Goal: Task Accomplishment & Management: Use online tool/utility

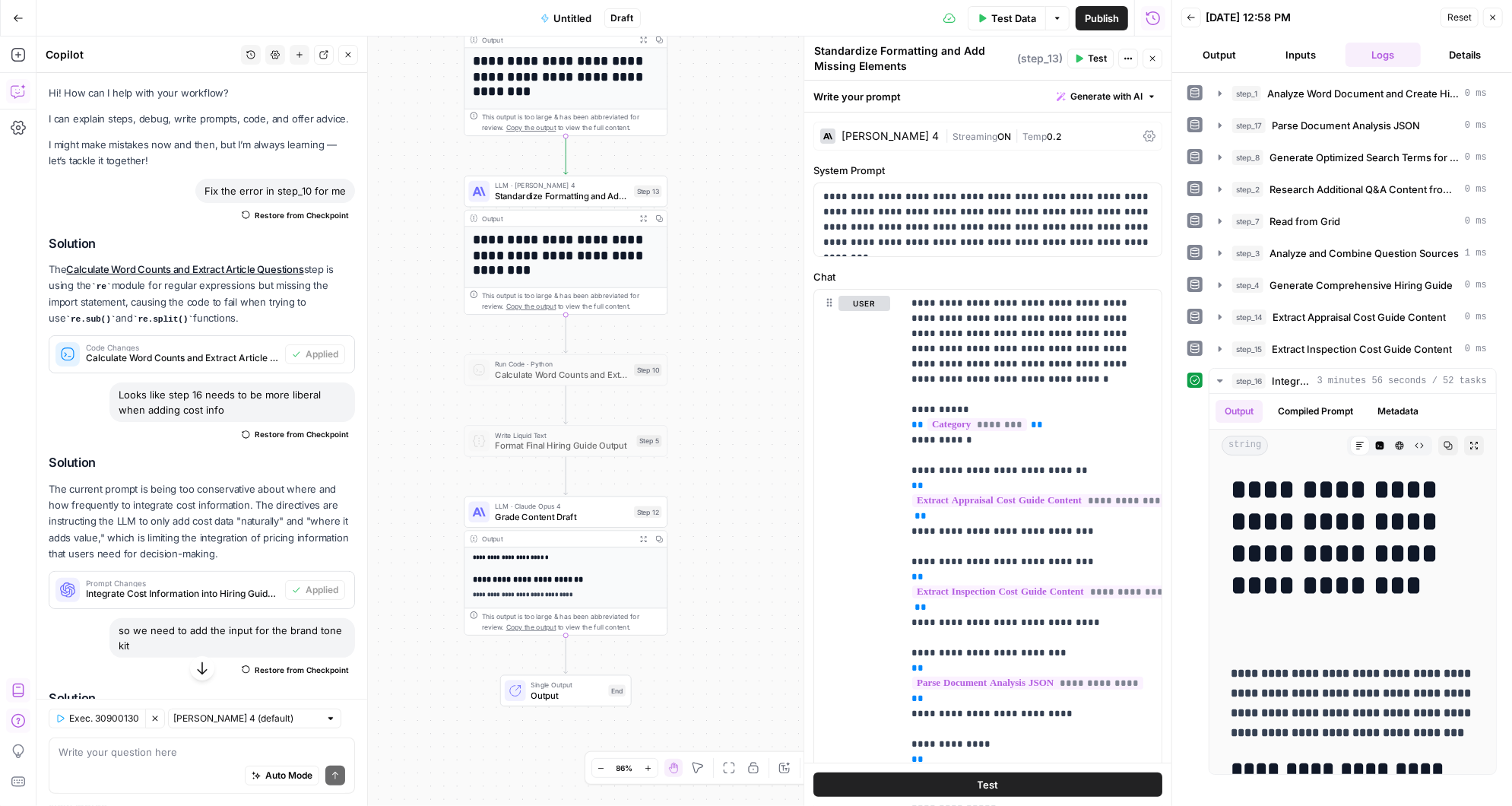
scroll to position [7742, 0]
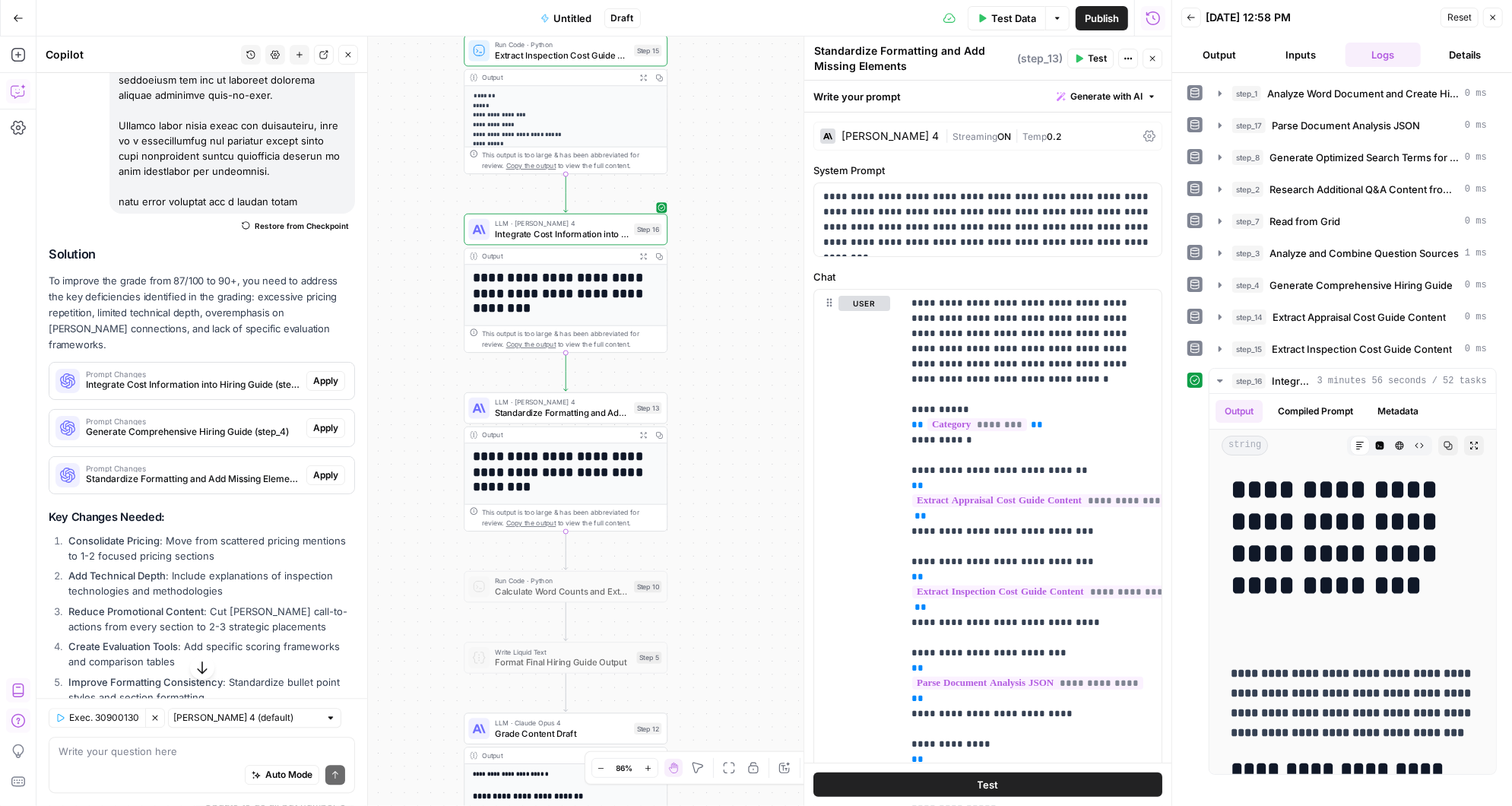
drag, startPoint x: 726, startPoint y: 246, endPoint x: 726, endPoint y: 463, distance: 217.0
click at [726, 463] on div "Workflow Input Settings Inputs LLM · Claude 3.5 Sonnet Analyze Word Document an…" at bounding box center [603, 421] width 1134 height 770
click at [633, 385] on icon "button" at bounding box center [631, 383] width 8 height 9
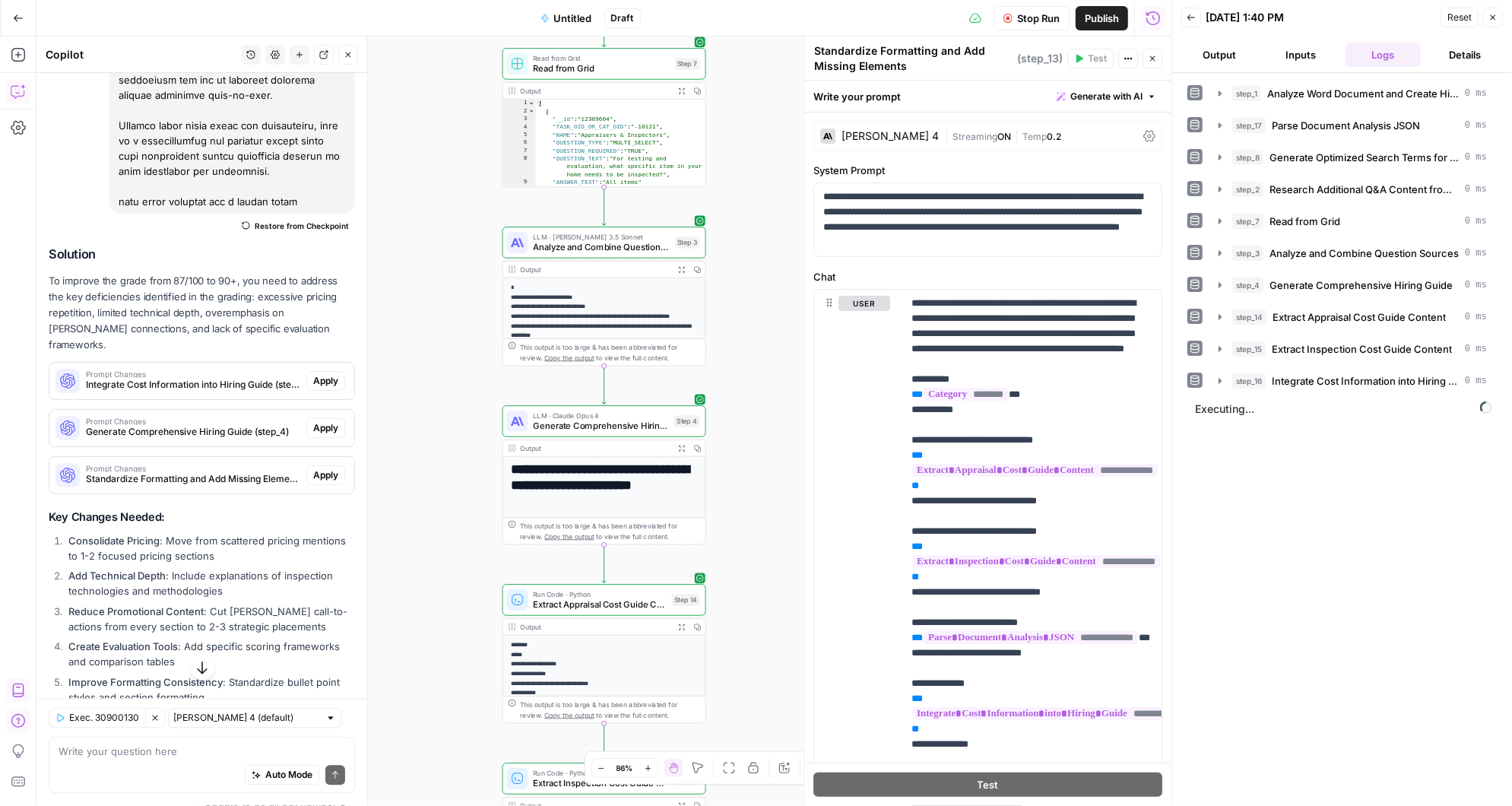
scroll to position [9917, 0]
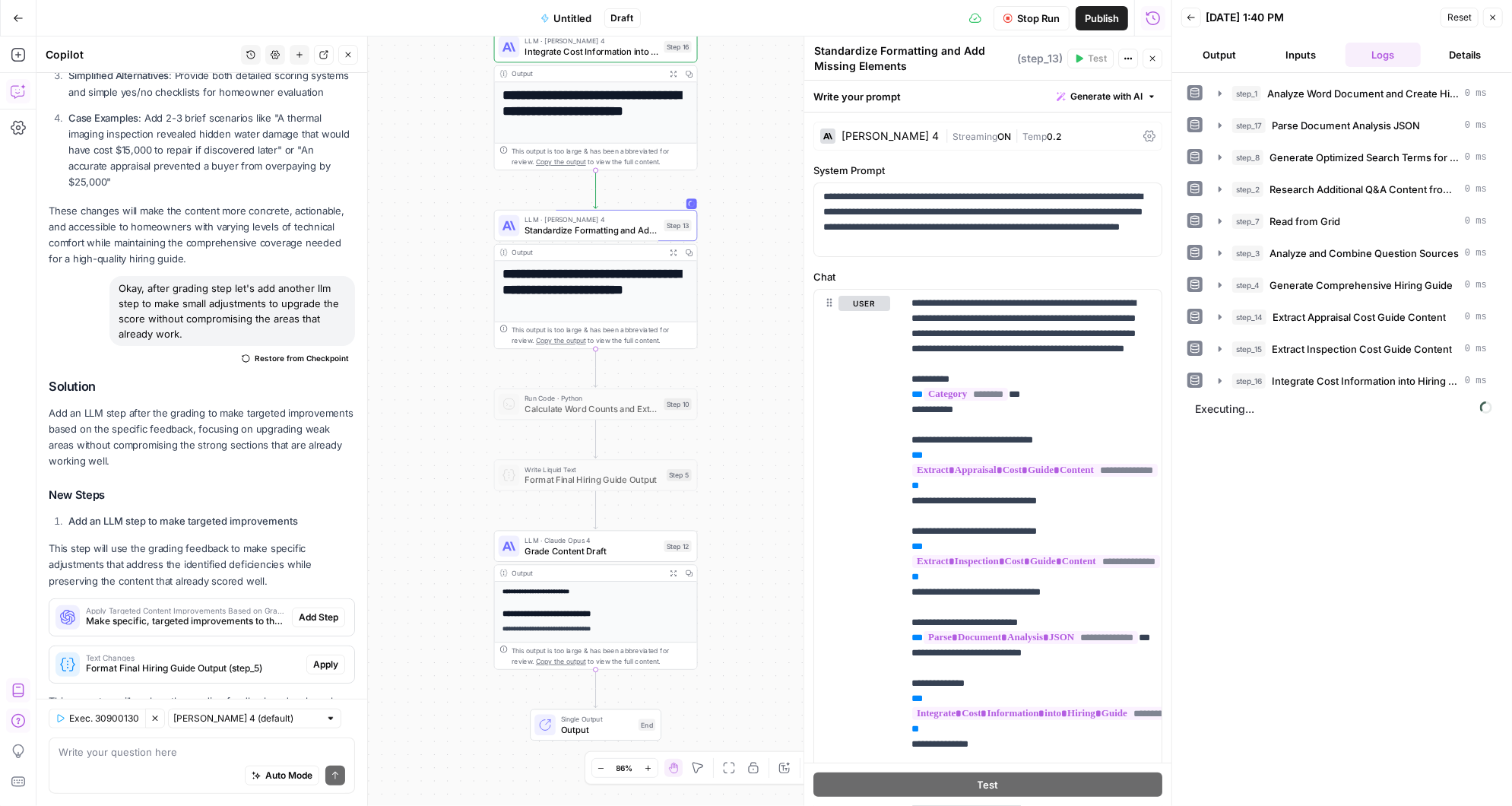
drag, startPoint x: 751, startPoint y: 156, endPoint x: 742, endPoint y: 210, distance: 54.7
click at [742, 210] on div "Workflow Input Settings Inputs LLM · Claude 3.5 Sonnet Analyze Word Document an…" at bounding box center [603, 421] width 1134 height 770
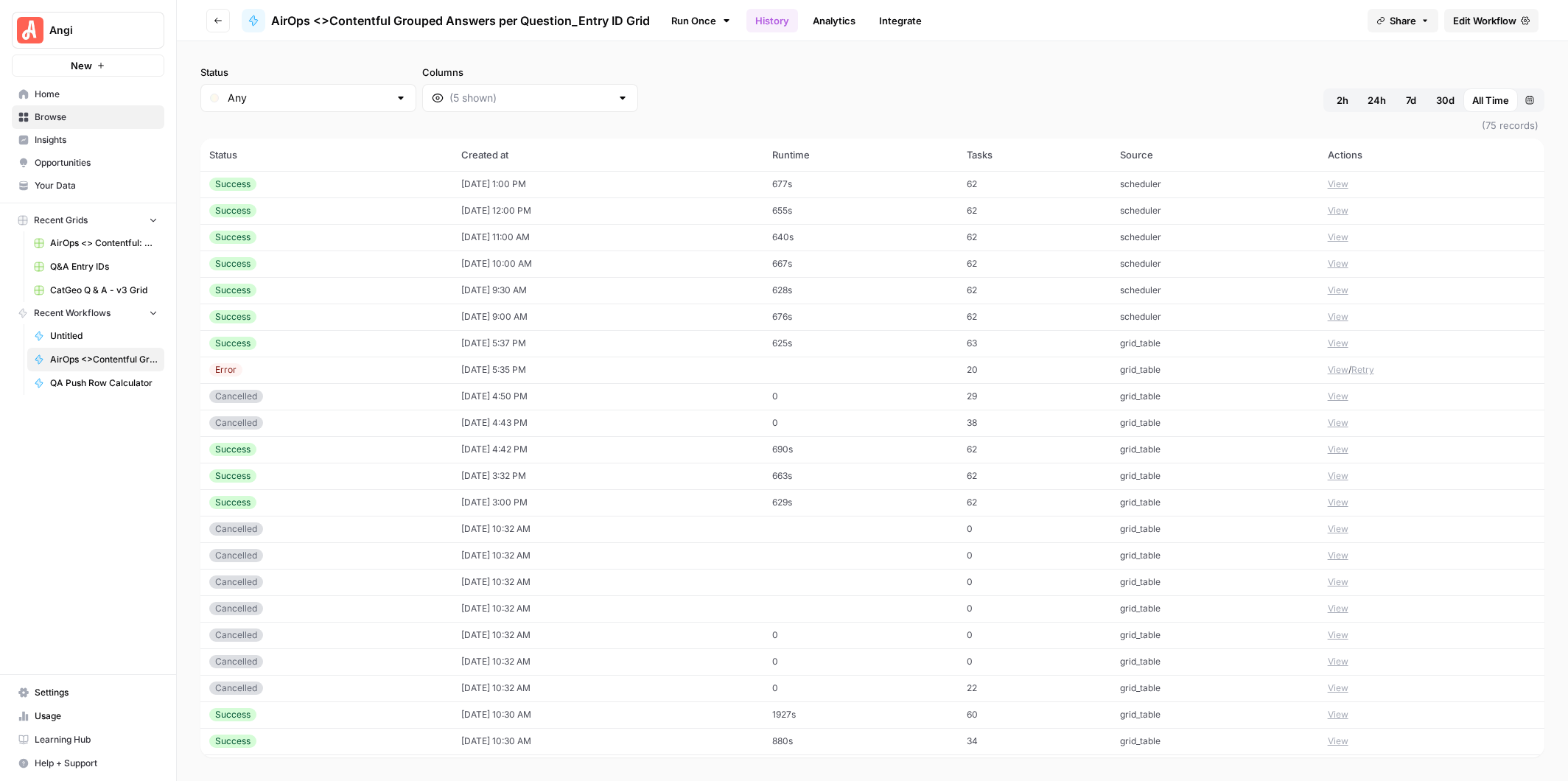
click at [1474, 21] on span "Edit Workflow" at bounding box center [1485, 20] width 63 height 15
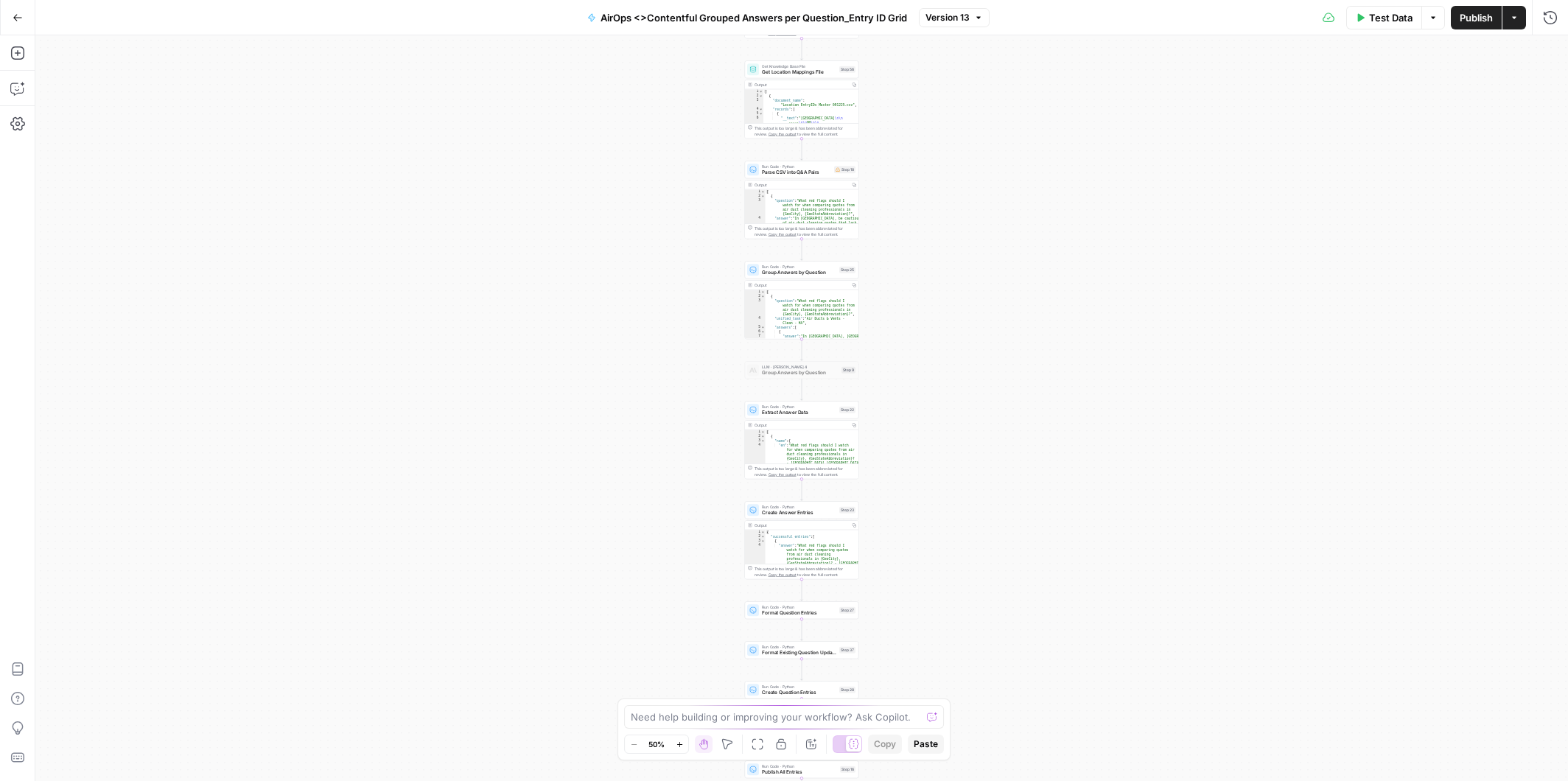
click at [947, 259] on div "Workflow Input Settings Inputs Workflow Workflow Step 49 Output Copy 1 2 { "csv…" at bounding box center [802, 408] width 1533 height 746
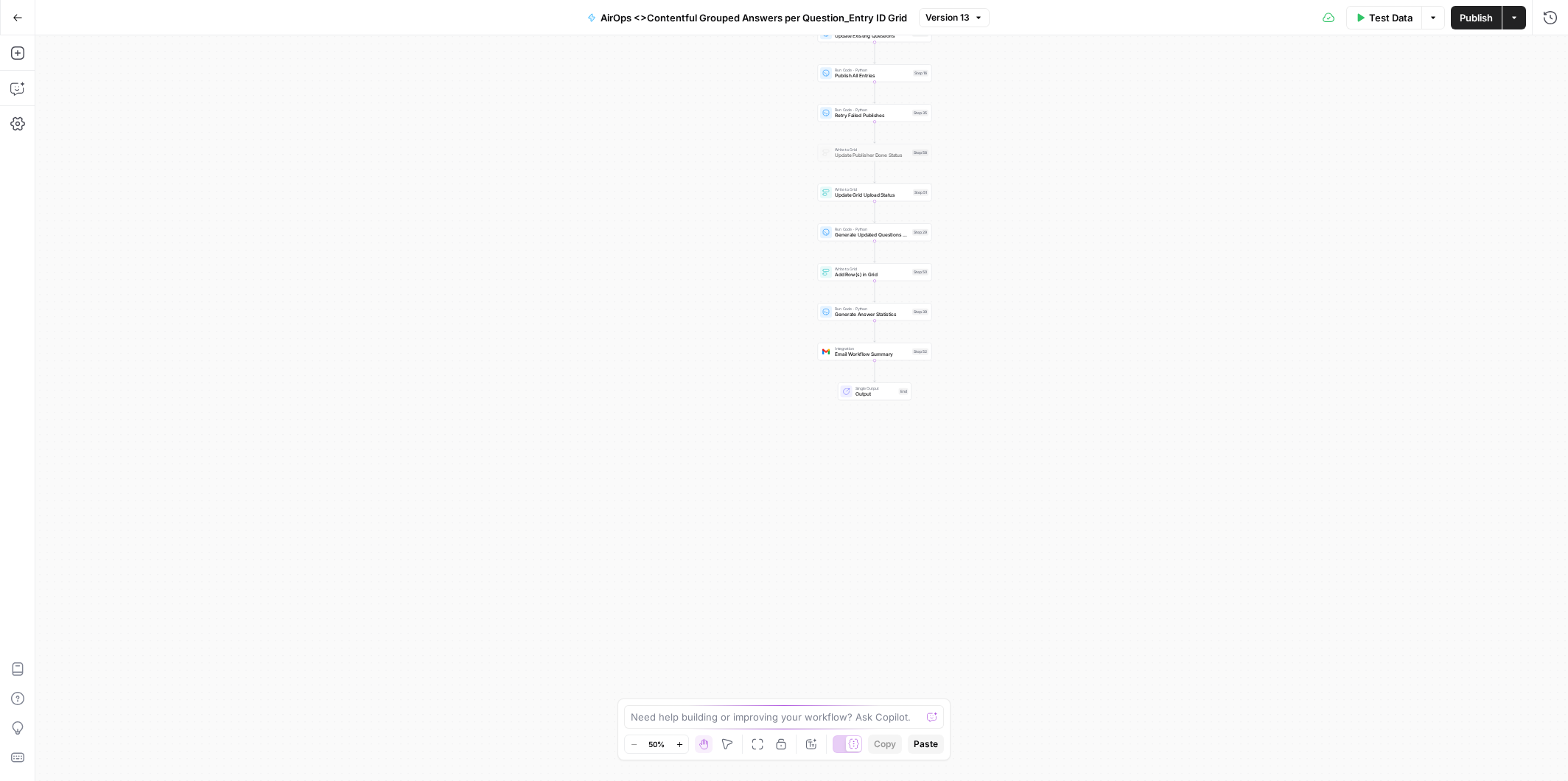
drag, startPoint x: 935, startPoint y: 624, endPoint x: 996, endPoint y: 335, distance: 295.4
click at [996, 335] on div "Workflow Input Settings Inputs Workflow Workflow Step 49 Output Copy 1 2 { "csv…" at bounding box center [802, 408] width 1533 height 746
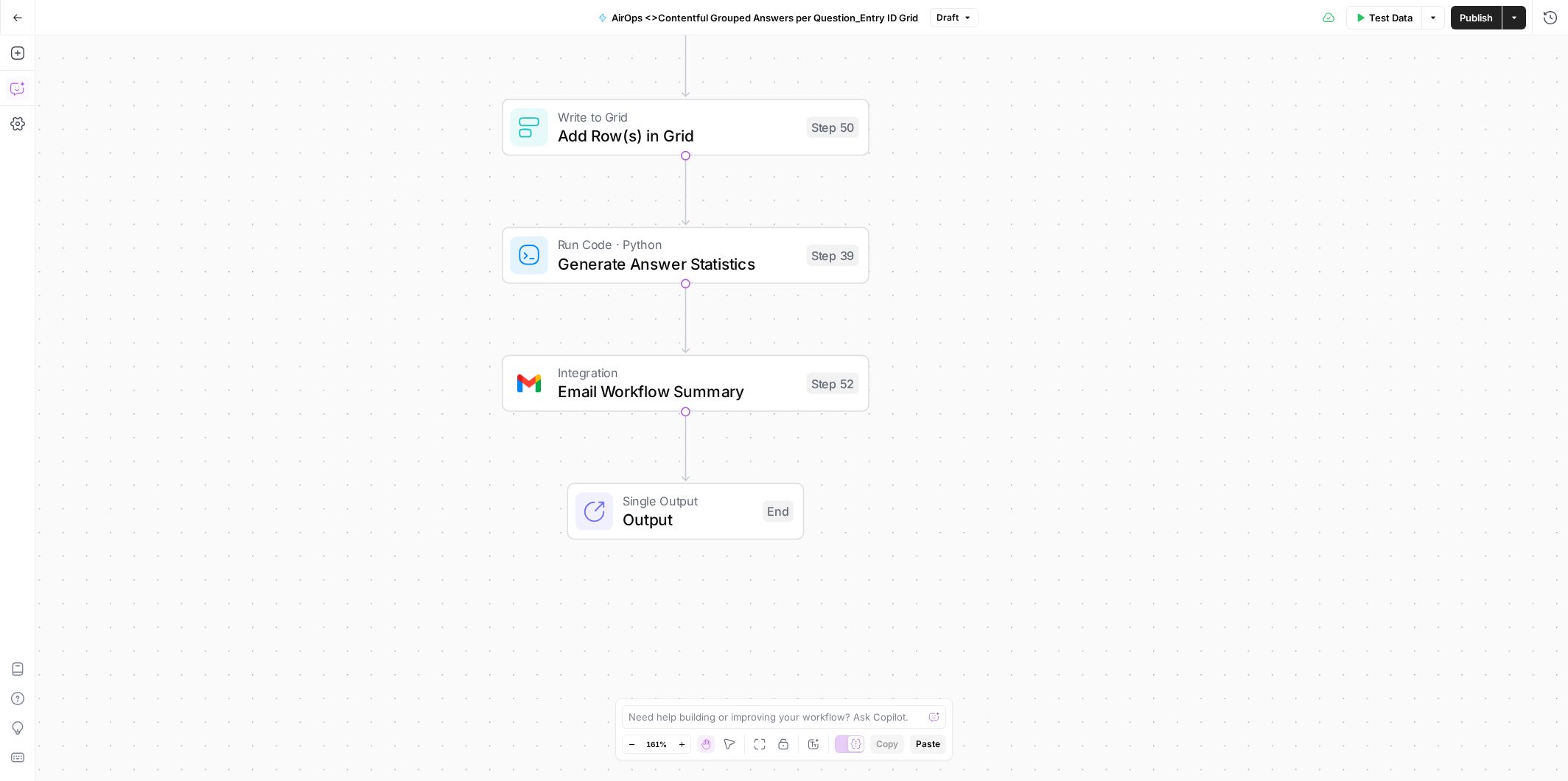
click at [18, 90] on icon "button" at bounding box center [18, 88] width 15 height 15
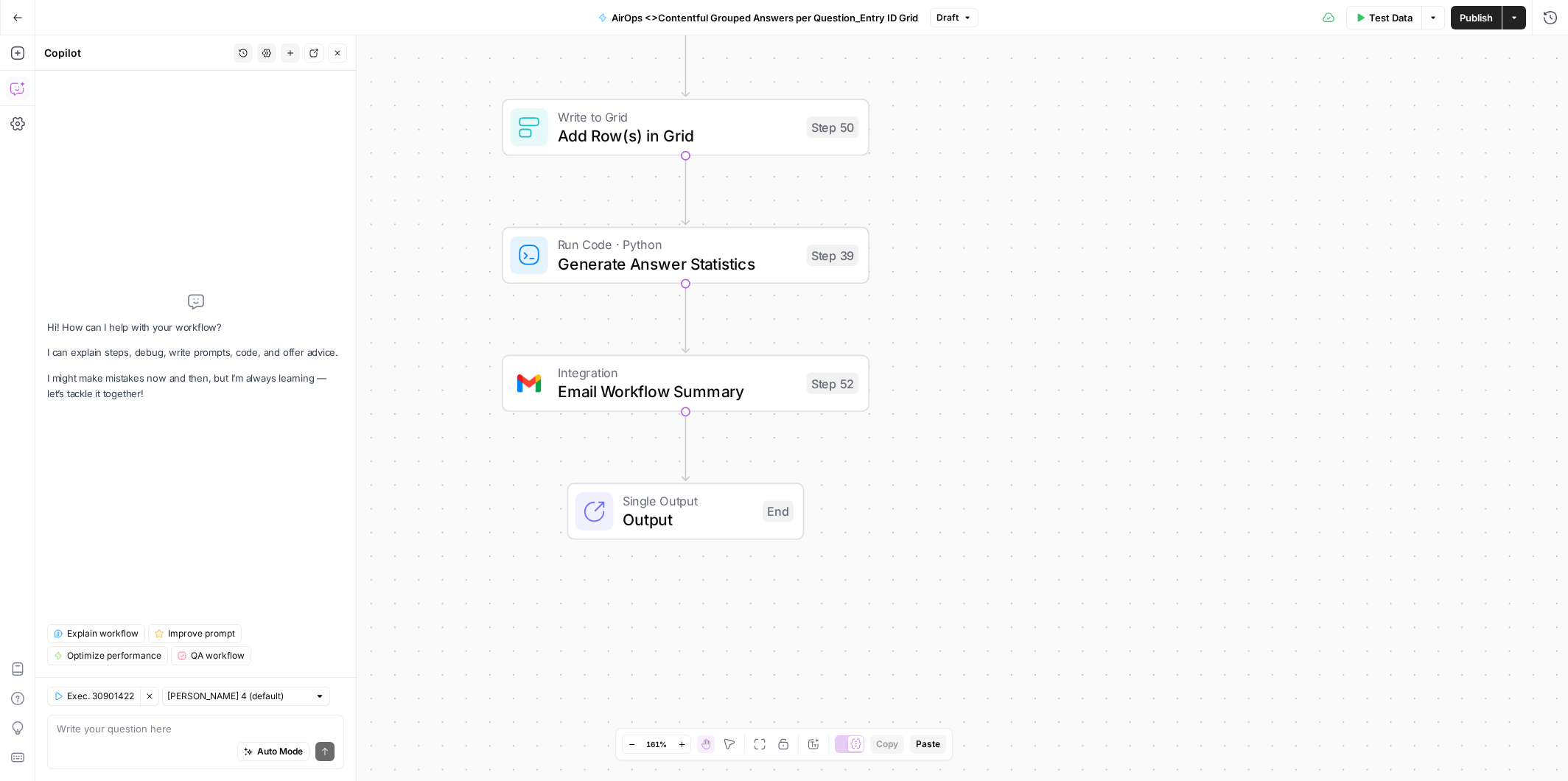
click at [116, 741] on div "Auto Mode Send" at bounding box center [196, 752] width 277 height 32
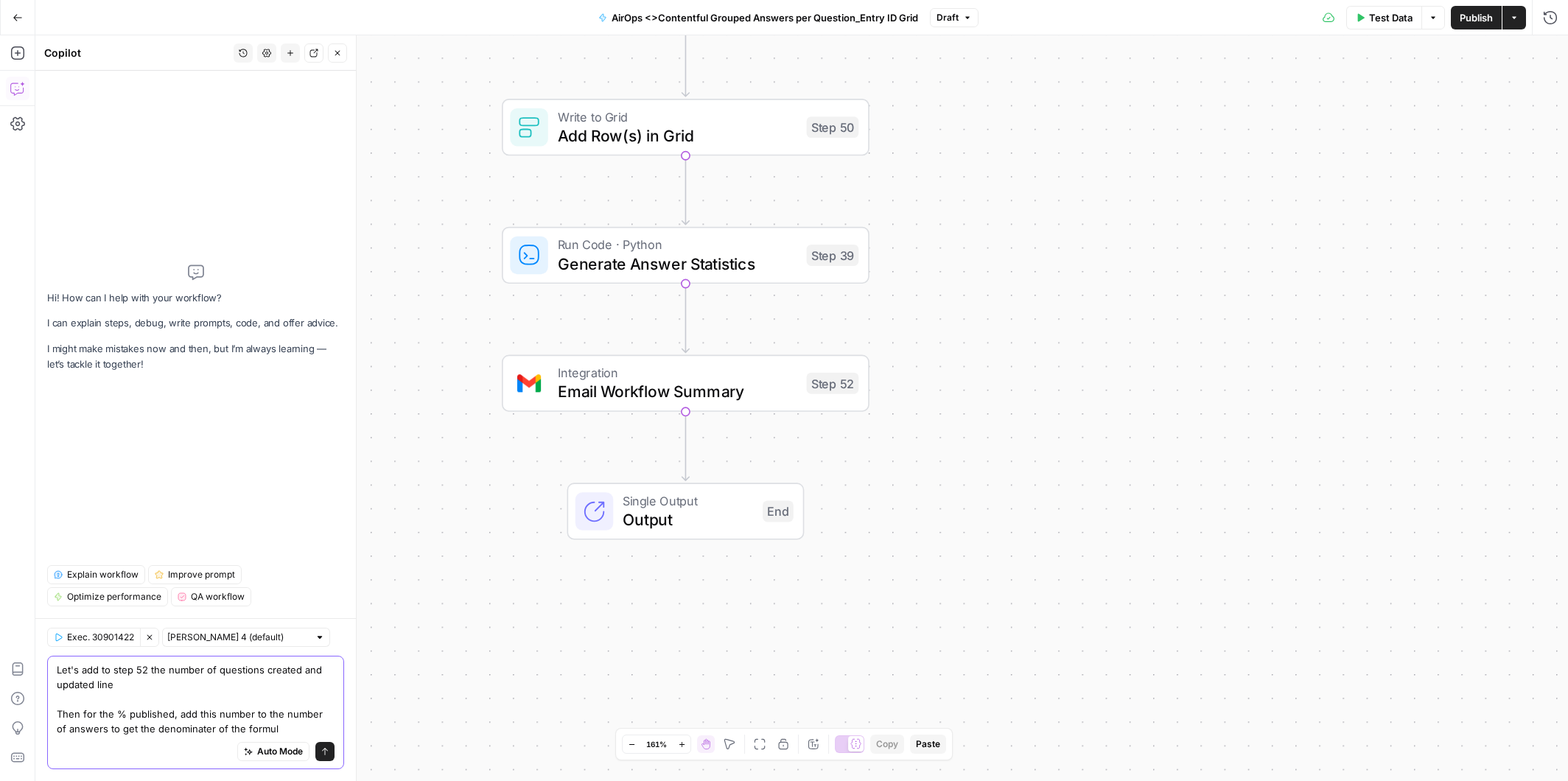
type textarea "Let's add to step 52 the number of questions created and updated line Then for …"
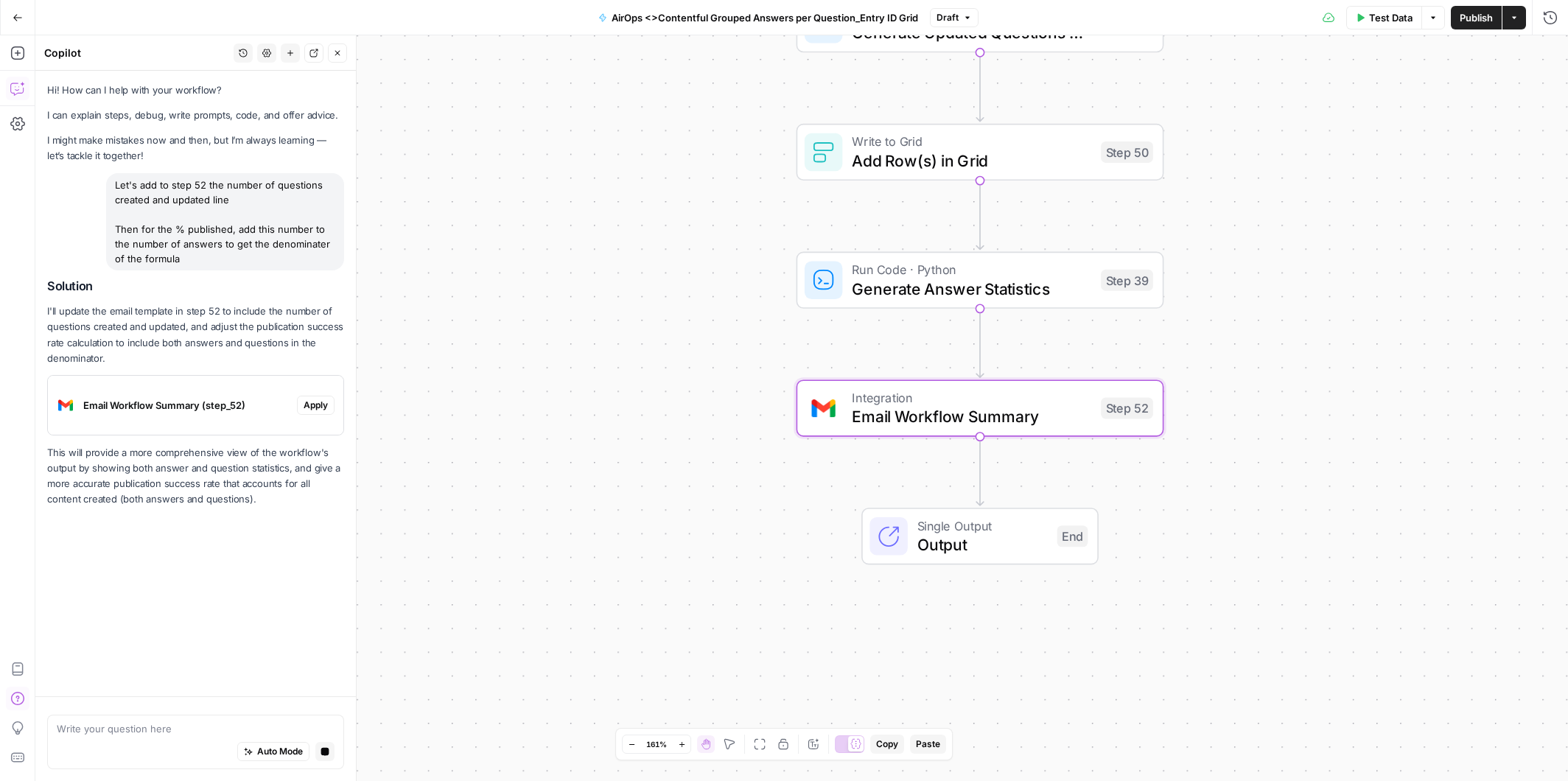
click at [261, 404] on span "Email Workflow Summary (step_52)" at bounding box center [187, 405] width 208 height 15
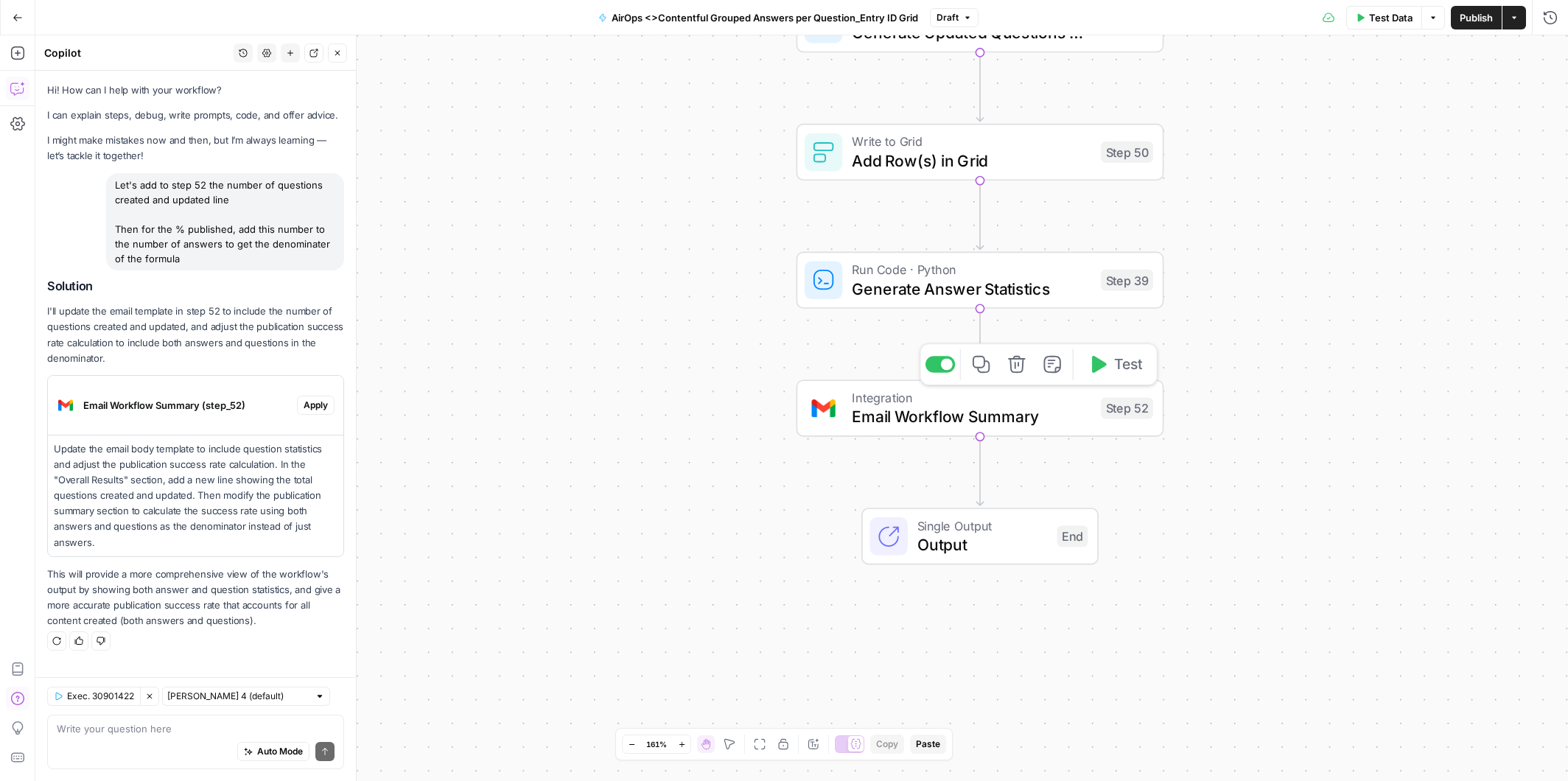
click at [949, 408] on span "Email Workflow Summary" at bounding box center [971, 416] width 240 height 24
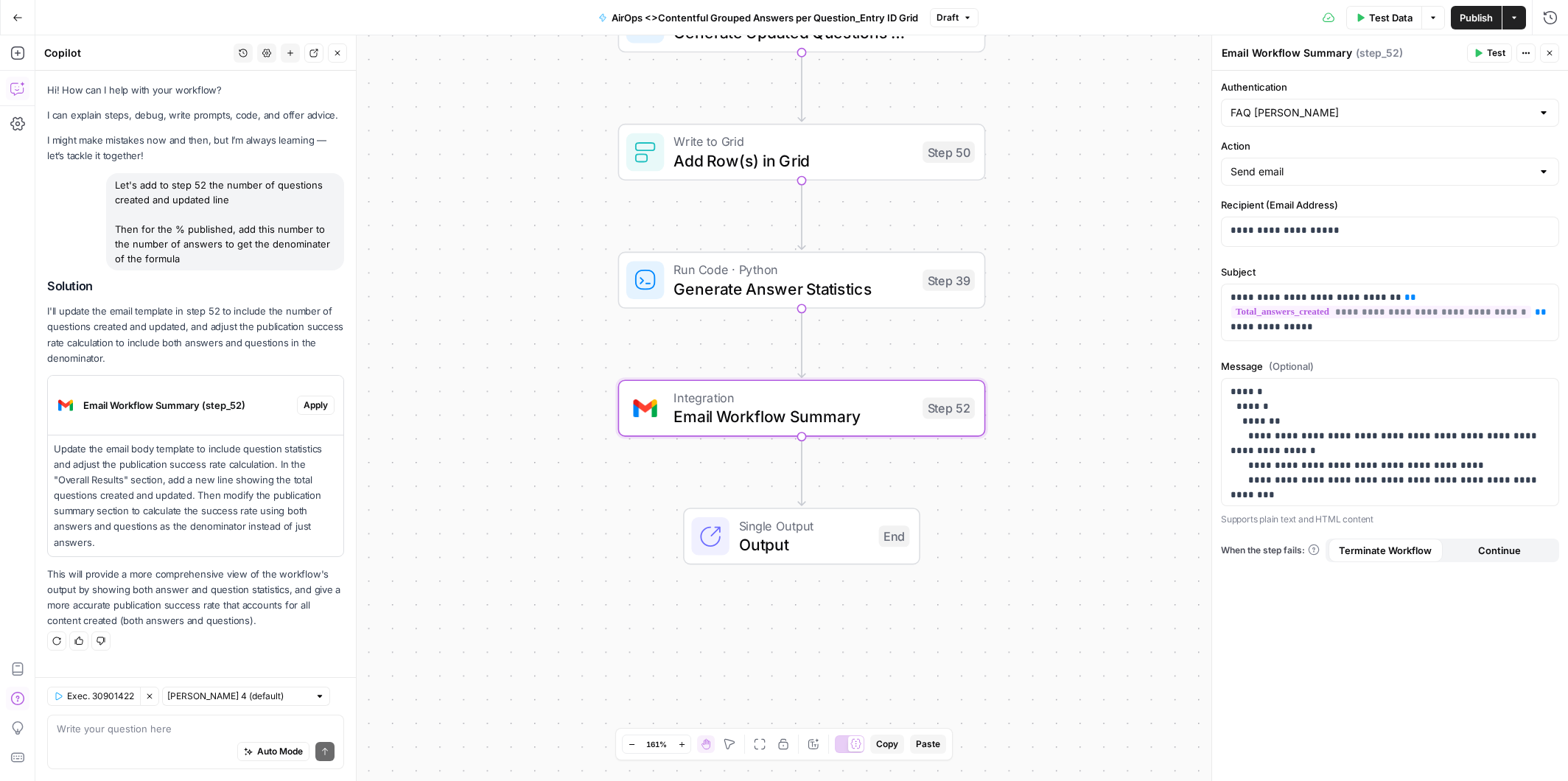
click at [320, 405] on span "Apply" at bounding box center [316, 405] width 25 height 13
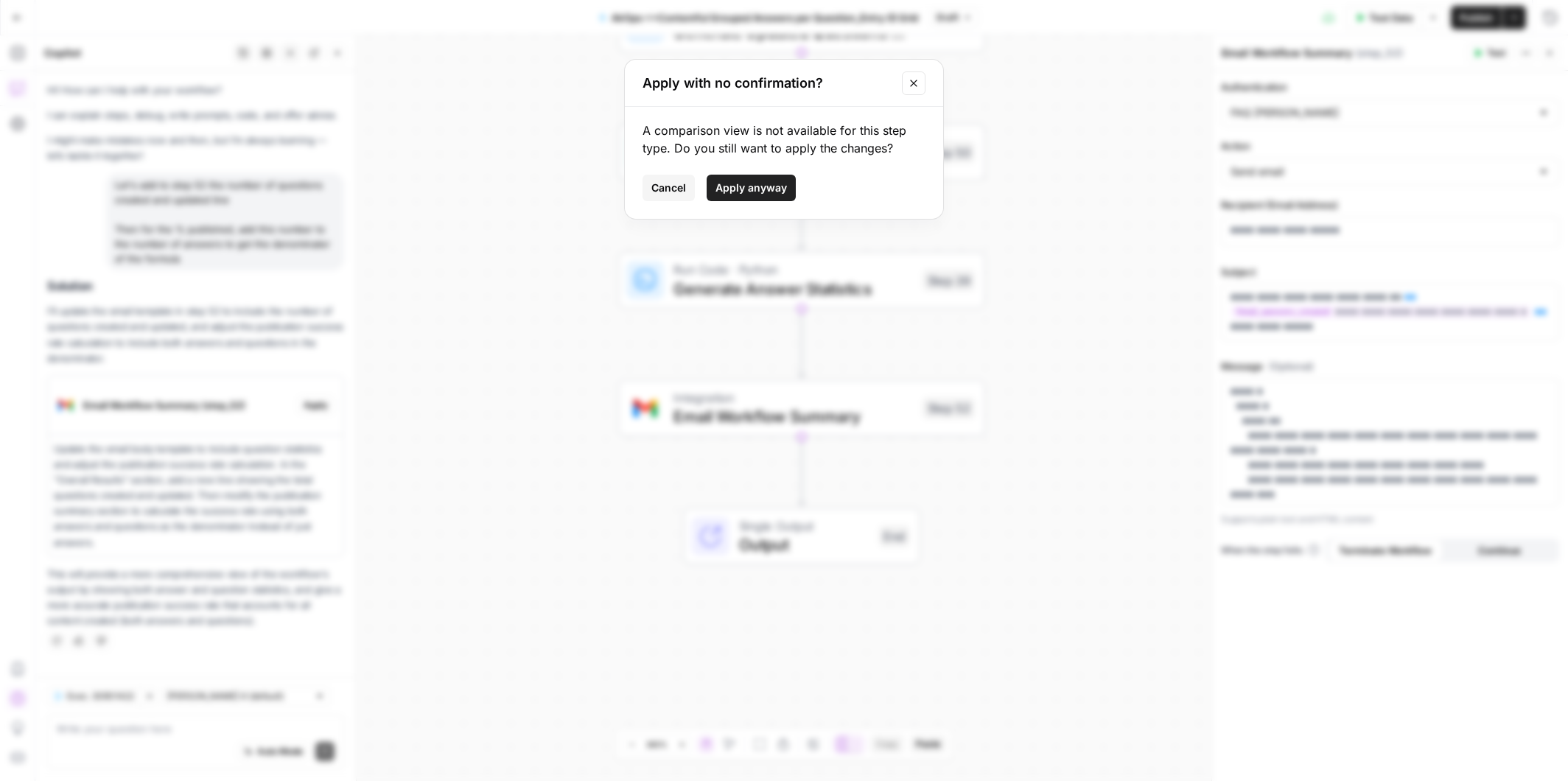
click at [751, 186] on span "Apply anyway" at bounding box center [751, 188] width 71 height 15
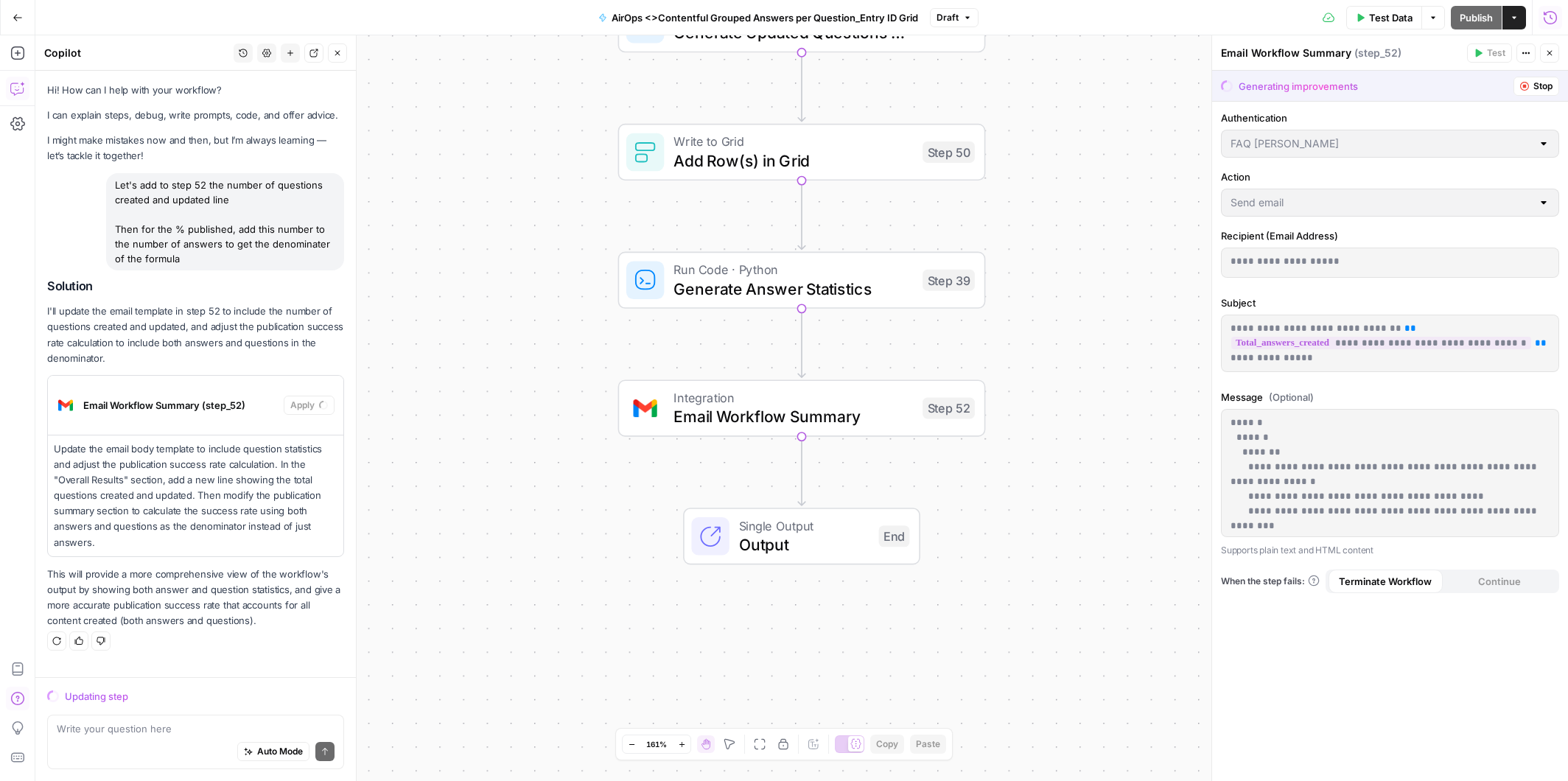
click at [1552, 16] on icon "button" at bounding box center [1550, 18] width 15 height 15
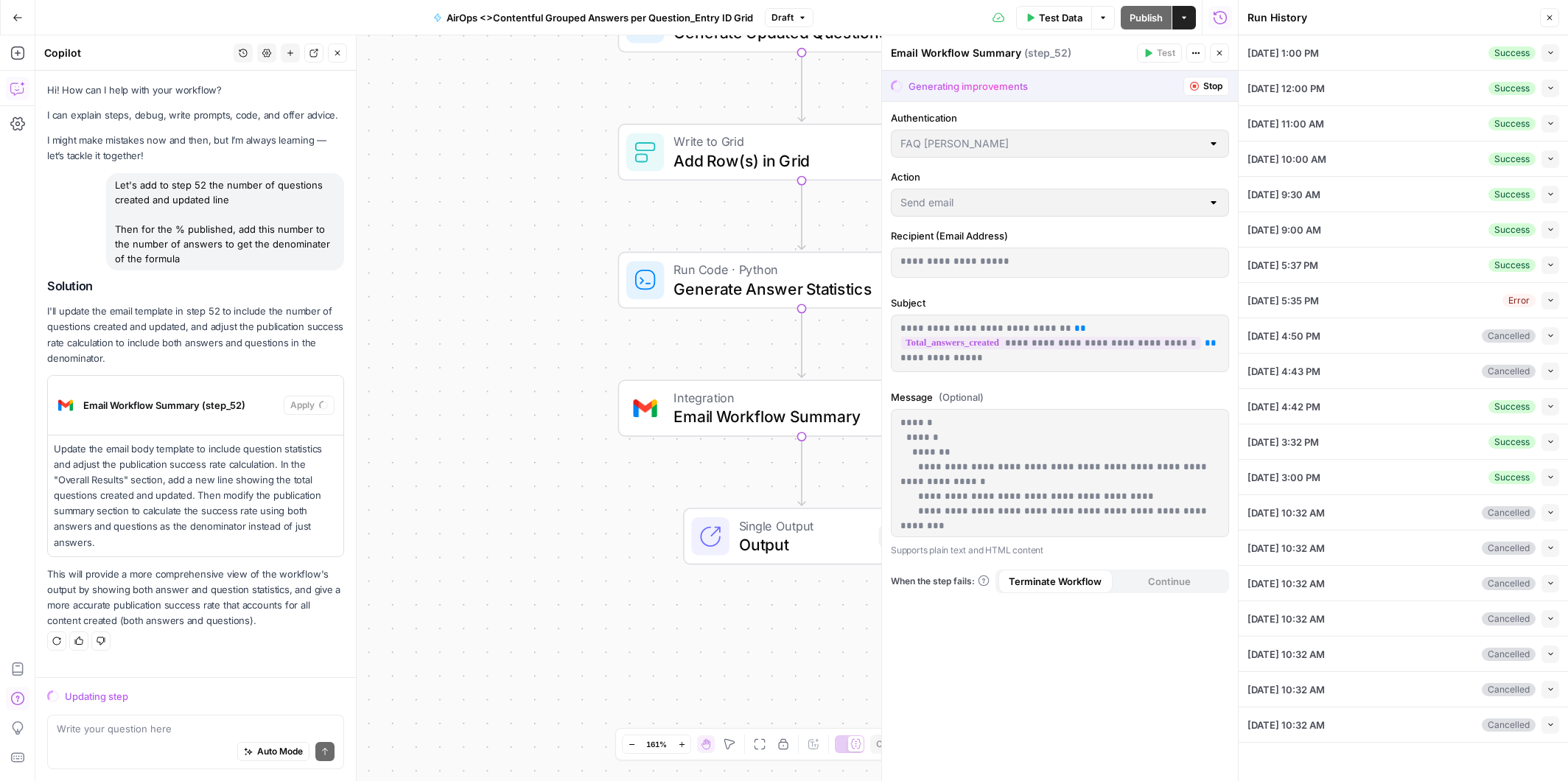
click at [1550, 54] on icon "button" at bounding box center [1550, 52] width 8 height 8
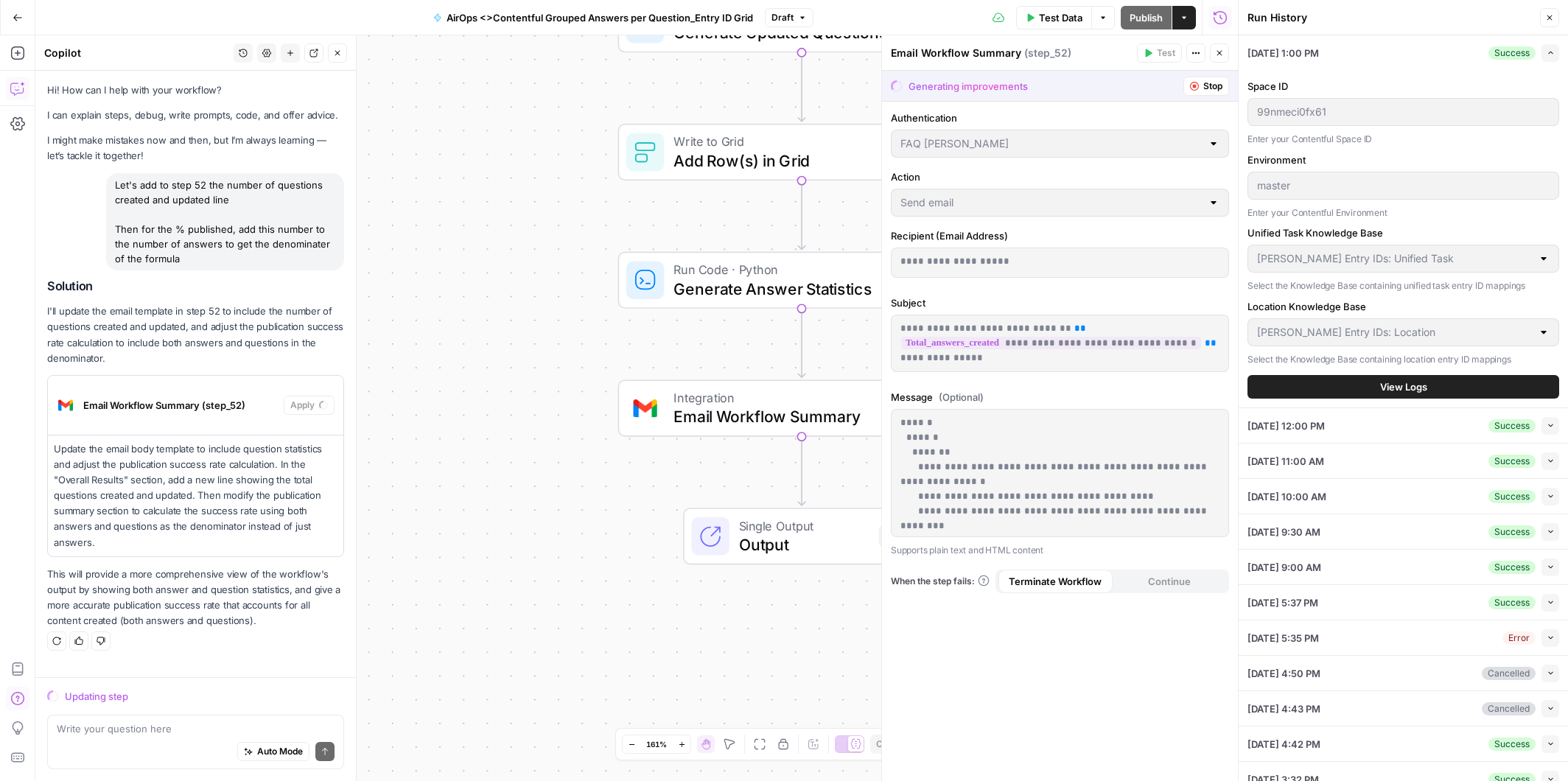
click at [1403, 388] on span "View Logs" at bounding box center [1404, 386] width 47 height 15
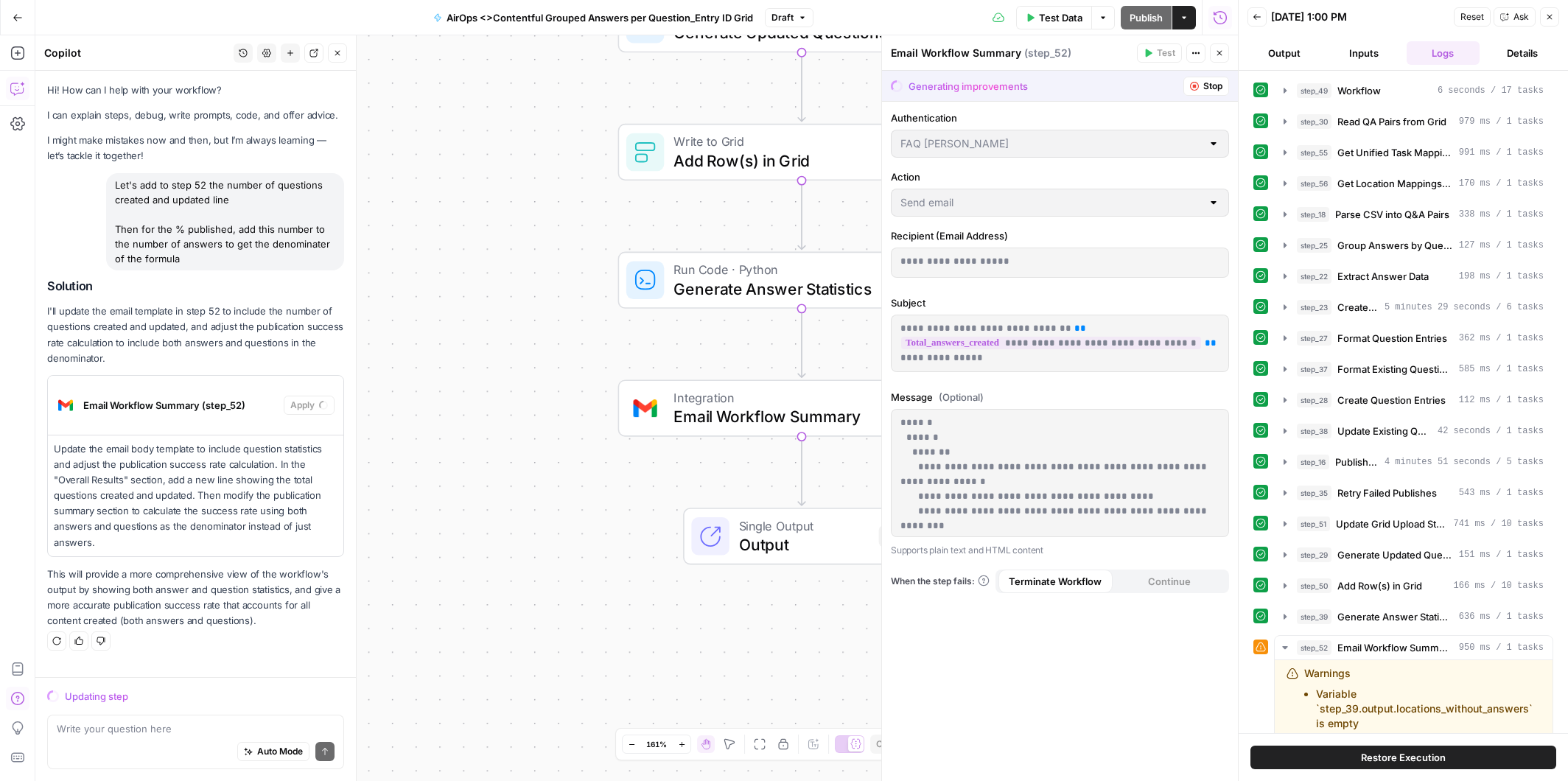
click at [1411, 749] on button "Restore Execution" at bounding box center [1404, 757] width 306 height 24
click at [775, 337] on div "Workflow Input Settings Inputs Workflow Workflow Step 49 Output Copy 1 2 { "csv…" at bounding box center [637, 408] width 1203 height 746
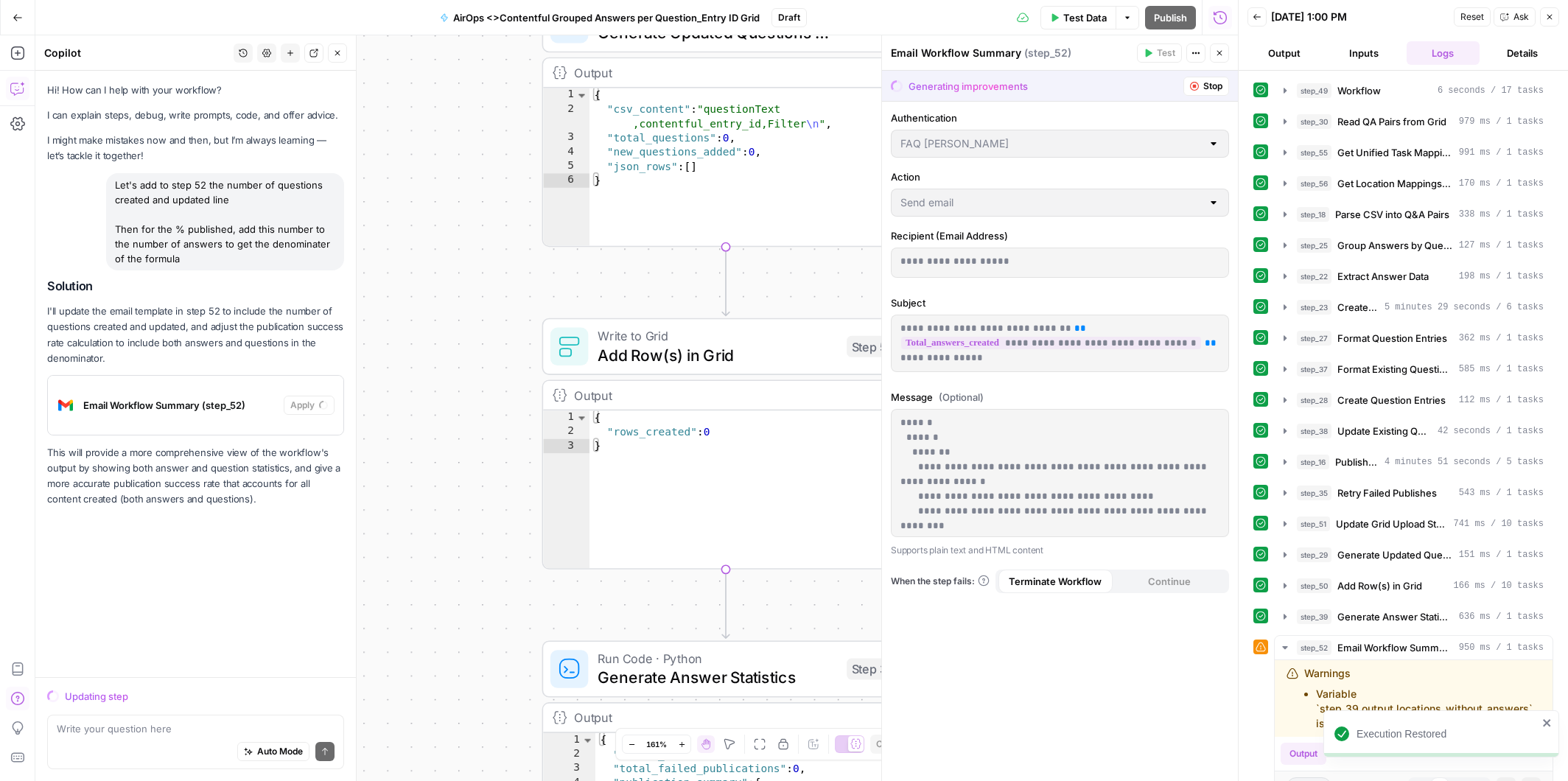
click at [838, 329] on div "Write to Grid Add Row(s) in Grid Step 50 Output Copy 1 2 3 { "rows_created" : 0…" at bounding box center [726, 444] width 368 height 251
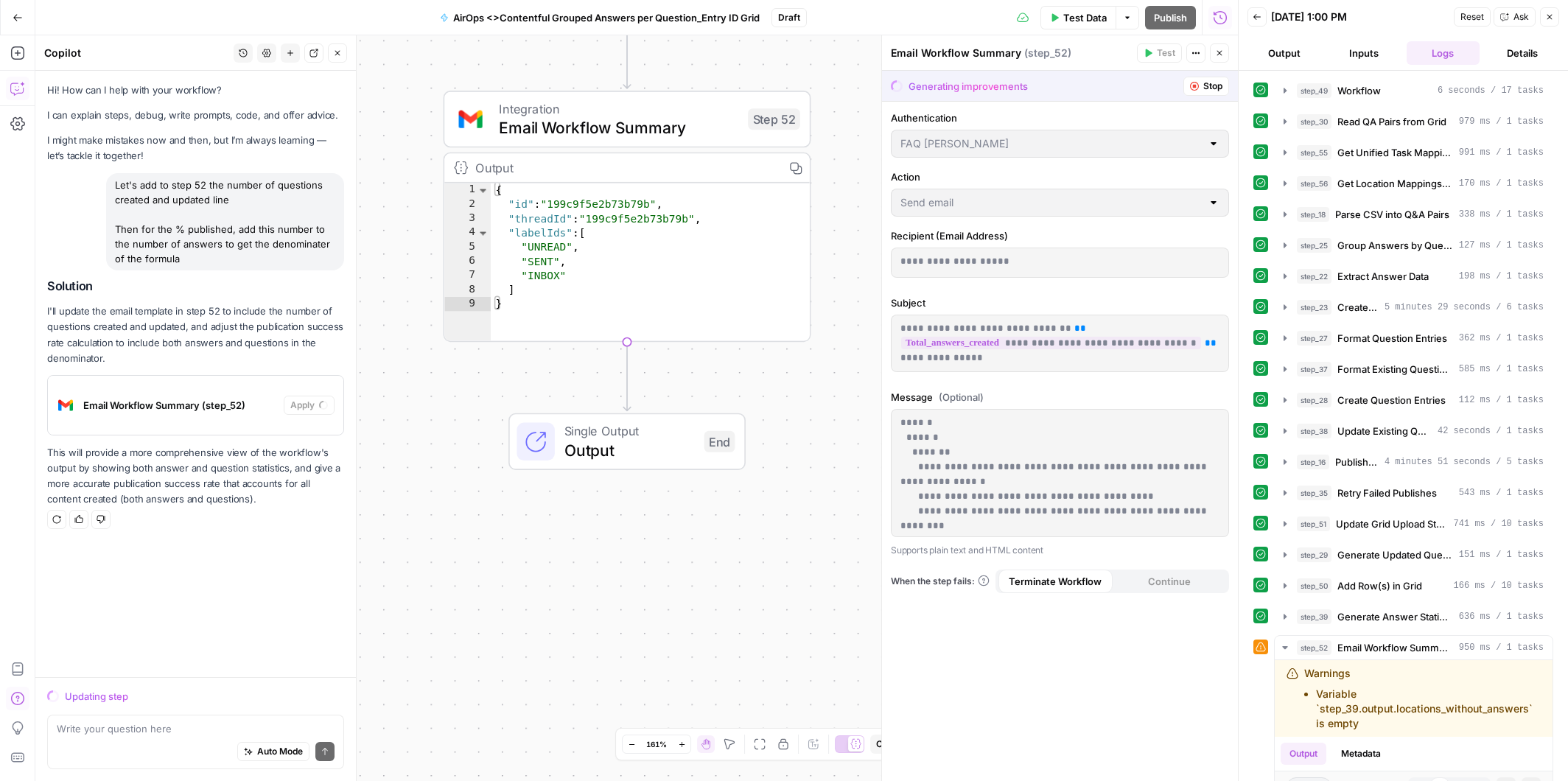
click at [715, 114] on span "Integration" at bounding box center [618, 108] width 240 height 19
click at [831, 479] on div "Workflow Input Settings Inputs Workflow Workflow Step 49 Output Copy 1 2 { "csv…" at bounding box center [637, 408] width 1203 height 746
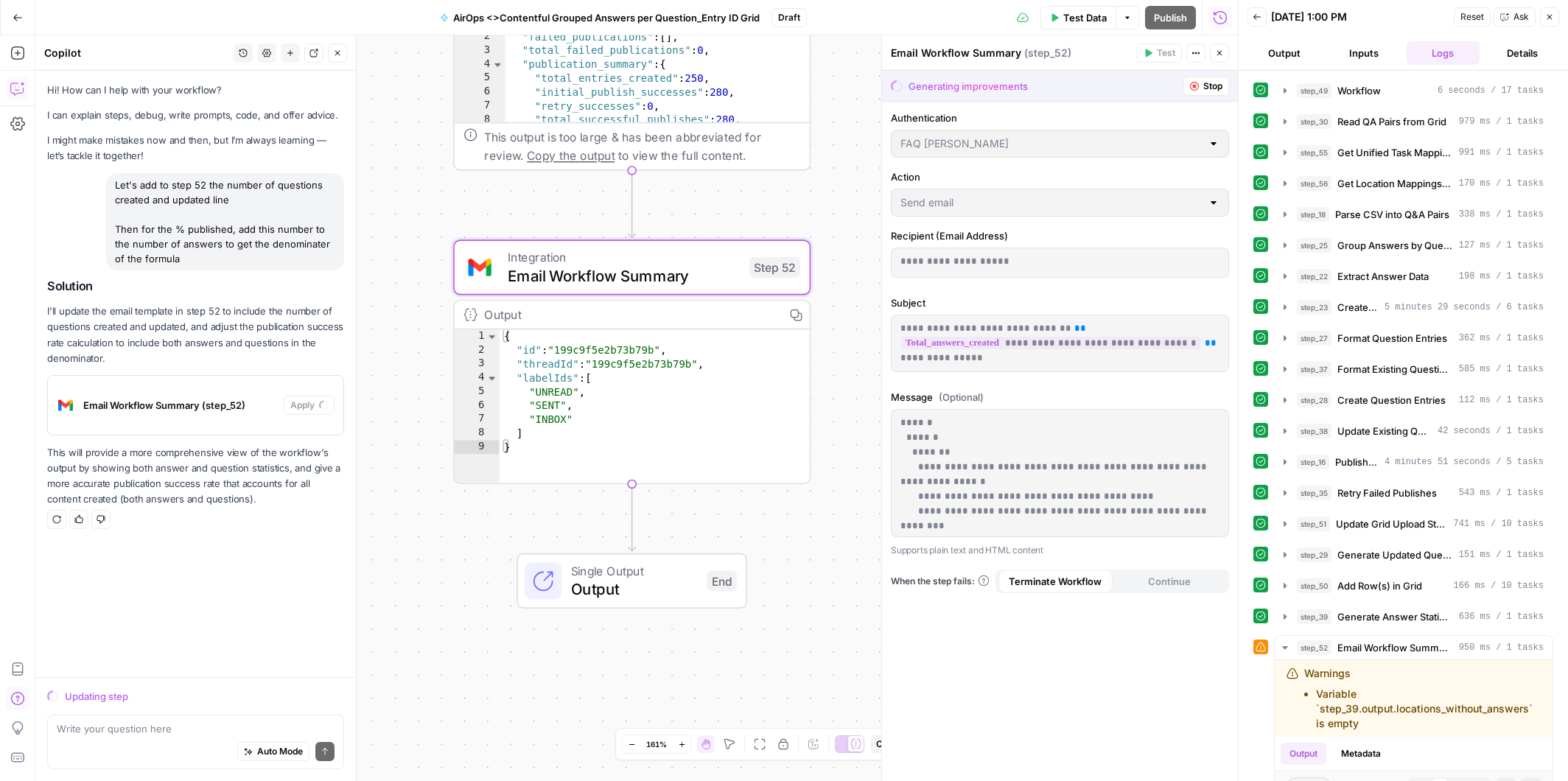
click at [230, 376] on div "Email Workflow Summary (step_52)" at bounding box center [166, 405] width 236 height 59
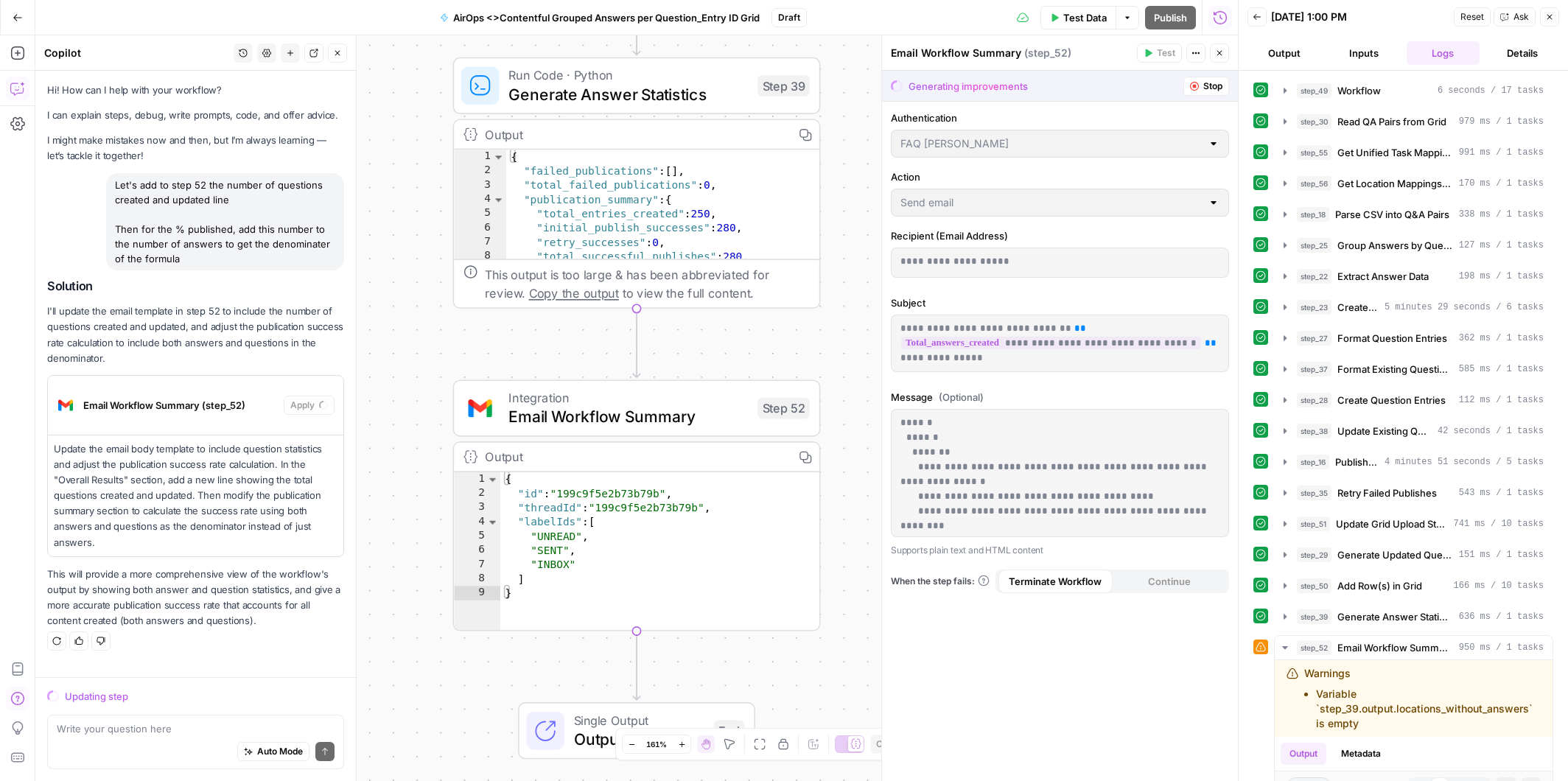
click at [243, 358] on p "I'll update the email template in step 52 to include the number of questions cr…" at bounding box center [196, 334] width 297 height 62
click at [1213, 86] on span "Stop" at bounding box center [1213, 86] width 19 height 13
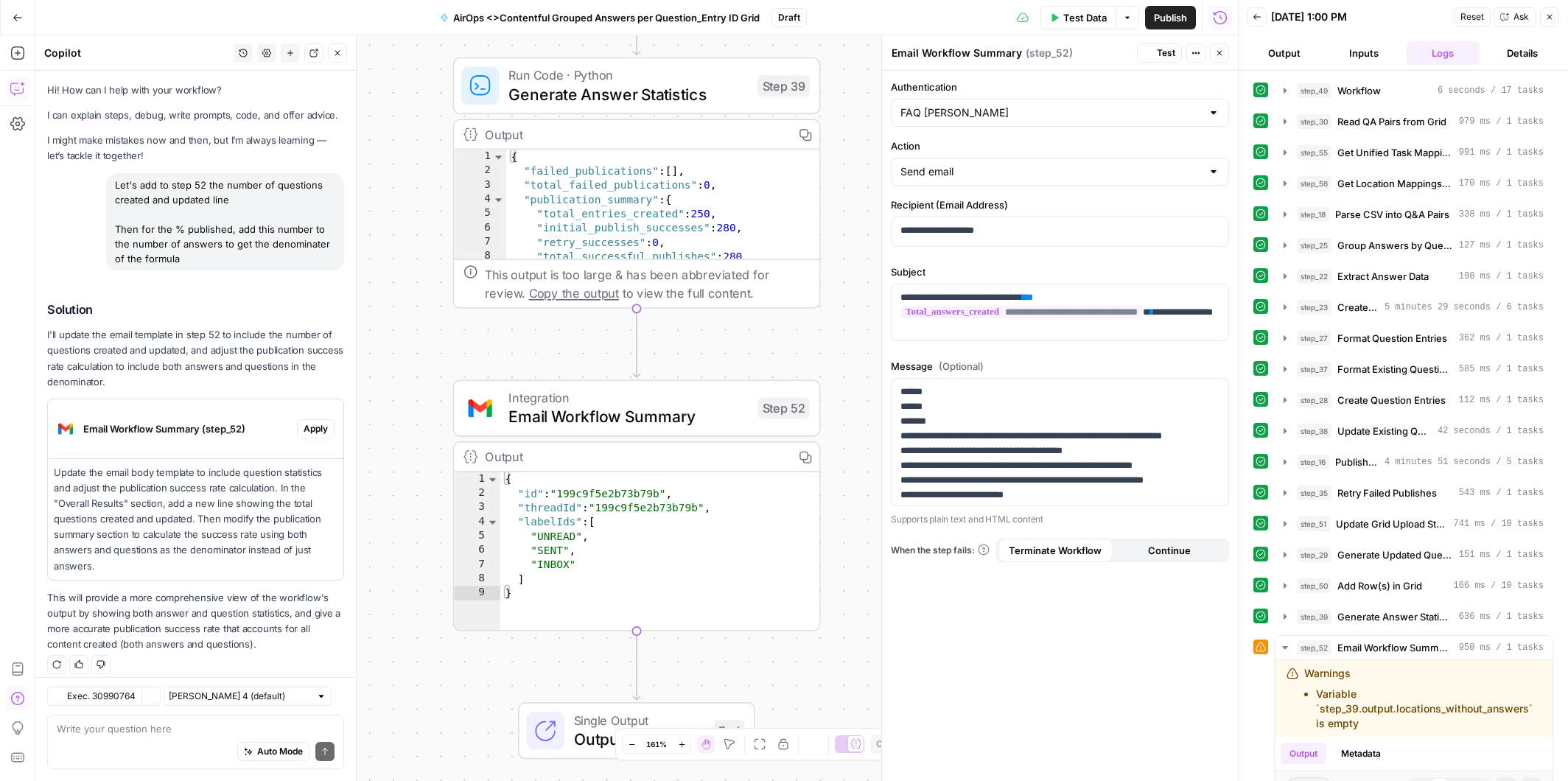
scroll to position [8, 0]
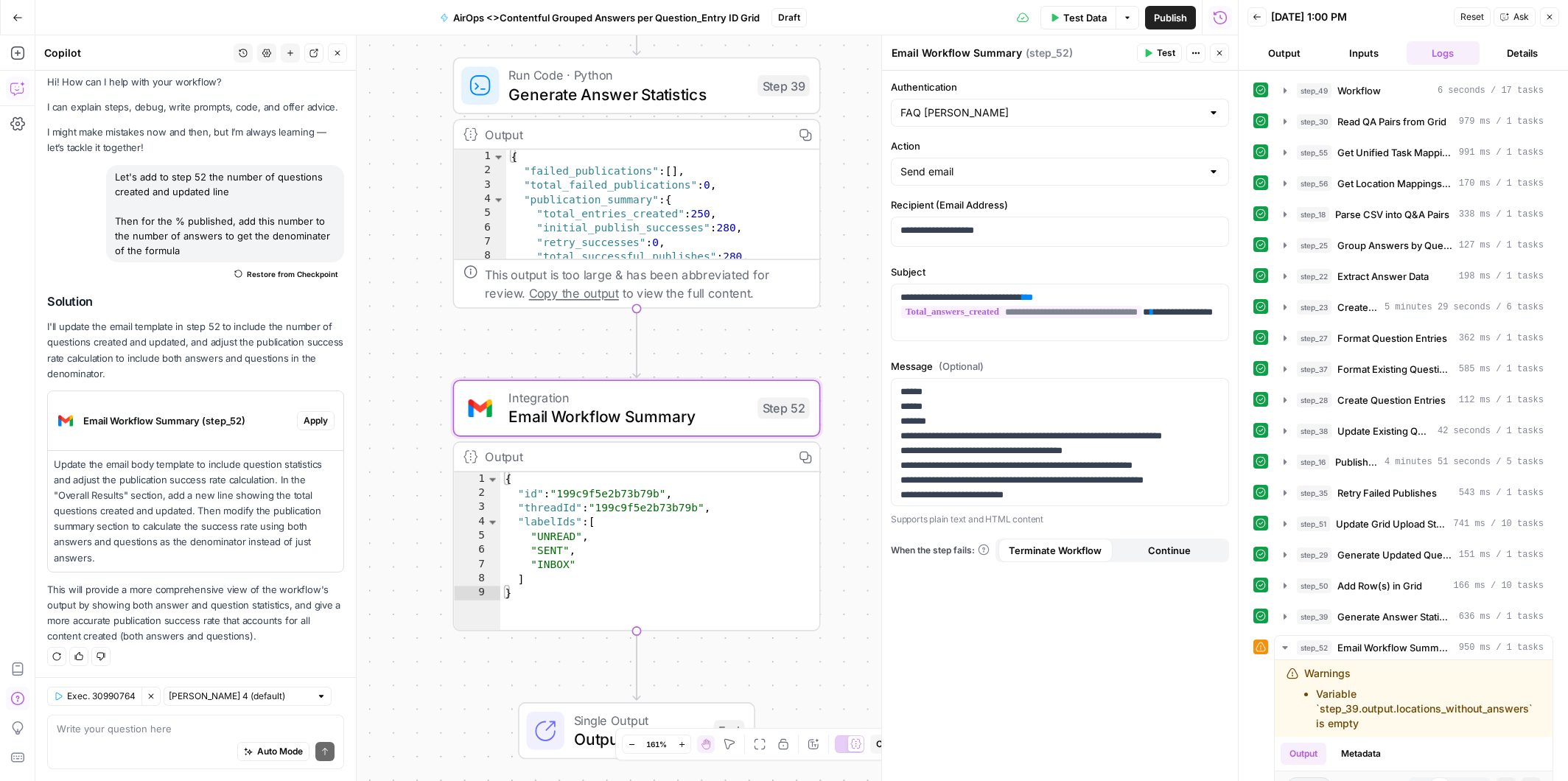
click at [320, 419] on span "Apply" at bounding box center [316, 420] width 25 height 13
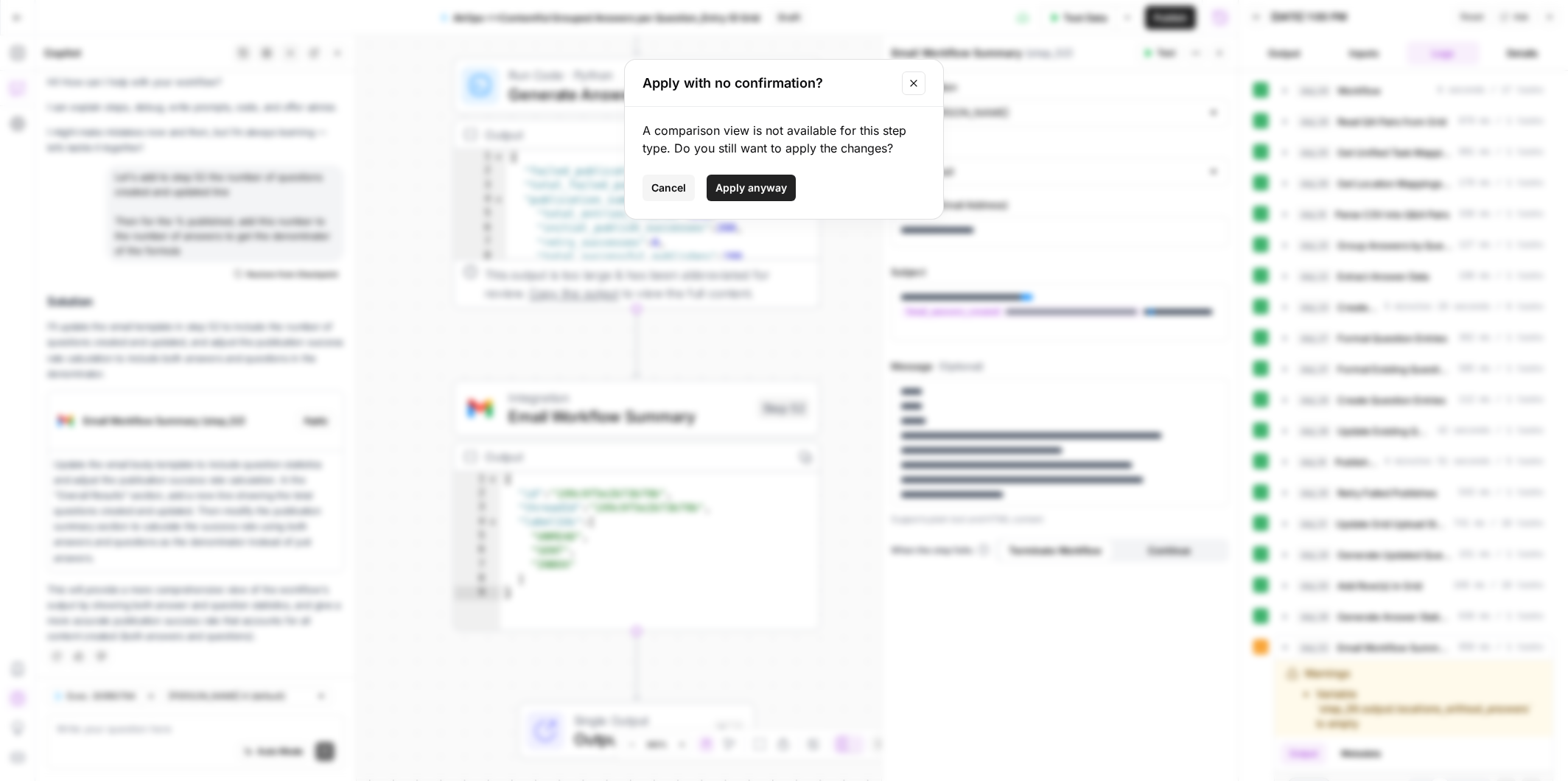
click at [760, 188] on span "Apply anyway" at bounding box center [751, 188] width 71 height 15
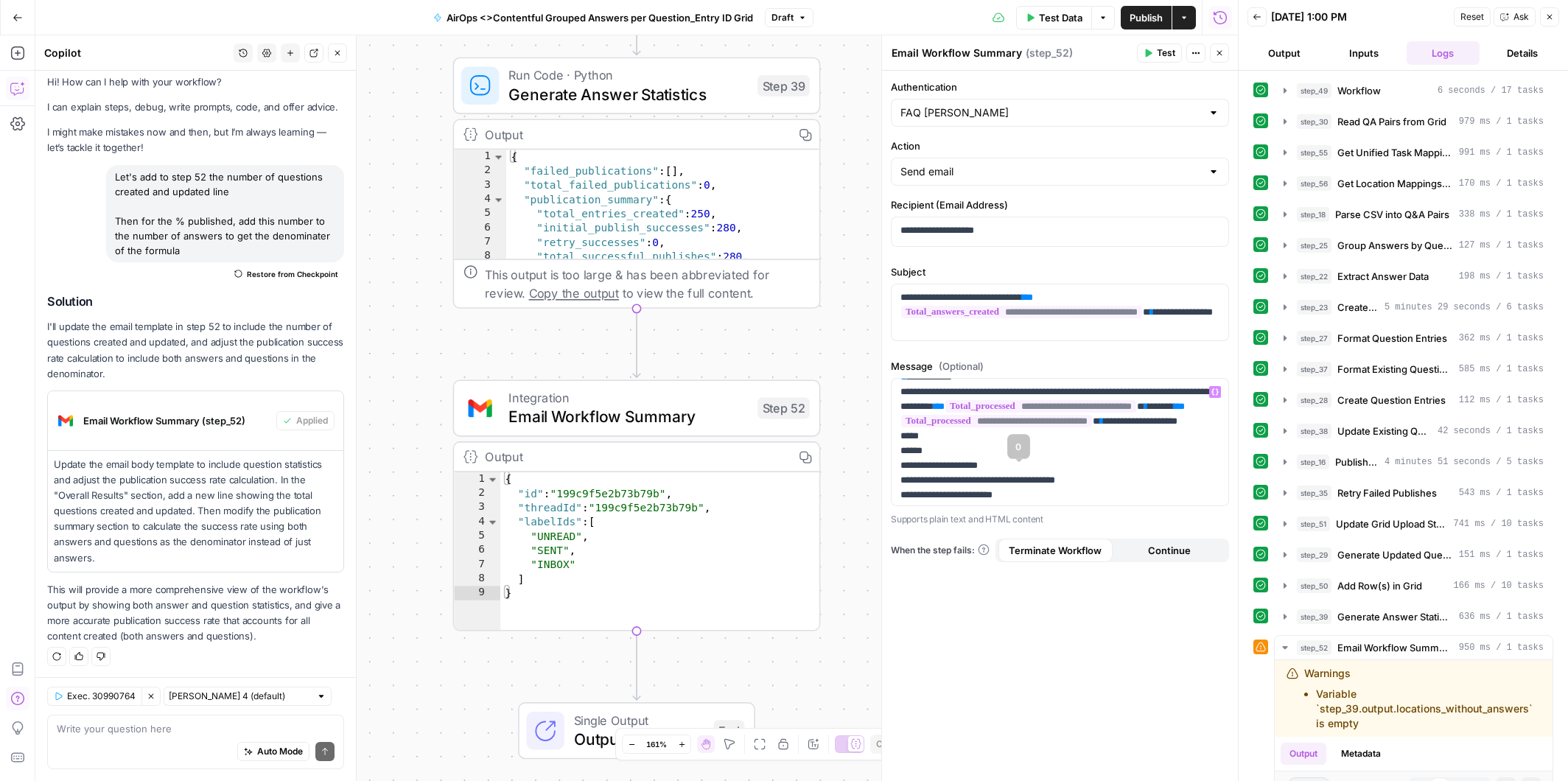
scroll to position [682, 0]
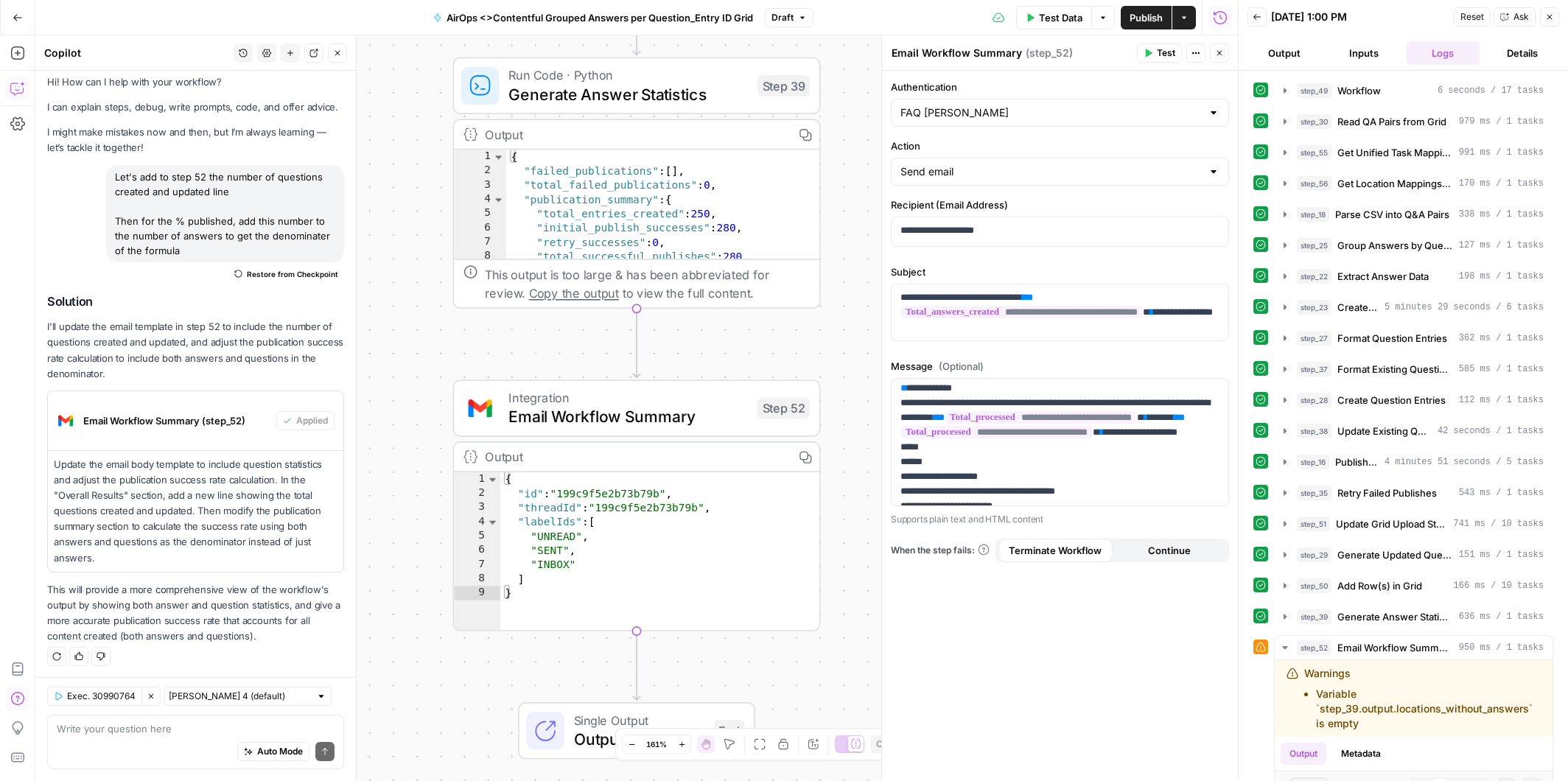
click at [1162, 54] on span "Test" at bounding box center [1166, 53] width 18 height 13
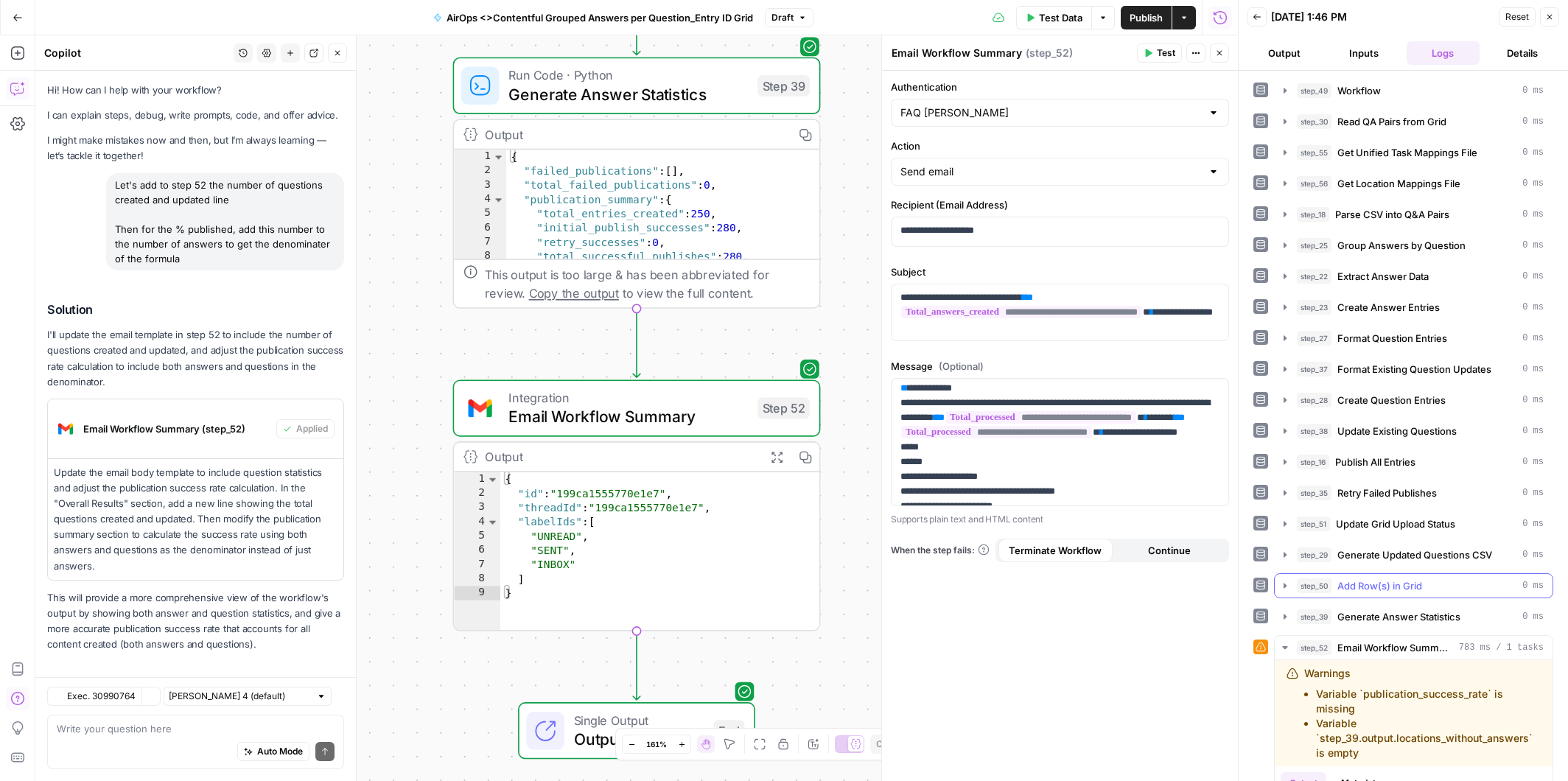
scroll to position [8, 0]
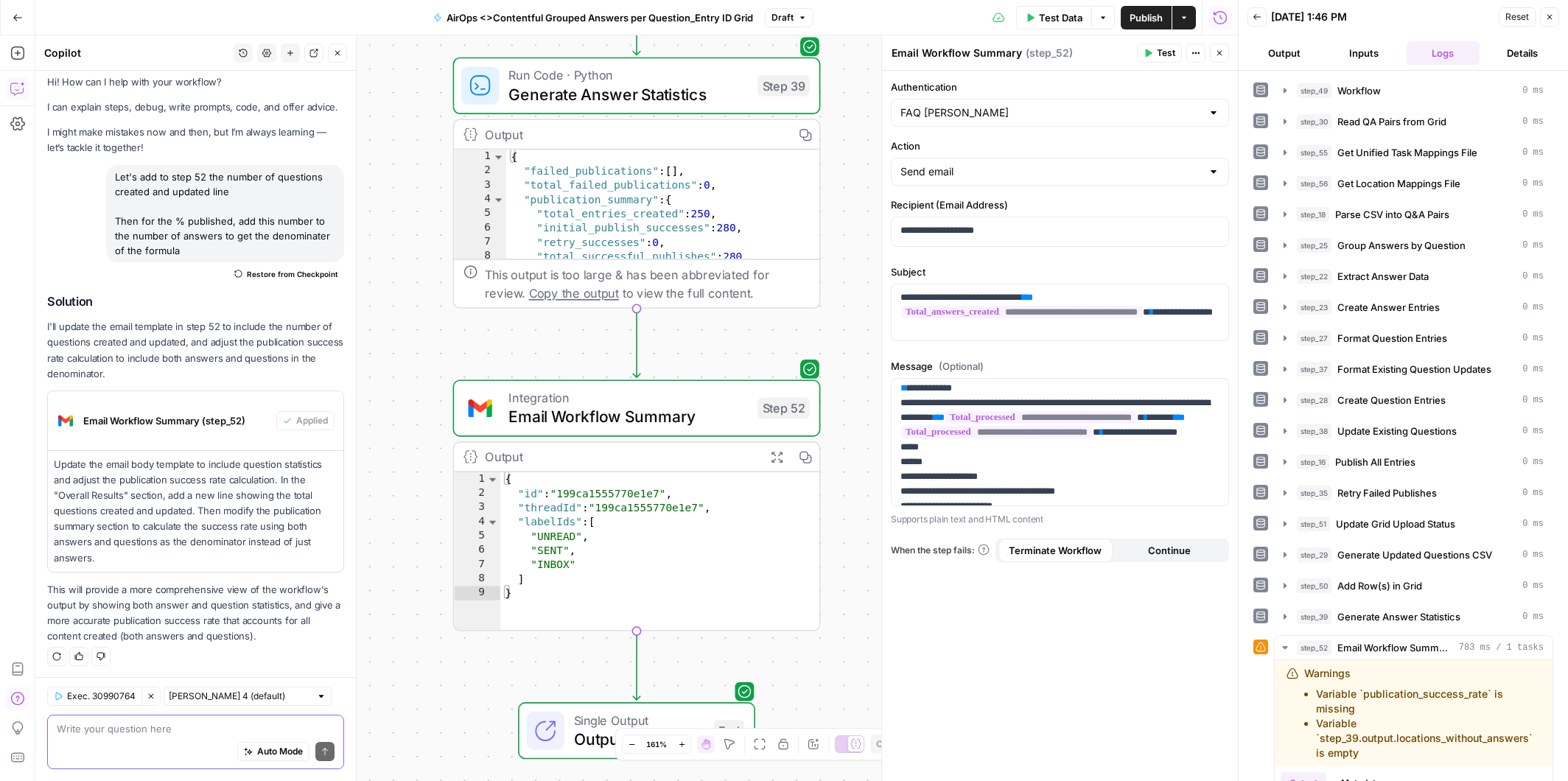
click at [135, 727] on textarea at bounding box center [196, 728] width 277 height 15
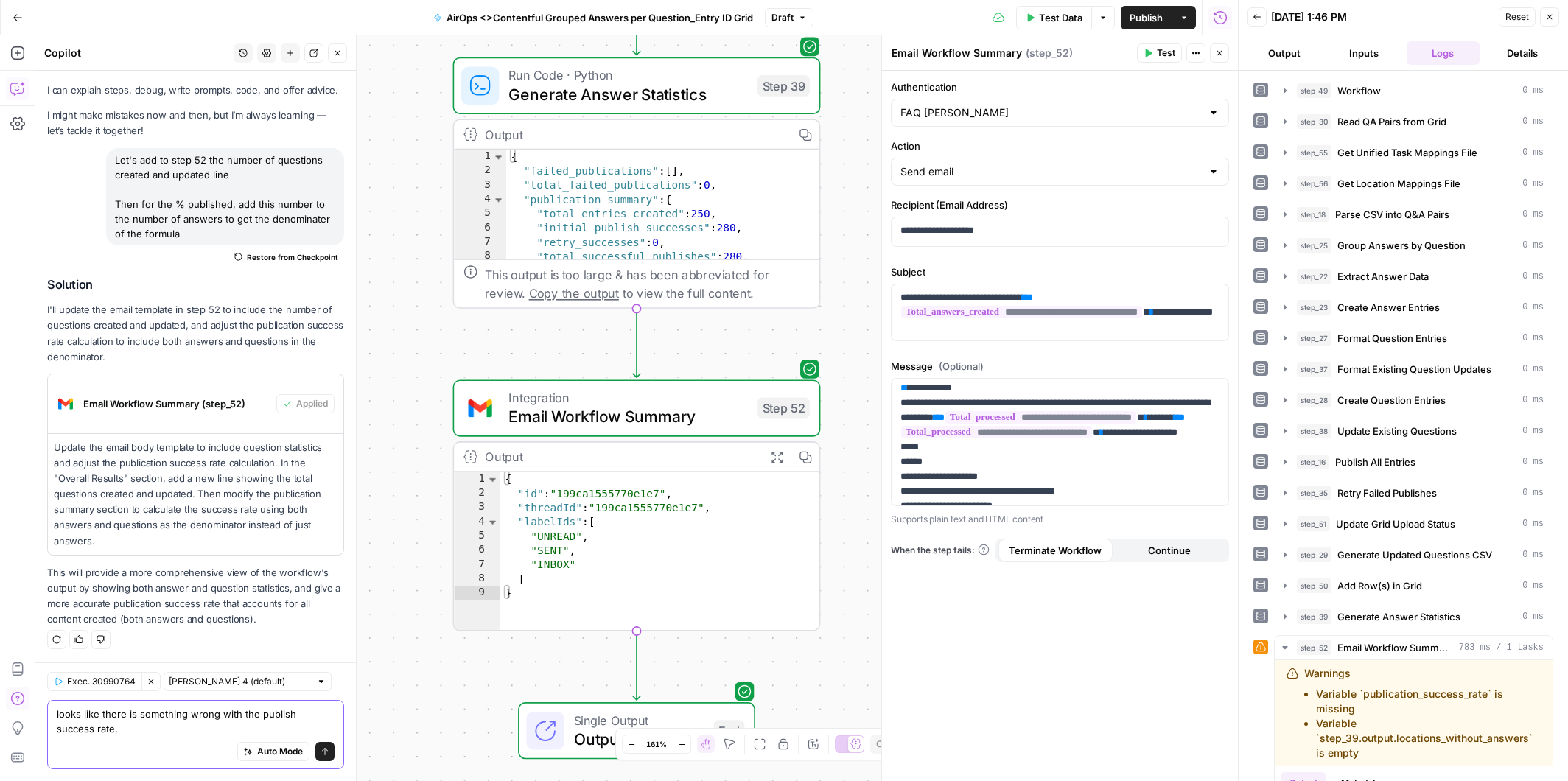
paste textarea "Publication Summary Total Publications Attempted: 280 Successful Publications: …"
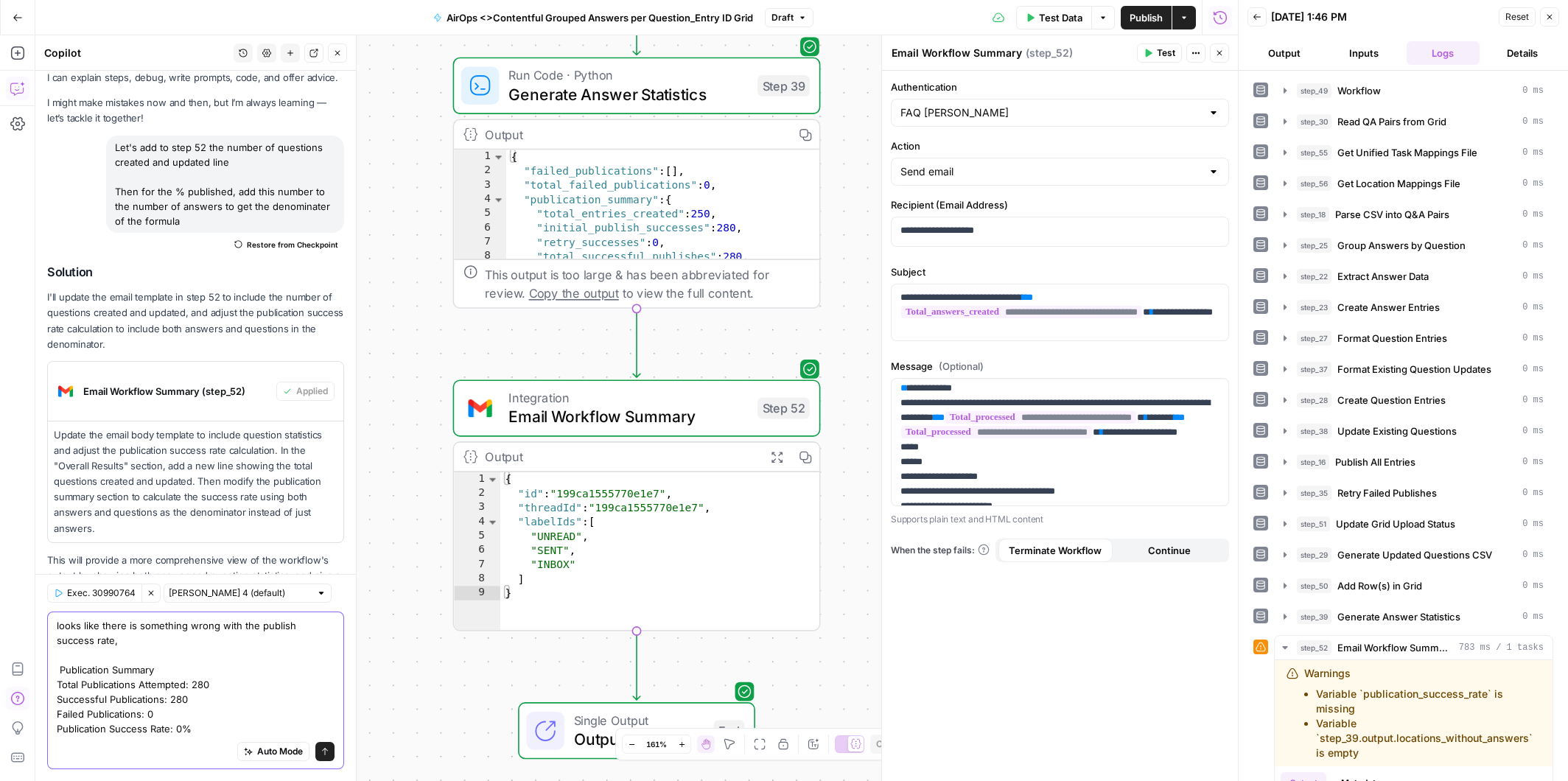
scroll to position [111, 0]
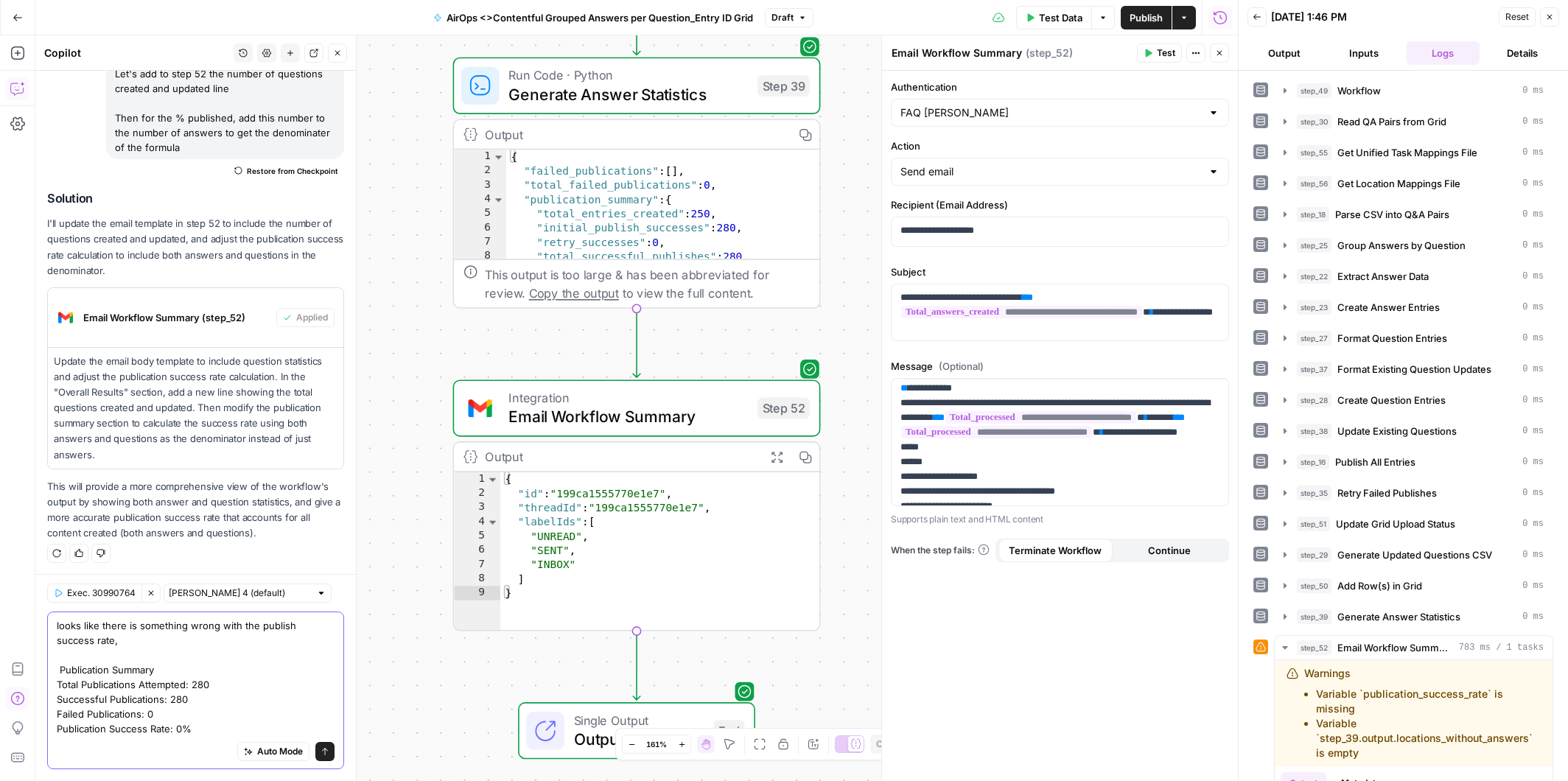
click at [183, 621] on textarea "looks like there is something wrong with the publish success rate, Publication …" at bounding box center [196, 677] width 277 height 118
click at [110, 641] on textarea "looks like there is something wrong with the publish success rate, Publication …" at bounding box center [196, 677] width 277 height 118
type textarea "looks like there is something wrong with the publish success rate in step 52 Pu…"
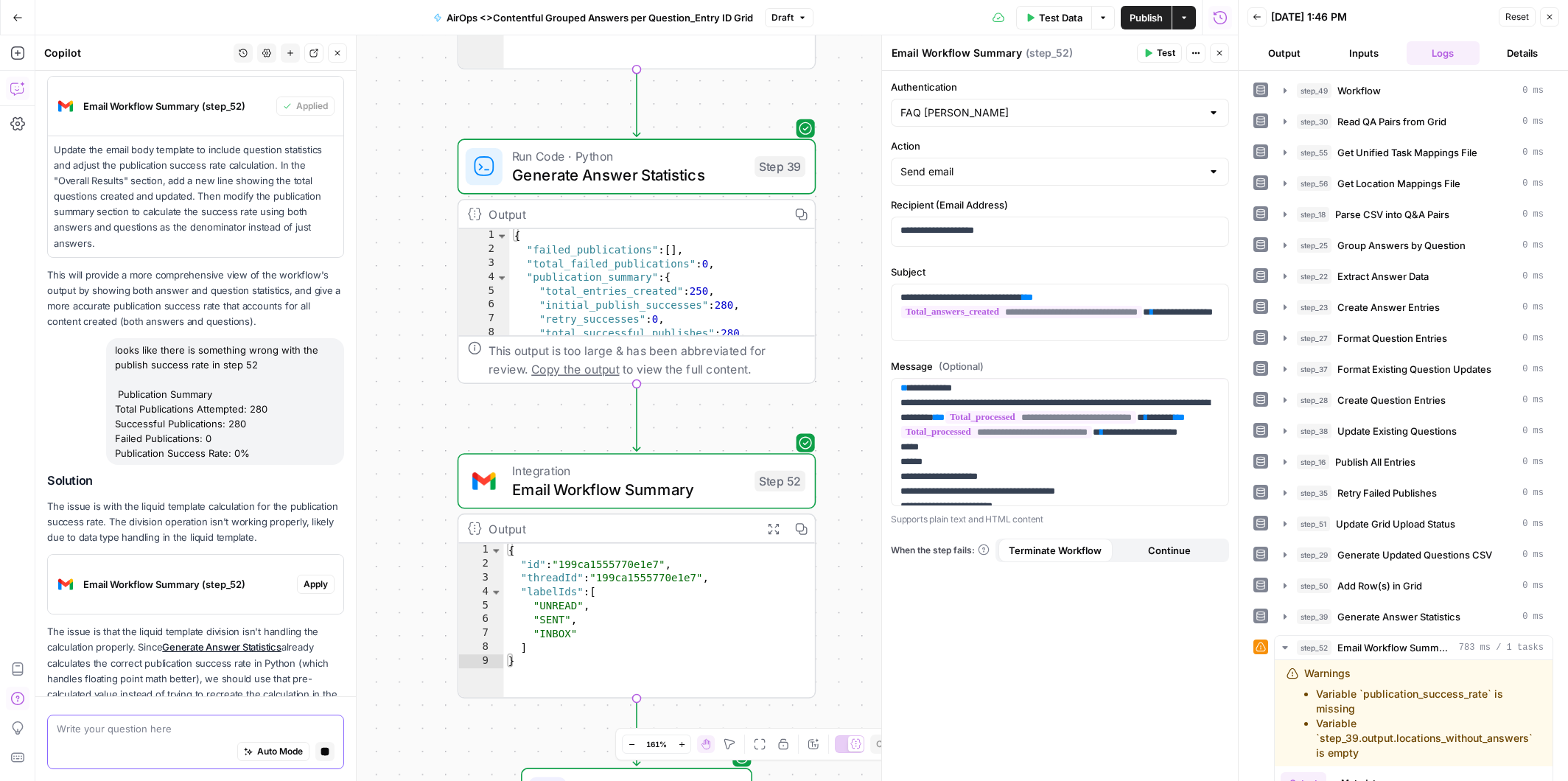
scroll to position [330, 0]
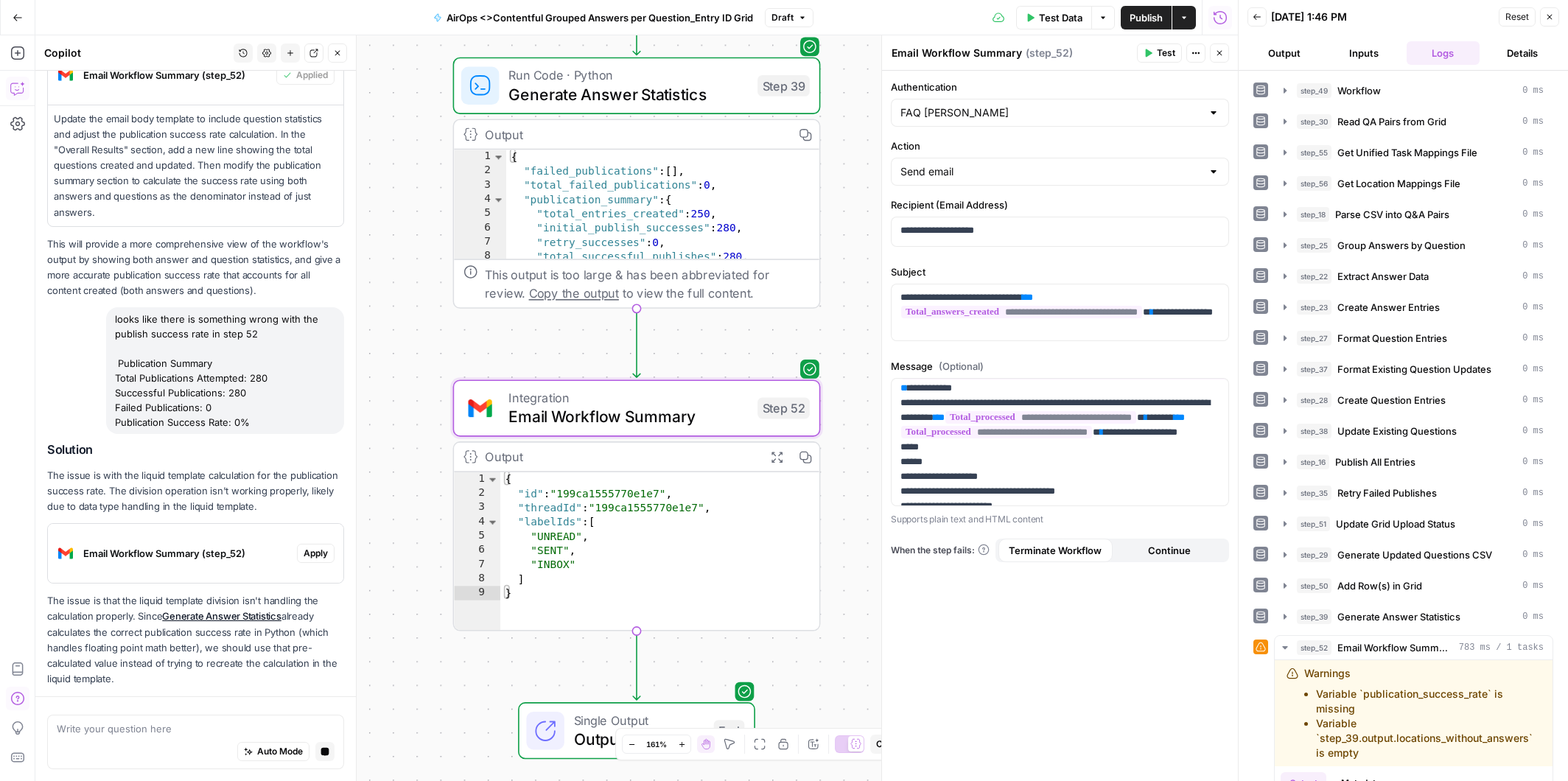
click at [317, 548] on span "Apply" at bounding box center [316, 553] width 25 height 13
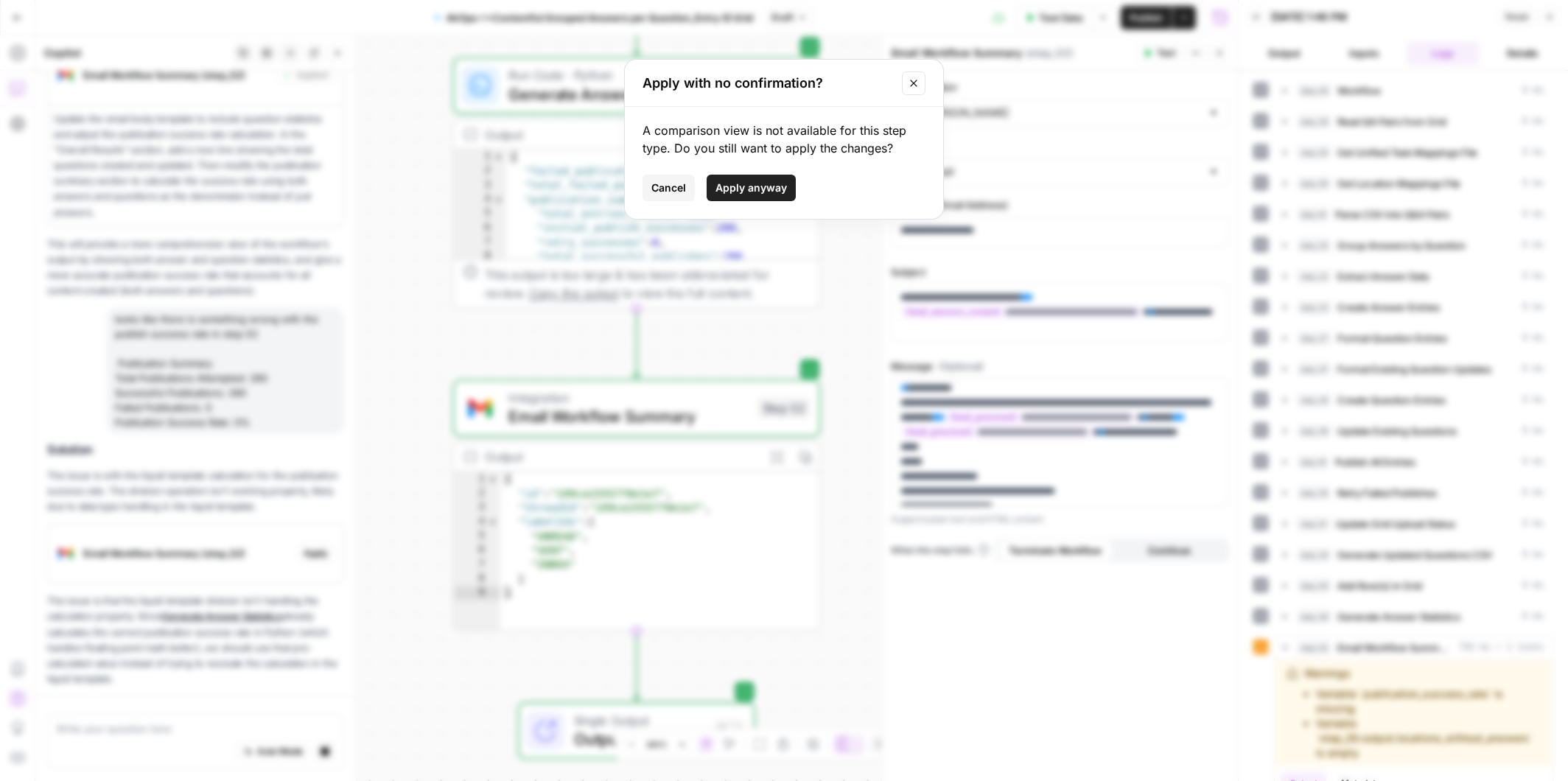
click at [737, 190] on span "Apply anyway" at bounding box center [751, 188] width 71 height 15
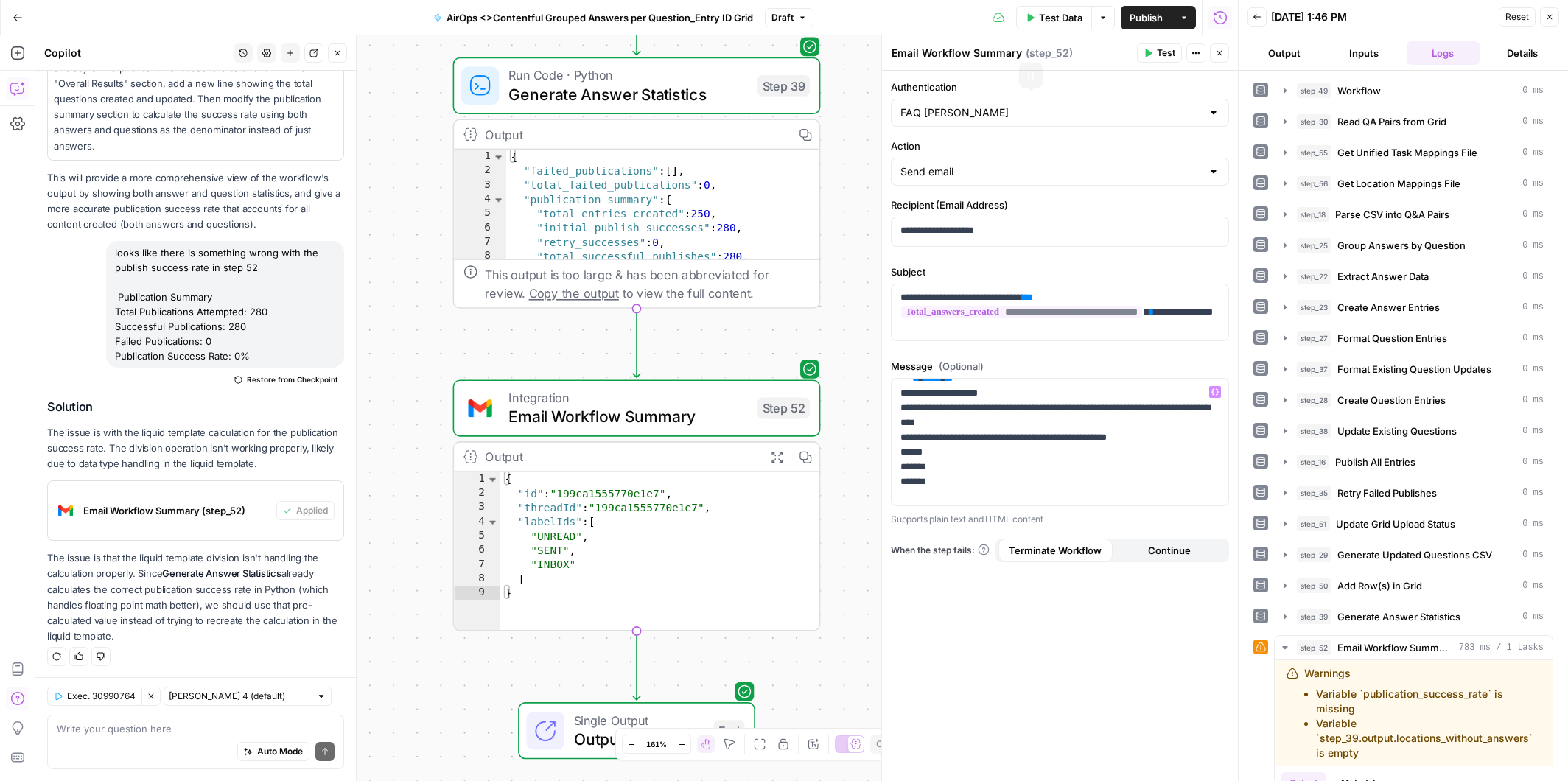
scroll to position [2146, 0]
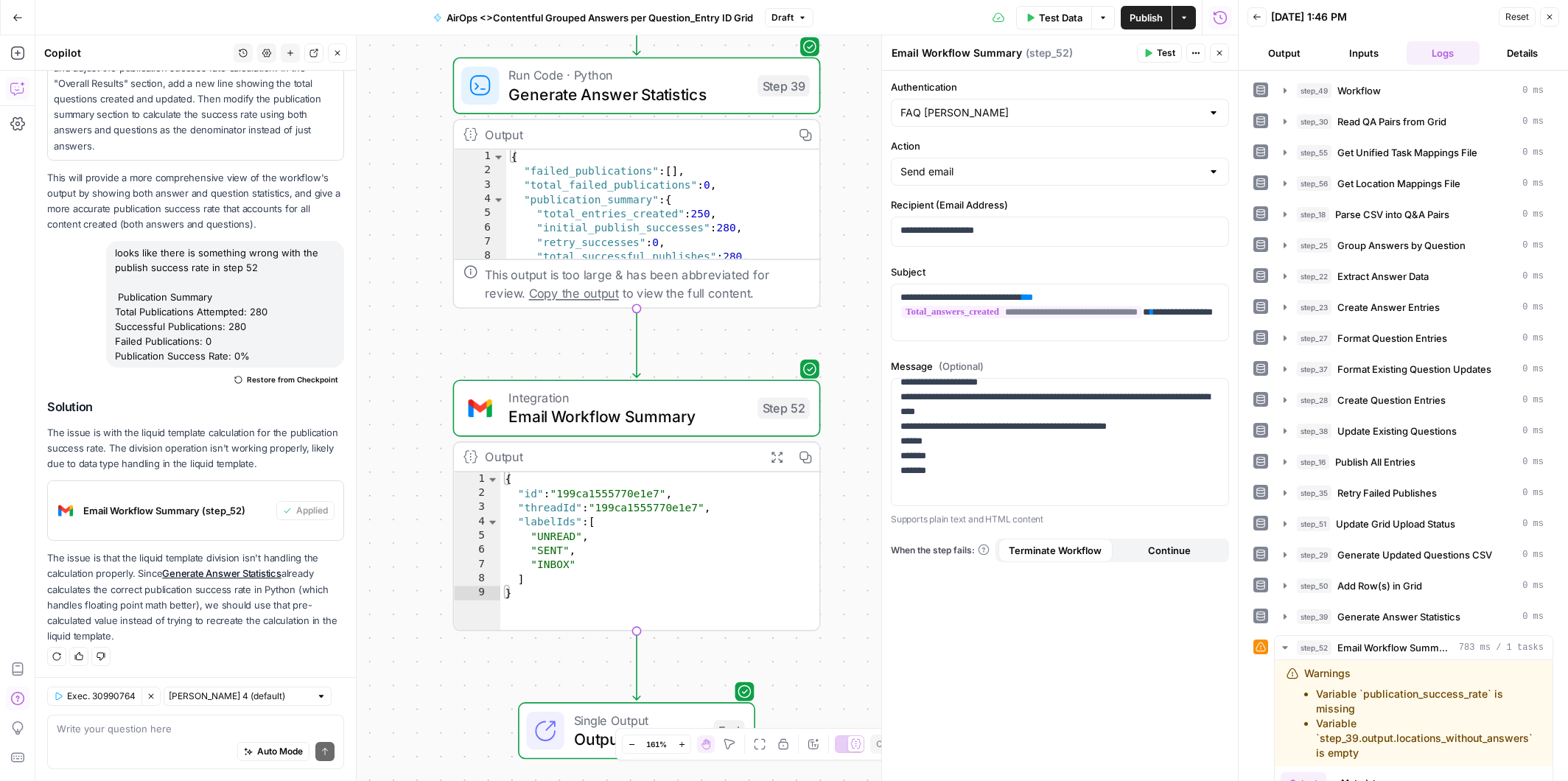
click at [1161, 49] on span "Test" at bounding box center [1166, 53] width 18 height 13
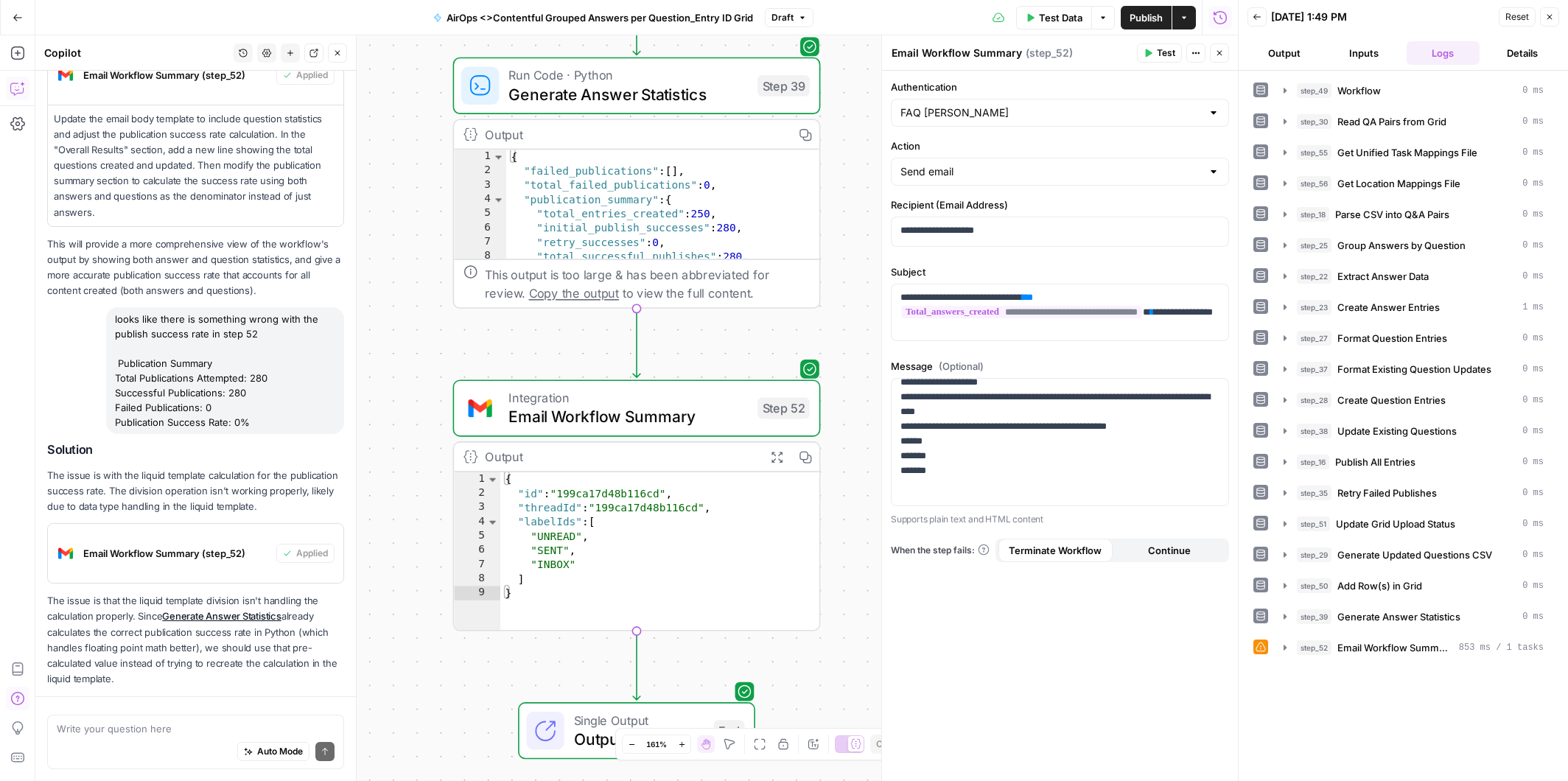
scroll to position [420, 0]
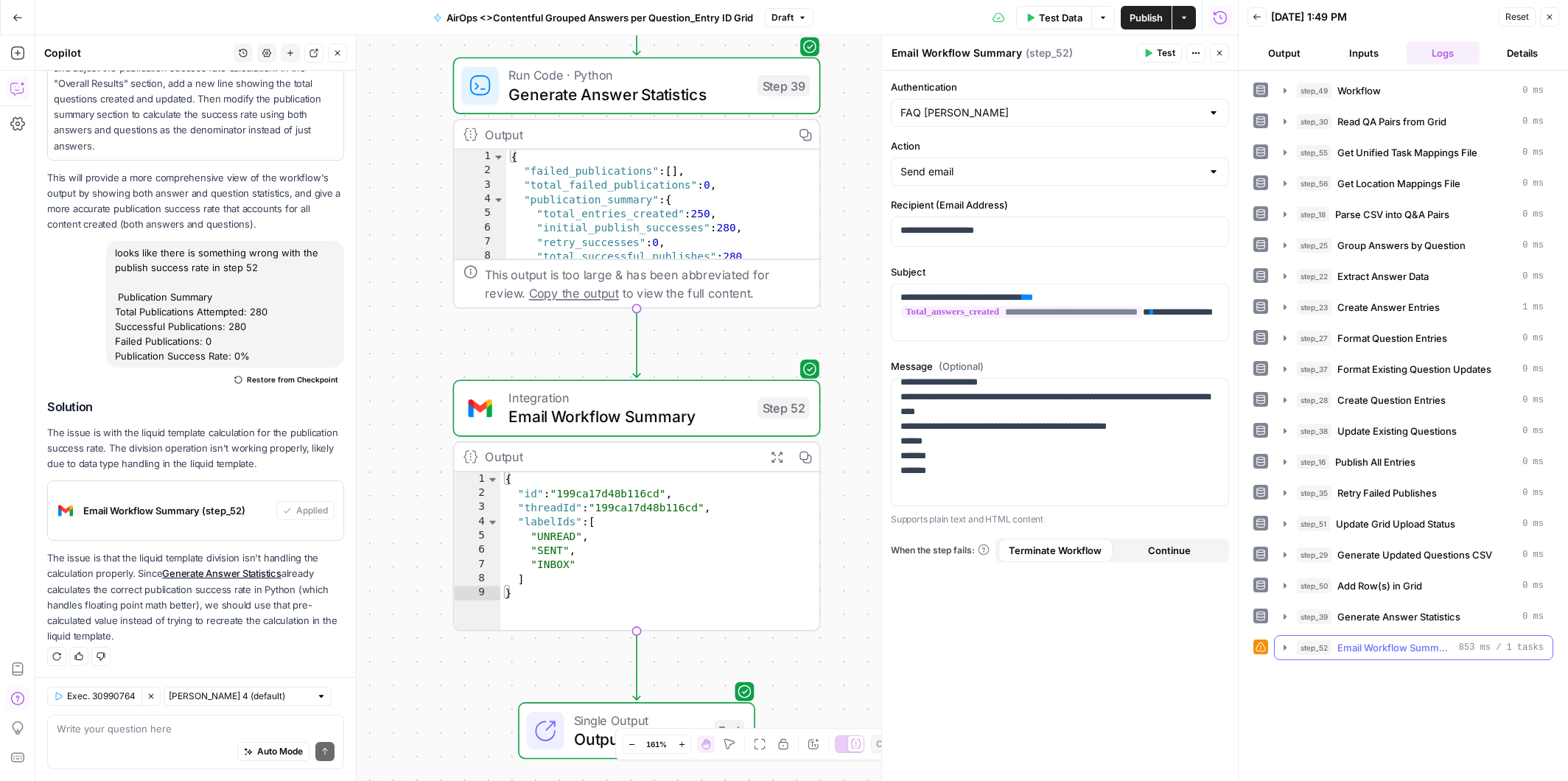
click at [1284, 645] on icon "button" at bounding box center [1284, 648] width 3 height 5
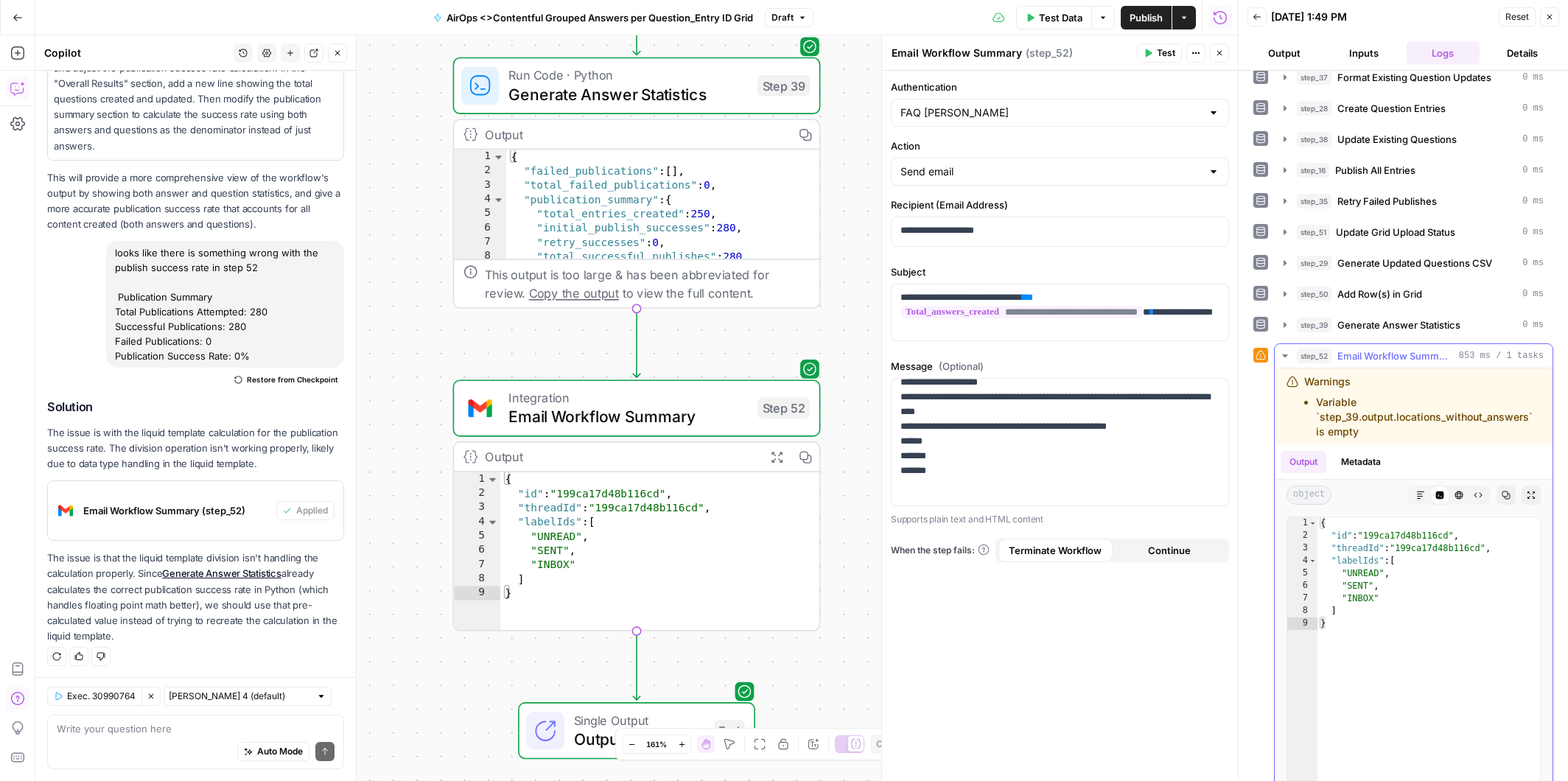
scroll to position [277, 0]
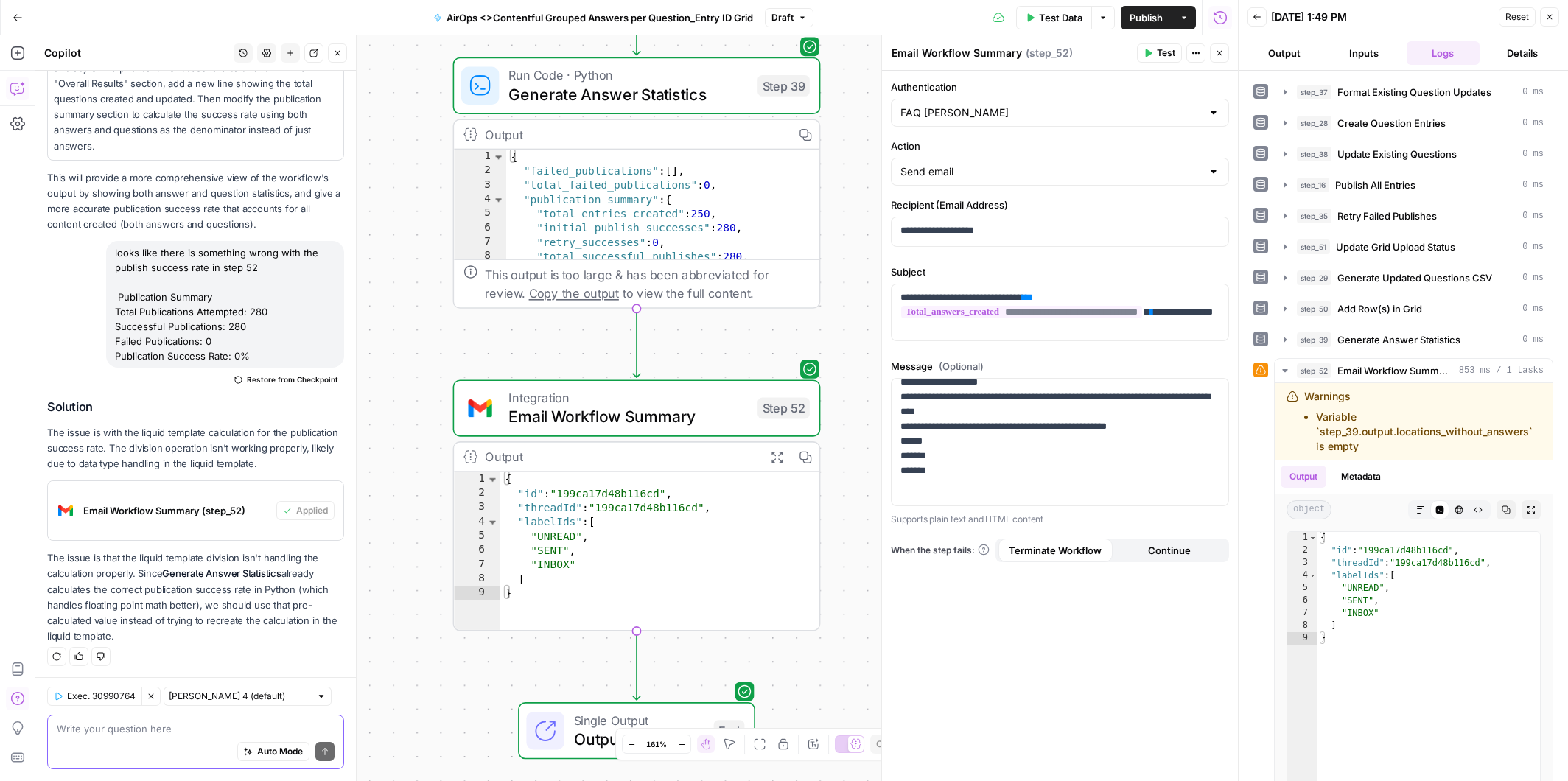
click at [162, 727] on textarea at bounding box center [196, 728] width 277 height 15
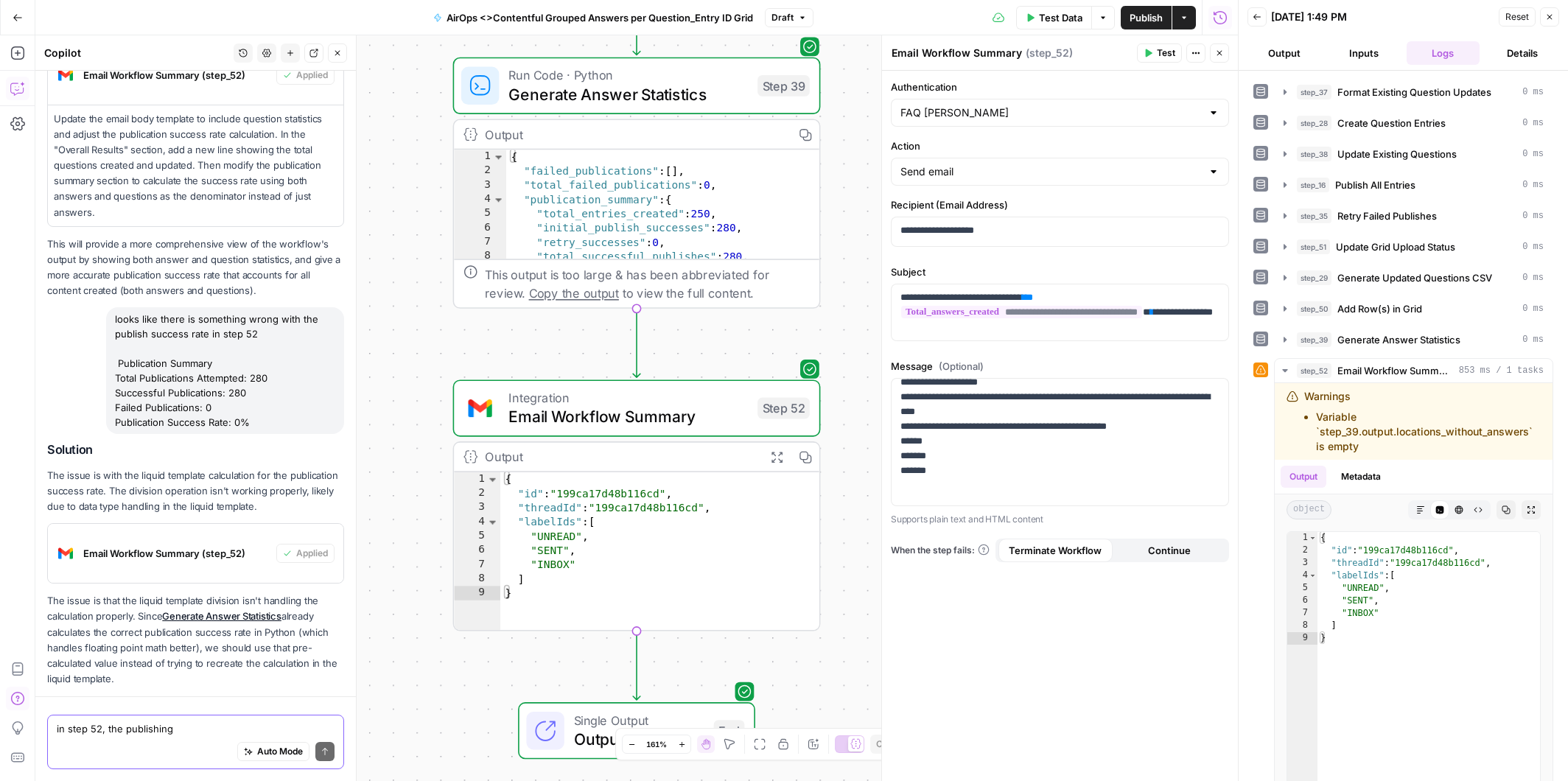
scroll to position [420, 0]
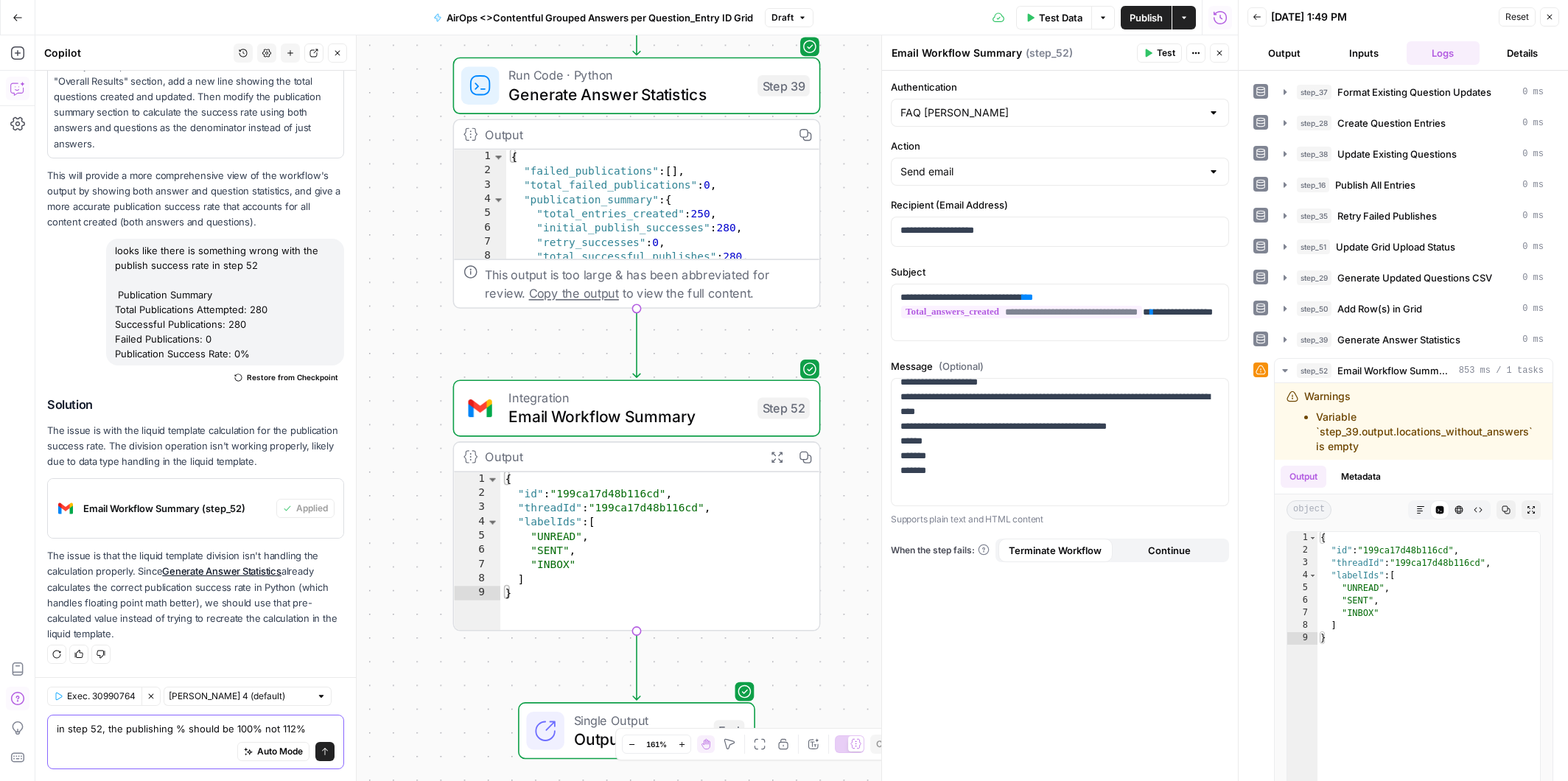
paste textarea "Publication Summary Total Publications Attempted: 280 Successful Publications: …"
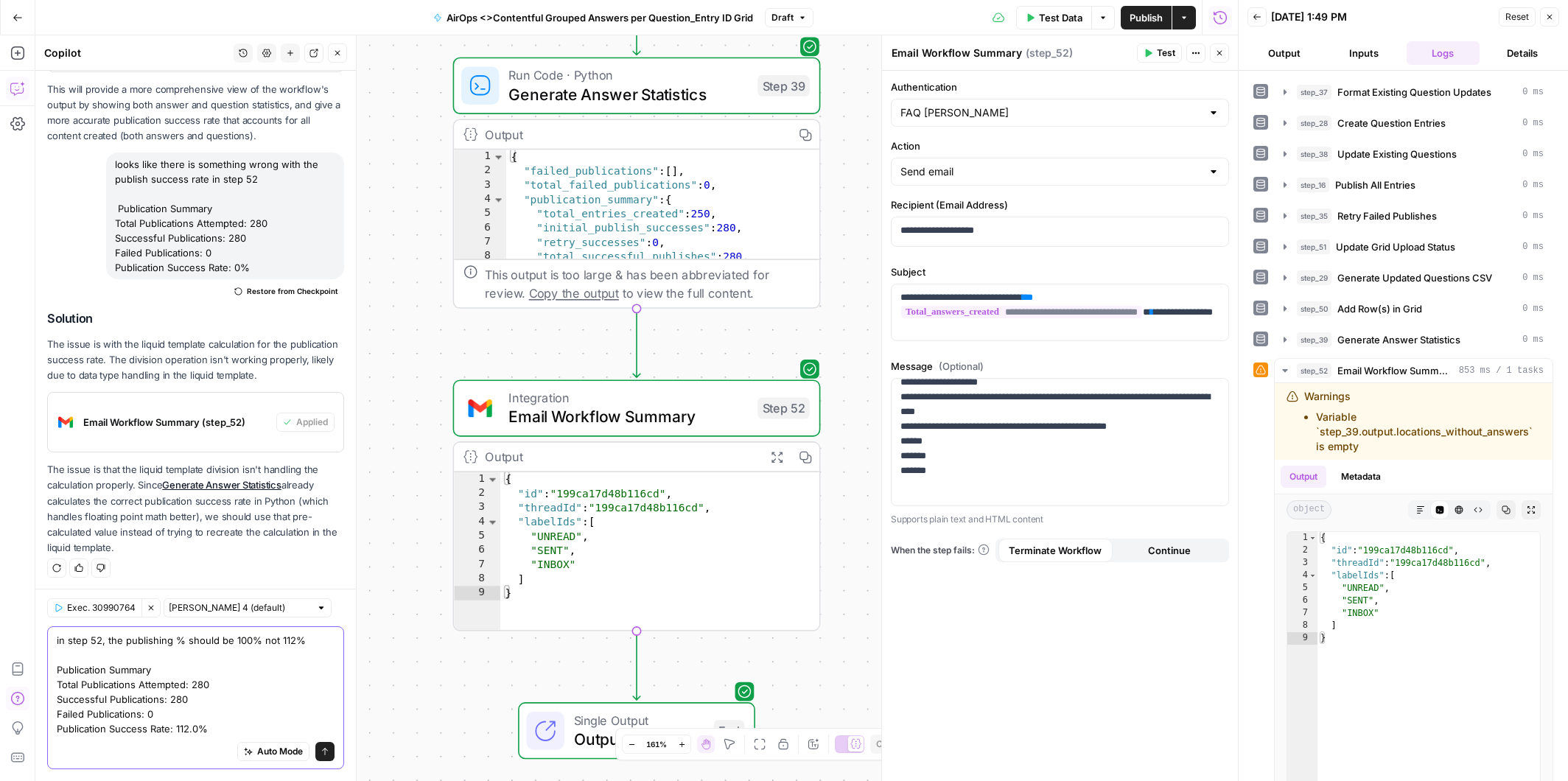
type textarea "in step 52, the publishing % should be 100% not 112% Publication Summary Total …"
click at [331, 754] on button "Send" at bounding box center [325, 751] width 19 height 19
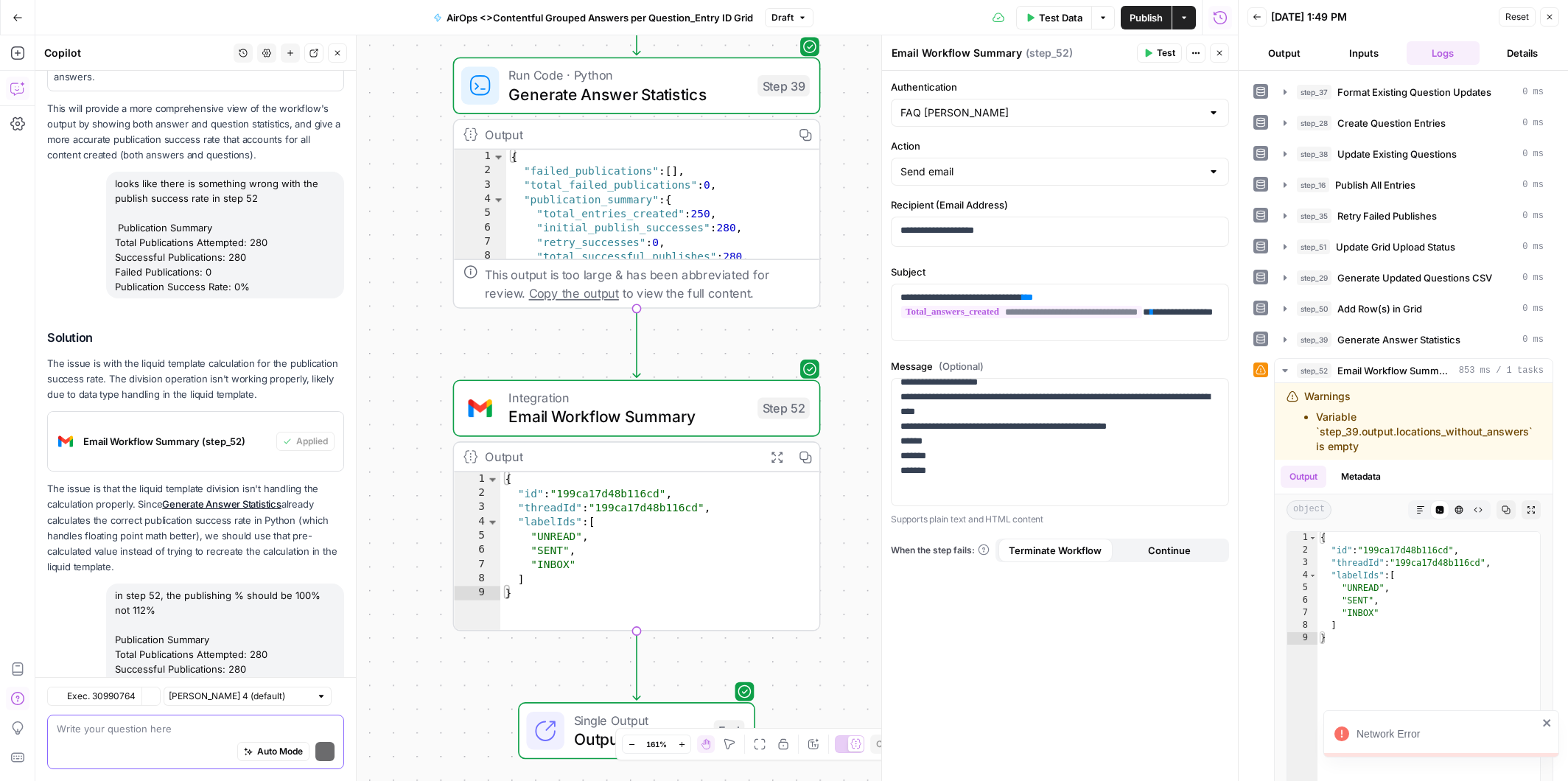
scroll to position [555, 0]
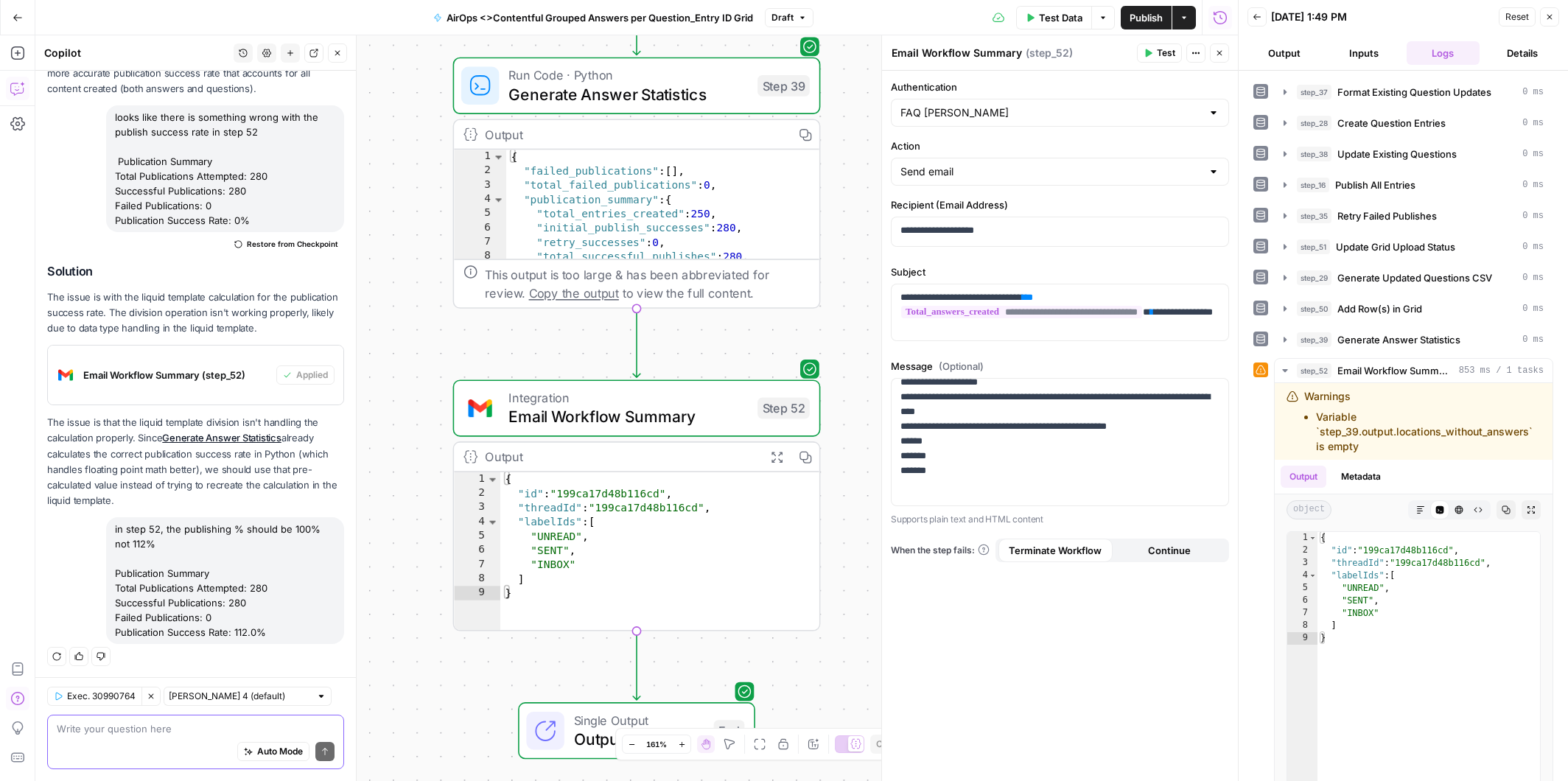
click at [55, 656] on icon "button" at bounding box center [57, 656] width 9 height 9
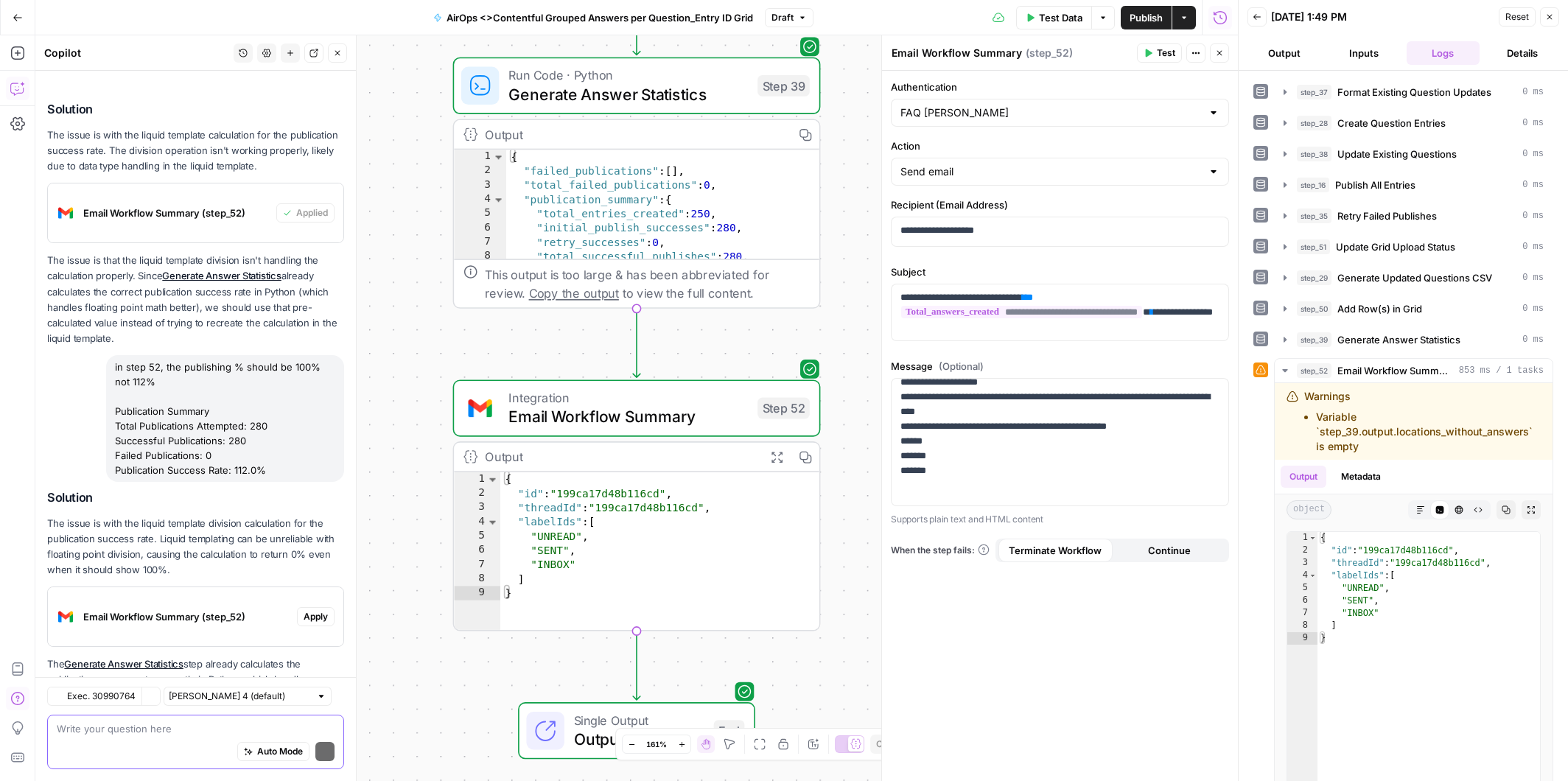
scroll to position [807, 0]
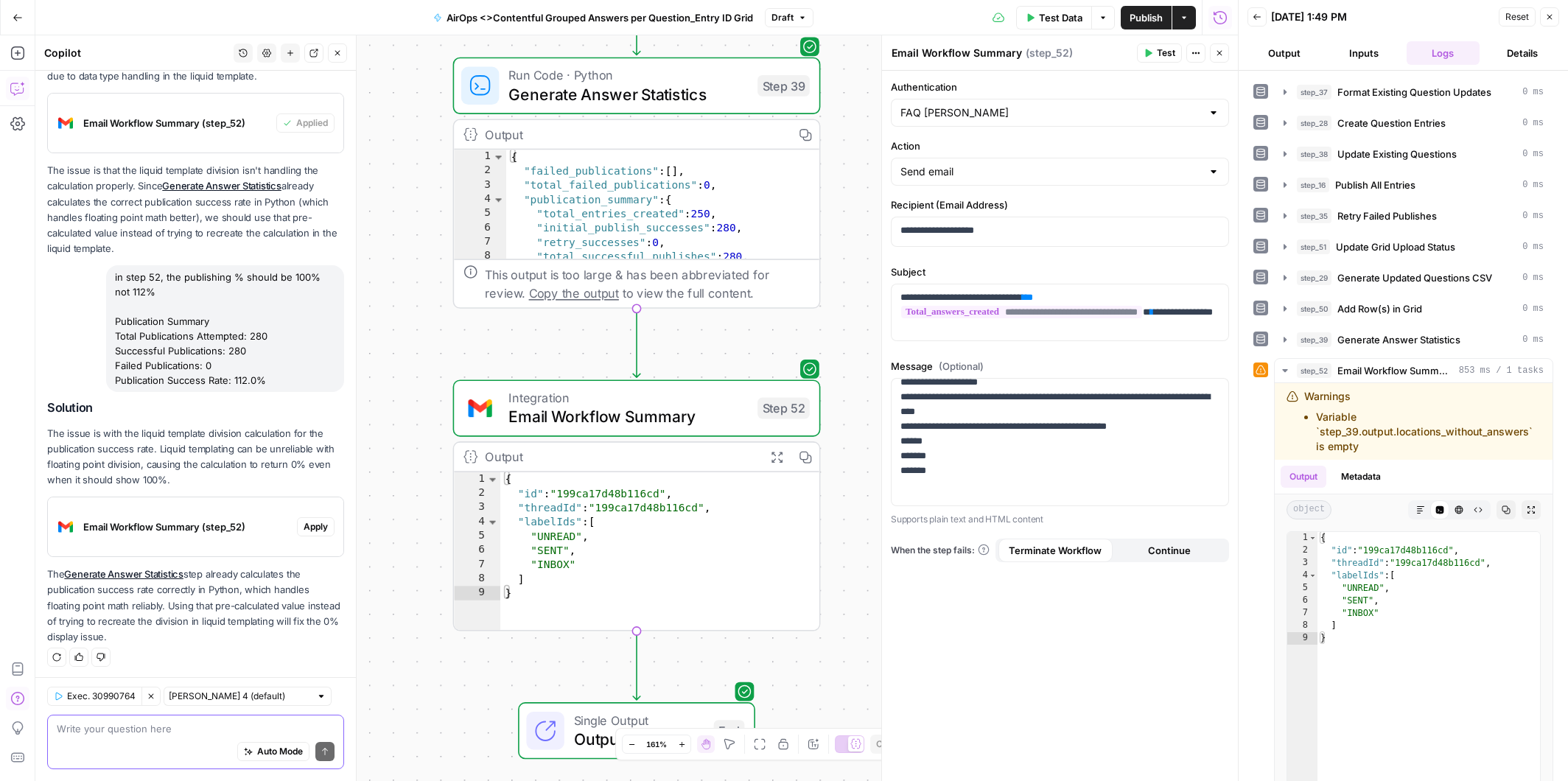
click at [162, 728] on textarea at bounding box center [196, 728] width 277 height 15
type textarea "will that also fix it being 112%"
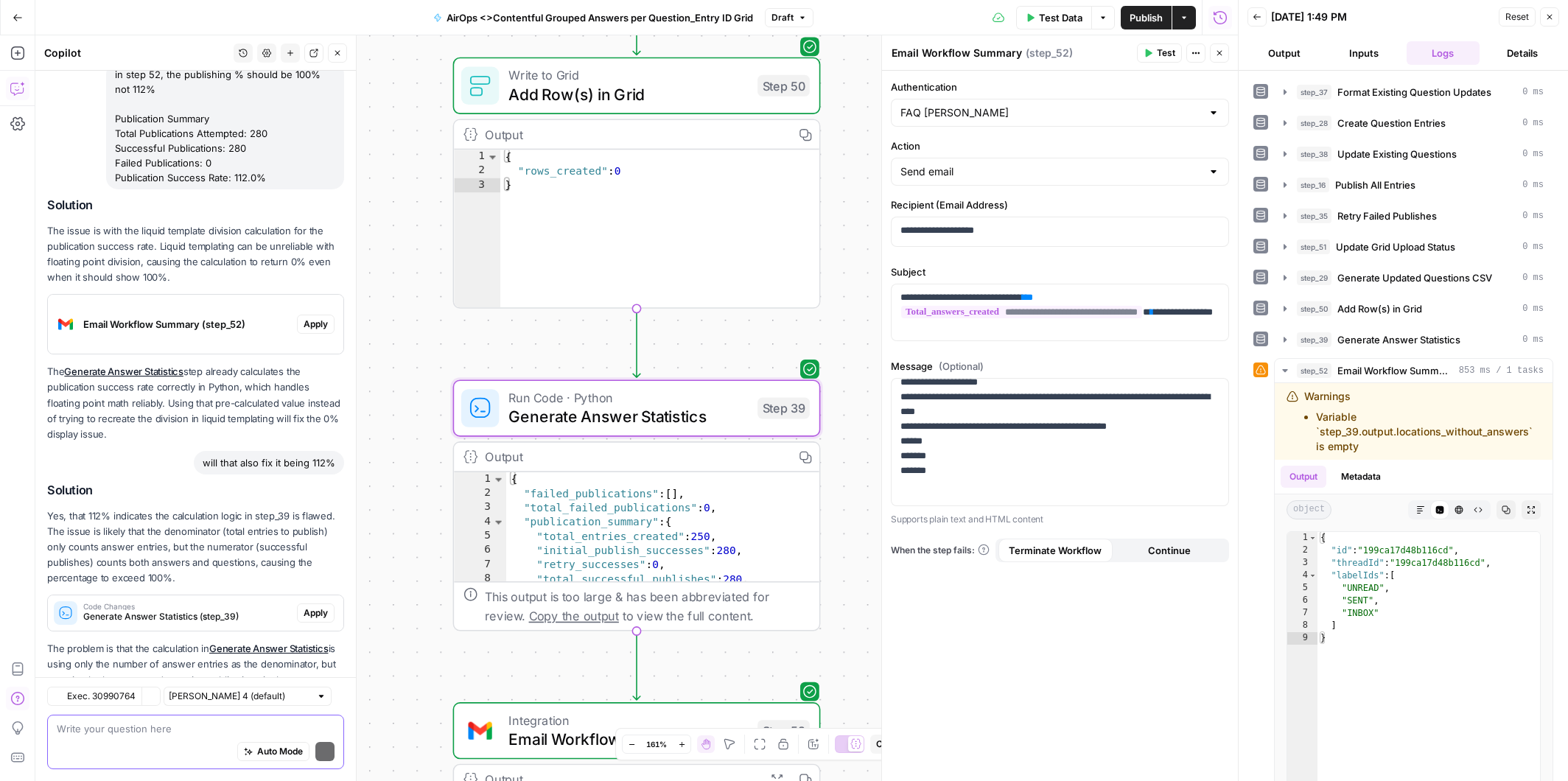
scroll to position [1100, 0]
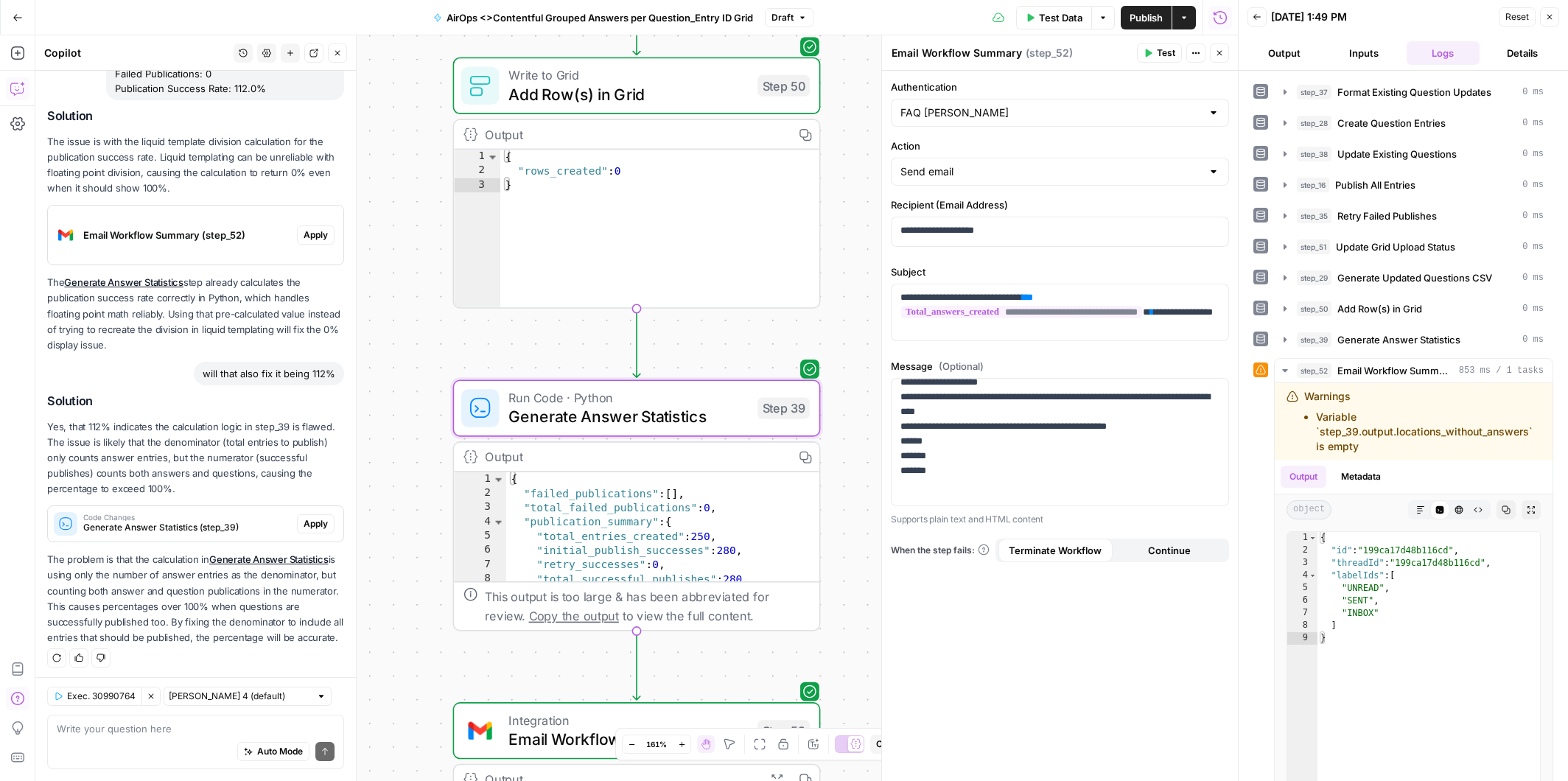
click at [315, 525] on span "Apply" at bounding box center [316, 523] width 25 height 13
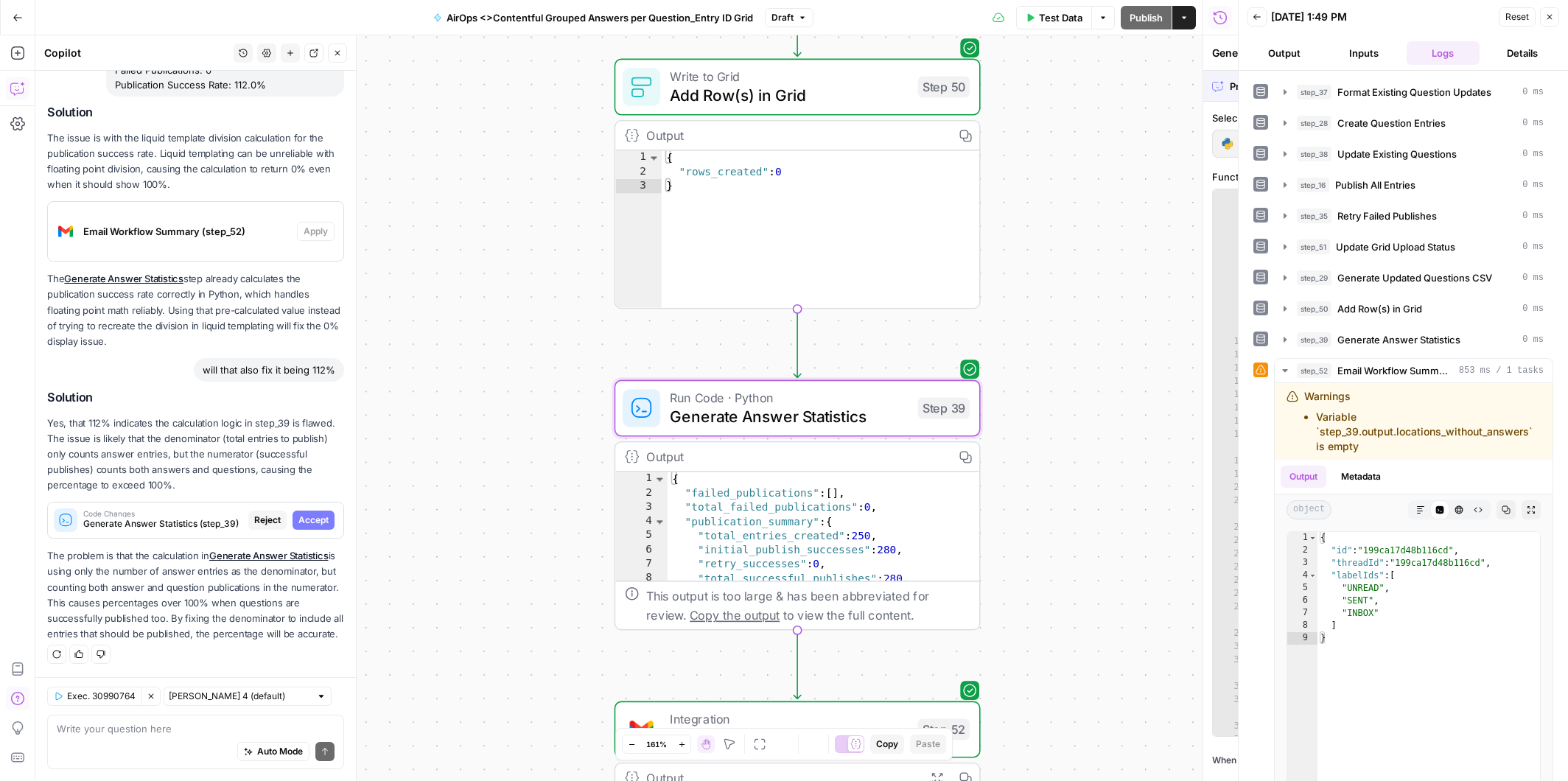
scroll to position [1052, 0]
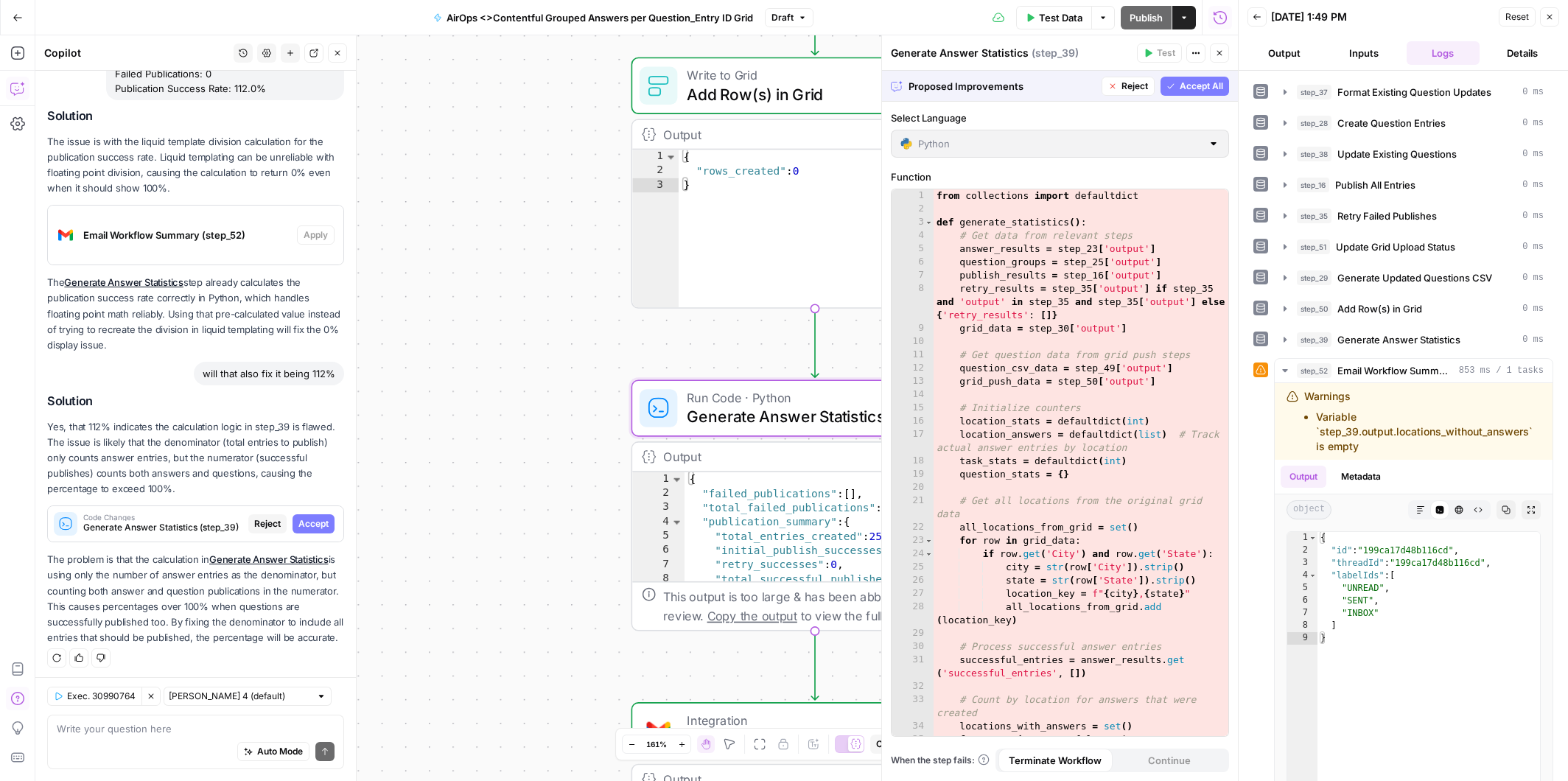
click at [315, 525] on span "Accept" at bounding box center [313, 523] width 30 height 13
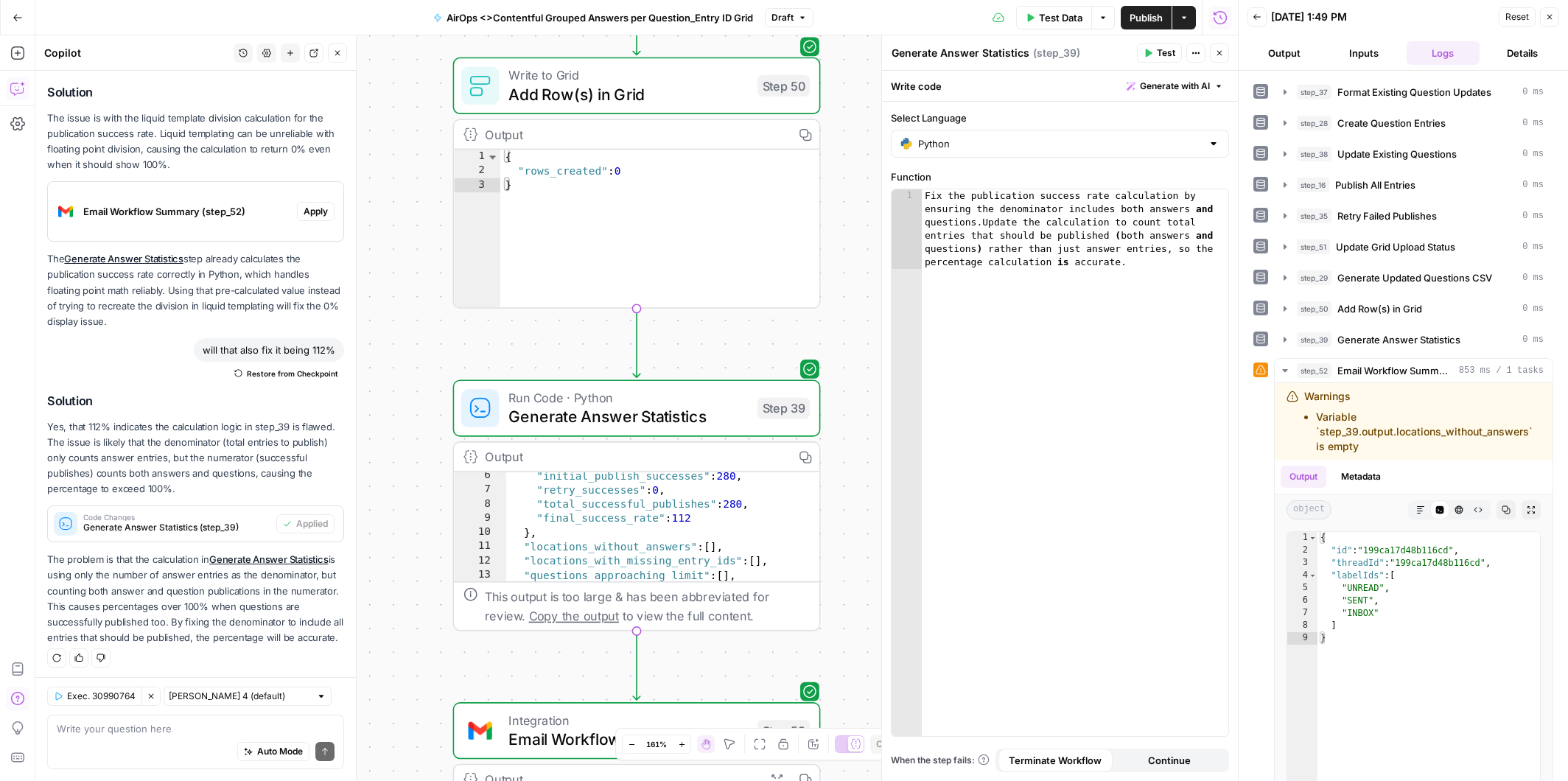
scroll to position [45, 0]
click at [301, 372] on span "Restore from Checkpoint" at bounding box center [292, 373] width 91 height 11
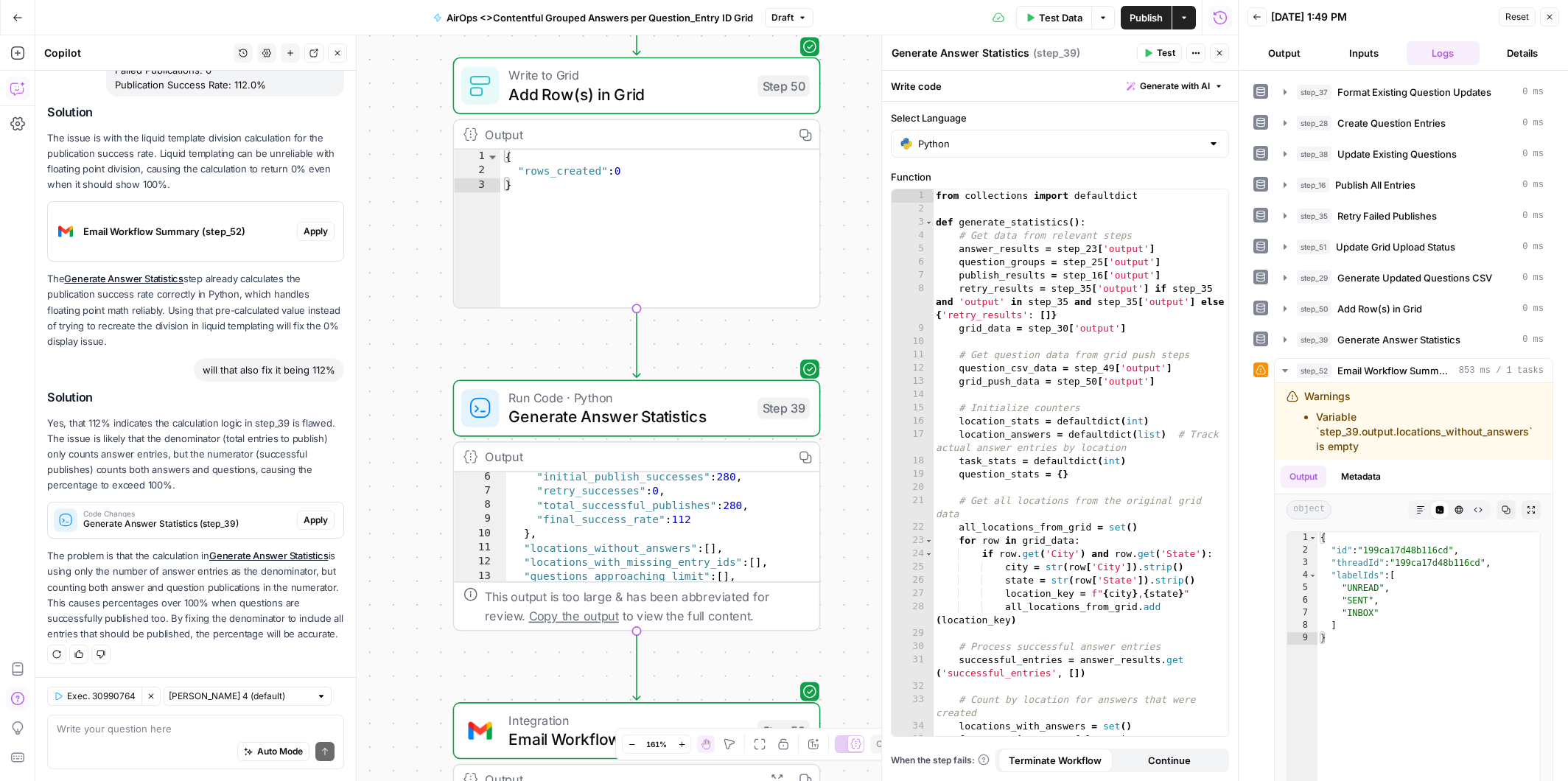
scroll to position [1100, 0]
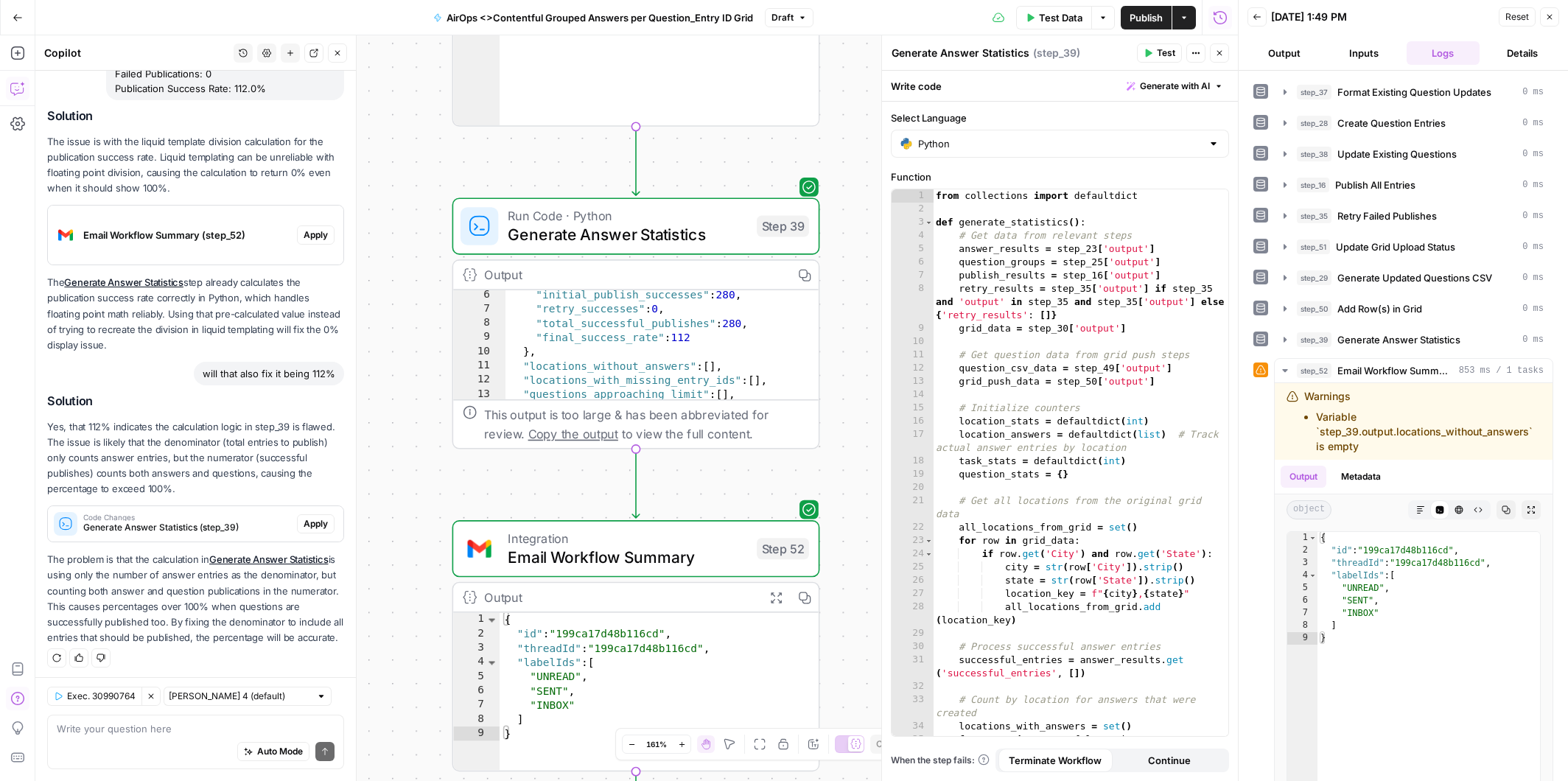
drag, startPoint x: 515, startPoint y: 672, endPoint x: 514, endPoint y: 481, distance: 191.0
click at [514, 481] on div "Workflow Input Settings Inputs Workflow Workflow Step 49 Output Copy 1 2 { "csv…" at bounding box center [637, 408] width 1203 height 746
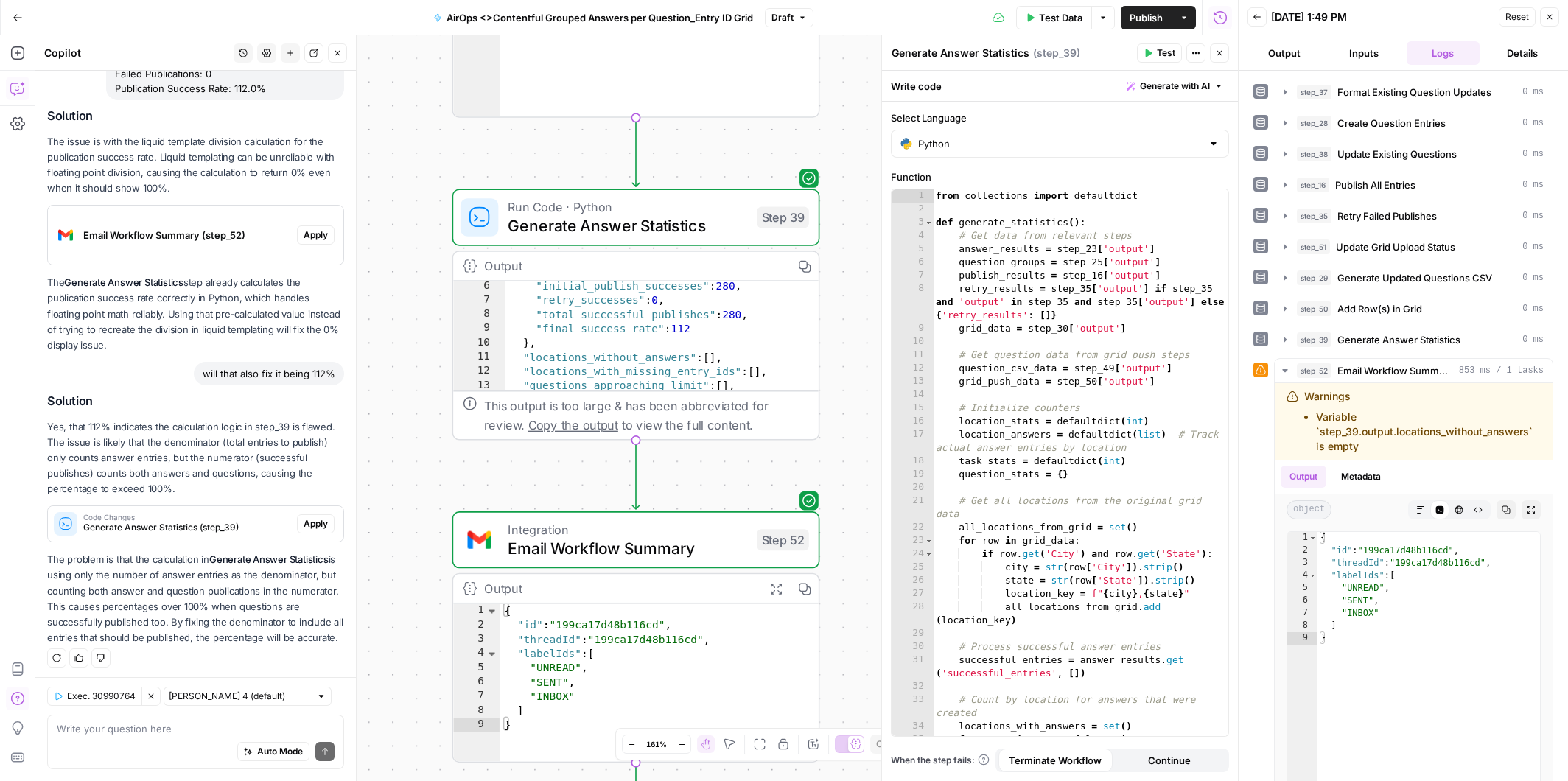
click at [560, 541] on span "Email Workflow Summary" at bounding box center [627, 548] width 240 height 24
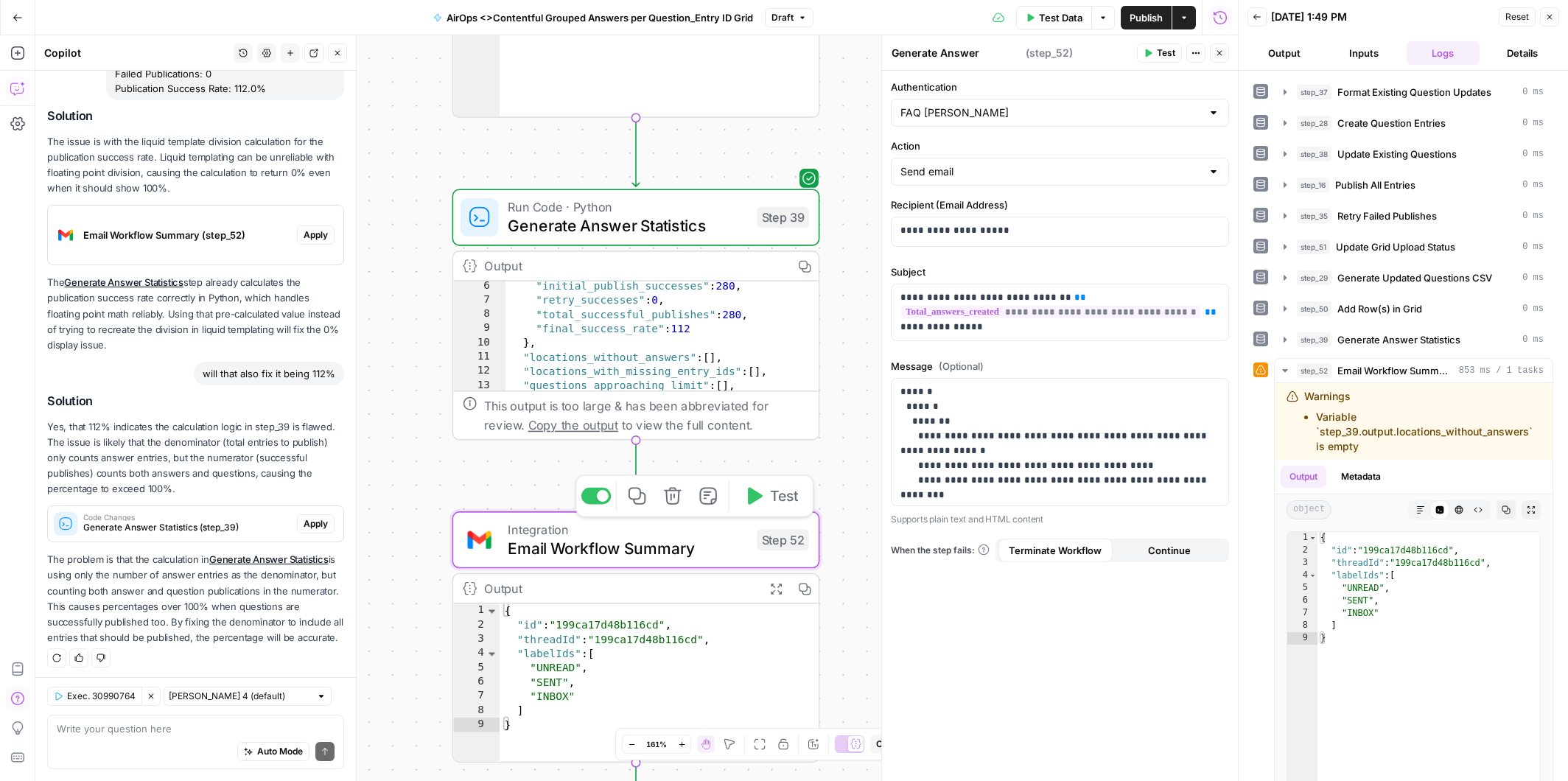
type textarea "Email Workflow Summary"
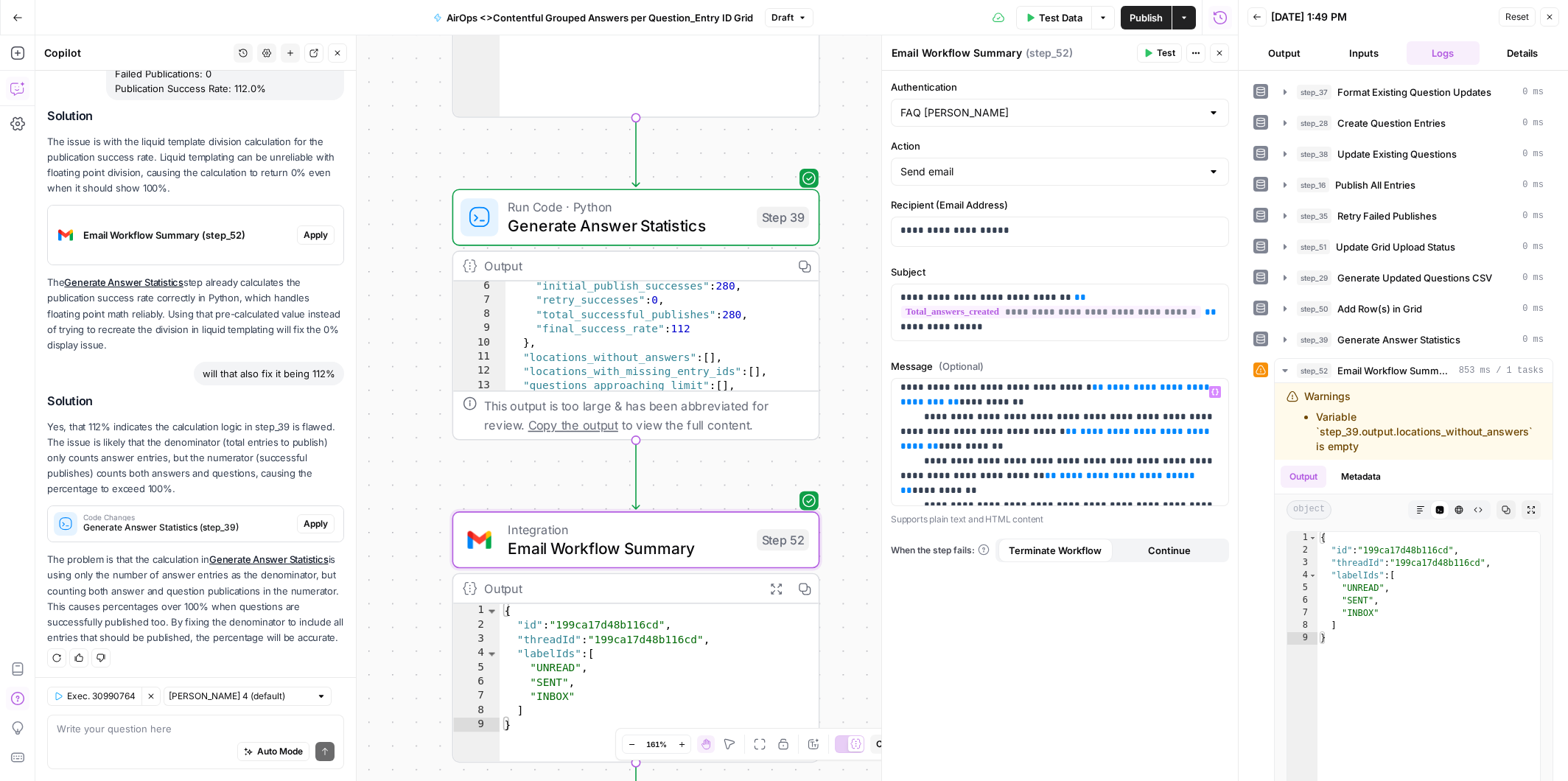
scroll to position [1462, 0]
click at [1122, 516] on span "**********" at bounding box center [1151, 520] width 130 height 10
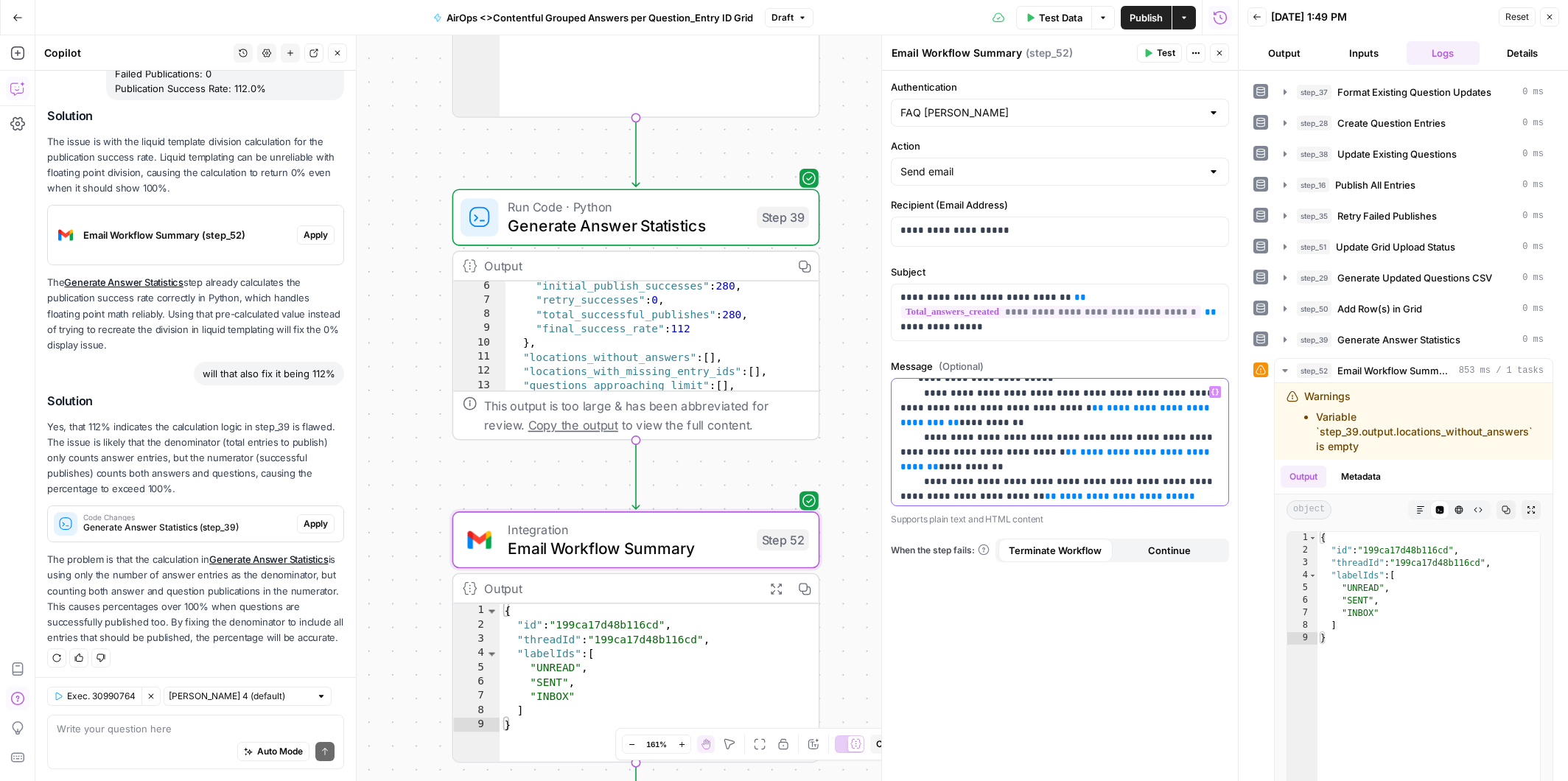
scroll to position [1435, 0]
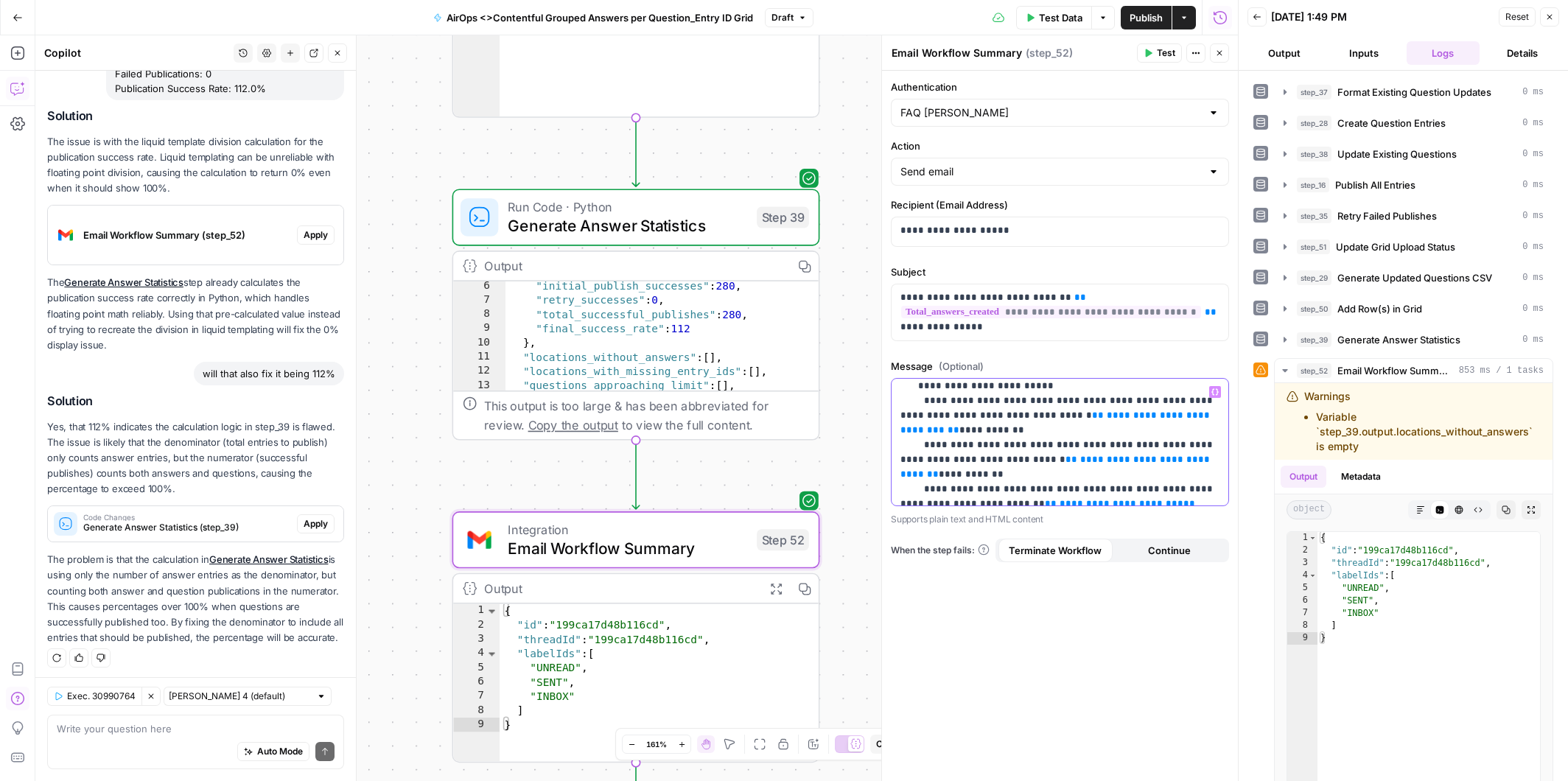
click at [1086, 543] on span "**********" at bounding box center [1151, 548] width 130 height 10
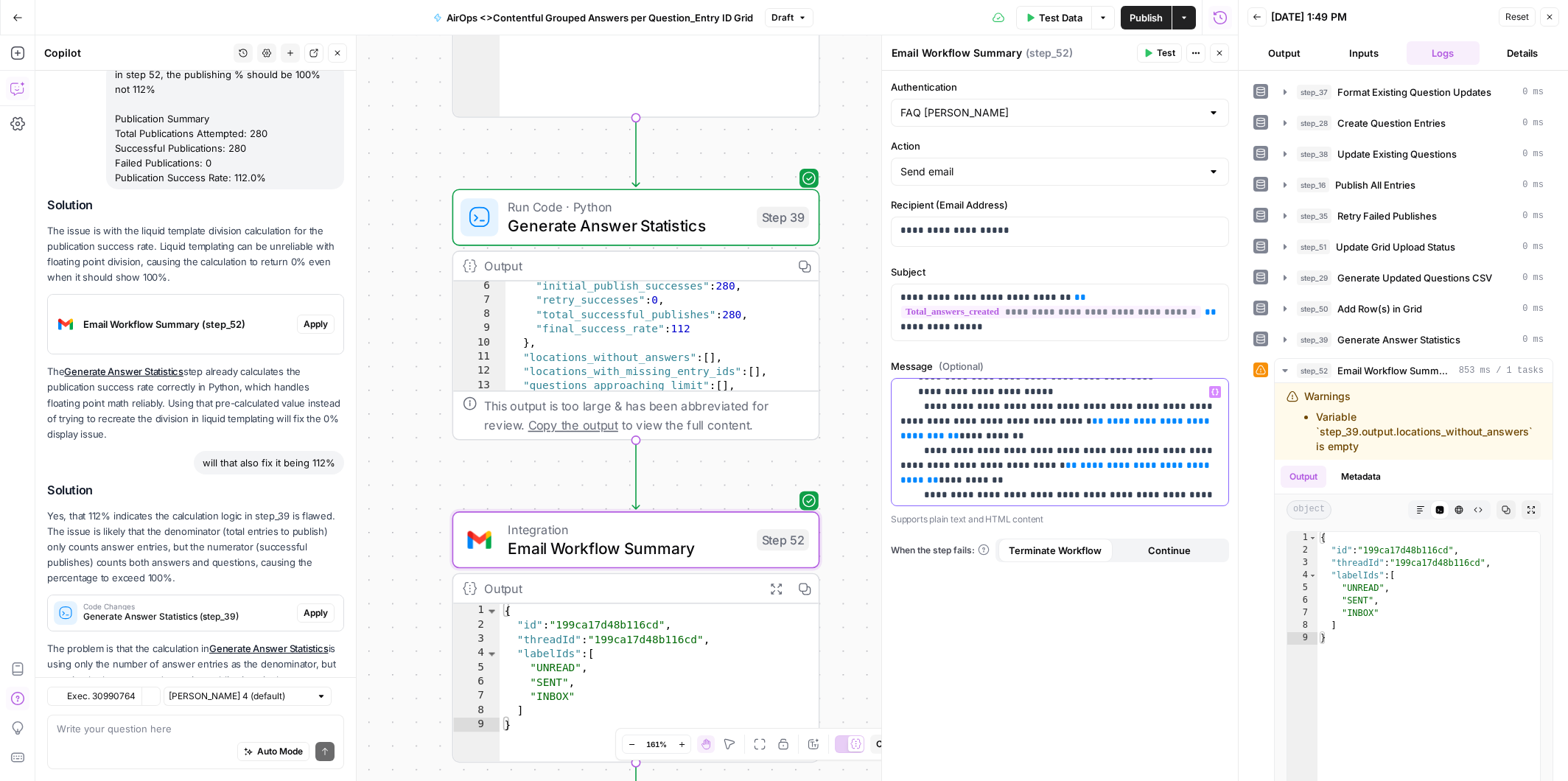
scroll to position [1100, 0]
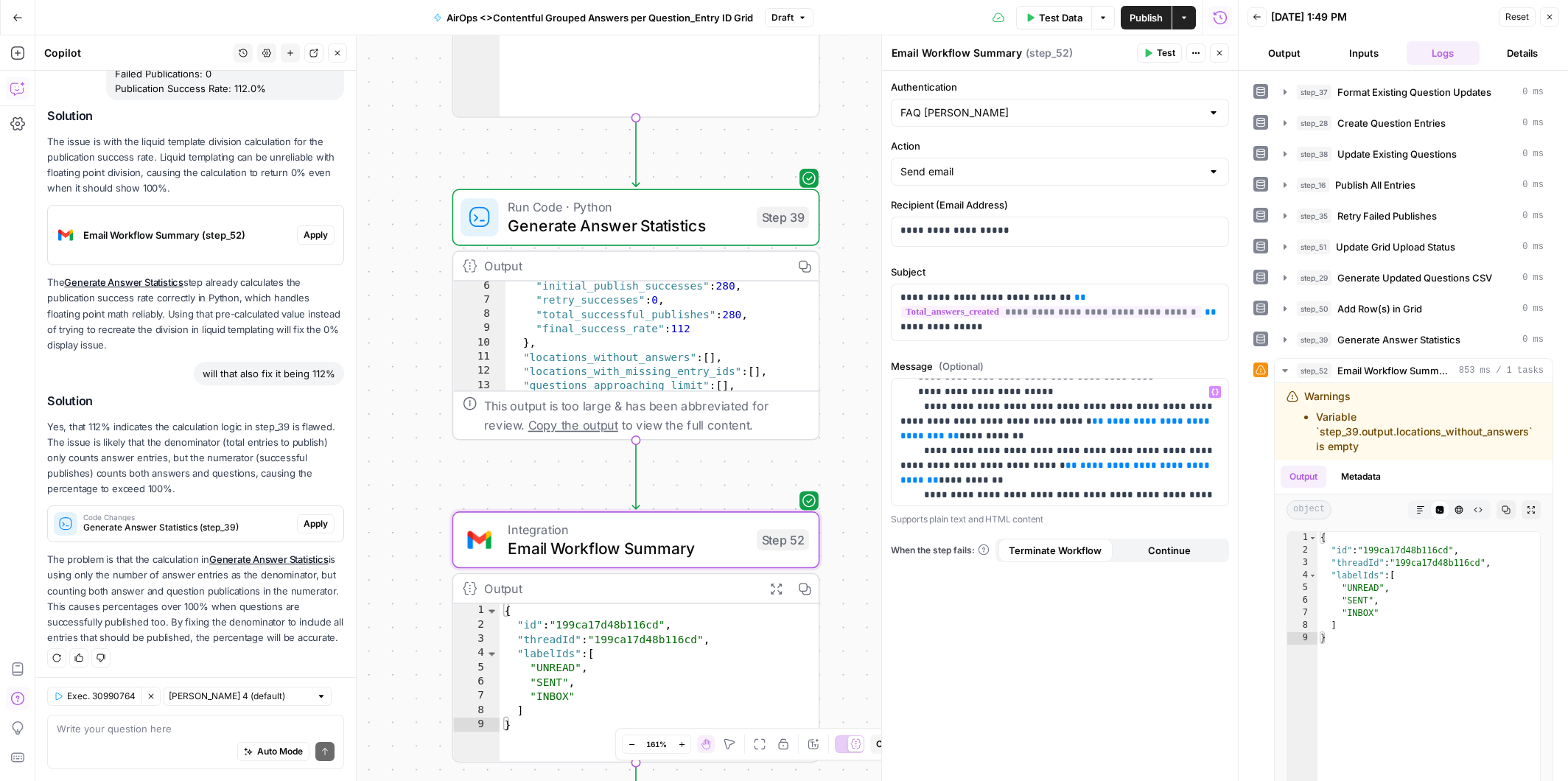
click at [168, 736] on div "Auto Mode Send" at bounding box center [196, 752] width 277 height 32
type textarea "I want to logic in the email step 52"
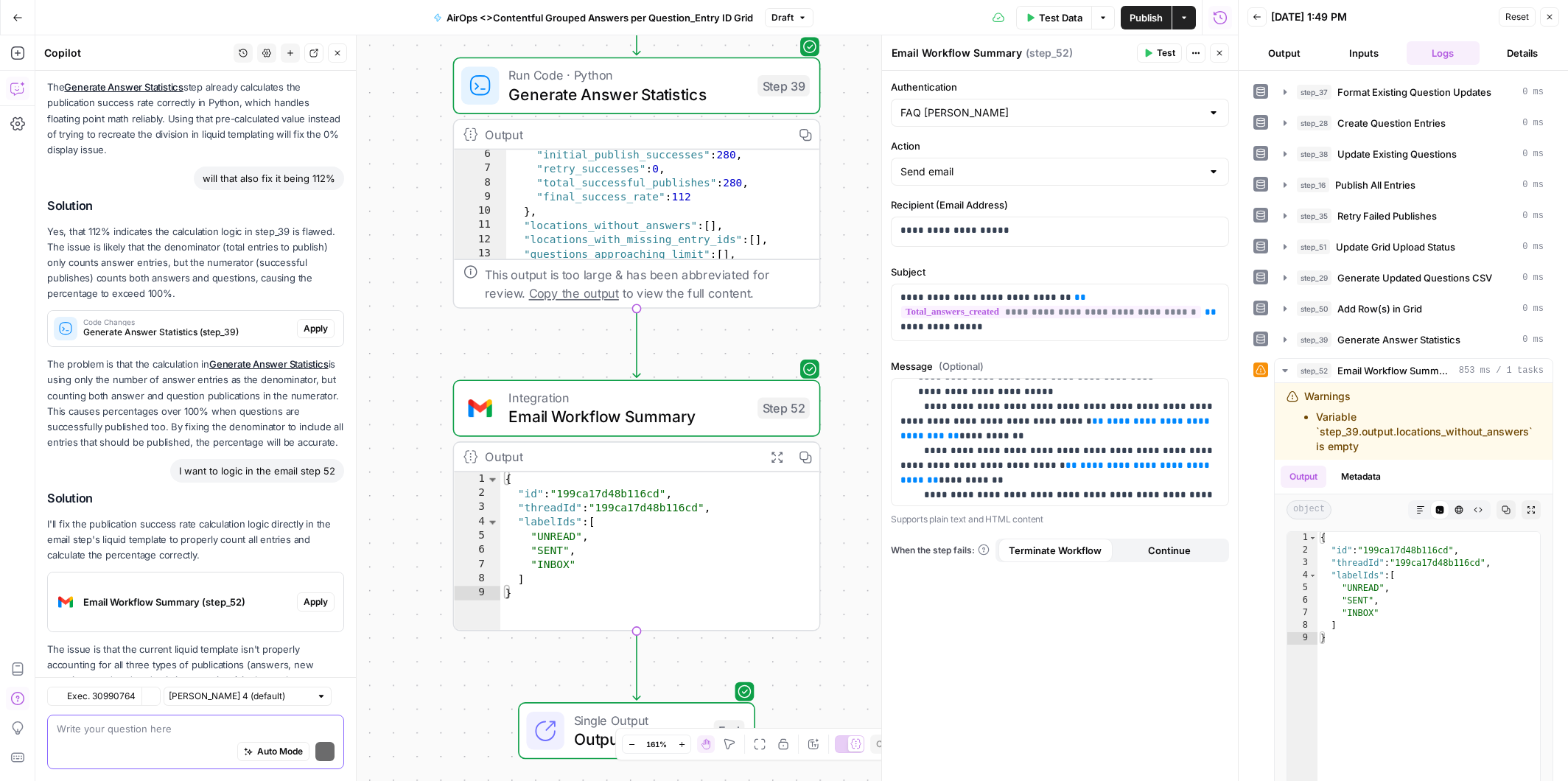
scroll to position [1384, 0]
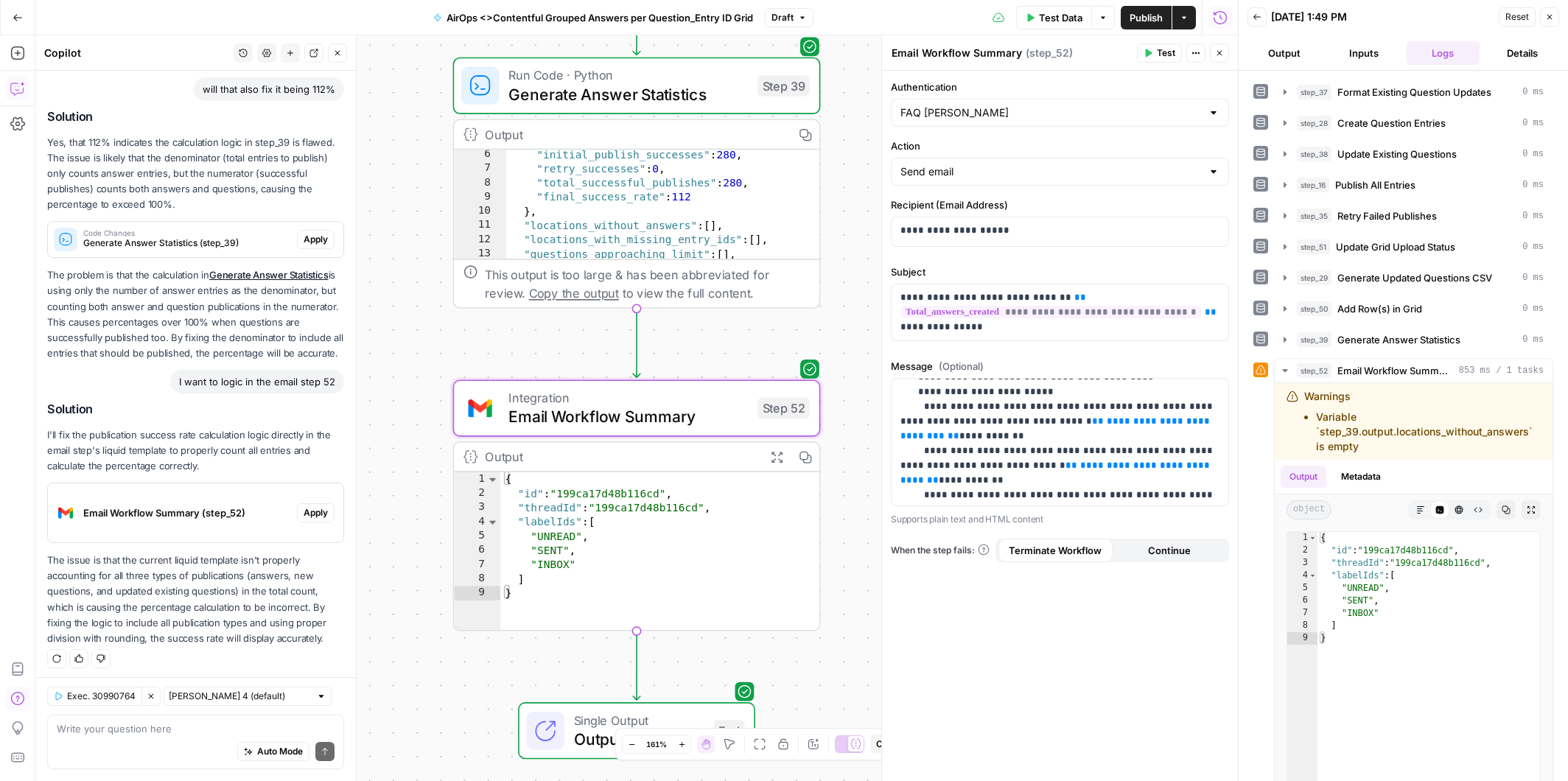
click at [316, 511] on span "Apply" at bounding box center [316, 512] width 25 height 13
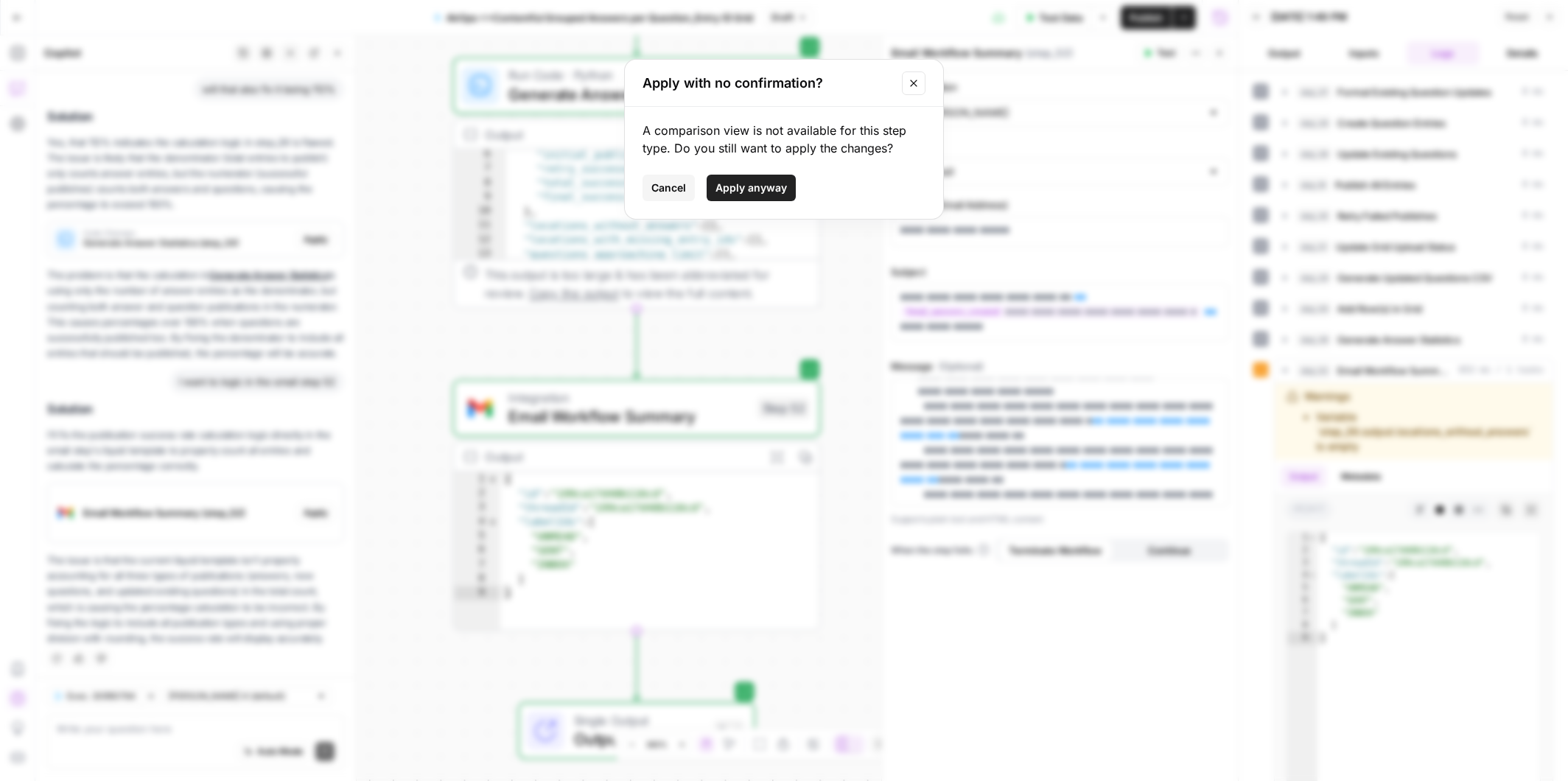
click at [749, 188] on span "Apply anyway" at bounding box center [751, 188] width 71 height 15
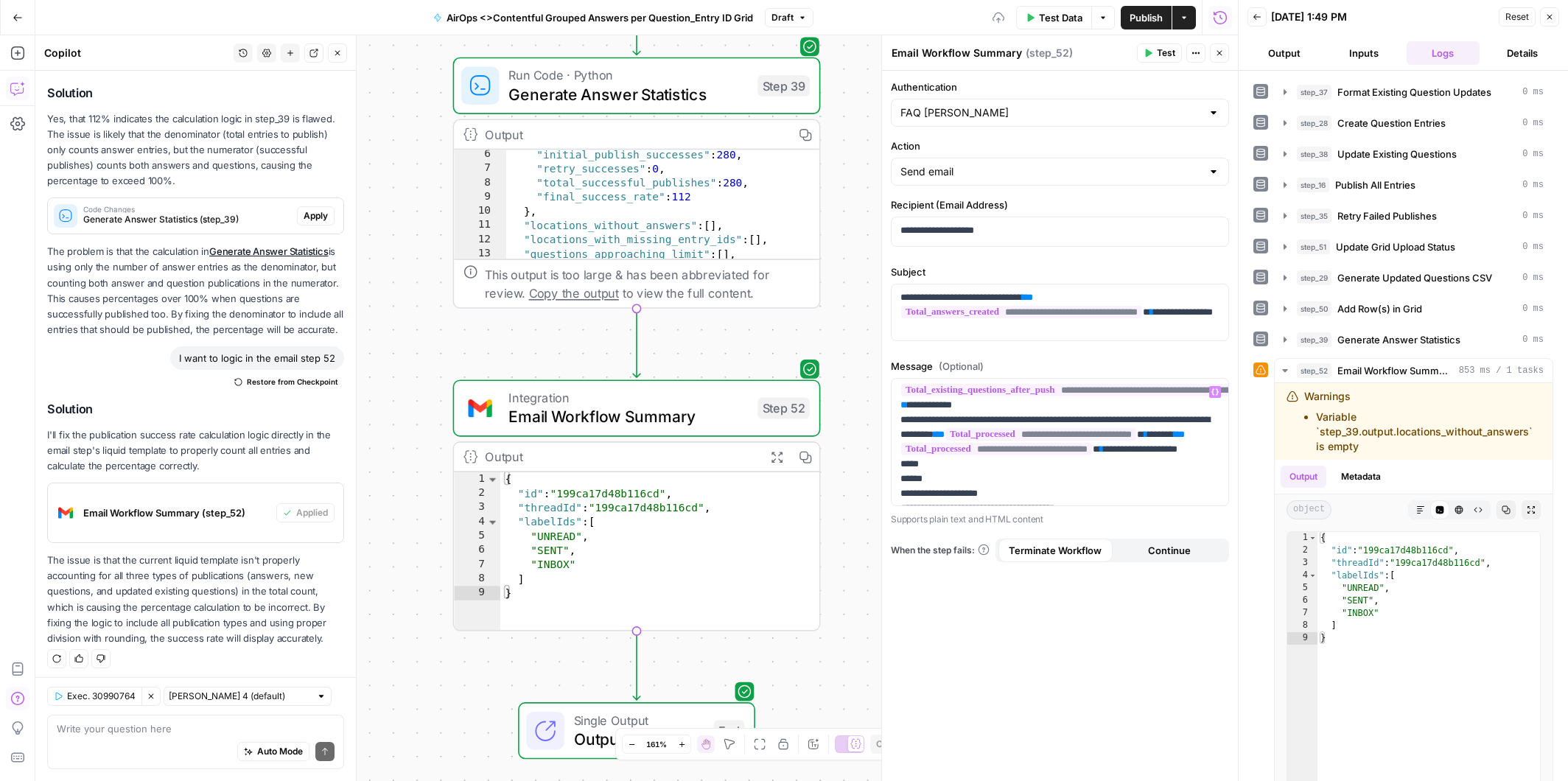
scroll to position [663, 0]
click at [1163, 51] on span "Test" at bounding box center [1166, 53] width 18 height 13
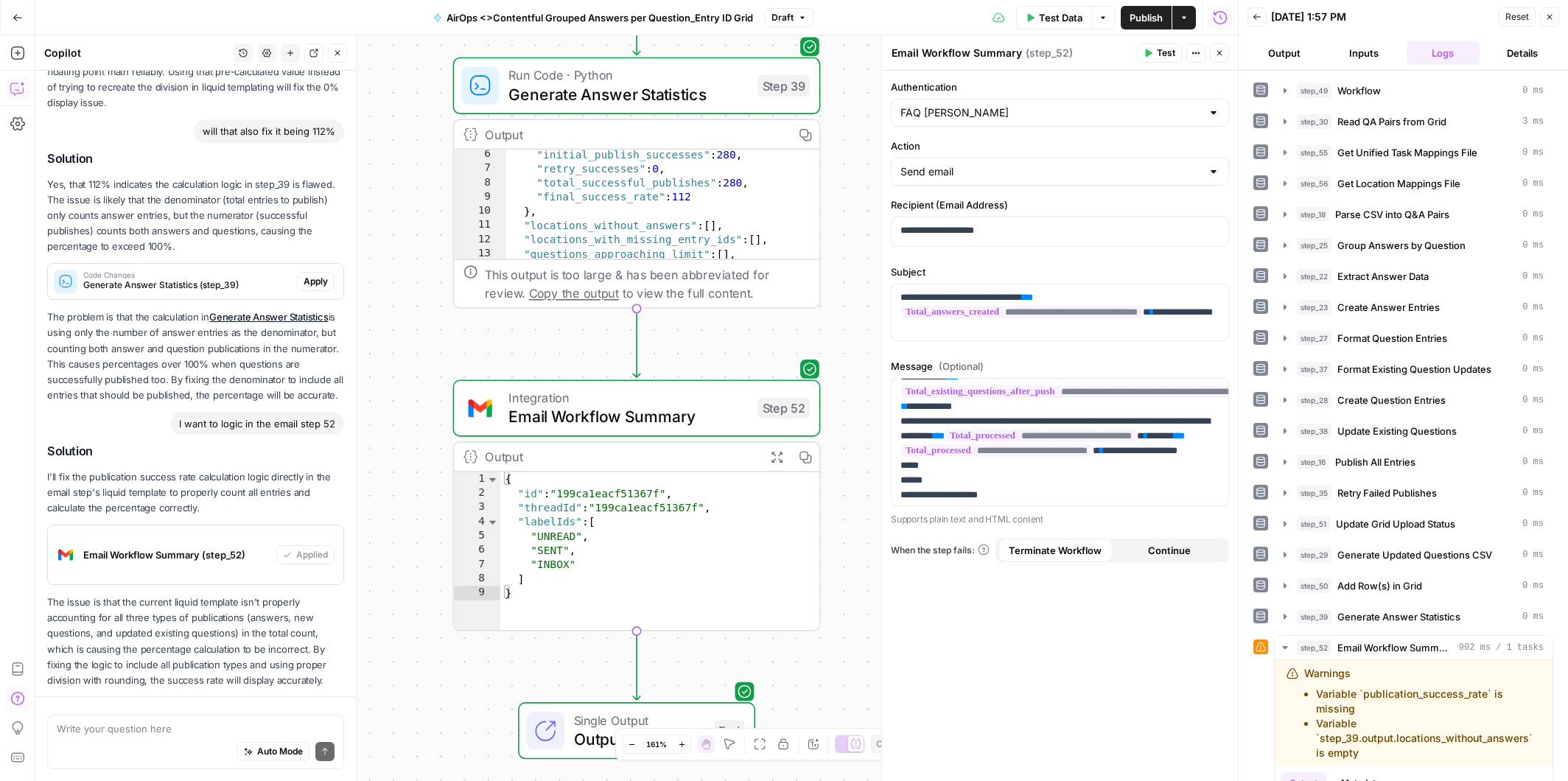
scroll to position [1454, 0]
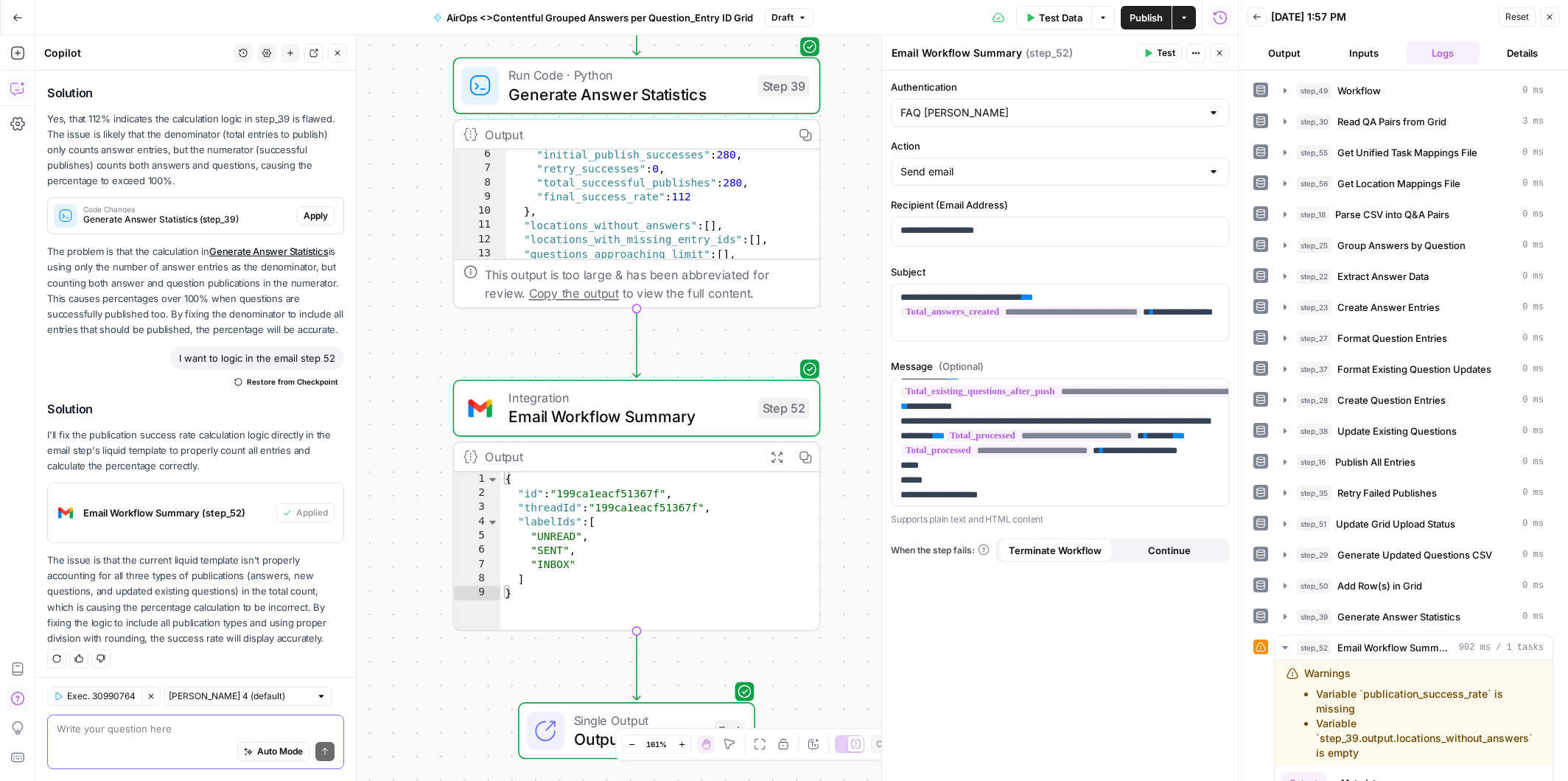
click at [138, 731] on textarea at bounding box center [196, 728] width 277 height 15
type textarea "let's remove the success rate instead since it is an issue"
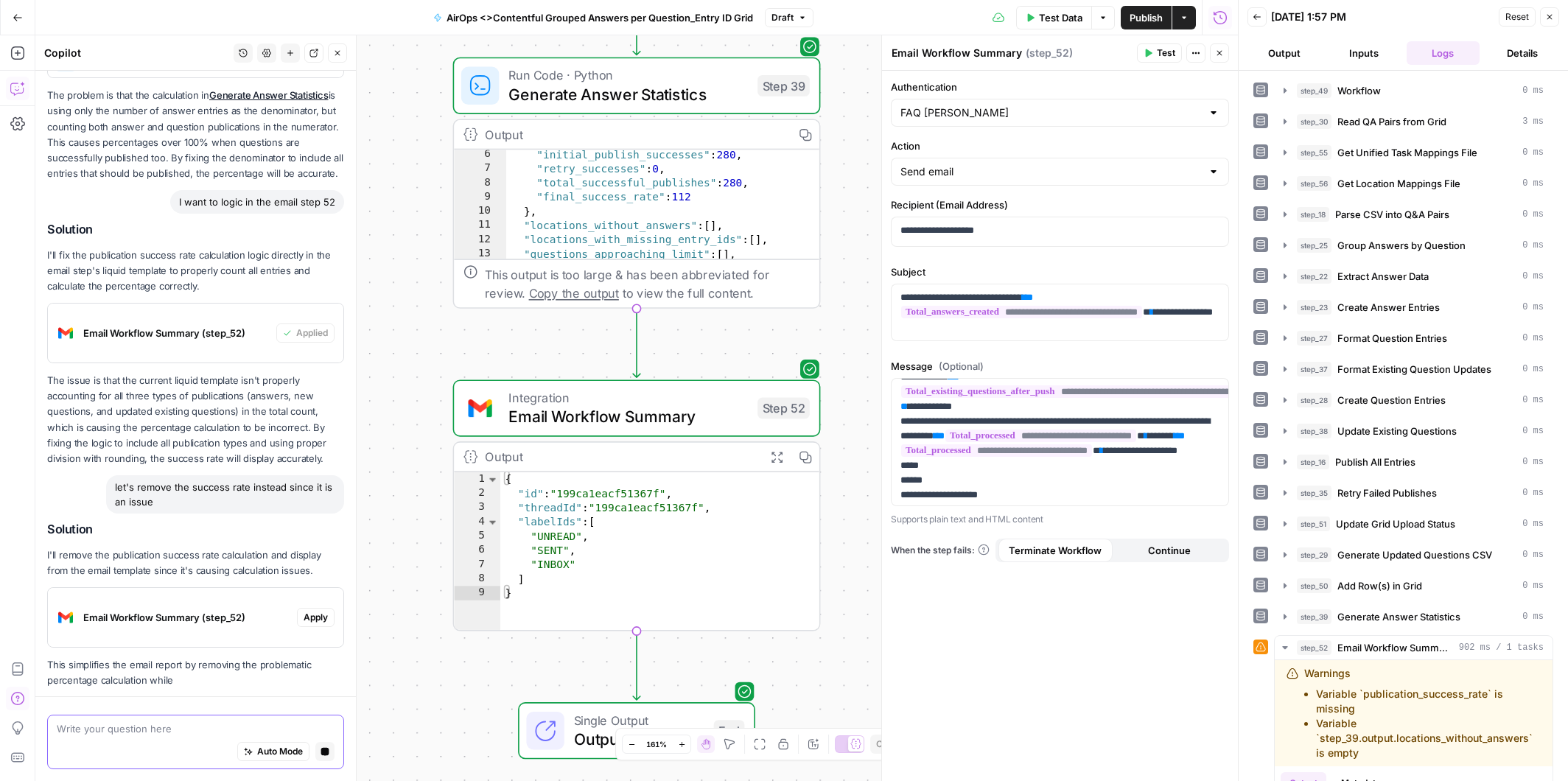
scroll to position [1530, 0]
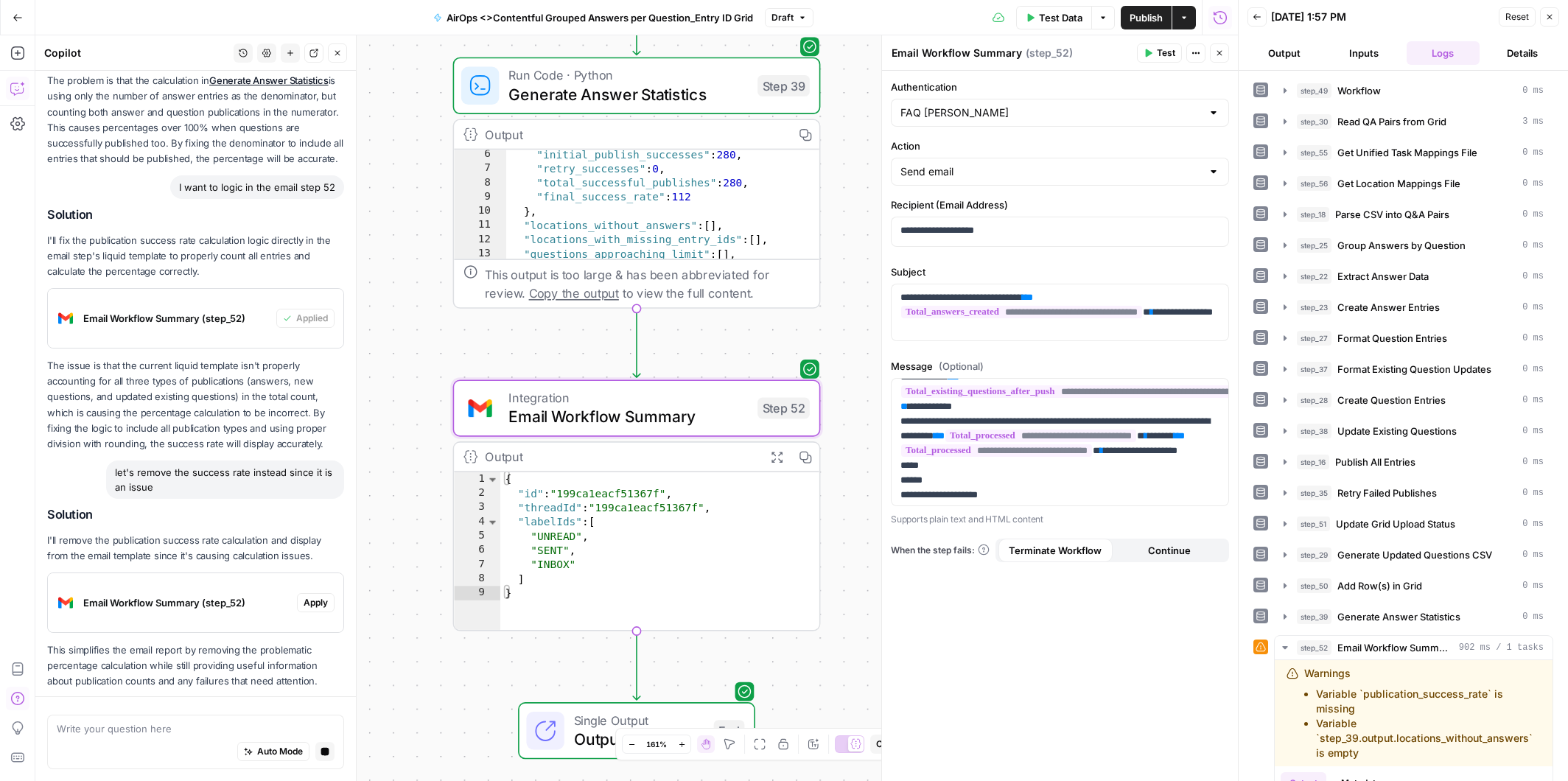
click at [322, 598] on span "Apply" at bounding box center [316, 602] width 25 height 13
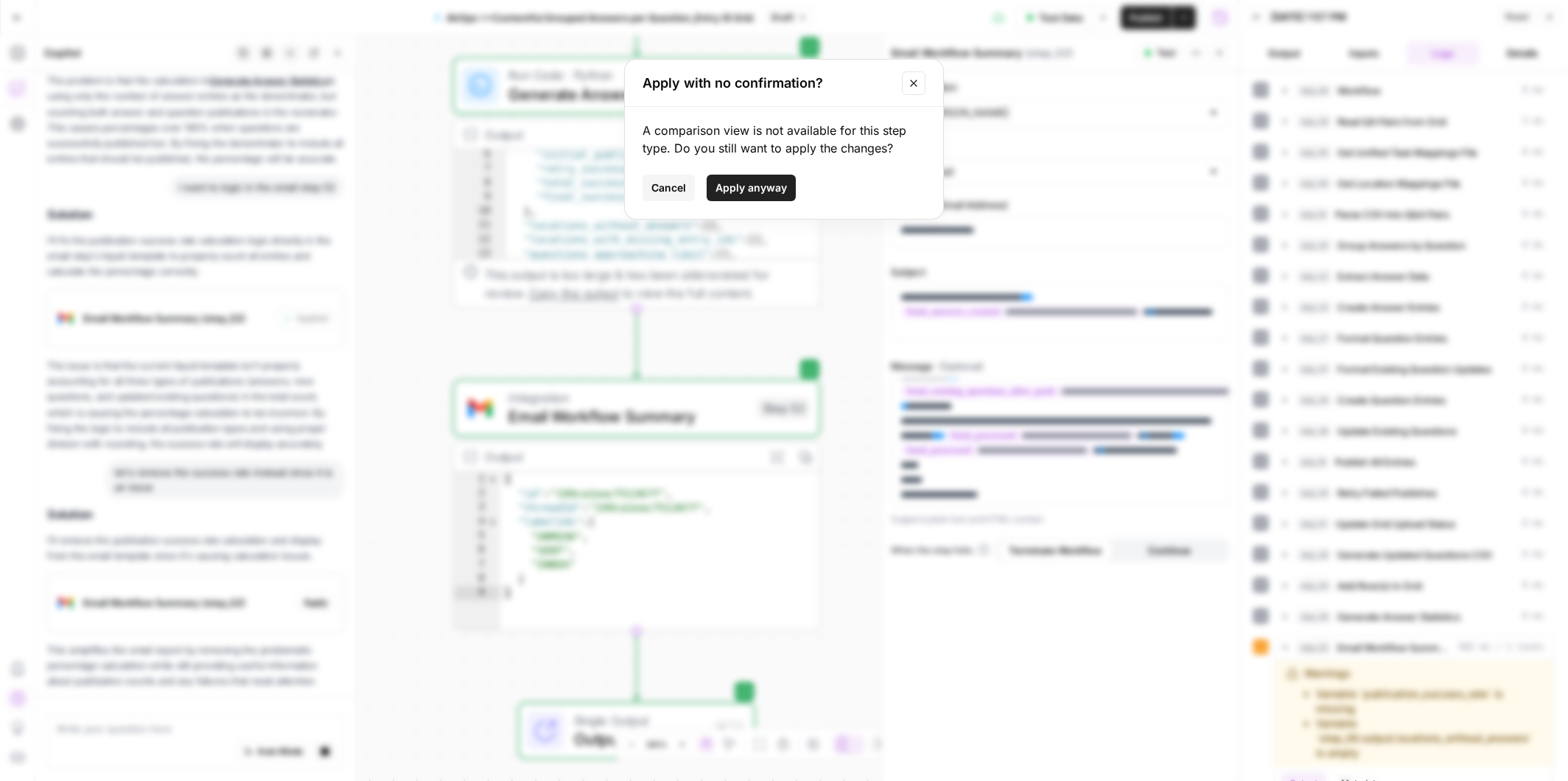
click at [745, 190] on span "Apply anyway" at bounding box center [751, 188] width 71 height 15
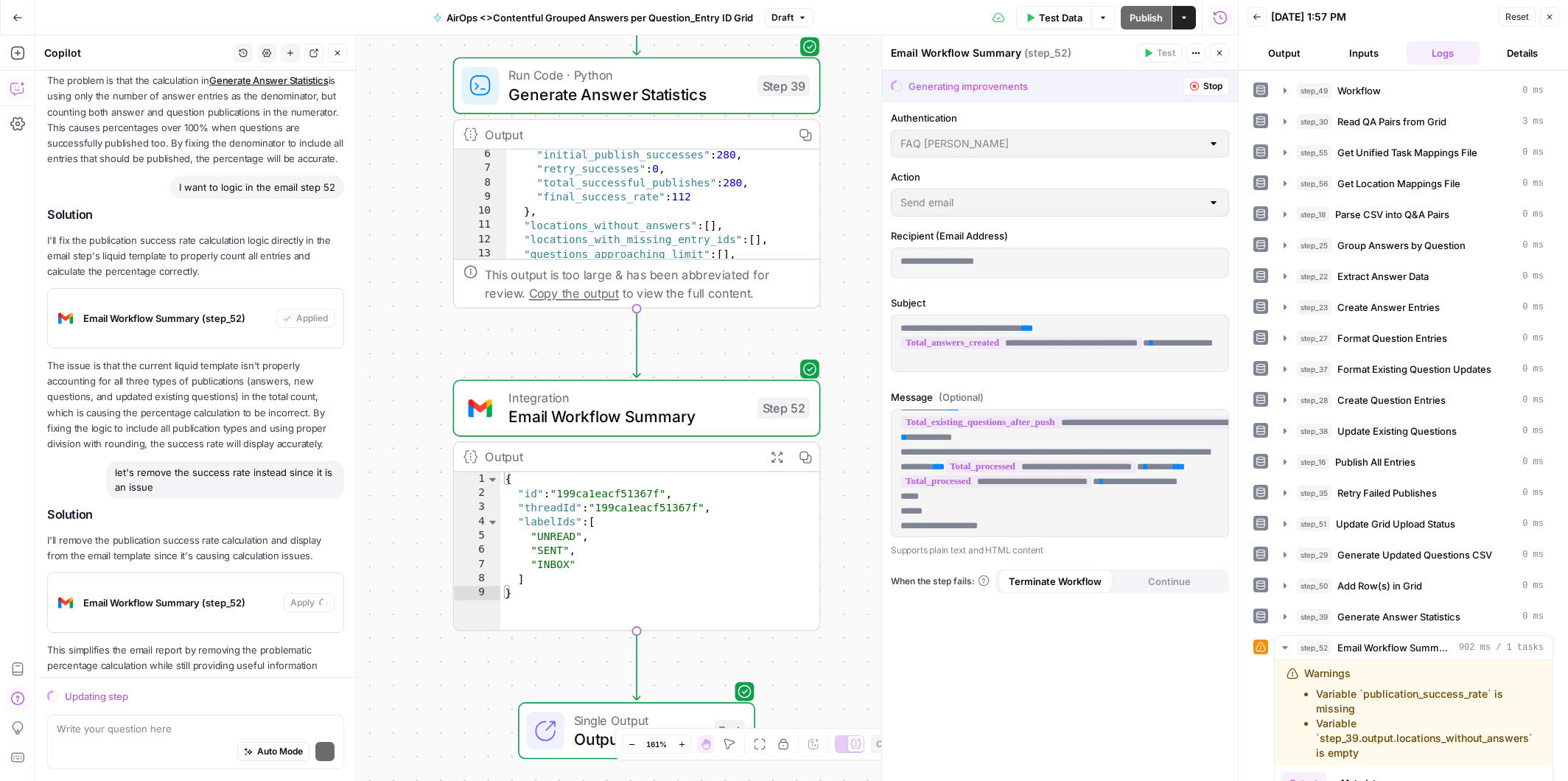
scroll to position [1573, 0]
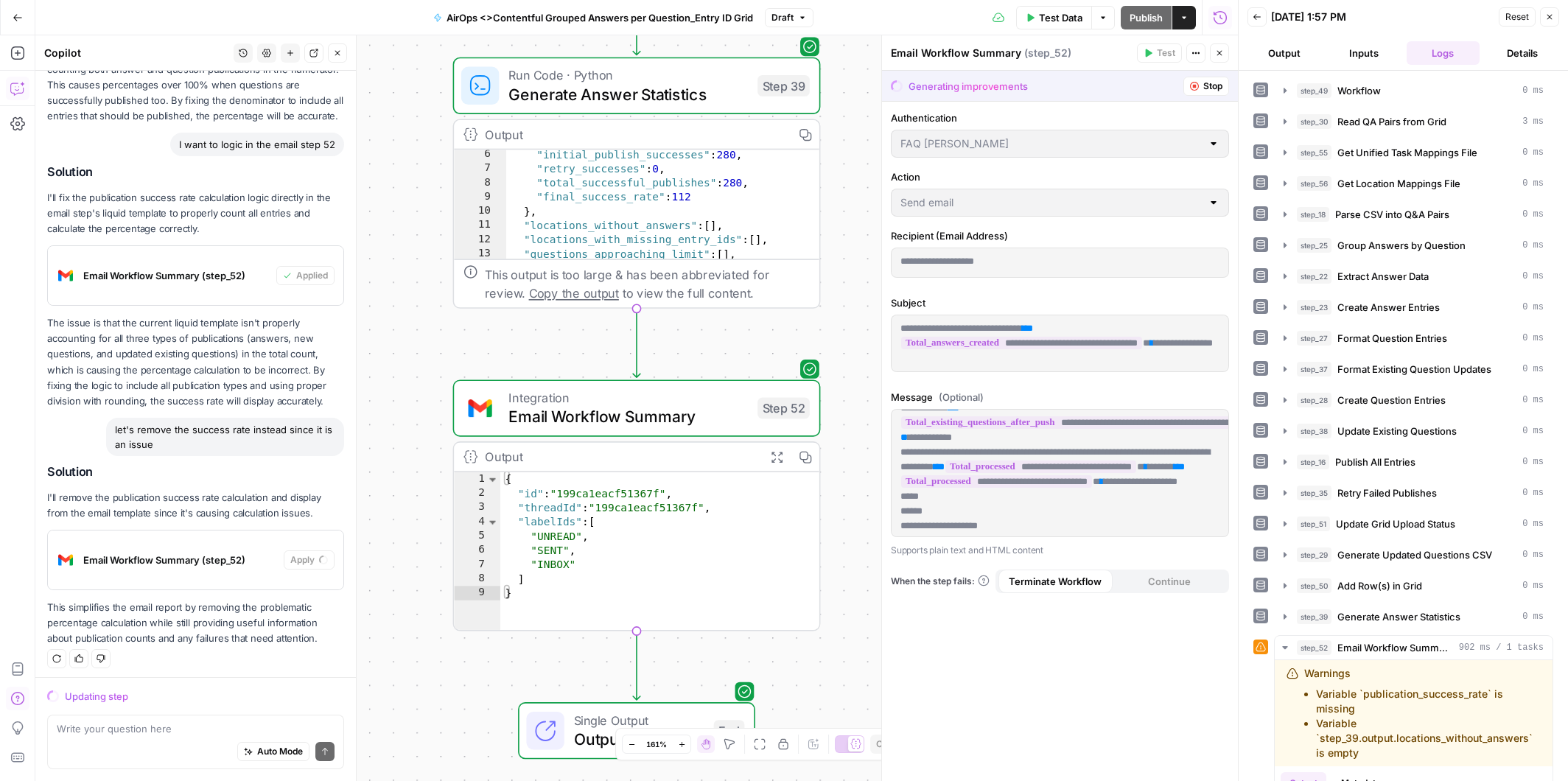
click at [1102, 53] on div "Email Workflow Summary ( step_52 )" at bounding box center [1011, 53] width 241 height 15
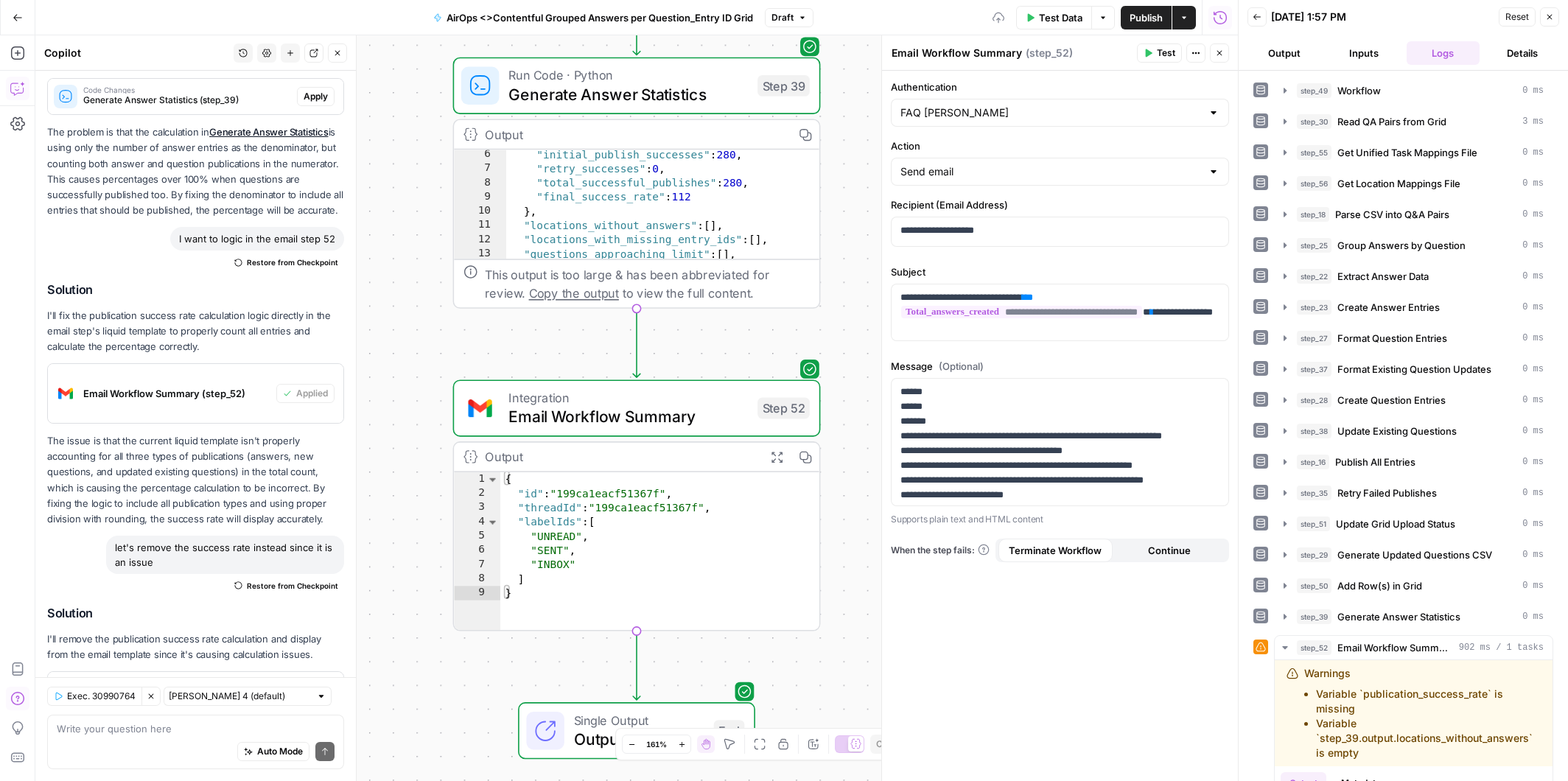
scroll to position [1715, 0]
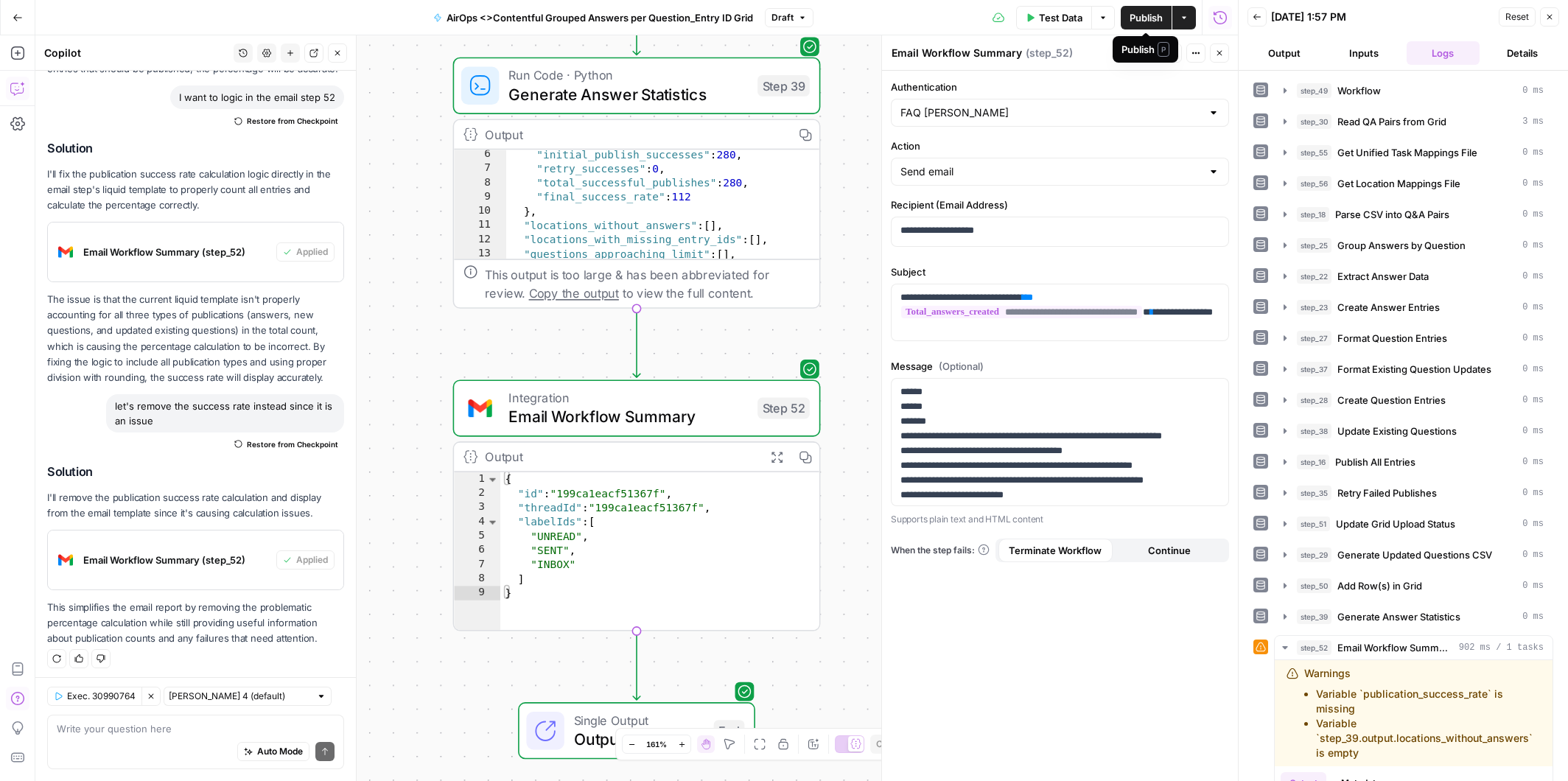
click at [1144, 18] on span "Publish" at bounding box center [1147, 18] width 33 height 15
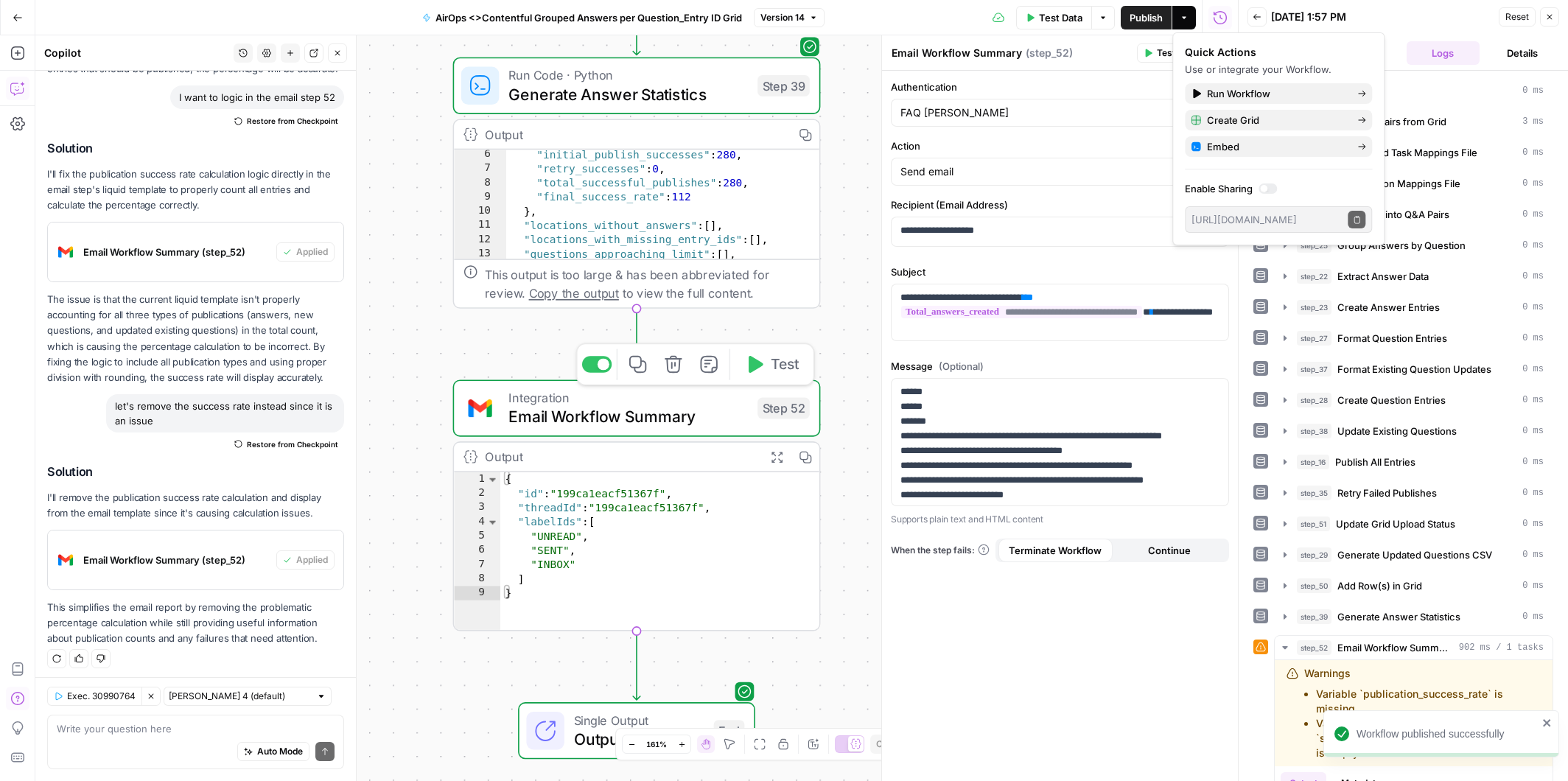
click at [764, 365] on button "Test" at bounding box center [773, 364] width 74 height 31
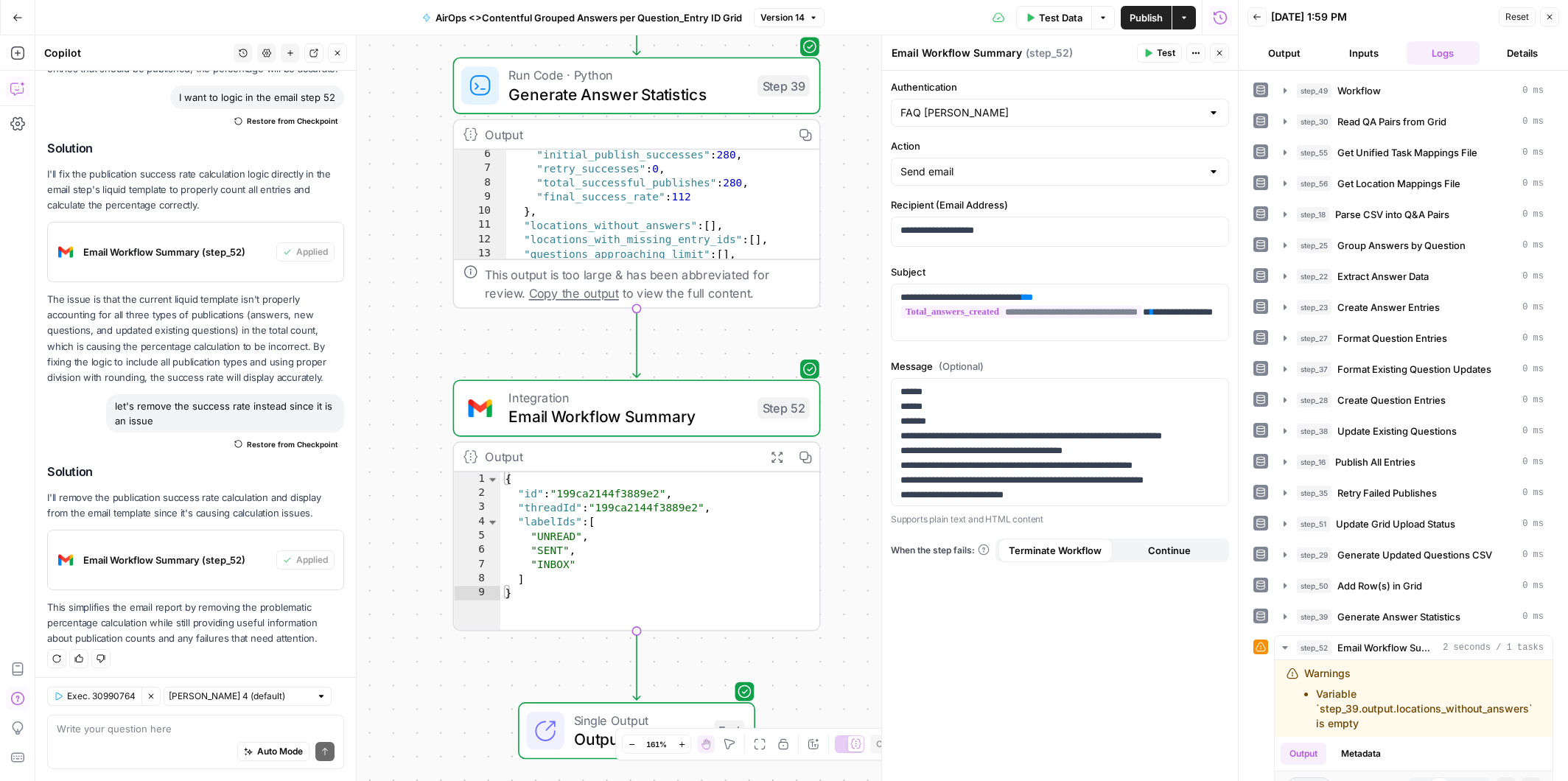
click at [12, 19] on icon "button" at bounding box center [18, 18] width 11 height 11
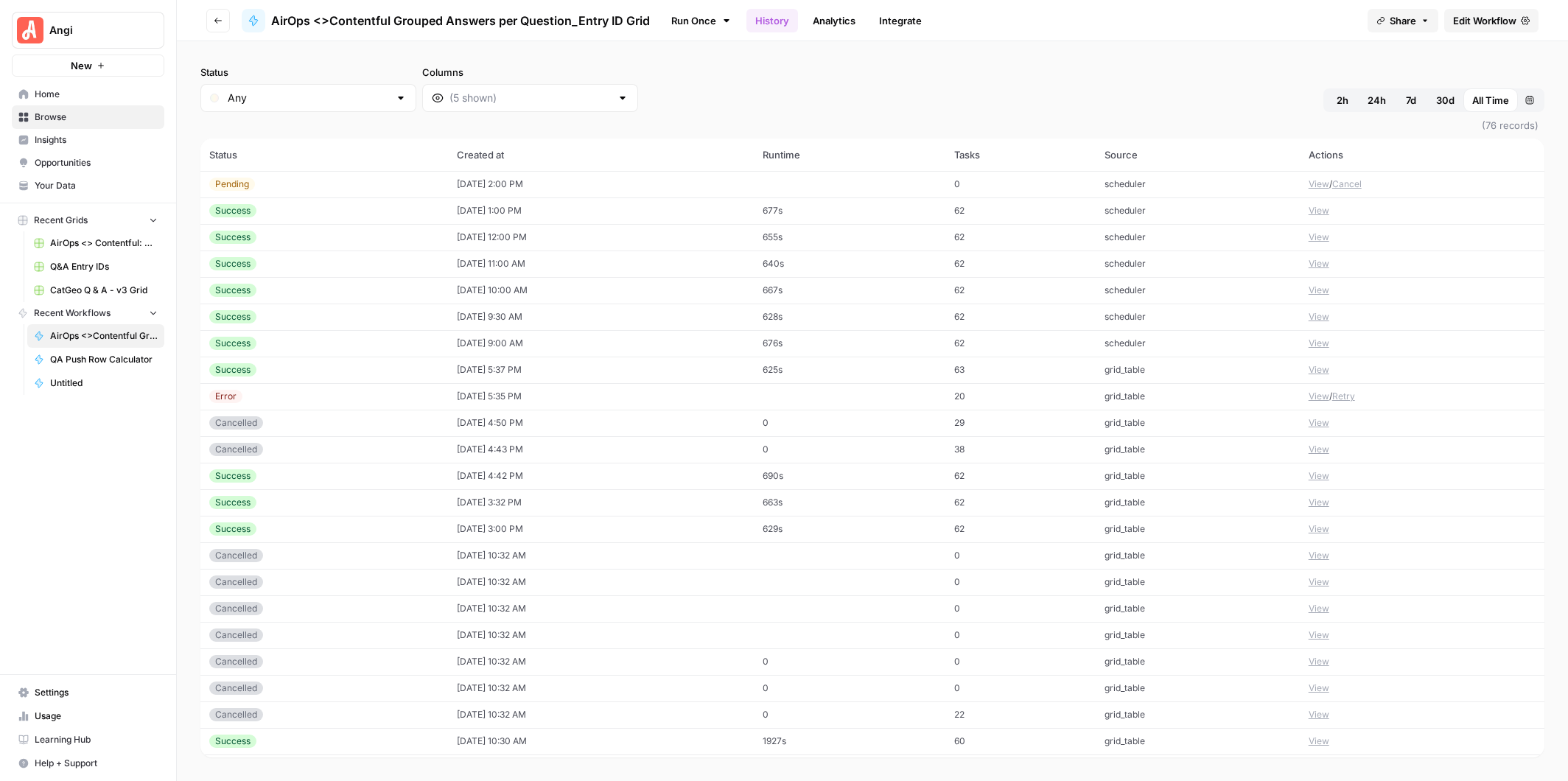
click at [1315, 183] on button "View" at bounding box center [1320, 183] width 21 height 13
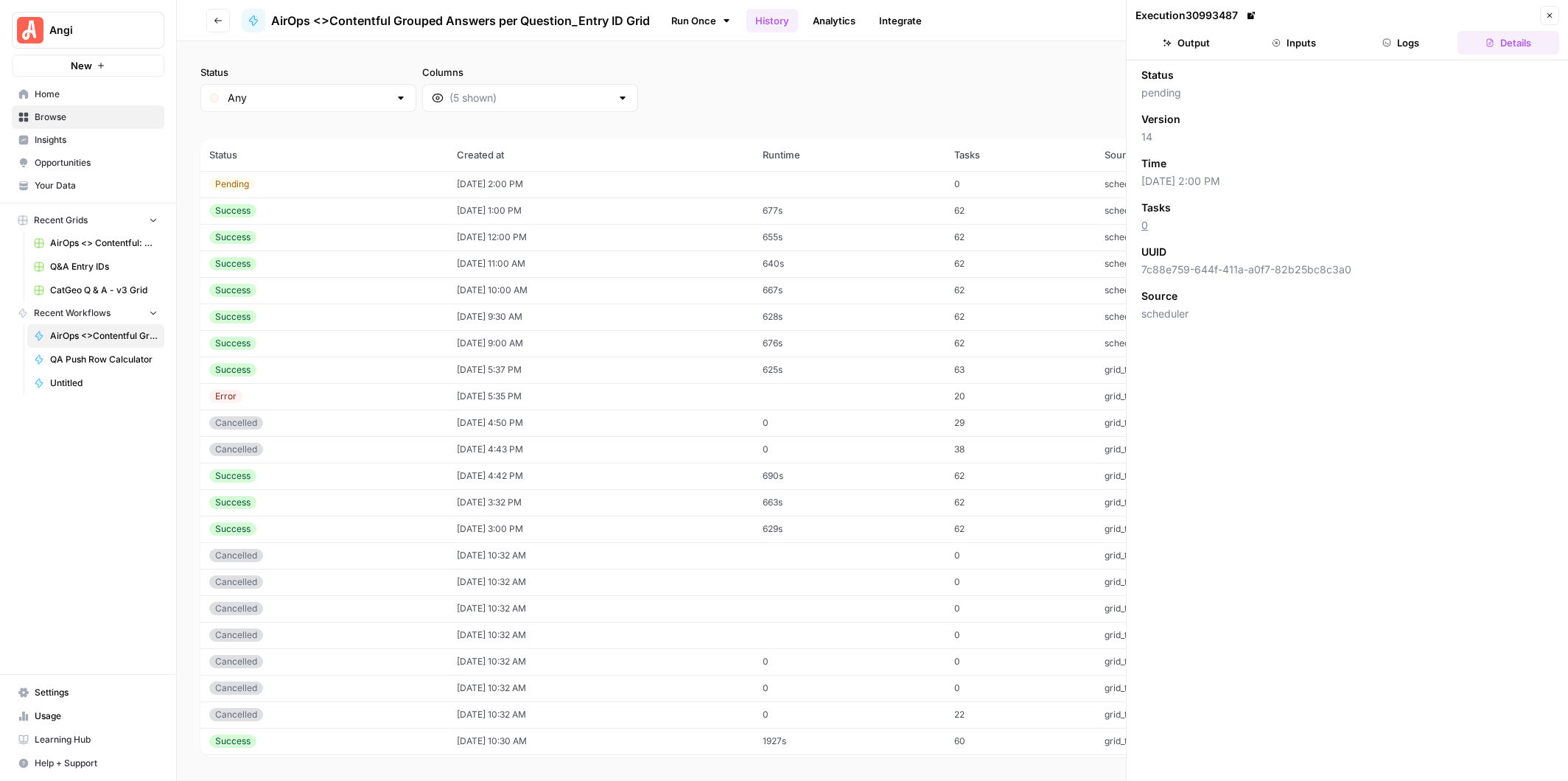
click at [1310, 42] on button "Inputs" at bounding box center [1294, 42] width 102 height 24
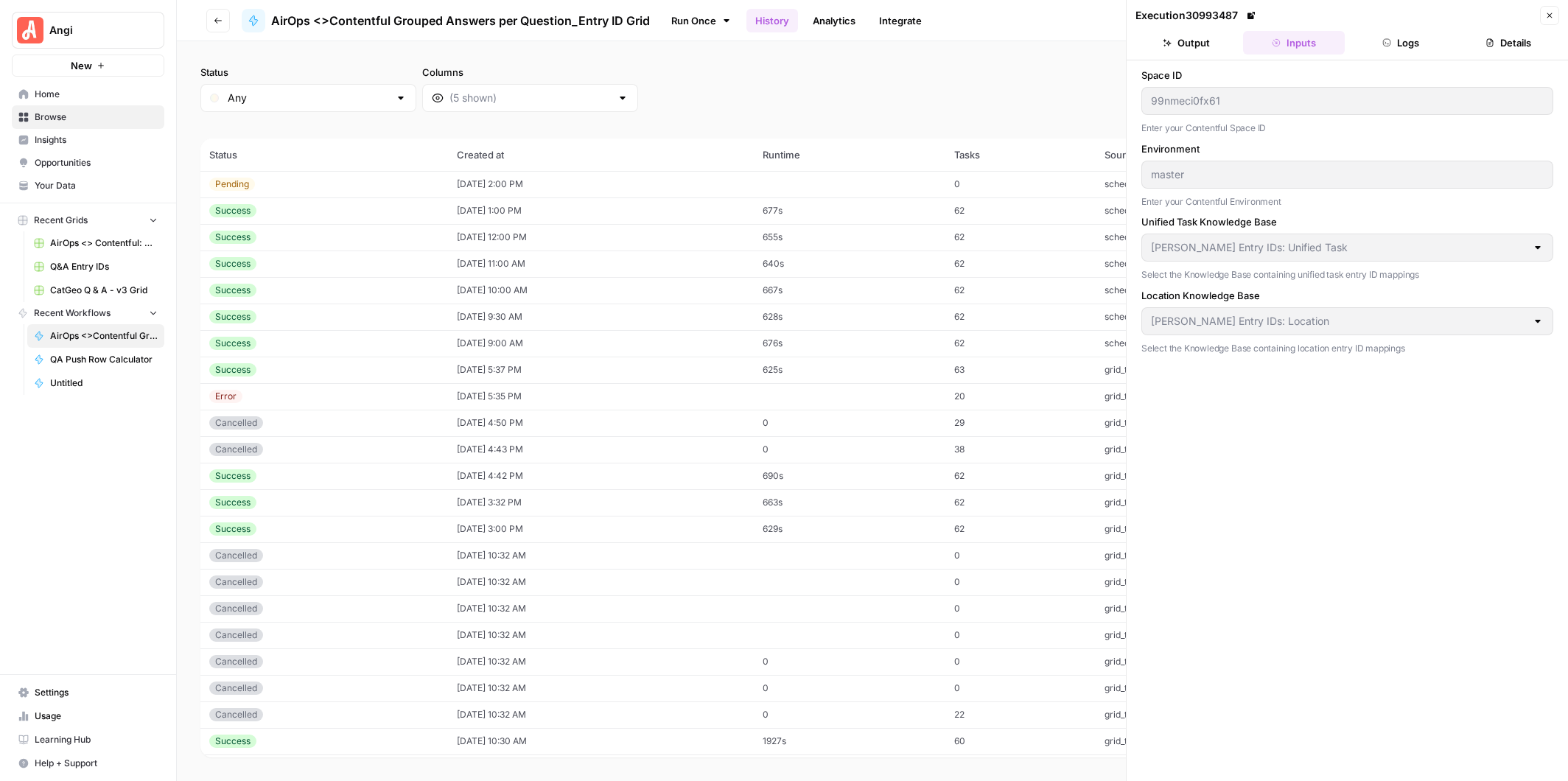
click at [1410, 44] on button "Logs" at bounding box center [1402, 42] width 102 height 24
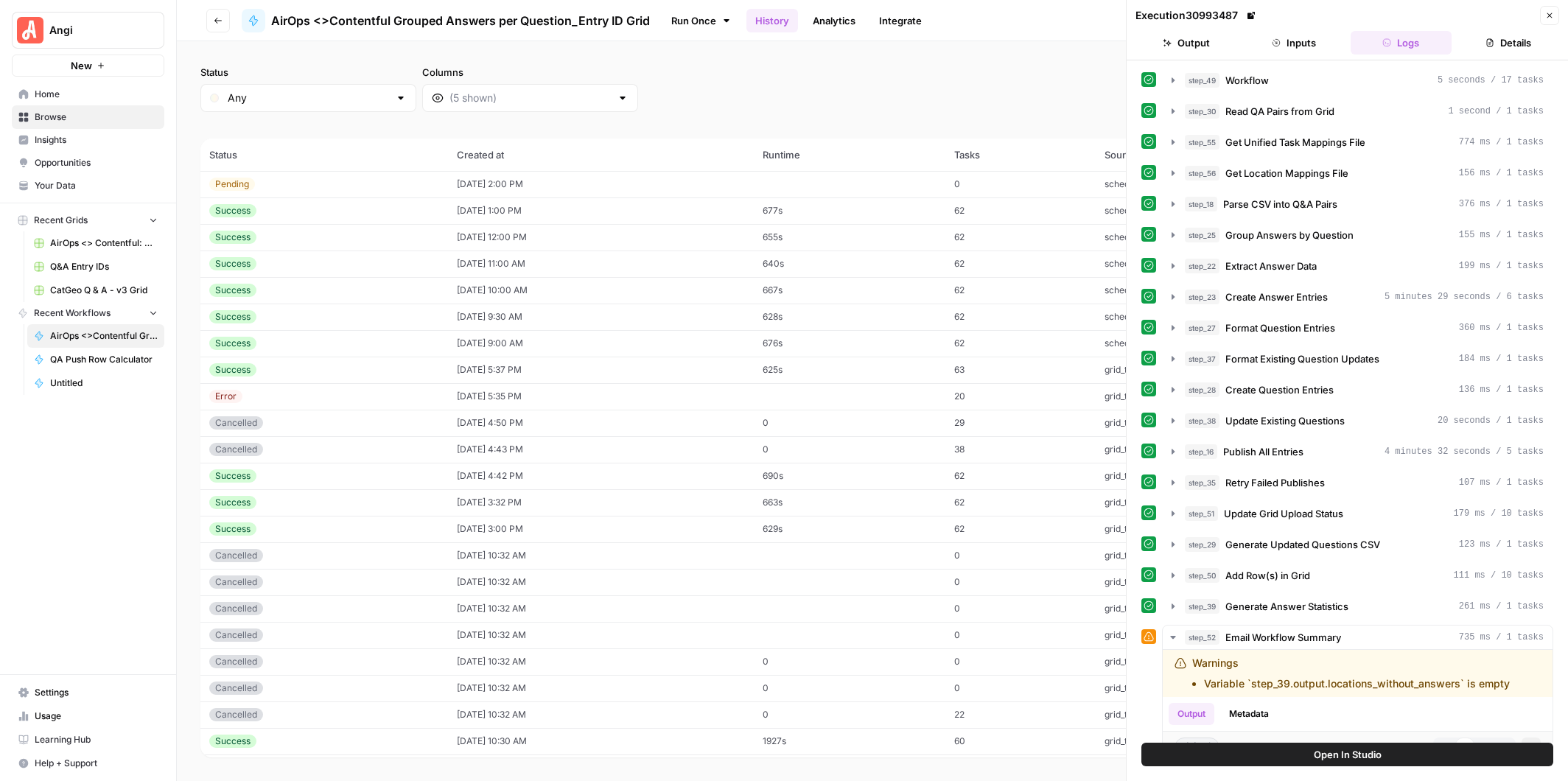
click at [971, 73] on div "Status Any Columns 2h 24h 7d 30d All Time Custom range" at bounding box center [872, 89] width 1344 height 47
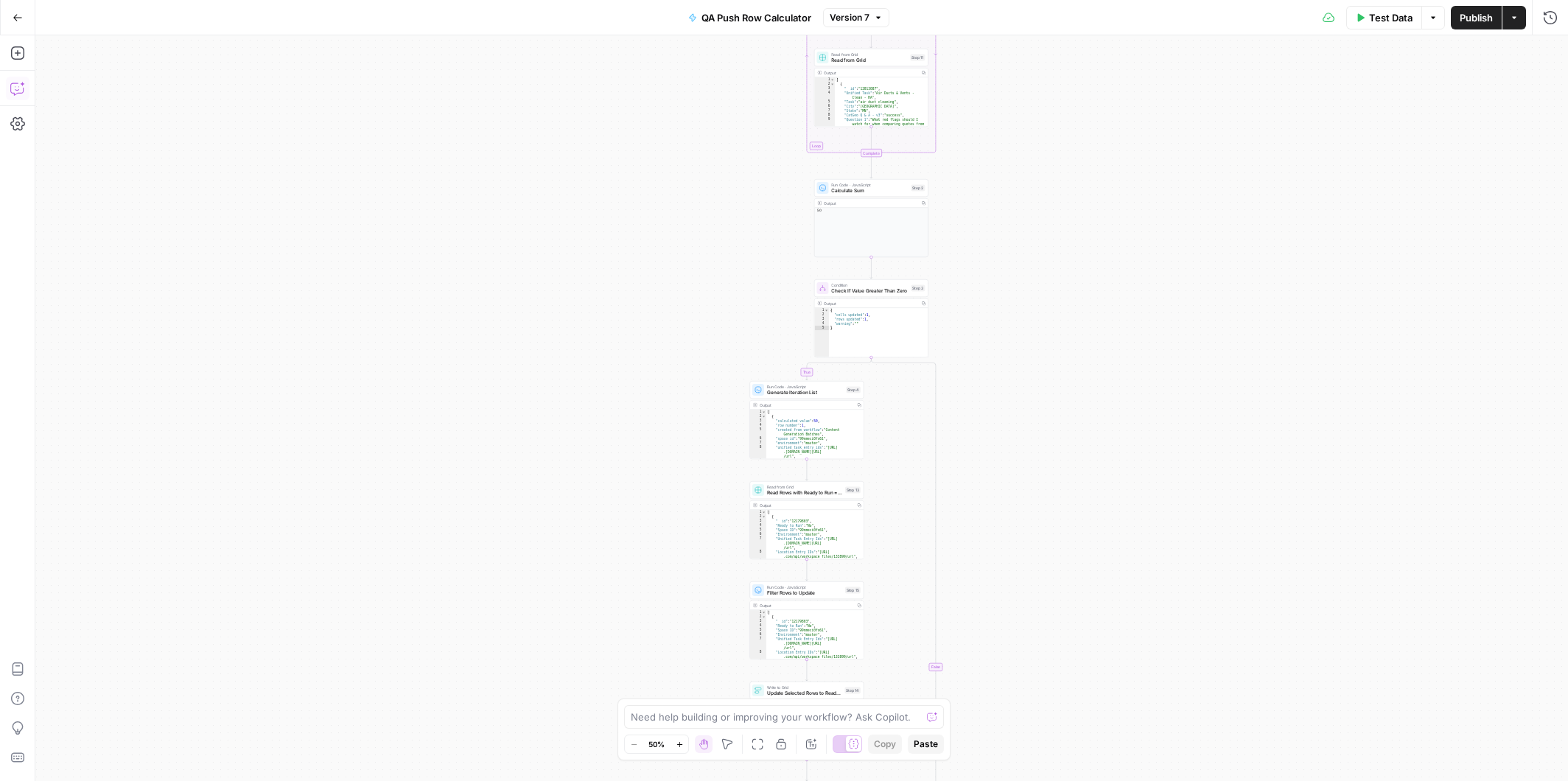
click at [17, 90] on icon "button" at bounding box center [17, 90] width 4 height 1
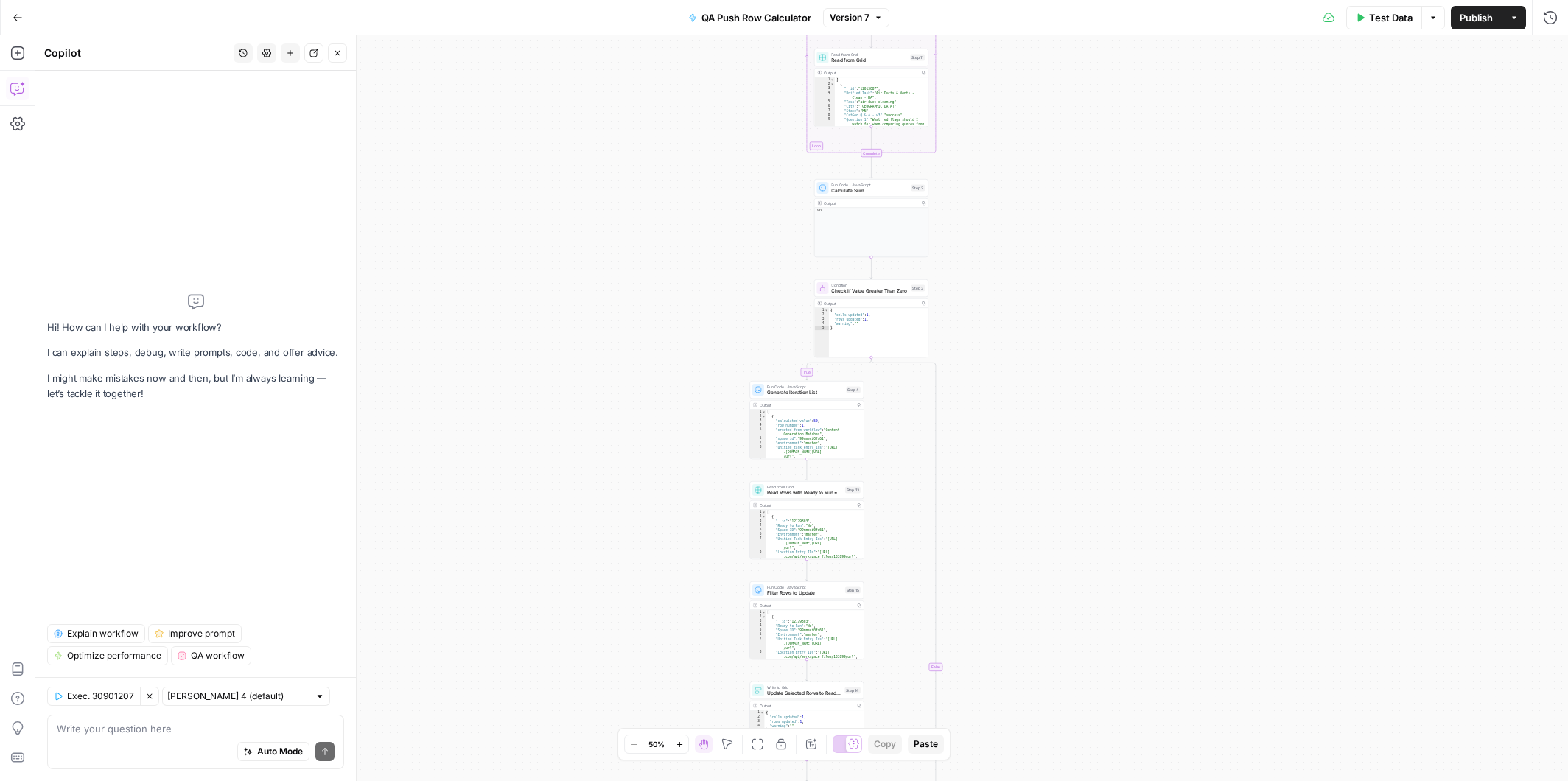
click at [17, 13] on icon "button" at bounding box center [18, 18] width 11 height 11
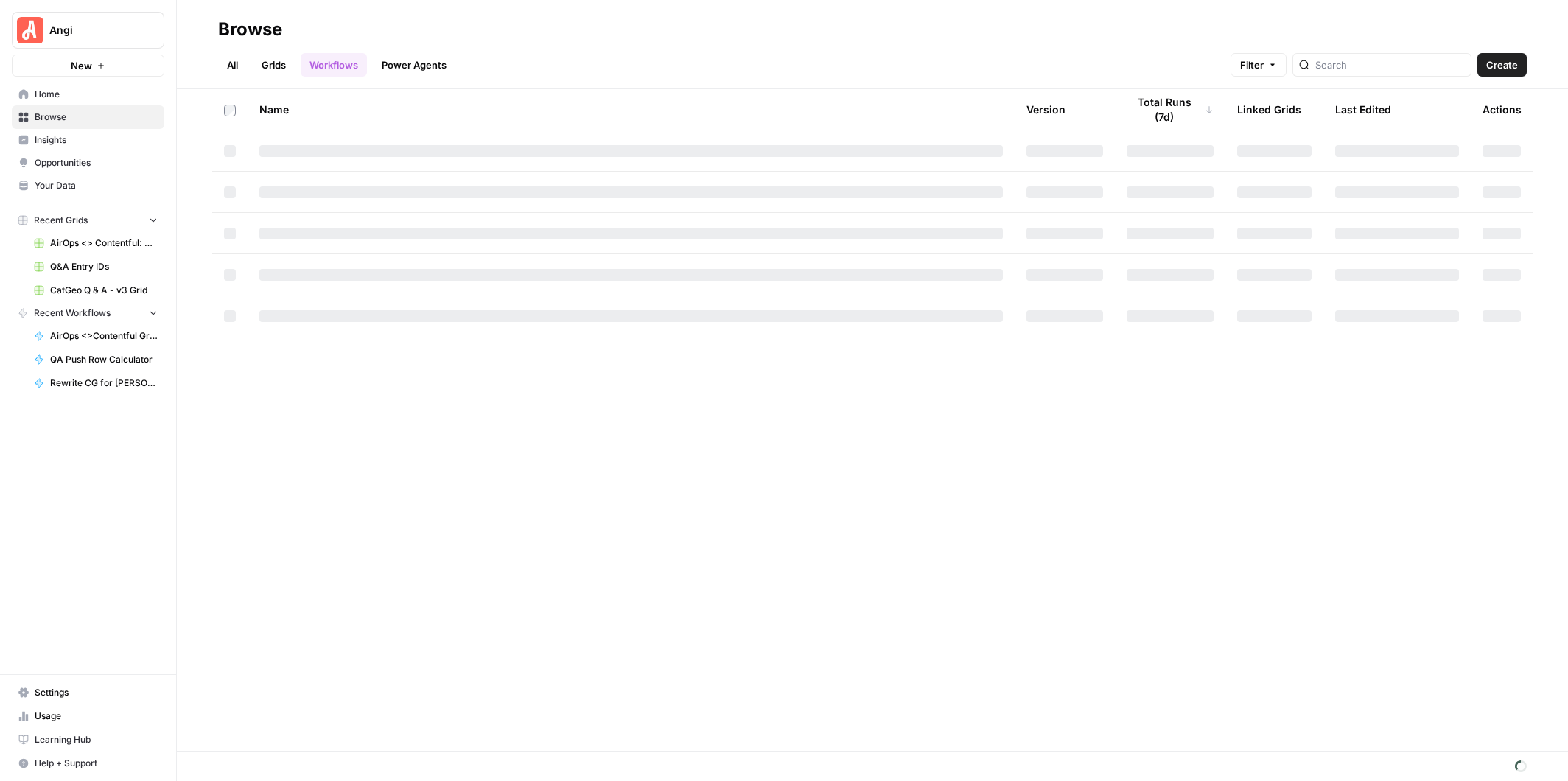
click at [232, 62] on link "All" at bounding box center [232, 64] width 29 height 24
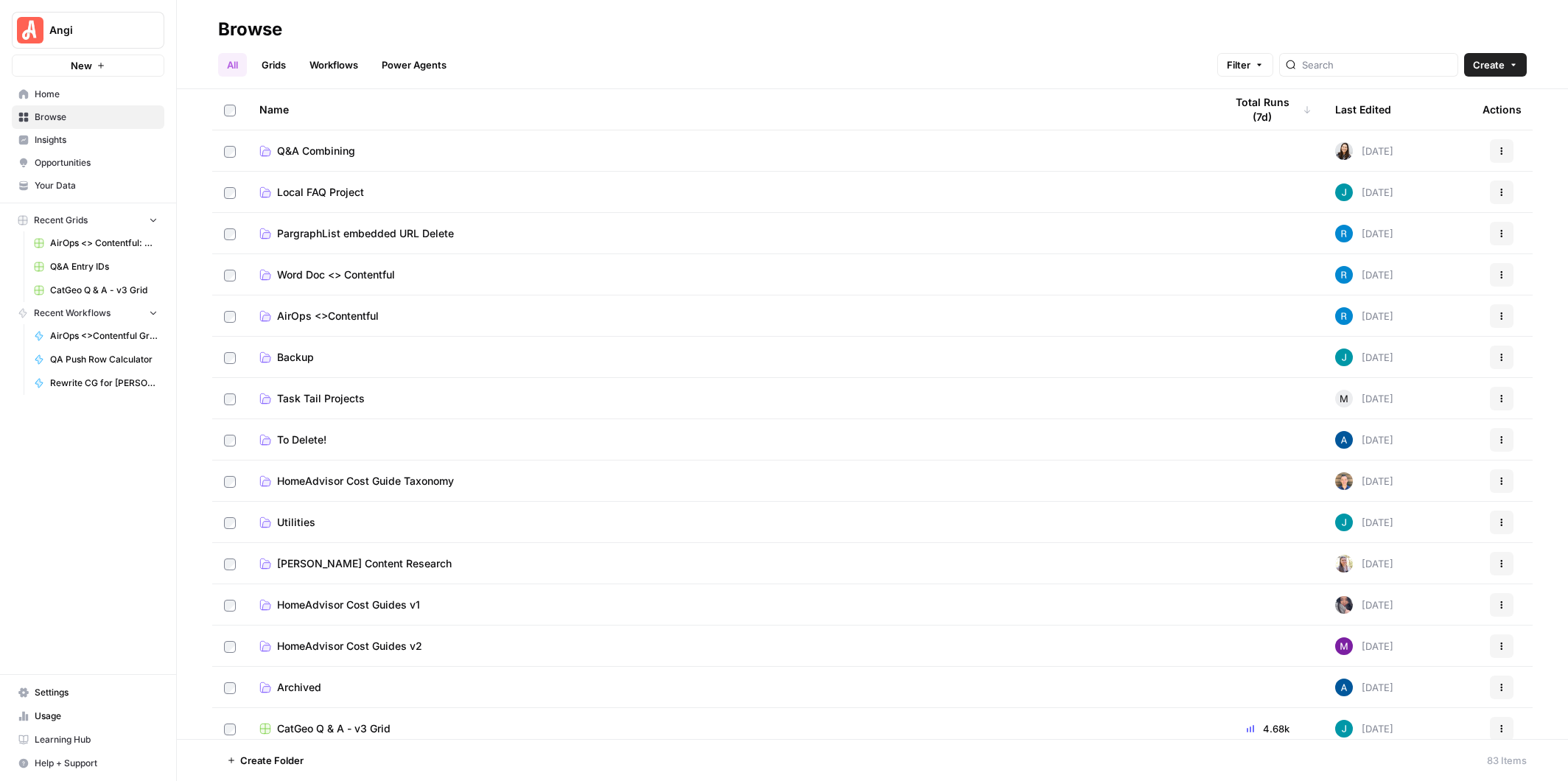
click at [327, 311] on span "AirOps <>Contentful" at bounding box center [328, 316] width 102 height 15
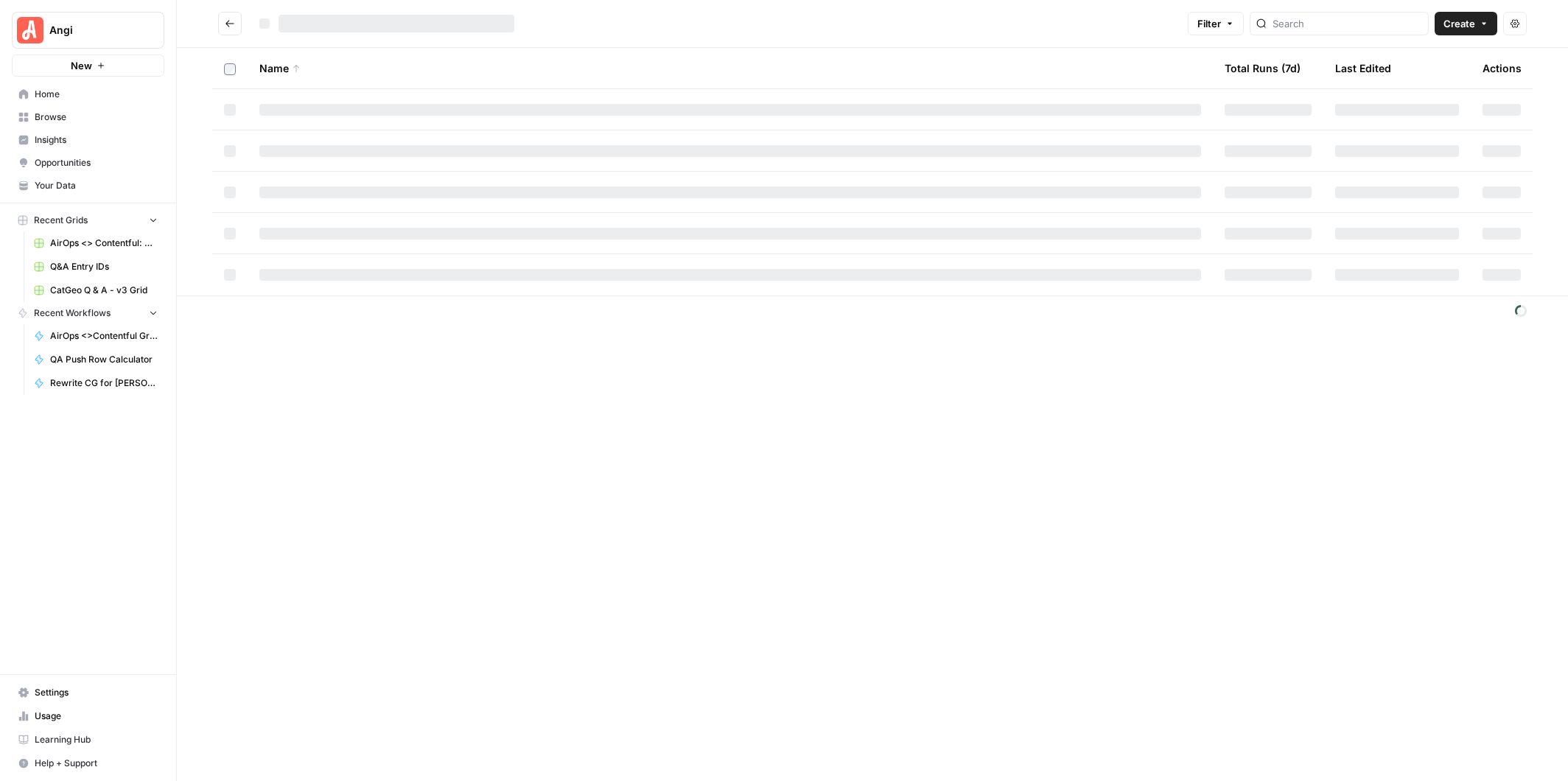
click at [327, 311] on footer at bounding box center [872, 311] width 1392 height 30
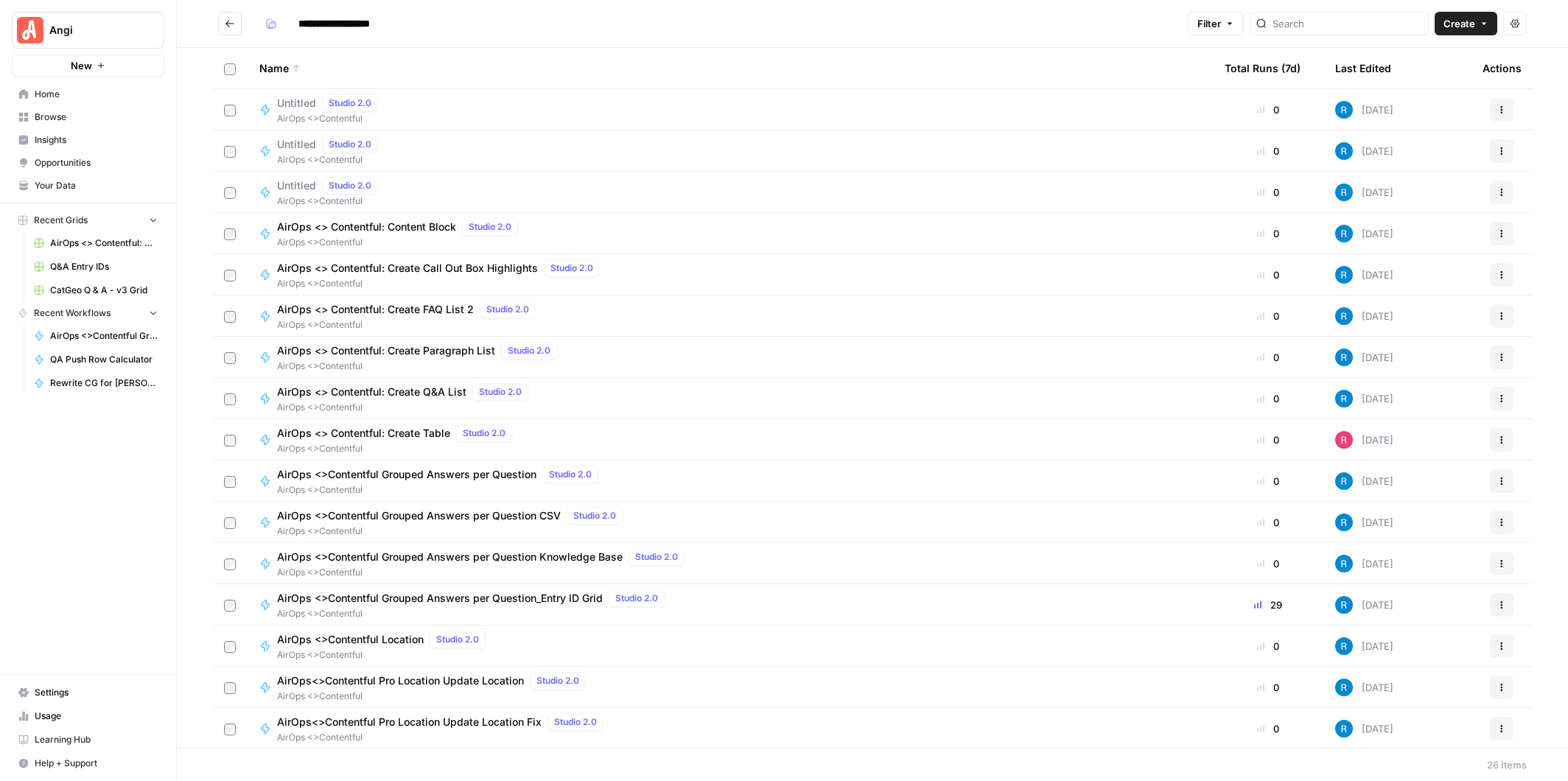
click at [555, 594] on span "AirOps <>Contentful Grouped Answers per Question_Entry ID Grid" at bounding box center [440, 598] width 326 height 15
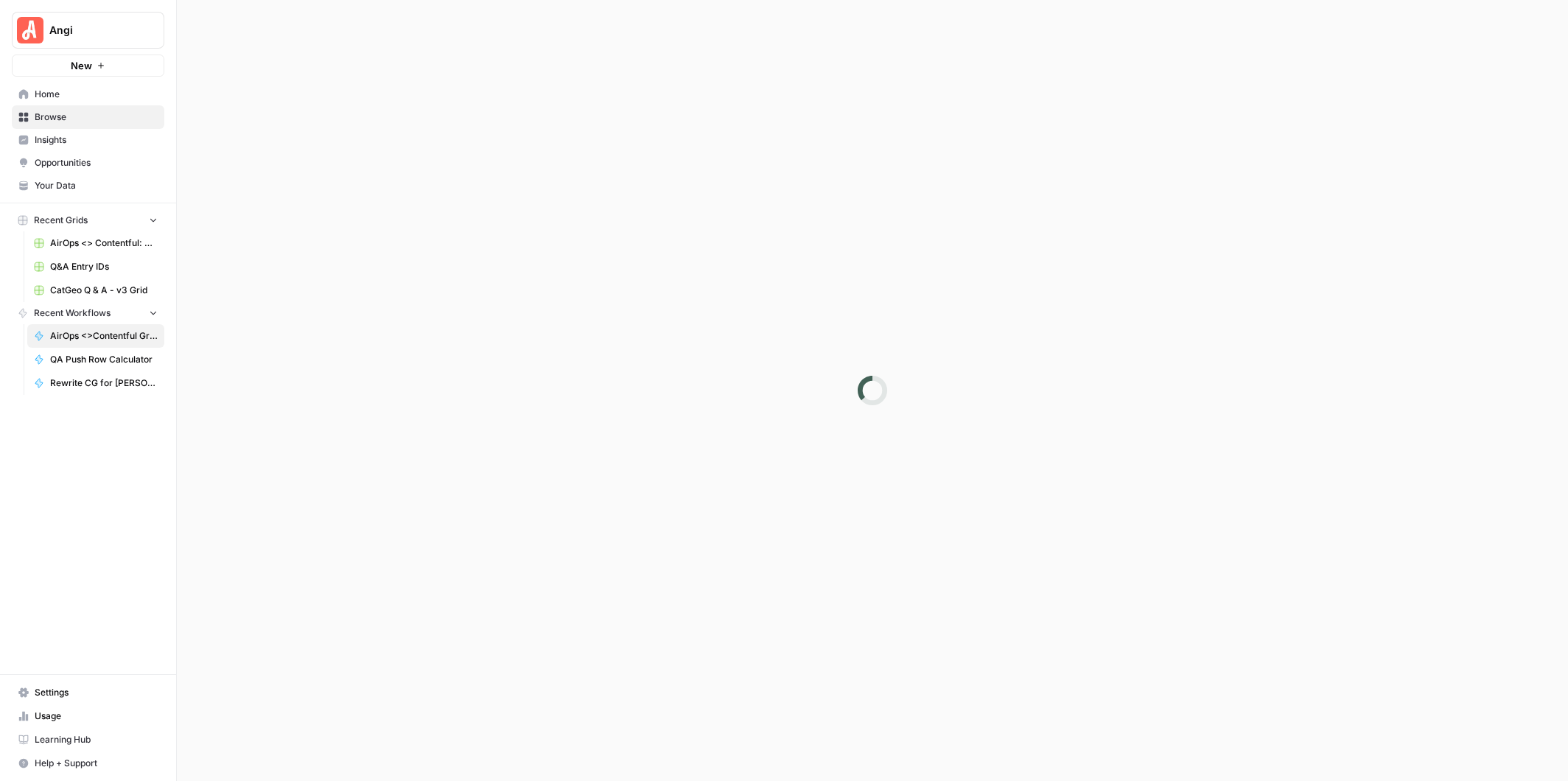
click at [555, 594] on div at bounding box center [872, 390] width 1392 height 781
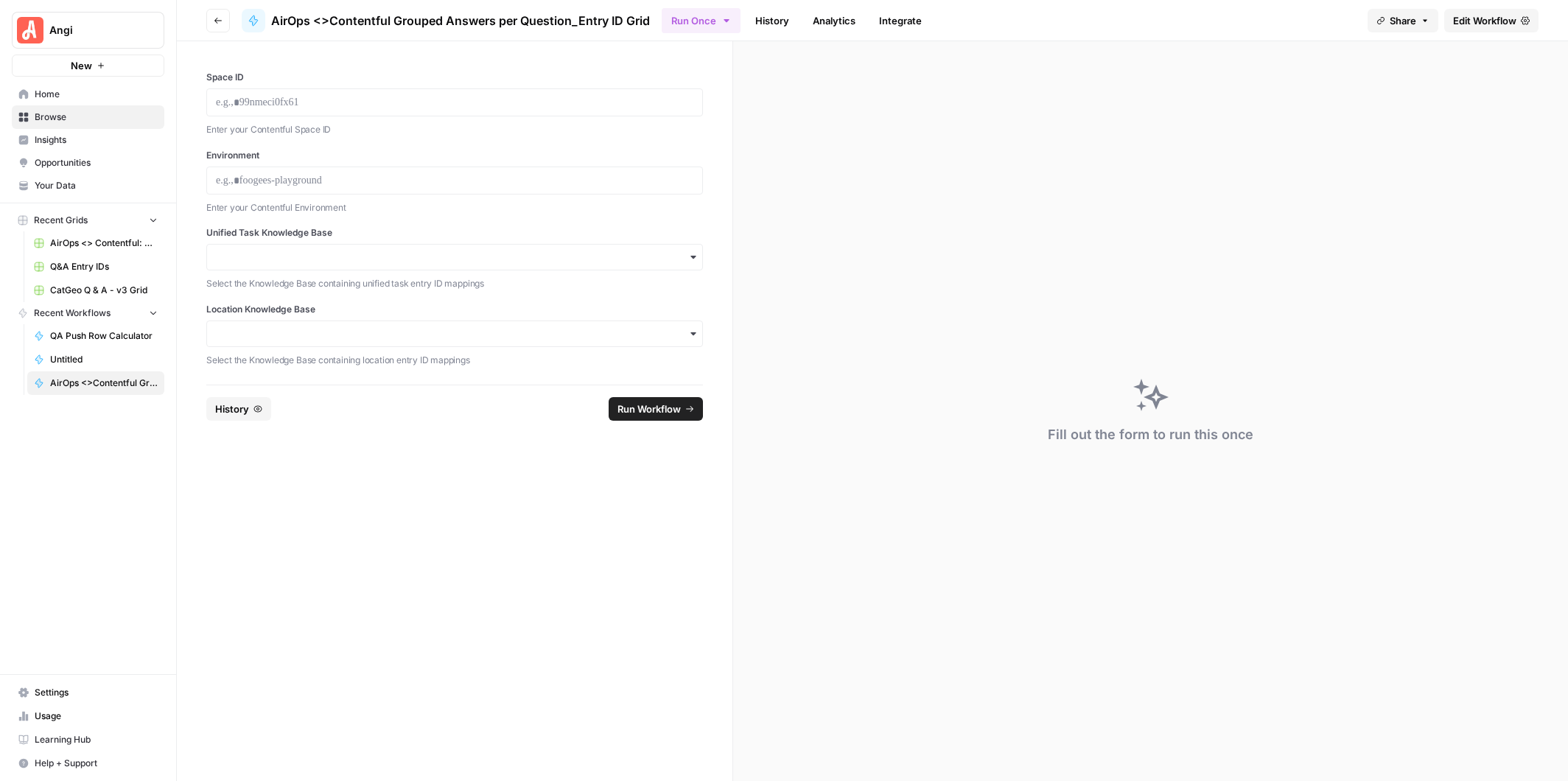
click at [766, 22] on link "History" at bounding box center [772, 20] width 52 height 24
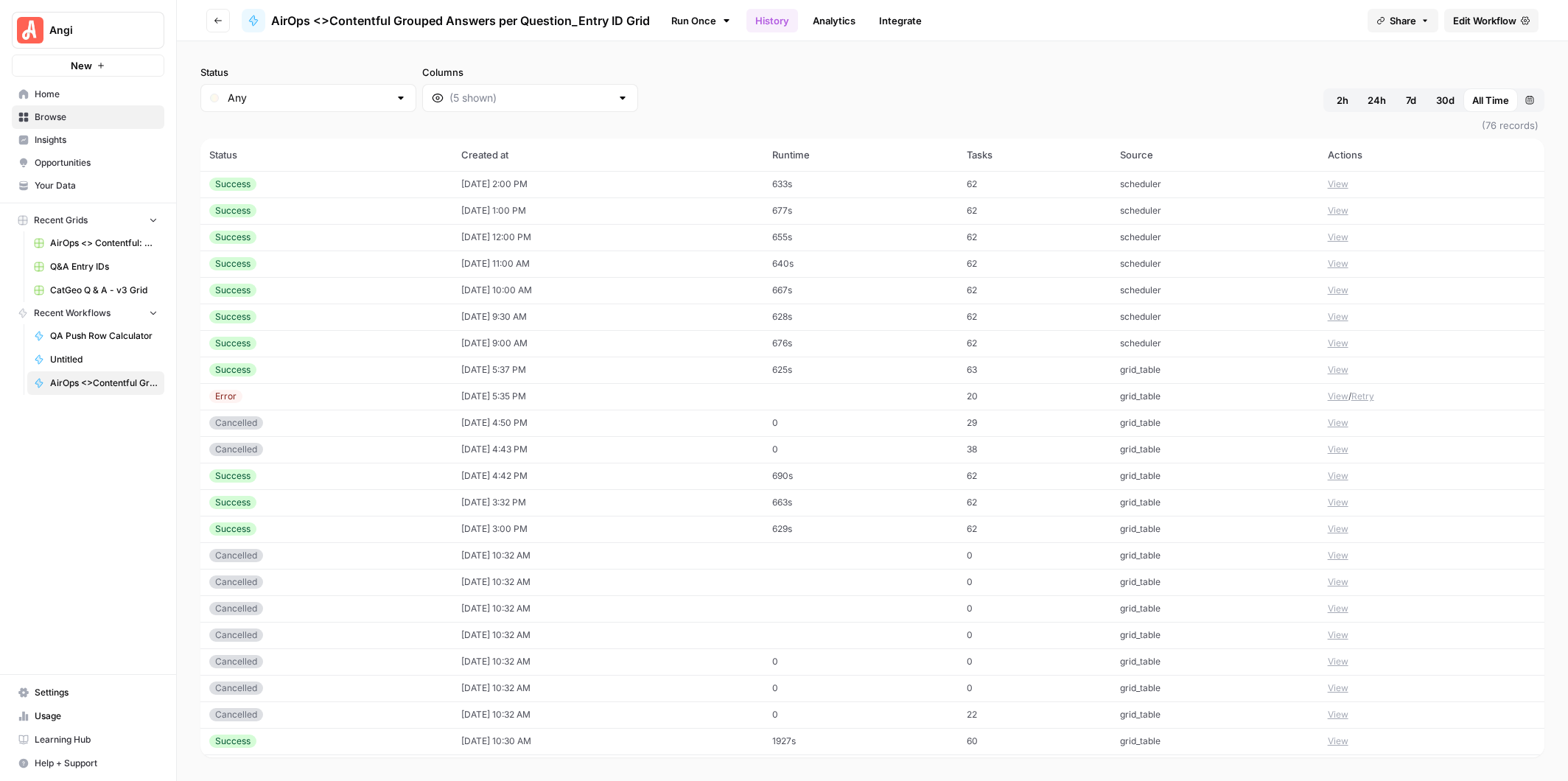
click at [1337, 184] on button "View" at bounding box center [1339, 183] width 21 height 13
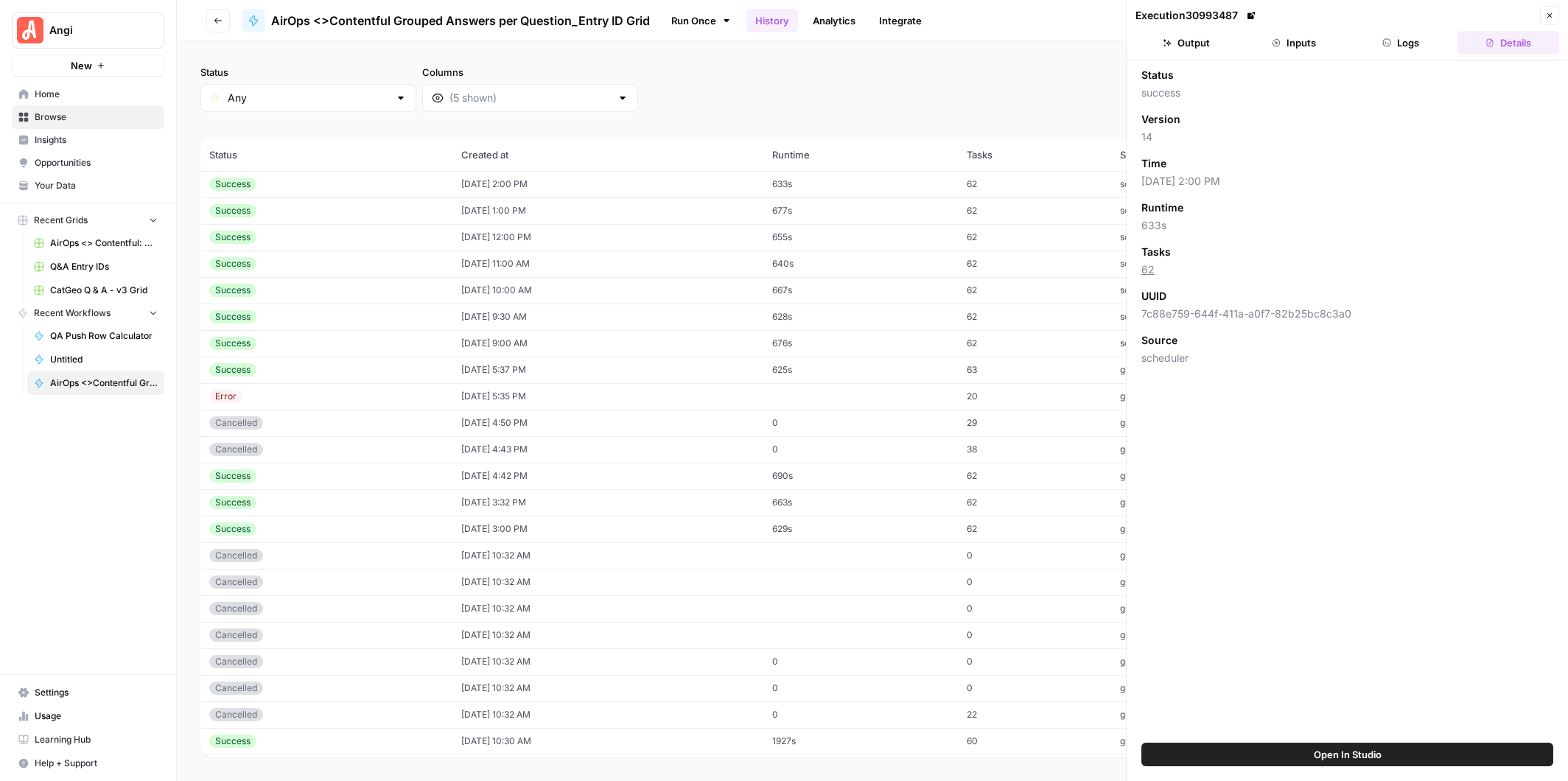
click at [1406, 39] on button "Logs" at bounding box center [1402, 42] width 102 height 24
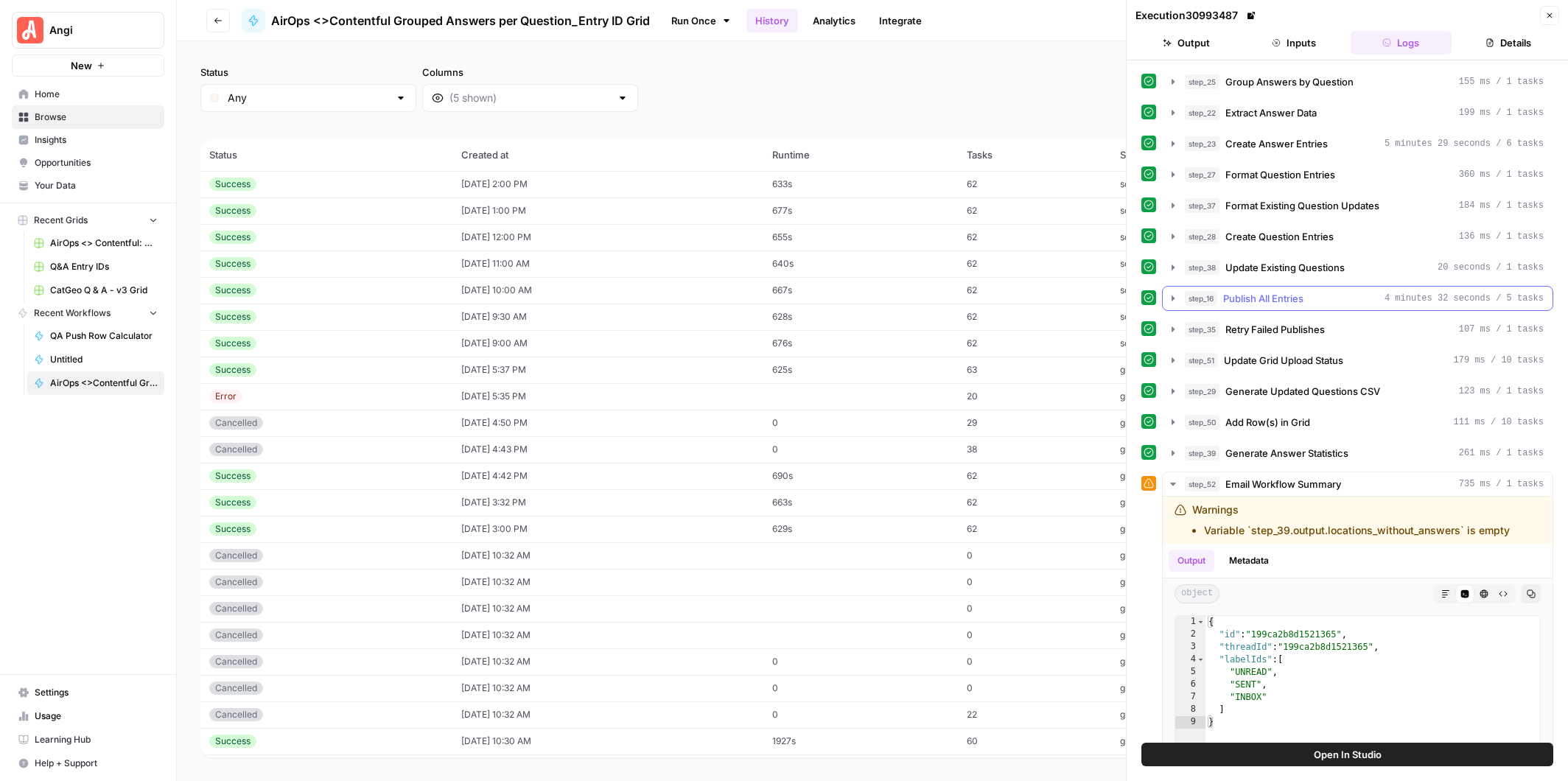
scroll to position [159, 0]
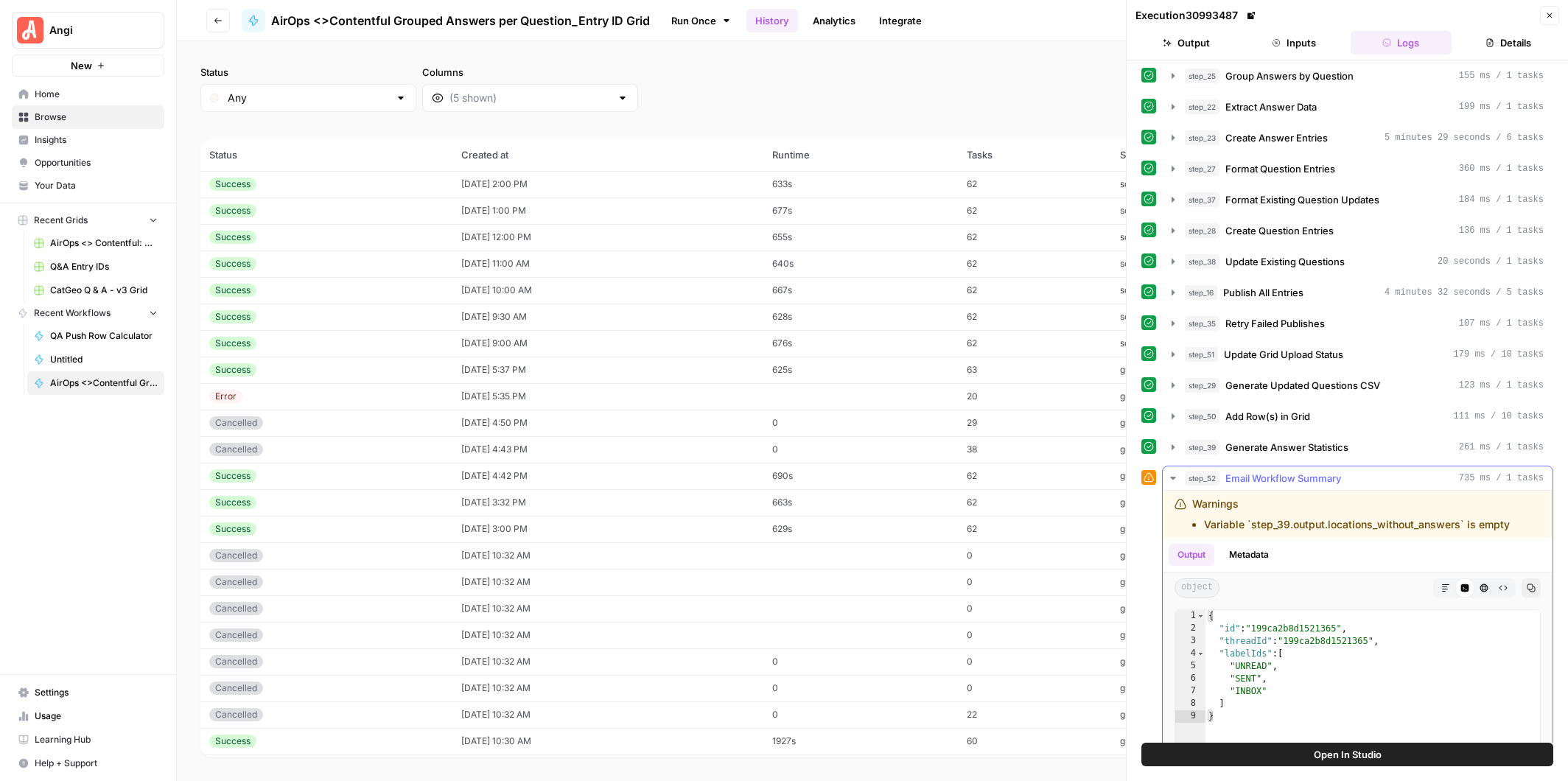
click at [1174, 472] on icon "button" at bounding box center [1173, 477] width 11 height 11
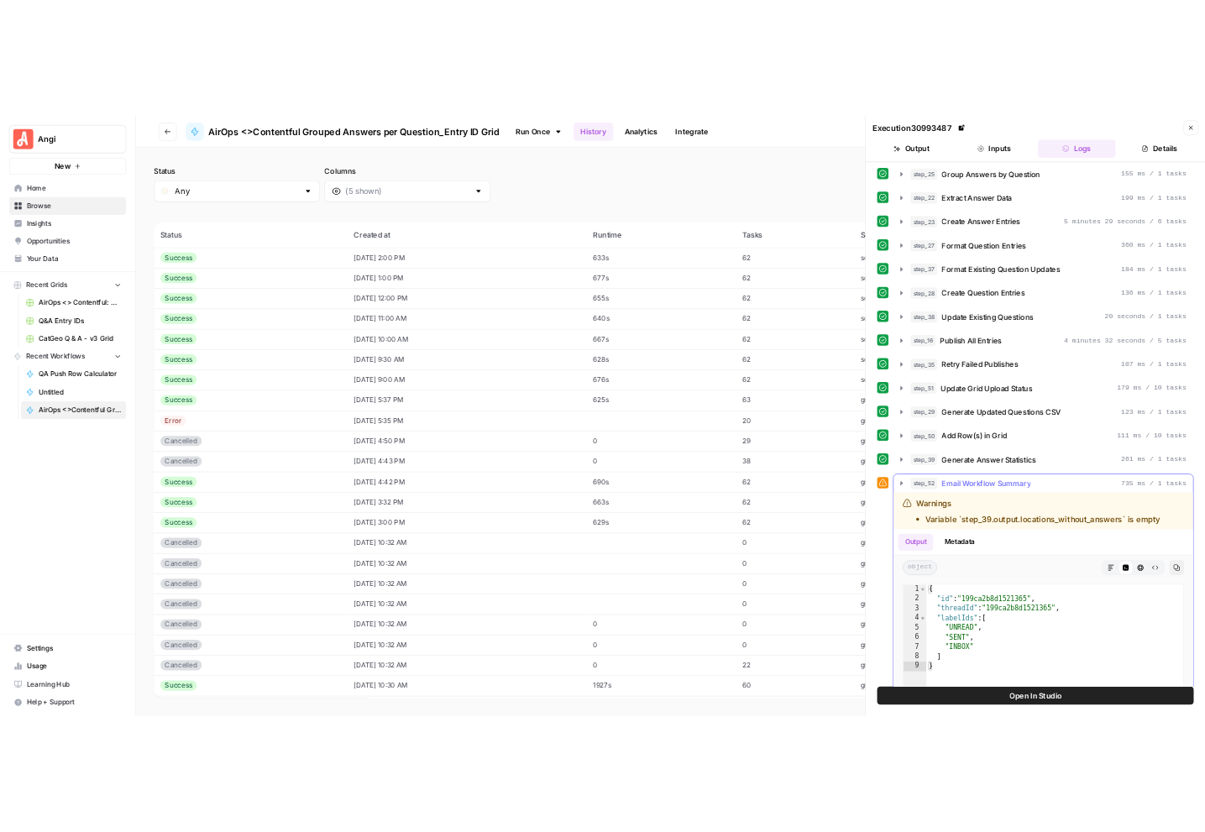
scroll to position [0, 0]
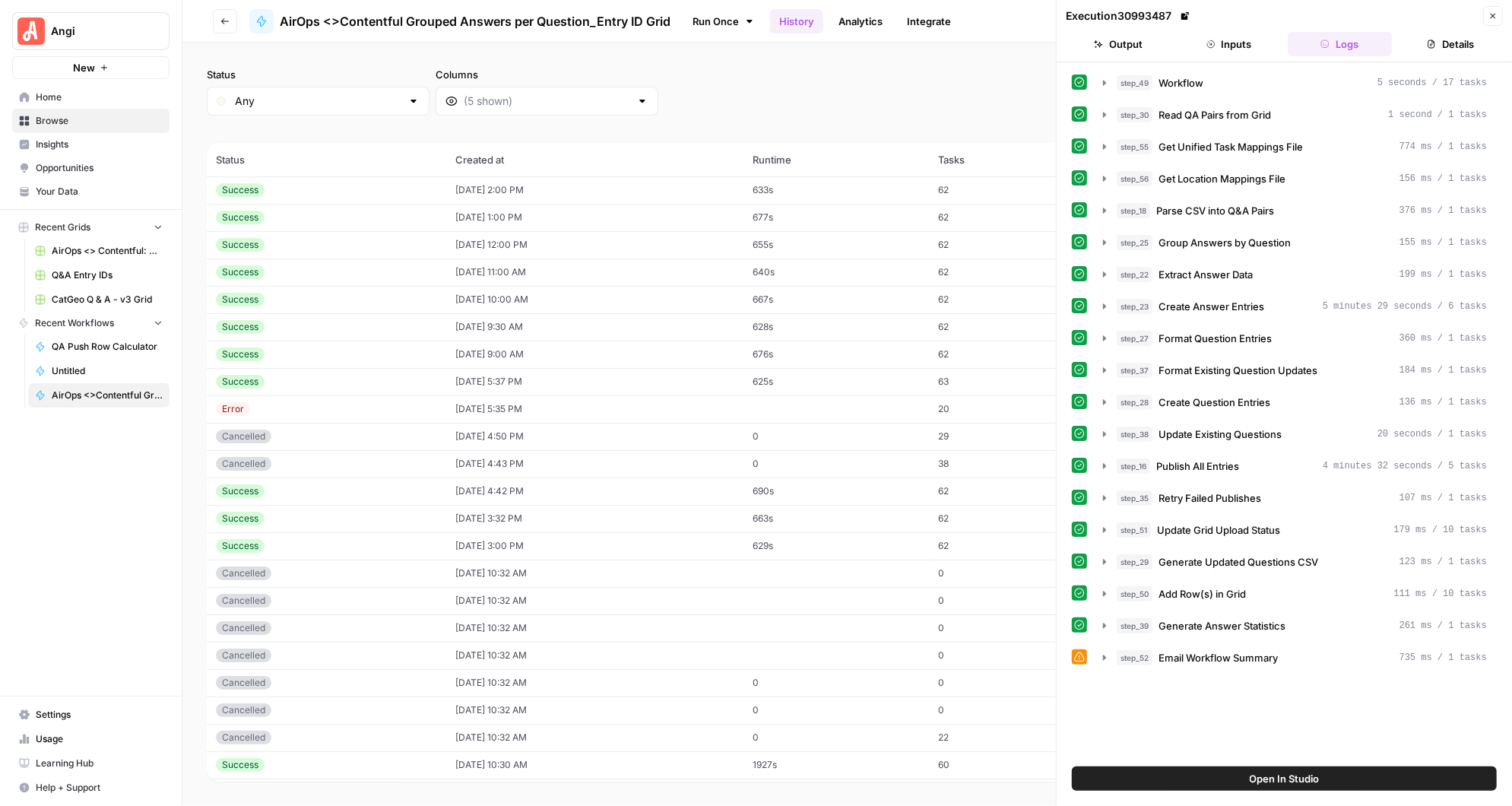
click at [754, 18] on link "Run Once" at bounding box center [723, 21] width 81 height 26
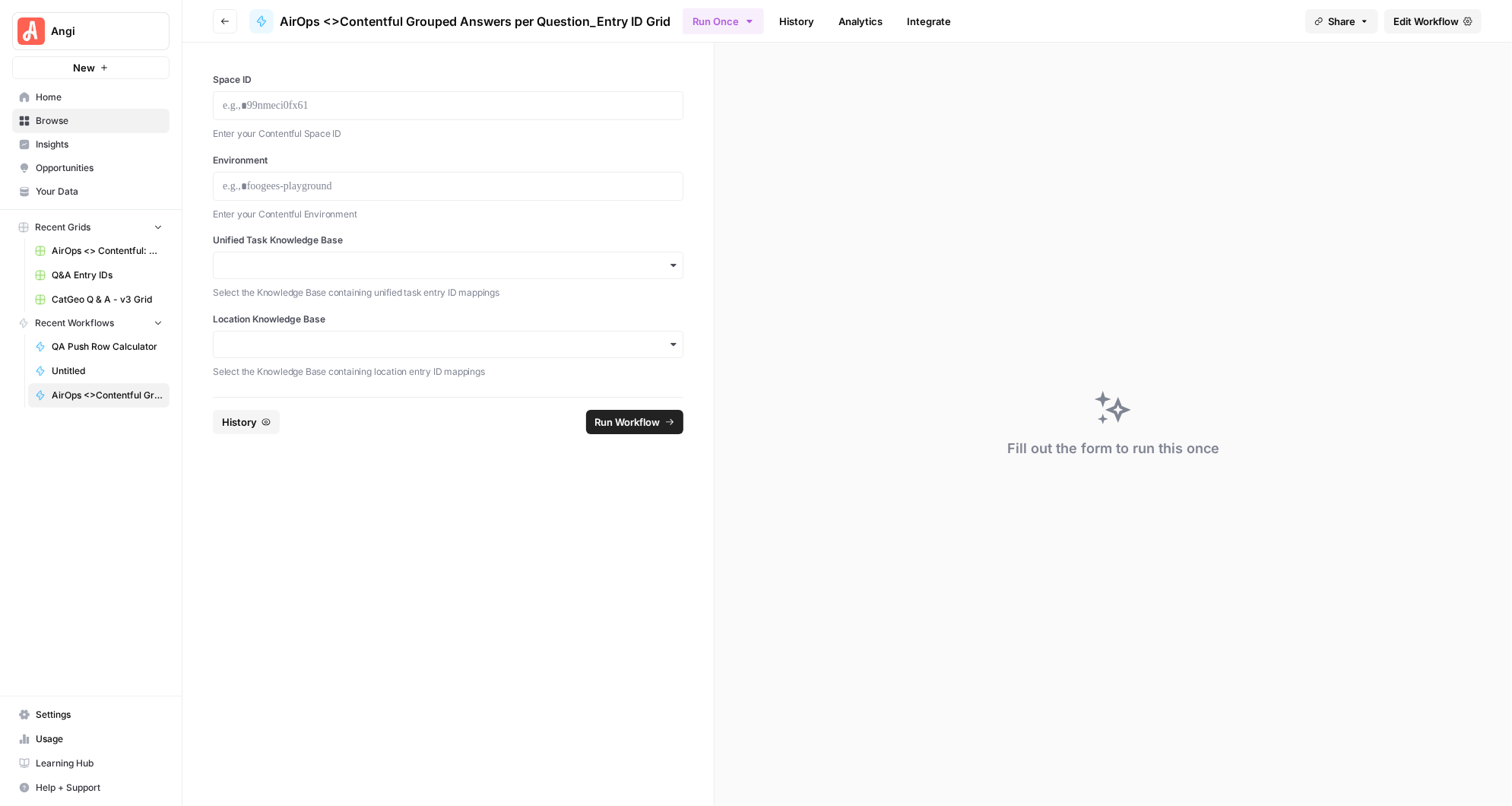
click at [751, 18] on icon "button" at bounding box center [749, 21] width 12 height 12
click at [793, 154] on span "Run this Workflow on a recurring schedule" at bounding box center [818, 157] width 182 height 14
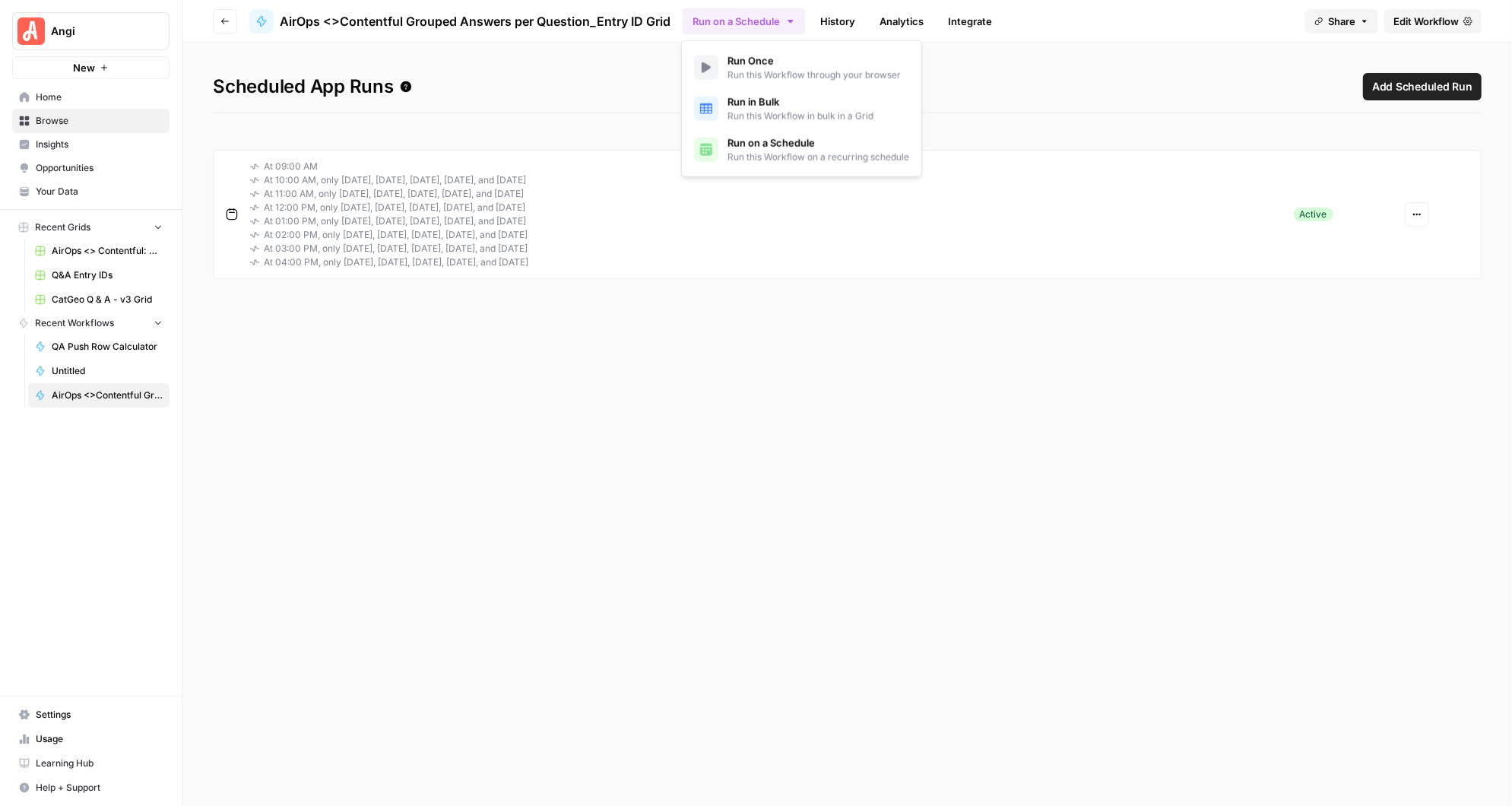
click at [990, 81] on h1 "Scheduled App Runs Add Scheduled Run" at bounding box center [847, 93] width 1268 height 40
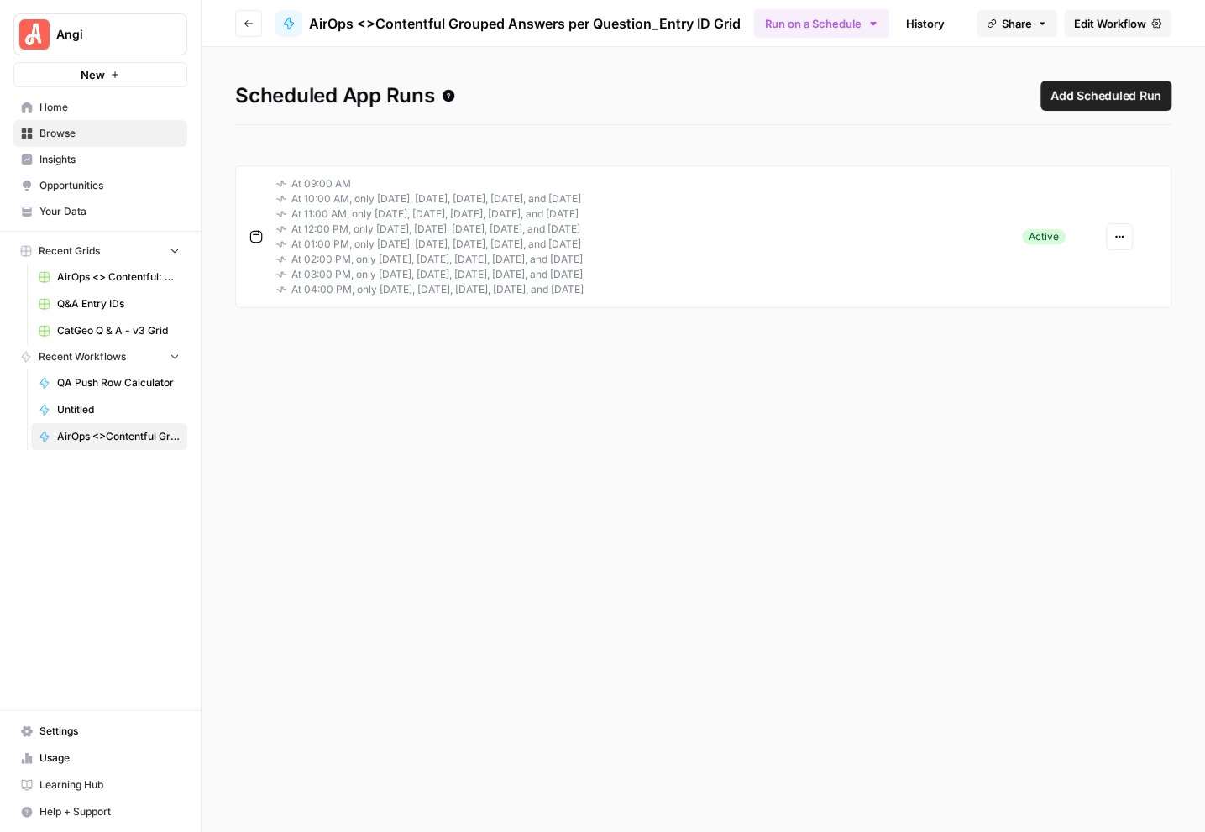
click at [923, 21] on link "History" at bounding box center [925, 23] width 59 height 27
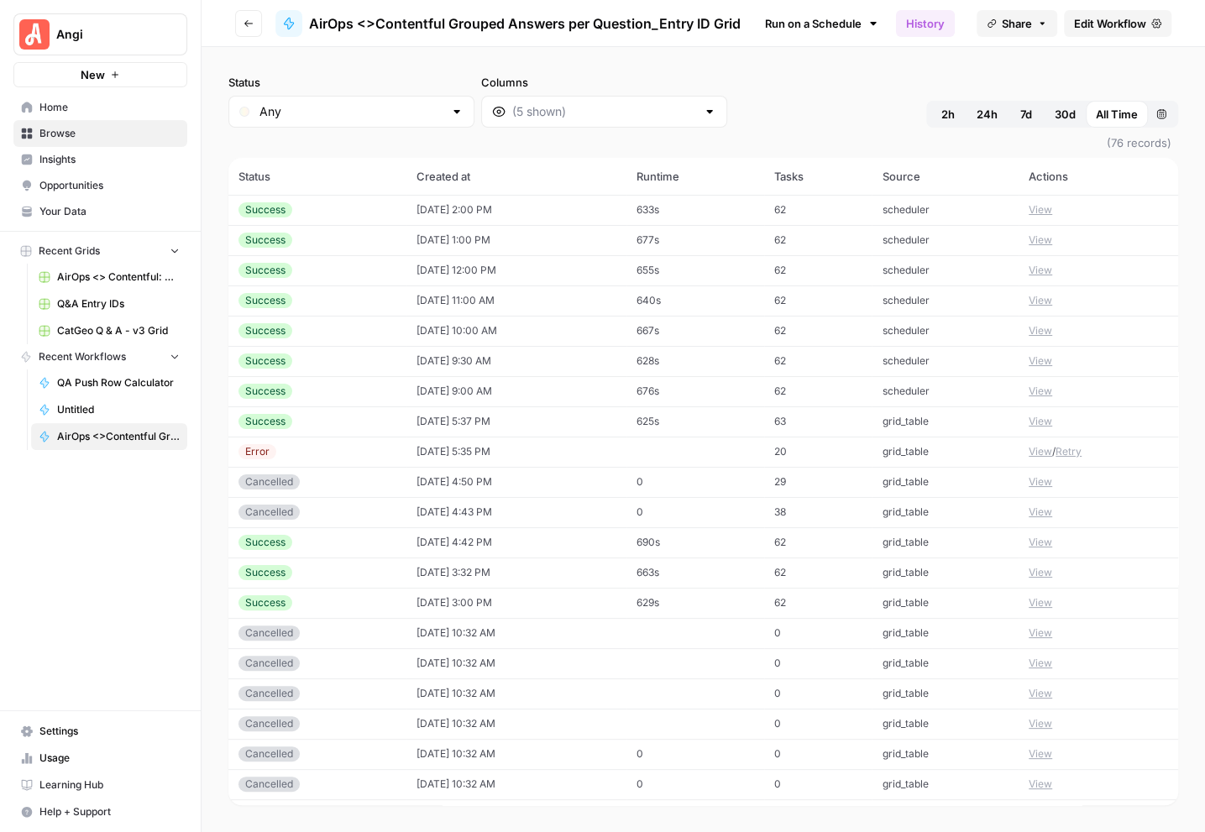
click at [1047, 207] on button "View" at bounding box center [1040, 209] width 24 height 15
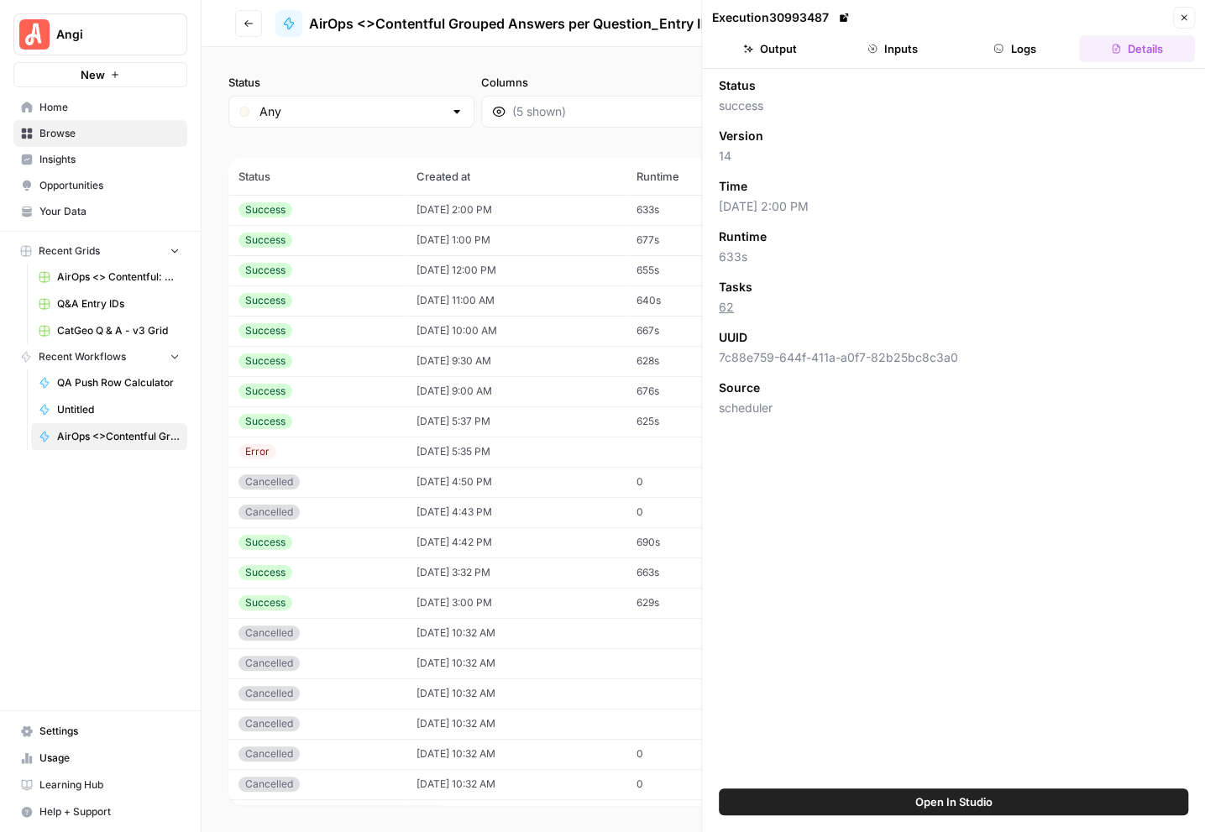
click at [1017, 41] on button "Logs" at bounding box center [1015, 48] width 116 height 27
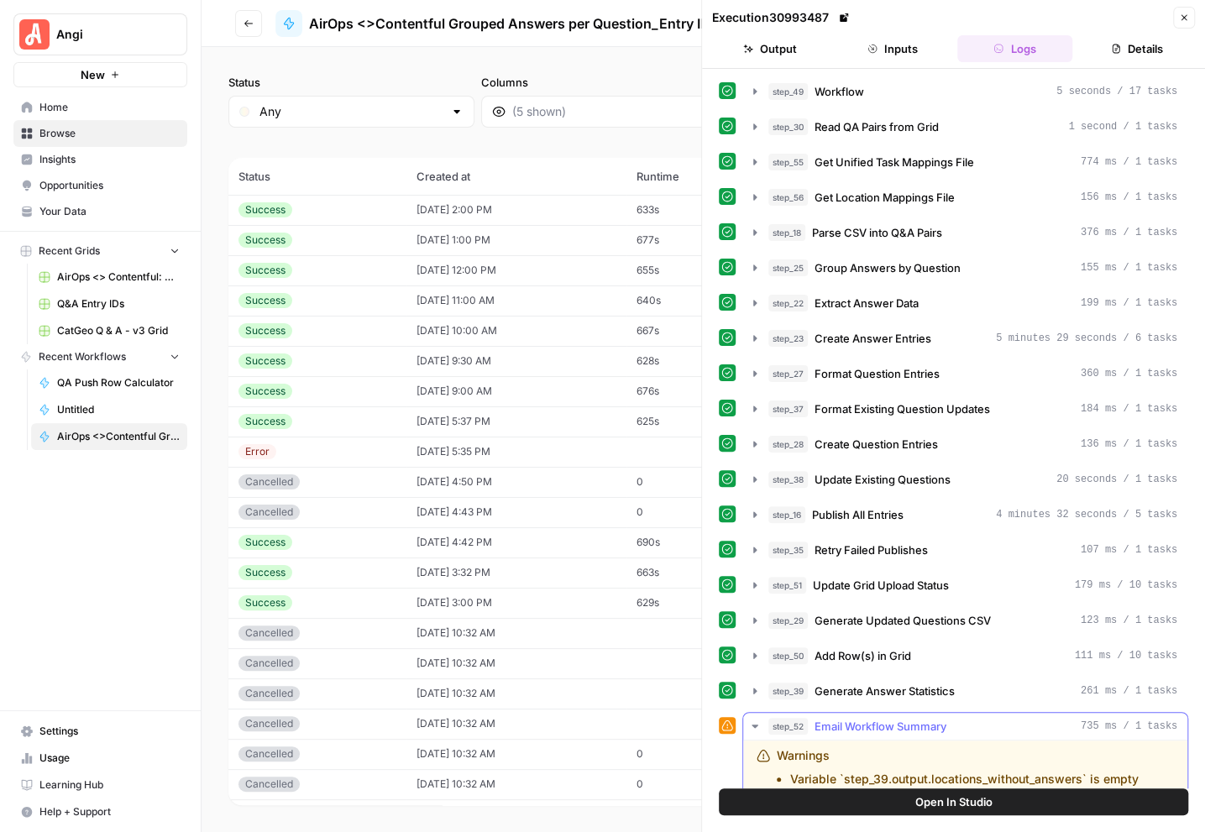
click at [756, 719] on icon "button" at bounding box center [754, 725] width 13 height 13
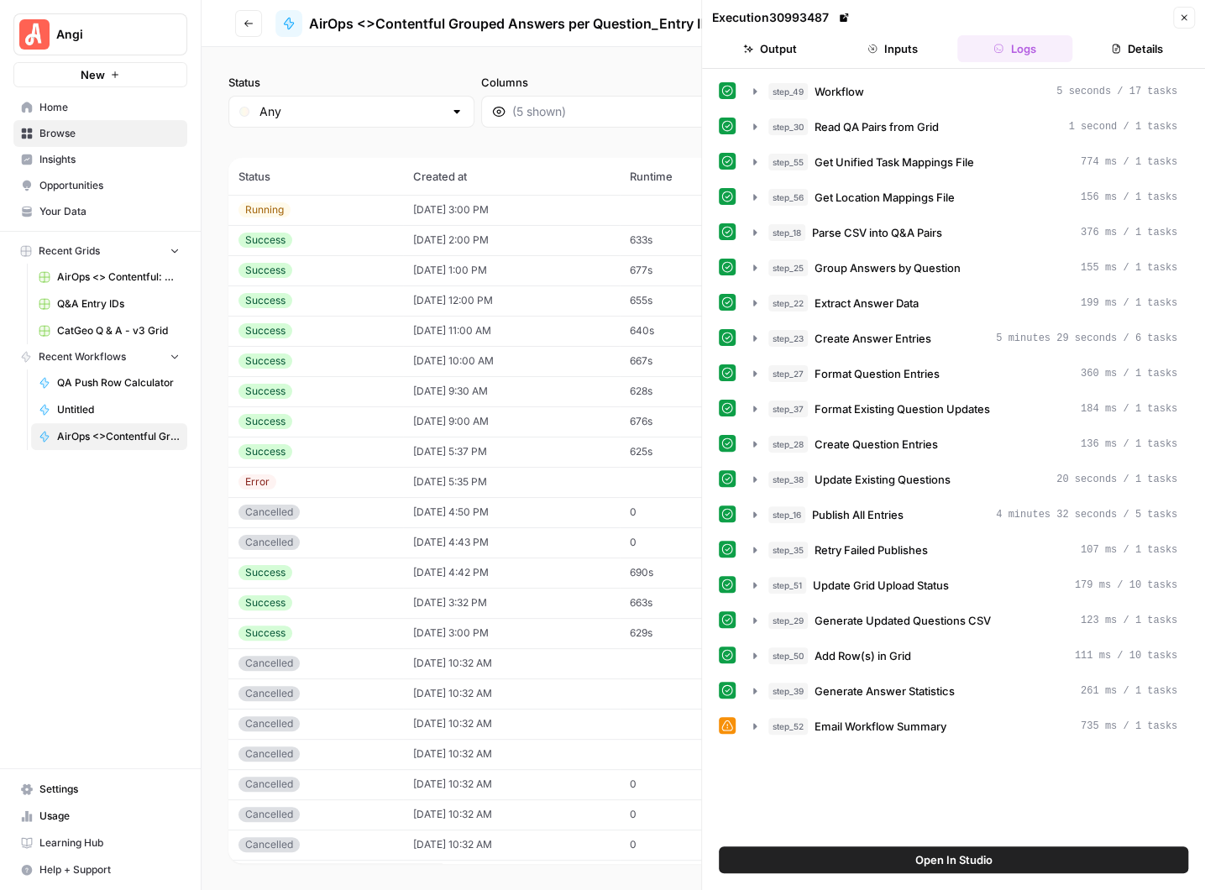
click at [1186, 18] on icon "button" at bounding box center [1184, 18] width 10 height 10
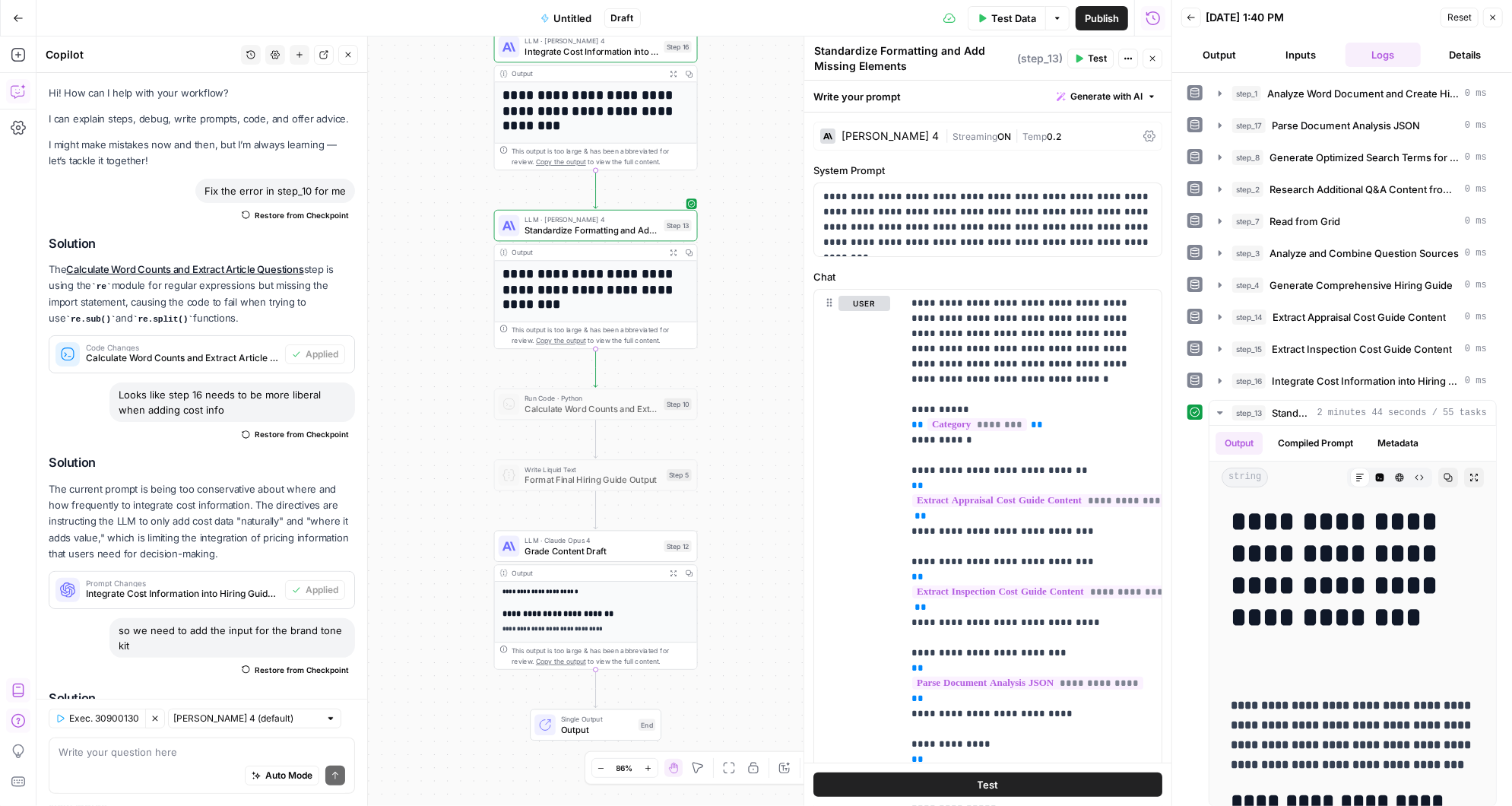
scroll to position [9917, 0]
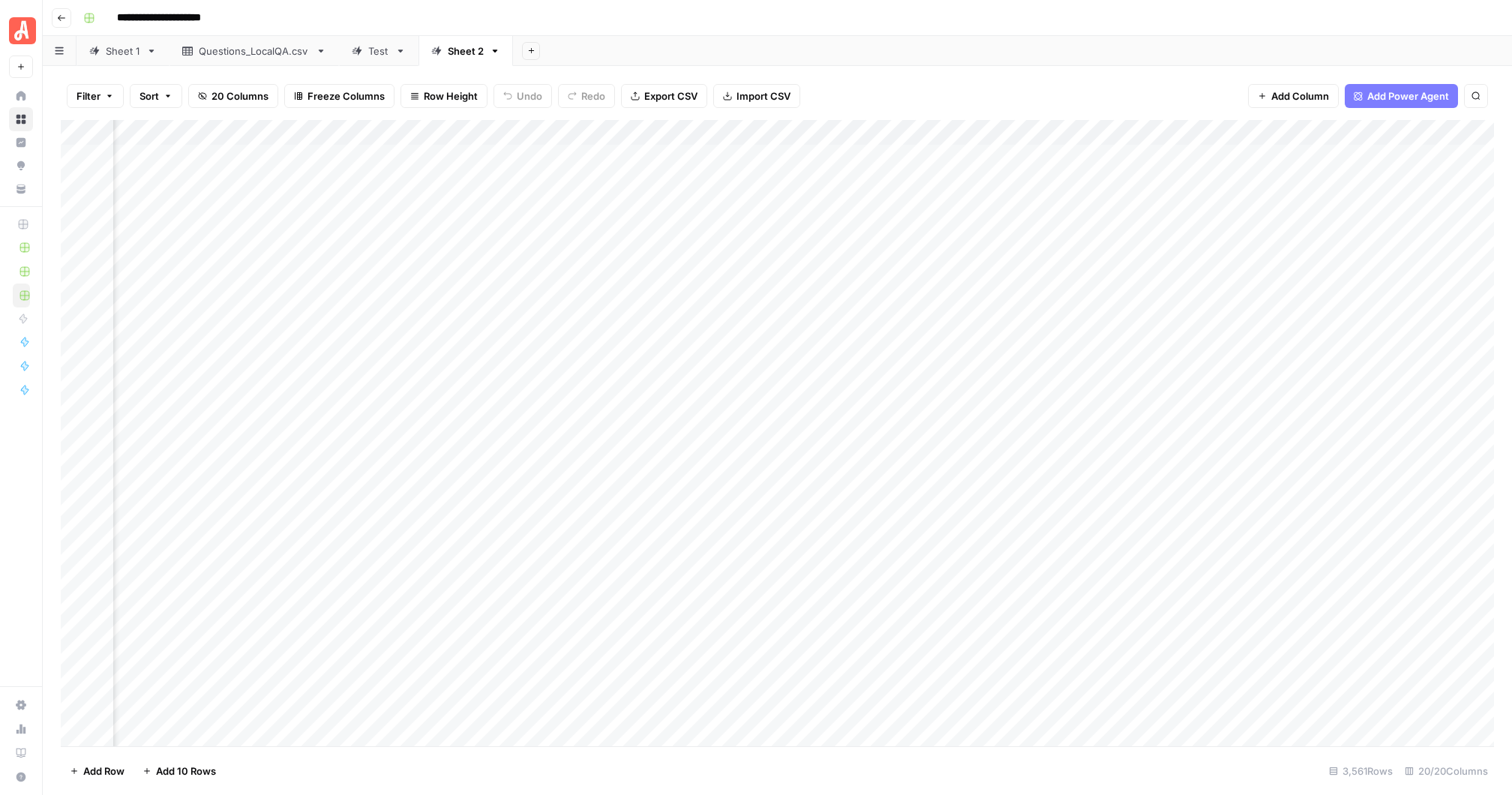
scroll to position [0, 949]
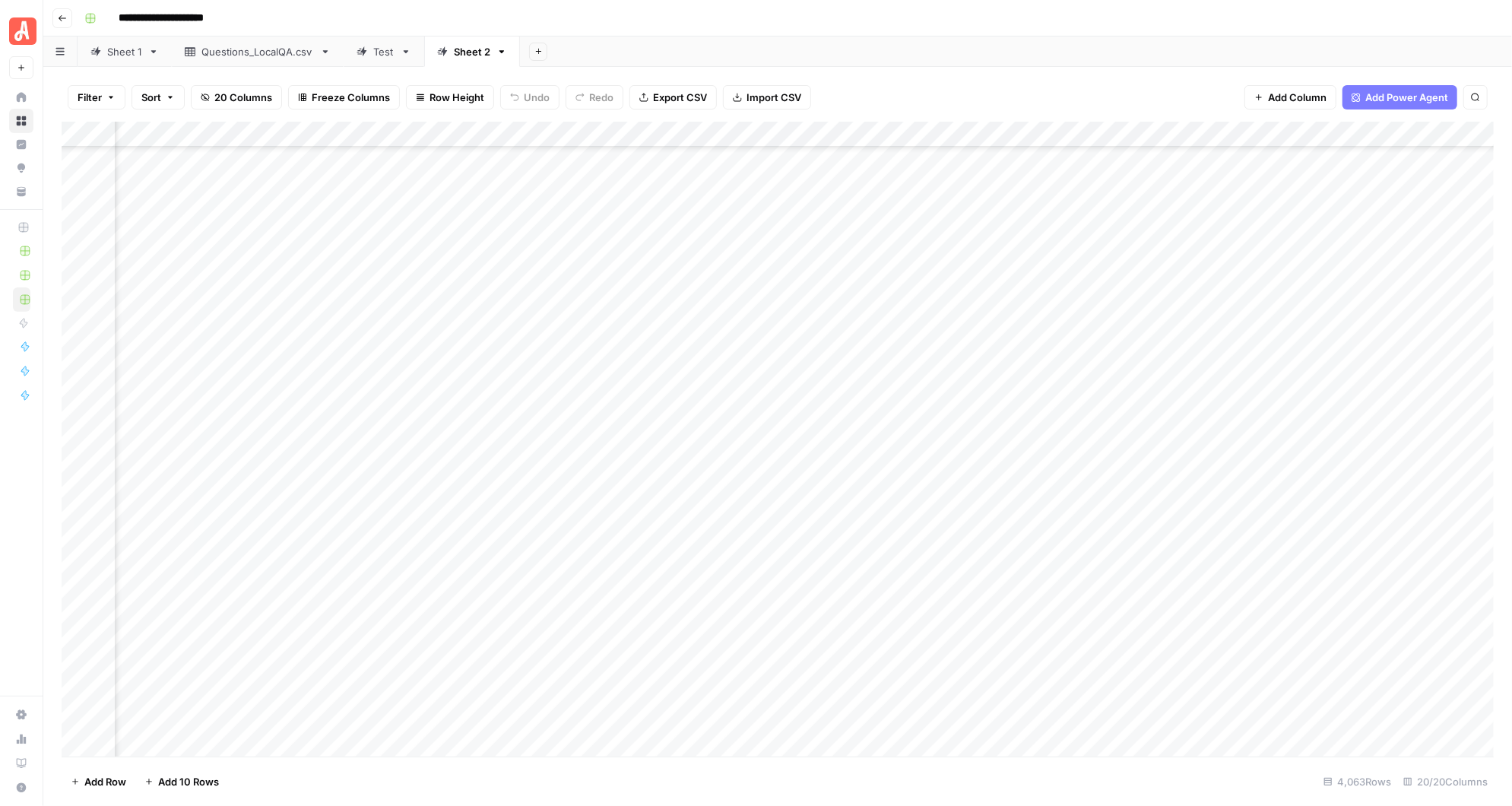
scroll to position [16824, 1181]
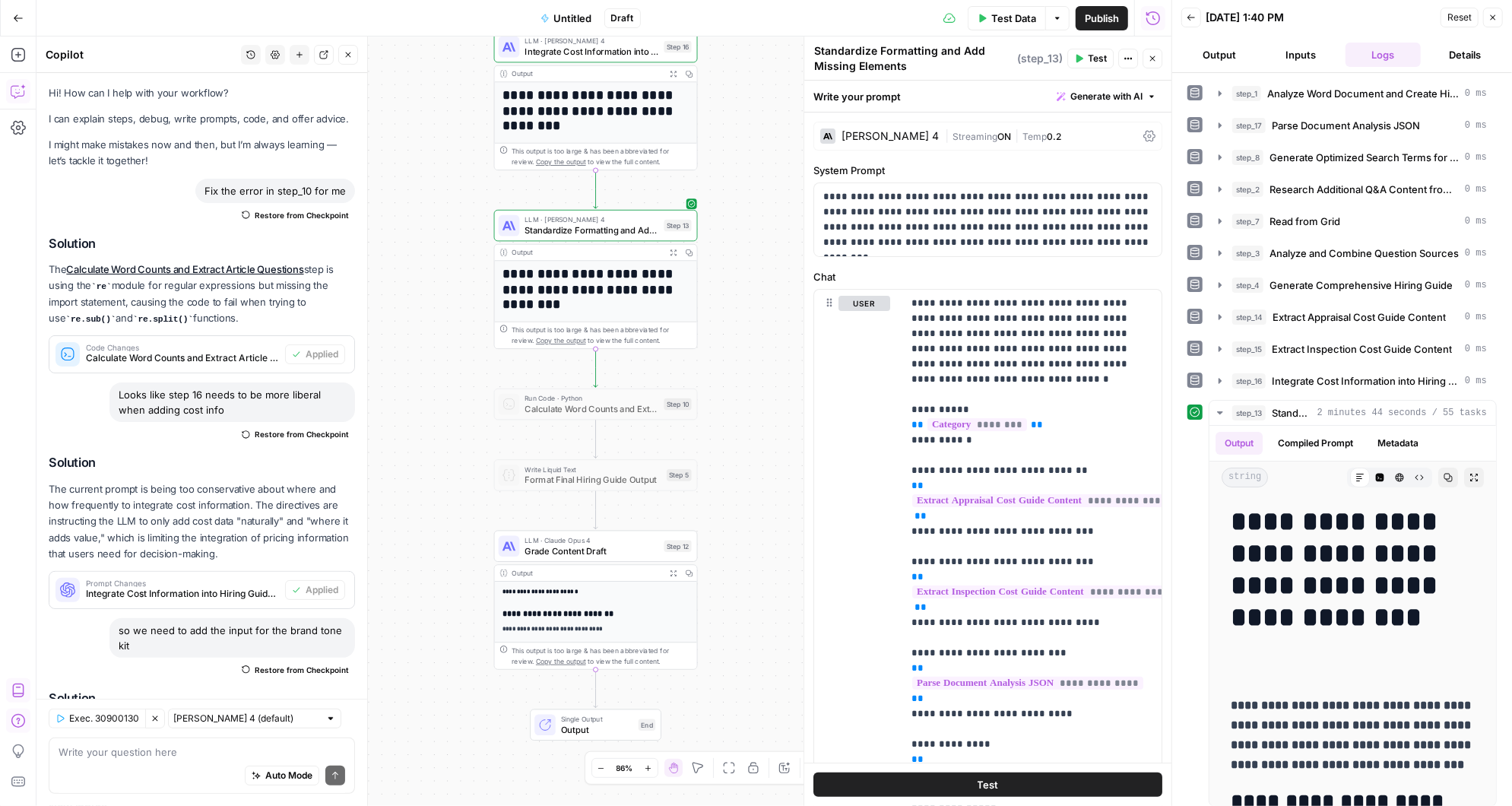
scroll to position [9917, 0]
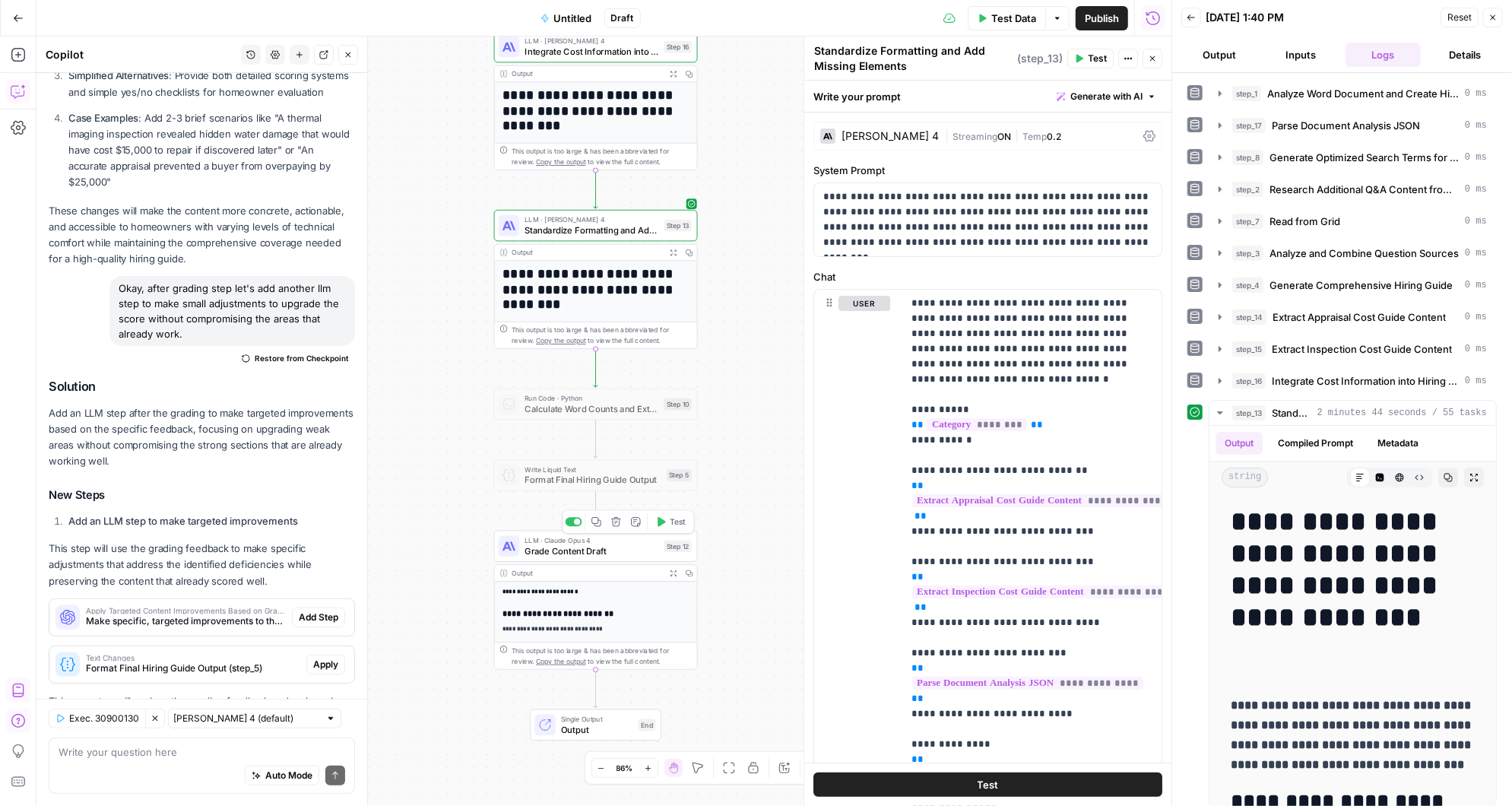
click at [665, 522] on icon "button" at bounding box center [661, 522] width 8 height 9
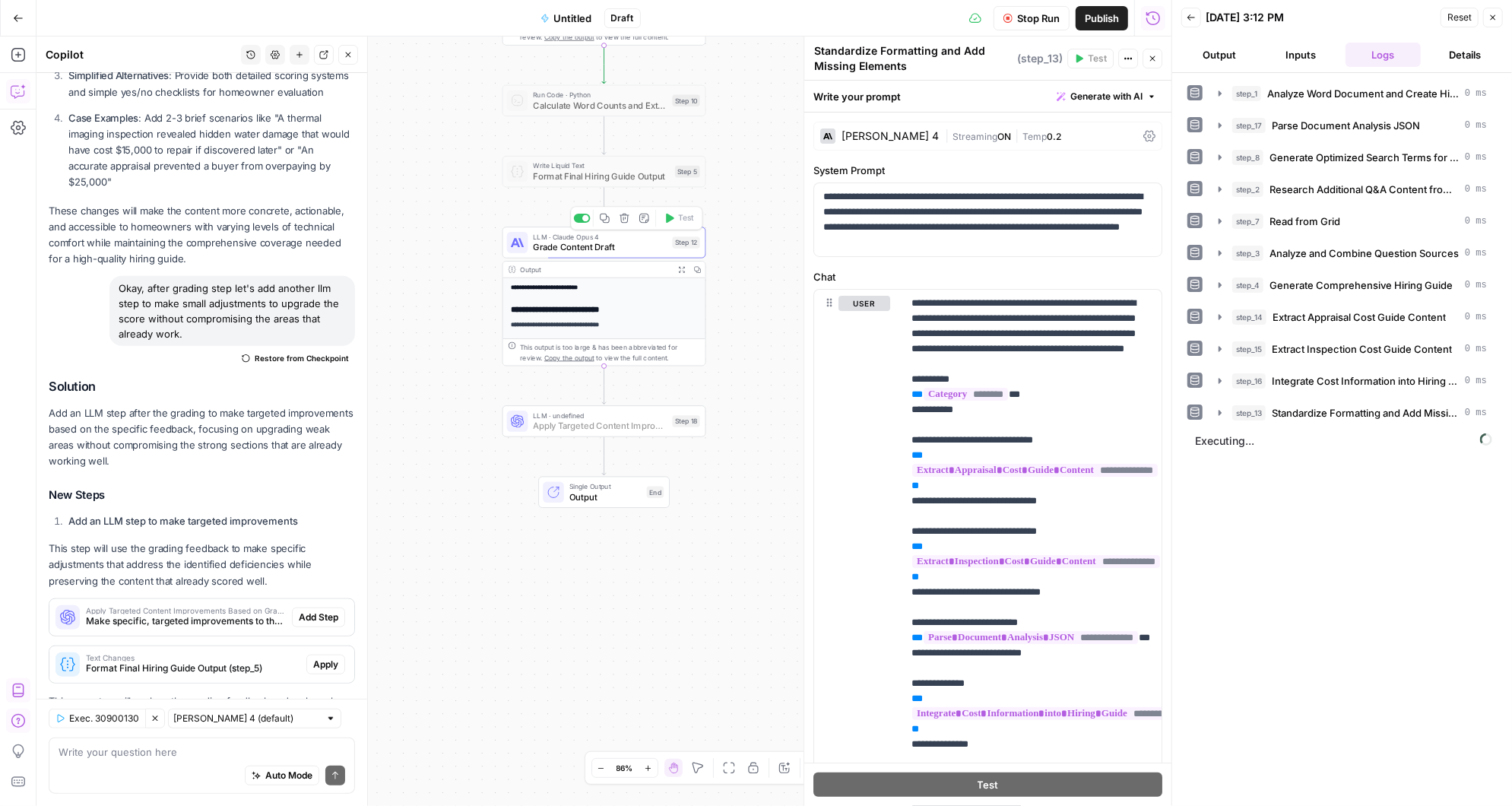
click at [323, 610] on span "Add Step" at bounding box center [319, 617] width 40 height 14
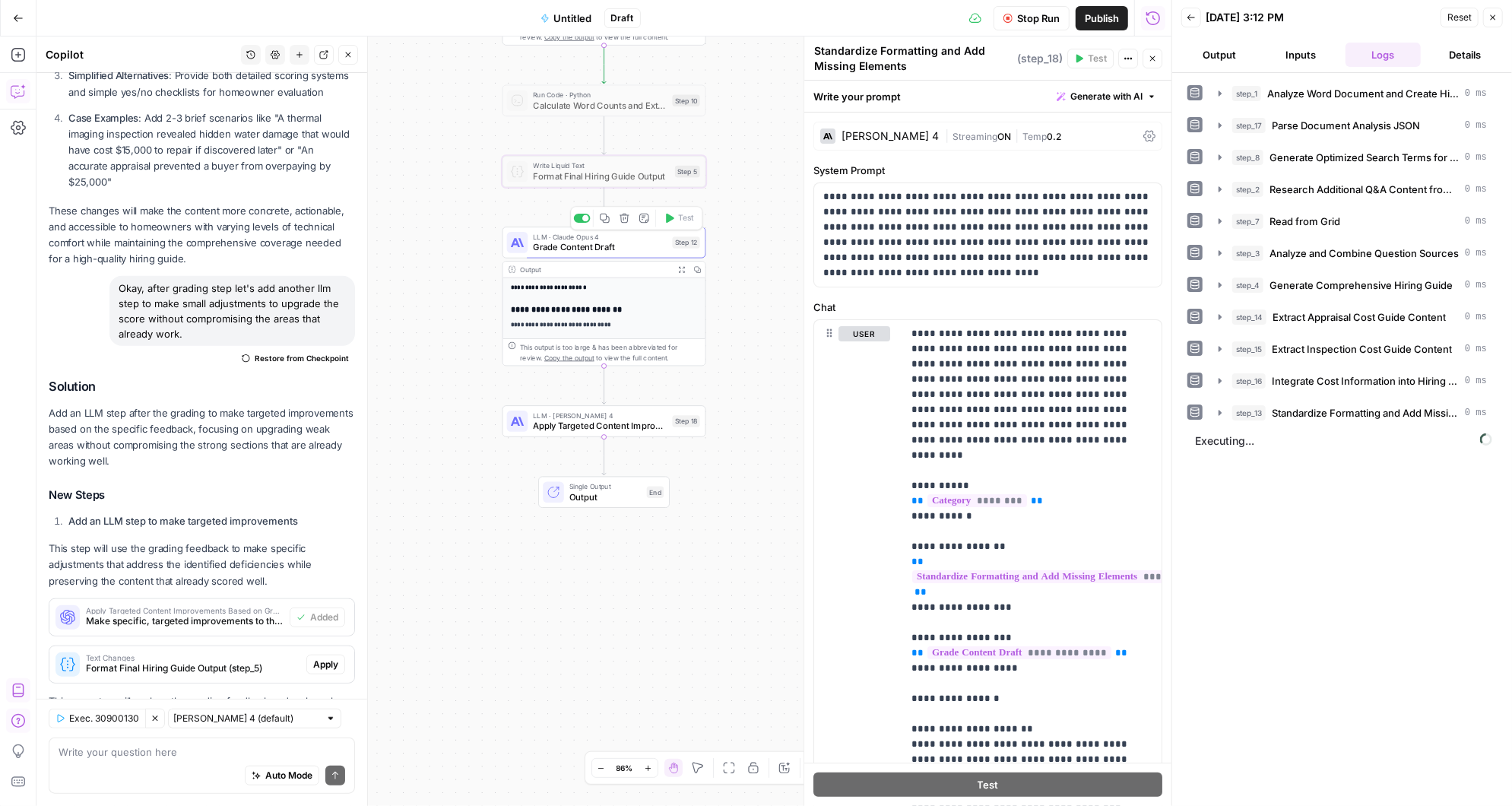
type textarea "Apply Targeted Content Improvements Based on Grading"
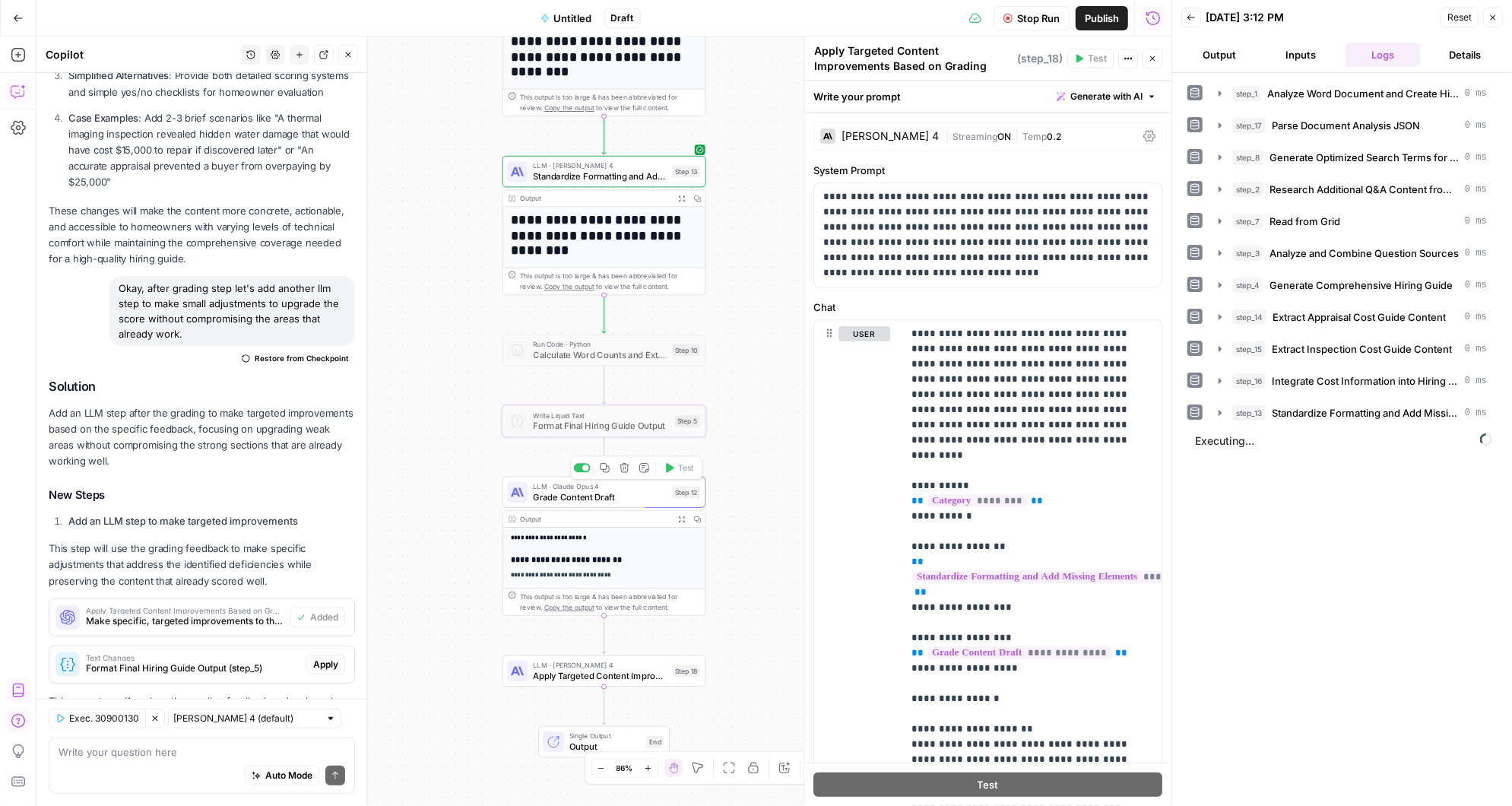
click at [326, 657] on span "Apply" at bounding box center [326, 664] width 25 height 14
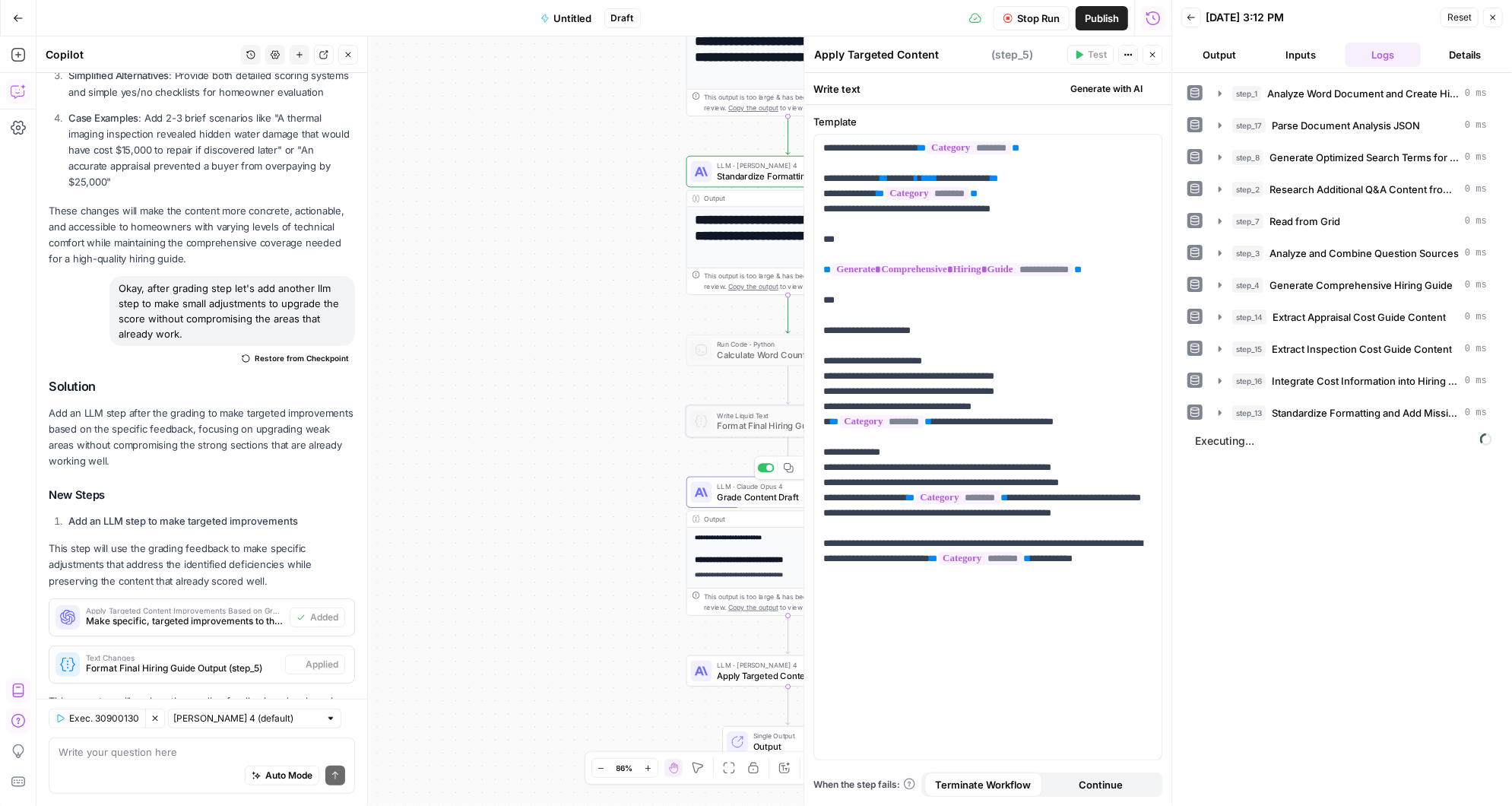
type textarea "Format Final Hiring Guide Output"
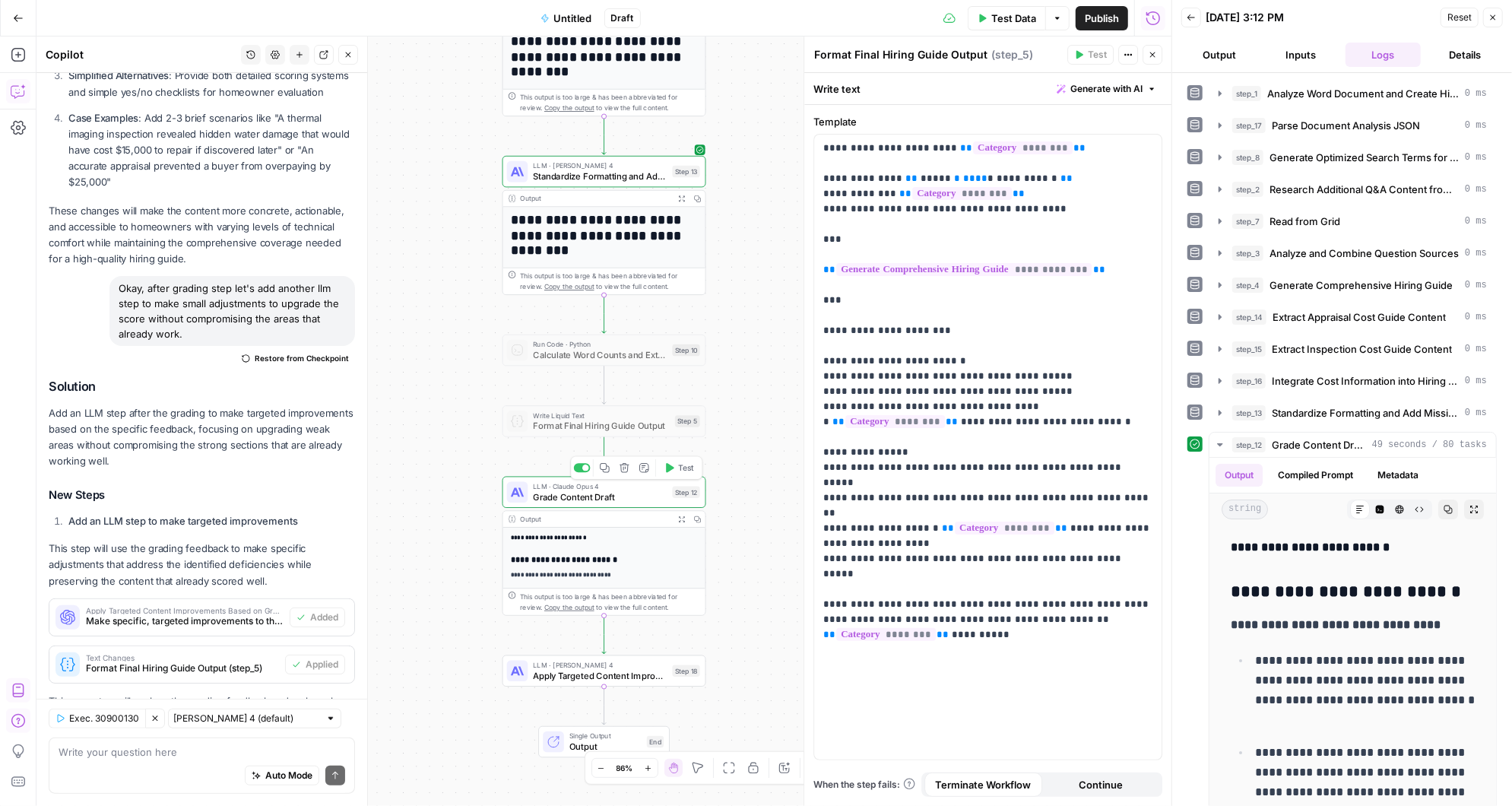
click at [331, 541] on p "This step will use the grading feedback to make specific adjustments that addre…" at bounding box center [202, 564] width 306 height 48
click at [171, 774] on div "Auto Mode Send" at bounding box center [202, 776] width 286 height 34
type textarea "Now add another grading step at the end"
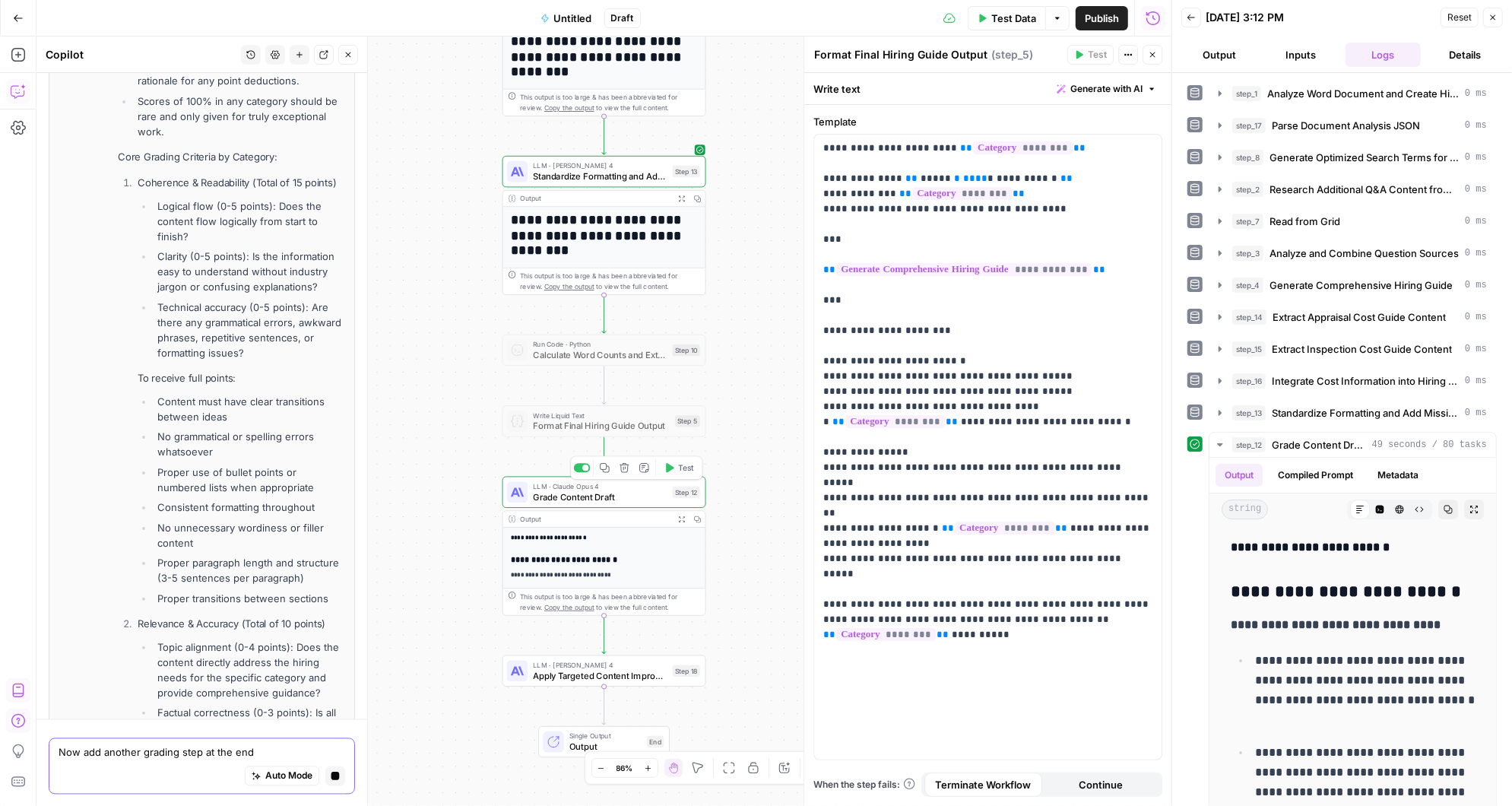
scroll to position [11208, 0]
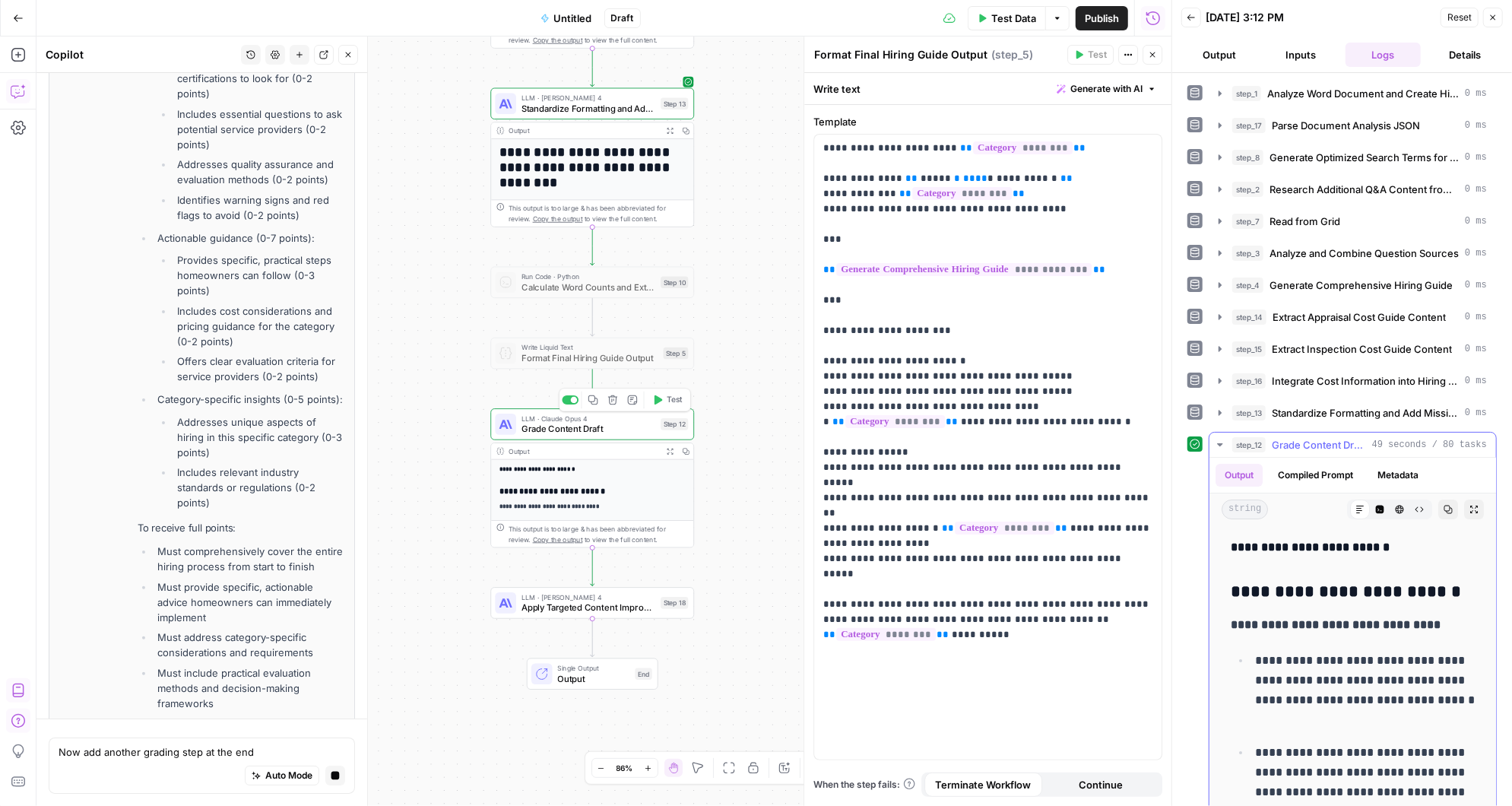
click at [1215, 438] on icon "button" at bounding box center [1220, 444] width 12 height 12
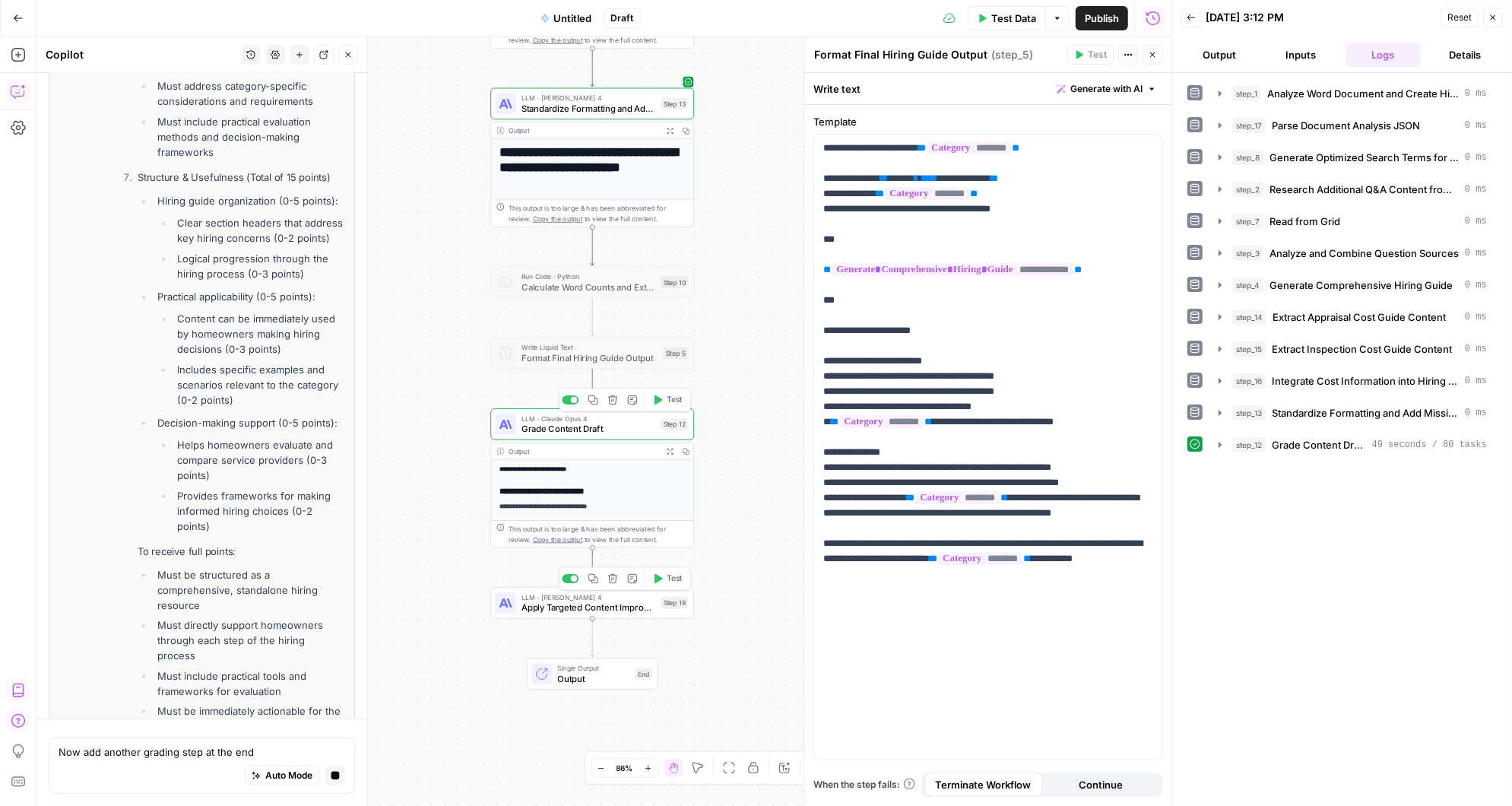
scroll to position [13906, 0]
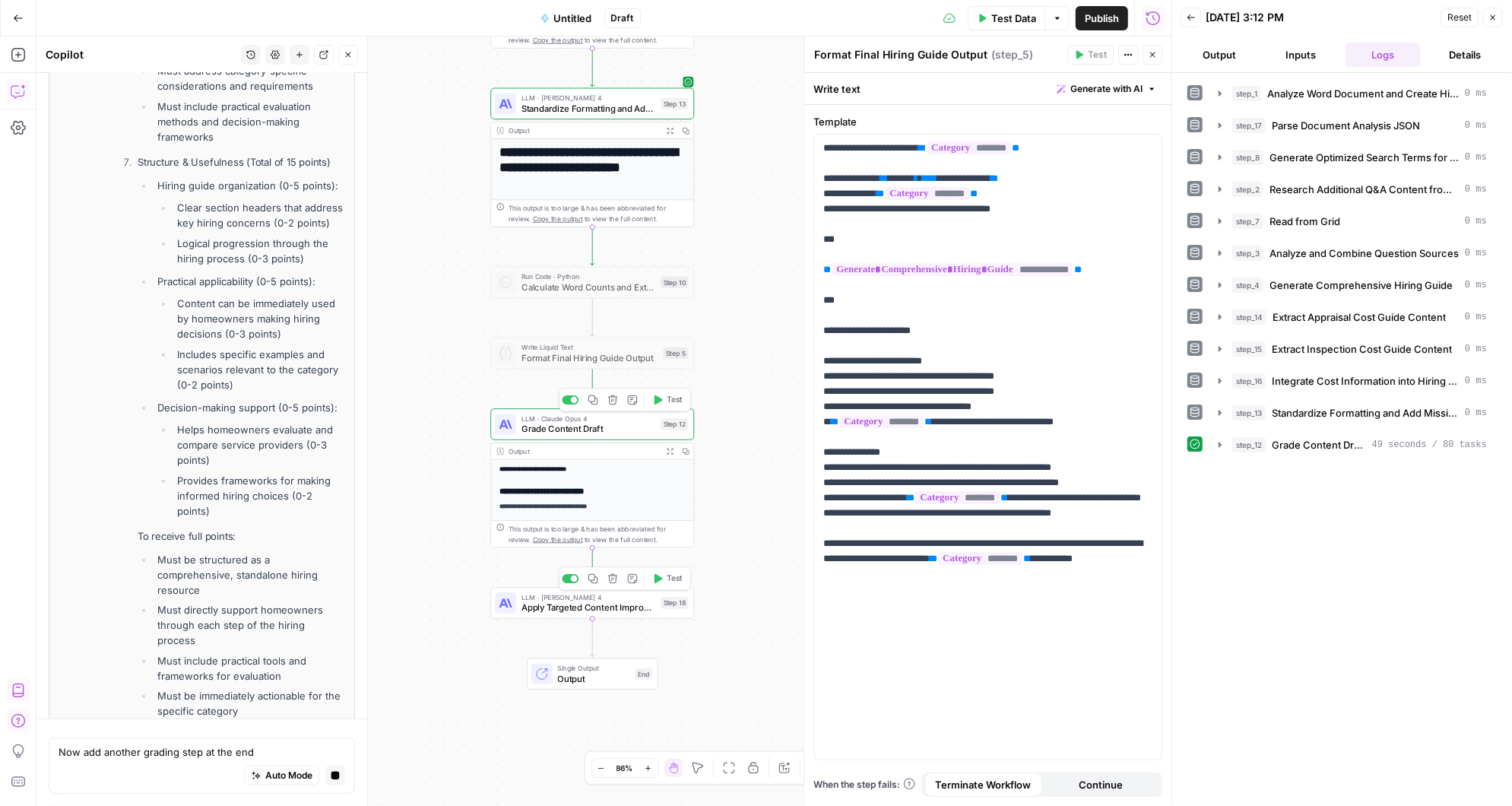
click at [659, 581] on icon "button" at bounding box center [657, 579] width 11 height 11
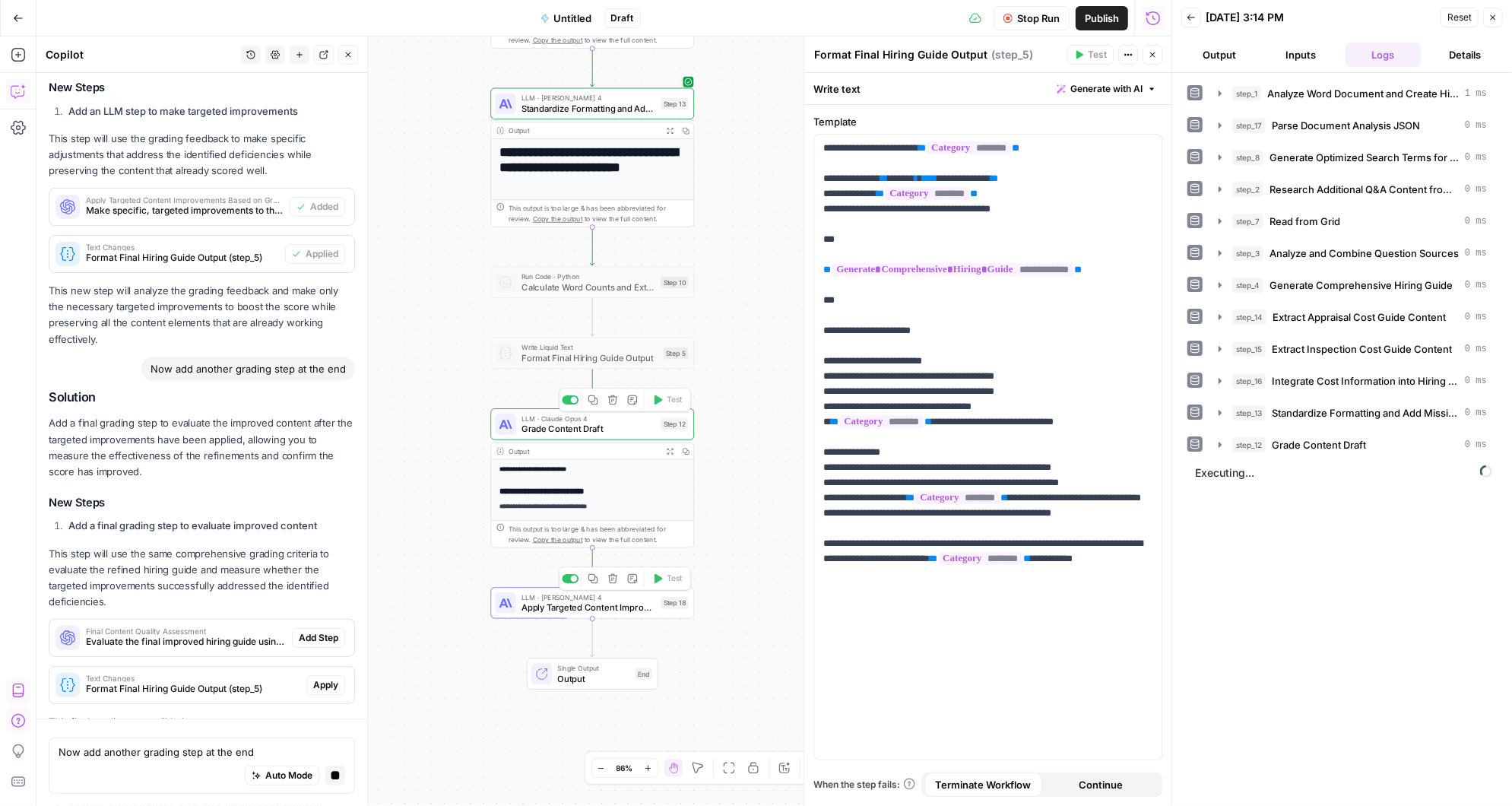
scroll to position [9878, 0]
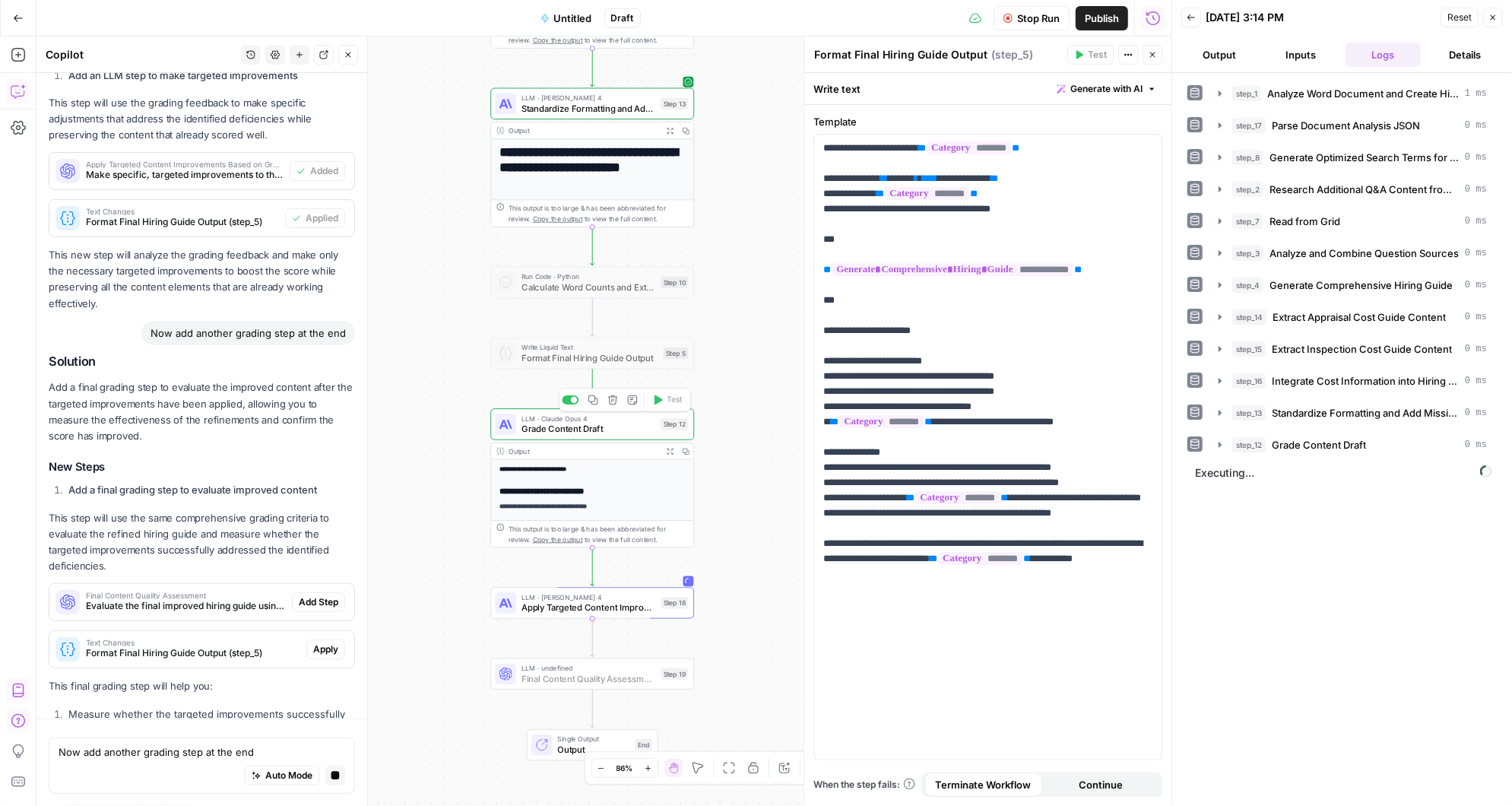
click at [324, 595] on span "Add Step" at bounding box center [319, 601] width 40 height 14
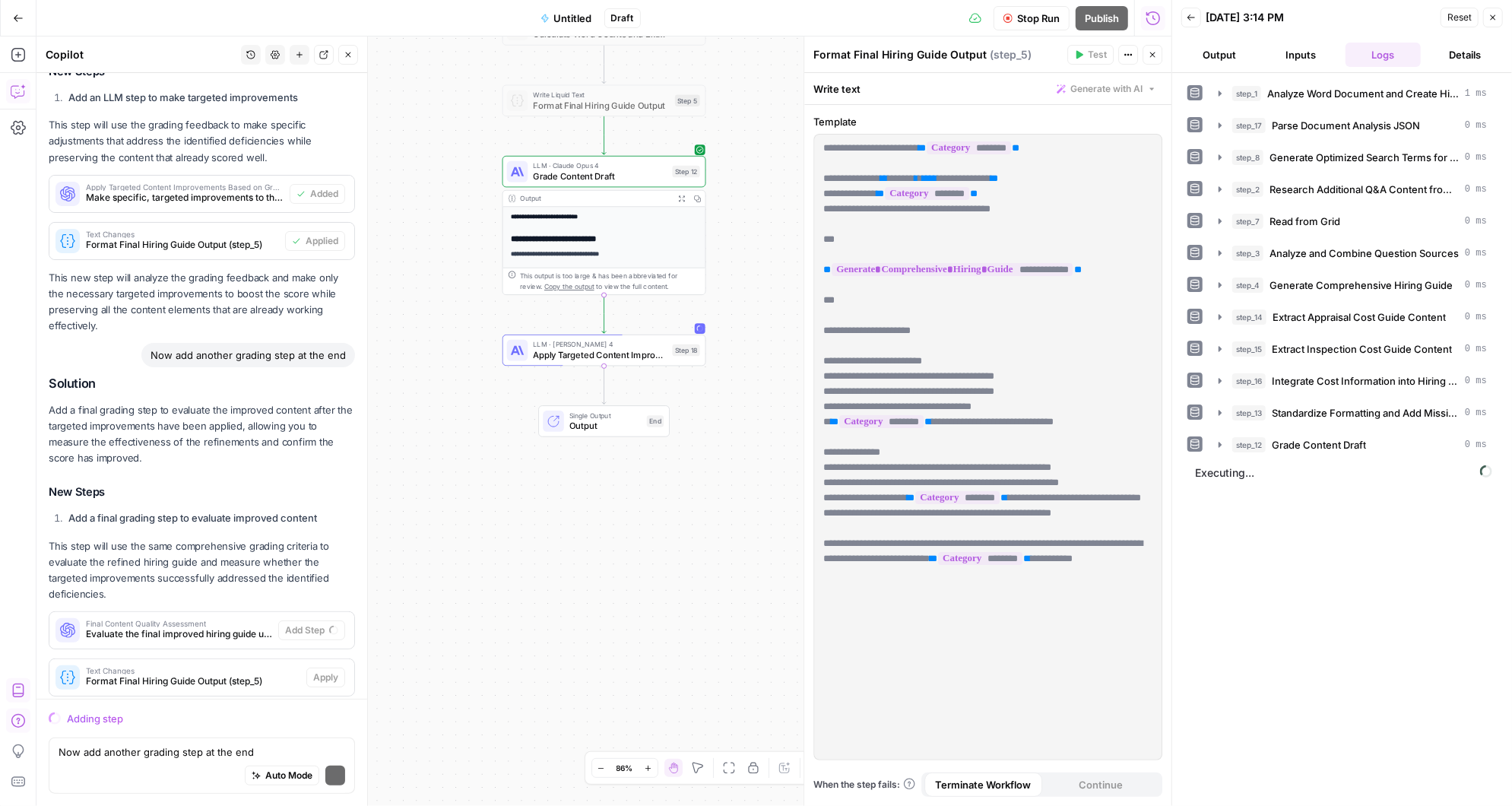
scroll to position [9949, 0]
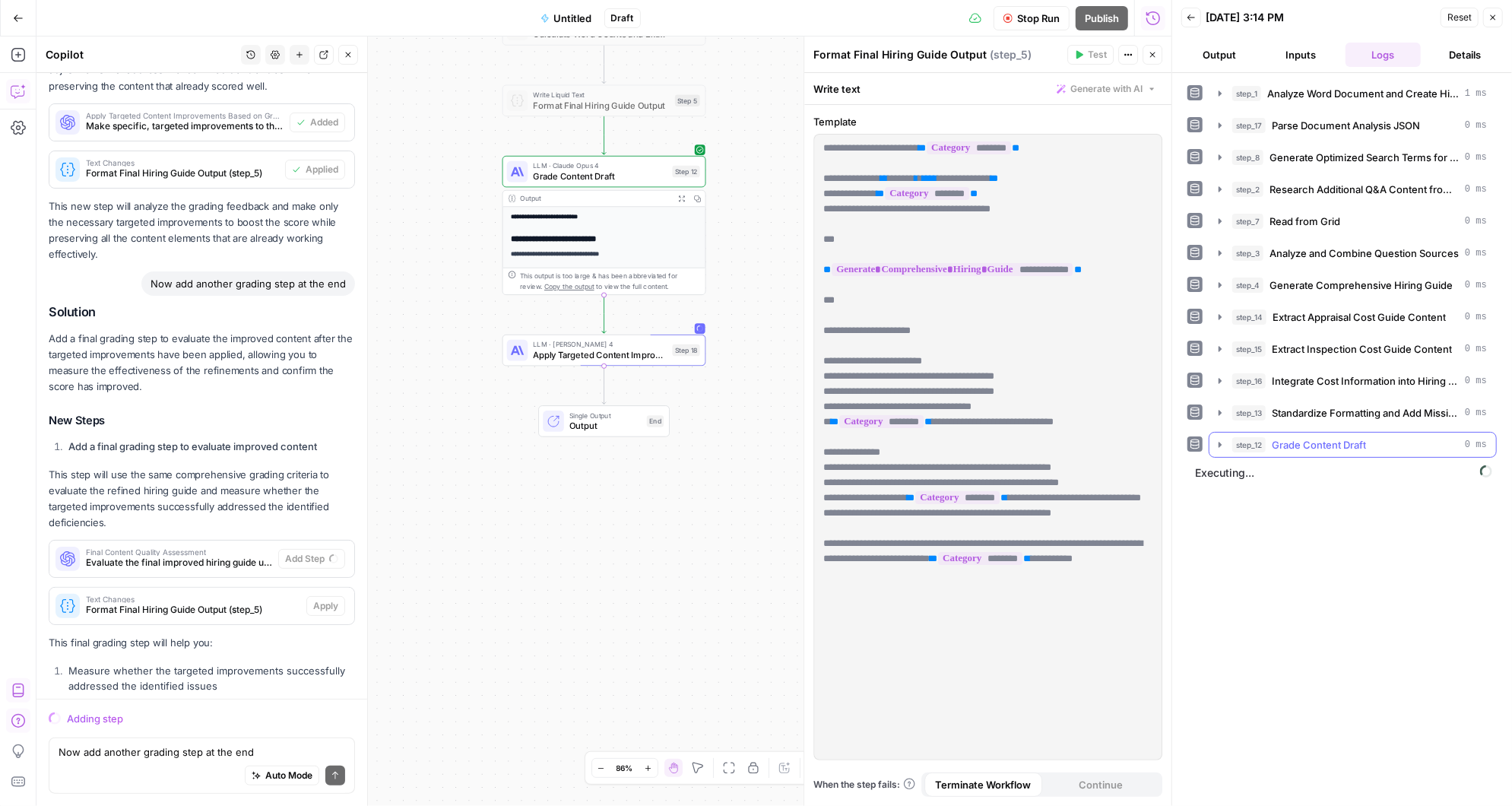
click at [1217, 438] on icon "button" at bounding box center [1220, 444] width 12 height 12
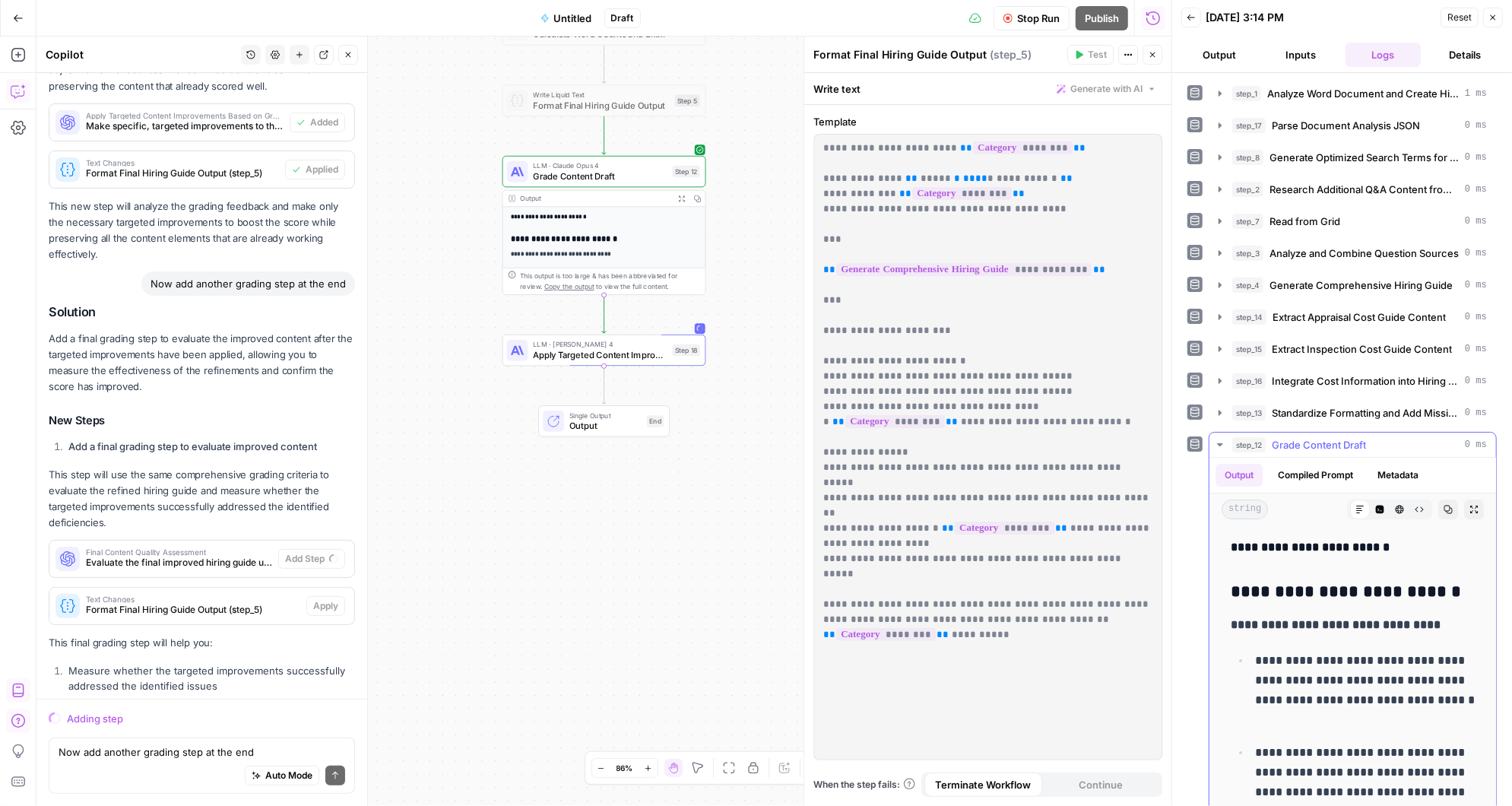
click at [1217, 438] on icon "button" at bounding box center [1220, 444] width 12 height 12
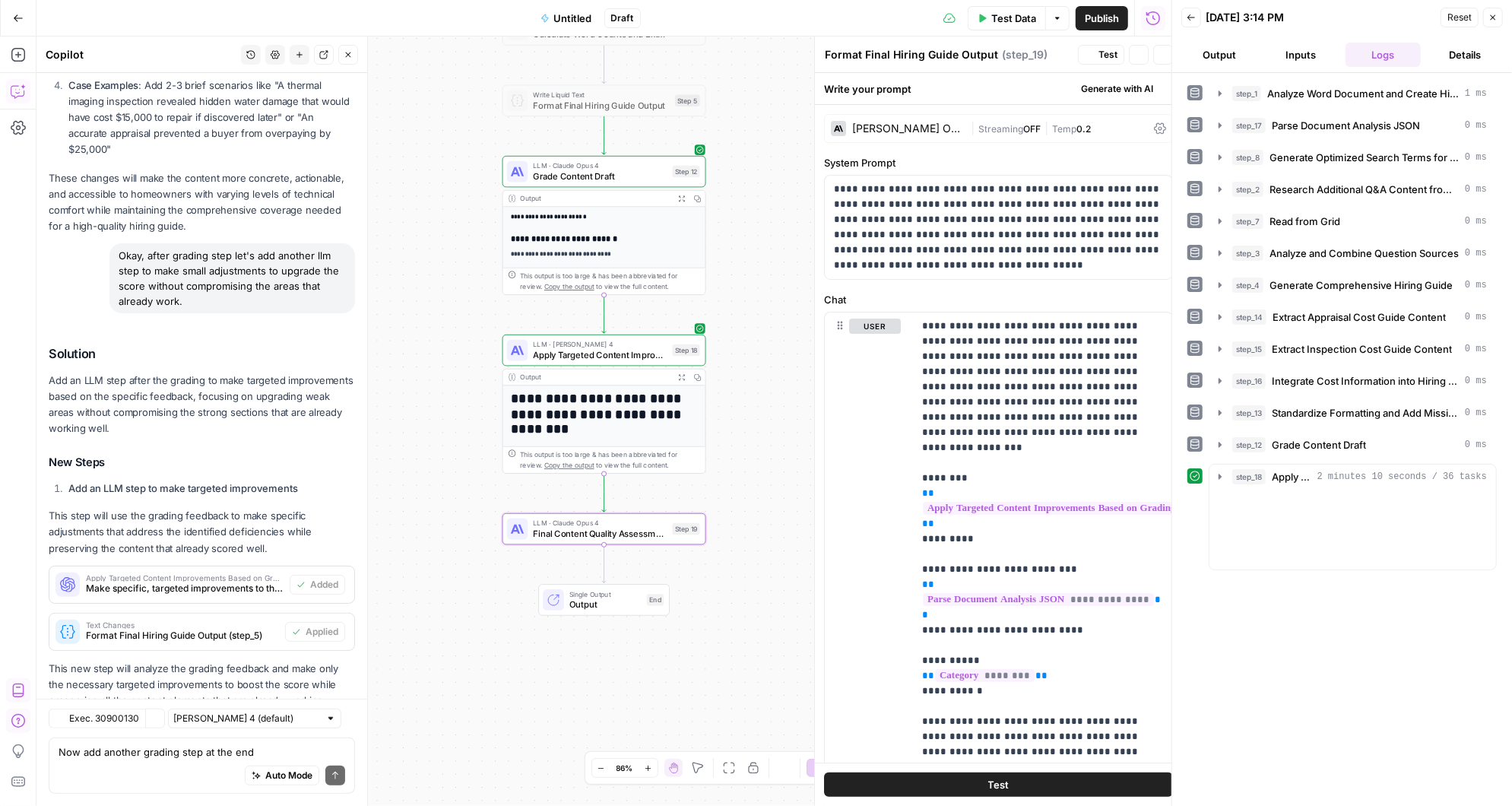
type textarea "Final Content Quality Assessment"
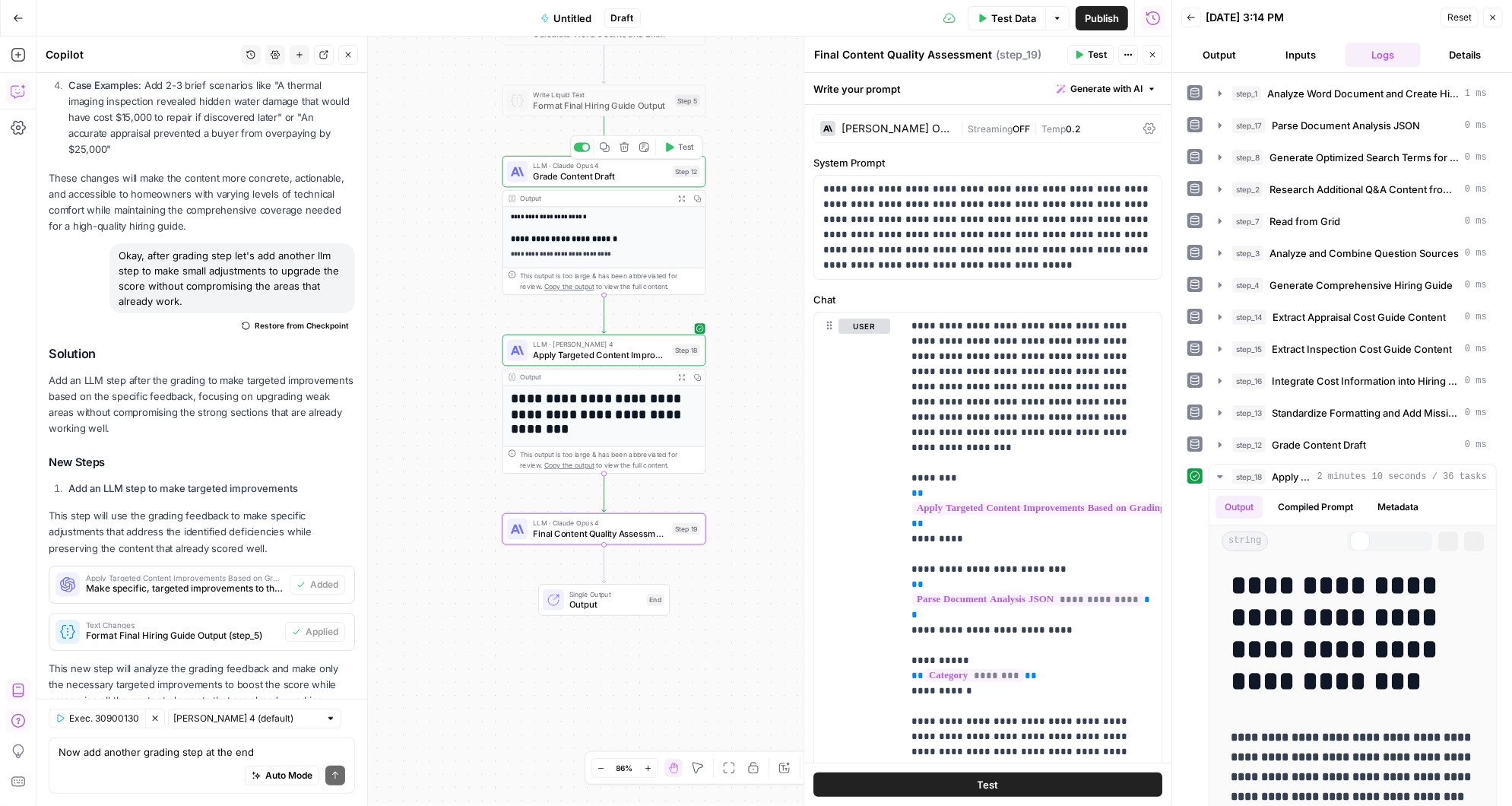
scroll to position [10435, 0]
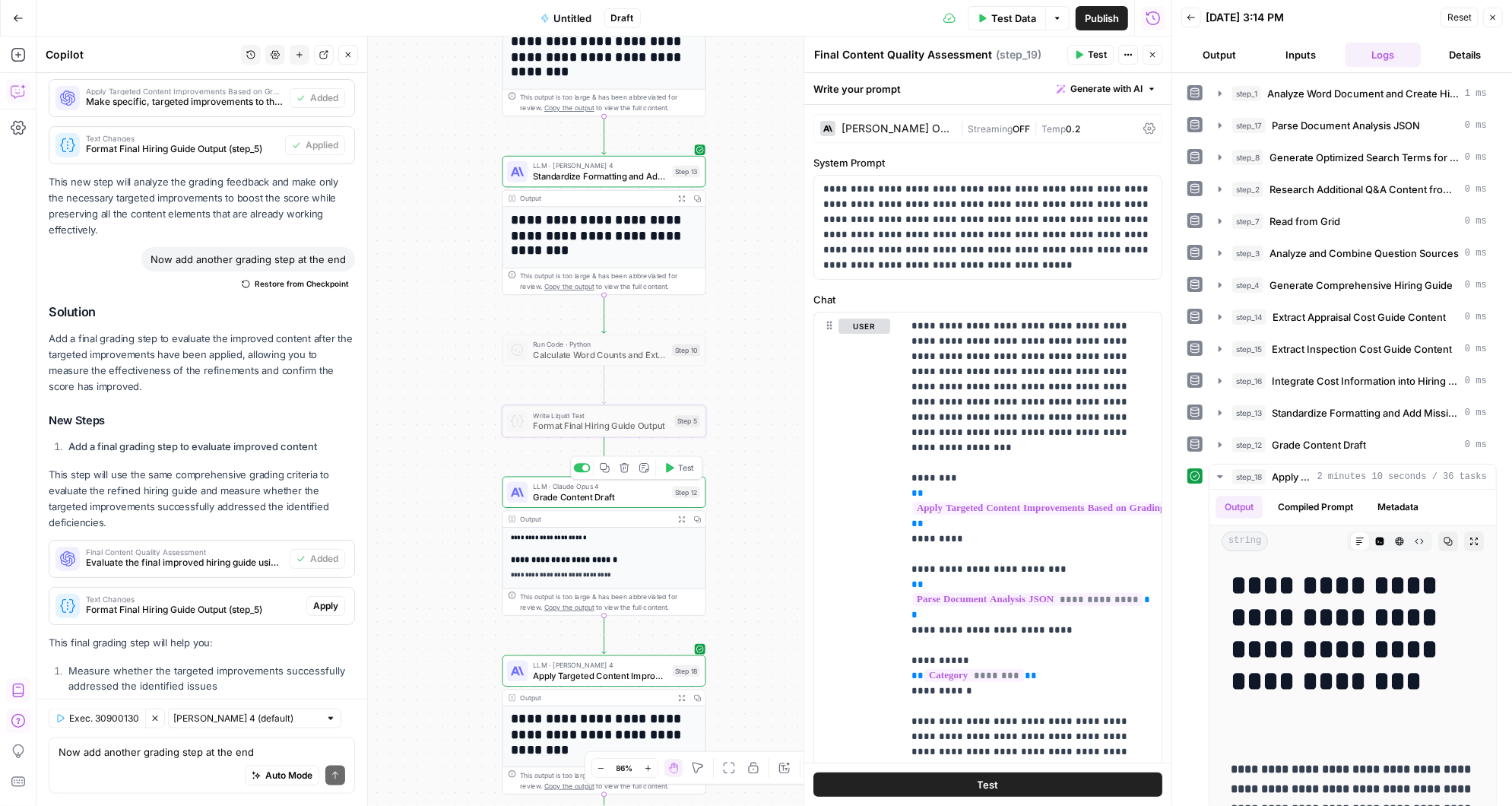
click at [324, 600] on span "Apply" at bounding box center [326, 606] width 25 height 14
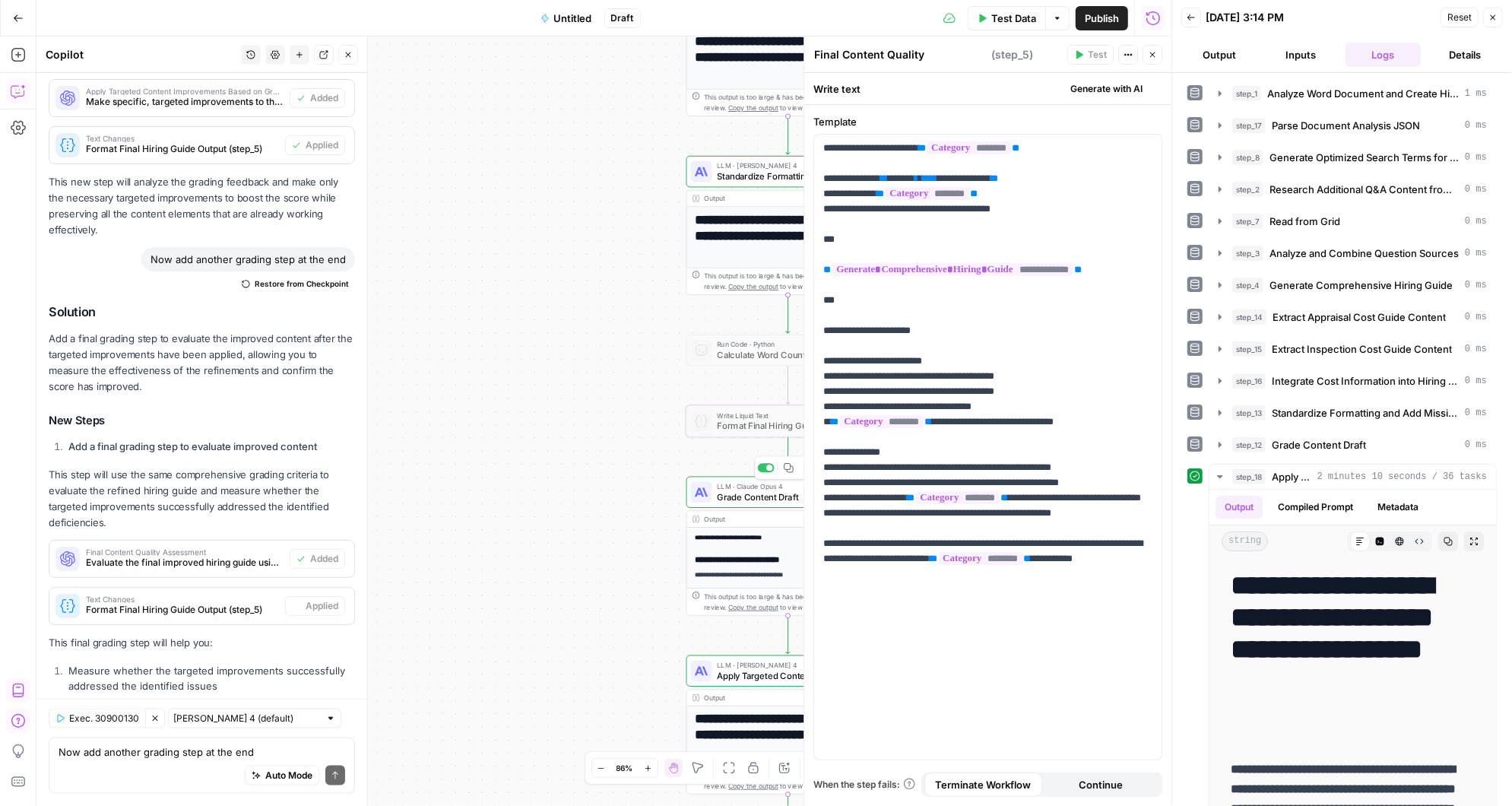
type textarea "Format Final Hiring Guide Output"
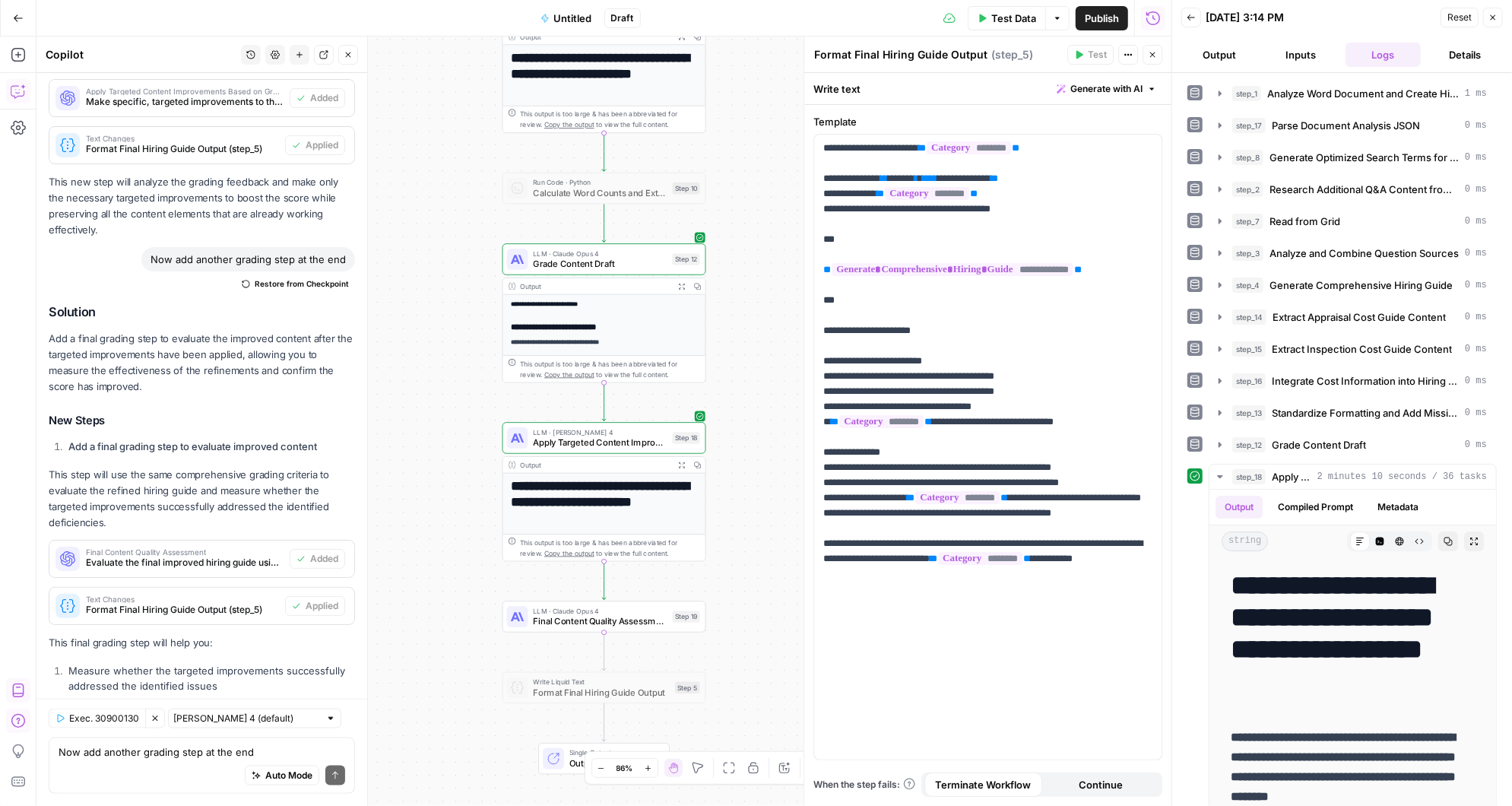
drag, startPoint x: 606, startPoint y: 423, endPoint x: 751, endPoint y: 392, distance: 148.3
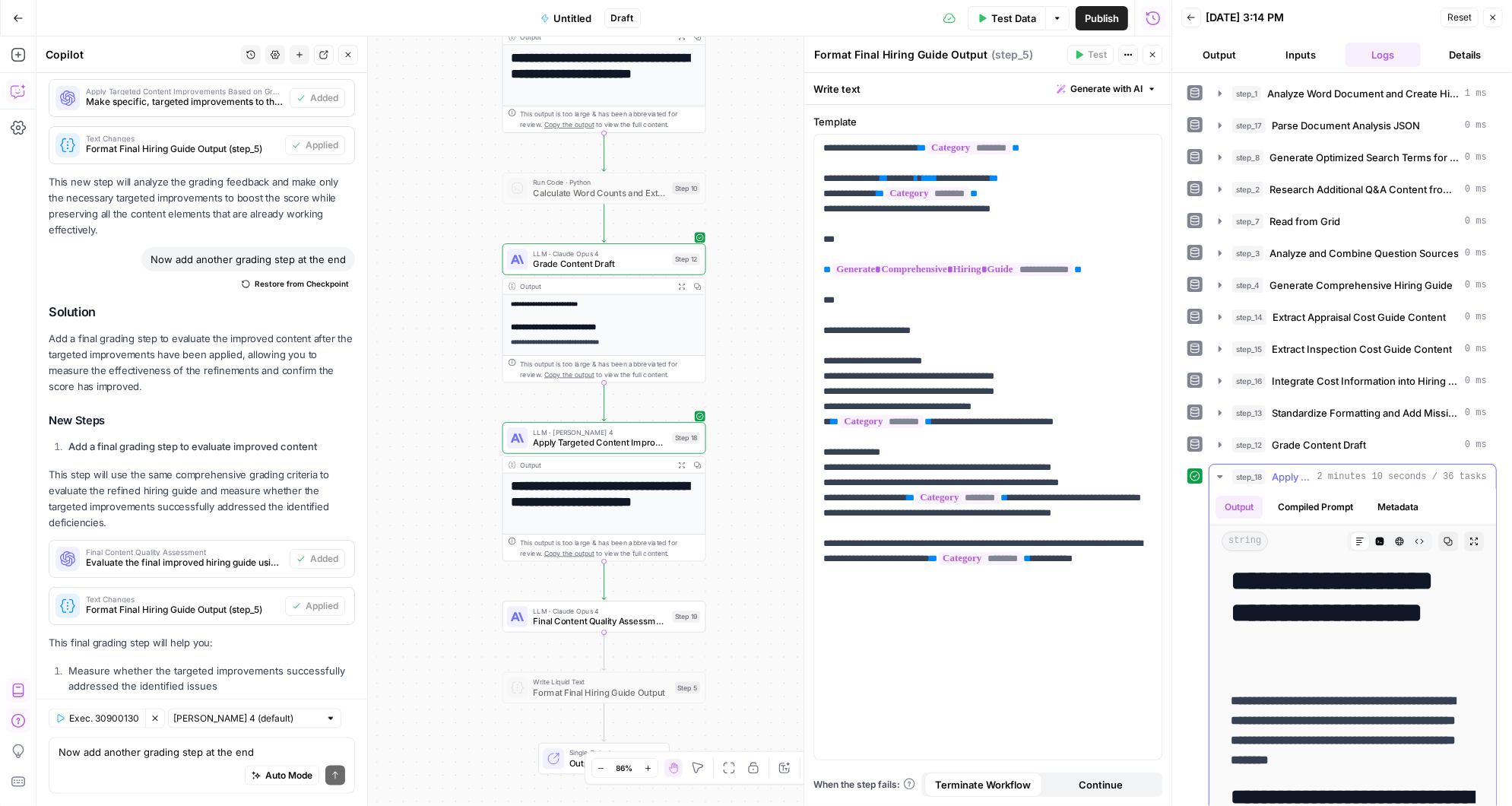
scroll to position [0, 0]
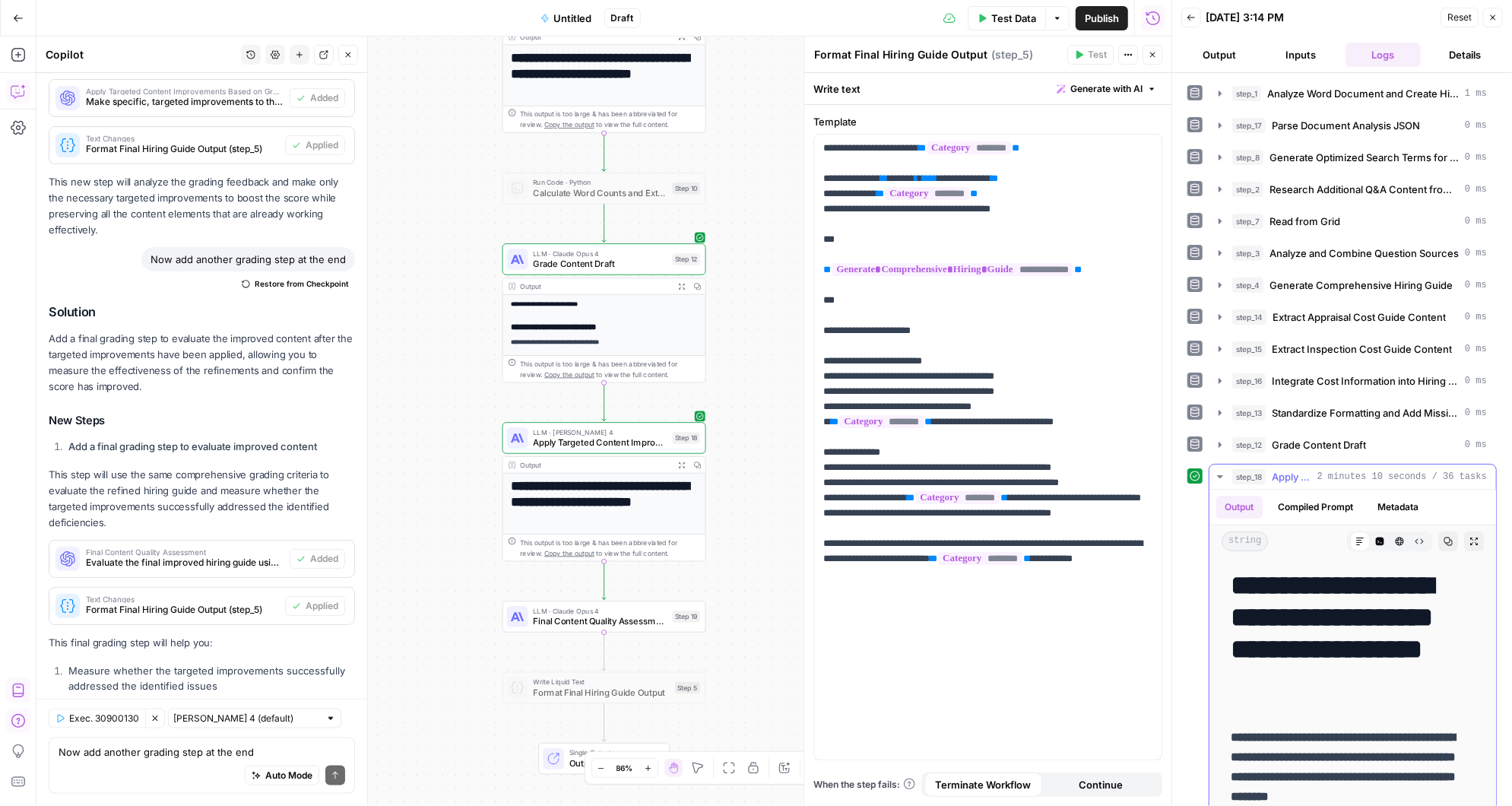
click at [1220, 471] on icon "button" at bounding box center [1220, 476] width 12 height 12
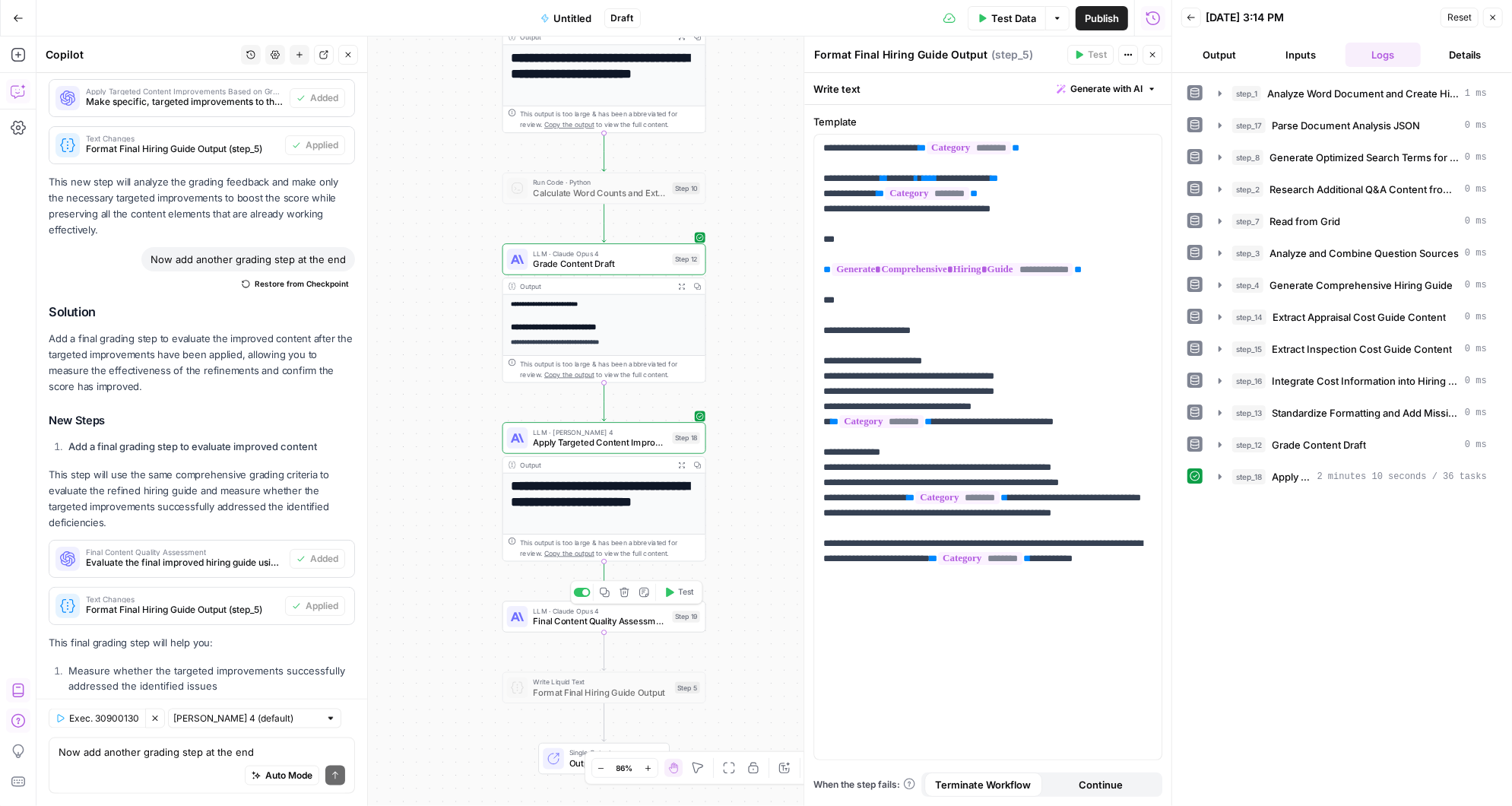
click at [669, 590] on icon "button" at bounding box center [669, 592] width 8 height 9
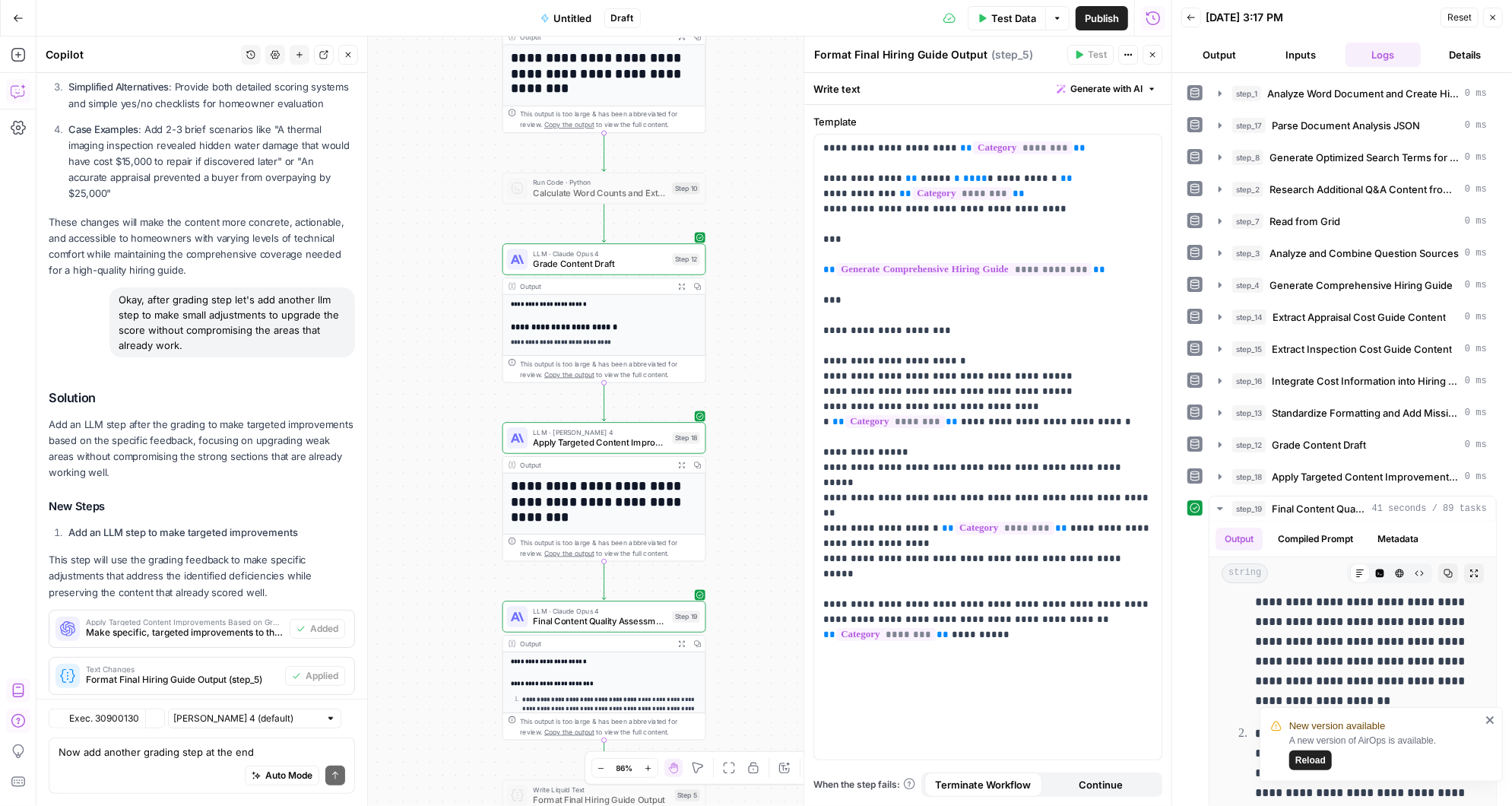
scroll to position [10435, 0]
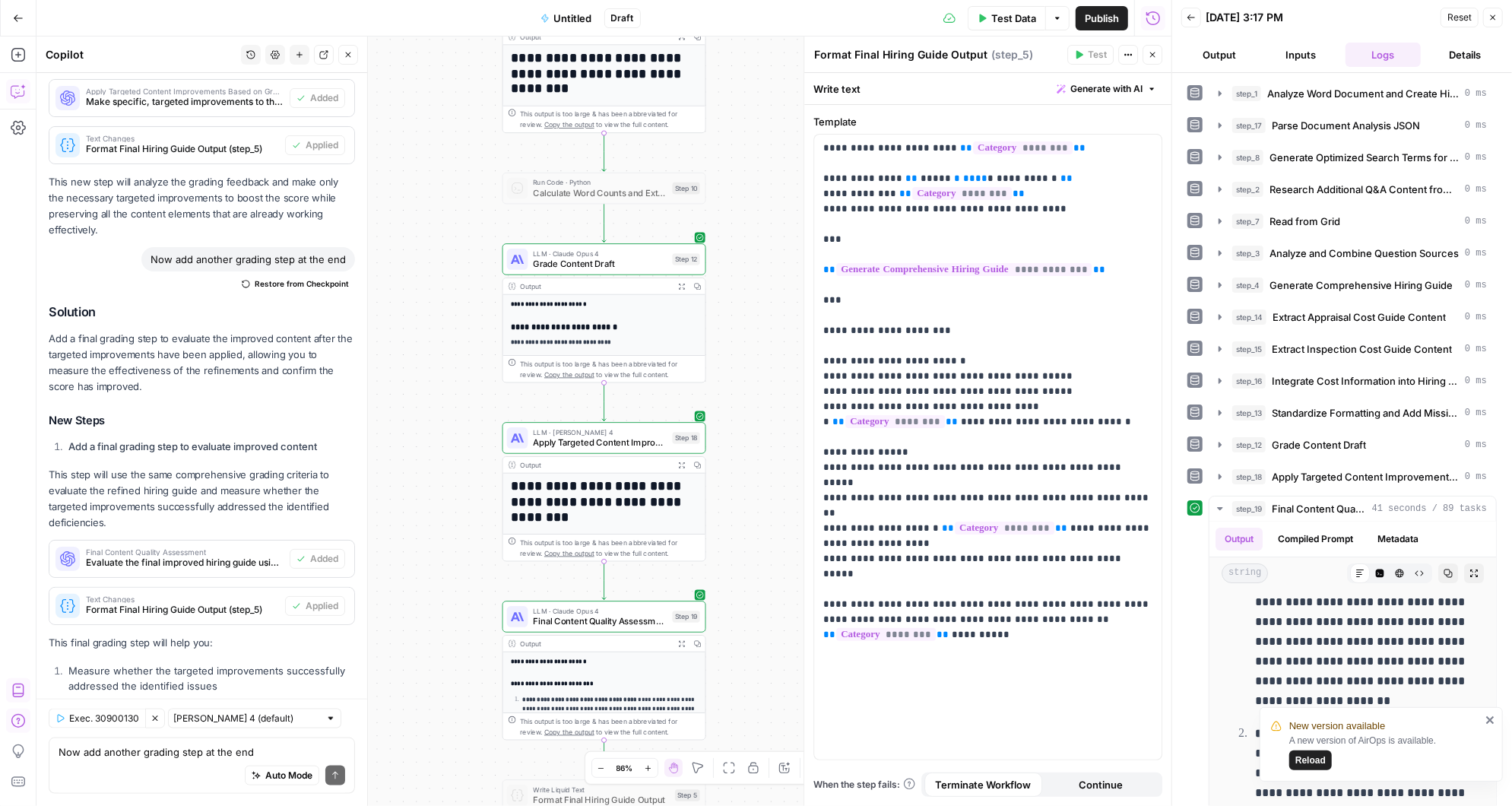
click at [1489, 718] on icon "close" at bounding box center [1489, 720] width 7 height 7
click at [567, 17] on span "Untitled" at bounding box center [573, 18] width 38 height 15
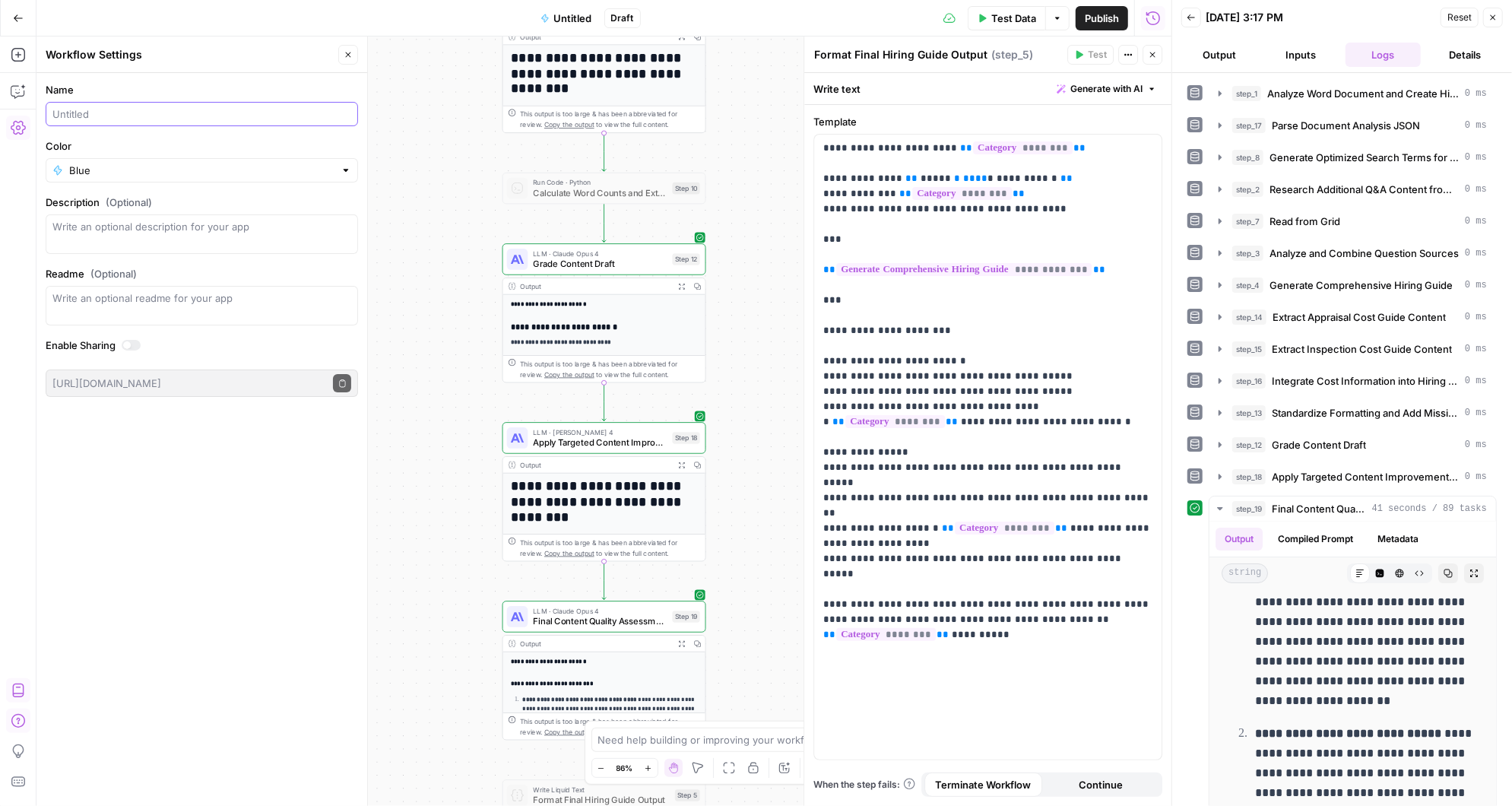
click at [143, 115] on input "Name" at bounding box center [202, 114] width 299 height 15
type input "SRQuestions_Q&ABlueprint_test"
click at [1107, 12] on span "Publish" at bounding box center [1102, 18] width 34 height 15
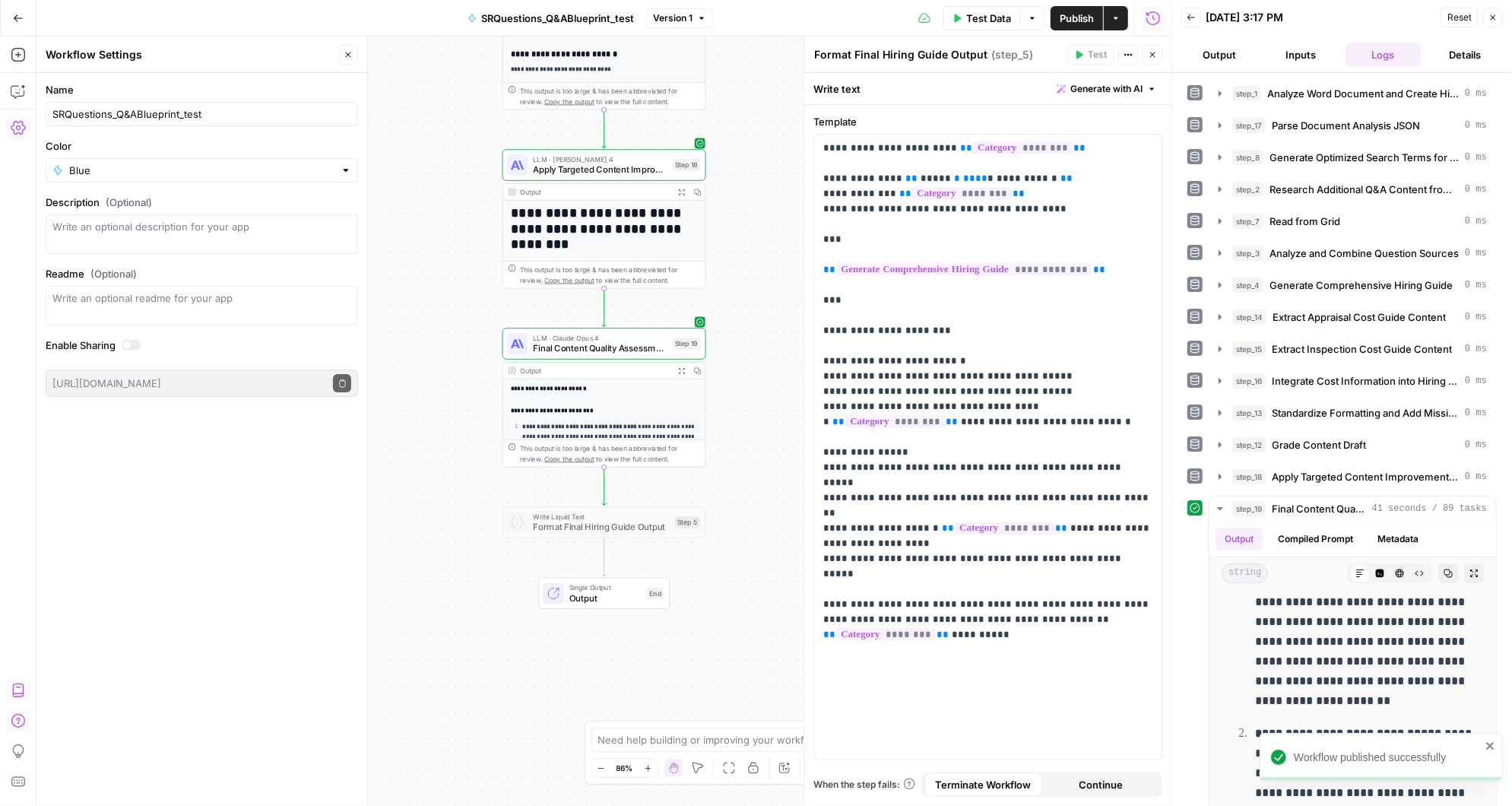
drag, startPoint x: 753, startPoint y: 495, endPoint x: 753, endPoint y: 222, distance: 273.0
click at [753, 222] on div "Workflow Input Settings Inputs LLM · Claude 3.5 Sonnet Analyze Word Document an…" at bounding box center [603, 421] width 1134 height 770
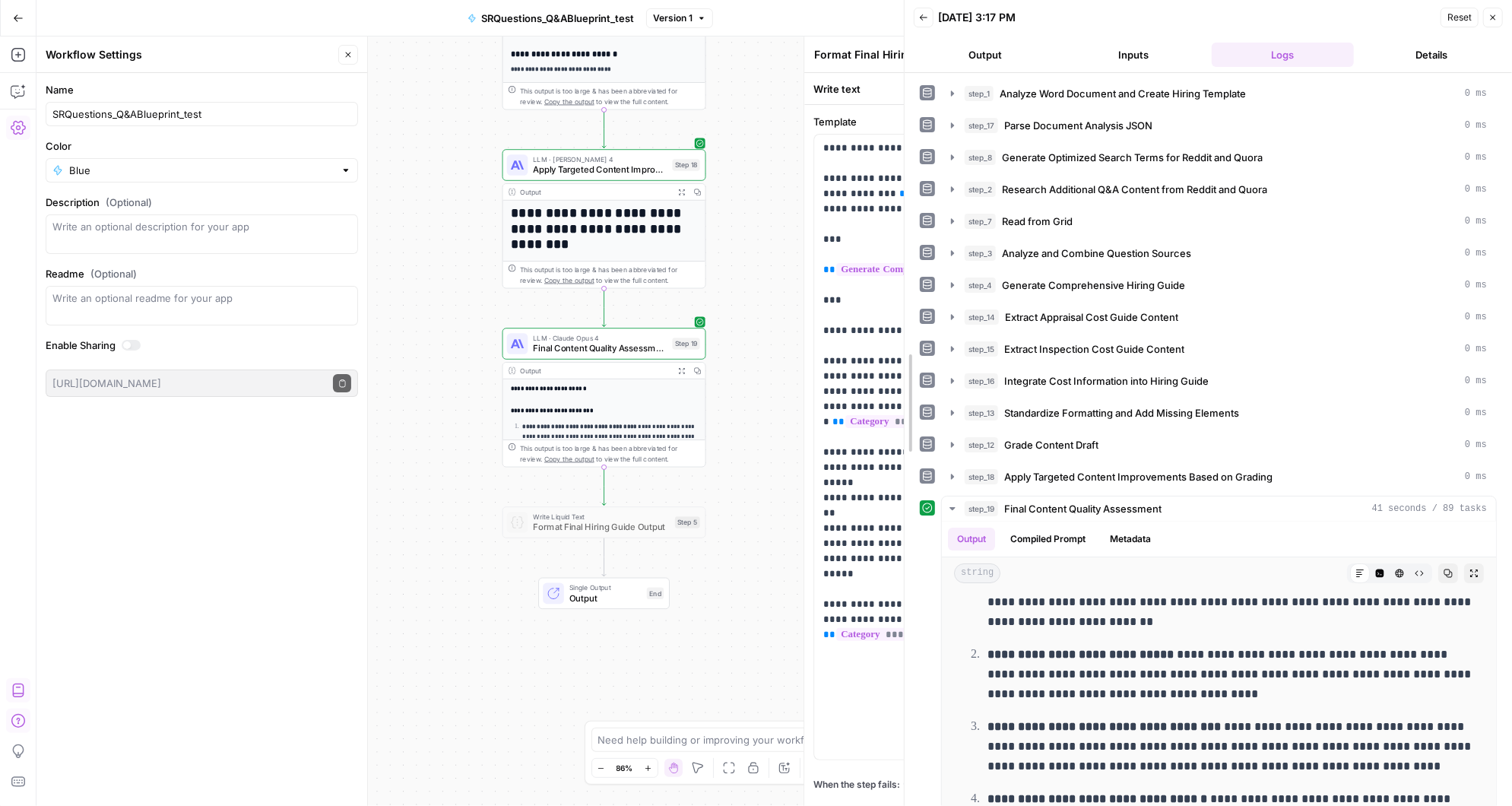
drag, startPoint x: 1174, startPoint y: 464, endPoint x: 867, endPoint y: 454, distance: 307.2
click at [867, 454] on body "Angi New Home Browse Insights Opportunities Your Data Recent Grids AirOps <> Co…" at bounding box center [756, 403] width 1512 height 806
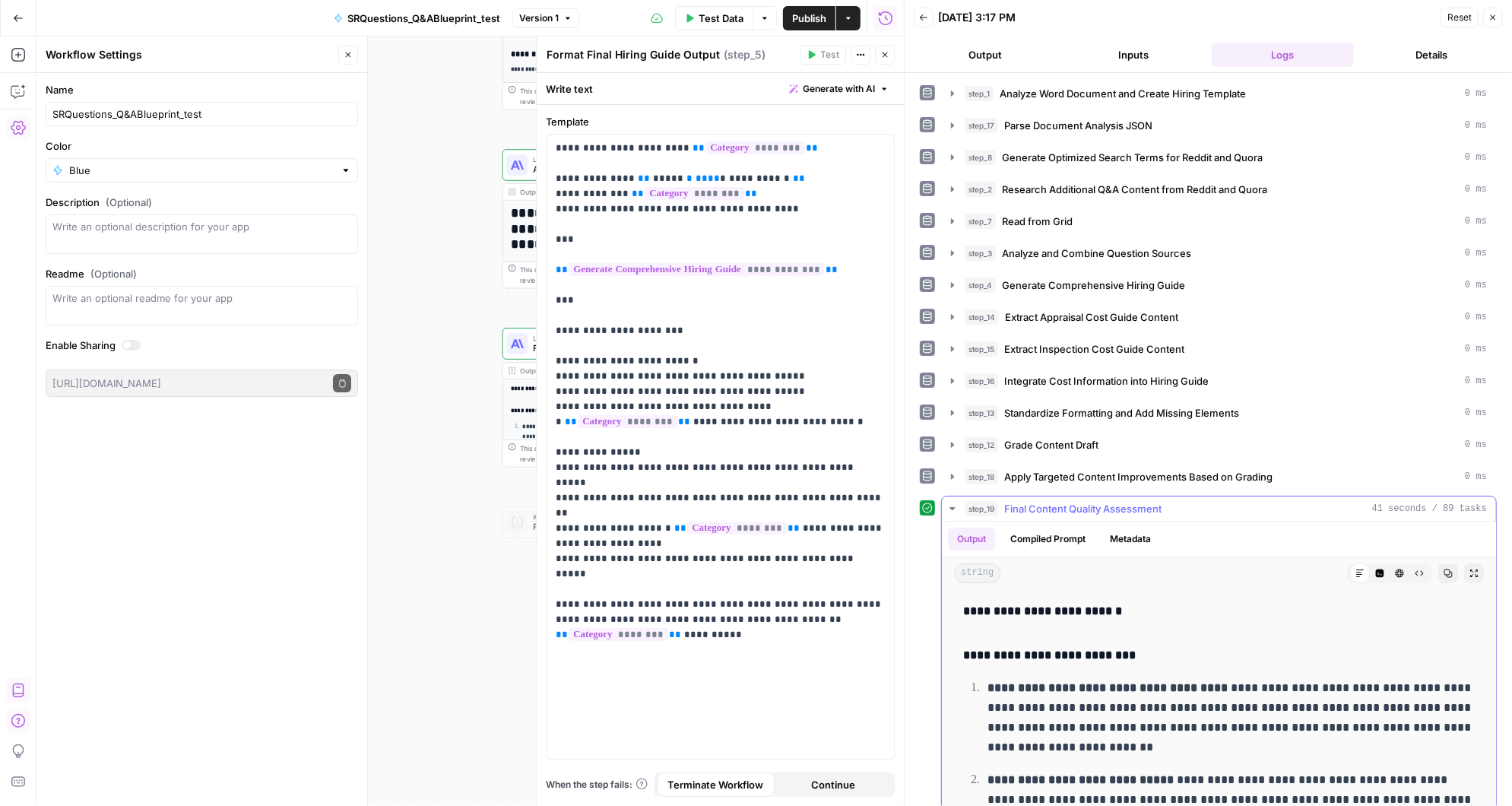
click at [1475, 570] on icon "button" at bounding box center [1474, 573] width 7 height 7
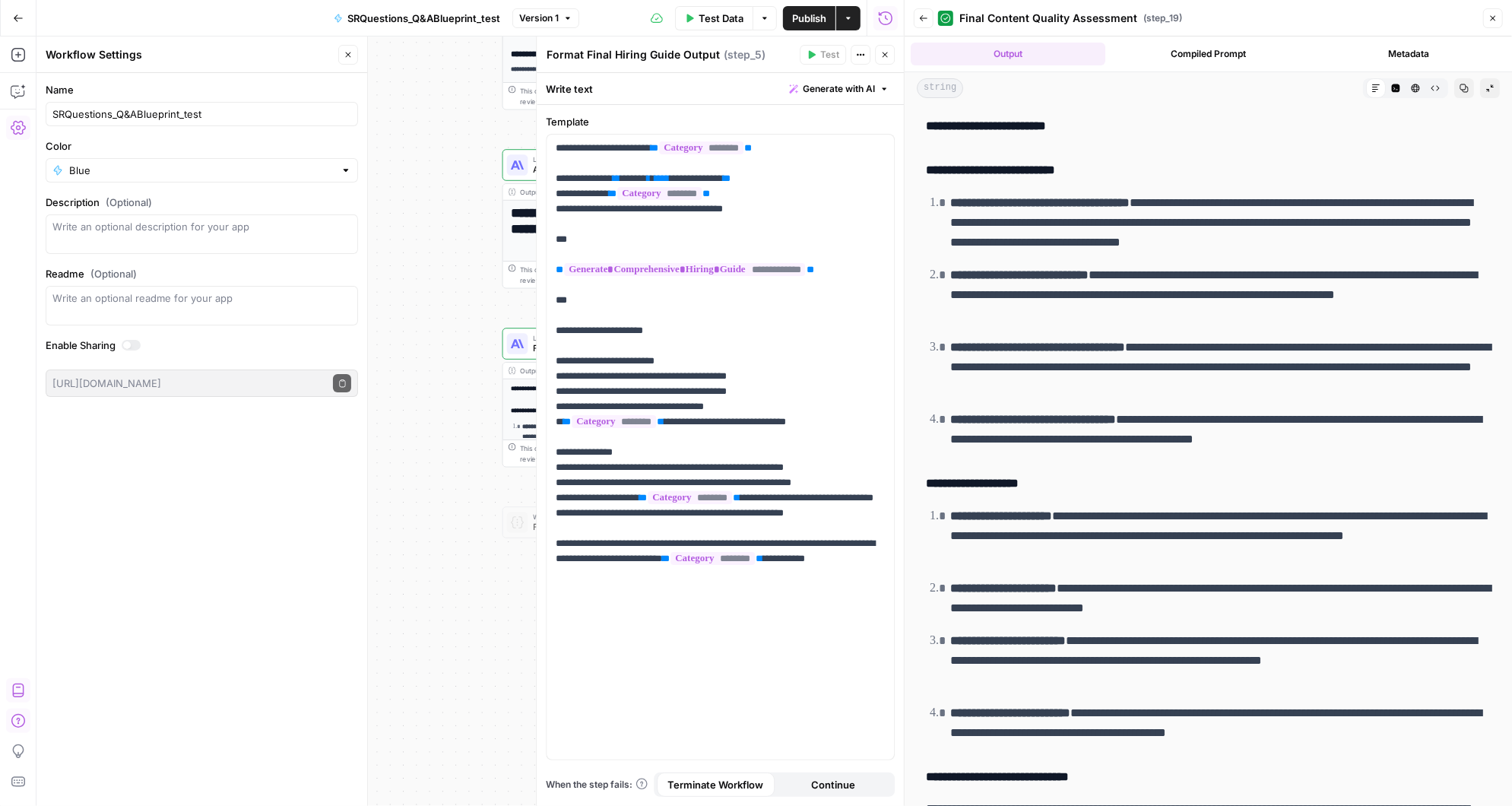
click at [1496, 14] on icon "button" at bounding box center [1493, 18] width 9 height 9
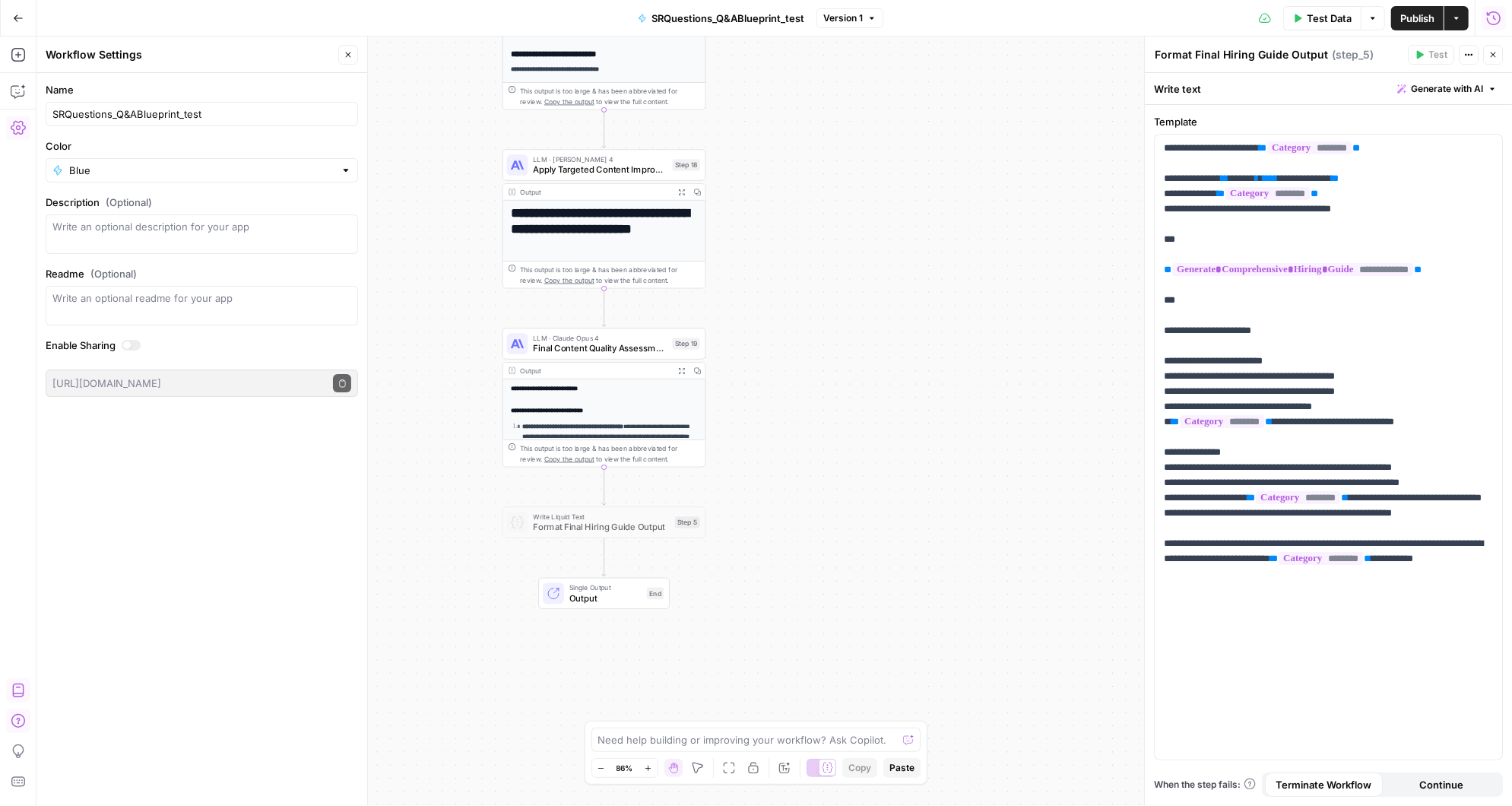
click at [1493, 16] on icon "button" at bounding box center [1493, 17] width 14 height 14
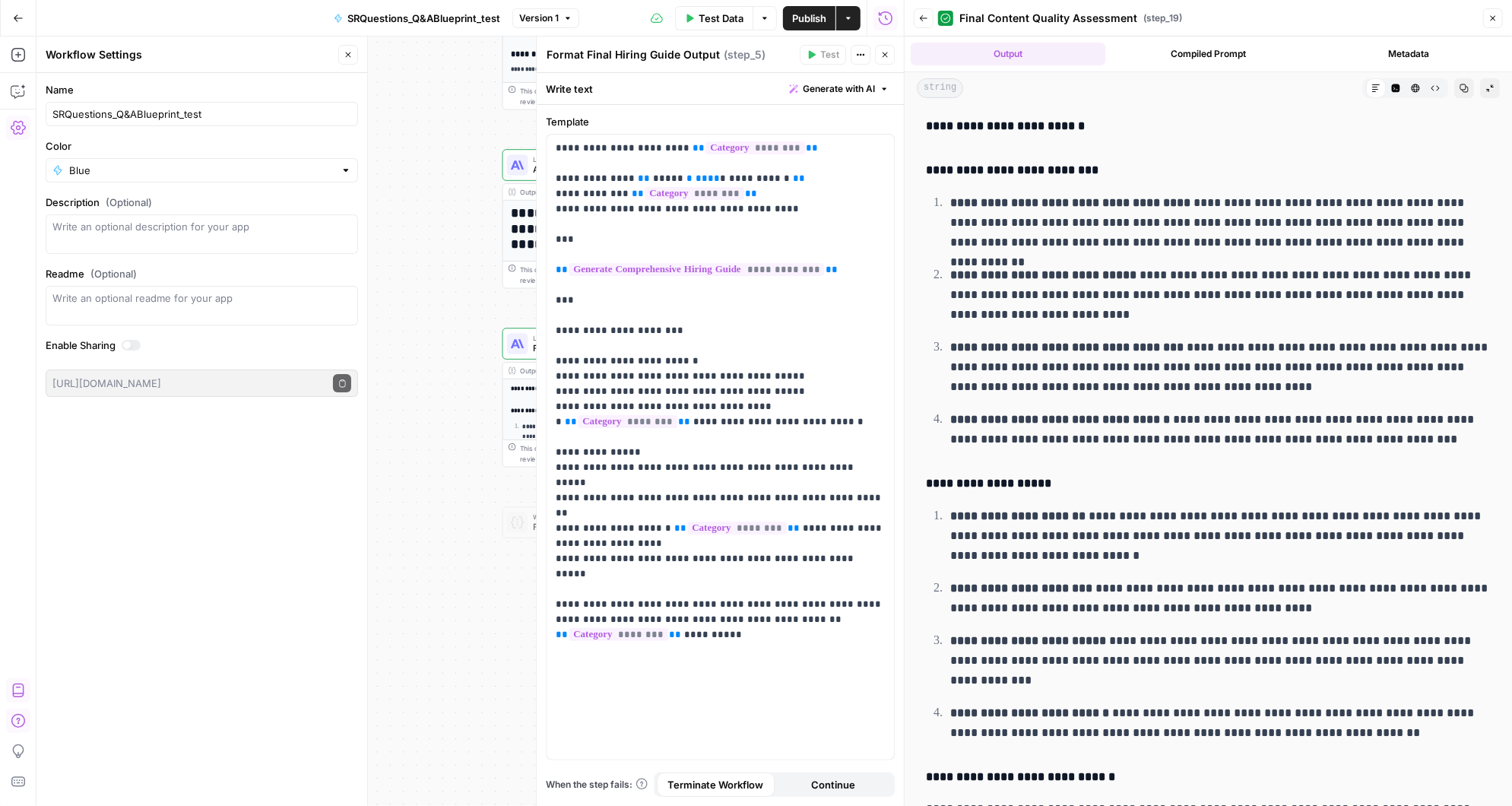
click at [1493, 85] on icon "button" at bounding box center [1489, 88] width 9 height 9
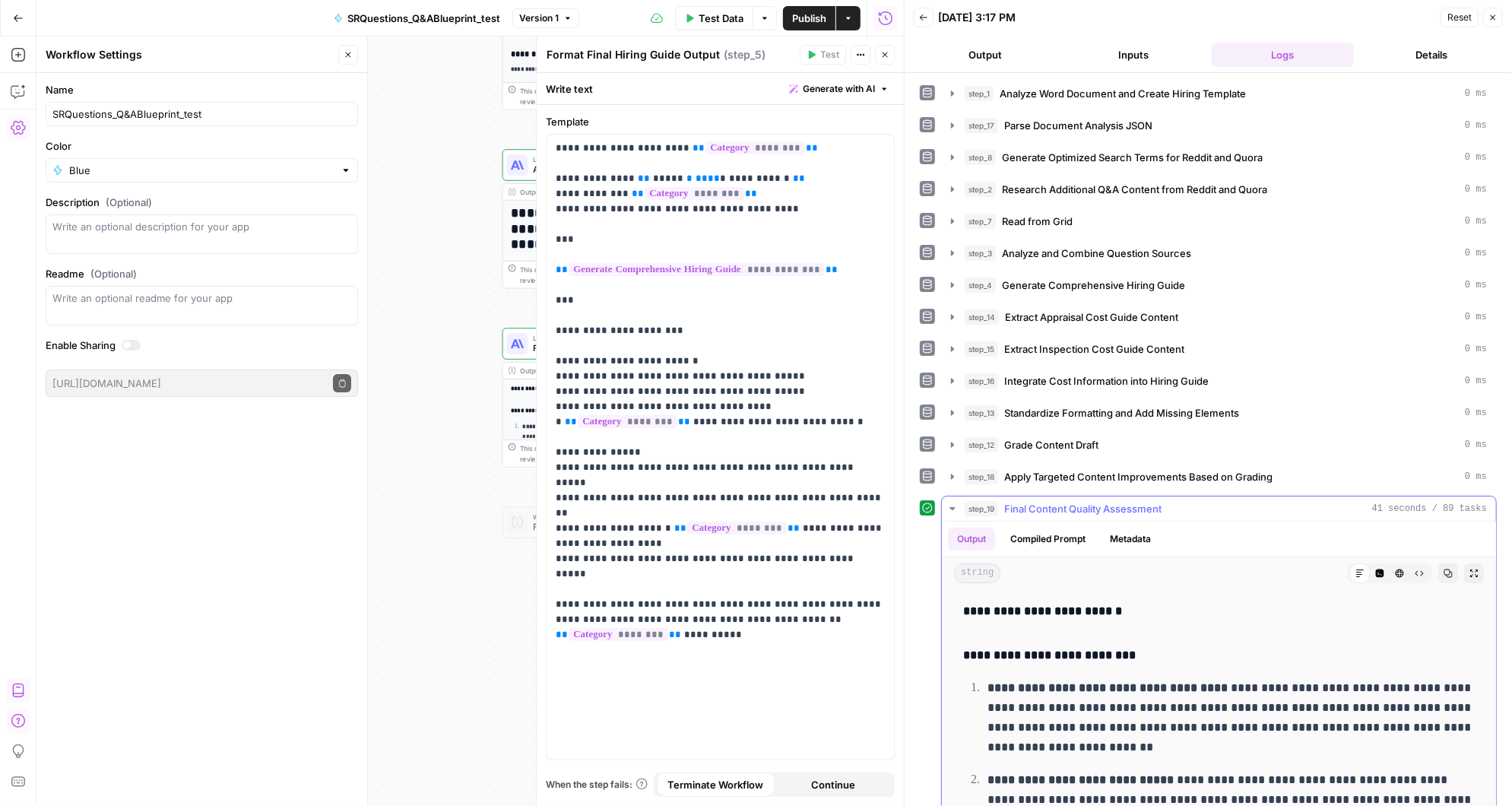
click at [952, 503] on icon "button" at bounding box center [952, 508] width 12 height 12
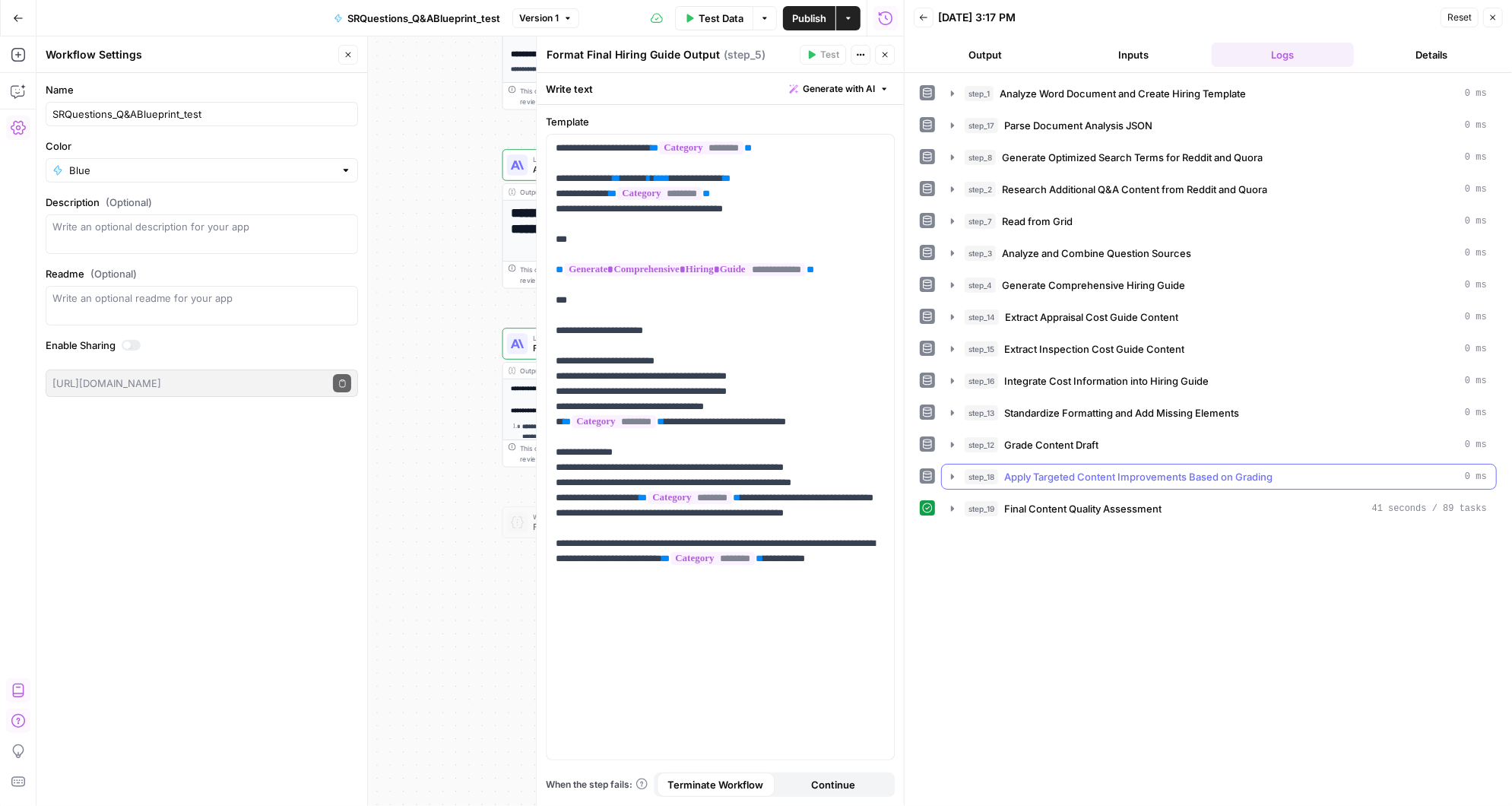
click at [951, 474] on icon "button" at bounding box center [952, 476] width 3 height 5
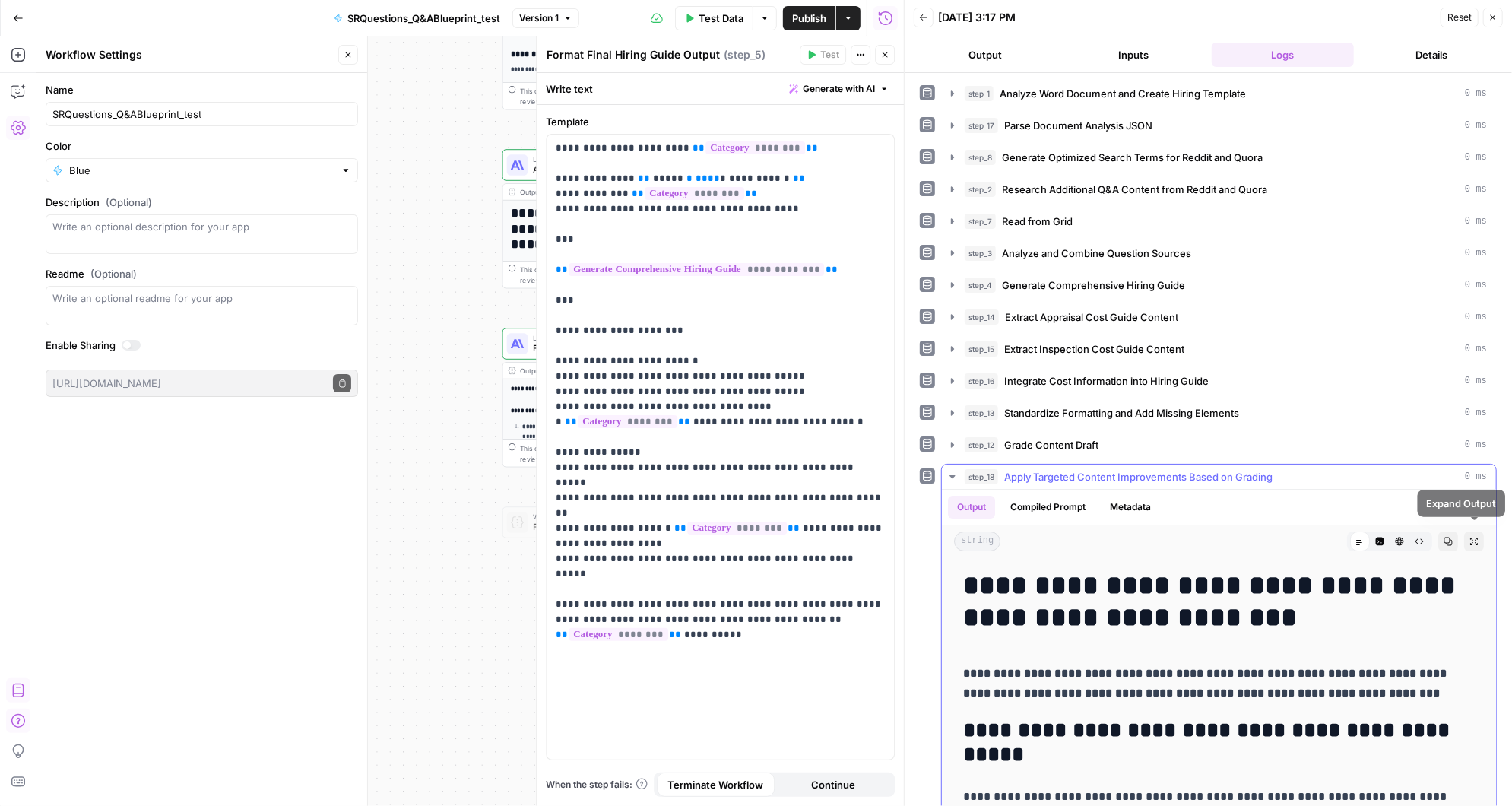
click at [1478, 537] on icon "button" at bounding box center [1474, 542] width 9 height 9
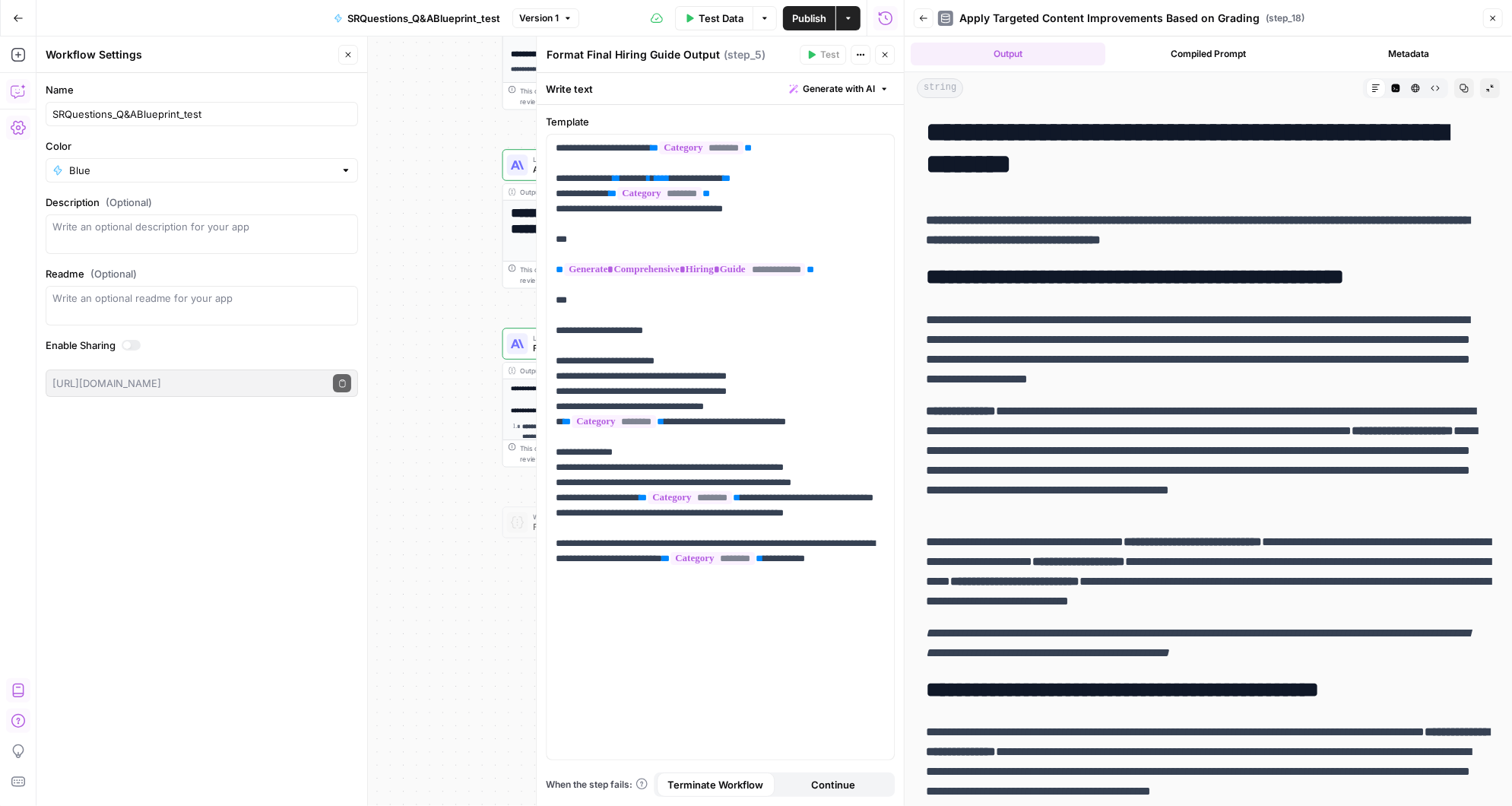
click at [22, 93] on icon "button" at bounding box center [18, 91] width 15 height 15
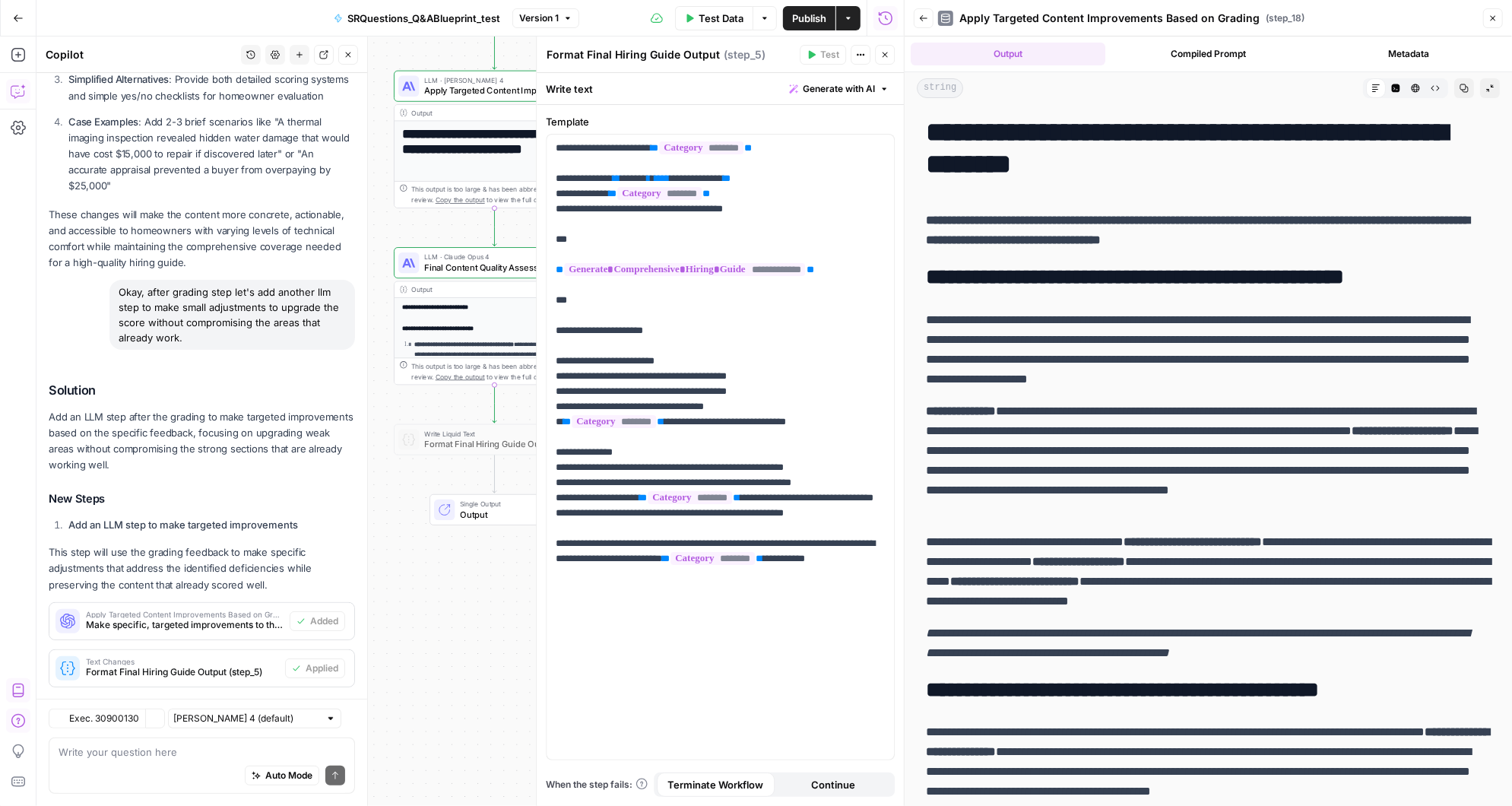
scroll to position [10051, 0]
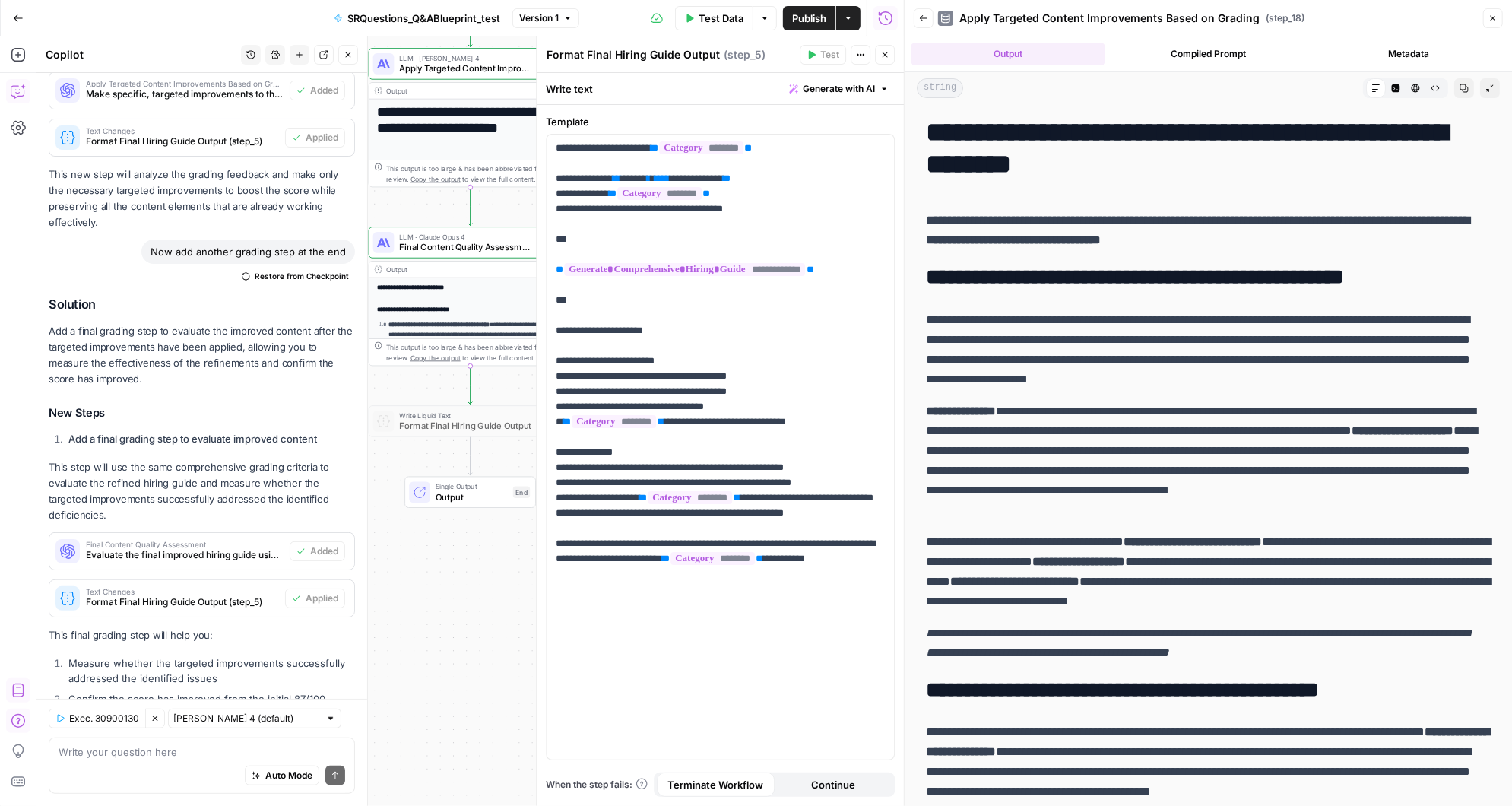
click at [127, 754] on textarea at bounding box center [202, 752] width 286 height 15
click at [885, 52] on icon "button" at bounding box center [885, 54] width 9 height 9
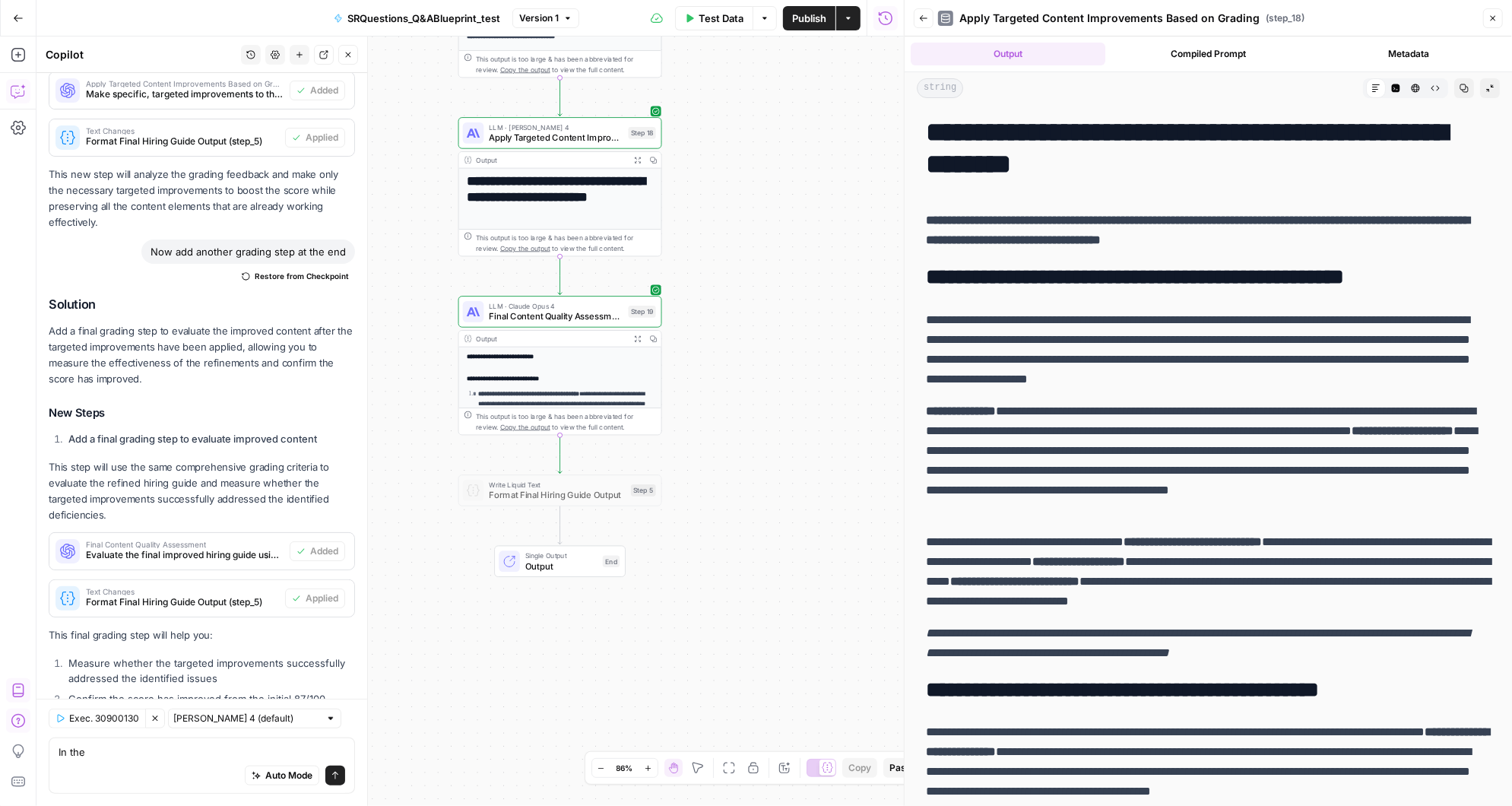
drag, startPoint x: 645, startPoint y: 144, endPoint x: 735, endPoint y: 213, distance: 113.4
click at [735, 213] on div "Workflow Input Settings Inputs LLM · Claude 3.5 Sonnet Analyze Word Document an…" at bounding box center [470, 421] width 867 height 770
click at [139, 749] on textarea "In the" at bounding box center [202, 752] width 286 height 15
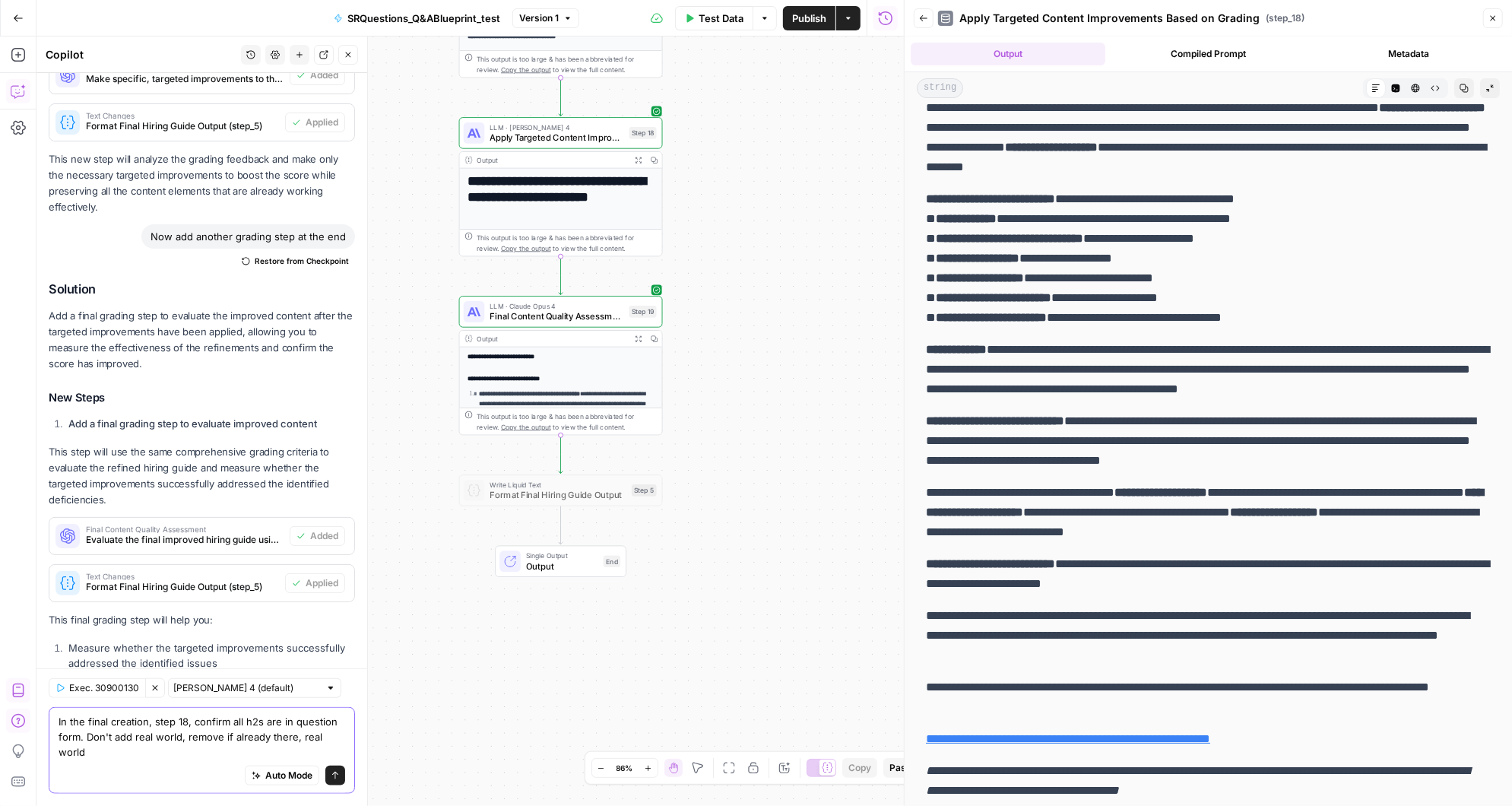
scroll to position [10081, 0]
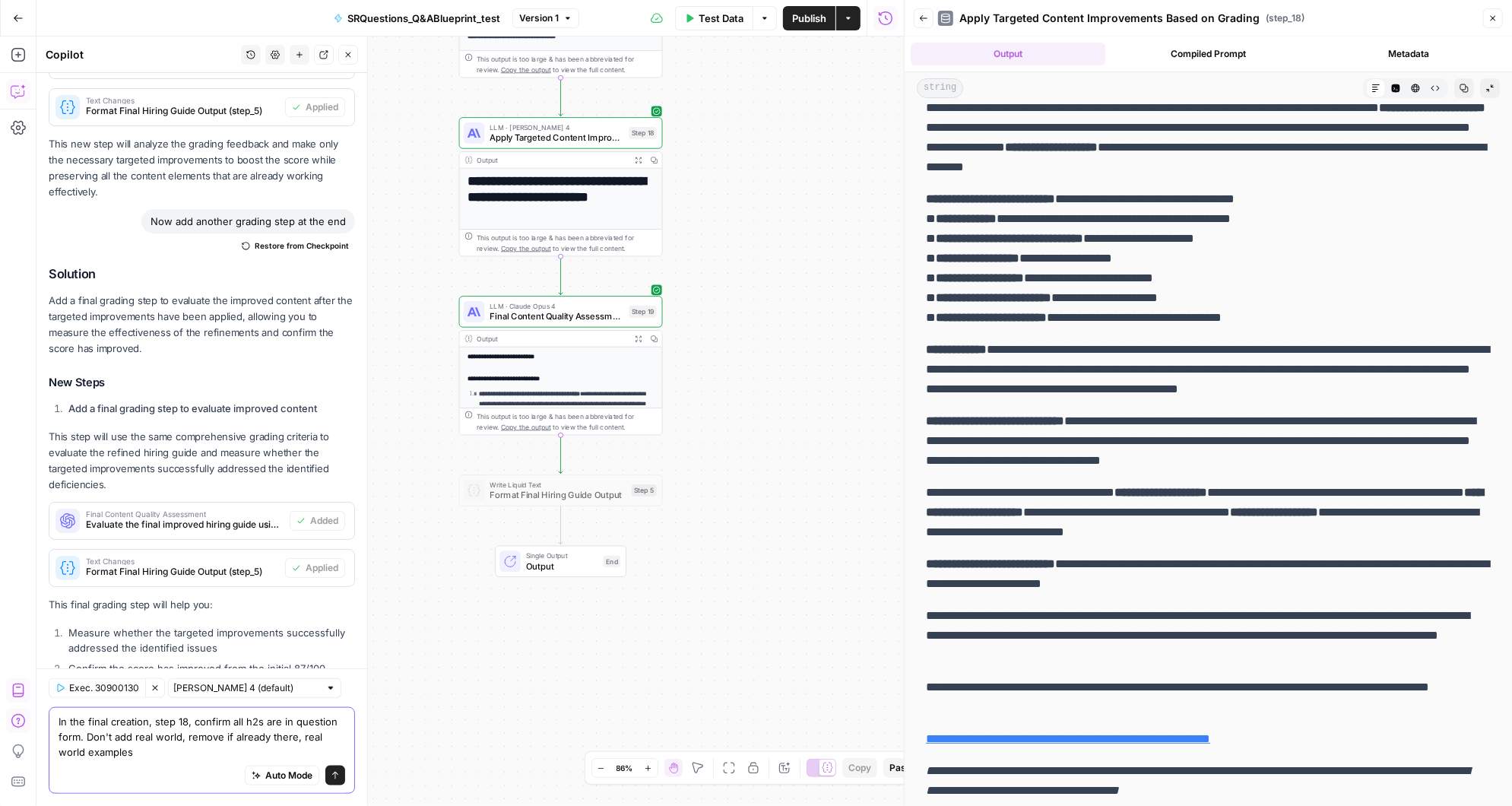
type textarea "In the final creation, step 18, confirm all h2s are in question form. Don't add…"
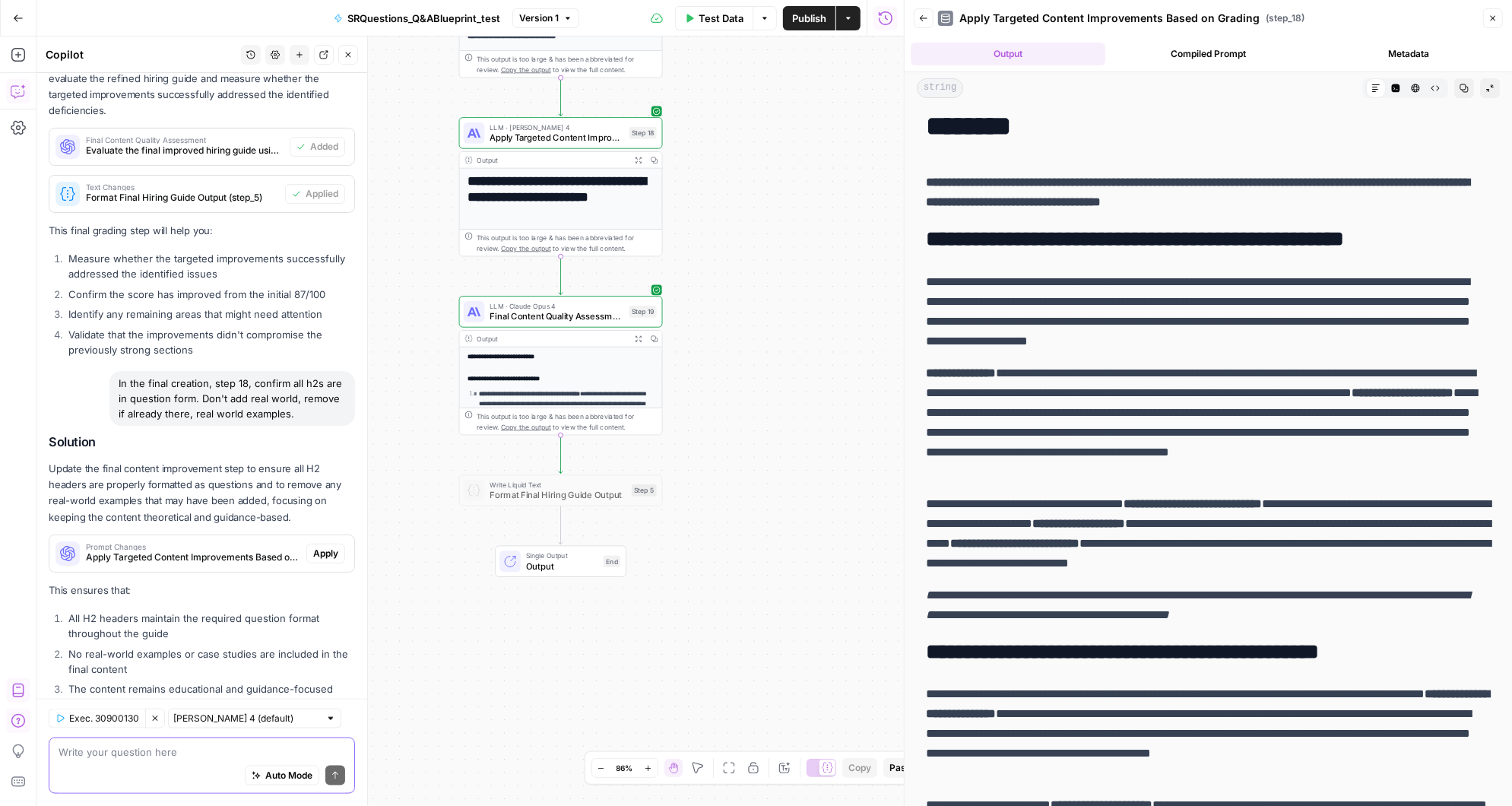
scroll to position [0, 0]
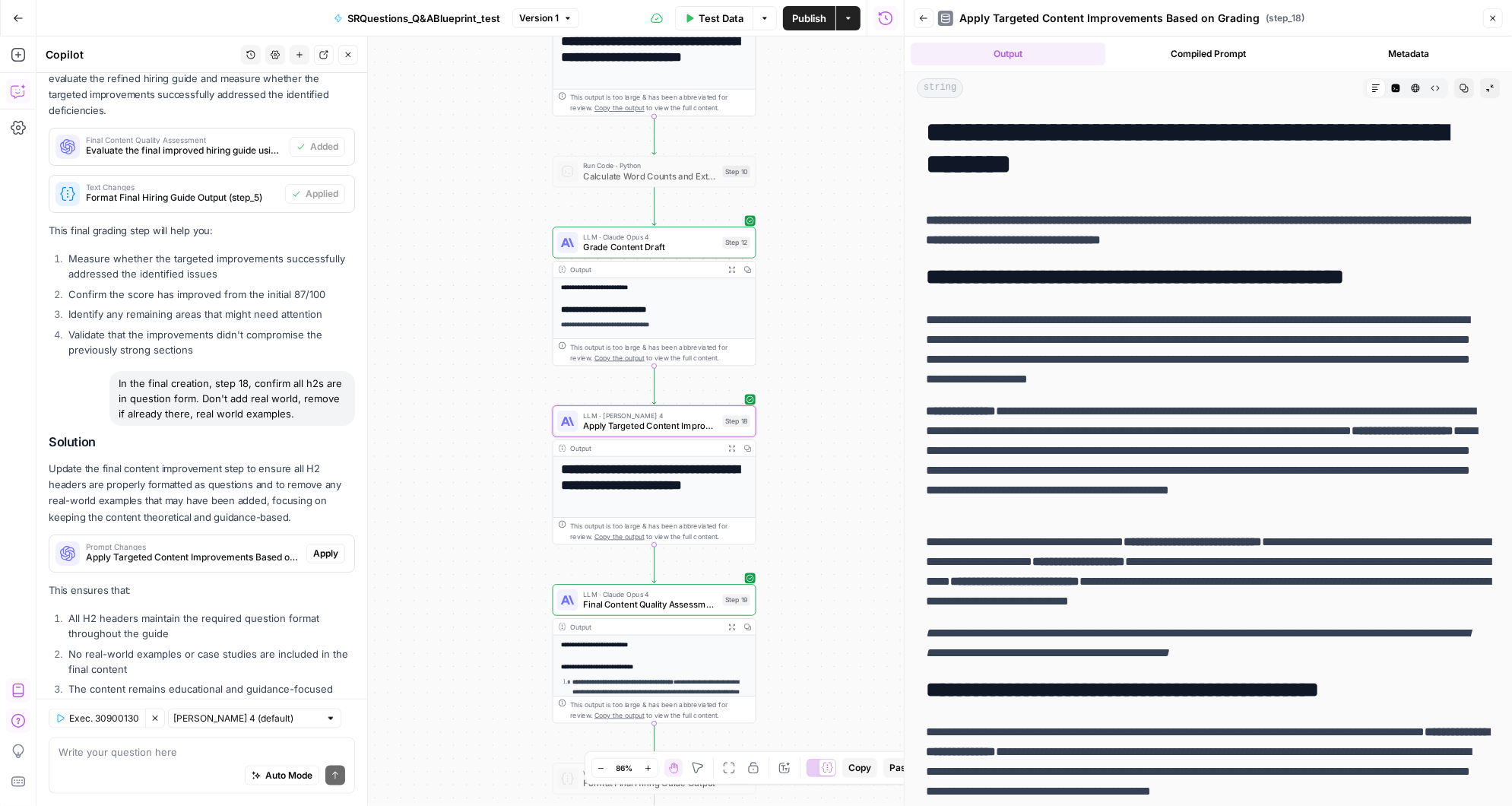
click at [325, 547] on span "Apply" at bounding box center [326, 553] width 25 height 14
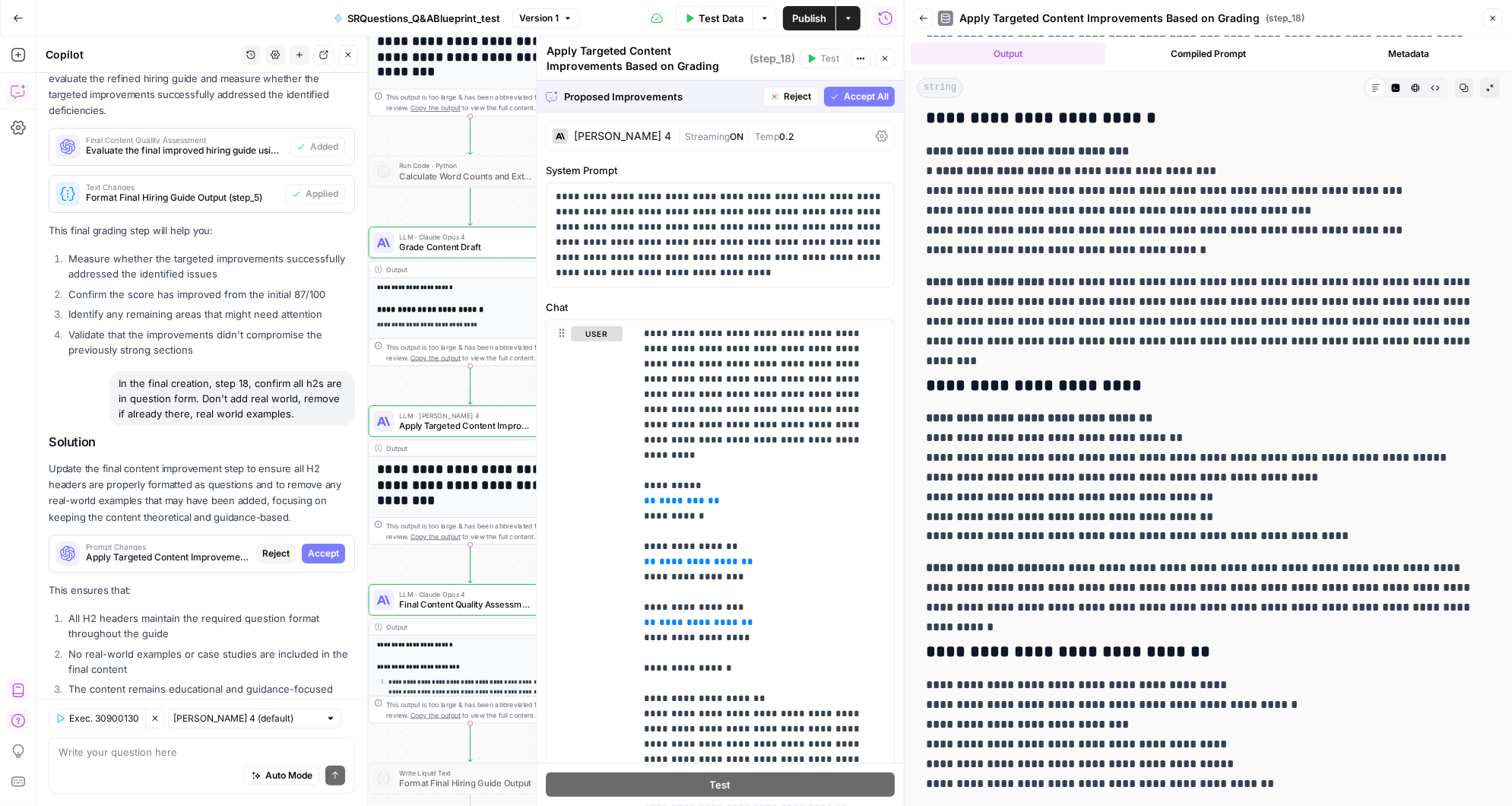
scroll to position [6324, 0]
click at [330, 547] on span "Accept" at bounding box center [323, 553] width 31 height 14
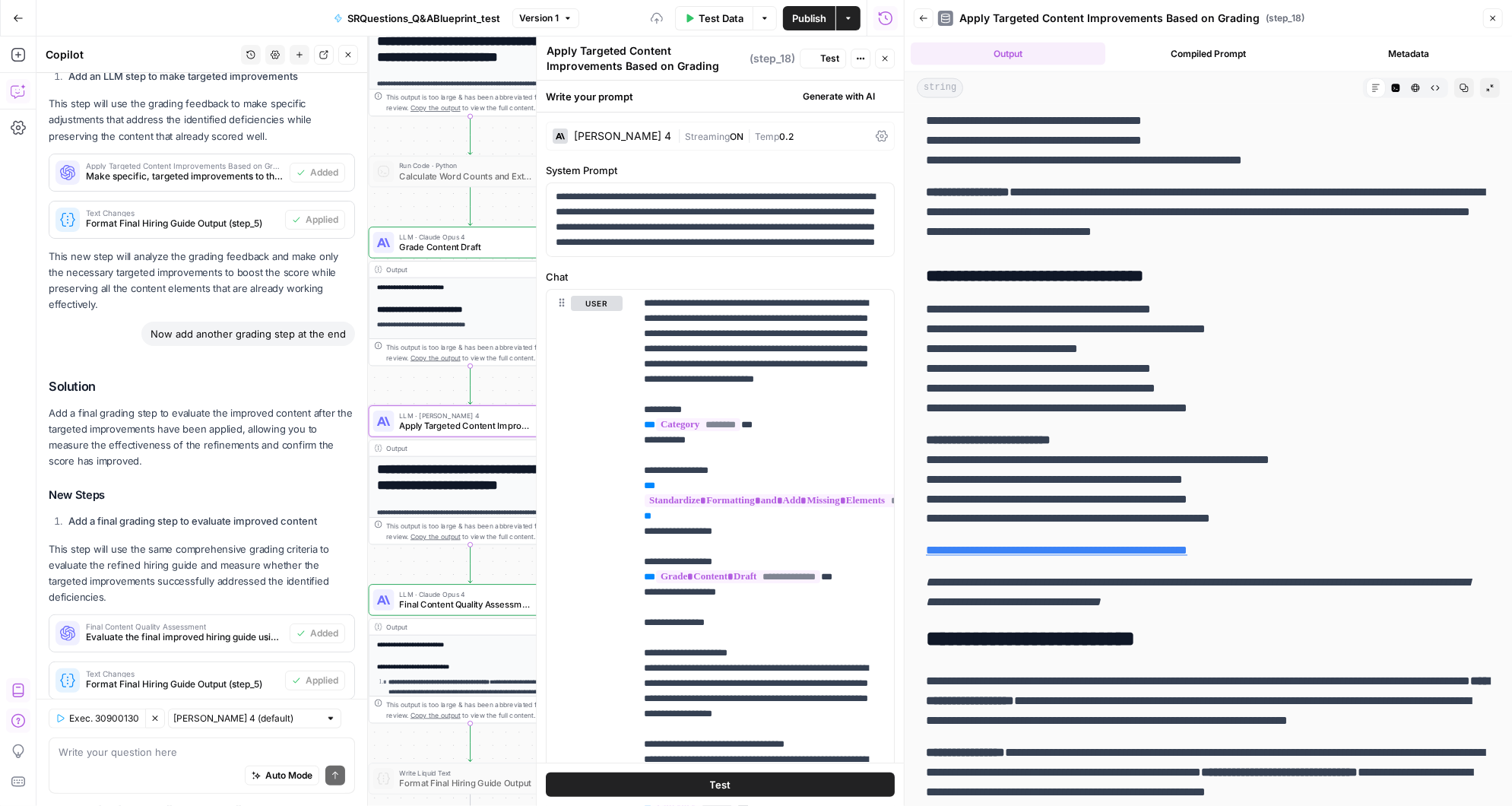
scroll to position [0, 0]
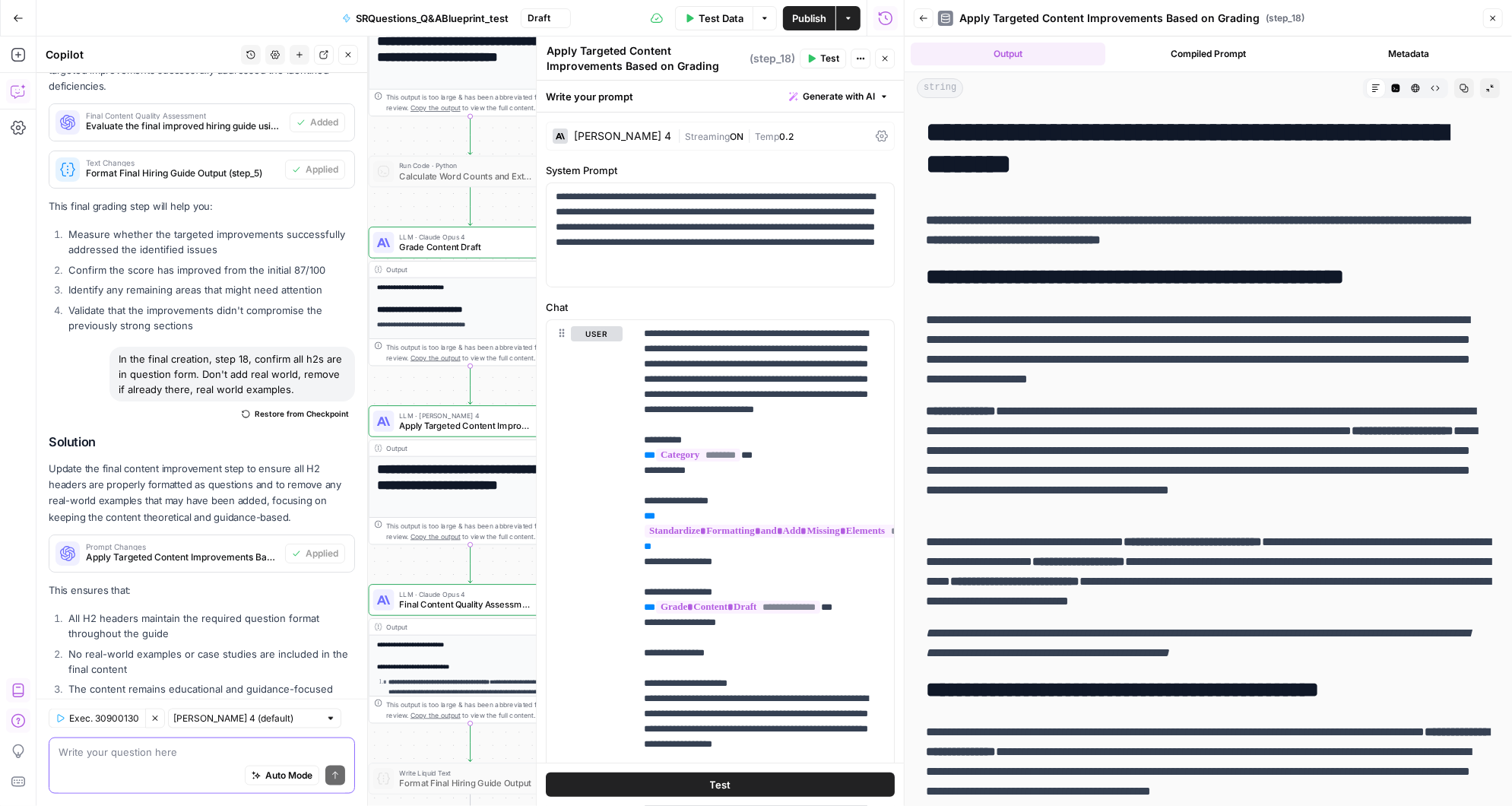
click at [111, 755] on textarea at bounding box center [202, 752] width 286 height 15
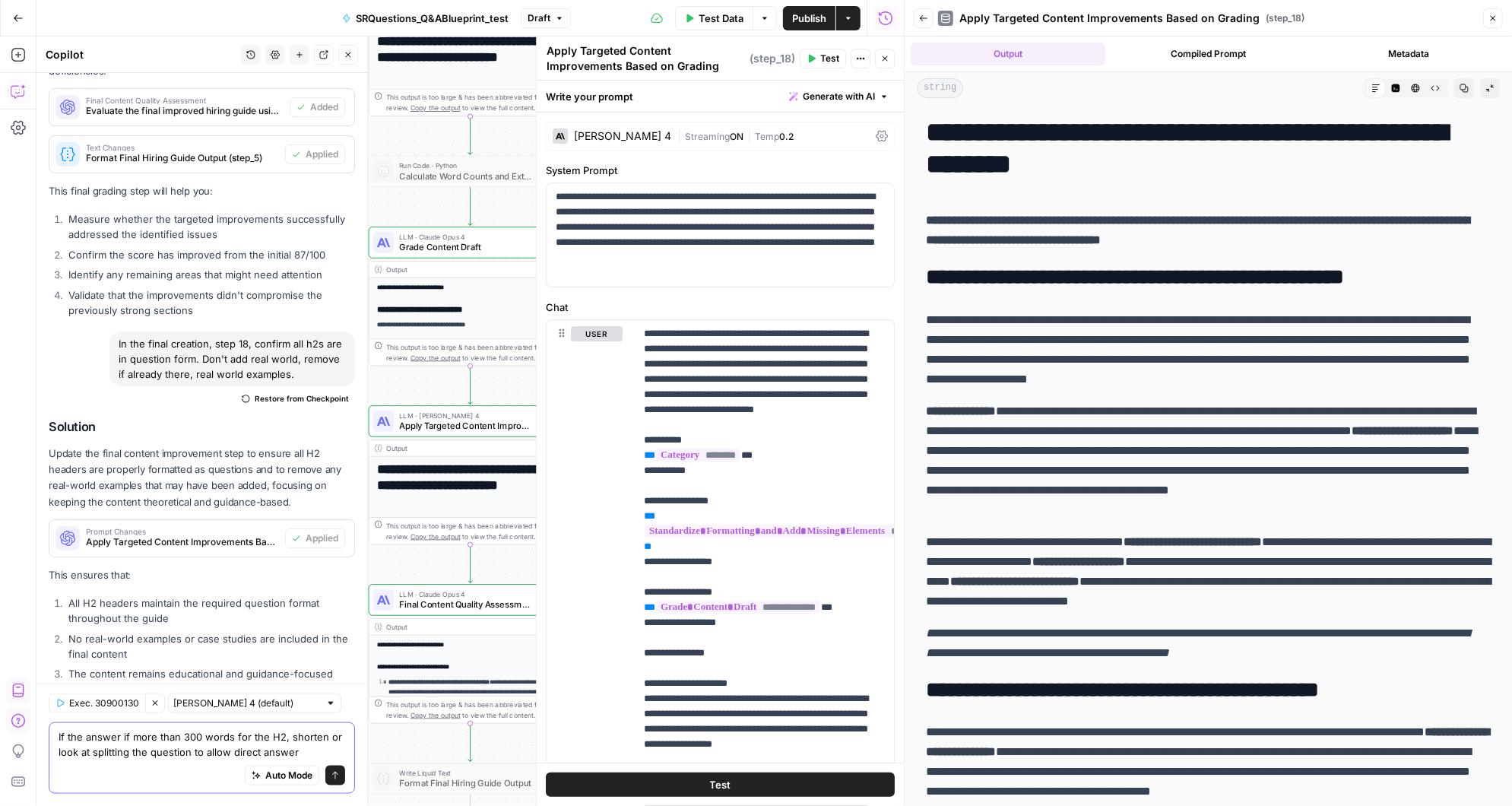
type textarea "If the answer if more than 300 words for the H2, shorten or look at splitting t…"
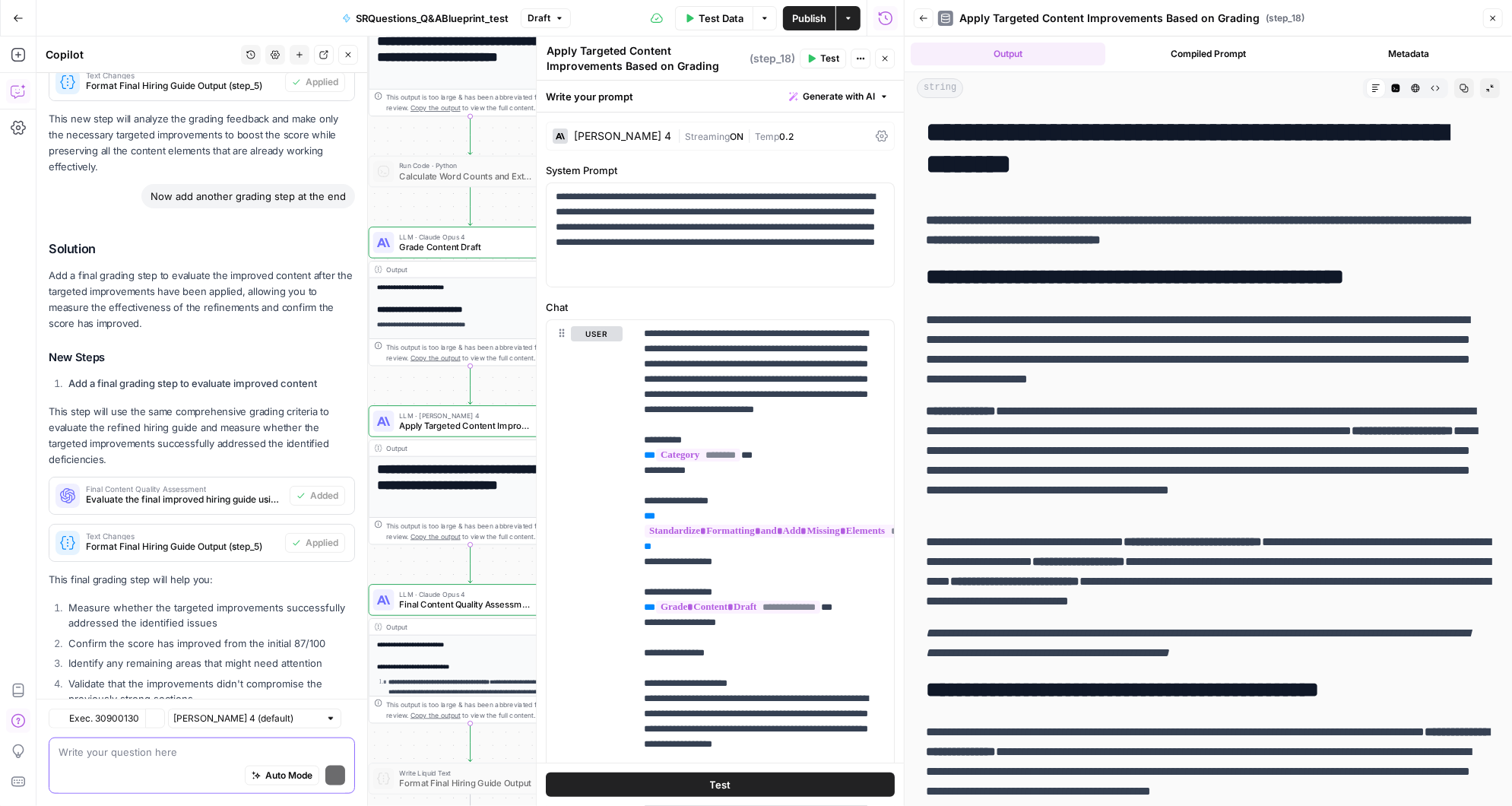
scroll to position [10689, 0]
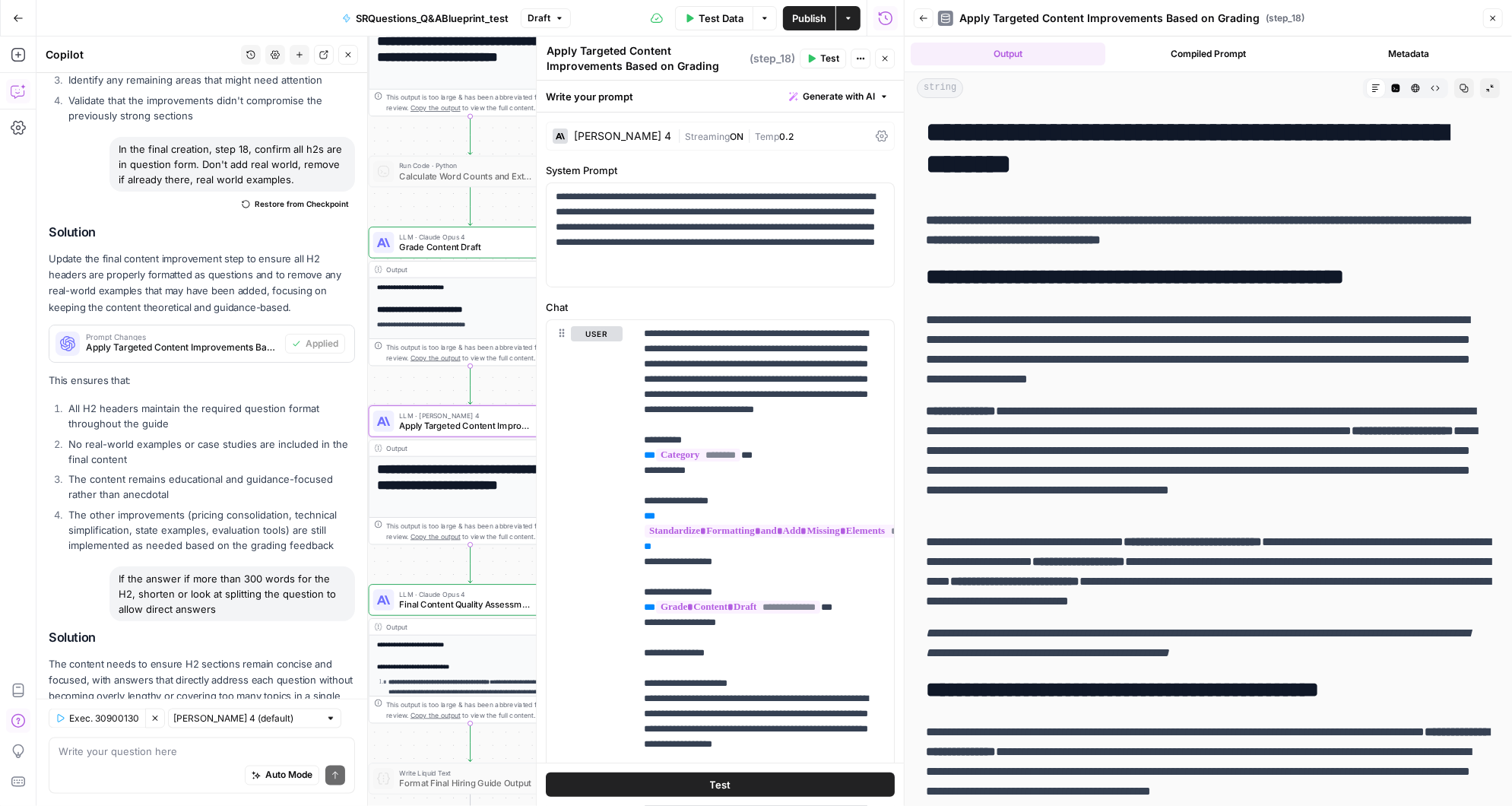
click at [322, 742] on span "Apply" at bounding box center [326, 748] width 25 height 14
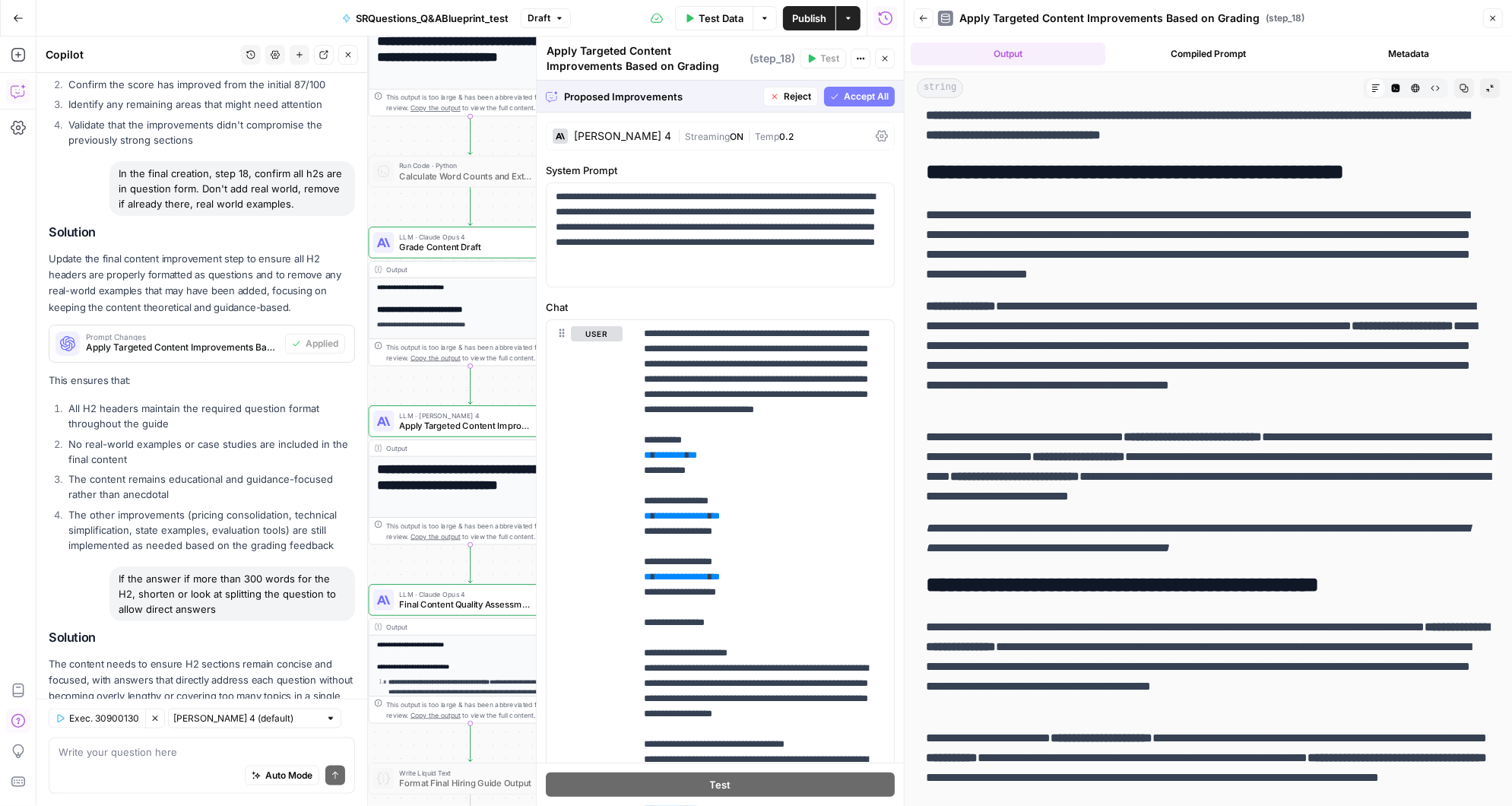
scroll to position [0, 0]
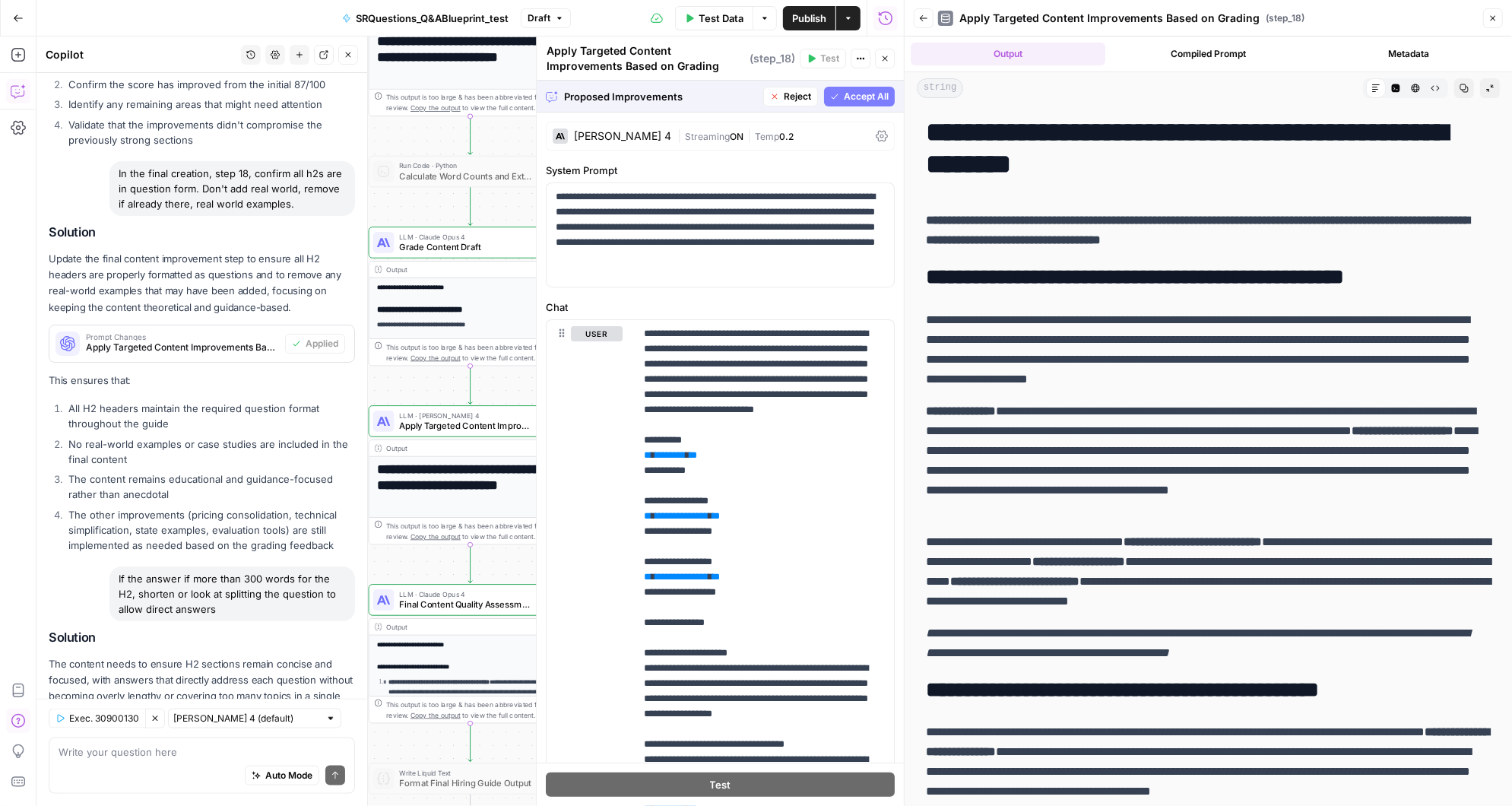
click at [865, 91] on span "Accept All" at bounding box center [866, 96] width 45 height 14
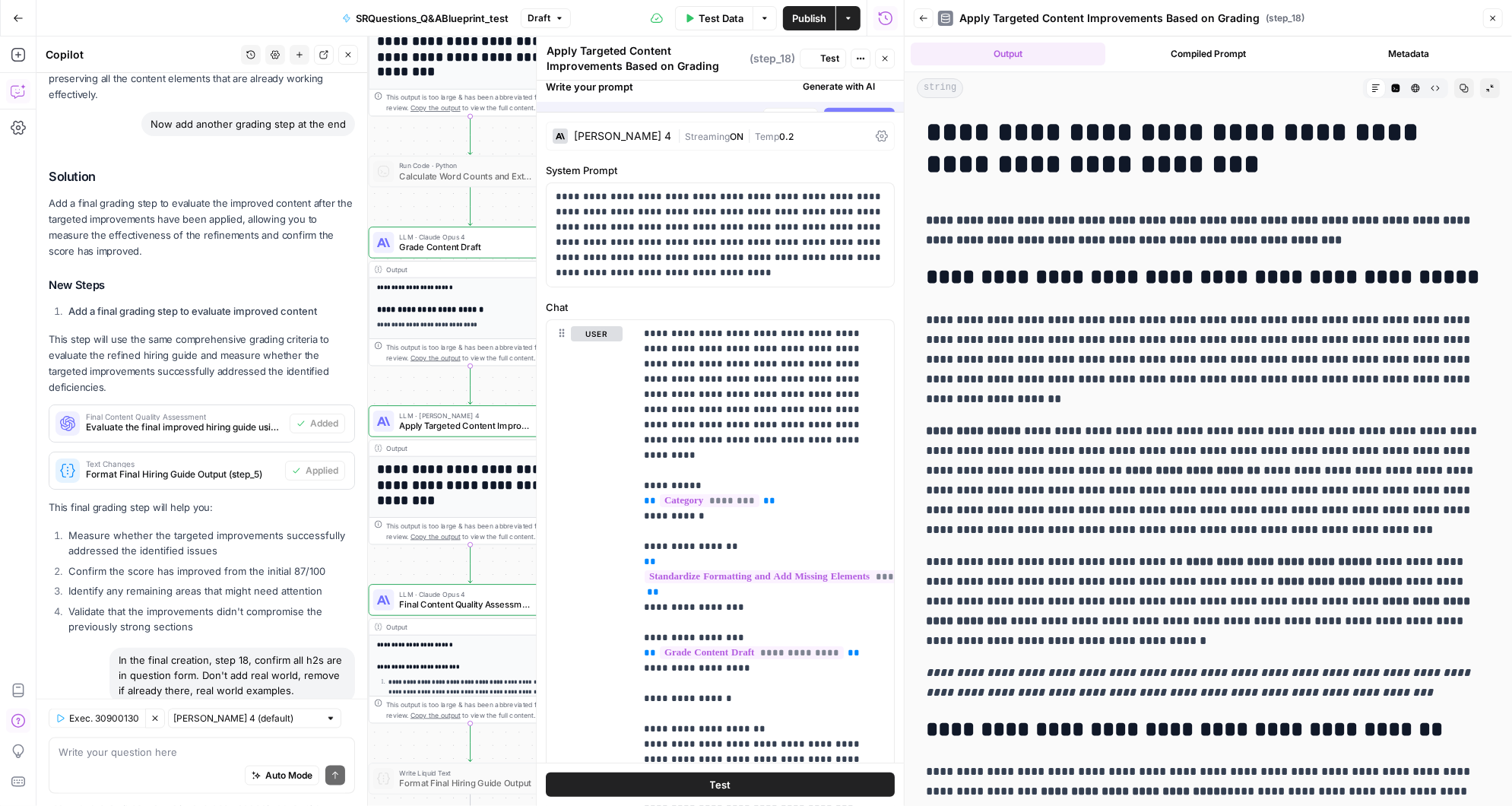
scroll to position [10713, 0]
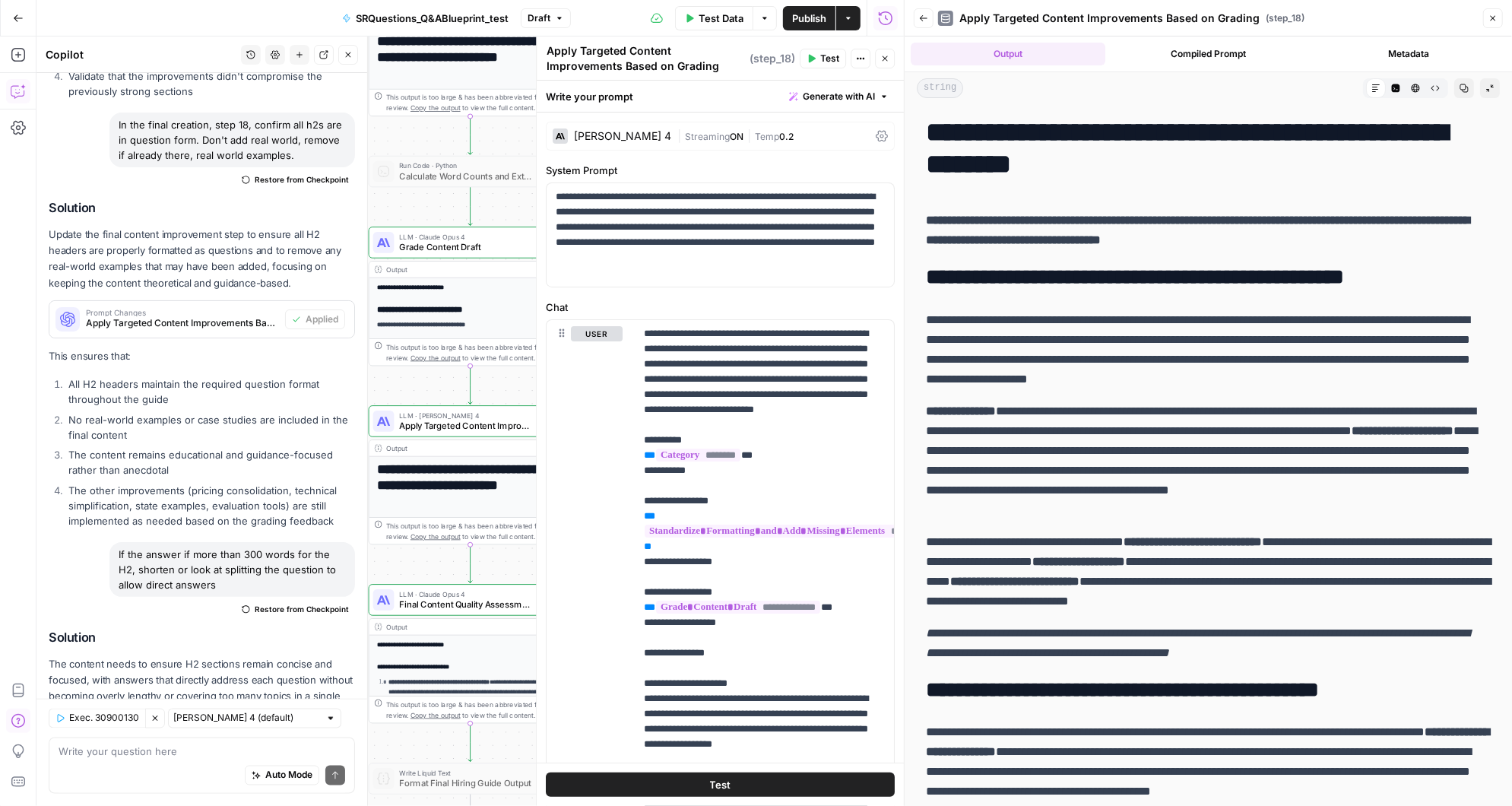
click at [824, 54] on span "Test" at bounding box center [829, 58] width 19 height 14
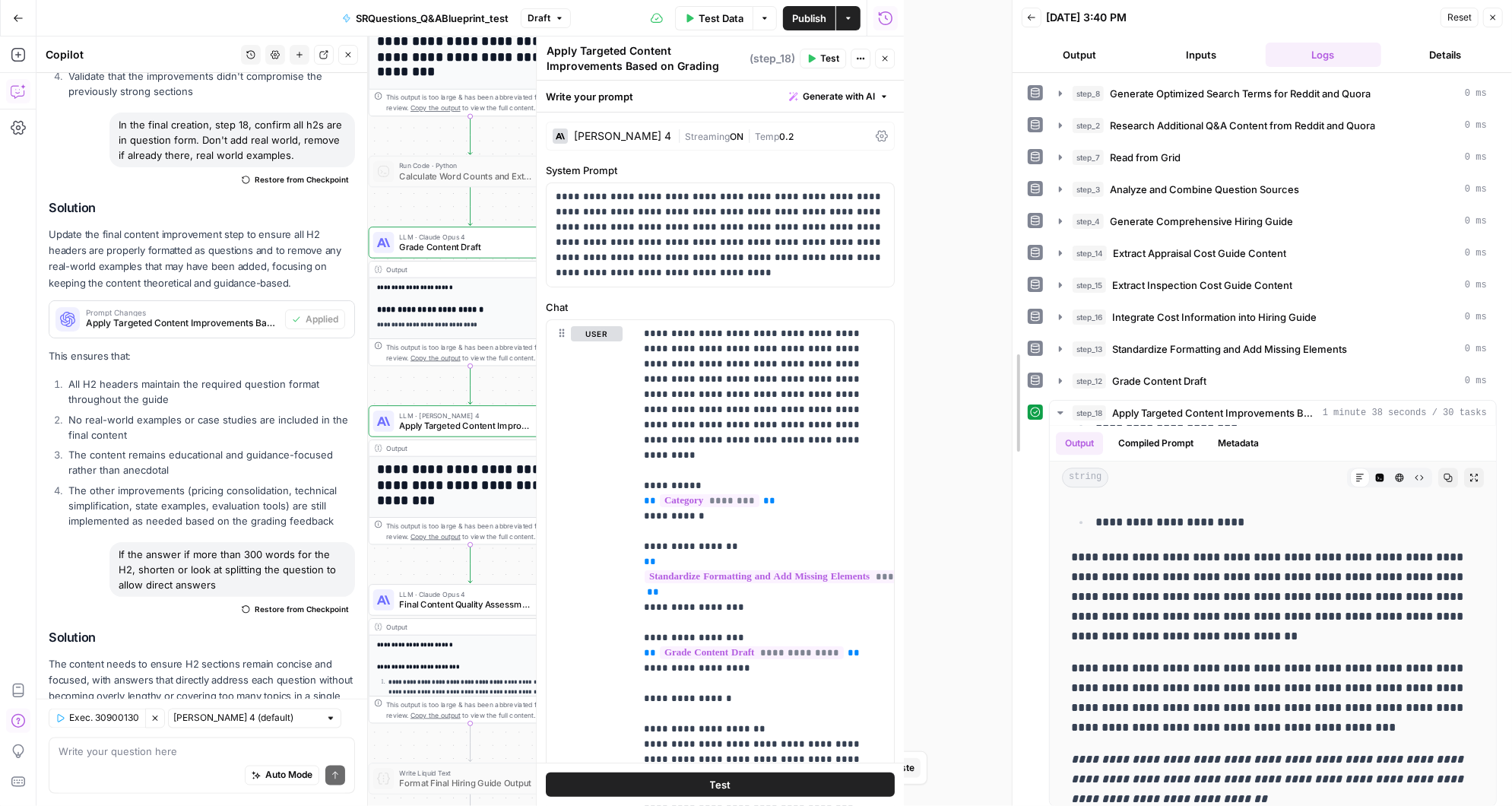
scroll to position [3503, 0]
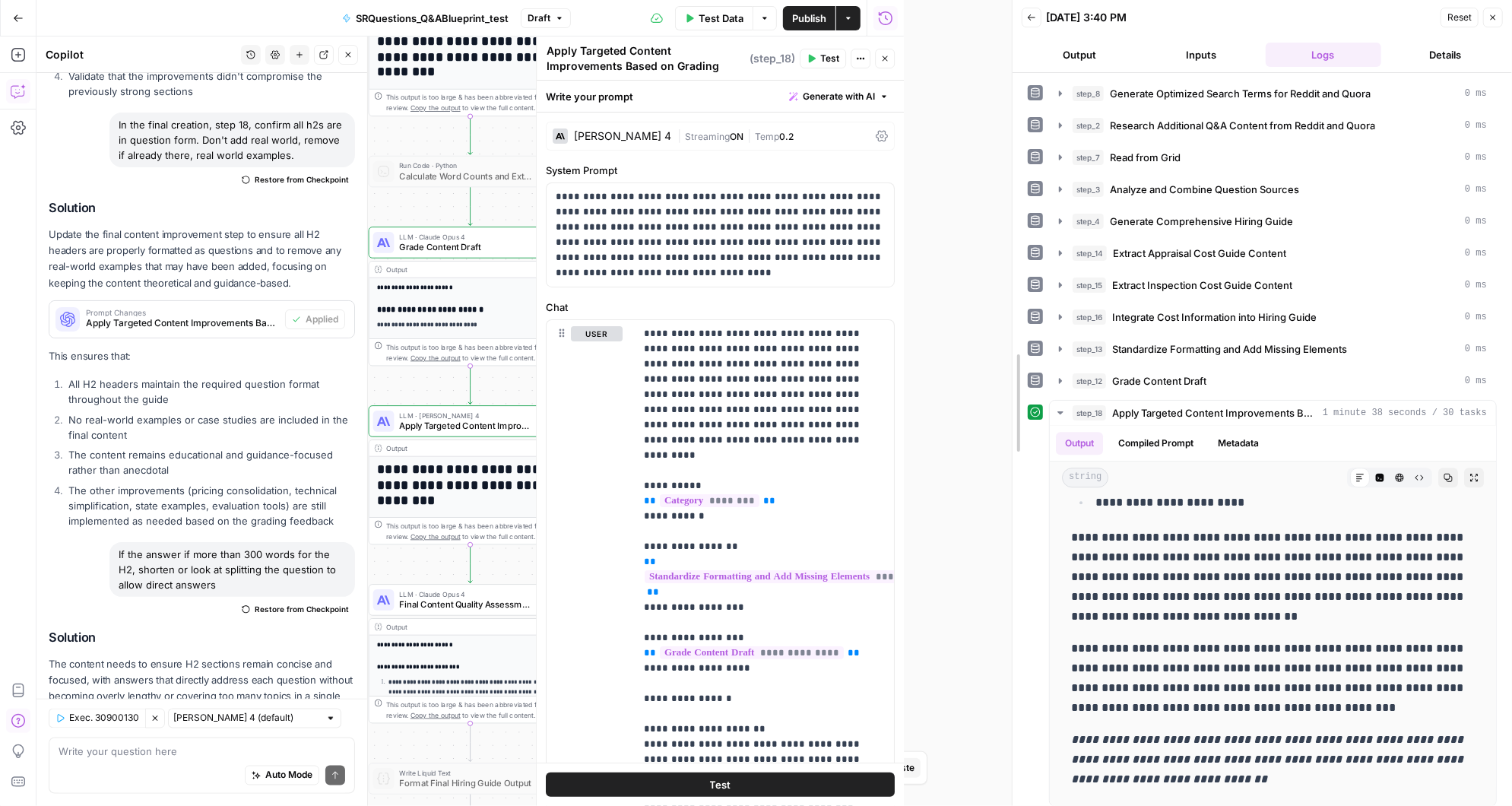
drag, startPoint x: 903, startPoint y: 309, endPoint x: 1011, endPoint y: 300, distance: 108.4
click at [1011, 300] on div at bounding box center [1012, 403] width 15 height 806
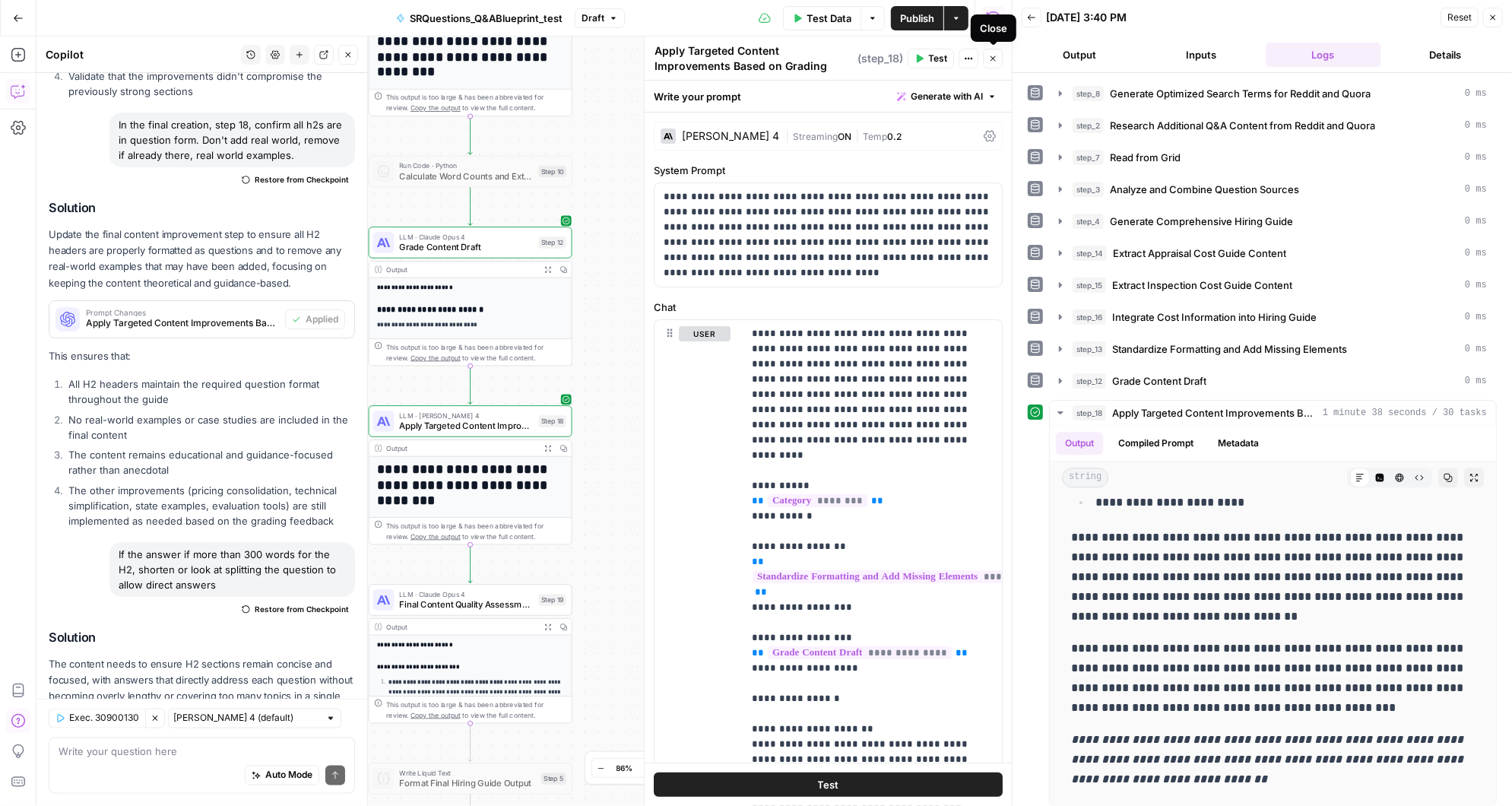
click at [997, 55] on icon "button" at bounding box center [992, 59] width 9 height 9
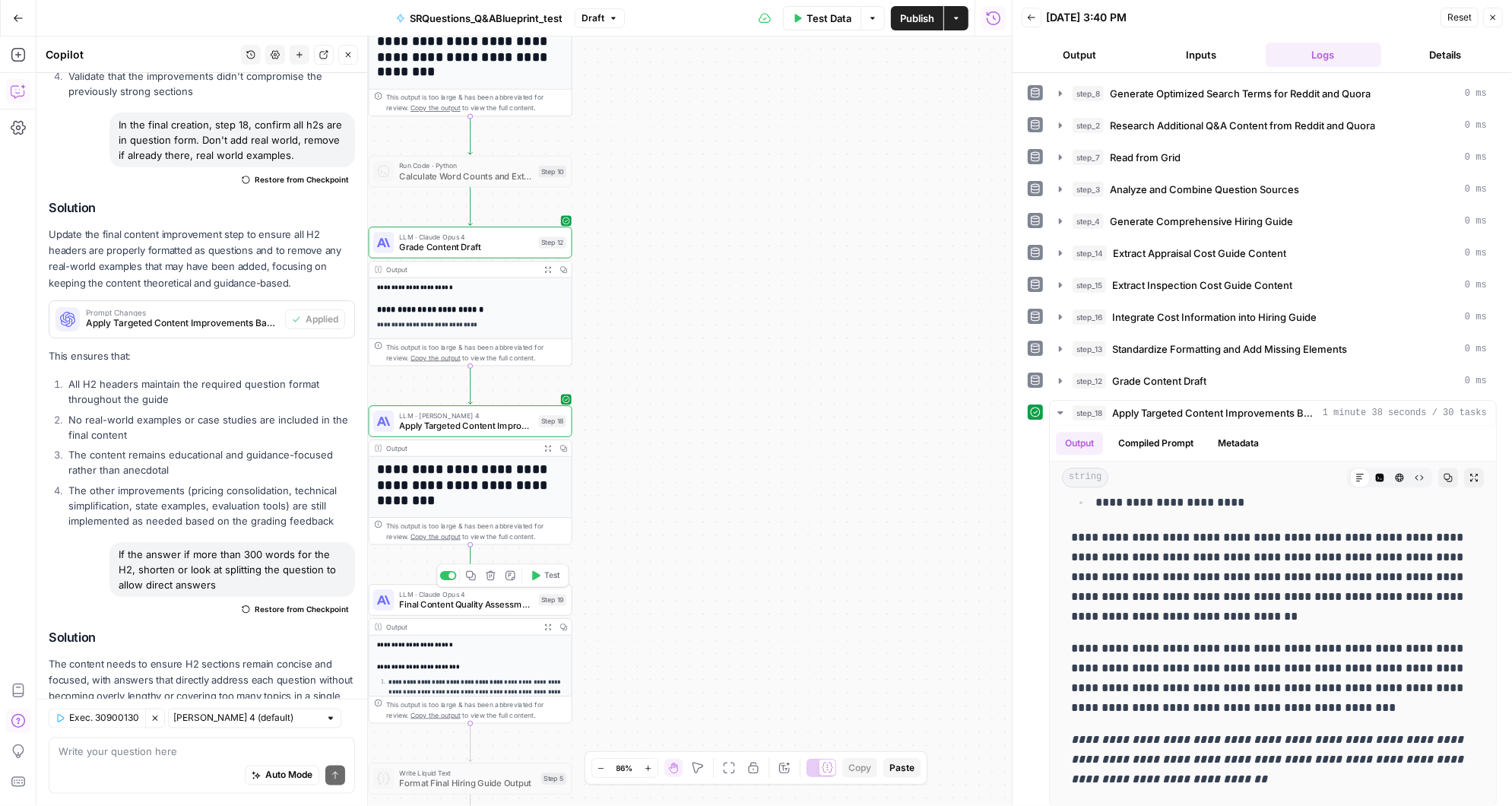
click at [542, 574] on button "Test" at bounding box center [544, 575] width 41 height 16
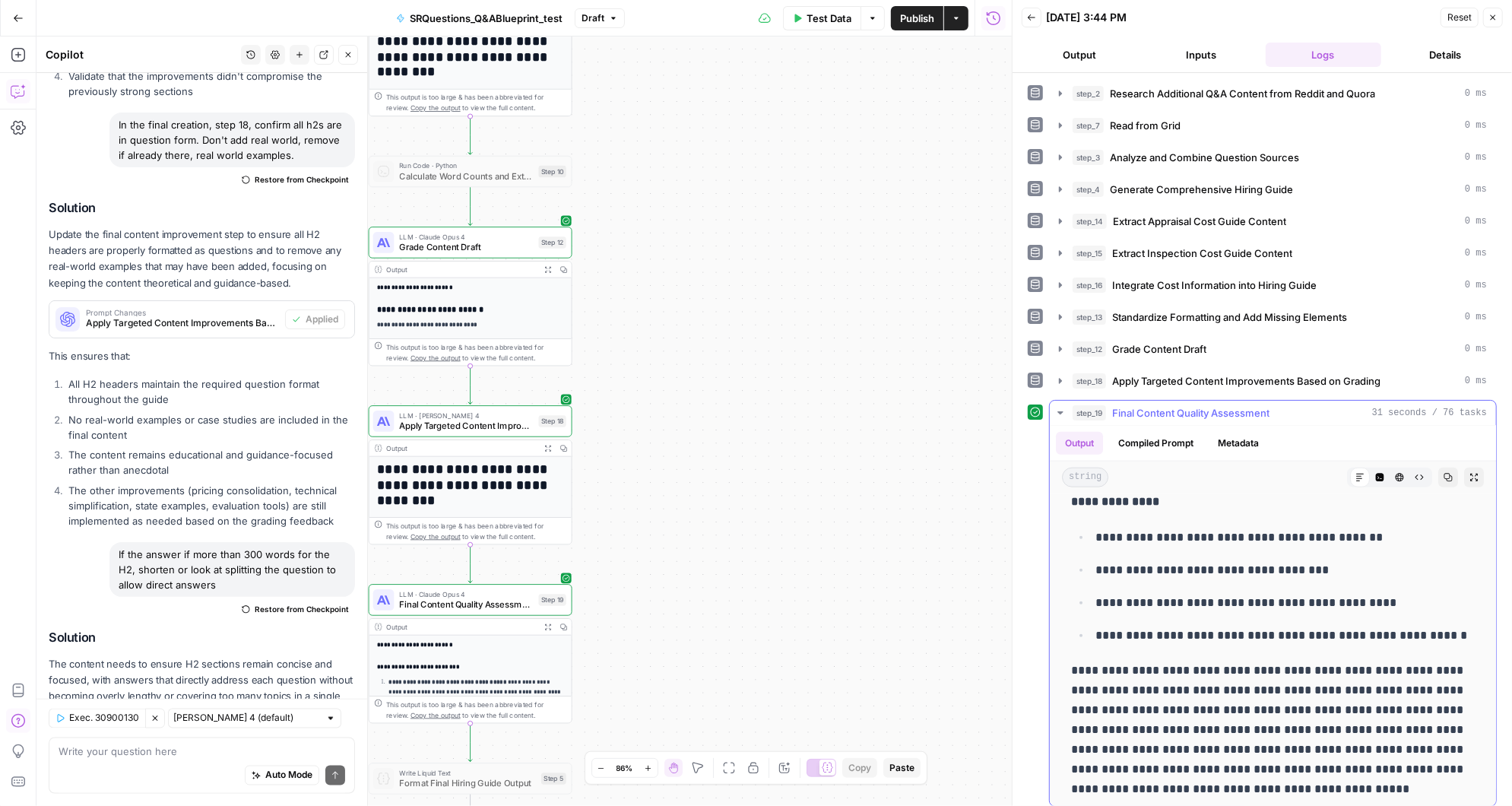
scroll to position [1353, 0]
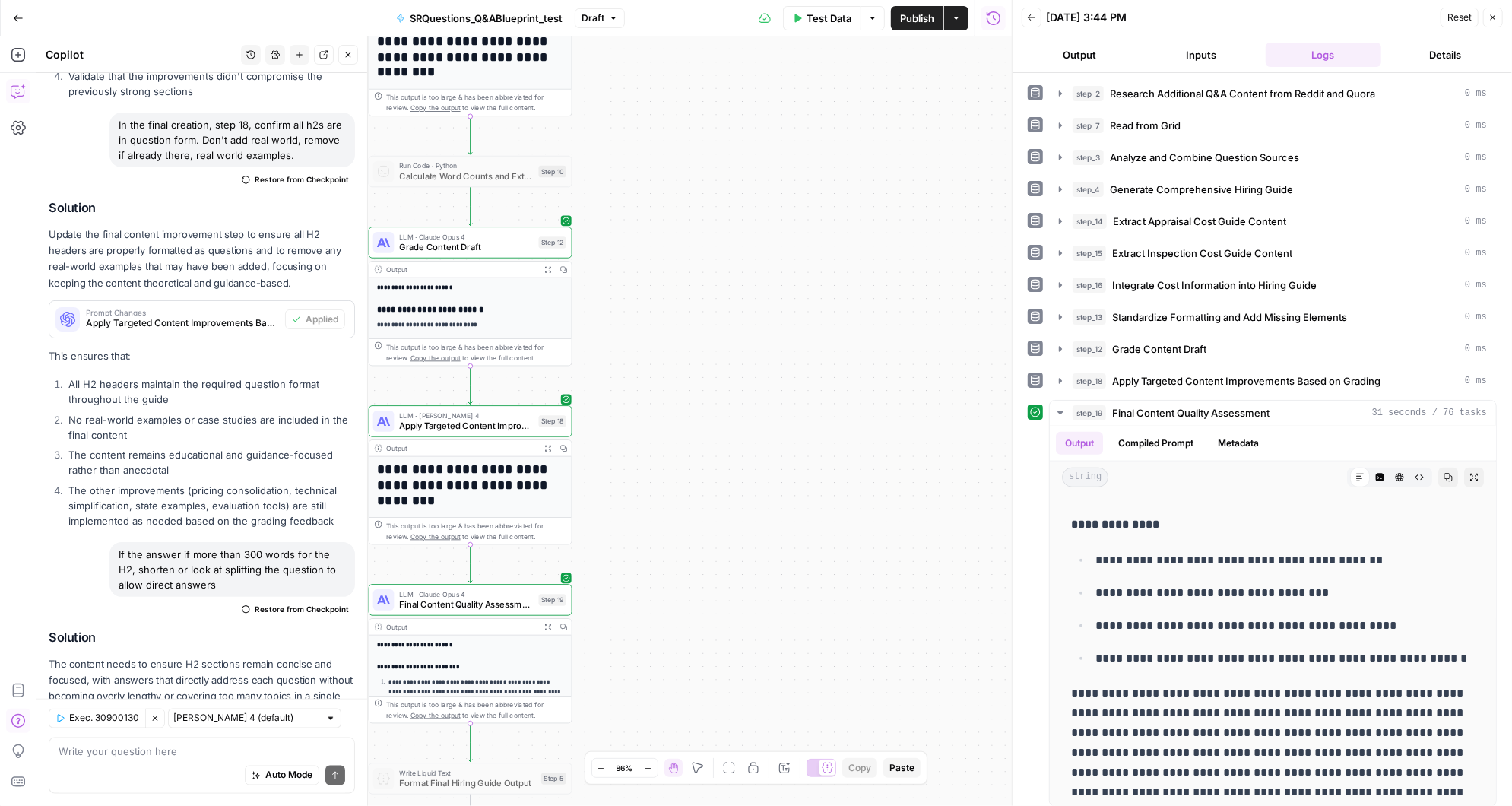
drag, startPoint x: 230, startPoint y: 479, endPoint x: 100, endPoint y: 442, distance: 135.2
click at [100, 542] on div "If the answer if more than 300 words for the H2, shorten or look at splitting t…" at bounding box center [202, 581] width 306 height 79
copy div "If the answer if more than 300 words for the H2, shorten or look at splitting t…"
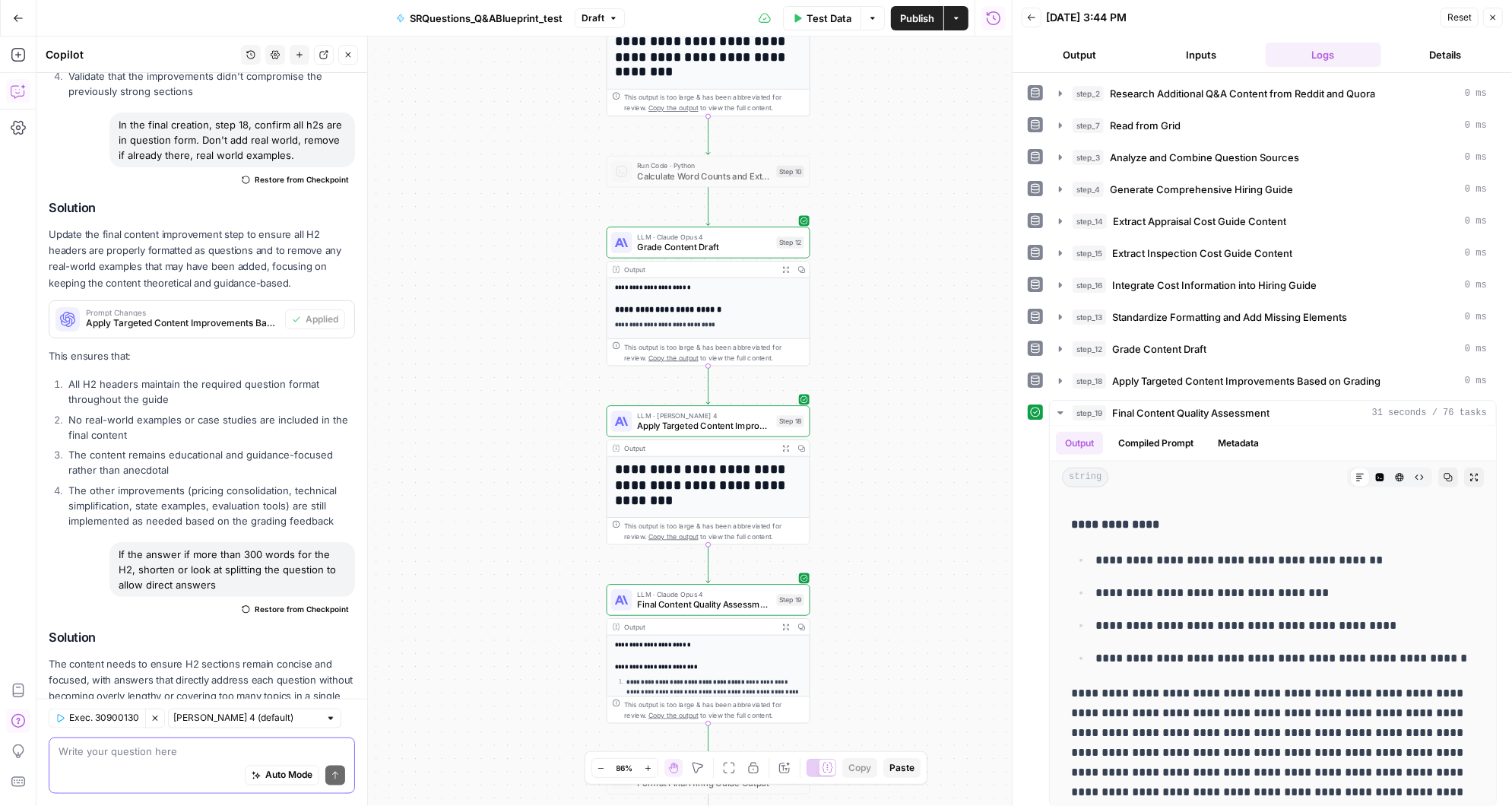
click at [107, 753] on textarea at bounding box center [202, 752] width 286 height 15
paste textarea "If the answer if more than 300 words for the H2, shorten or look at splitting t…"
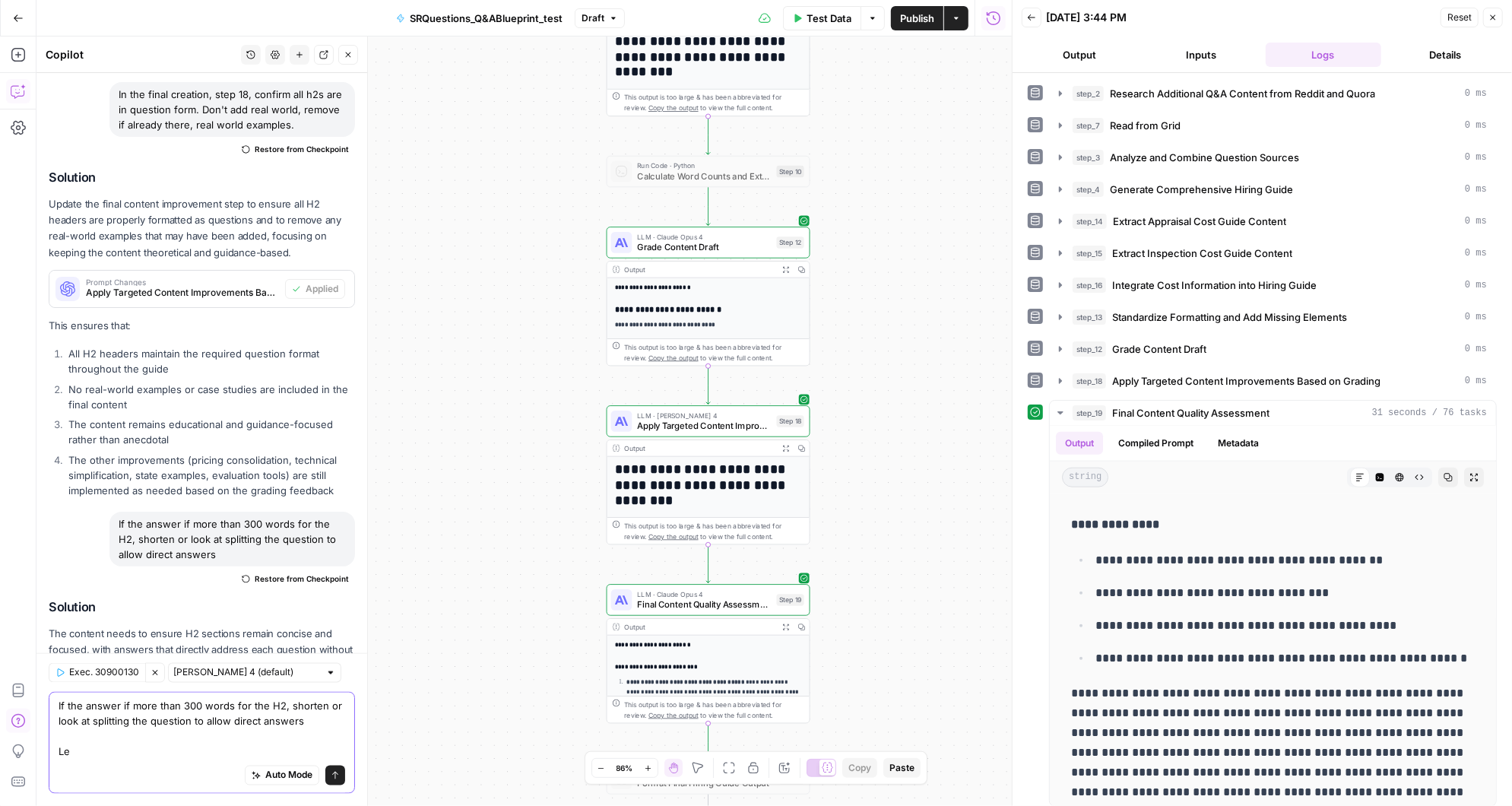
scroll to position [10760, 0]
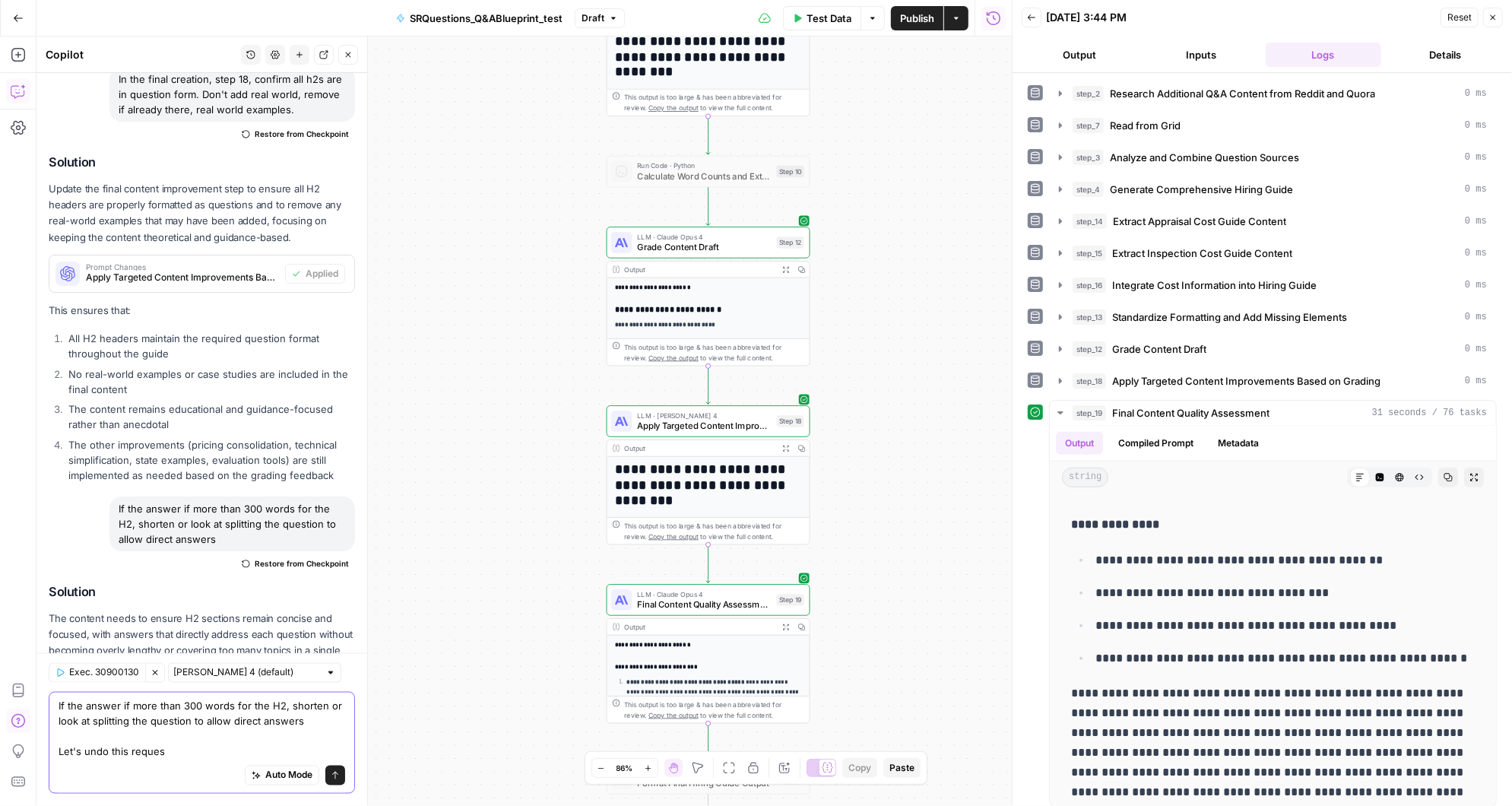
type textarea "If the answer if more than 300 words for the H2, shorten or look at splitting t…"
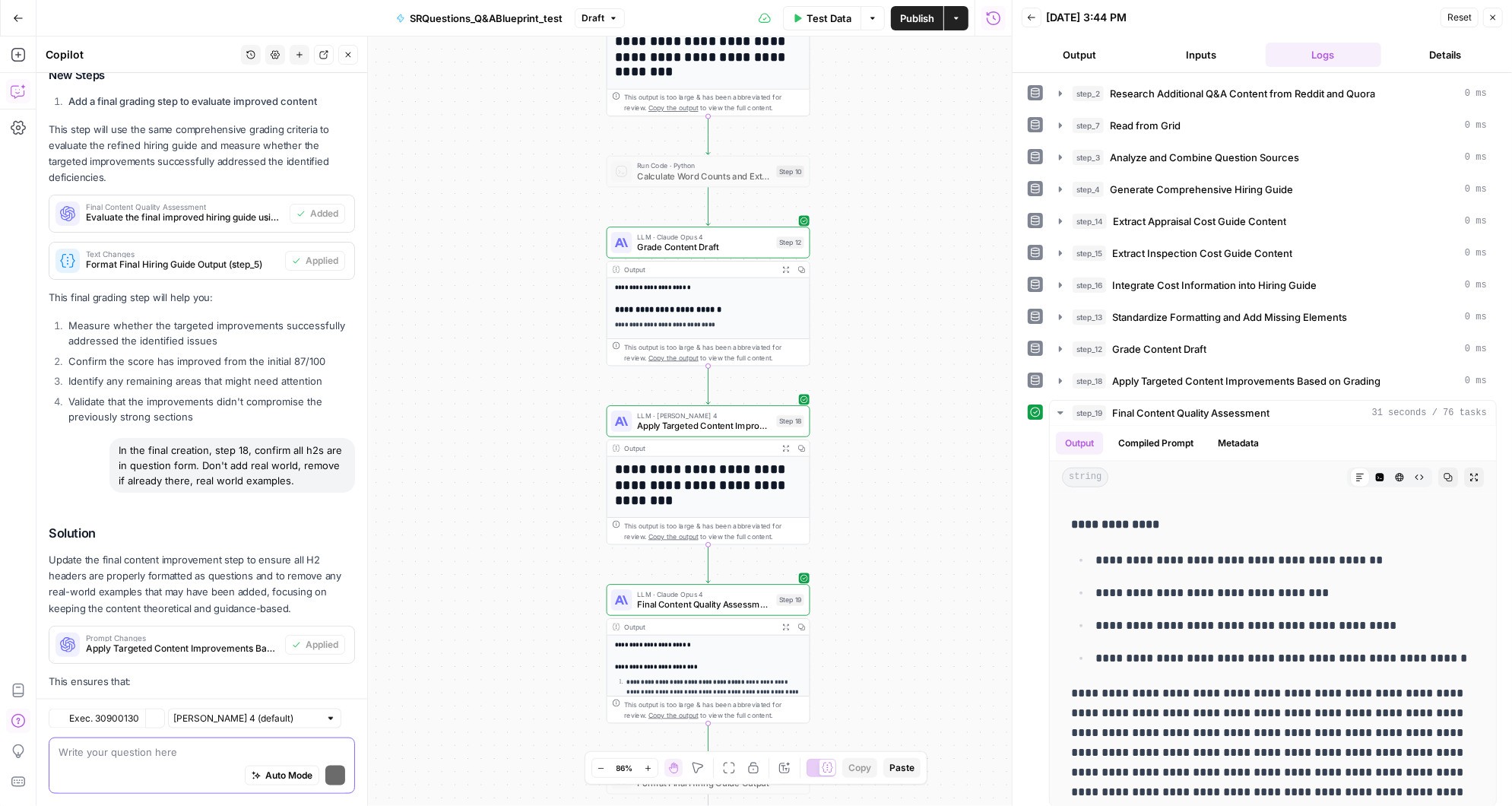
scroll to position [10995, 0]
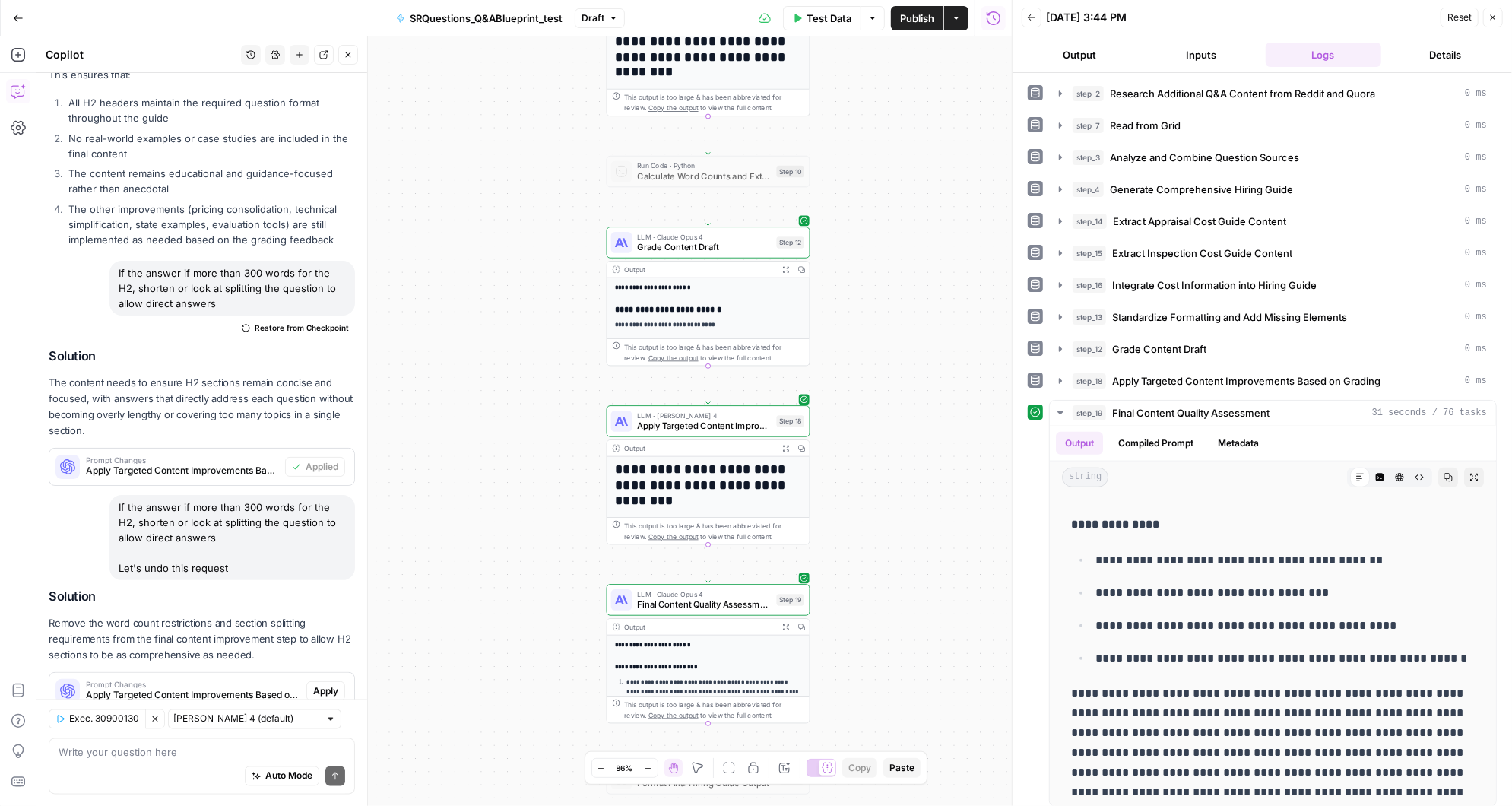
click at [332, 685] on span "Apply" at bounding box center [326, 691] width 25 height 14
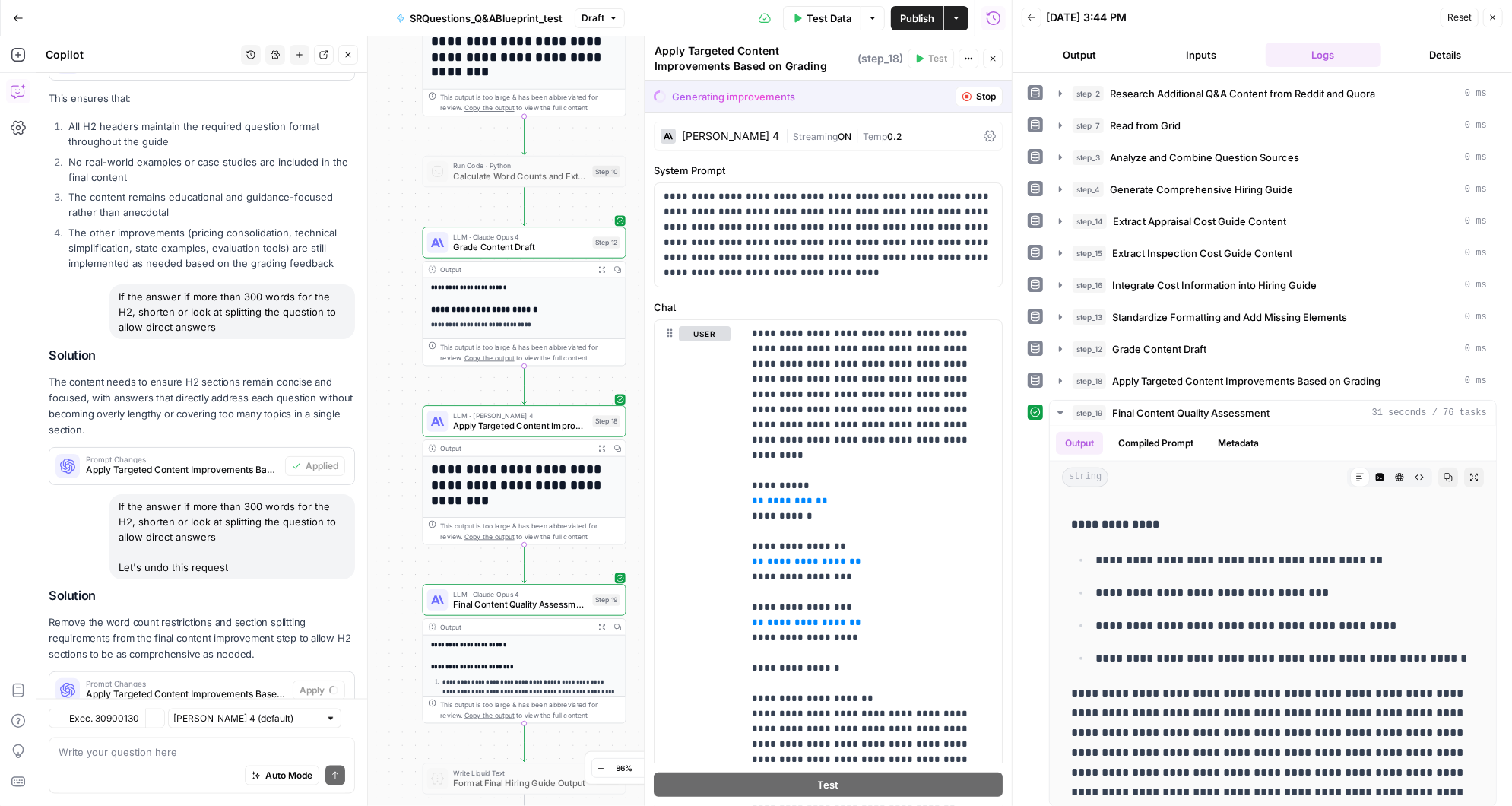
scroll to position [10460, 0]
click at [321, 685] on span "Accept" at bounding box center [323, 691] width 31 height 14
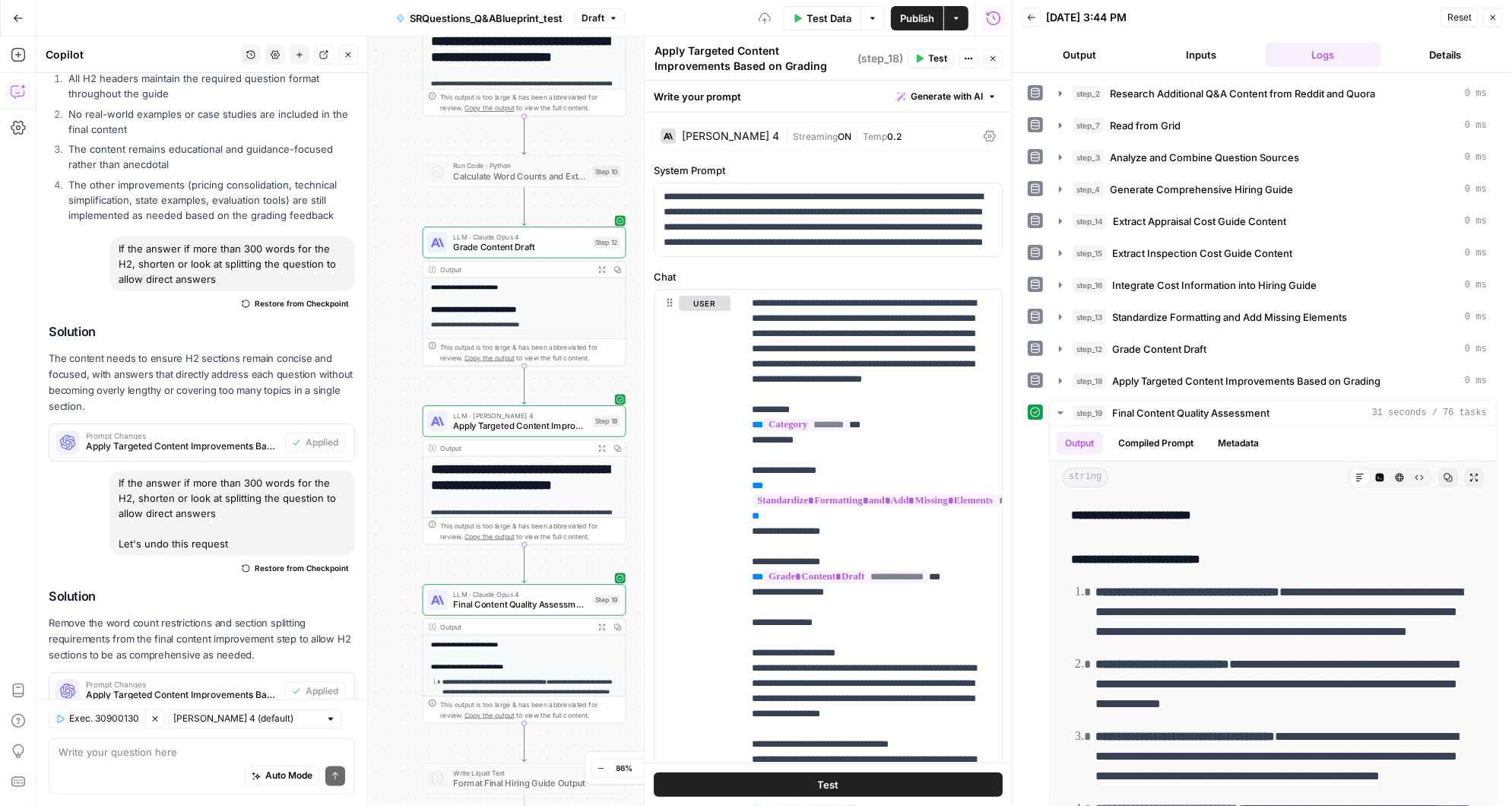
scroll to position [0, 0]
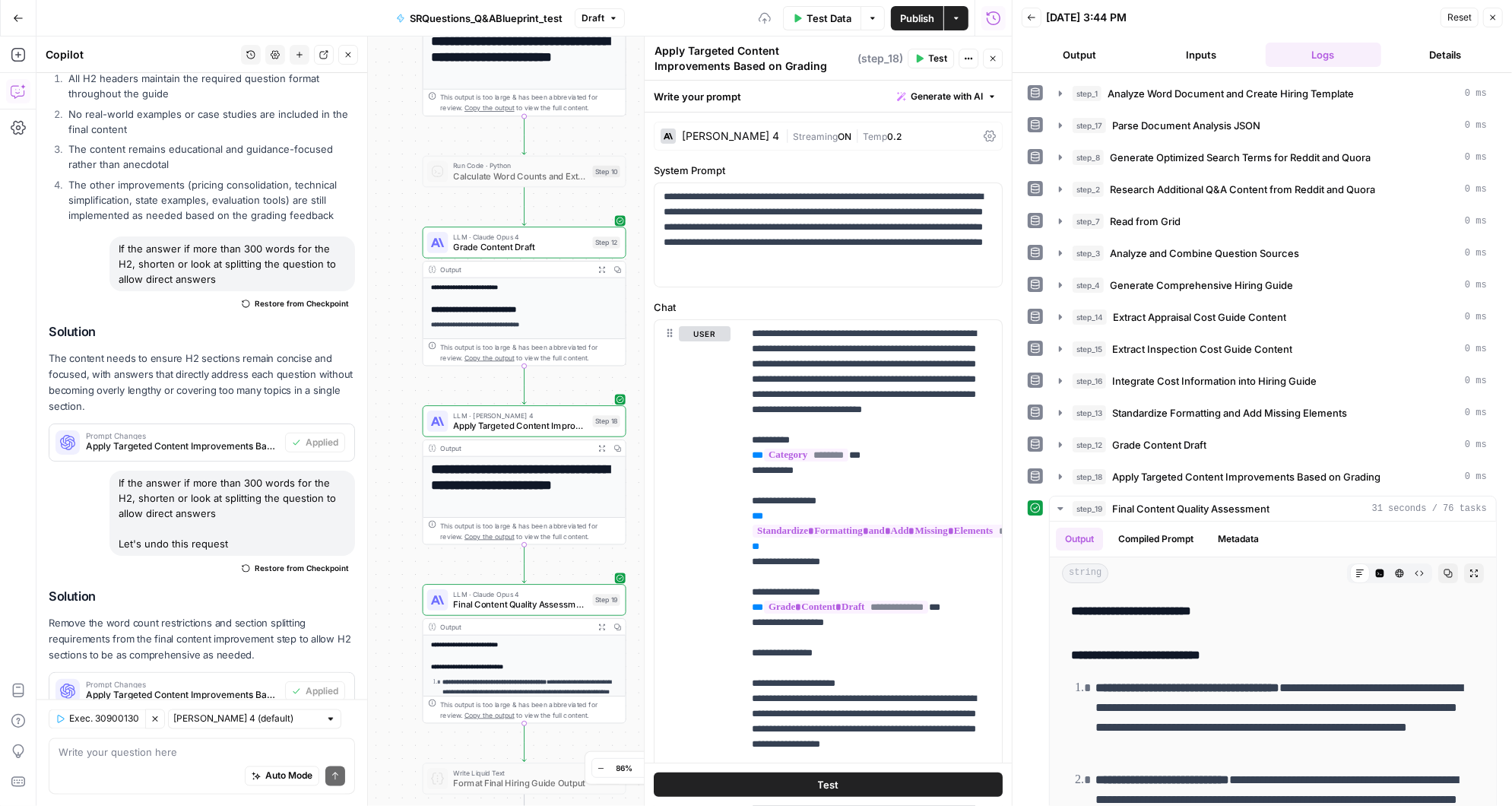
click at [932, 62] on span "Test" at bounding box center [937, 58] width 19 height 14
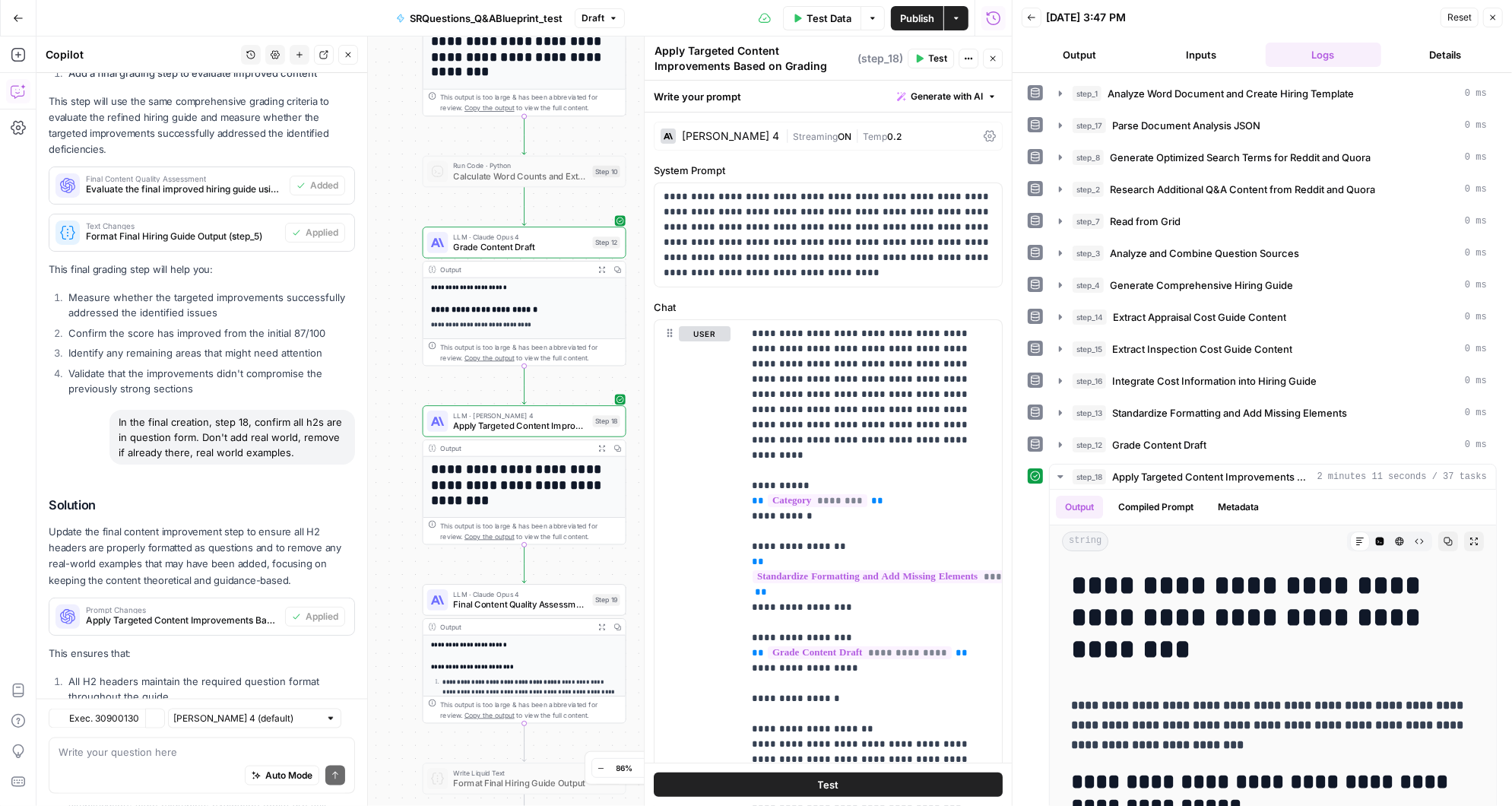
scroll to position [11020, 0]
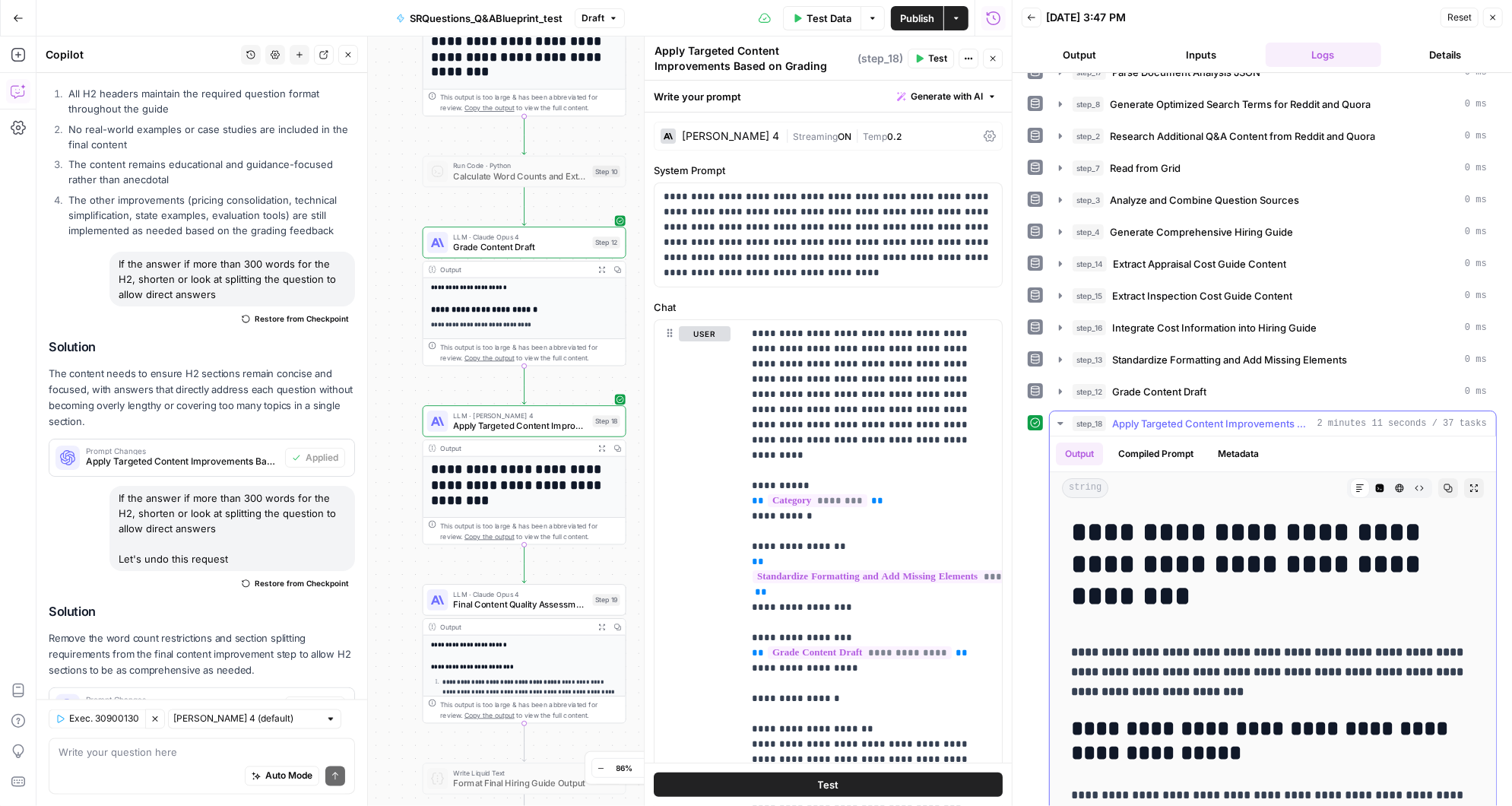
scroll to position [64, 0]
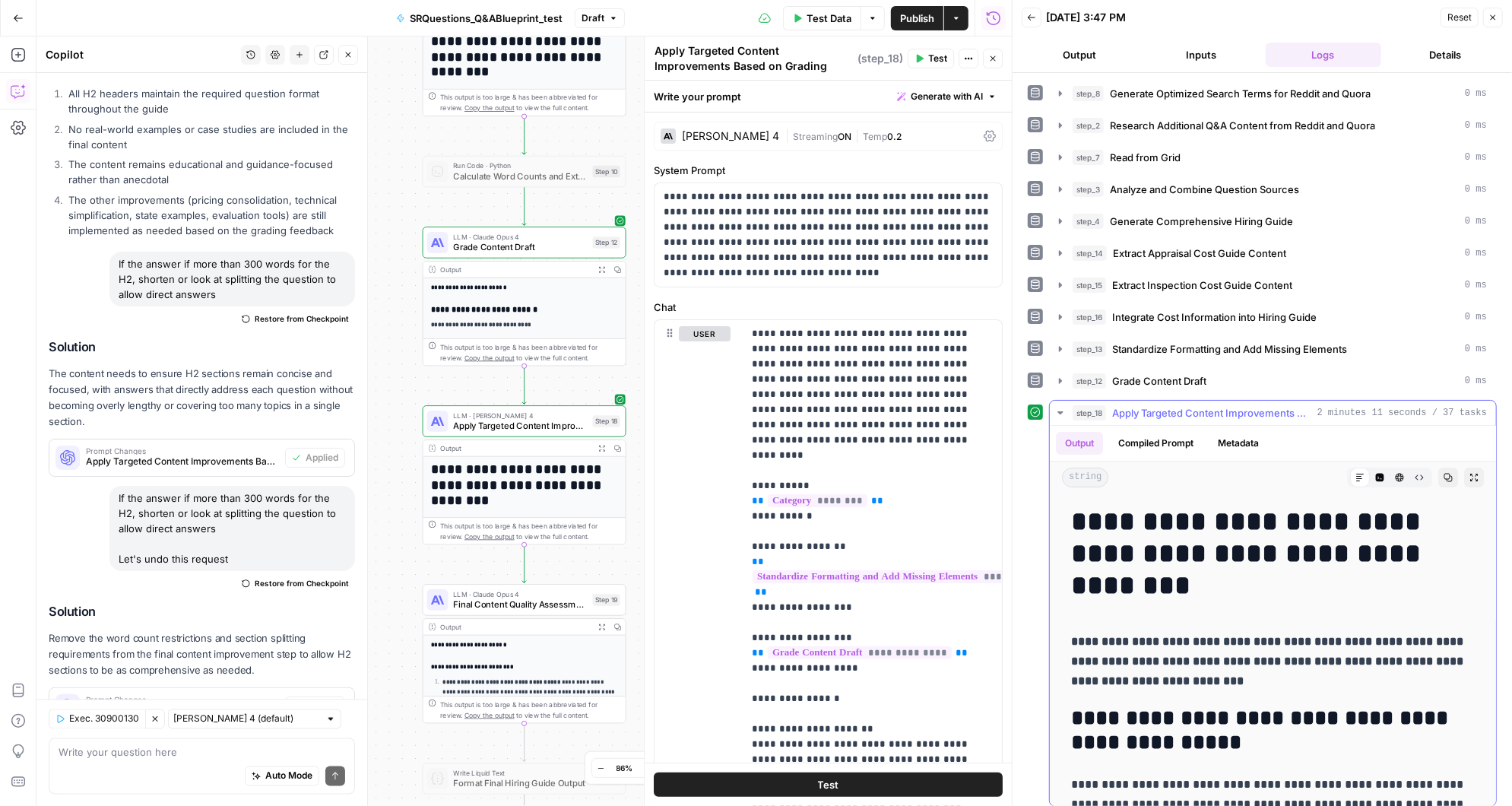
click at [1058, 411] on icon "button" at bounding box center [1060, 412] width 5 height 3
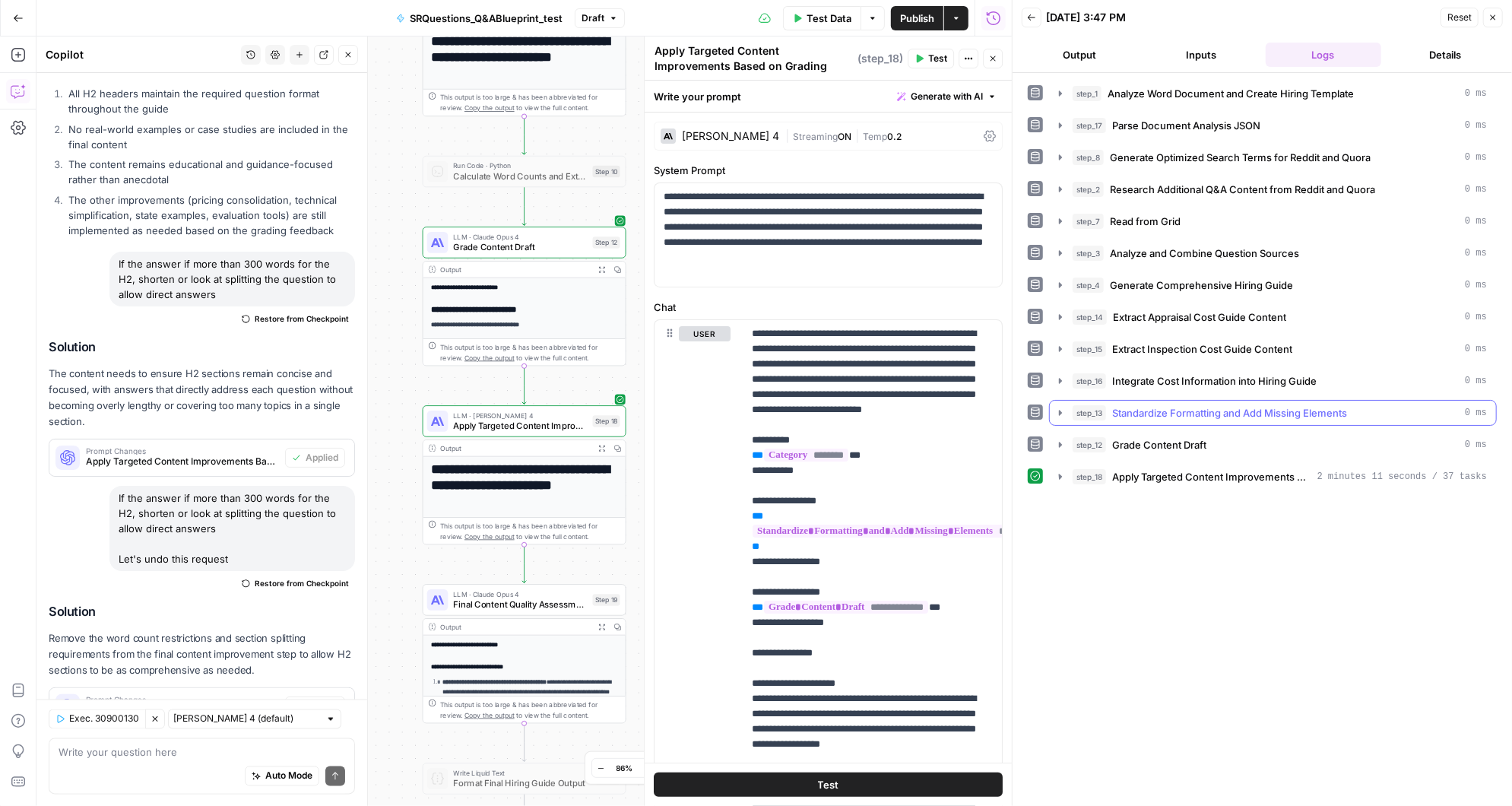
scroll to position [0, 0]
click at [604, 577] on span "Test" at bounding box center [607, 575] width 16 height 12
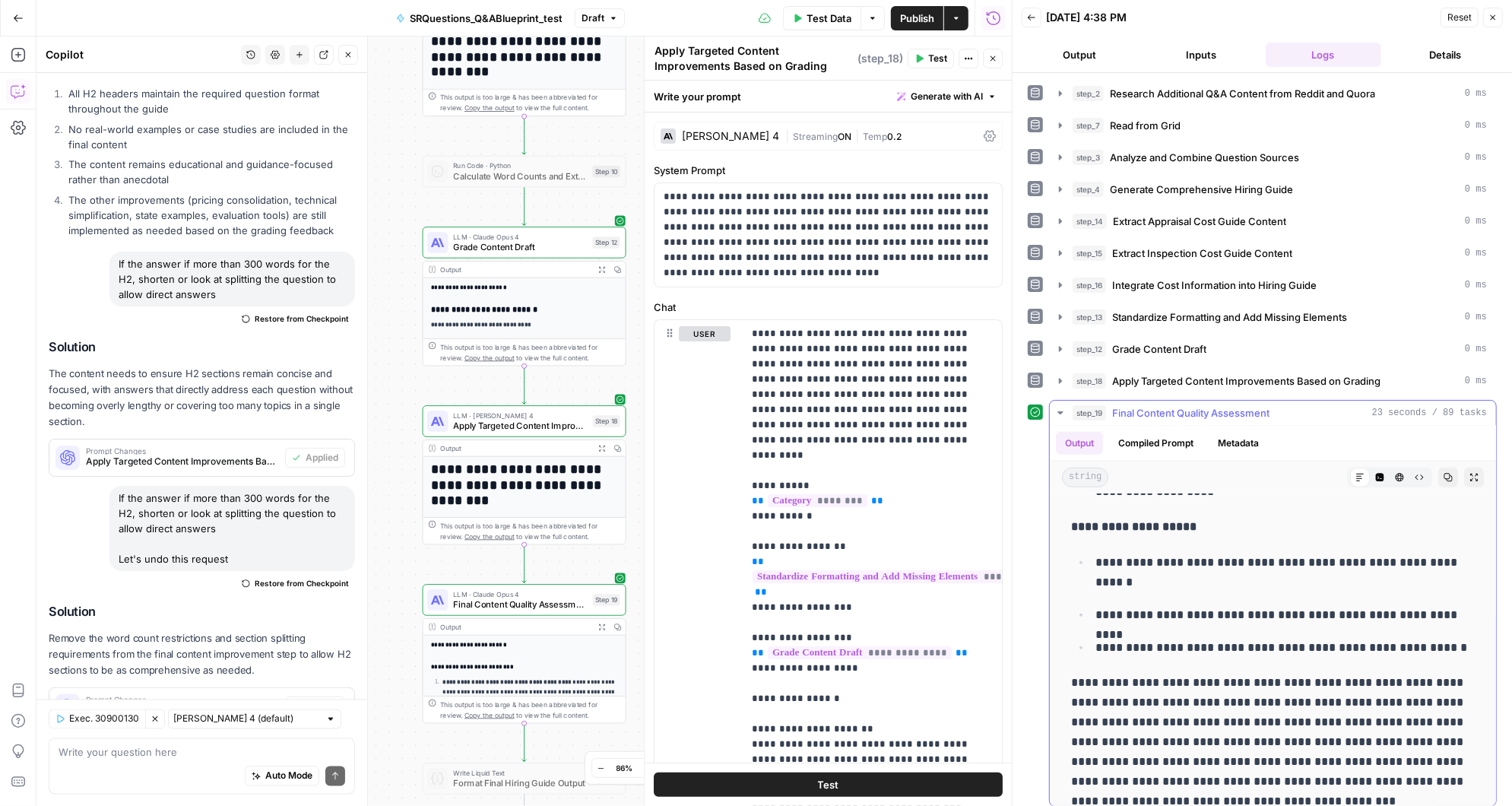
scroll to position [1175, 0]
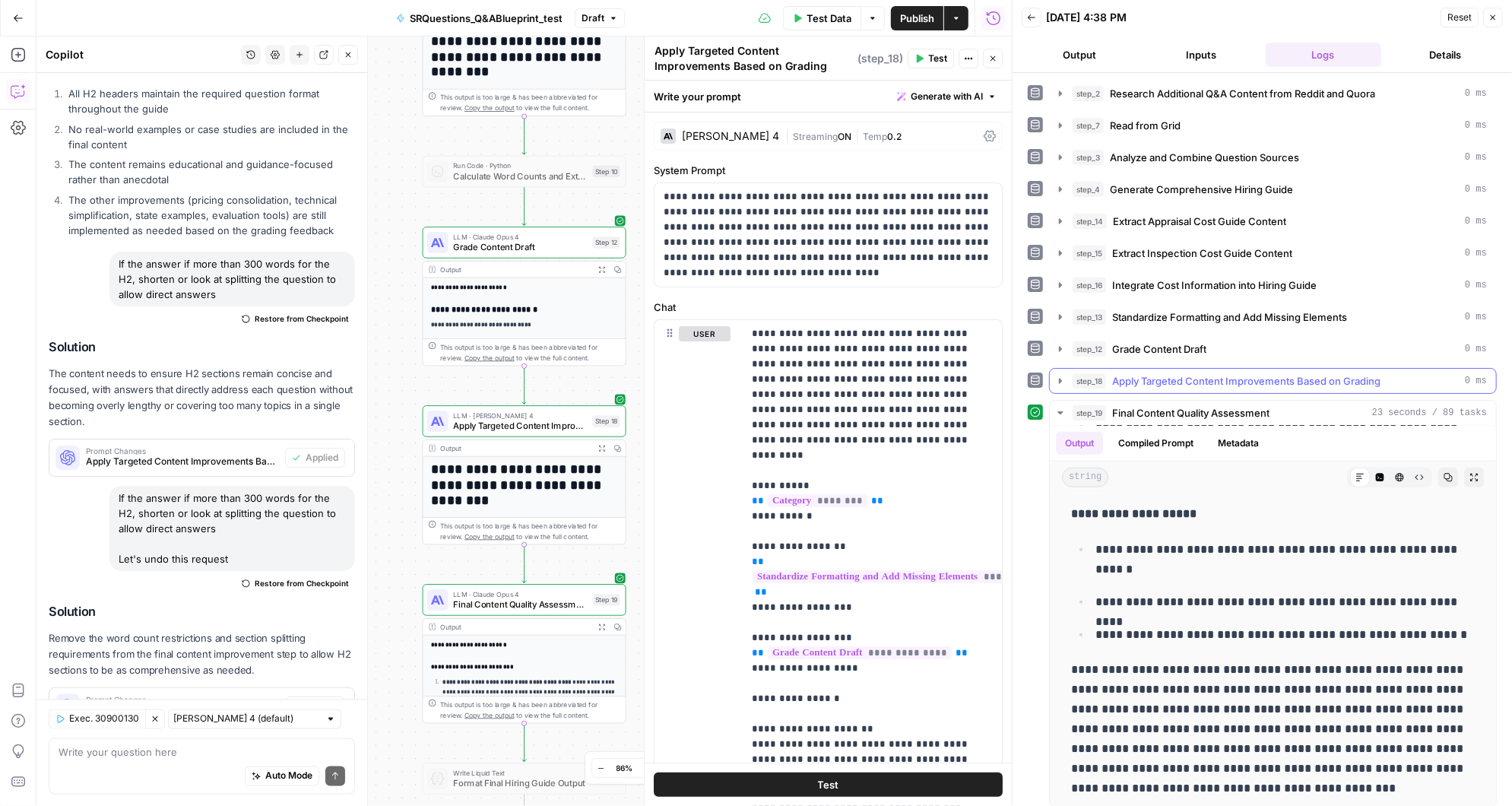
click at [1059, 378] on icon "button" at bounding box center [1059, 380] width 3 height 5
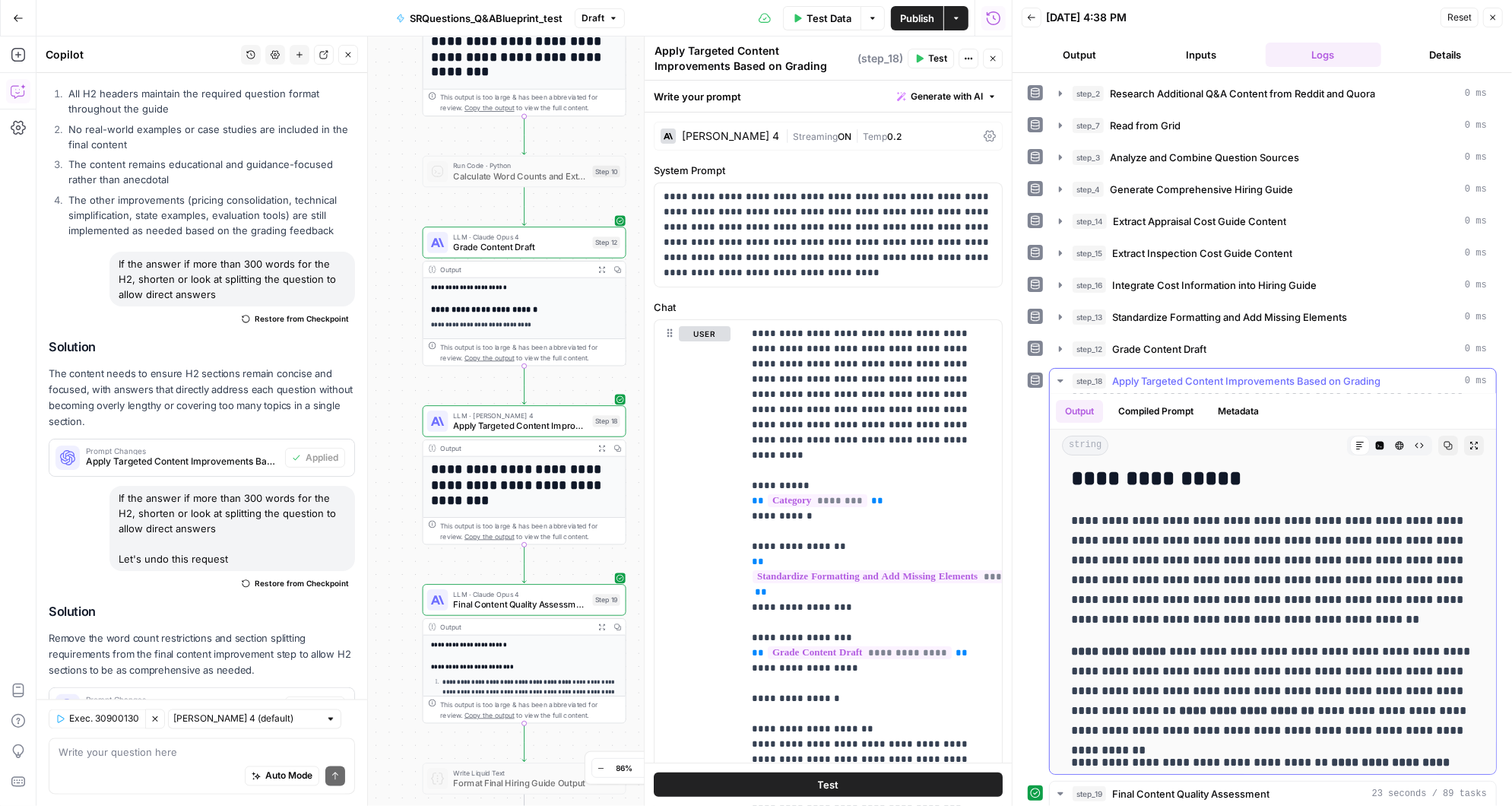
scroll to position [162, 0]
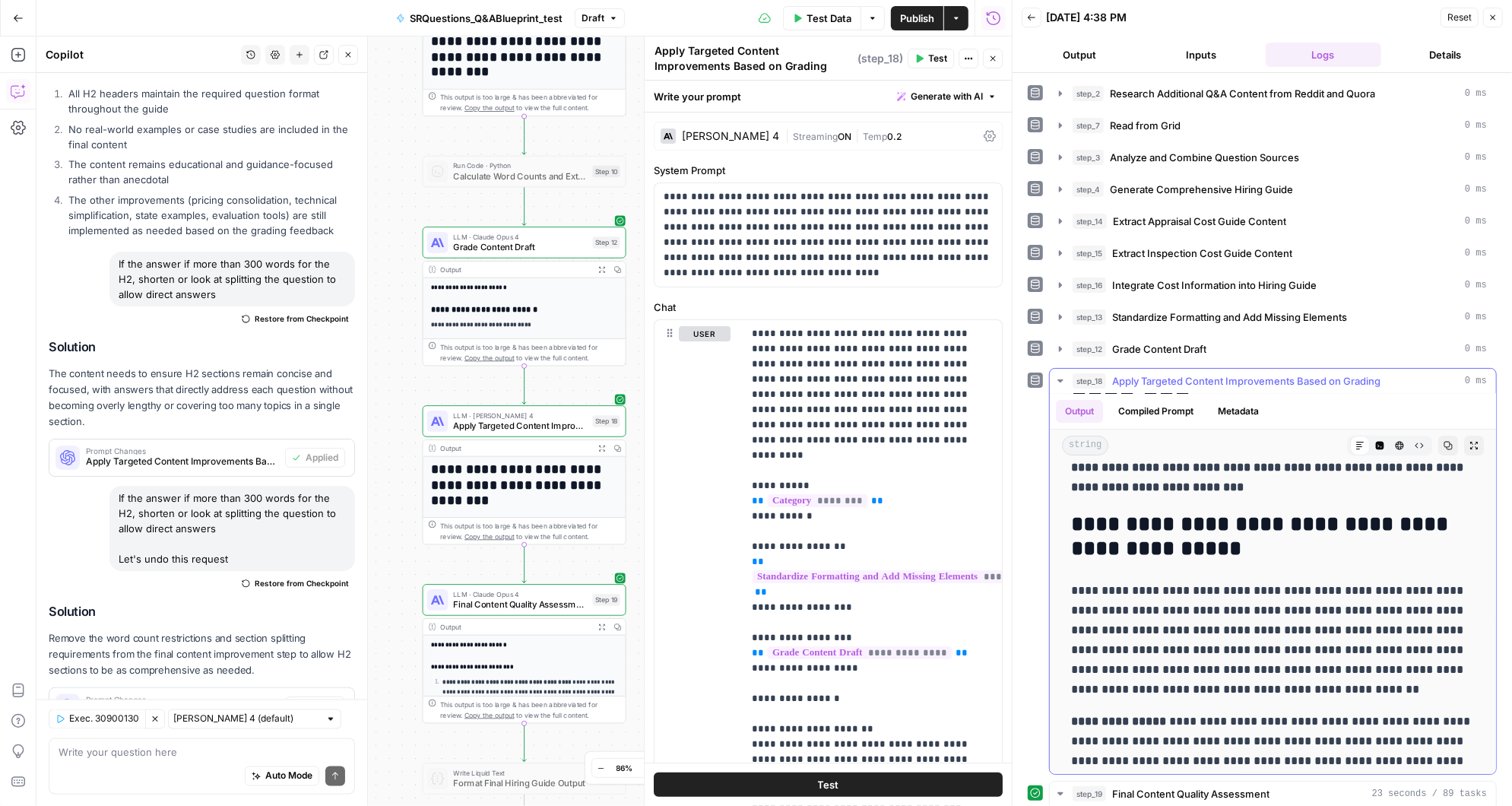
click at [1354, 438] on div "Markdown" at bounding box center [1360, 446] width 20 height 20
click at [1362, 441] on icon at bounding box center [1360, 446] width 9 height 9
click at [1448, 441] on icon "button" at bounding box center [1448, 446] width 9 height 9
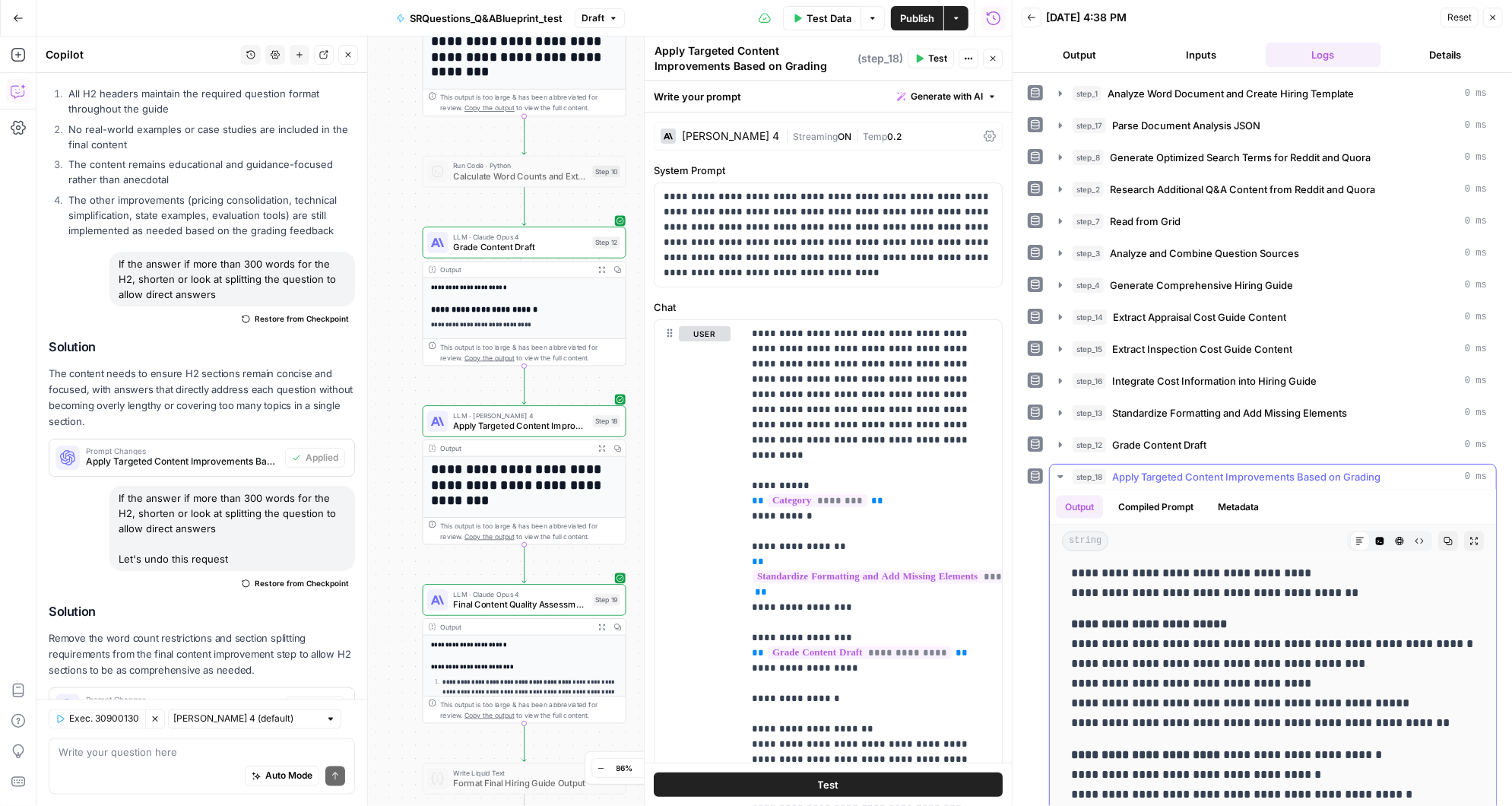
scroll to position [6683, 0]
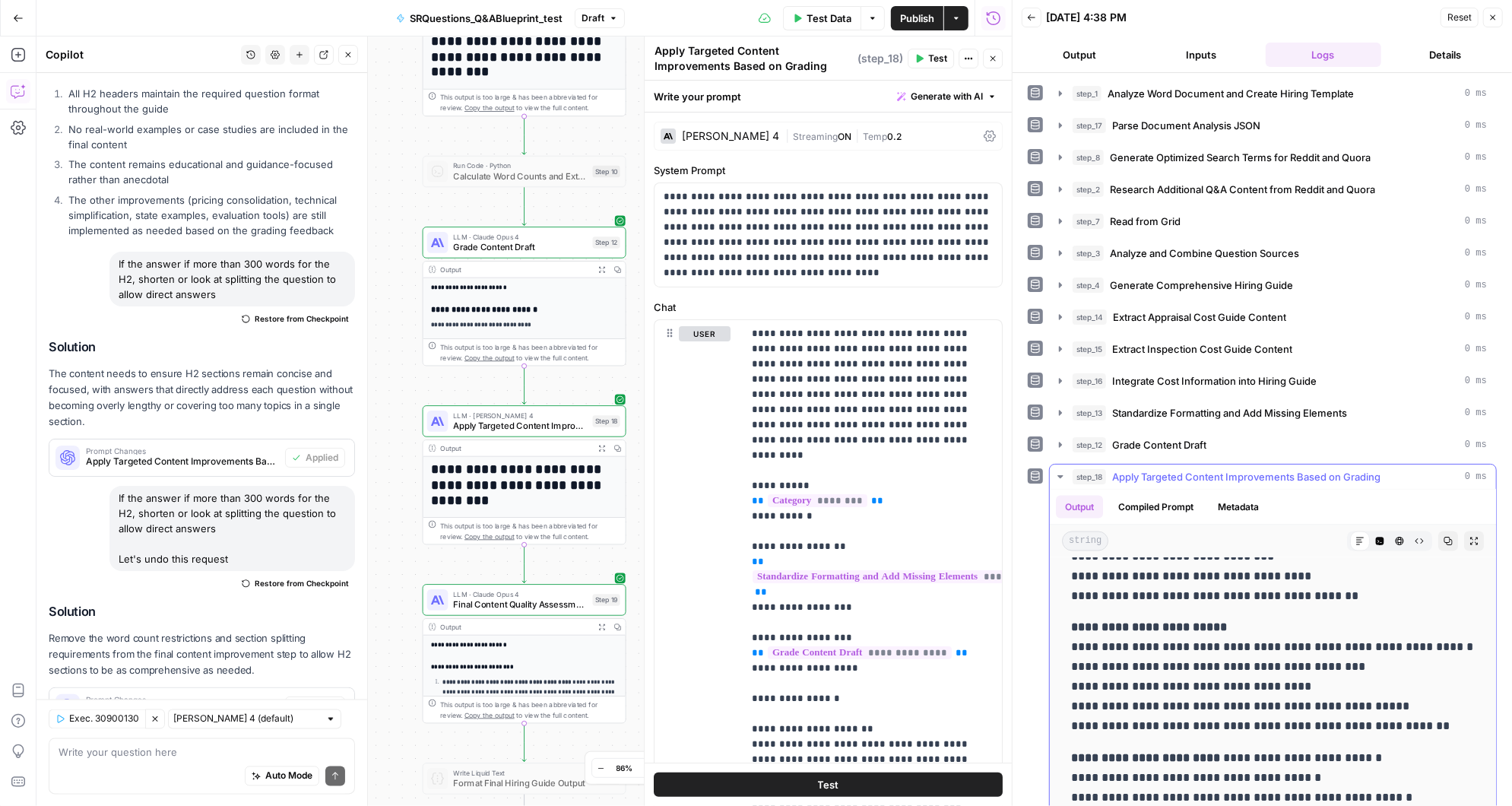
click at [1059, 475] on icon "button" at bounding box center [1060, 476] width 5 height 3
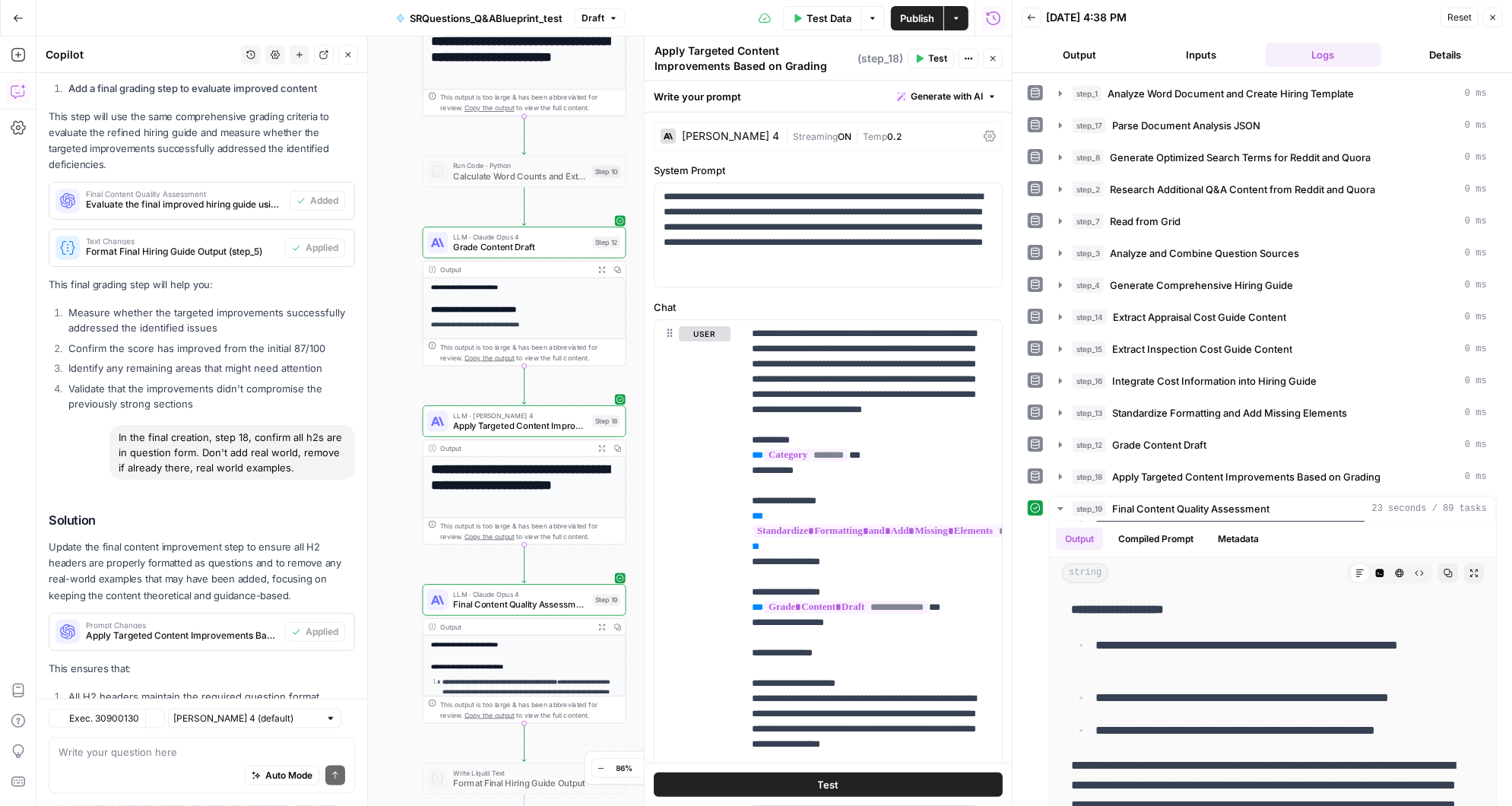
scroll to position [11020, 0]
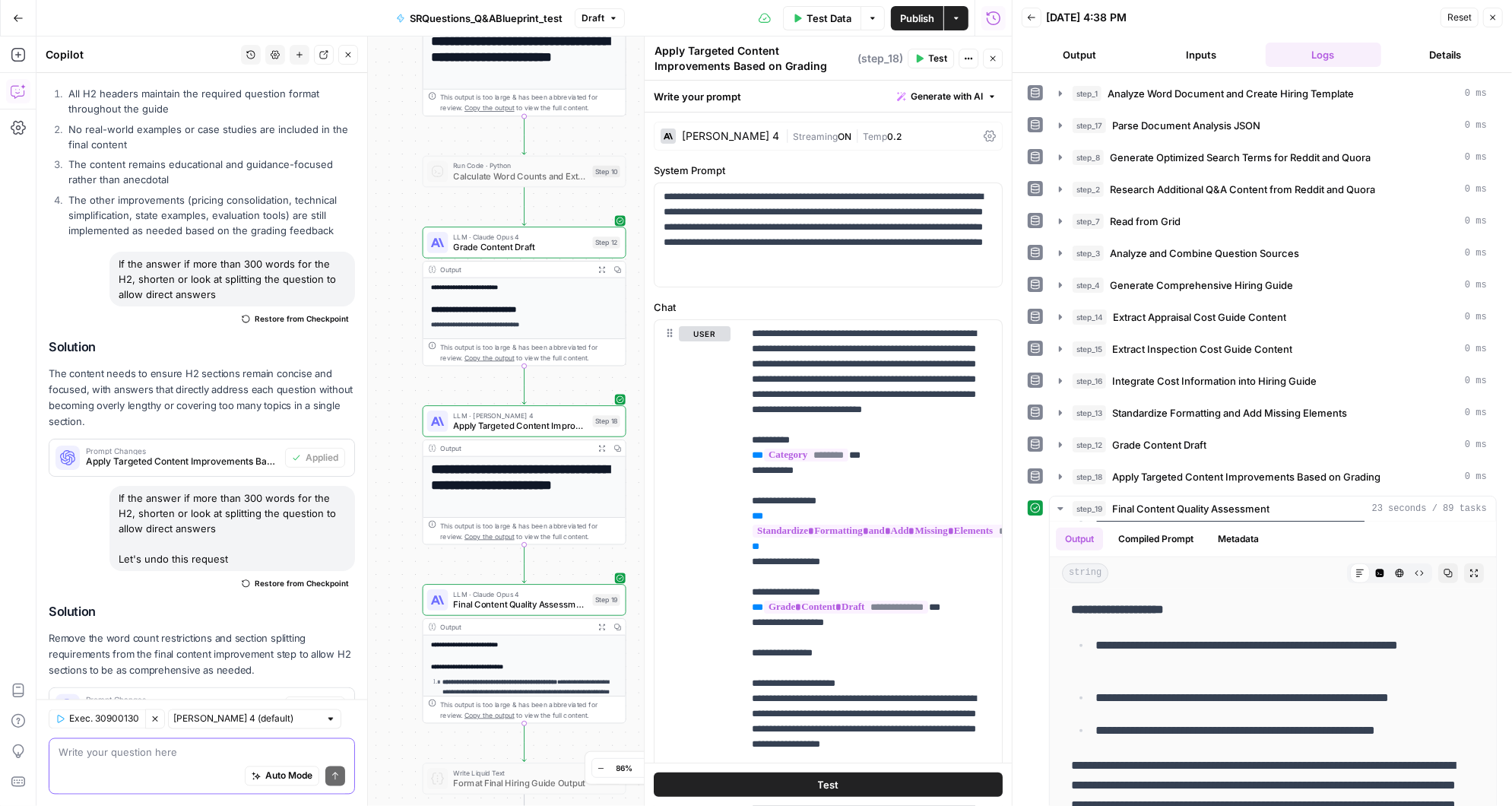
click at [193, 755] on textarea at bounding box center [202, 752] width 286 height 15
click at [1200, 46] on button "Inputs" at bounding box center [1201, 54] width 116 height 24
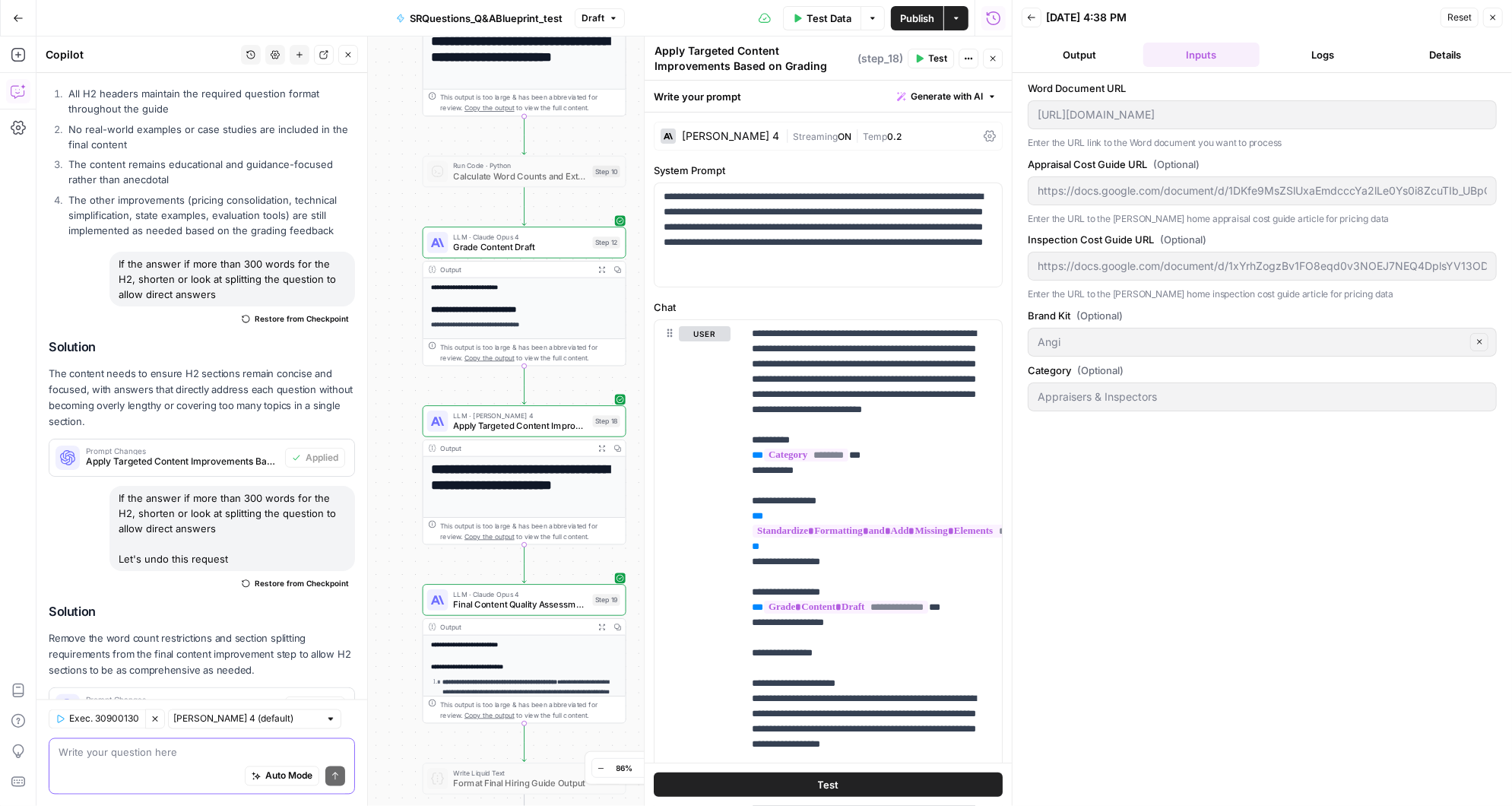
click at [136, 750] on textarea at bounding box center [202, 752] width 286 height 15
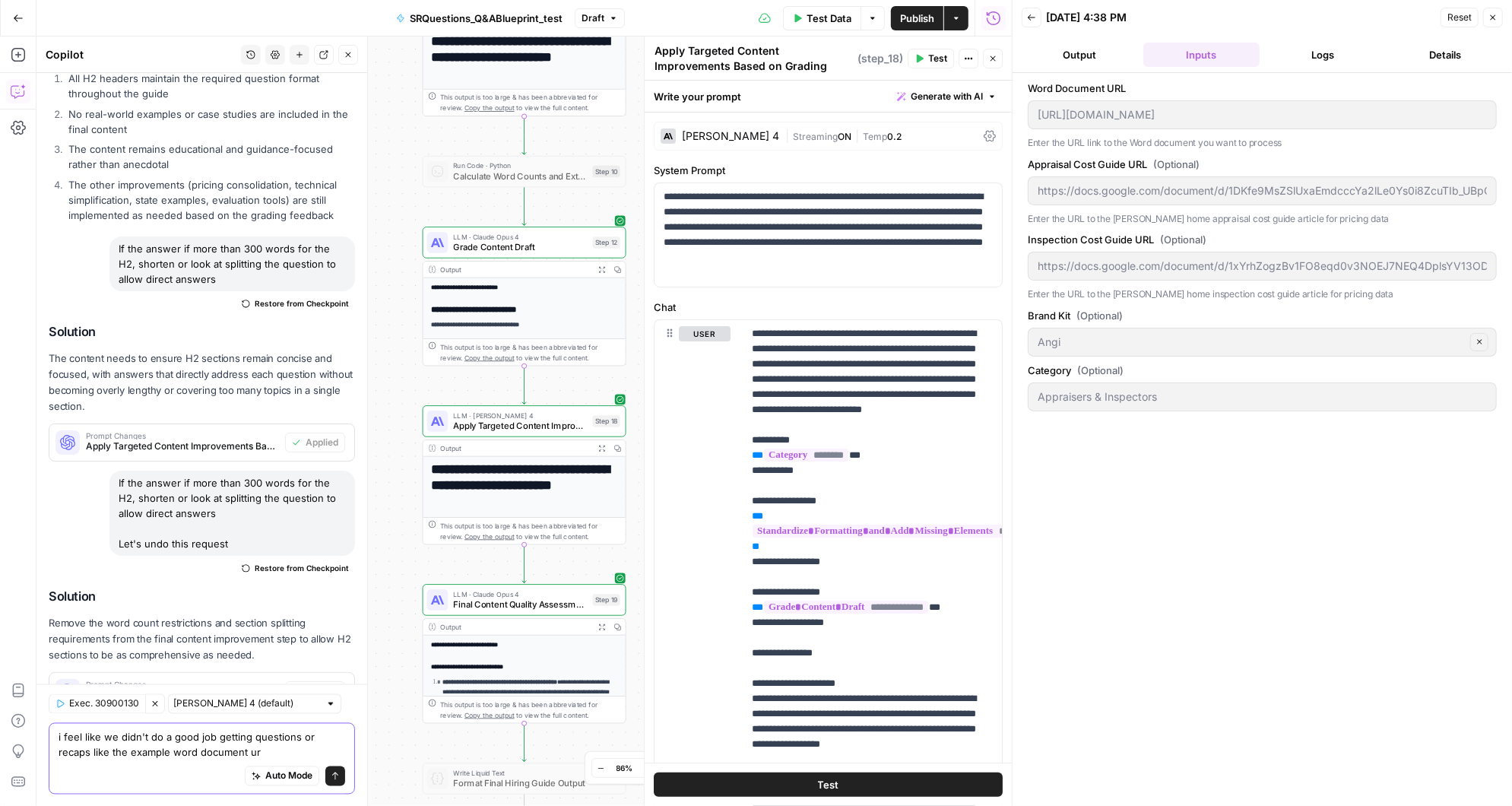
type textarea "i feel like we didn't do a good job getting questions or recaps like the exampl…"
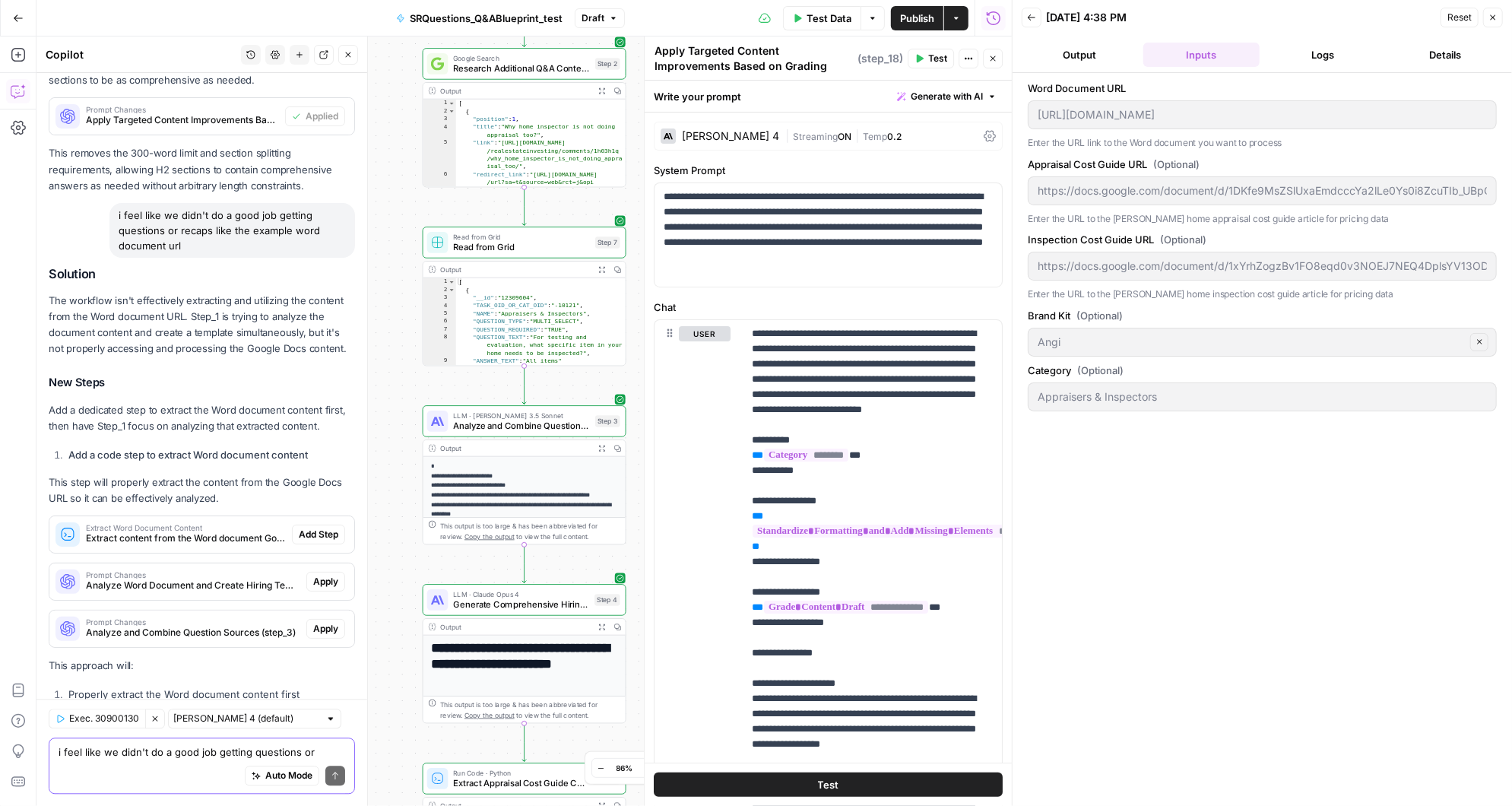
scroll to position [11608, 0]
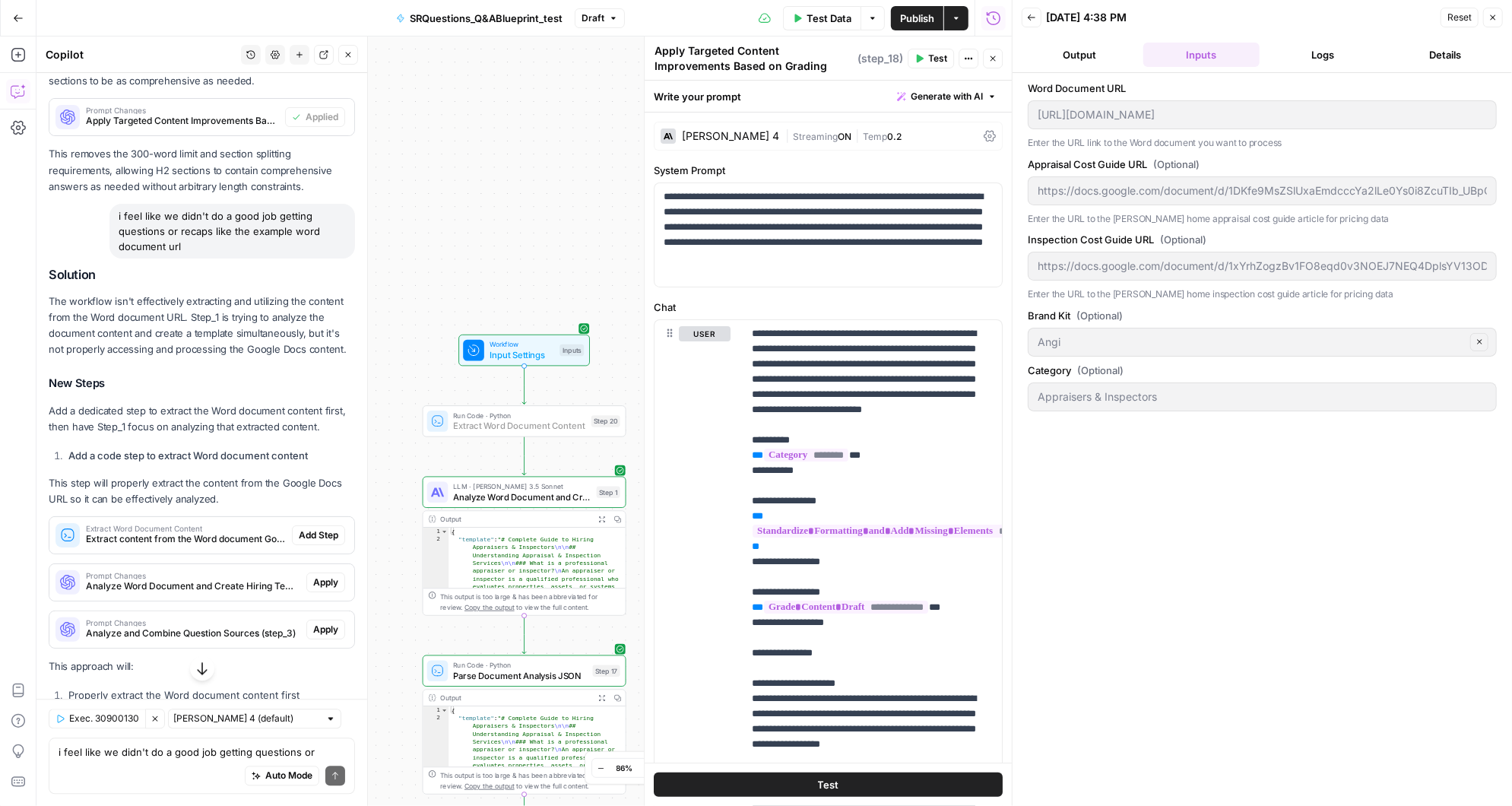
click at [317, 528] on span "Add Step" at bounding box center [319, 534] width 40 height 14
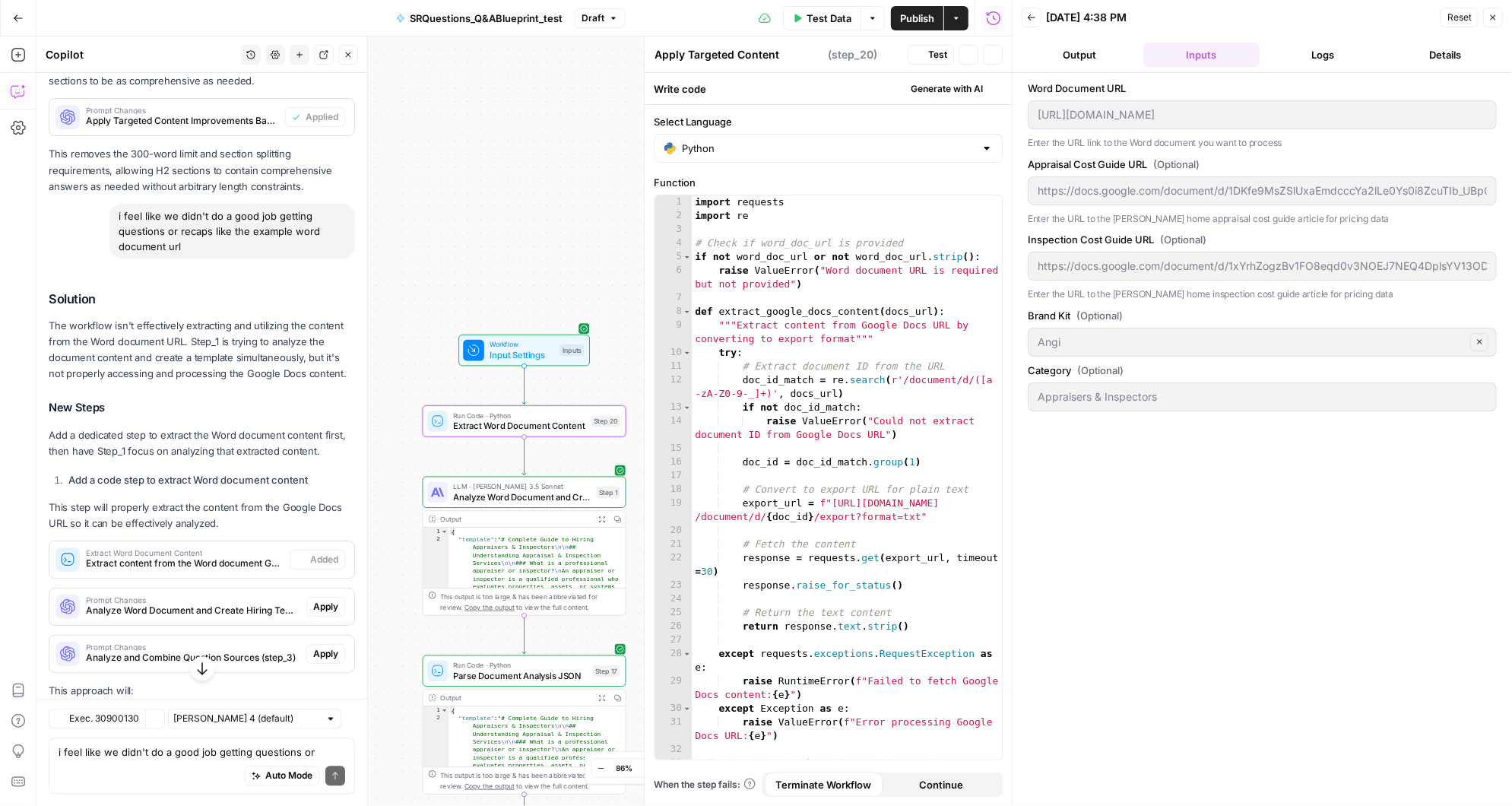
type textarea "Extract Word Document Content"
click at [330, 600] on span "Apply" at bounding box center [326, 606] width 25 height 14
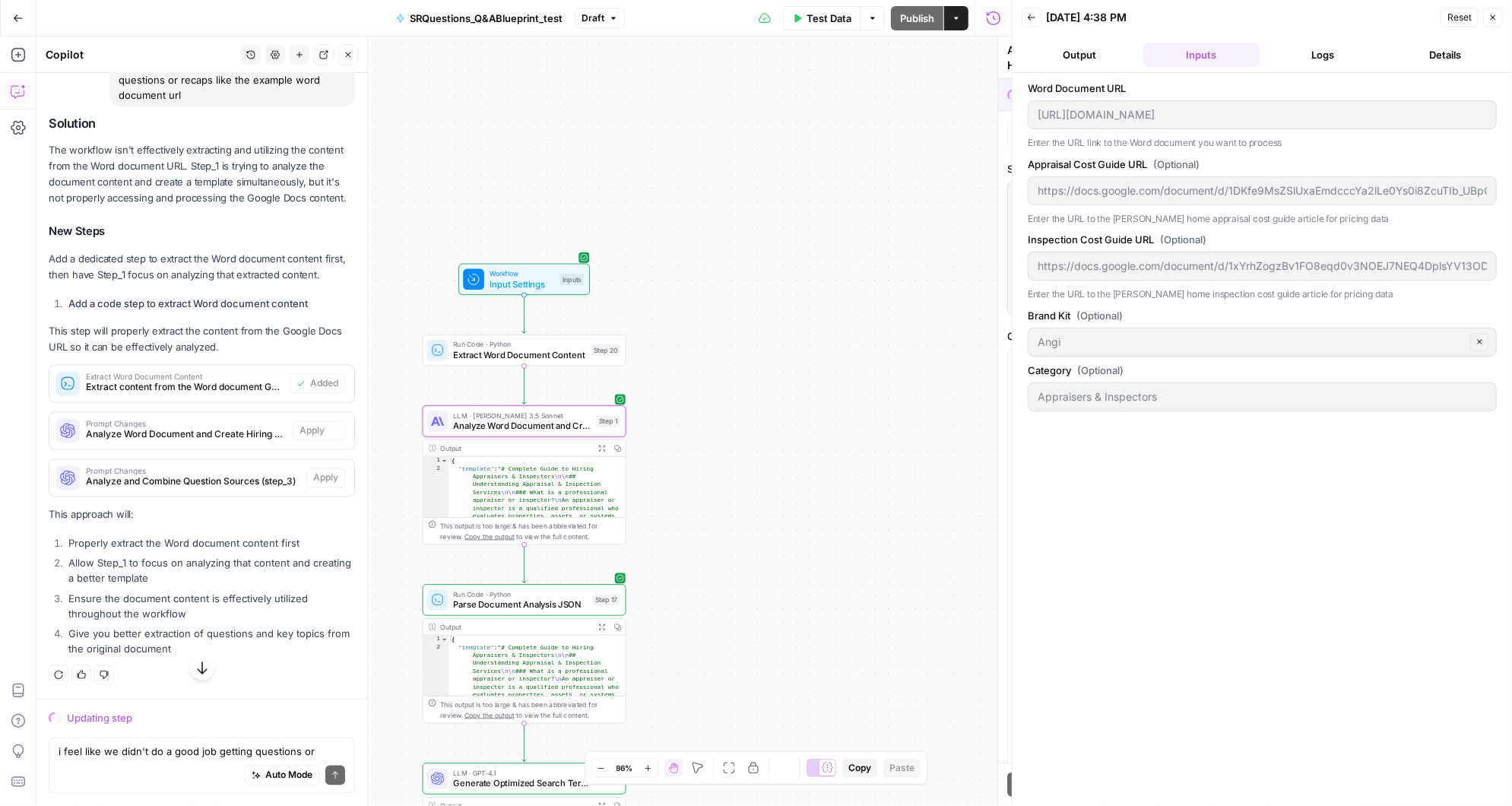
scroll to position [11049, 0]
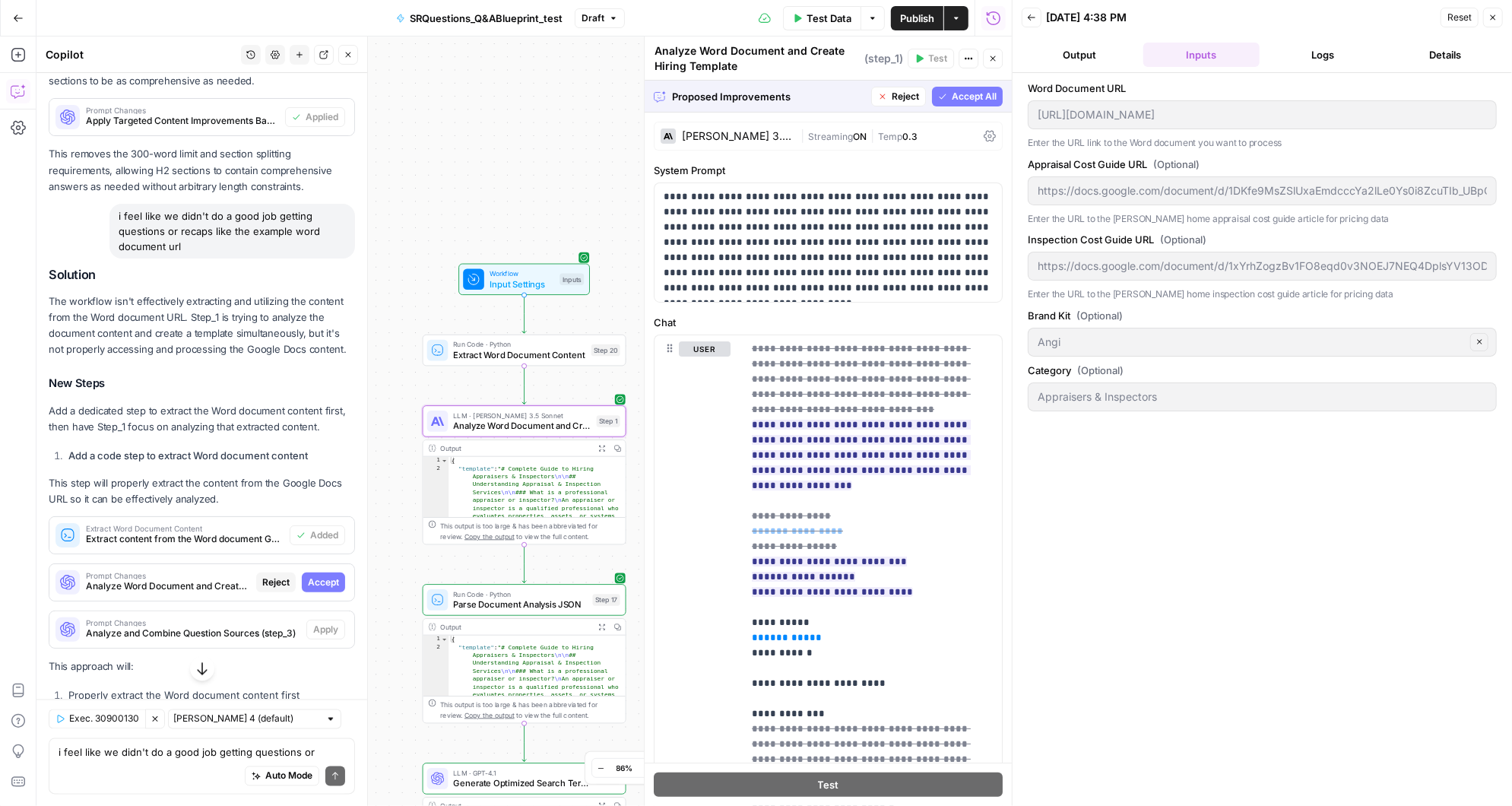
click at [326, 575] on span "Accept" at bounding box center [323, 581] width 31 height 14
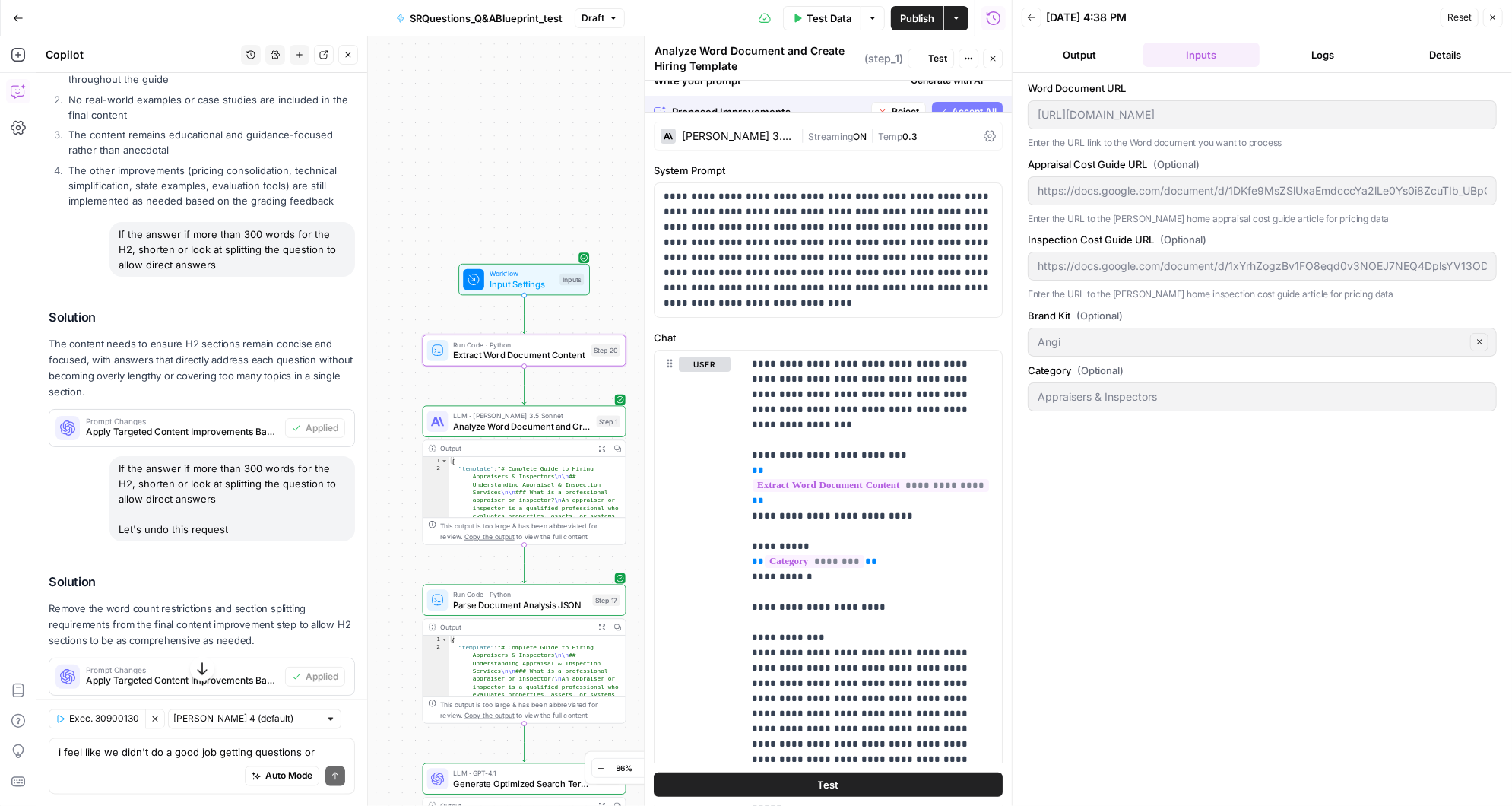
scroll to position [11608, 0]
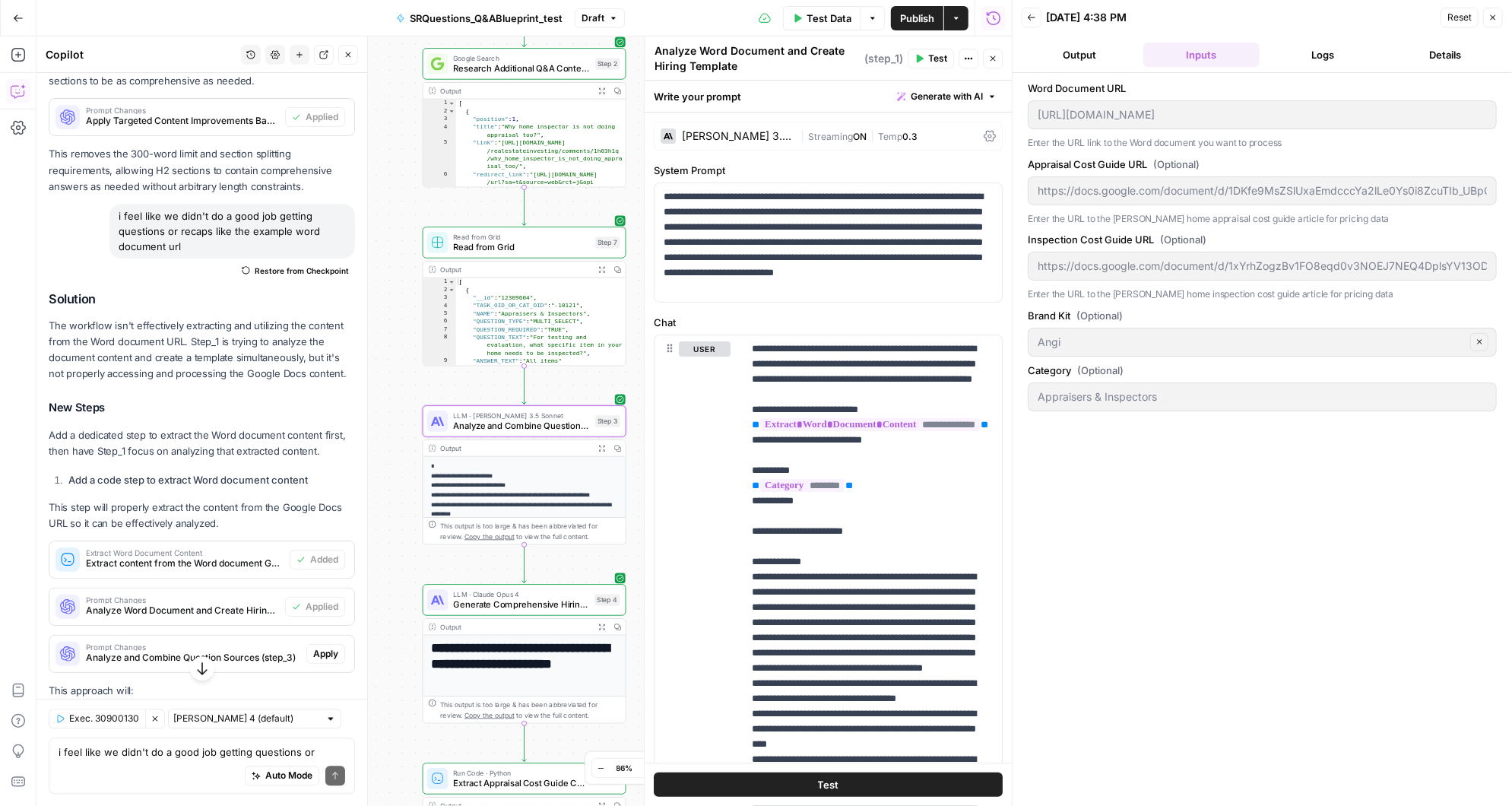
click at [328, 647] on span "Apply" at bounding box center [326, 653] width 25 height 14
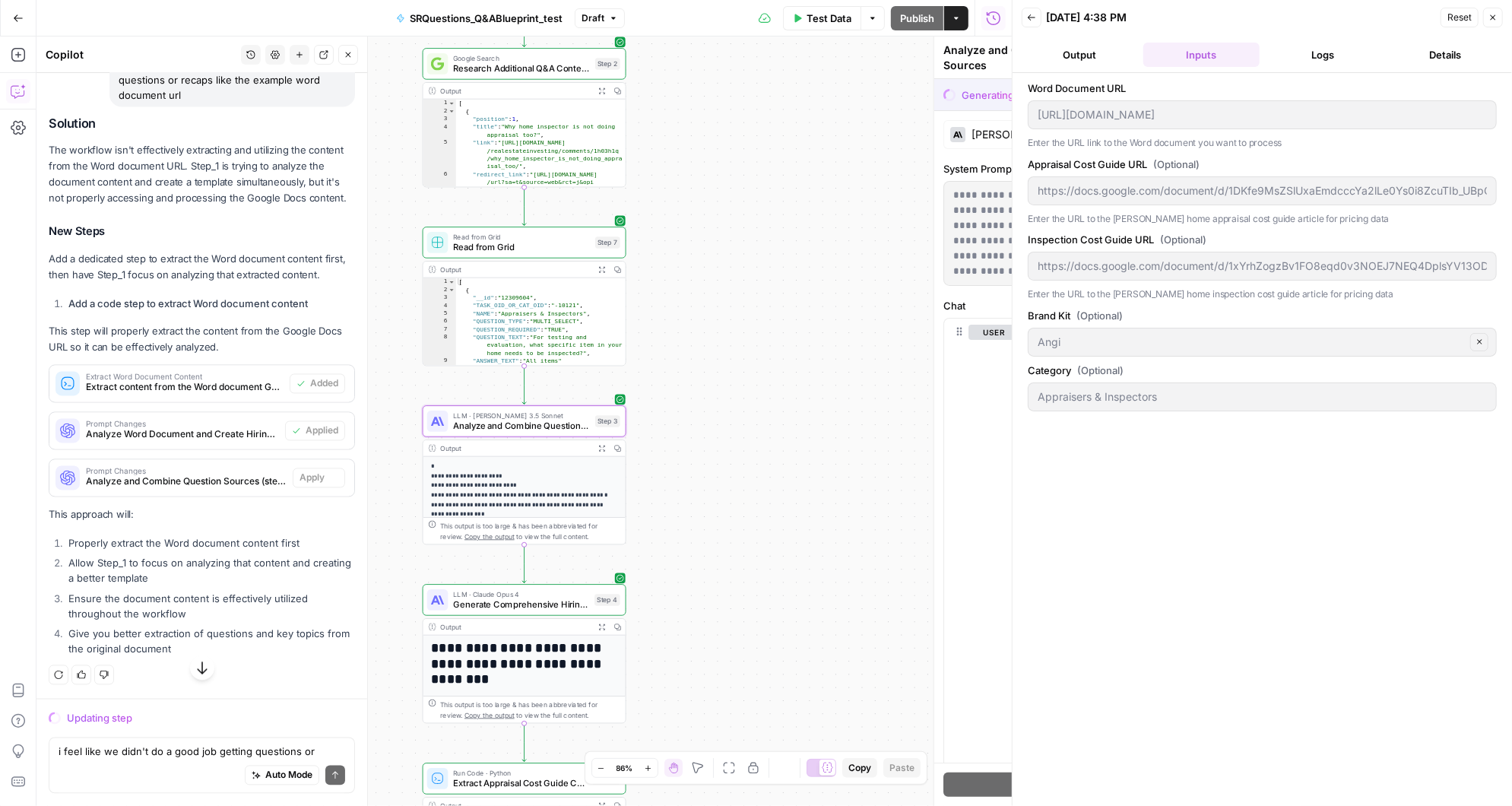
scroll to position [11049, 0]
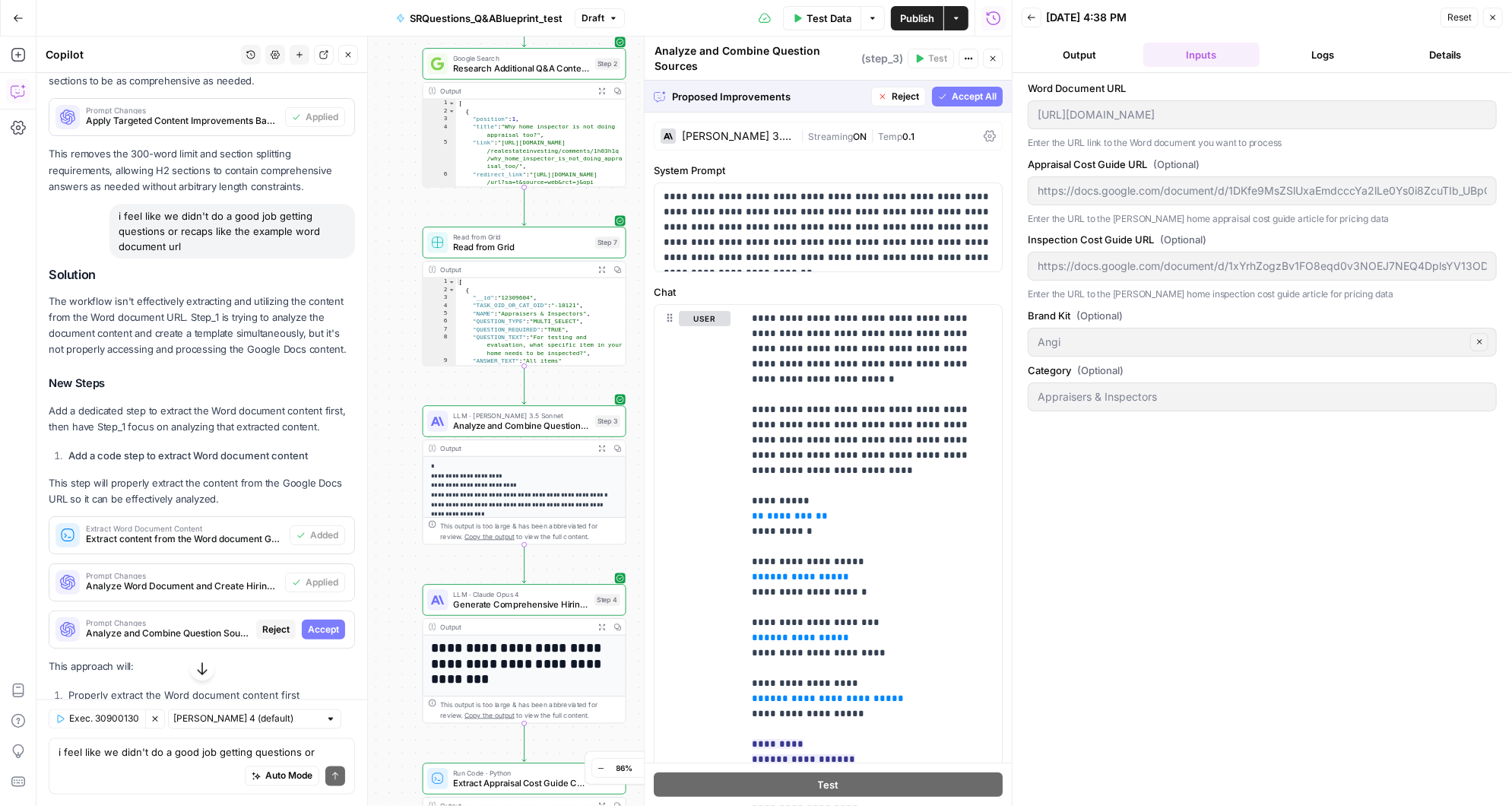
click at [965, 101] on span "Accept All" at bounding box center [974, 96] width 45 height 14
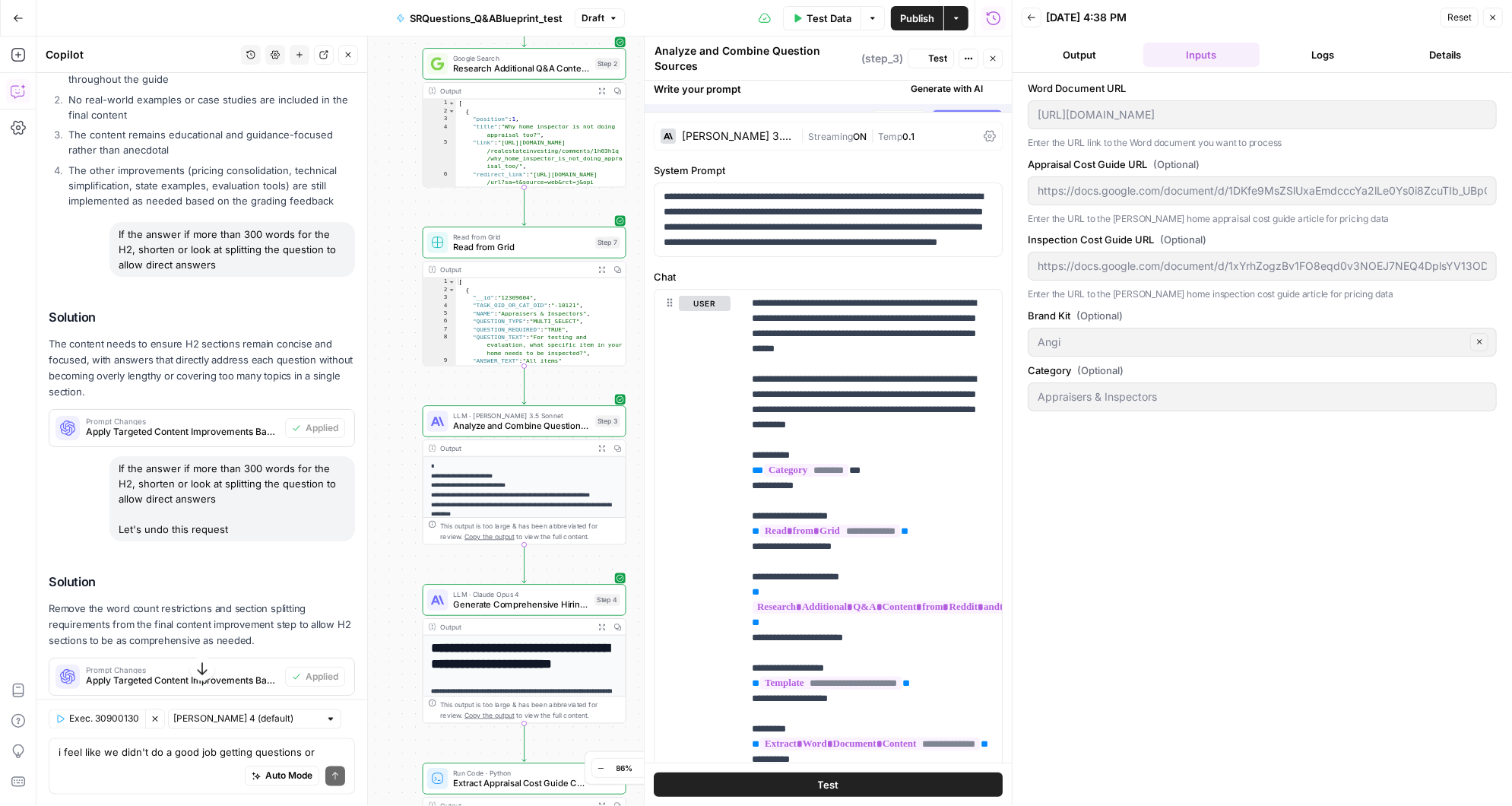
scroll to position [11608, 0]
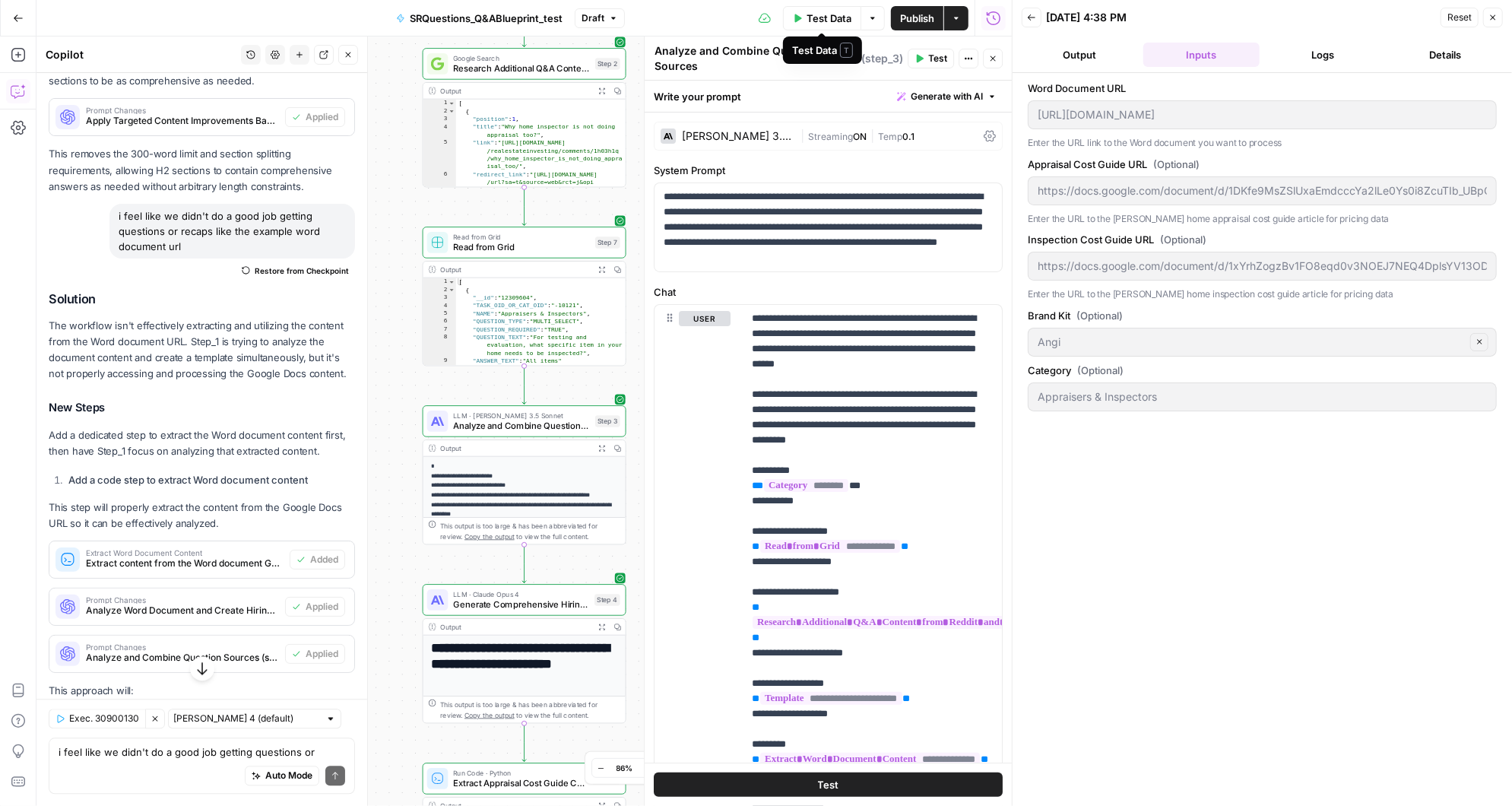
click at [831, 14] on span "Test Data" at bounding box center [829, 18] width 45 height 15
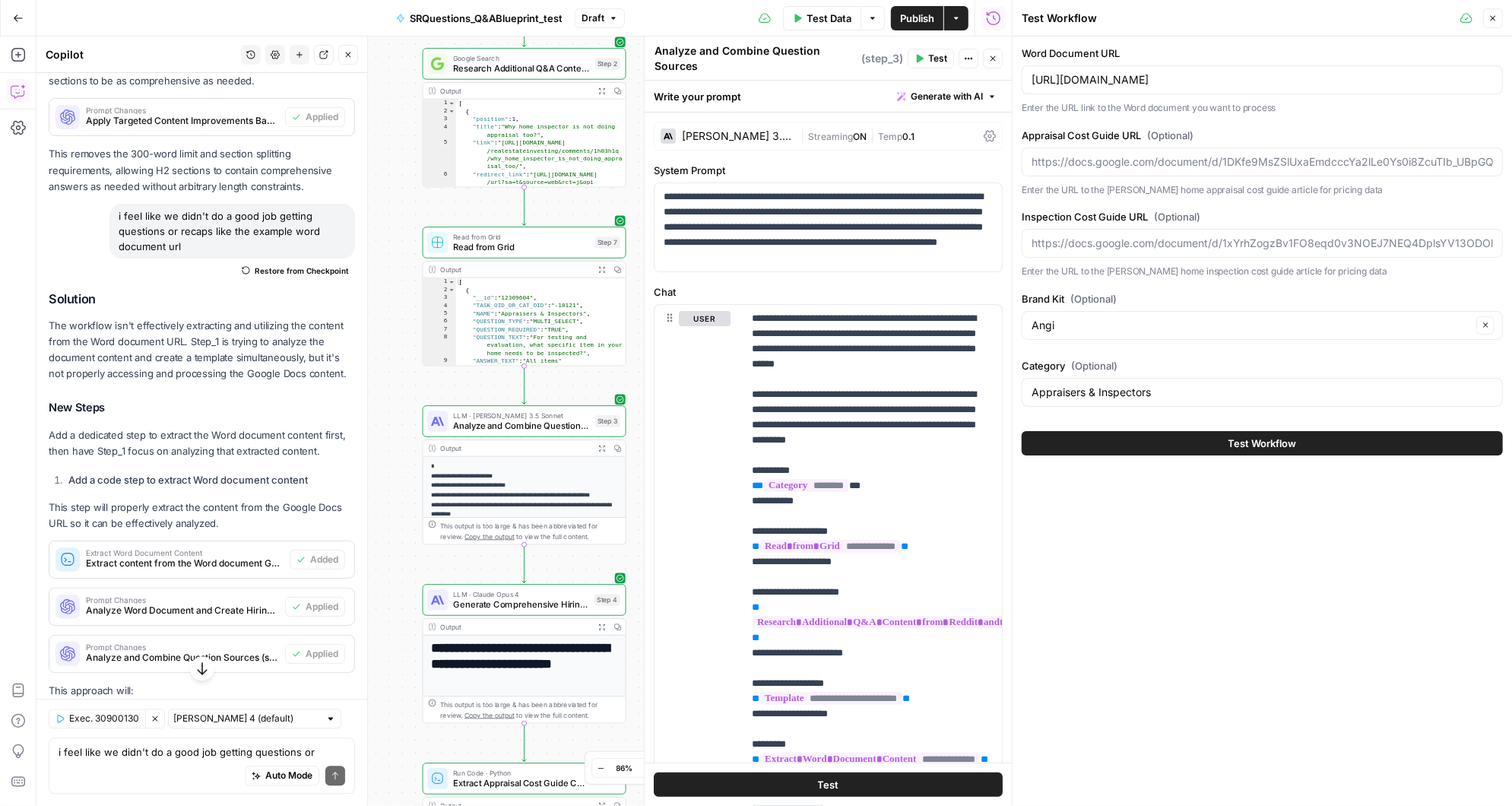
click at [1213, 439] on button "Test Workflow" at bounding box center [1261, 443] width 481 height 24
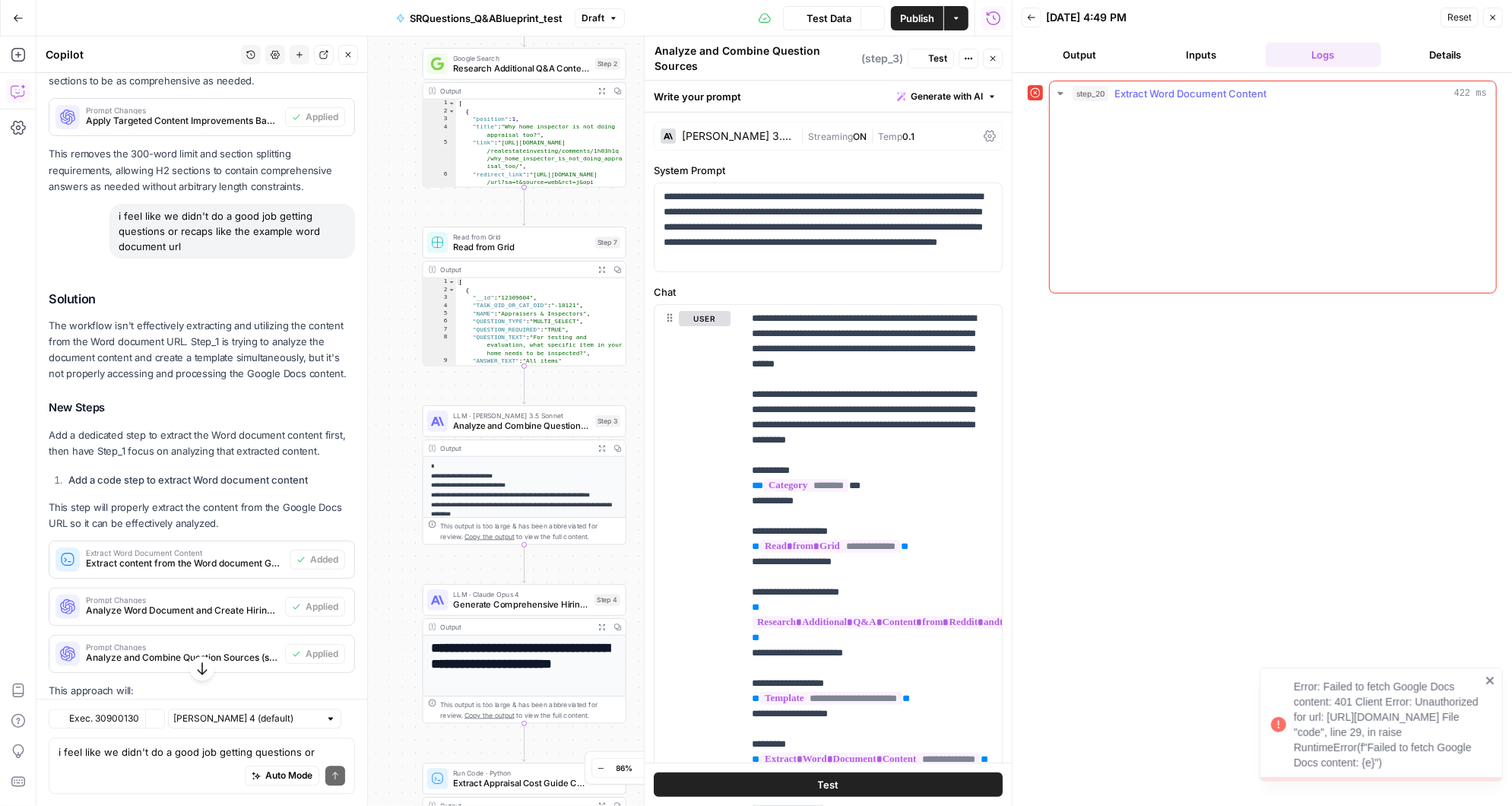
scroll to position [11661, 0]
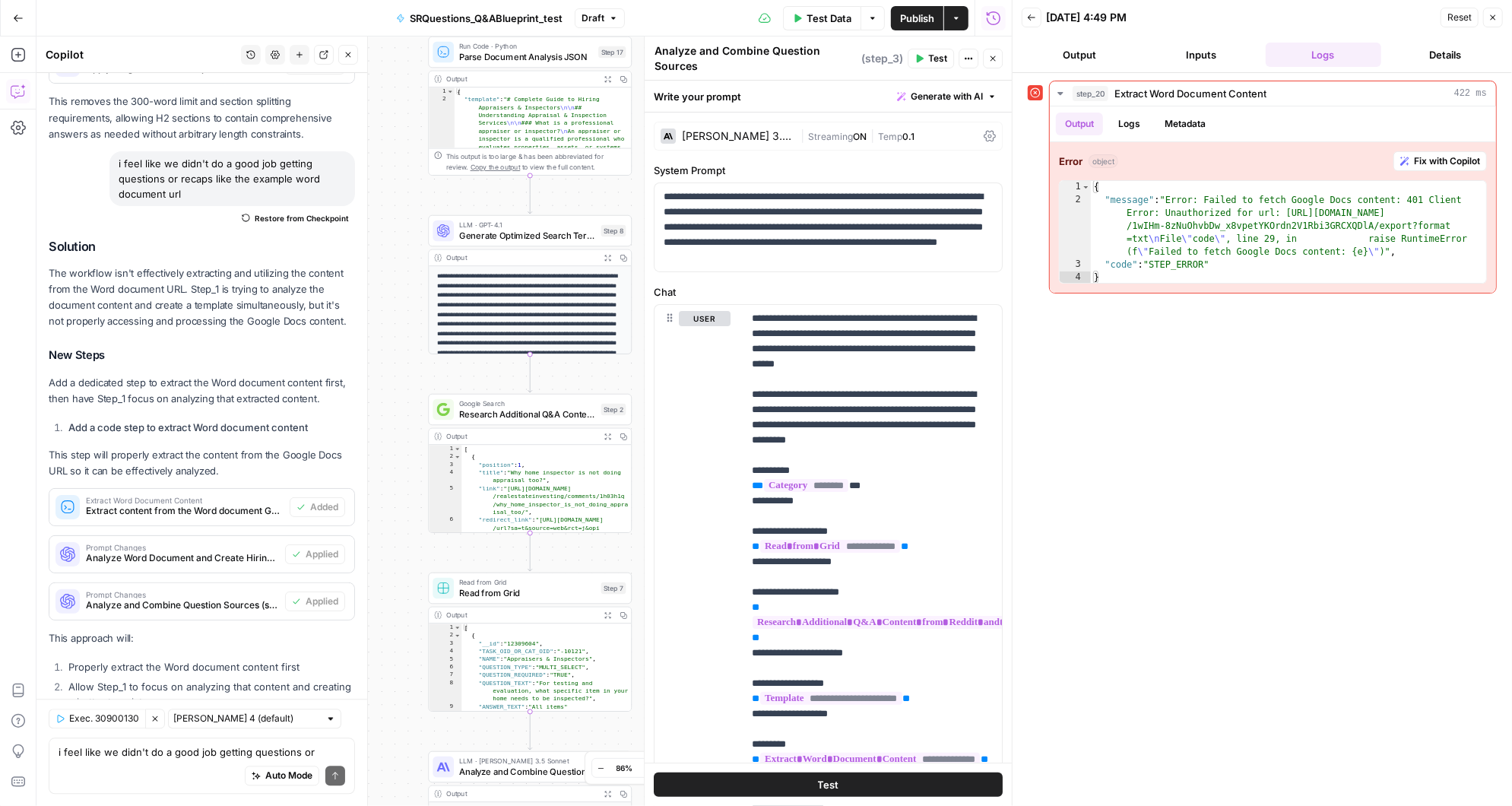
drag, startPoint x: 395, startPoint y: 79, endPoint x: 397, endPoint y: 392, distance: 313.0
click at [397, 392] on div "Workflow Input Settings Inputs Error Run Code · Python Extract Word Document Co…" at bounding box center [523, 421] width 975 height 770
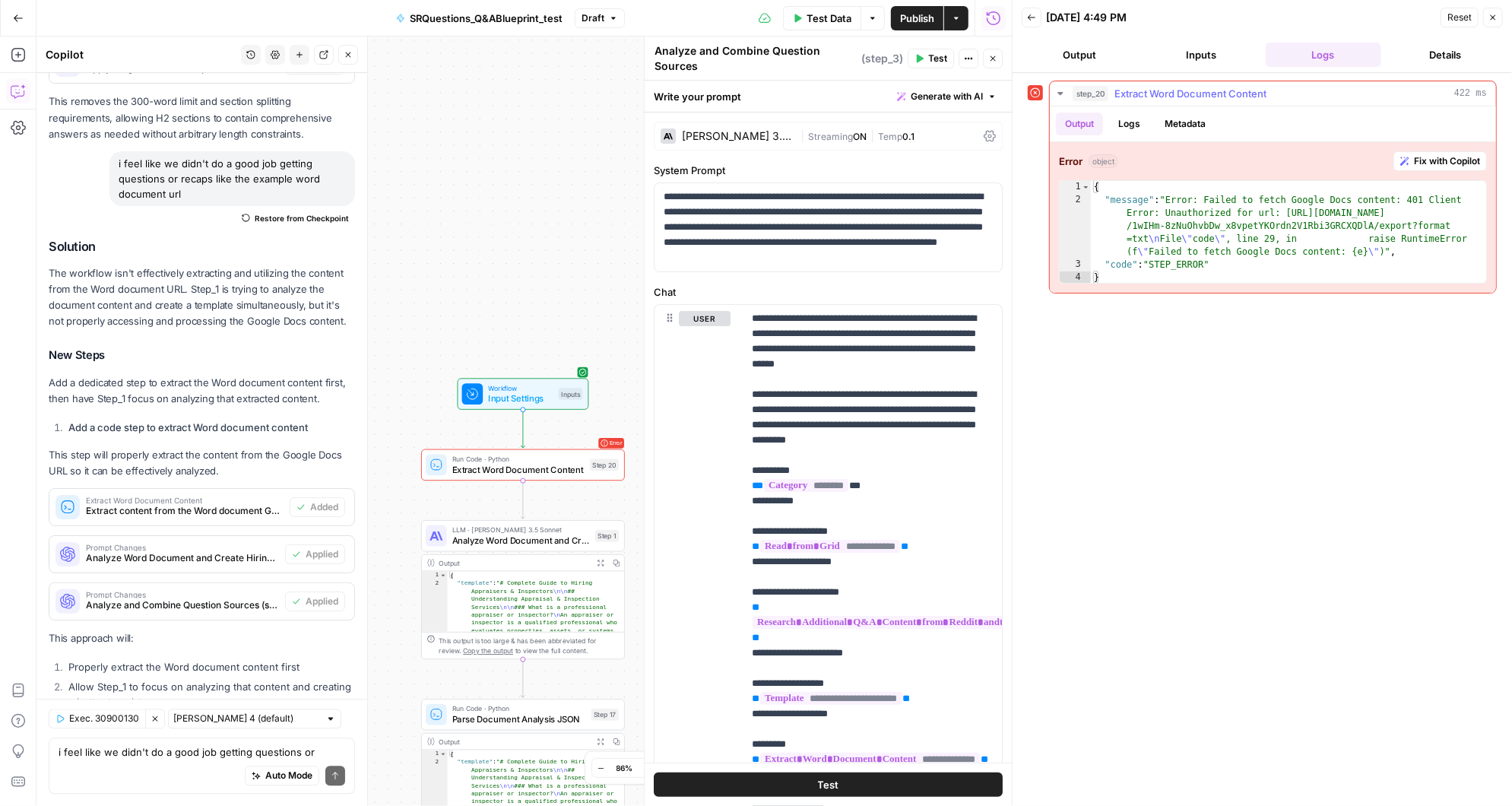
click at [1451, 158] on span "Fix with Copilot" at bounding box center [1446, 160] width 66 height 14
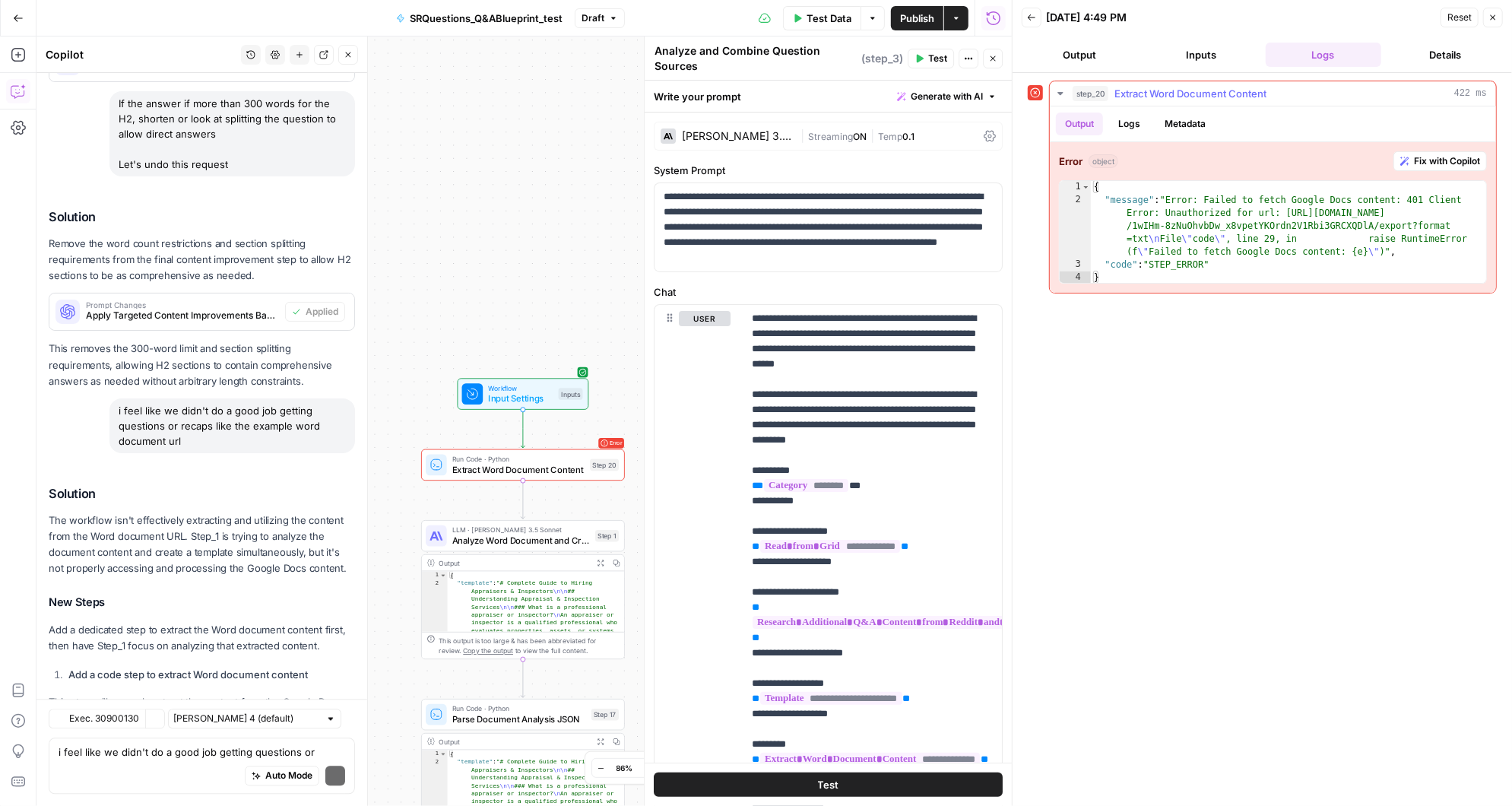
scroll to position [12076, 0]
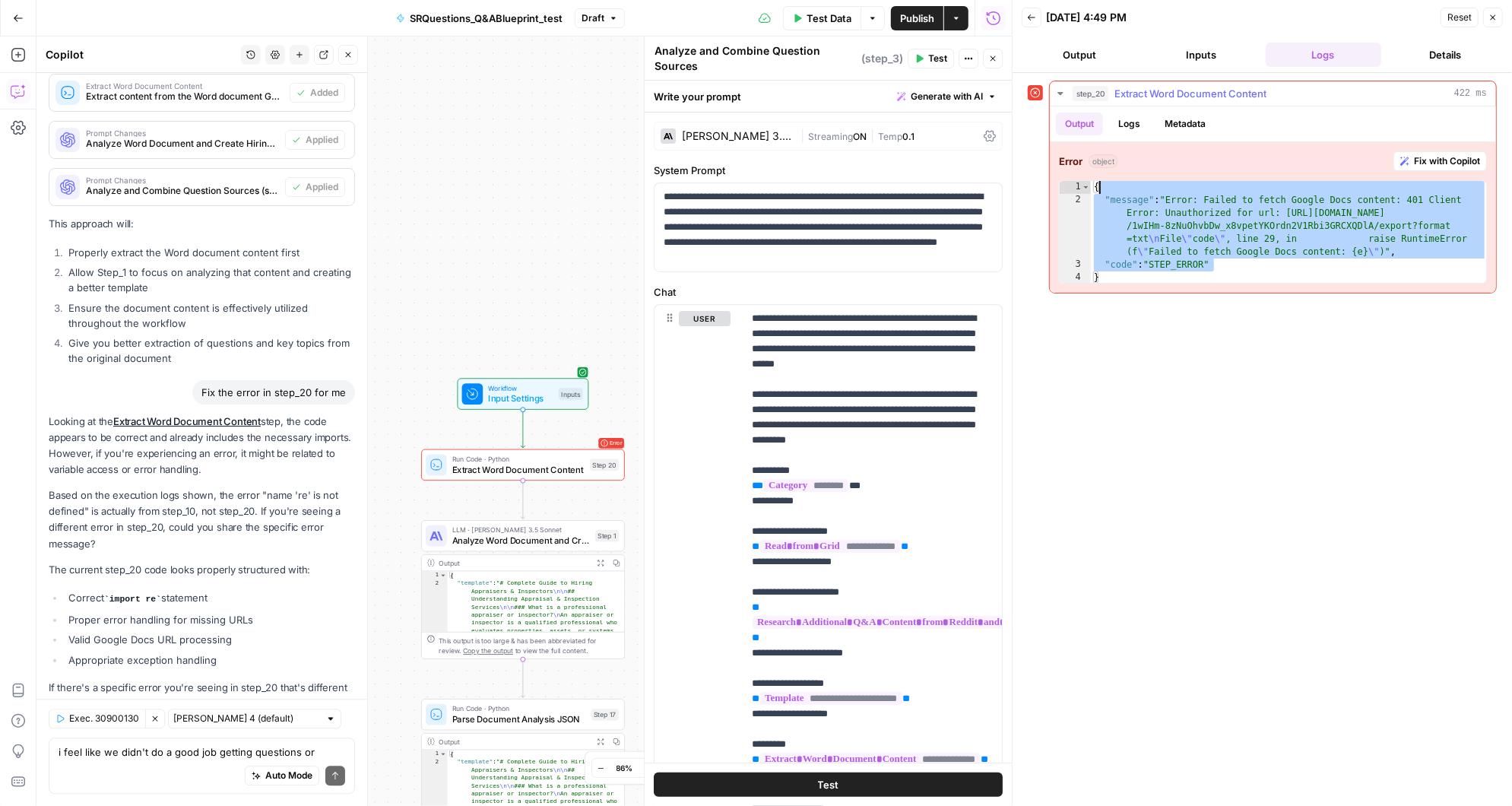
drag, startPoint x: 1229, startPoint y: 267, endPoint x: 1111, endPoint y: 179, distance: 147.2
click at [1111, 181] on div "{ "message" : "Error: Failed to fetch Google Docs content: 401 Client Error: Un…" at bounding box center [1289, 245] width 397 height 130
type textarea "**********"
click at [182, 760] on div "Auto Mode Send" at bounding box center [202, 776] width 286 height 34
paste textarea ""message": "Error: Failed to fetch Google Docs content: 401 Client Error: Unaut…"
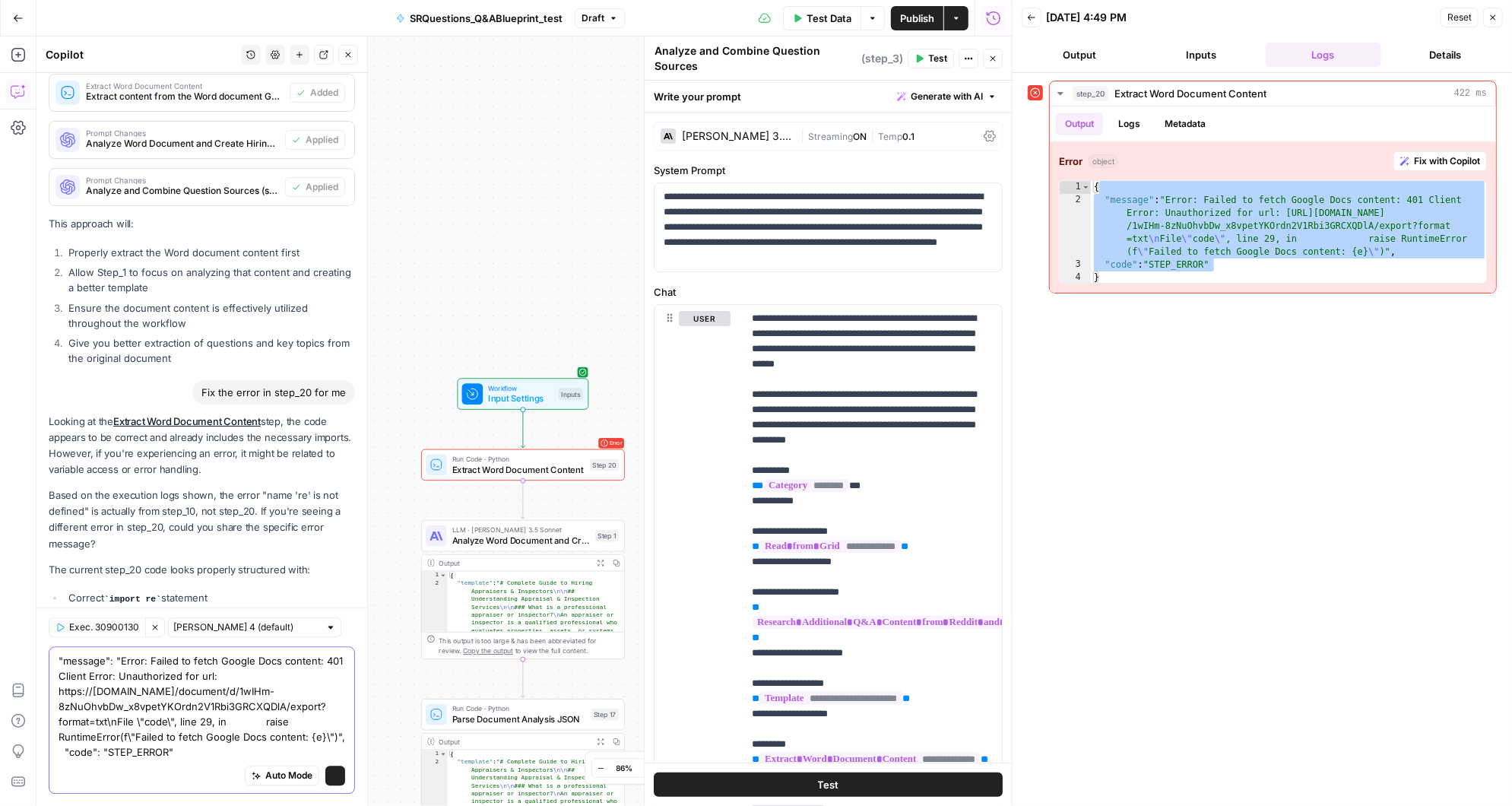
scroll to position [12181, 0]
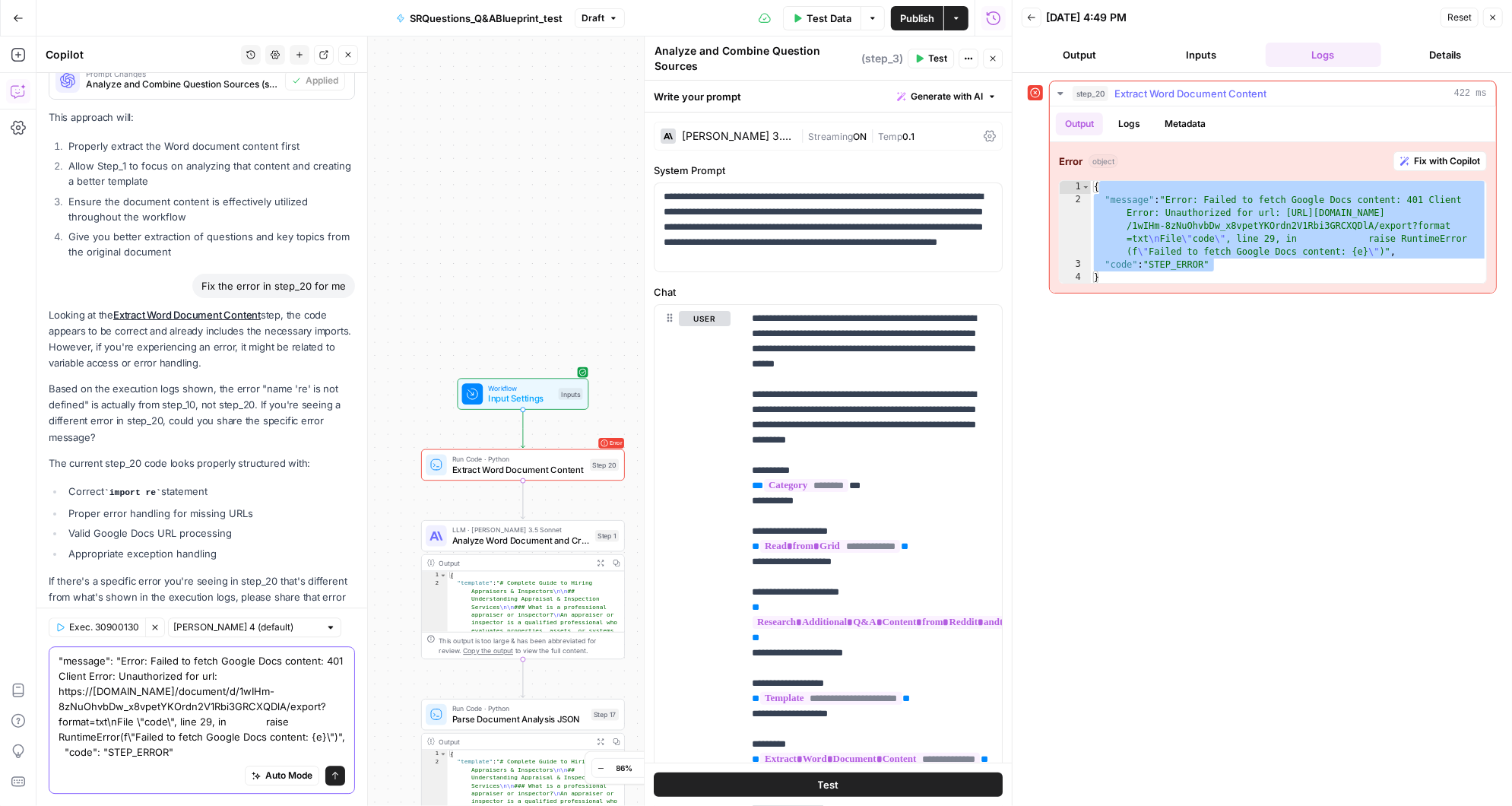
type textarea ""message": "Error: Failed to fetch Google Docs content: 401 Client Error: Unaut…"
click at [1123, 118] on button "Logs" at bounding box center [1129, 123] width 40 height 23
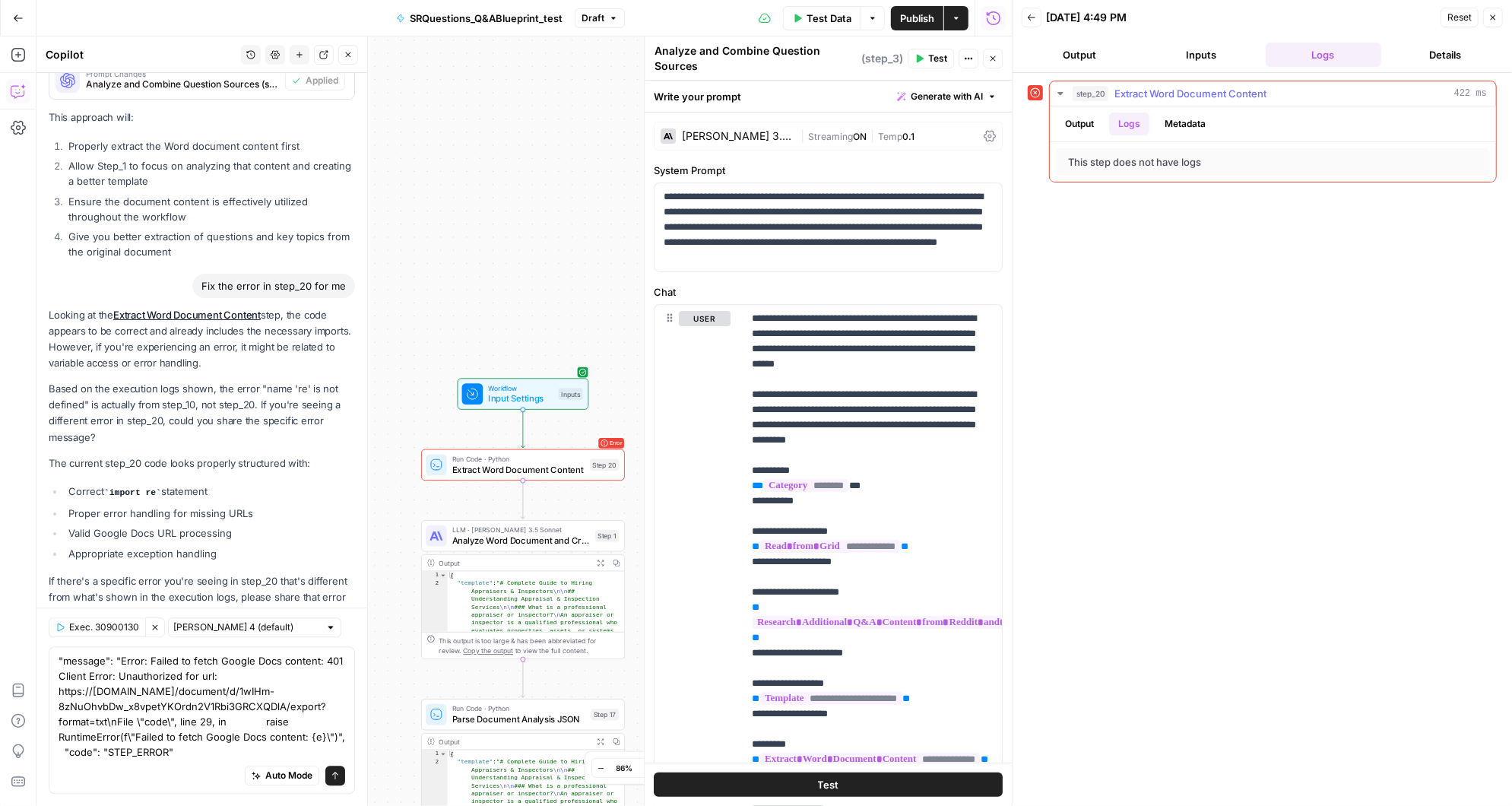
click at [1081, 119] on button "Output" at bounding box center [1079, 123] width 47 height 23
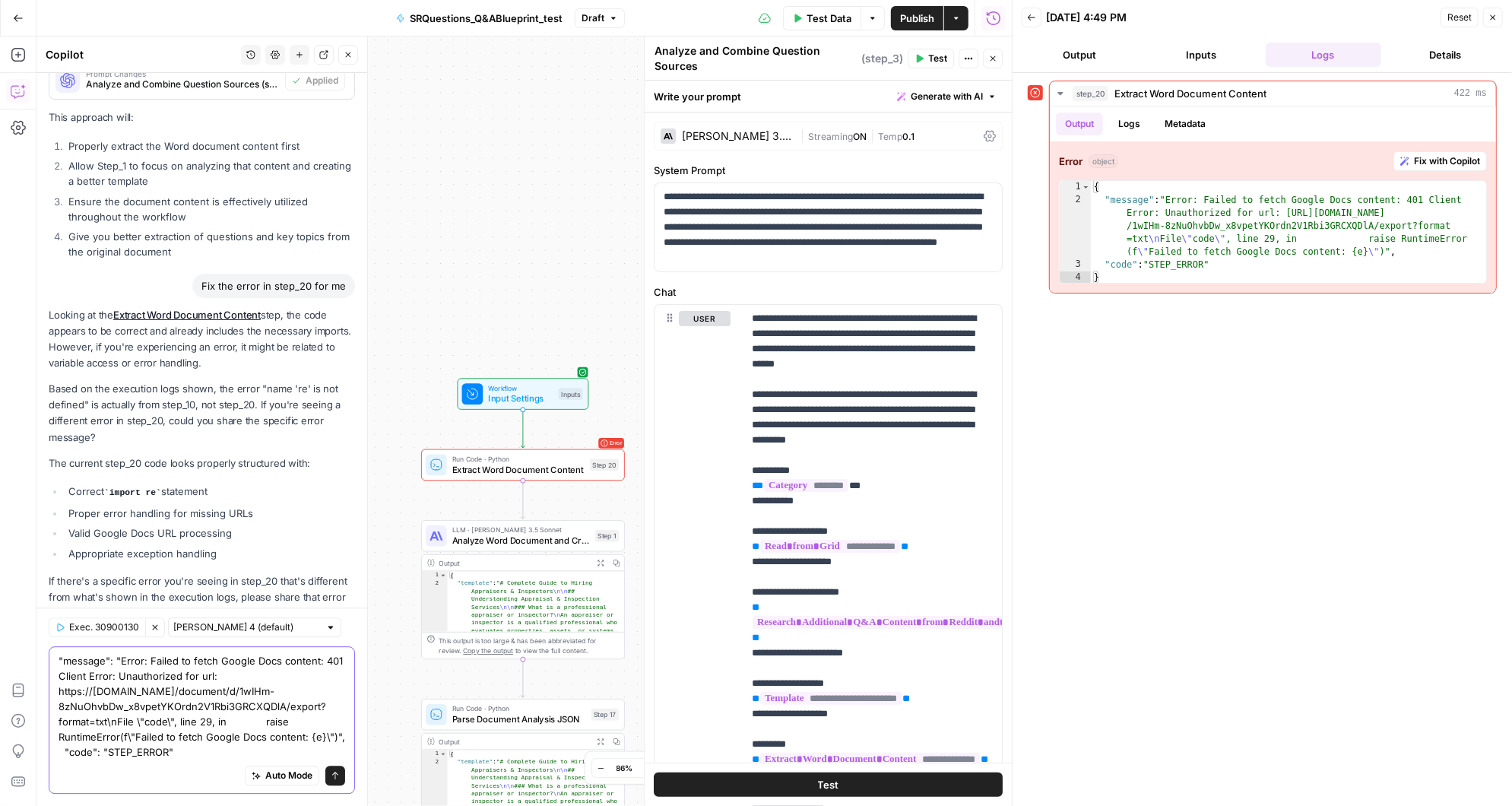
click at [334, 776] on icon "submit" at bounding box center [335, 775] width 9 height 9
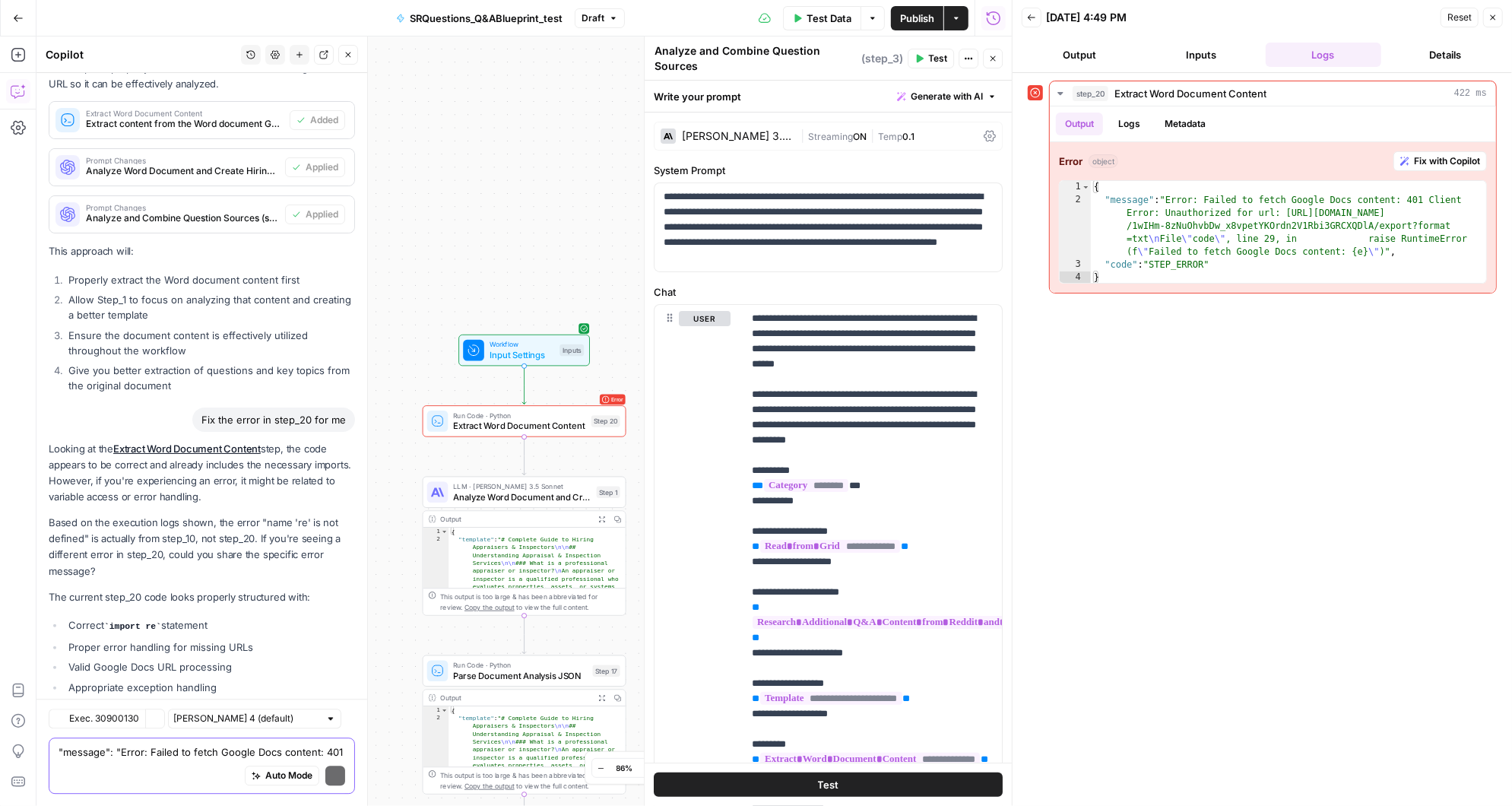
scroll to position [12709, 0]
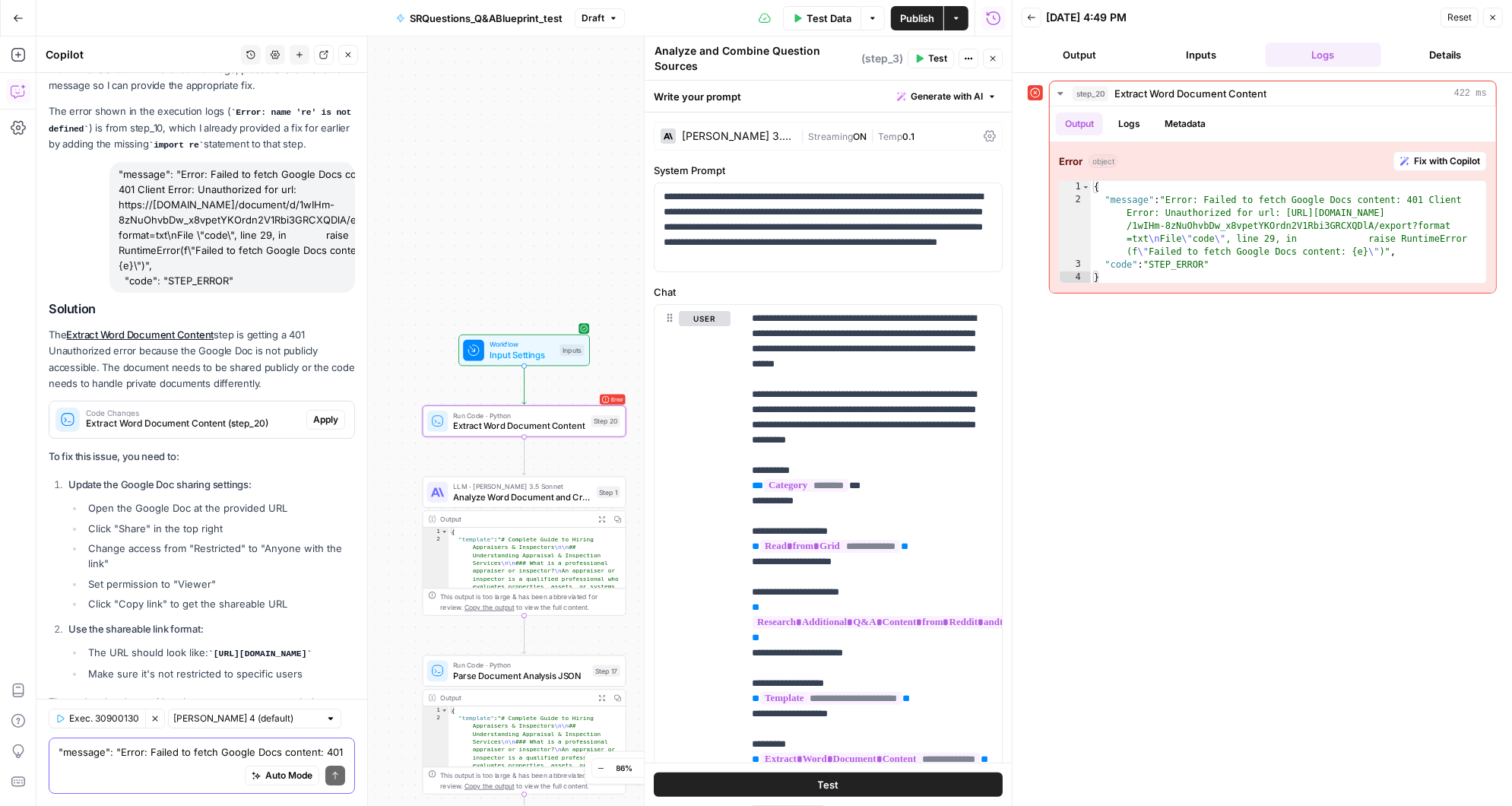
click at [327, 413] on span "Apply" at bounding box center [326, 419] width 25 height 14
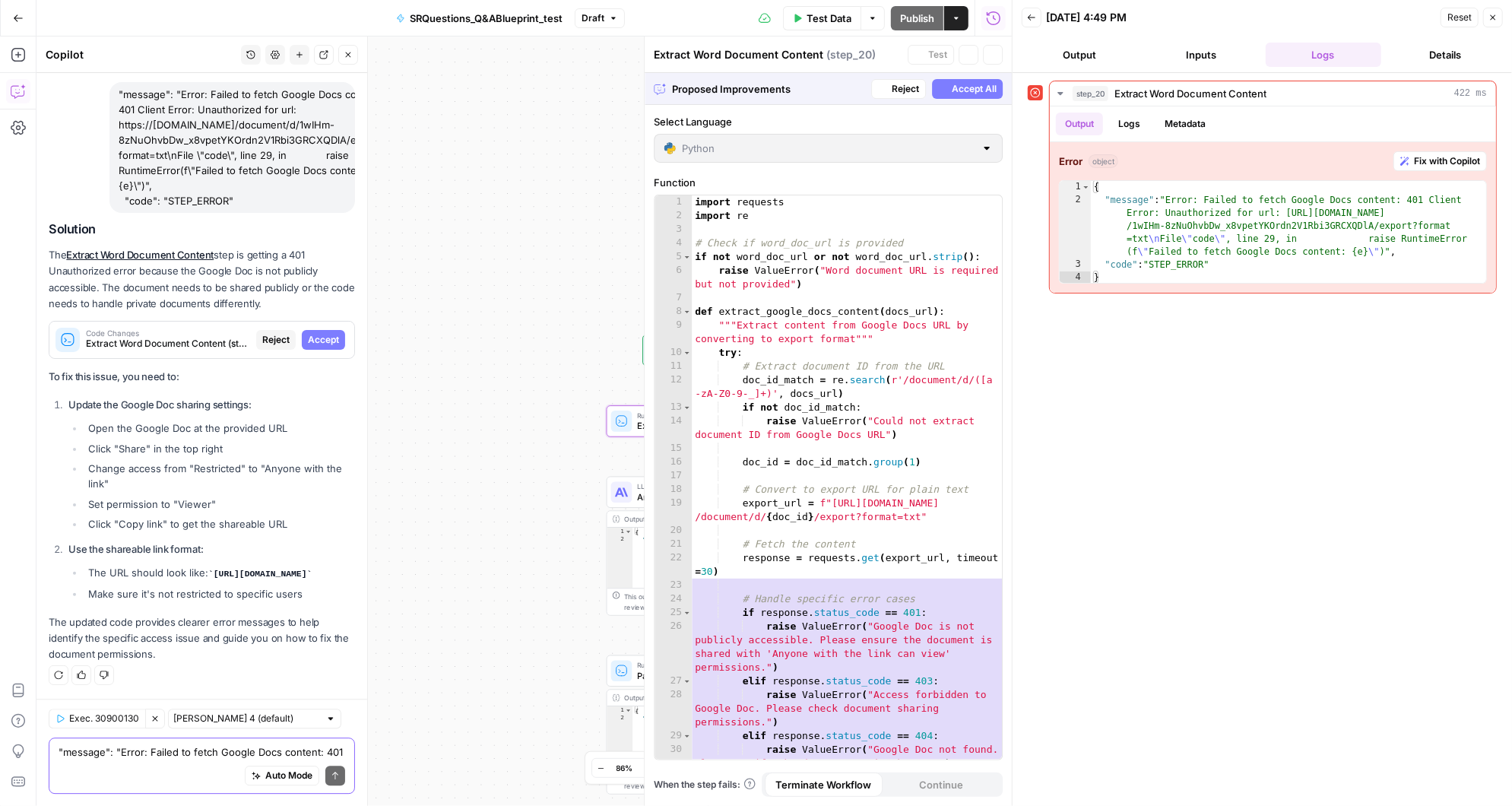
scroll to position [12125, 0]
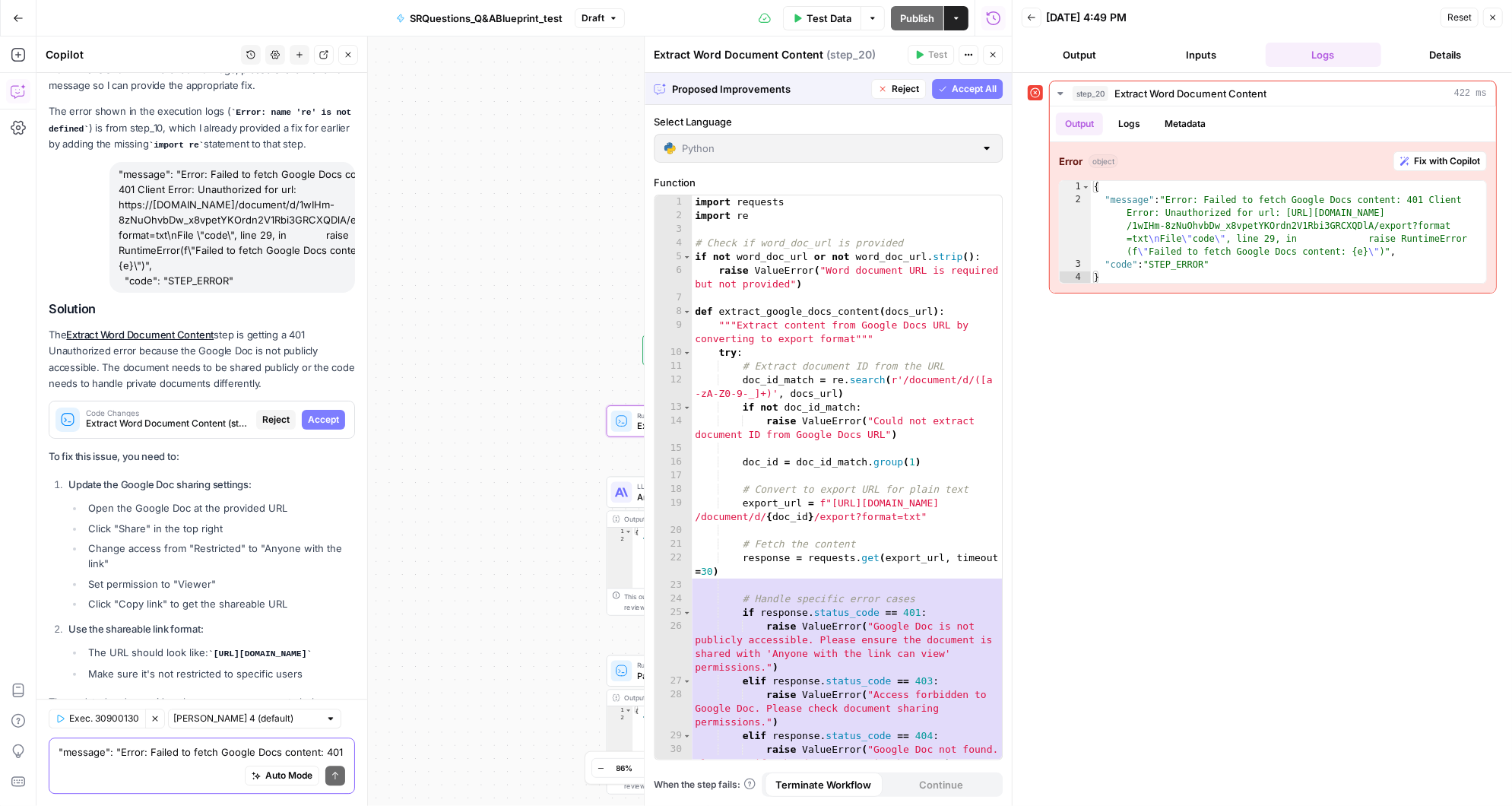
click at [327, 413] on span "Accept" at bounding box center [323, 419] width 31 height 14
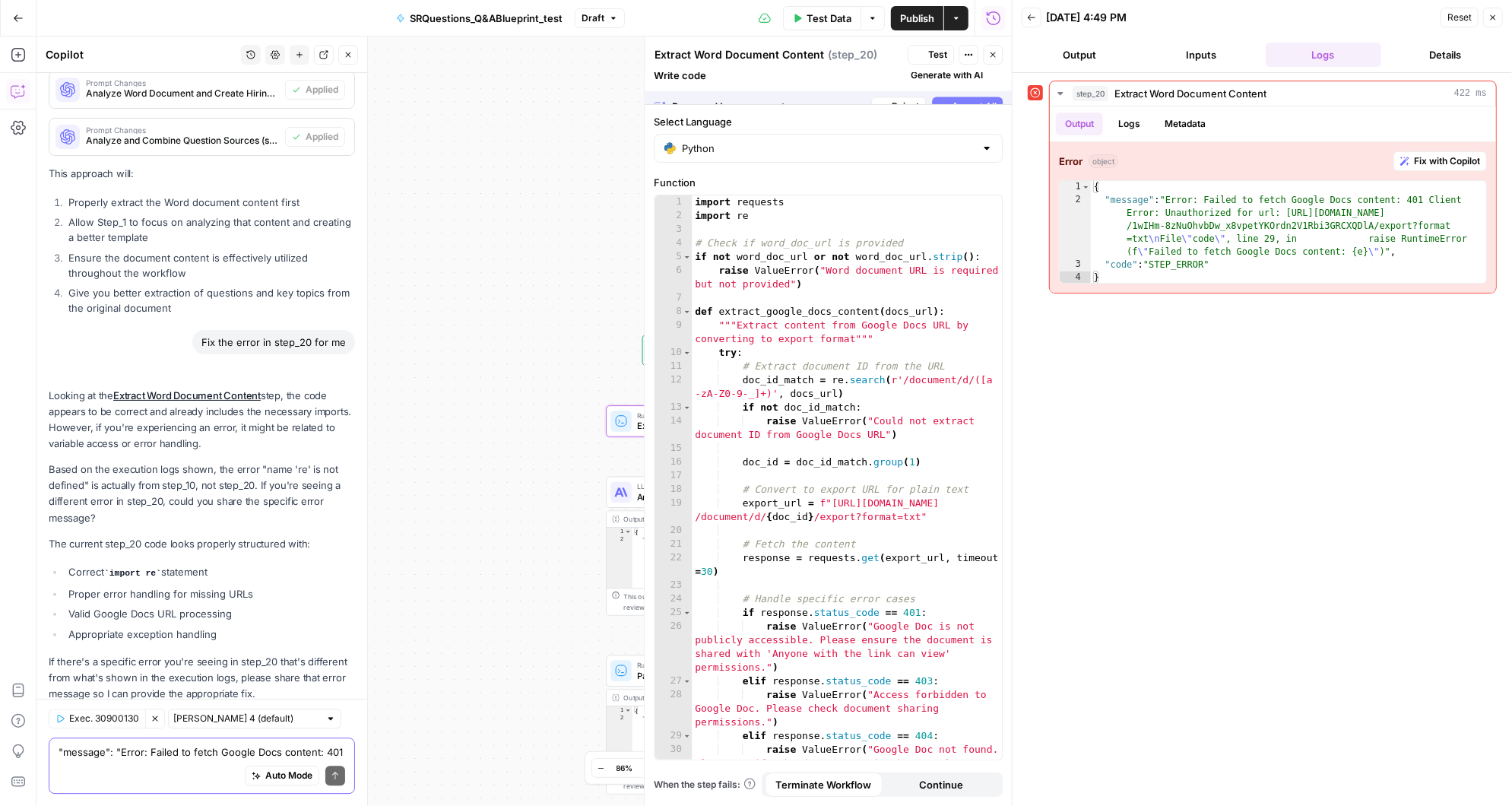
scroll to position [12758, 0]
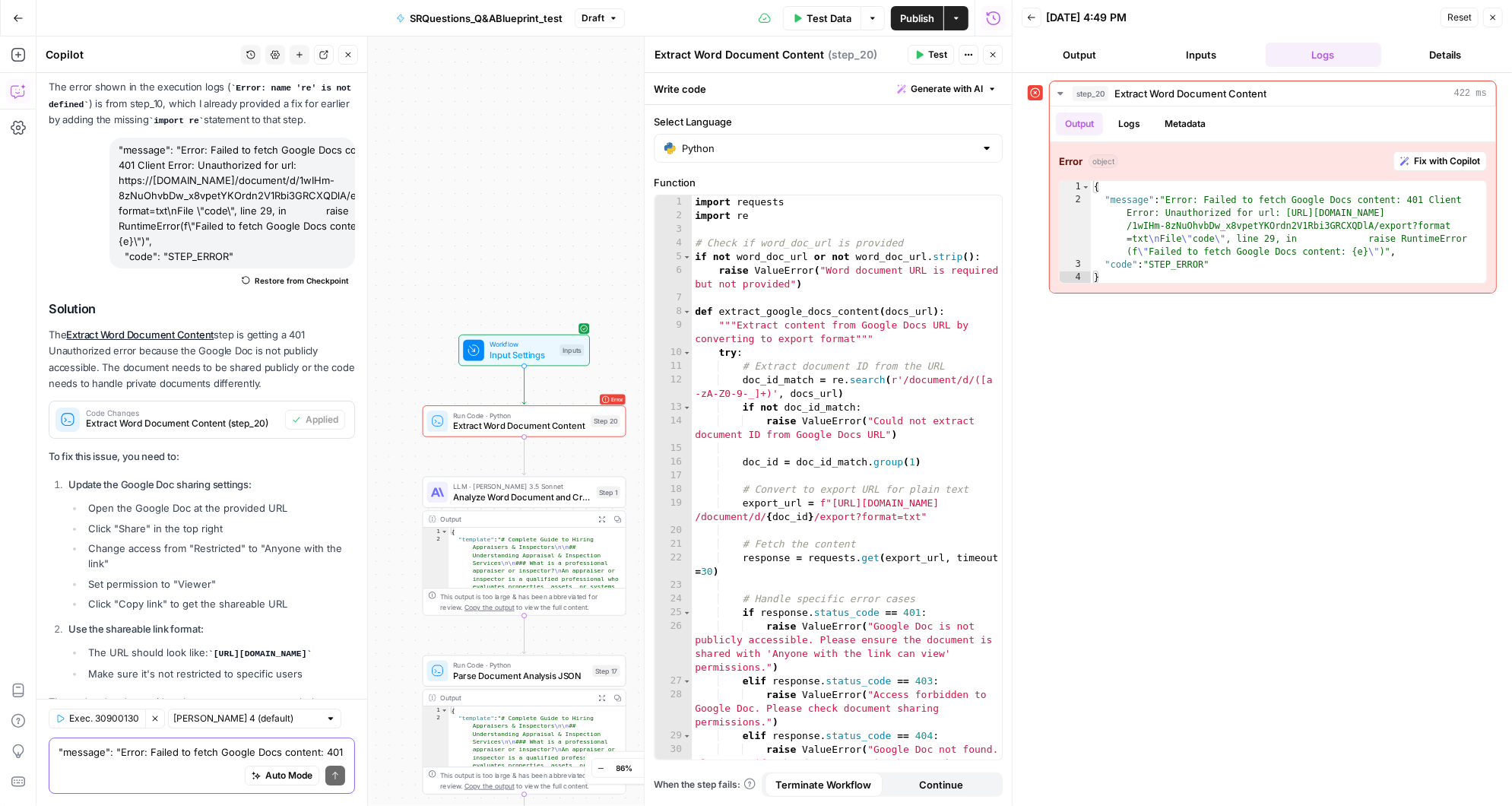
click at [836, 16] on span "Test Data" at bounding box center [829, 18] width 45 height 15
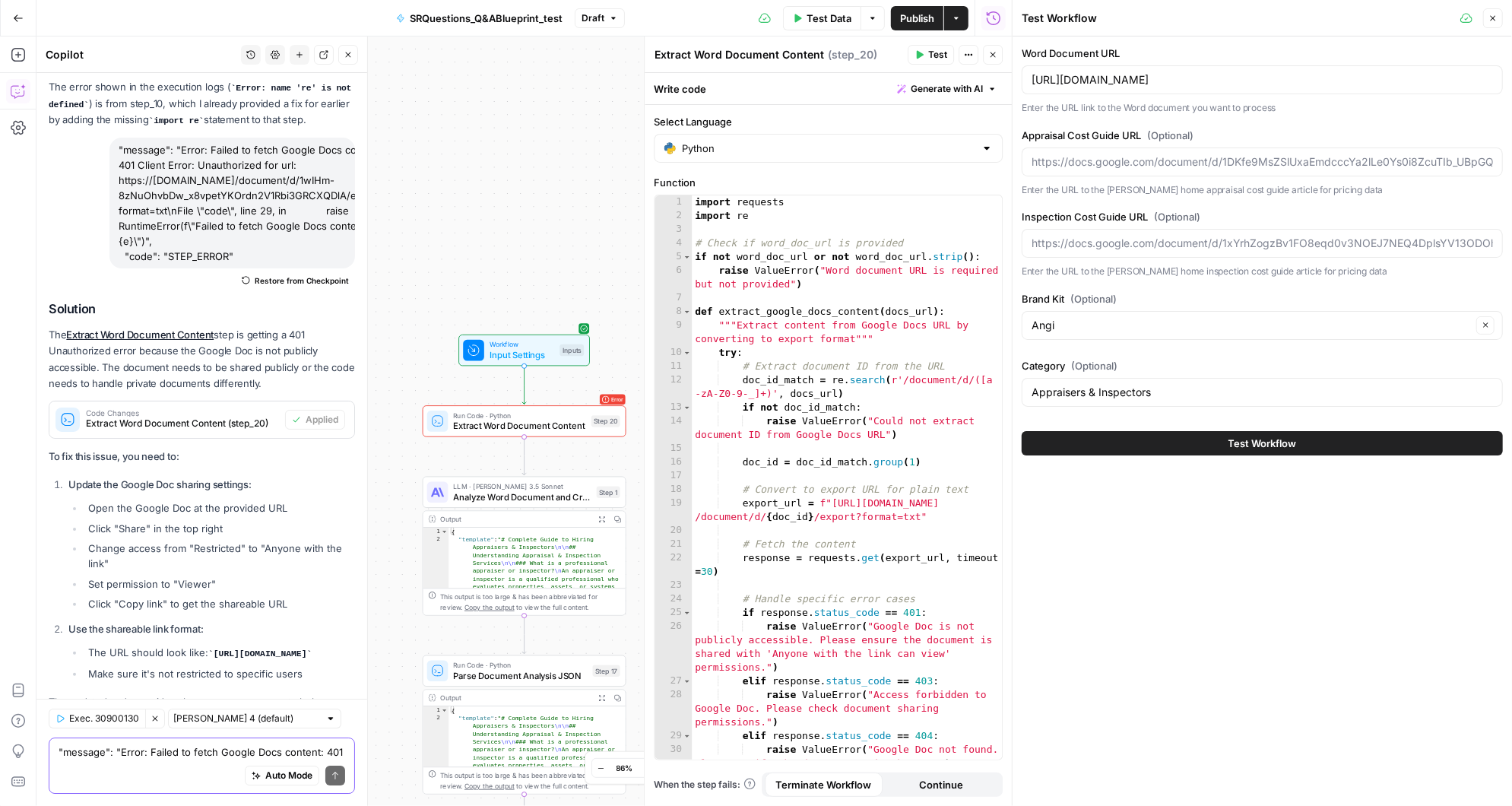
click at [1216, 440] on button "Test Workflow" at bounding box center [1261, 443] width 481 height 24
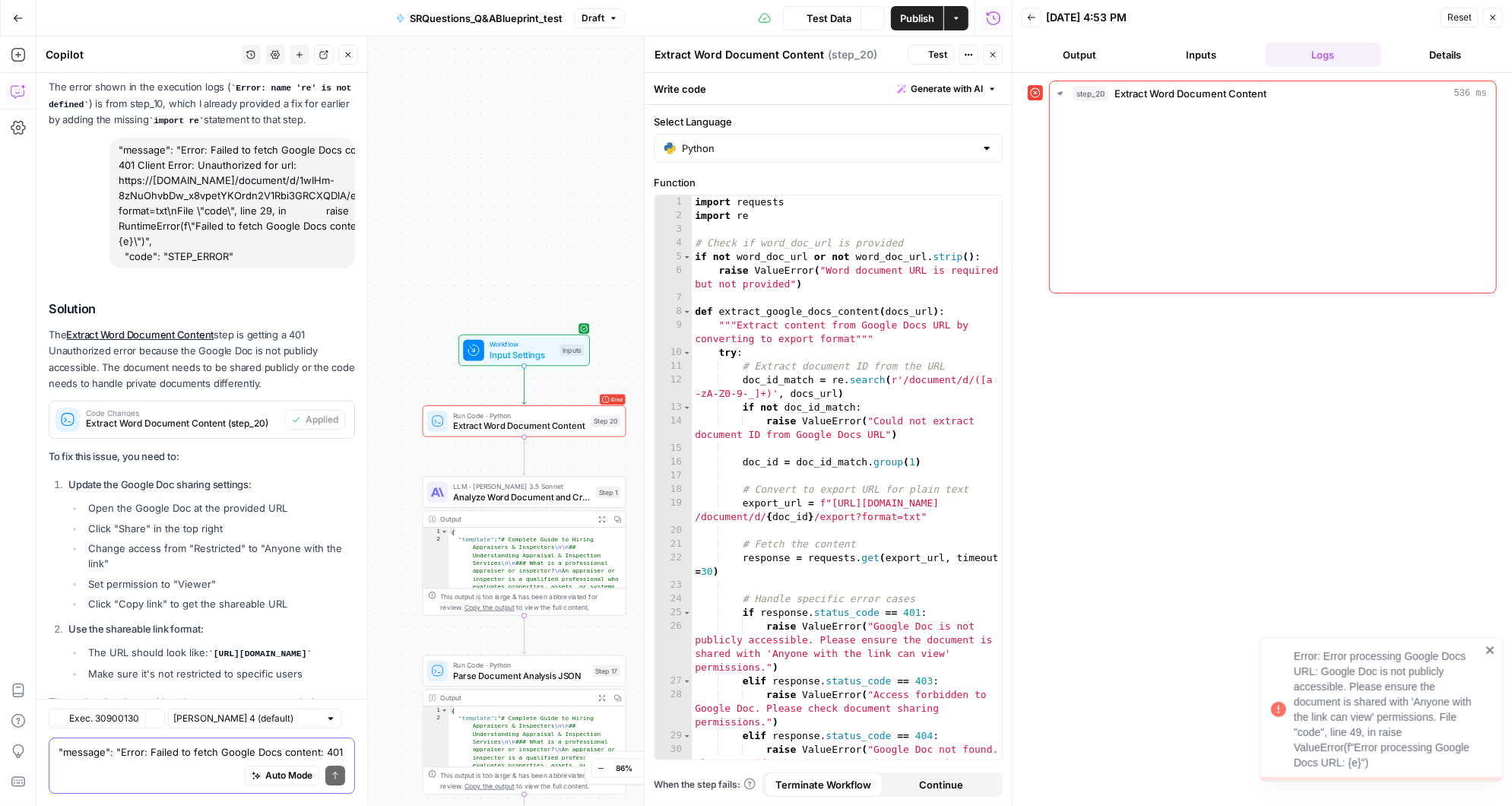
scroll to position [12758, 0]
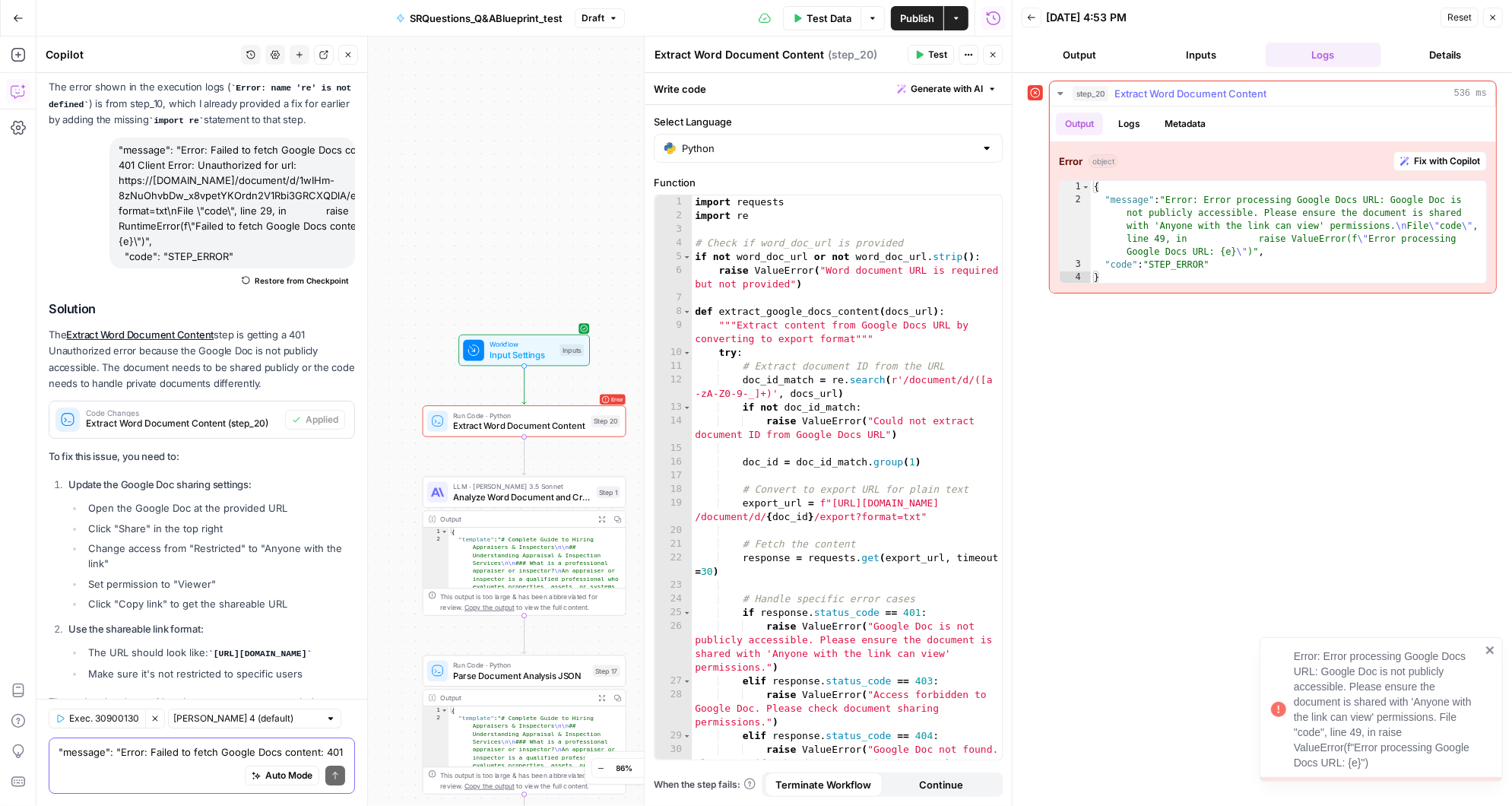
click at [1442, 156] on span "Fix with Copilot" at bounding box center [1446, 160] width 66 height 14
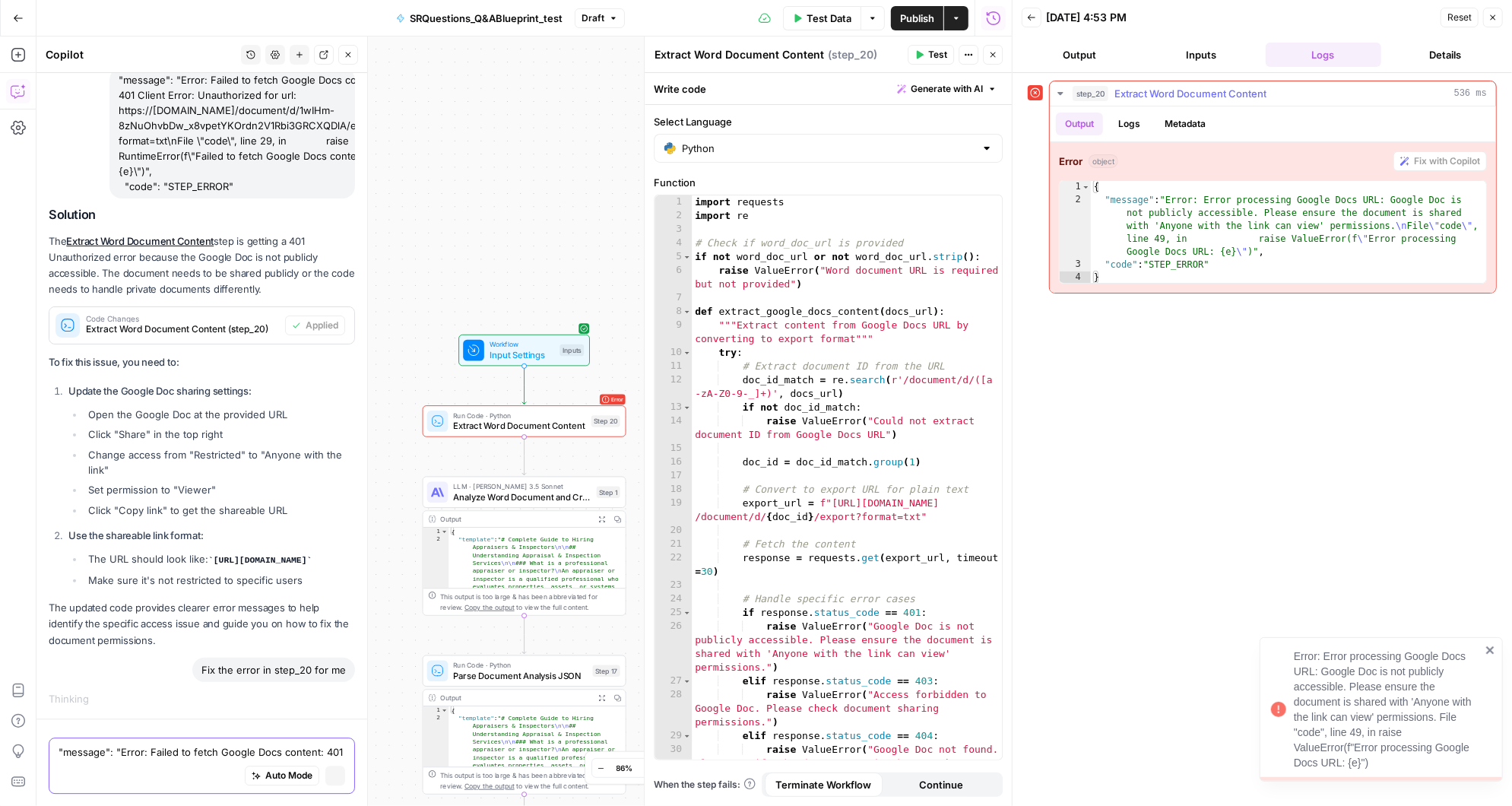
scroll to position [12105, 0]
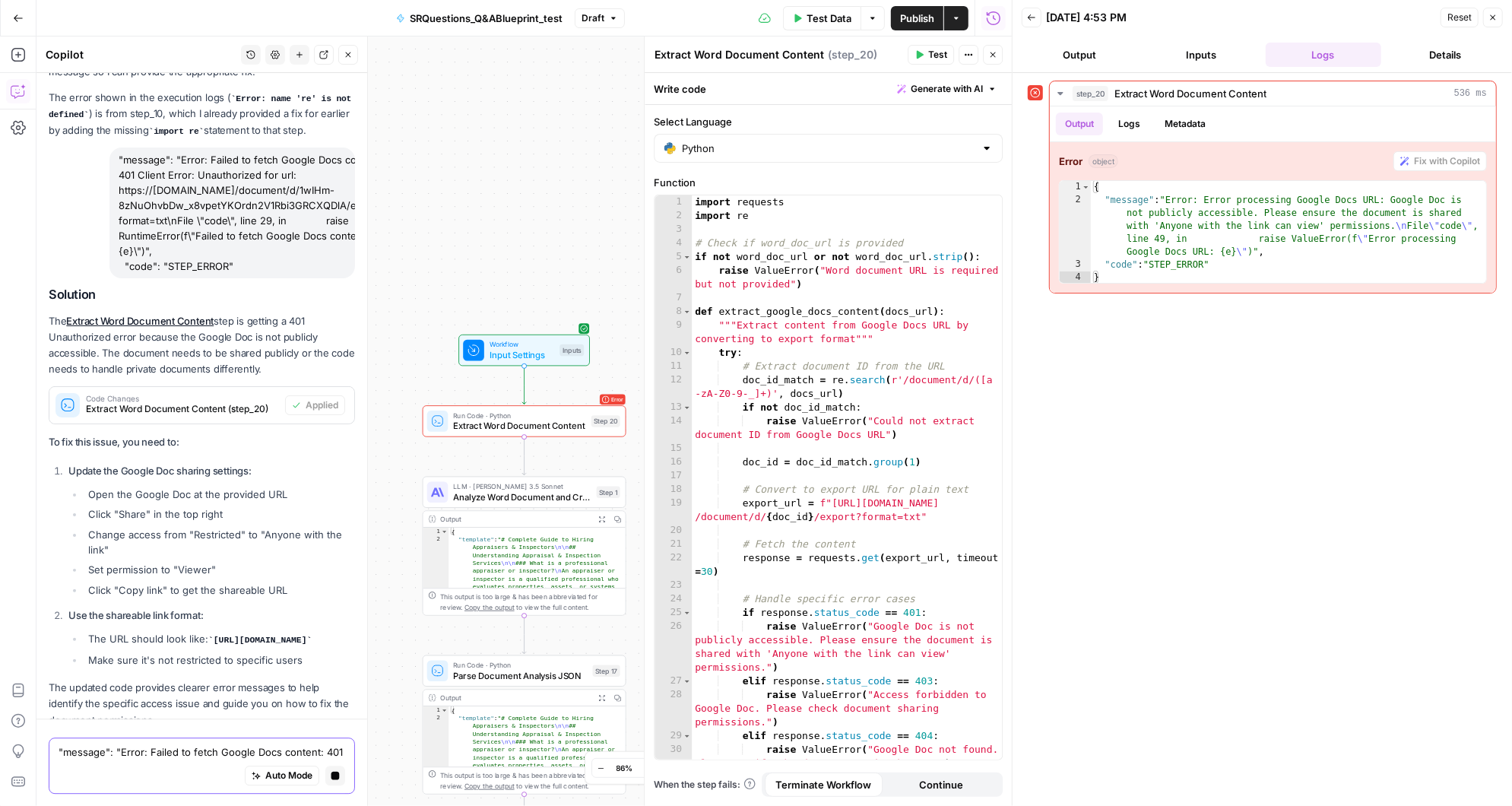
click at [540, 348] on span "Input Settings" at bounding box center [522, 354] width 65 height 13
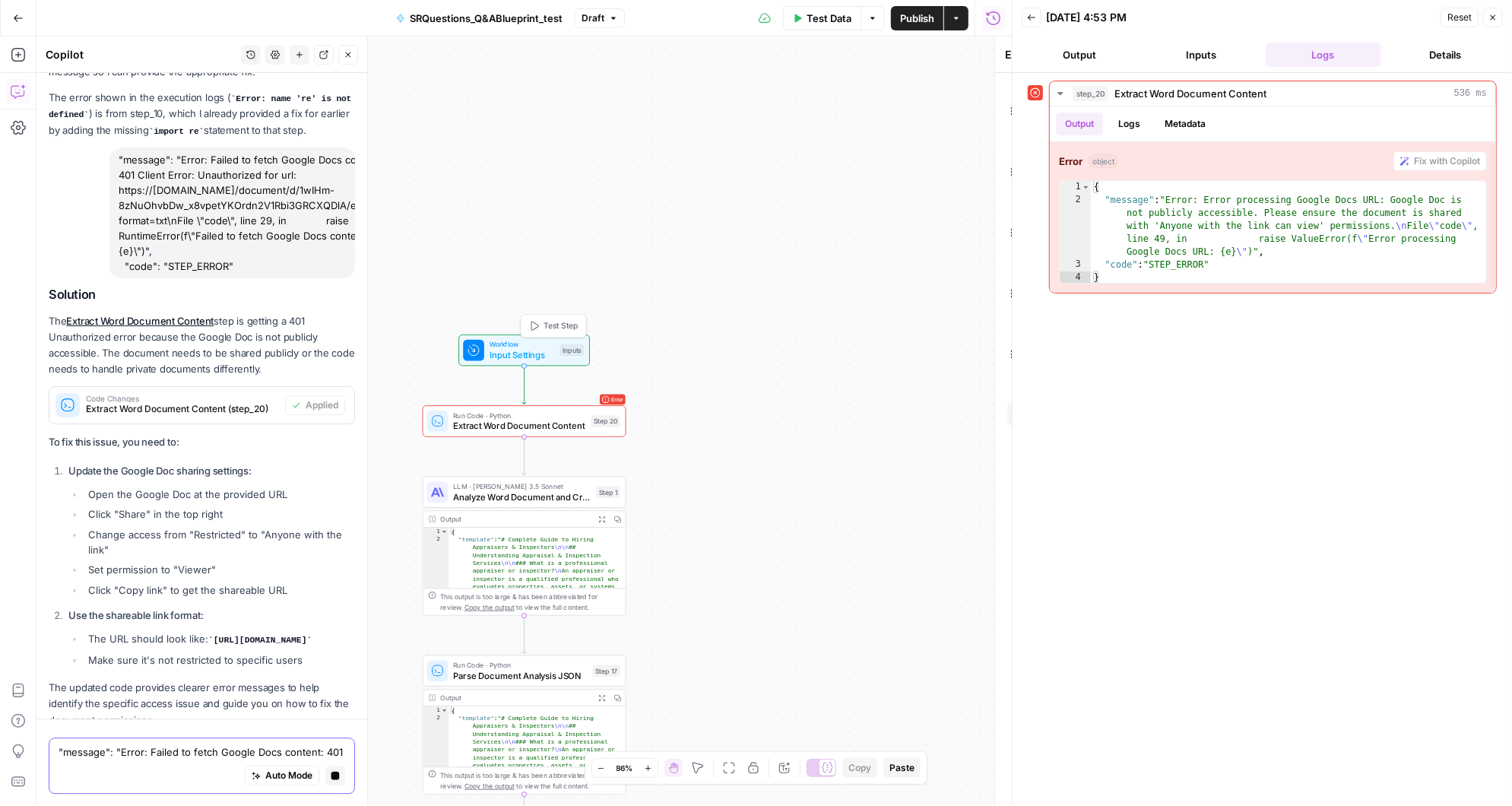
type textarea "Inputs"
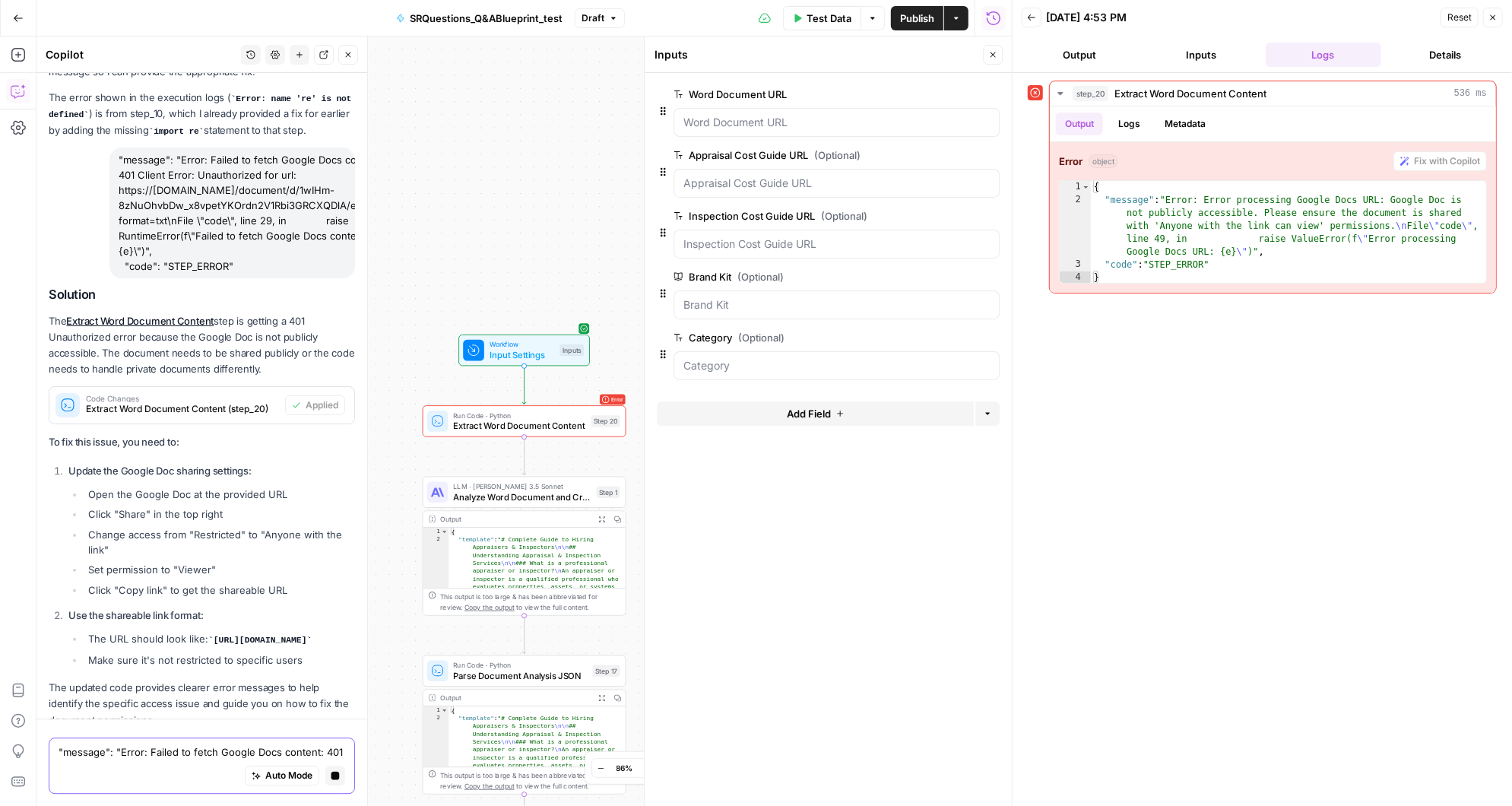
click at [1197, 52] on button "Inputs" at bounding box center [1201, 54] width 116 height 24
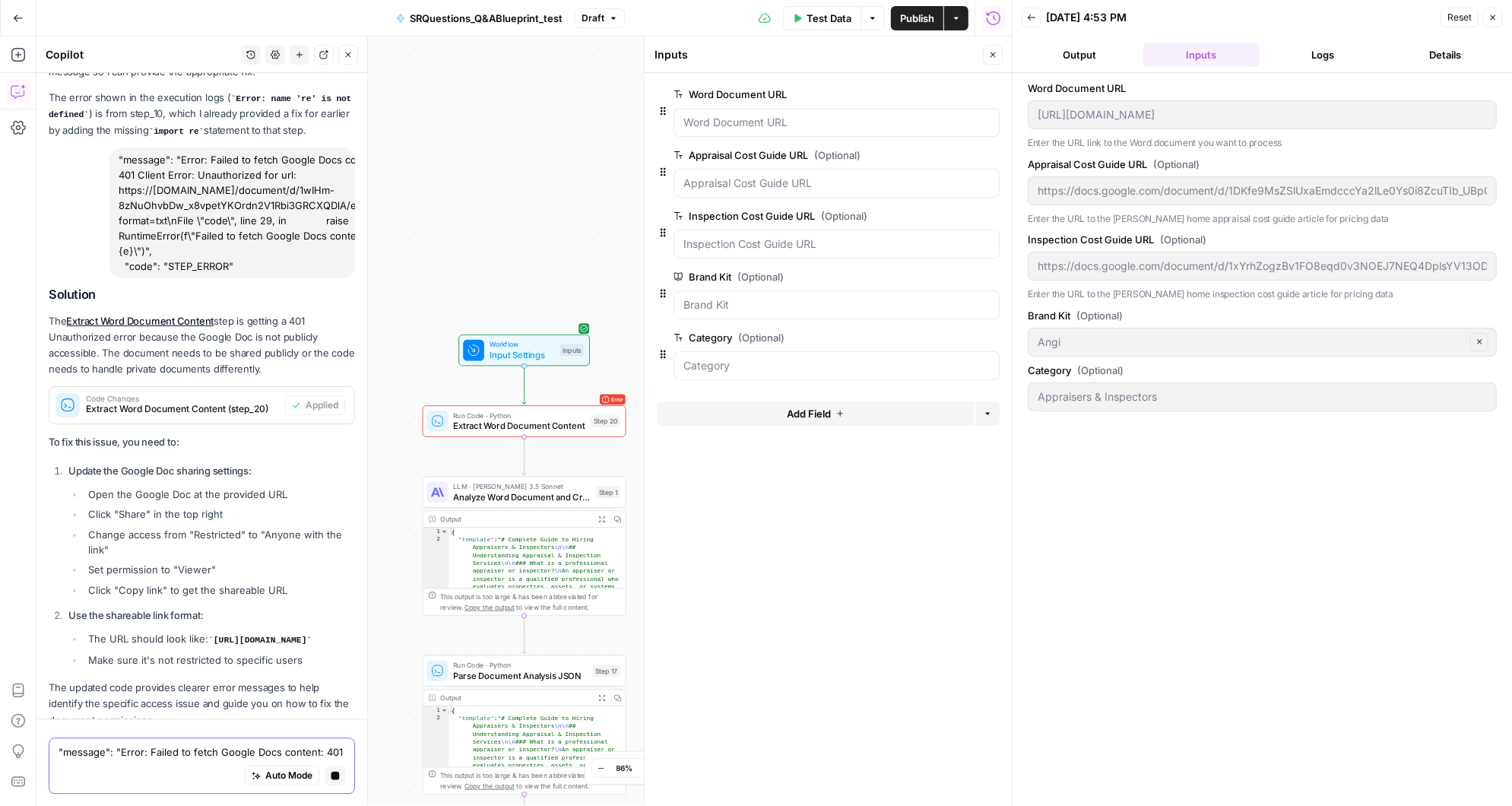
drag, startPoint x: 1134, startPoint y: 88, endPoint x: 1026, endPoint y: 91, distance: 108.0
click at [1026, 91] on div "Word Document URL https://docs.google.com/document/d/1wIHm-8zNuOhvbDw_x8vpetYKO…" at bounding box center [1262, 439] width 500 height 733
copy label "Word Document URL"
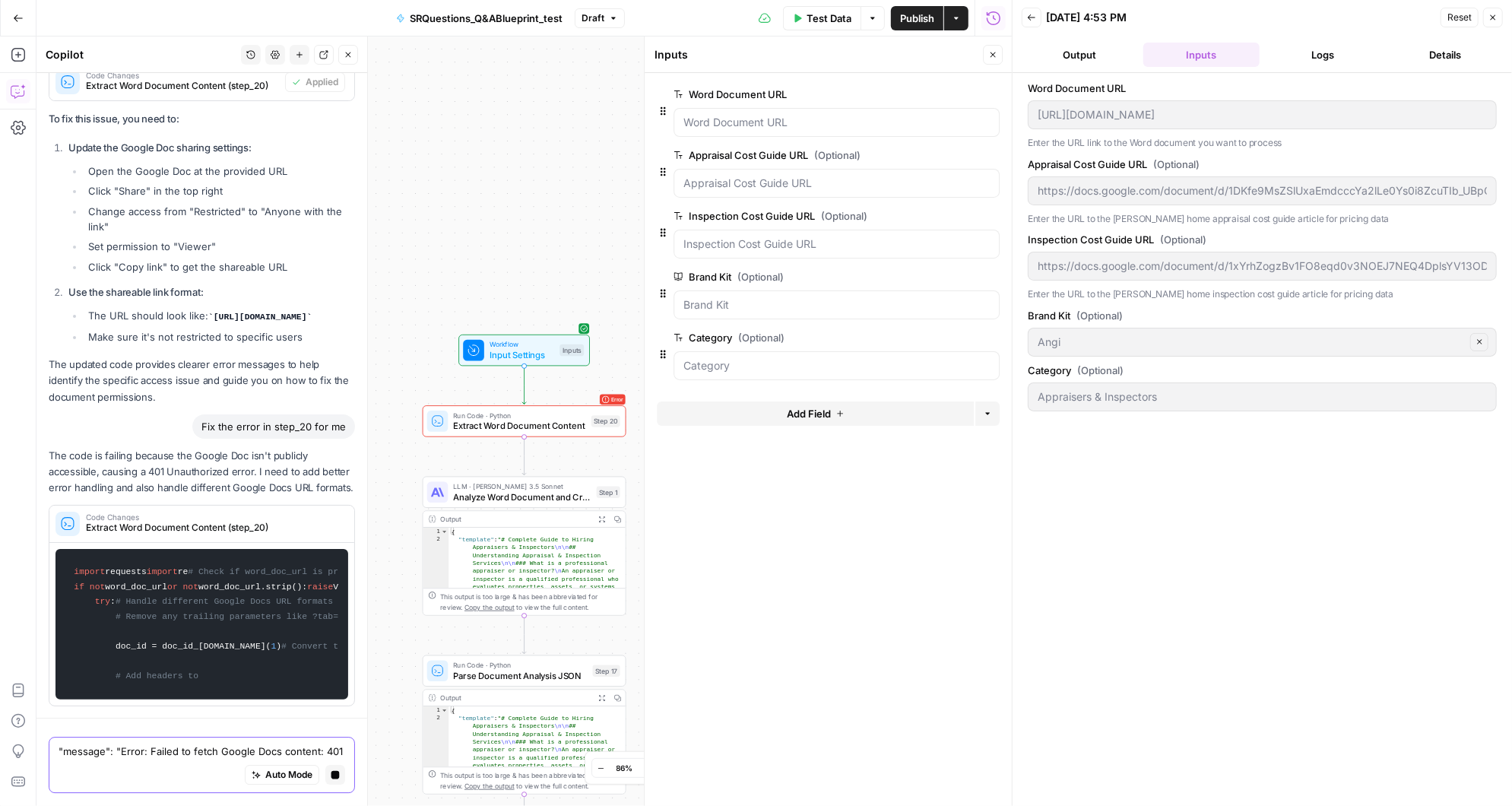
click at [126, 760] on div "Auto Mode Stop generating" at bounding box center [202, 776] width 286 height 34
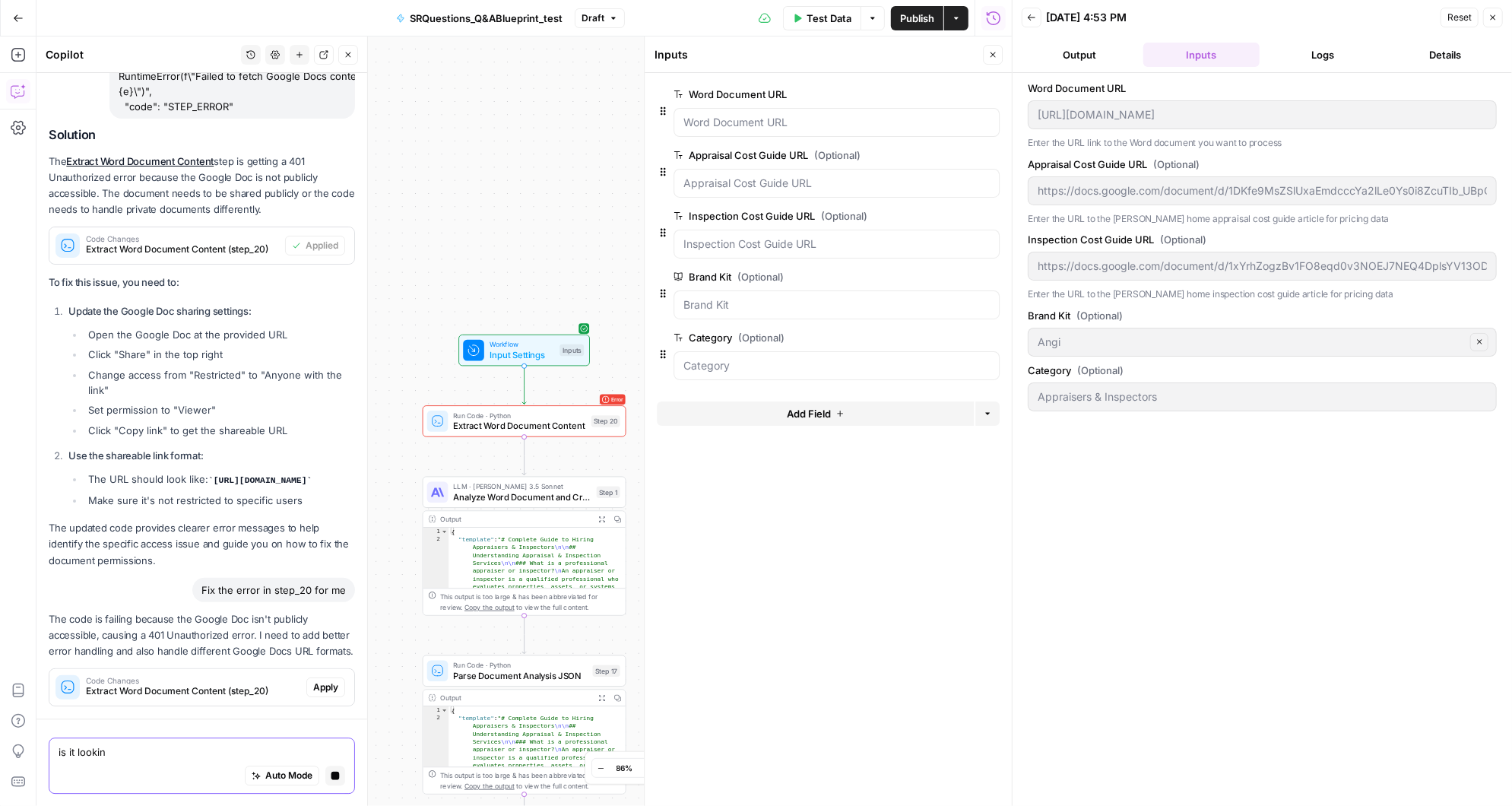
scroll to position [12185, 0]
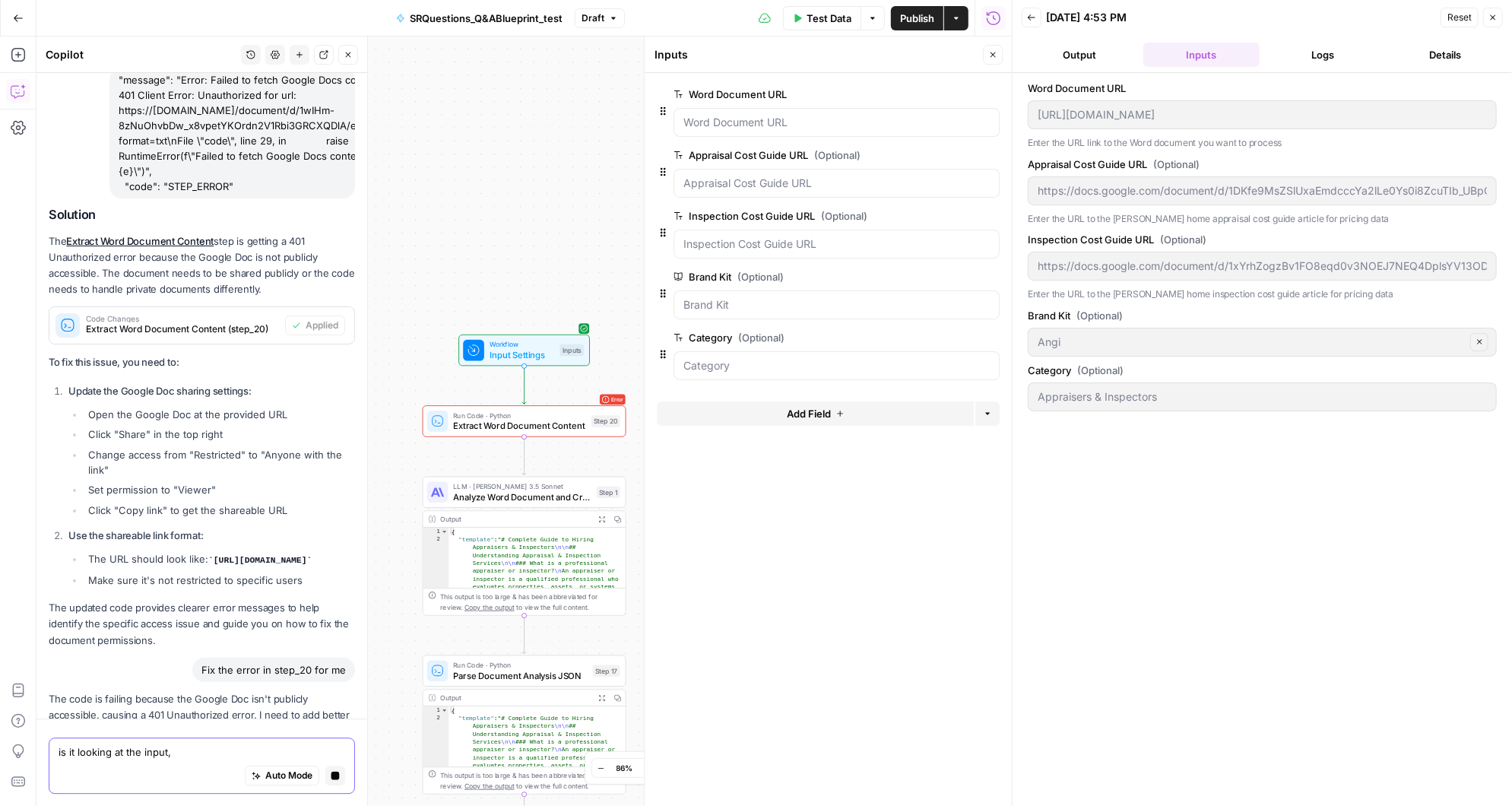
paste textarea "Word Document URL"
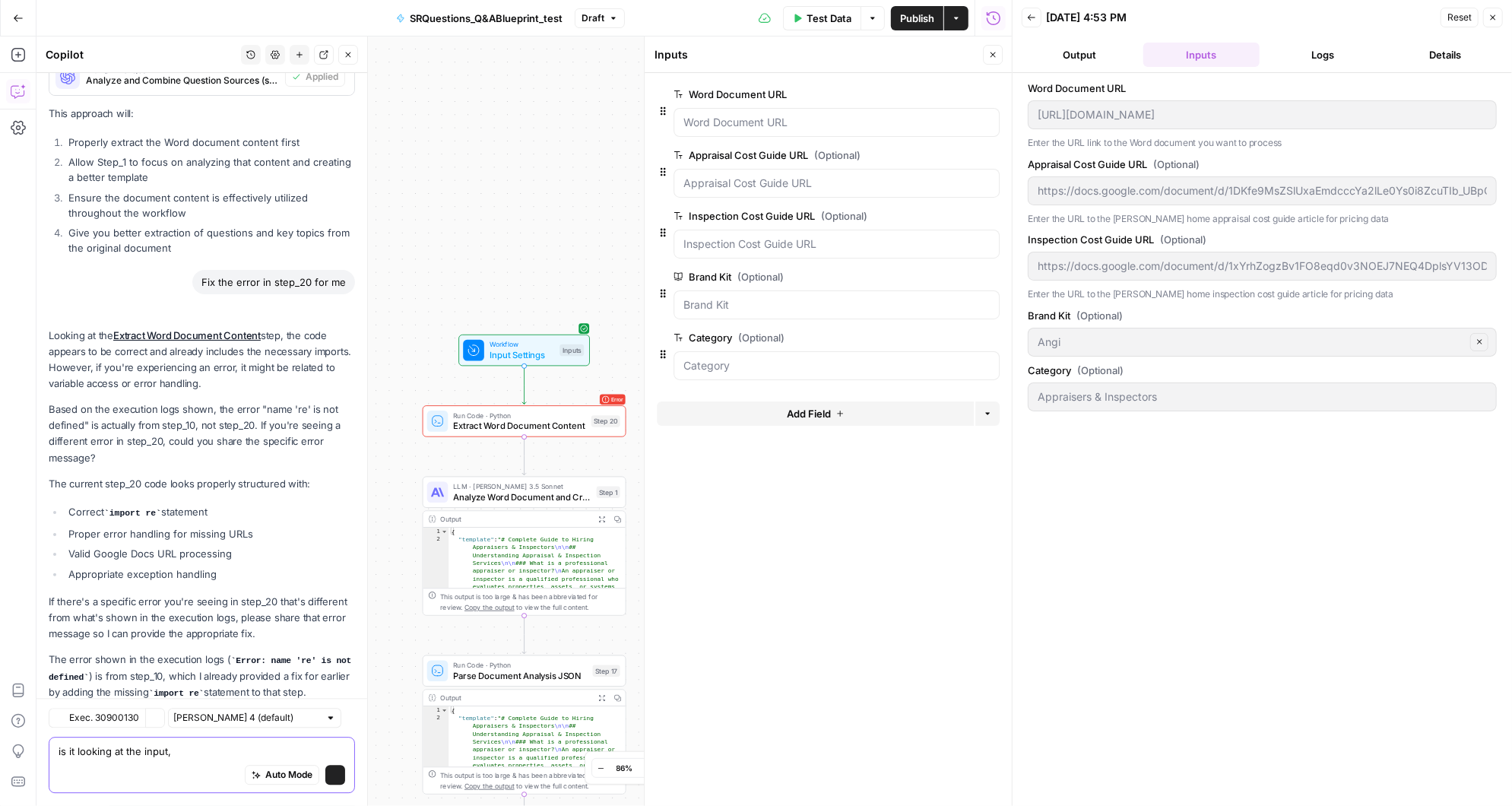
type textarea "is it looking at the input, Word Document URL"
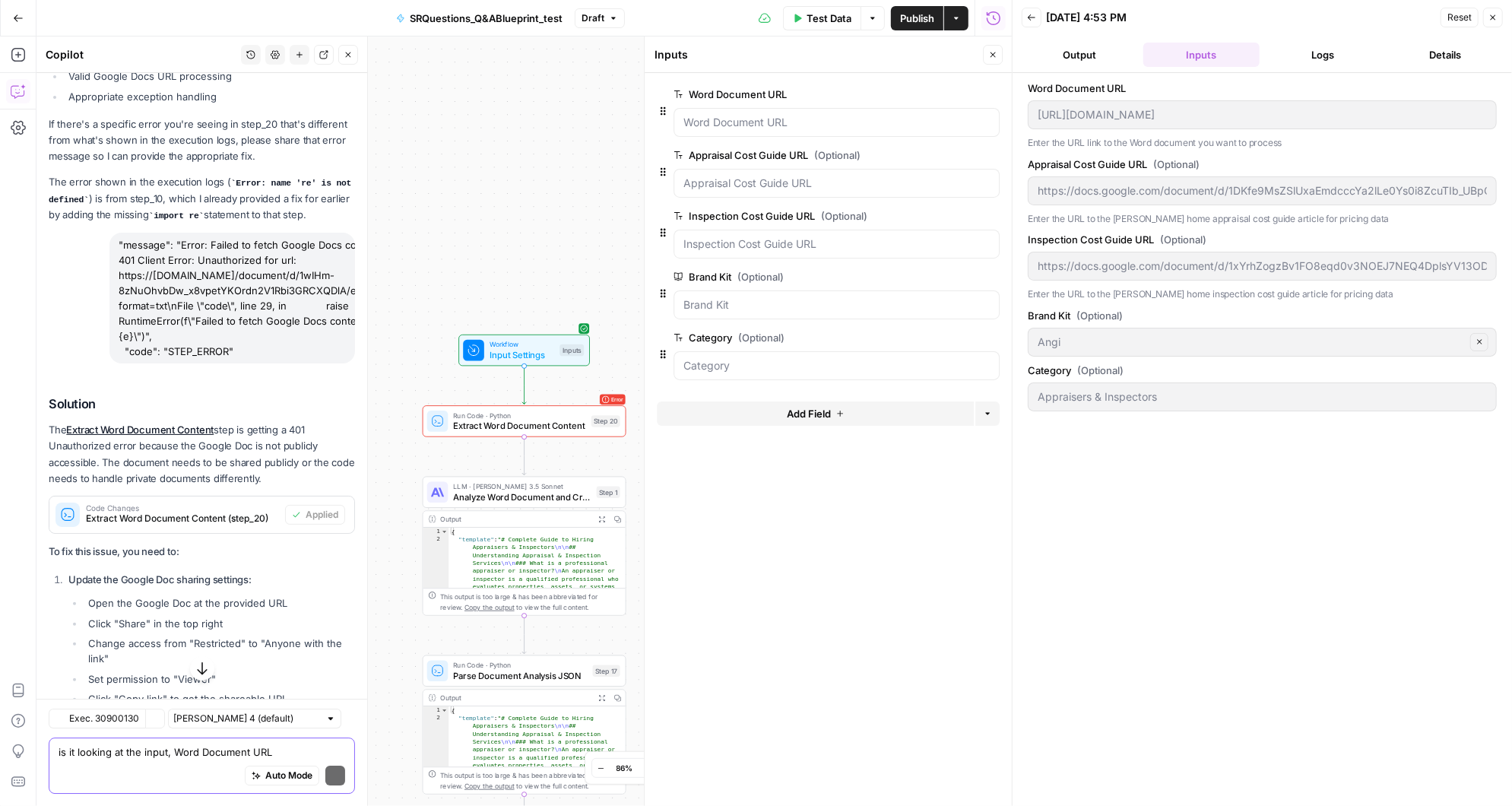
scroll to position [13329, 0]
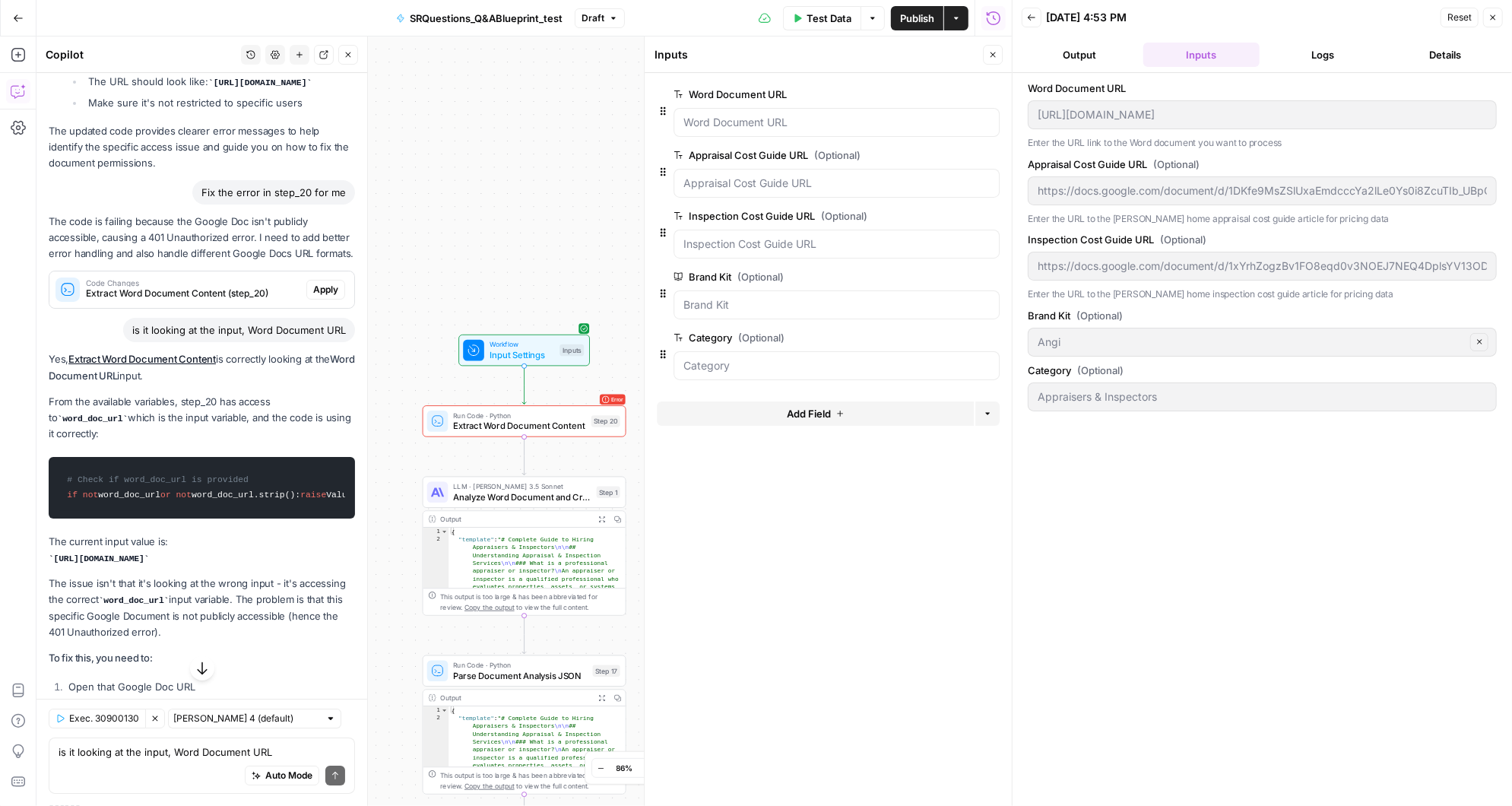
drag, startPoint x: 1125, startPoint y: 85, endPoint x: 1024, endPoint y: 91, distance: 101.2
click at [1024, 91] on div "Word Document URL https://docs.google.com/document/d/1wIHm-8zNuOhvbDw_x8vpetYKO…" at bounding box center [1262, 439] width 500 height 733
copy label "Word Document URL"
click at [137, 752] on textarea "is it looking at the input, Word Document URL" at bounding box center [202, 752] width 286 height 15
click at [946, 88] on button "edit field" at bounding box center [949, 94] width 59 height 18
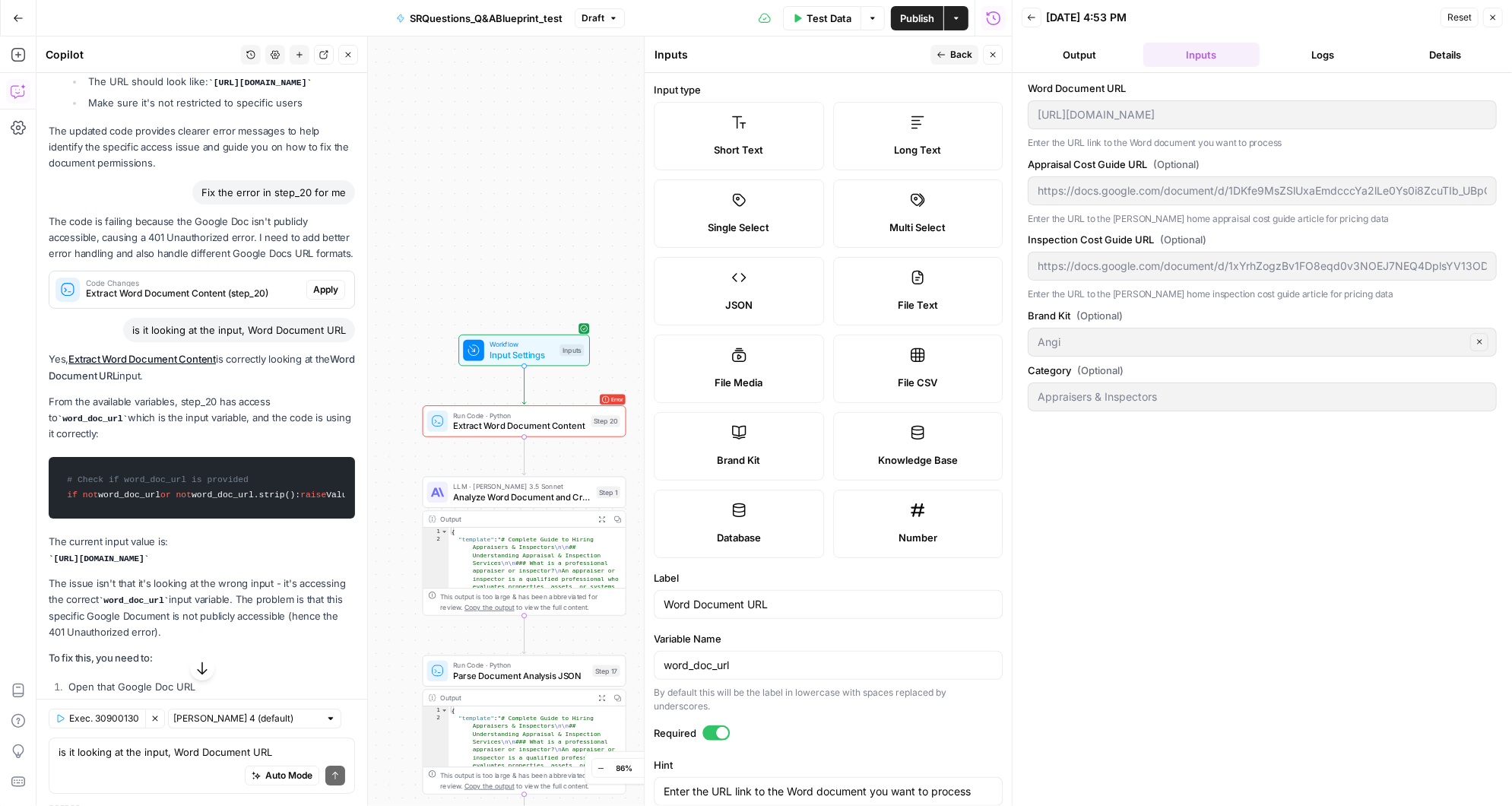
scroll to position [186, 0]
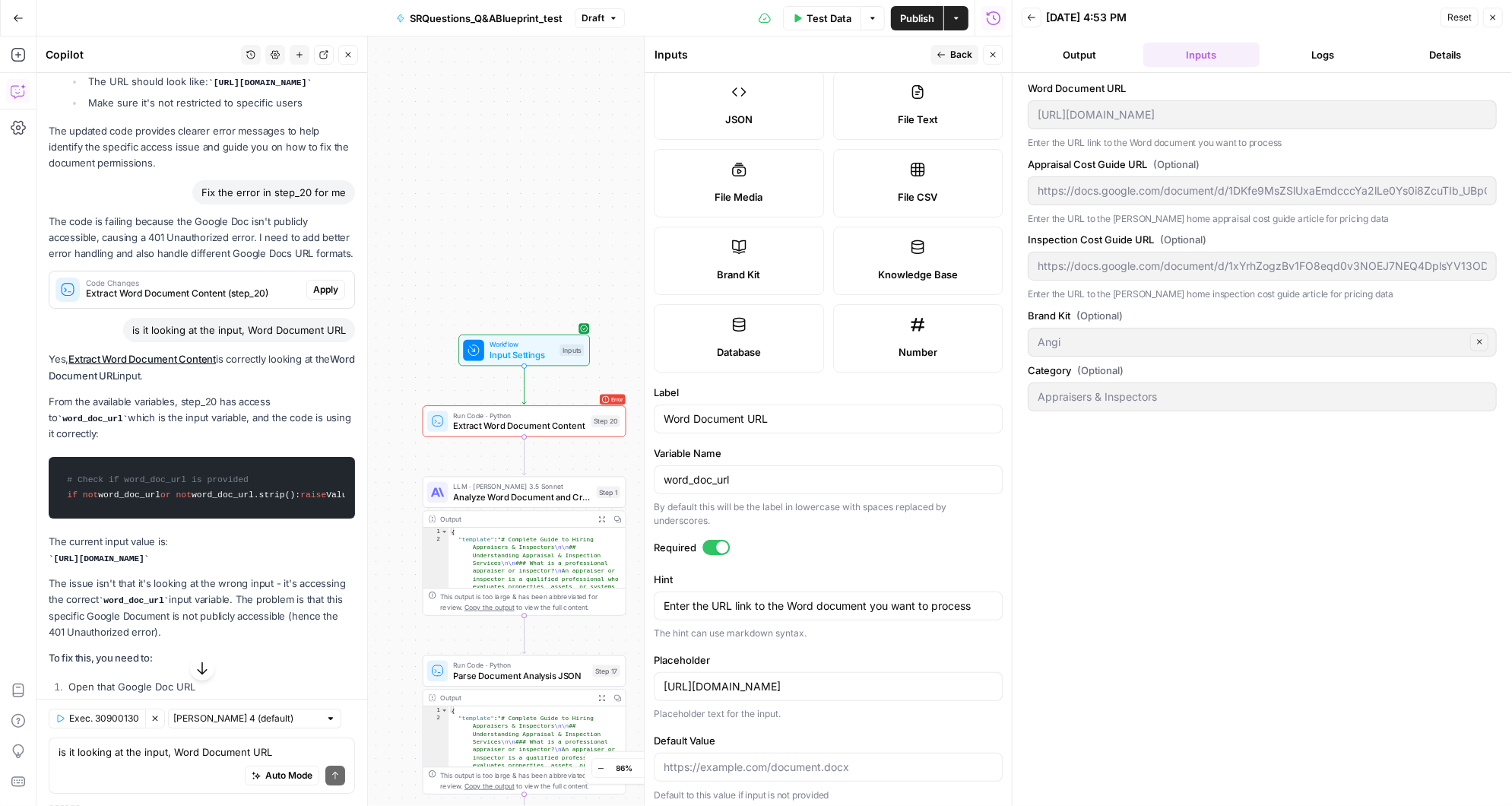
click at [825, 19] on span "Test Data" at bounding box center [829, 18] width 45 height 15
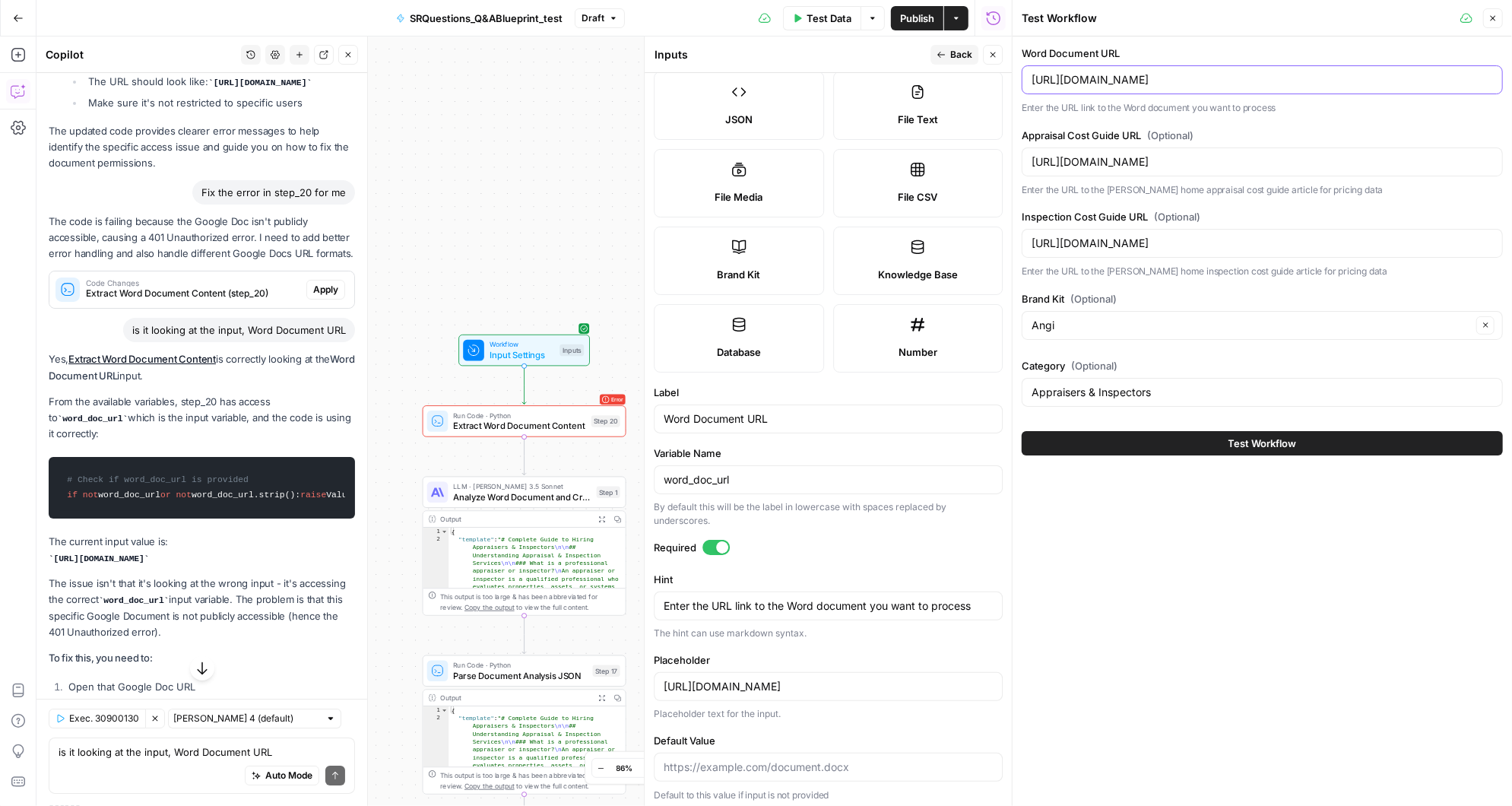
click at [1466, 79] on input "[URL][DOMAIN_NAME]" at bounding box center [1262, 80] width 462 height 15
click at [140, 760] on div "Auto Mode Send" at bounding box center [202, 776] width 286 height 34
click at [1144, 438] on button "Test Workflow" at bounding box center [1261, 443] width 481 height 24
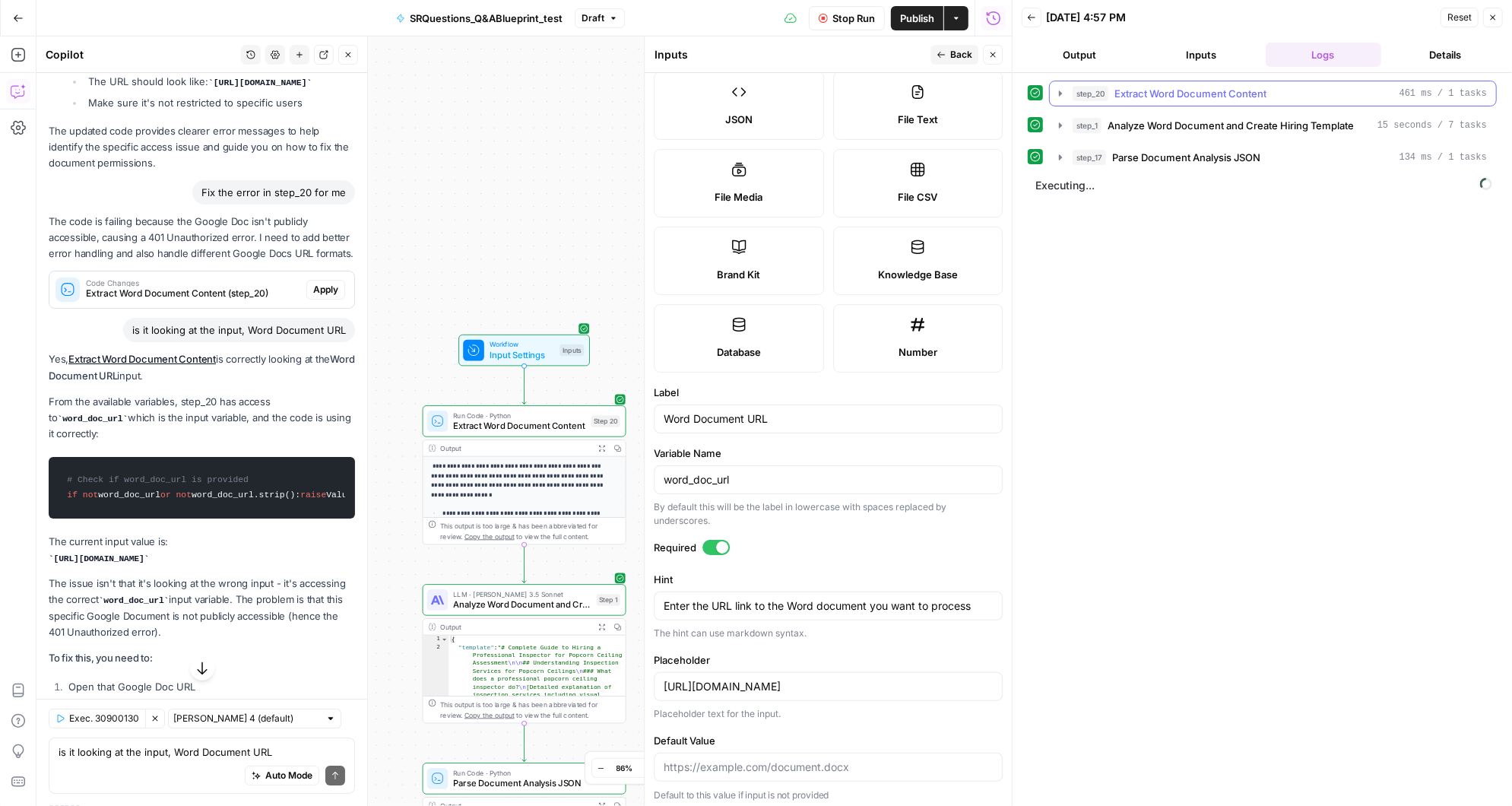
click at [1059, 88] on icon "button" at bounding box center [1059, 93] width 12 height 12
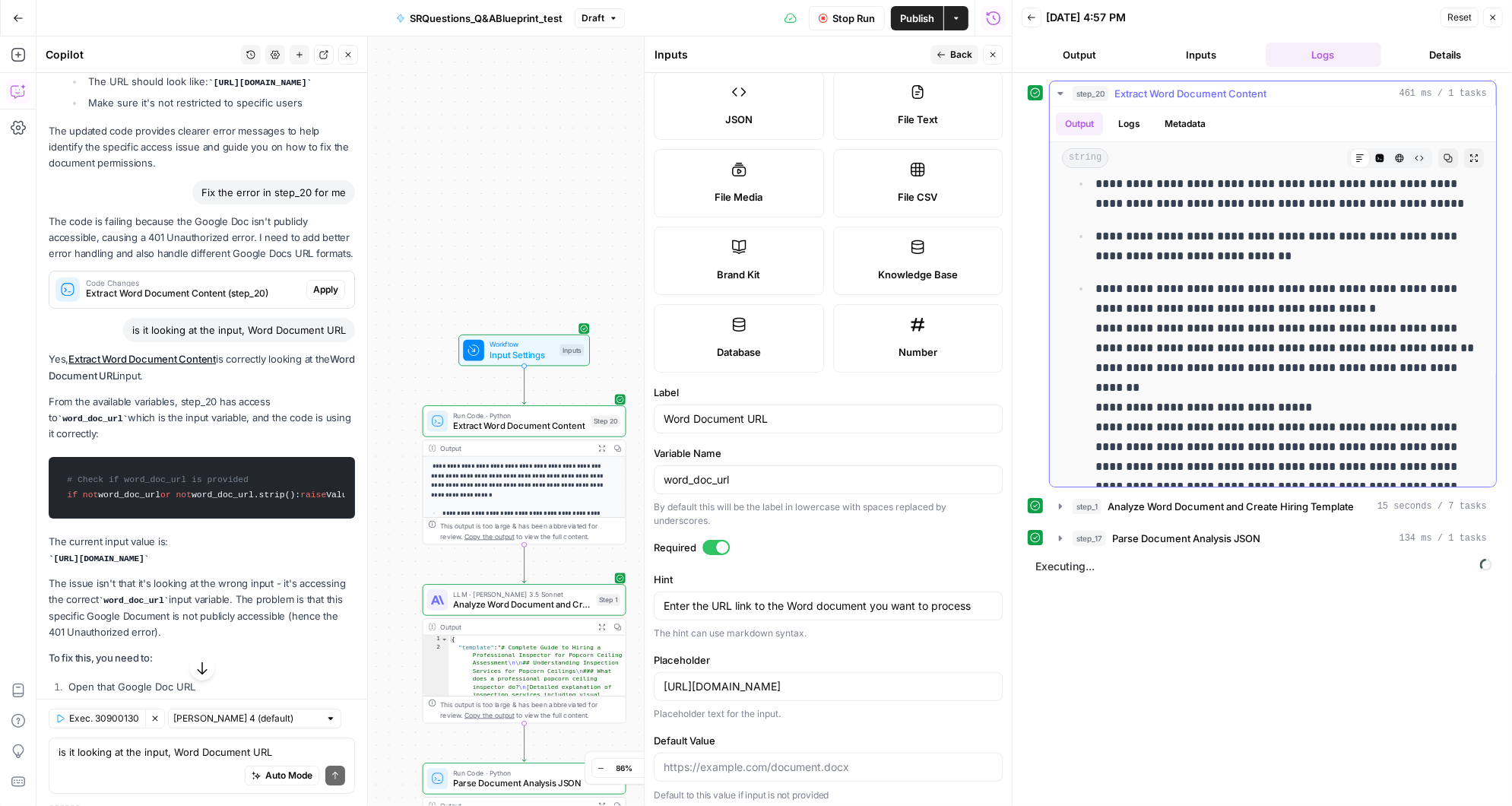
scroll to position [108, 0]
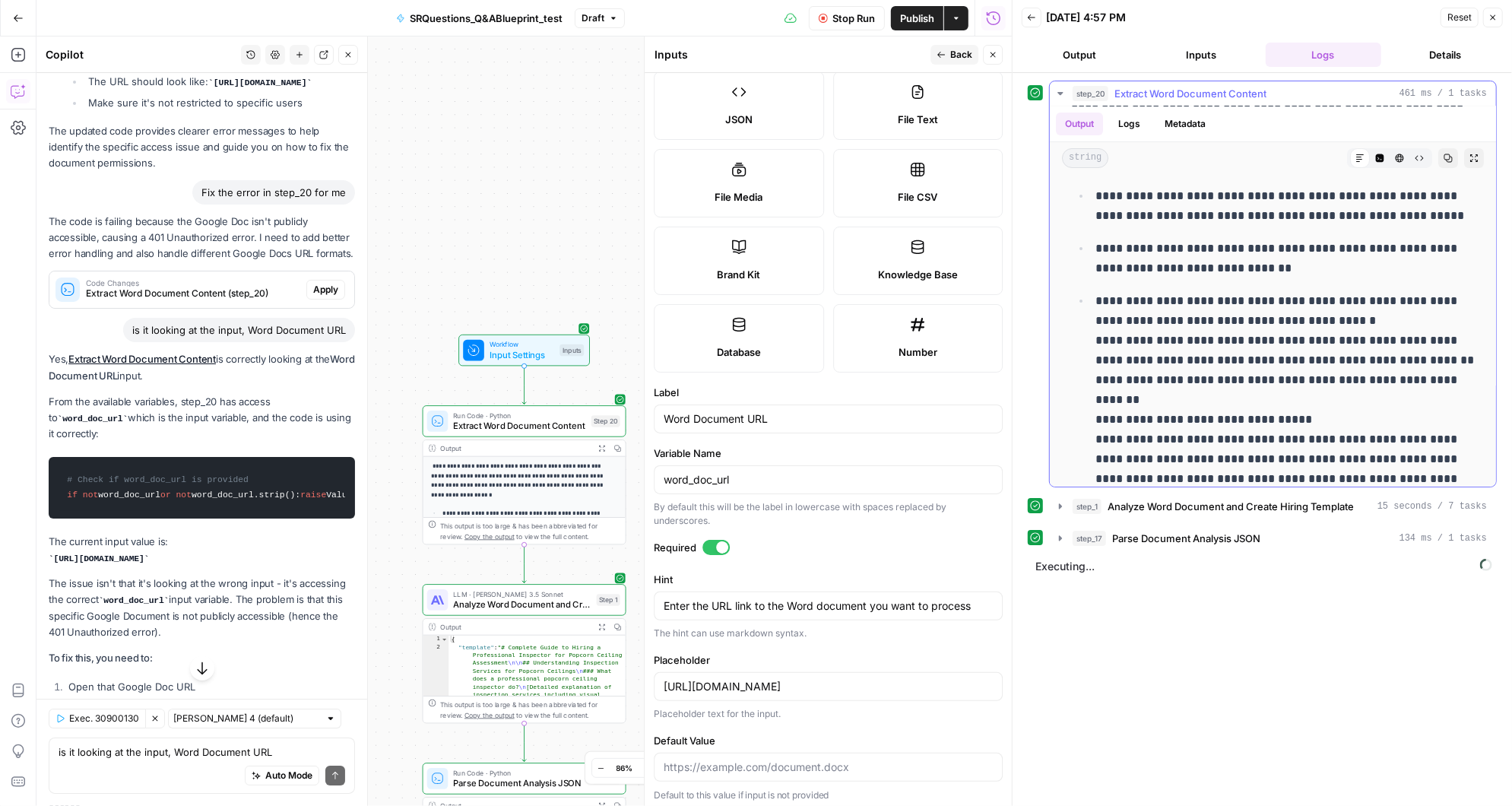
click at [1061, 92] on icon "button" at bounding box center [1060, 93] width 5 height 3
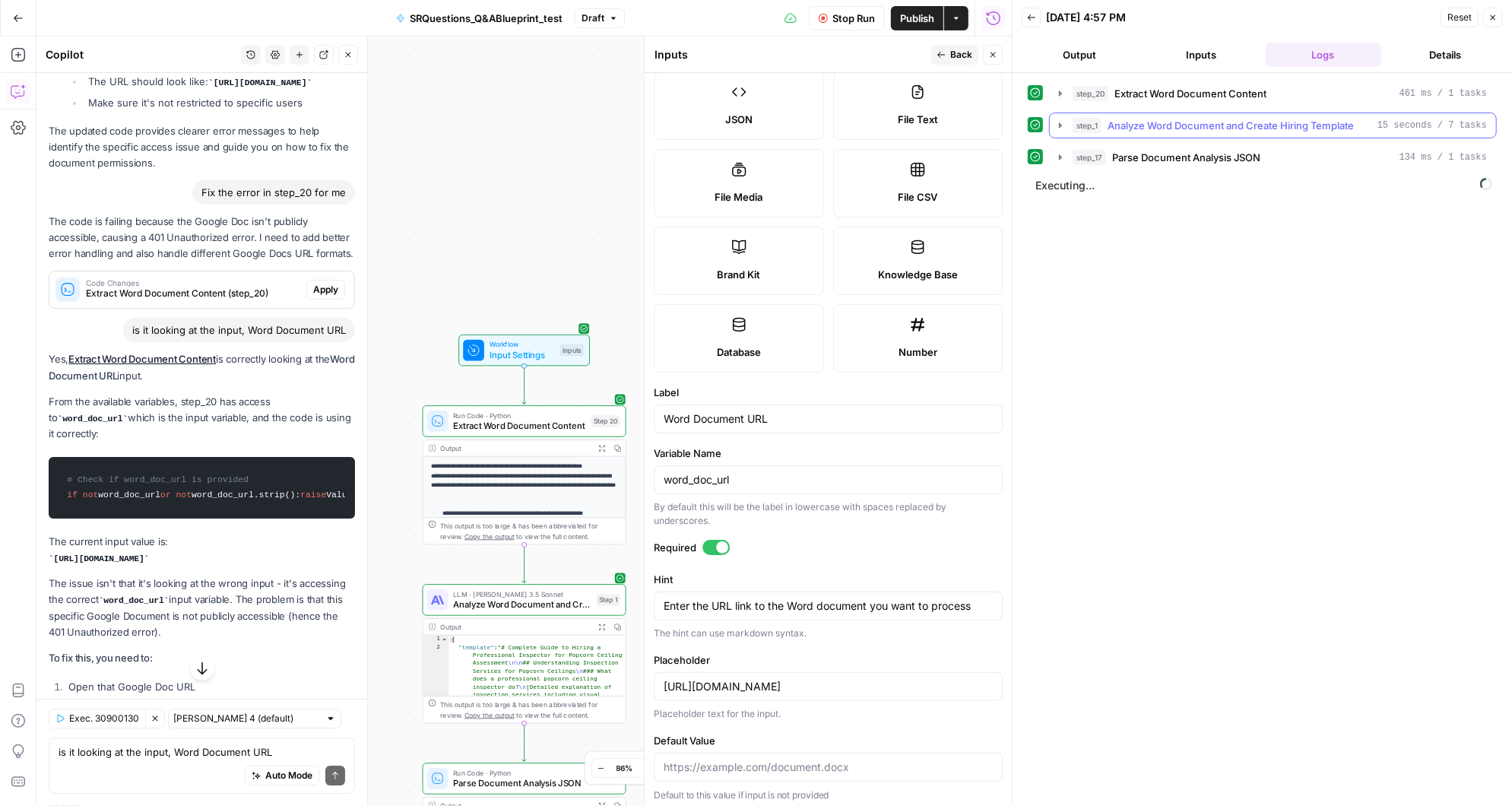
click at [1060, 121] on icon "button" at bounding box center [1059, 125] width 12 height 12
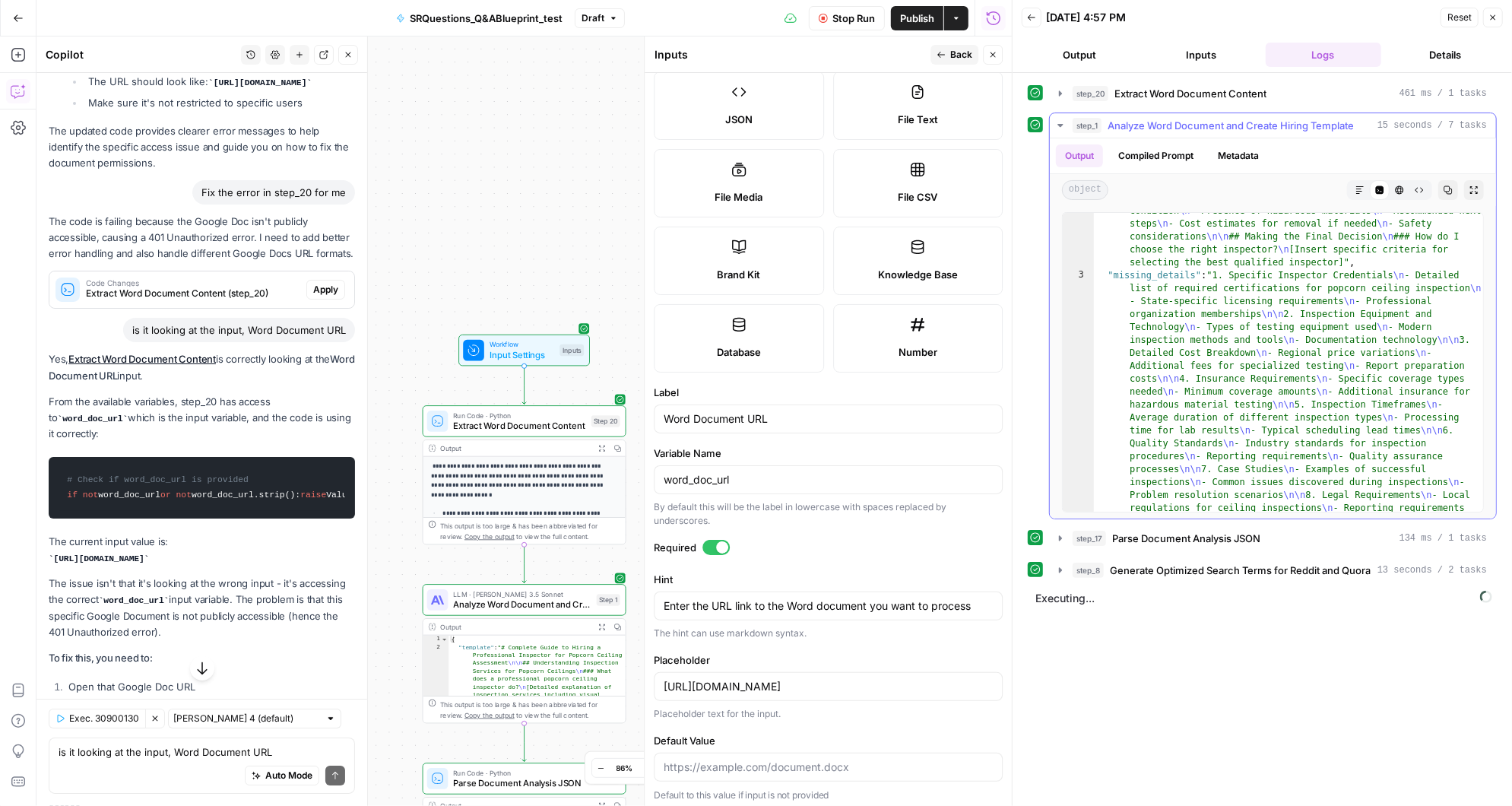
scroll to position [0, 0]
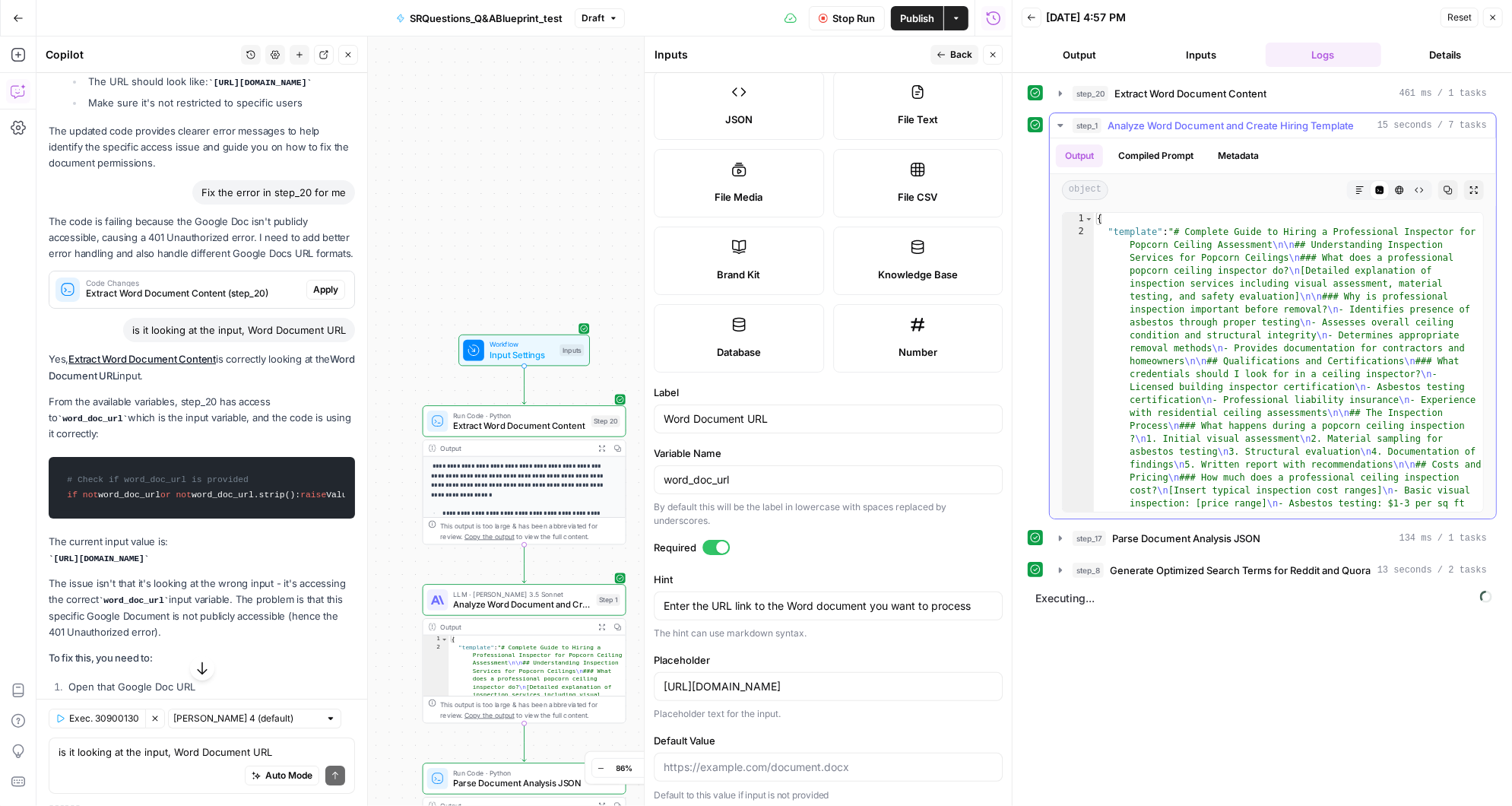
click at [1059, 124] on icon "button" at bounding box center [1060, 125] width 5 height 3
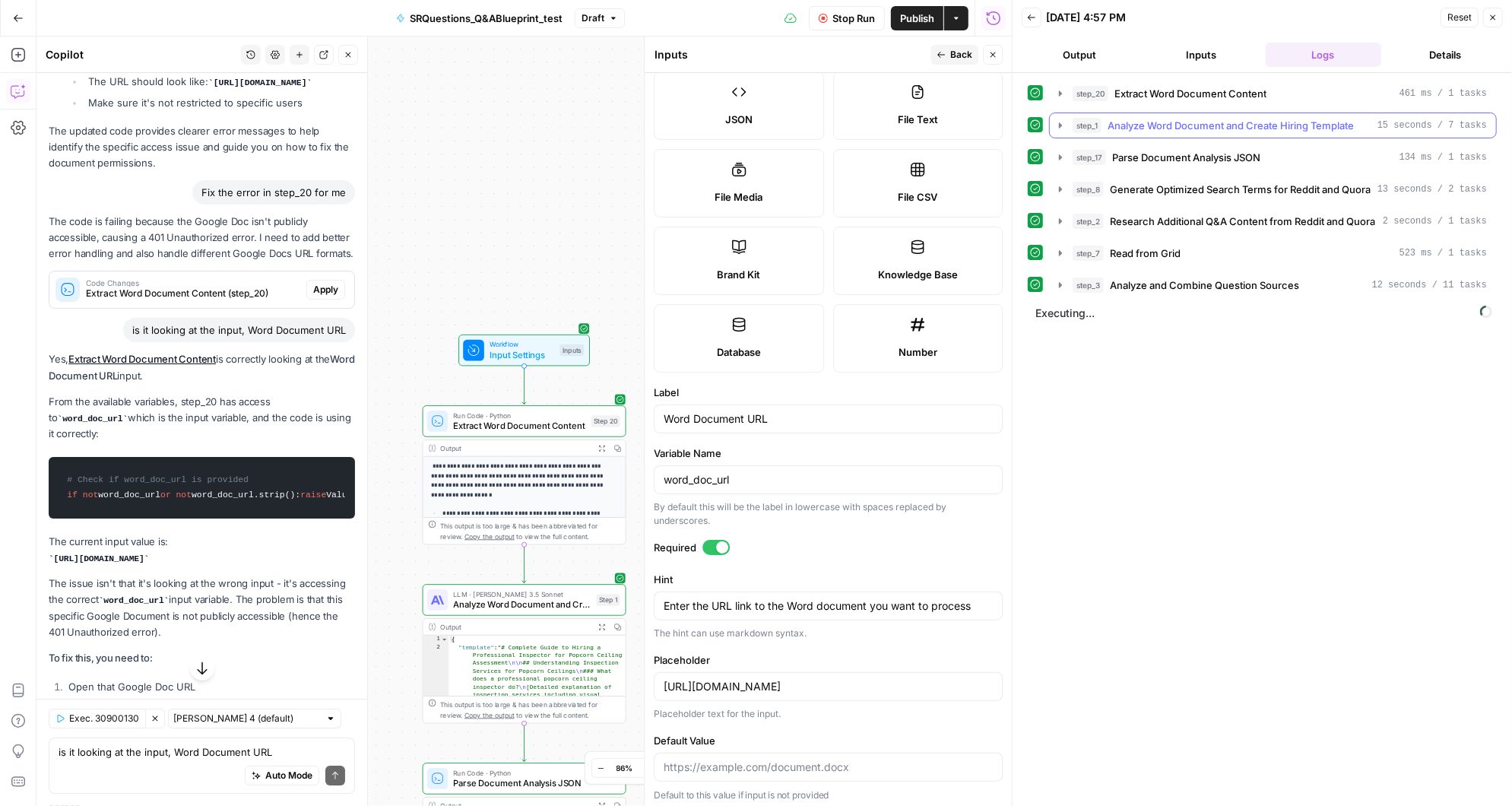
click at [1054, 122] on icon "button" at bounding box center [1059, 125] width 12 height 12
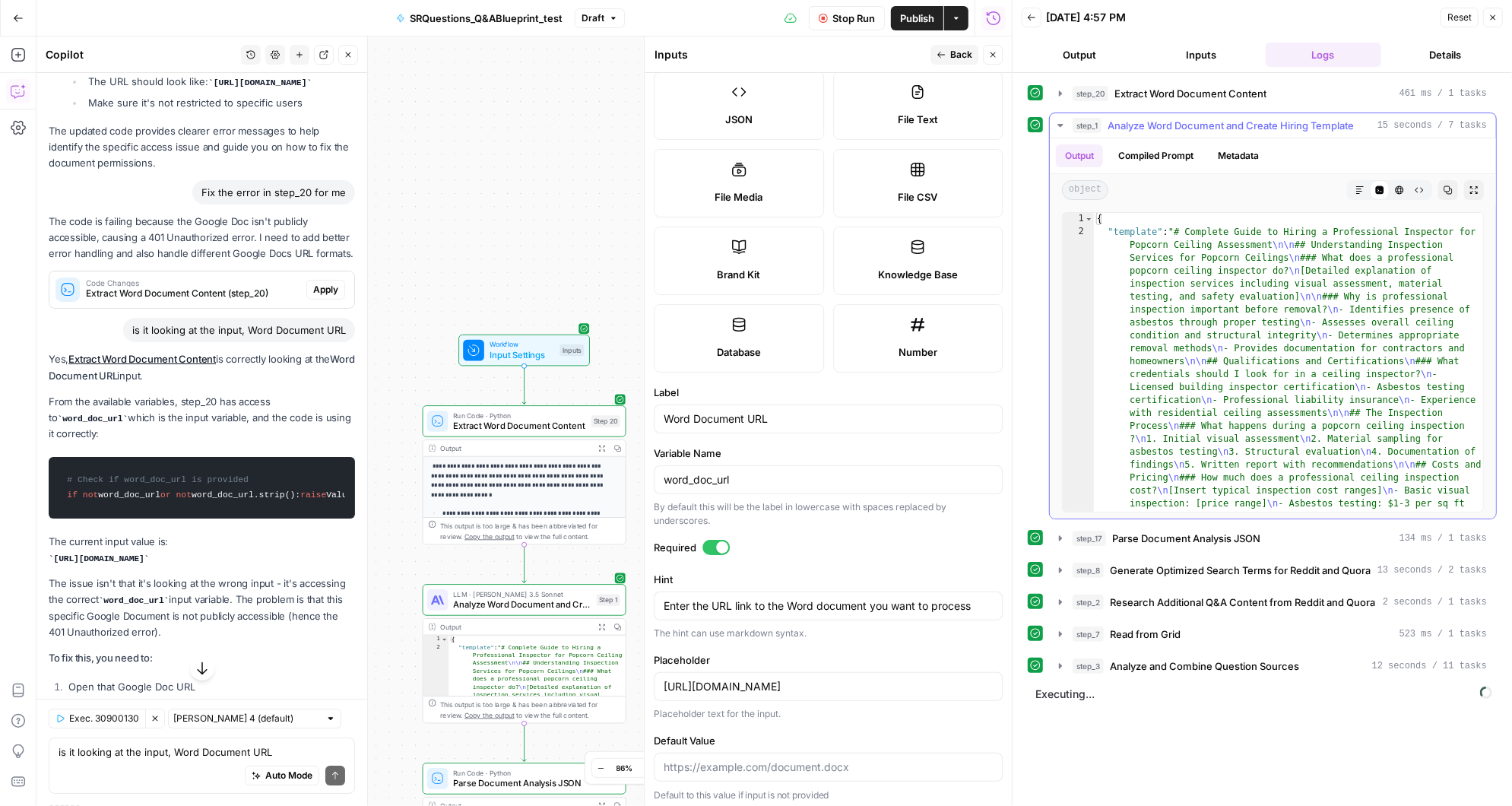
click at [1061, 122] on icon "button" at bounding box center [1059, 125] width 12 height 12
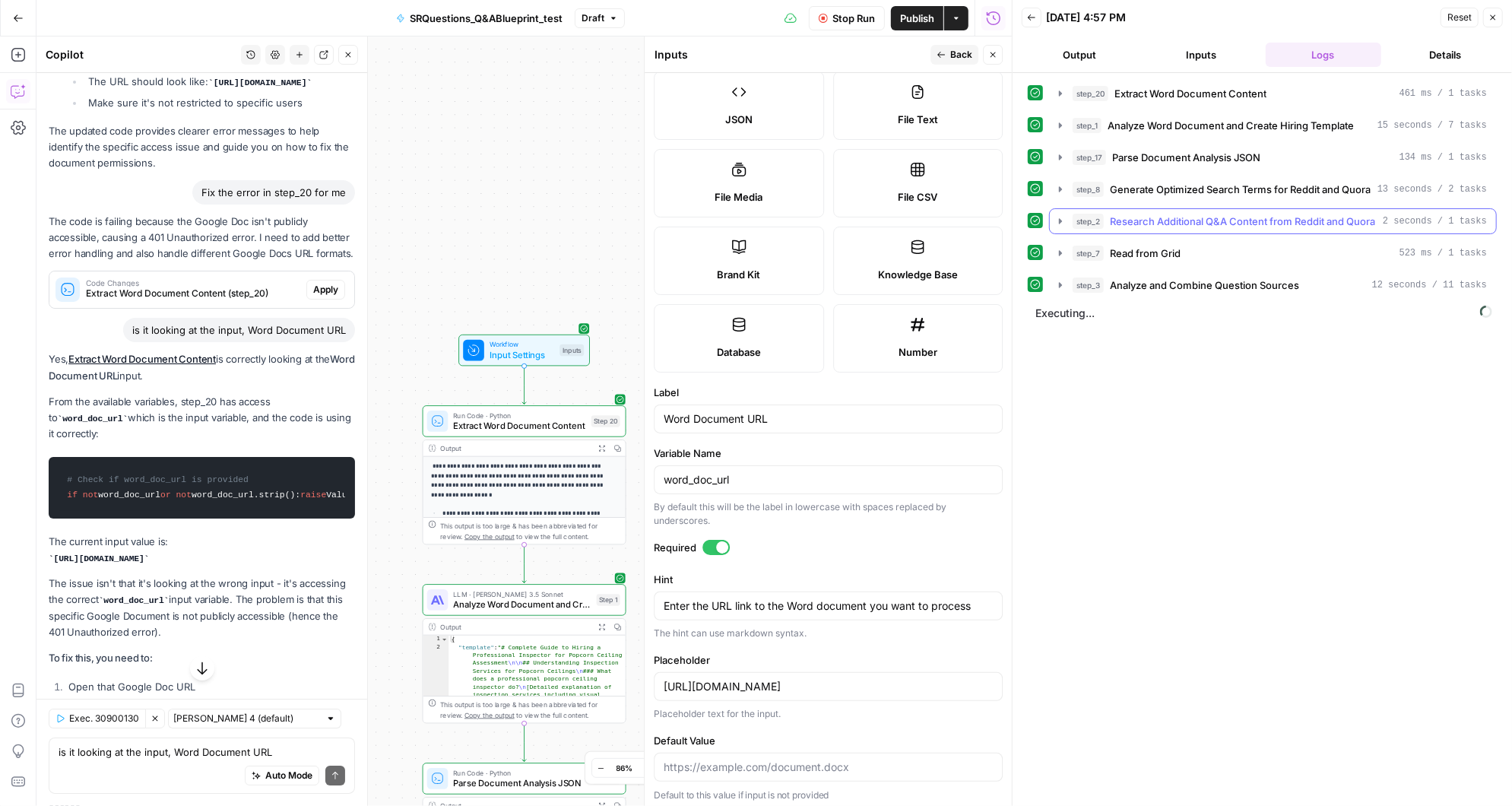
click at [1058, 218] on icon "button" at bounding box center [1059, 221] width 3 height 5
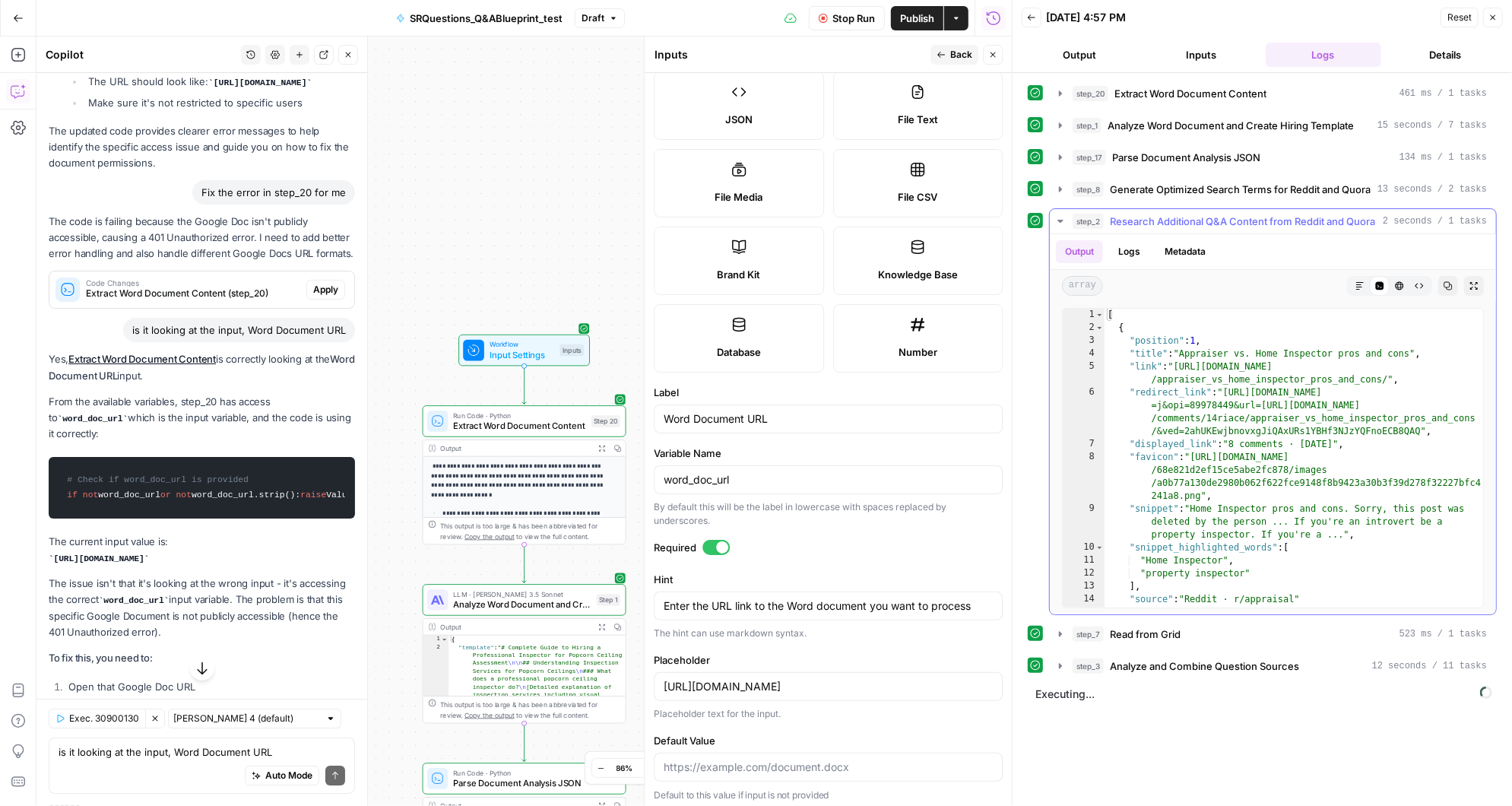
click at [1058, 220] on icon "button" at bounding box center [1060, 221] width 5 height 3
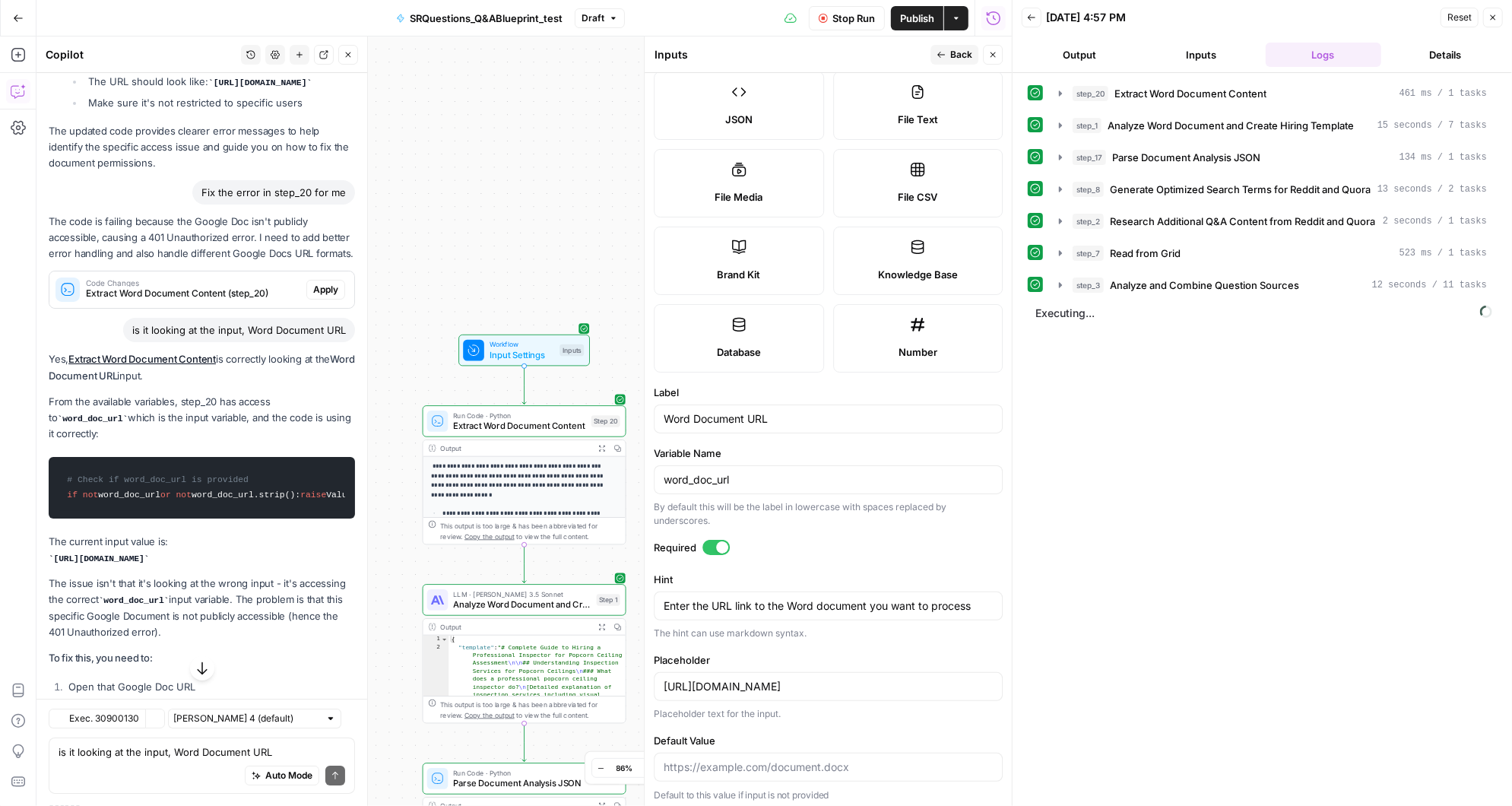
scroll to position [13329, 0]
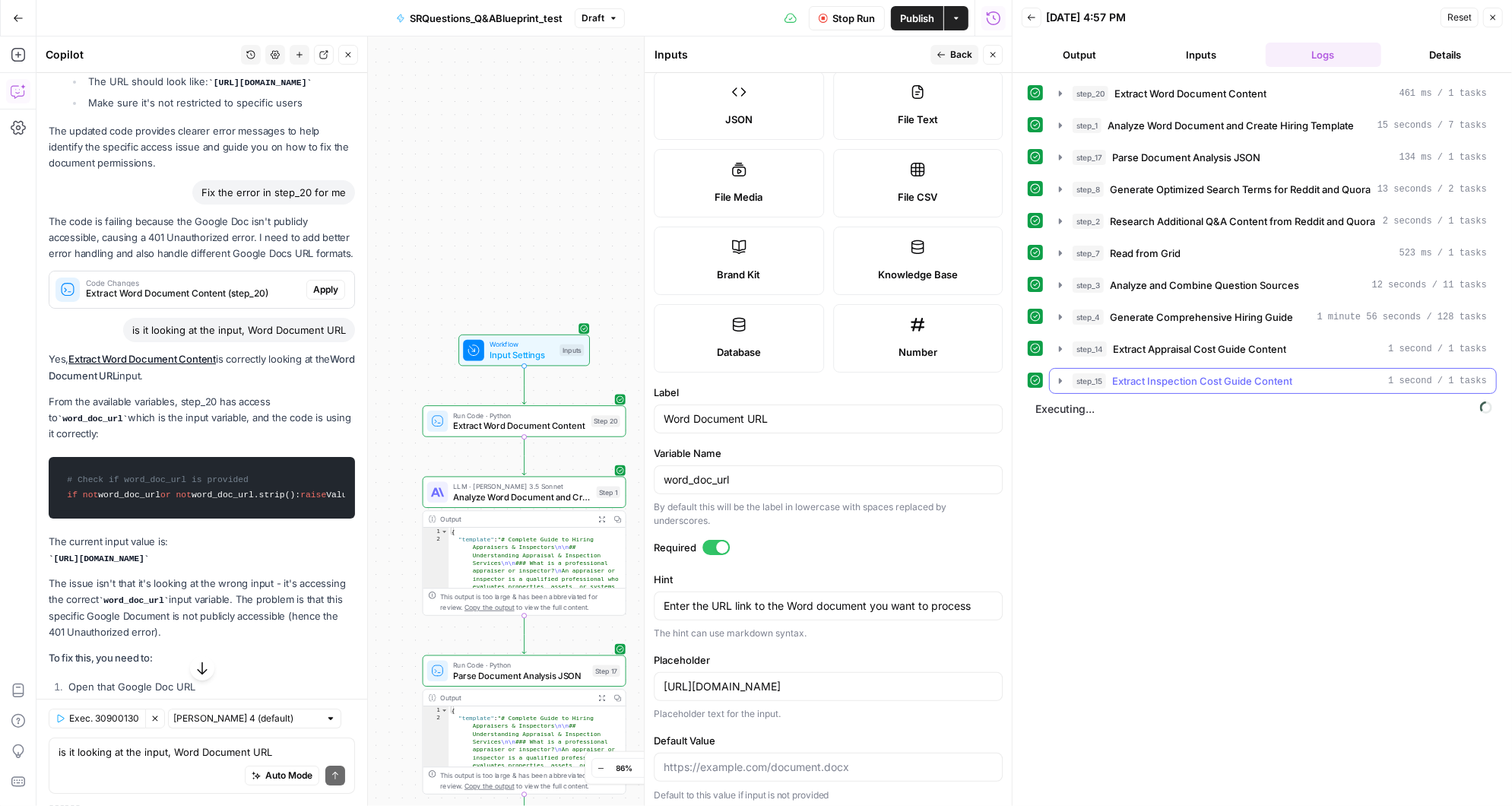
click at [1061, 375] on icon "button" at bounding box center [1059, 380] width 12 height 12
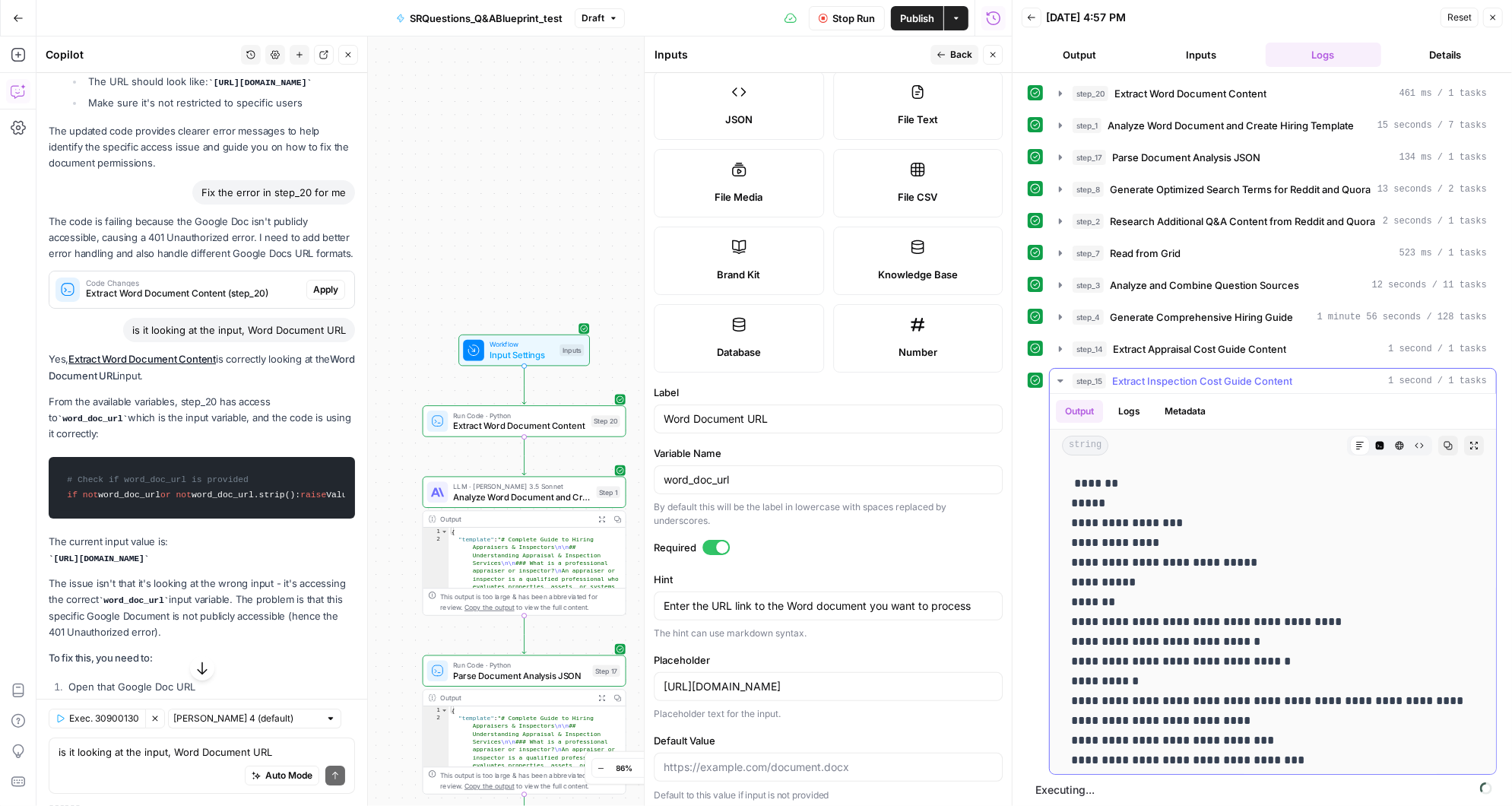
click at [1060, 375] on icon "button" at bounding box center [1059, 380] width 12 height 12
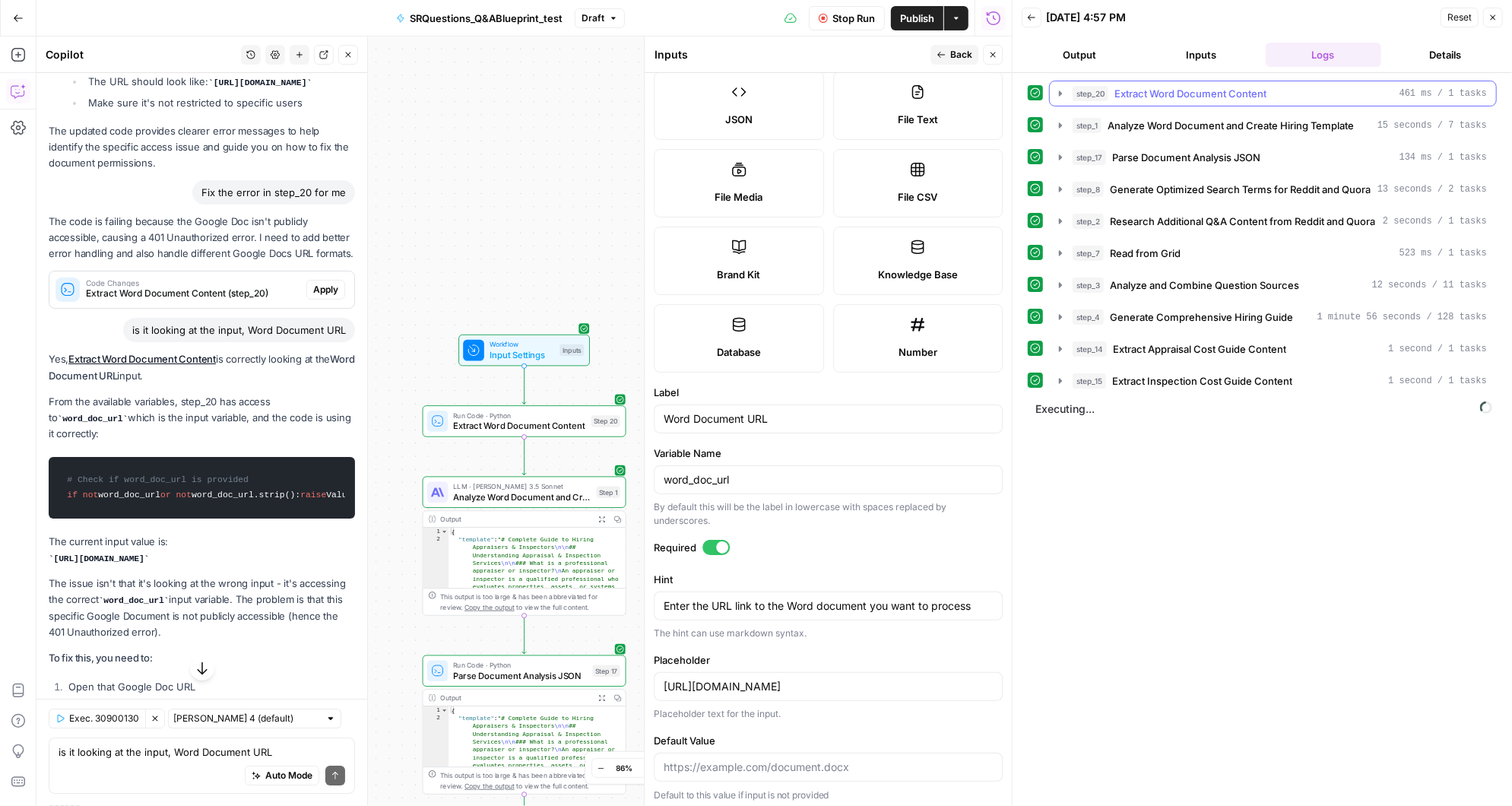
click at [1060, 90] on icon "button" at bounding box center [1059, 93] width 12 height 12
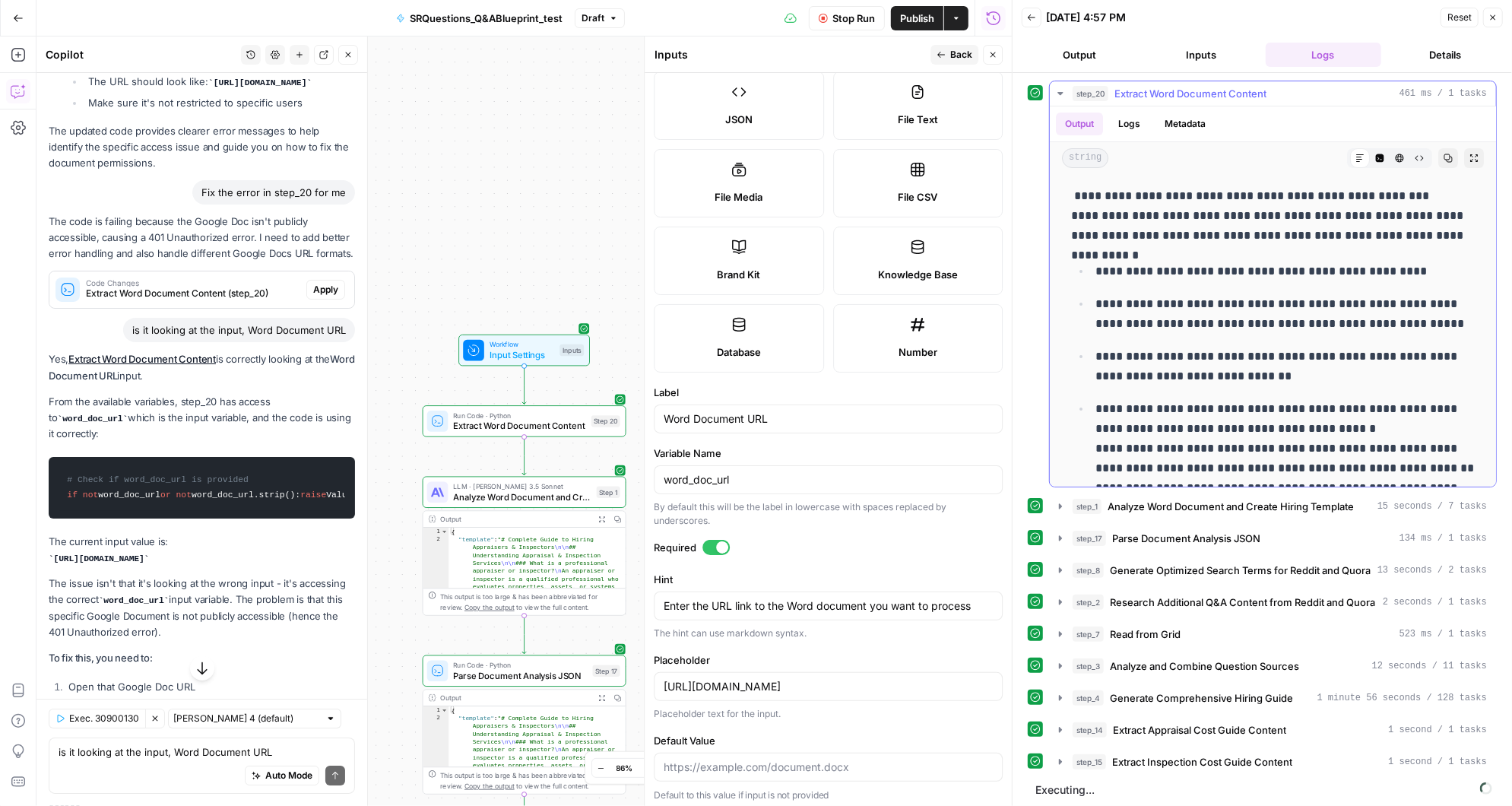
click at [1060, 88] on icon "button" at bounding box center [1059, 93] width 12 height 12
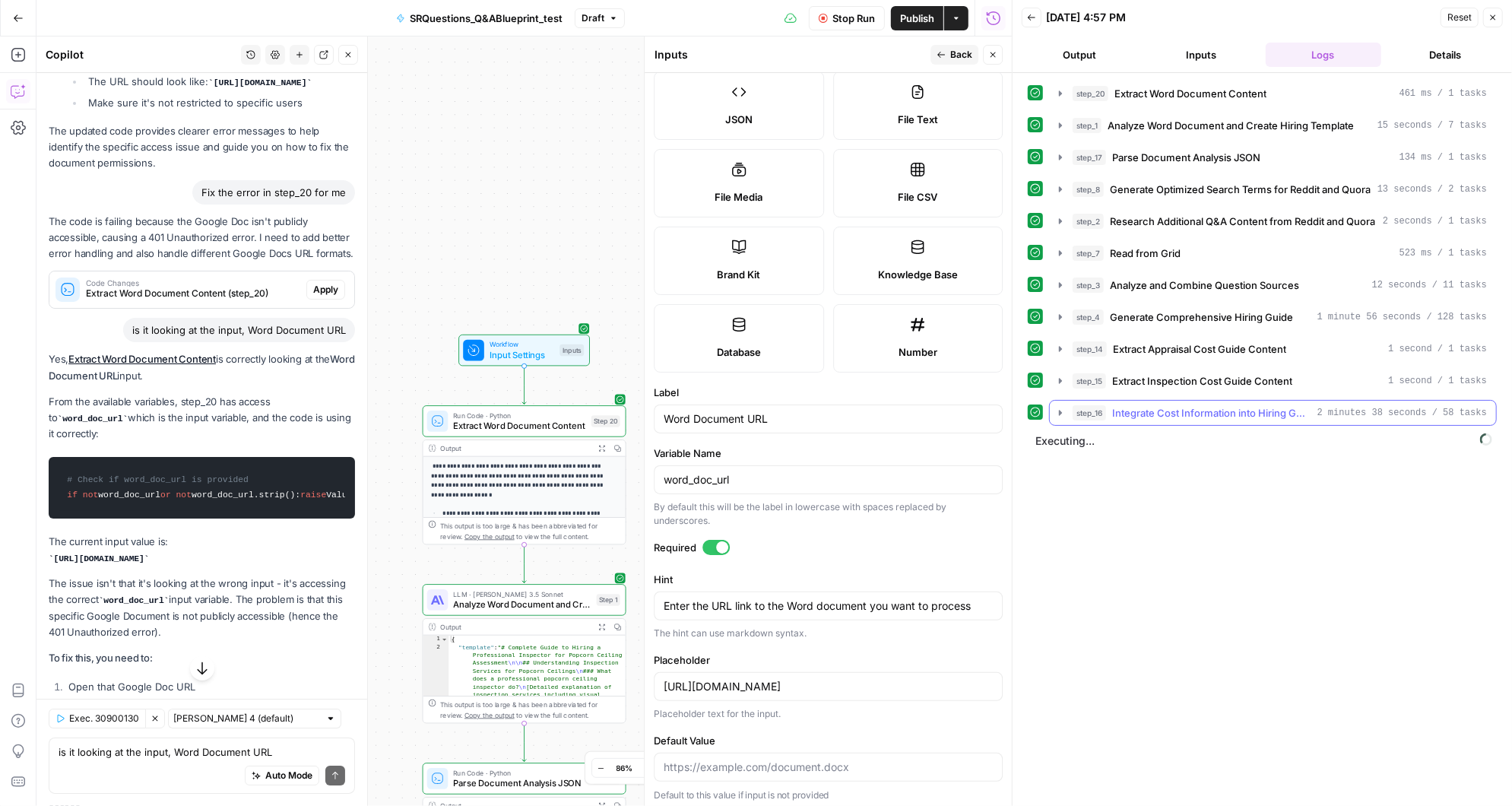
click at [1061, 407] on icon "button" at bounding box center [1059, 412] width 12 height 12
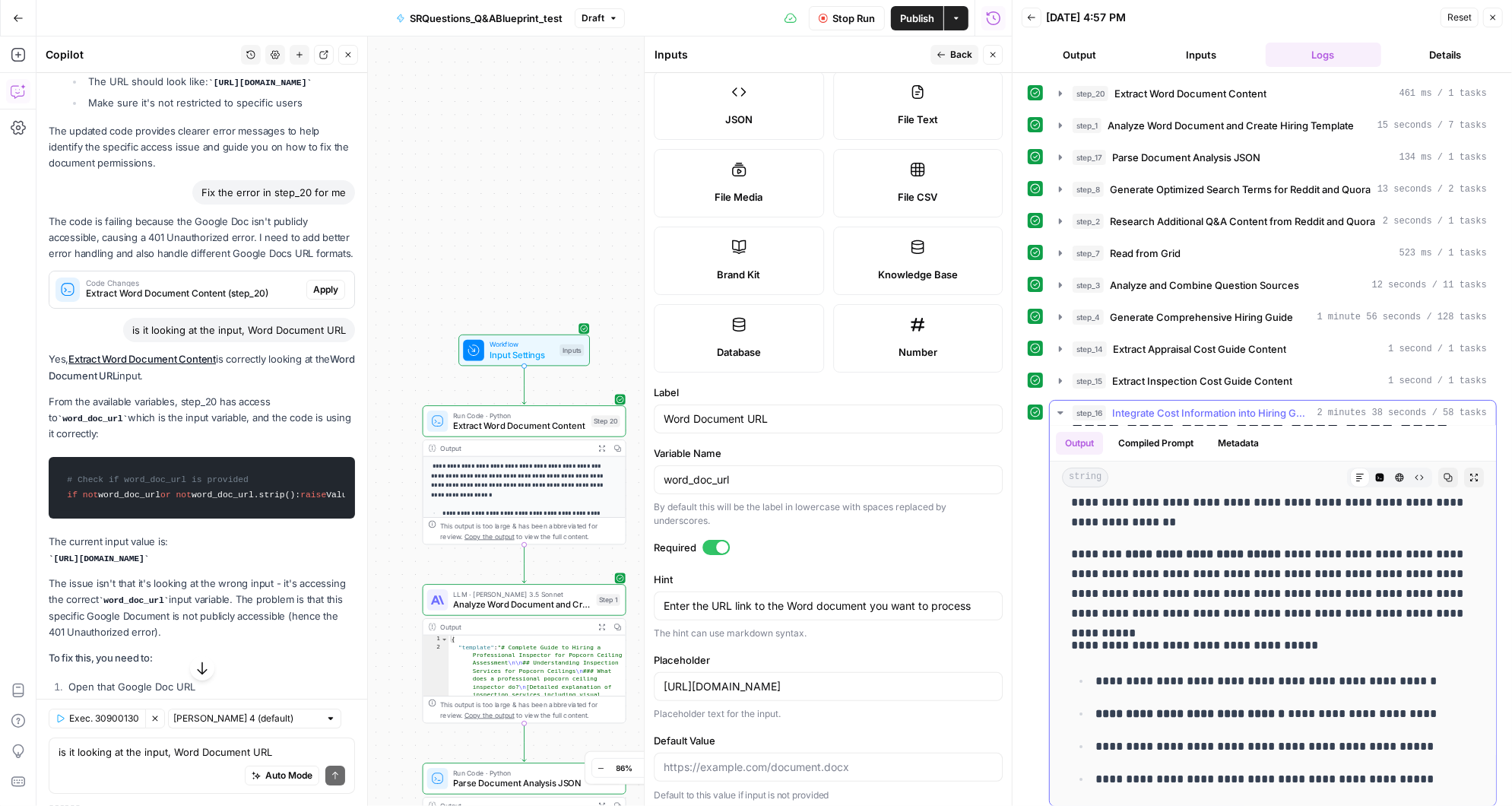
scroll to position [14516, 0]
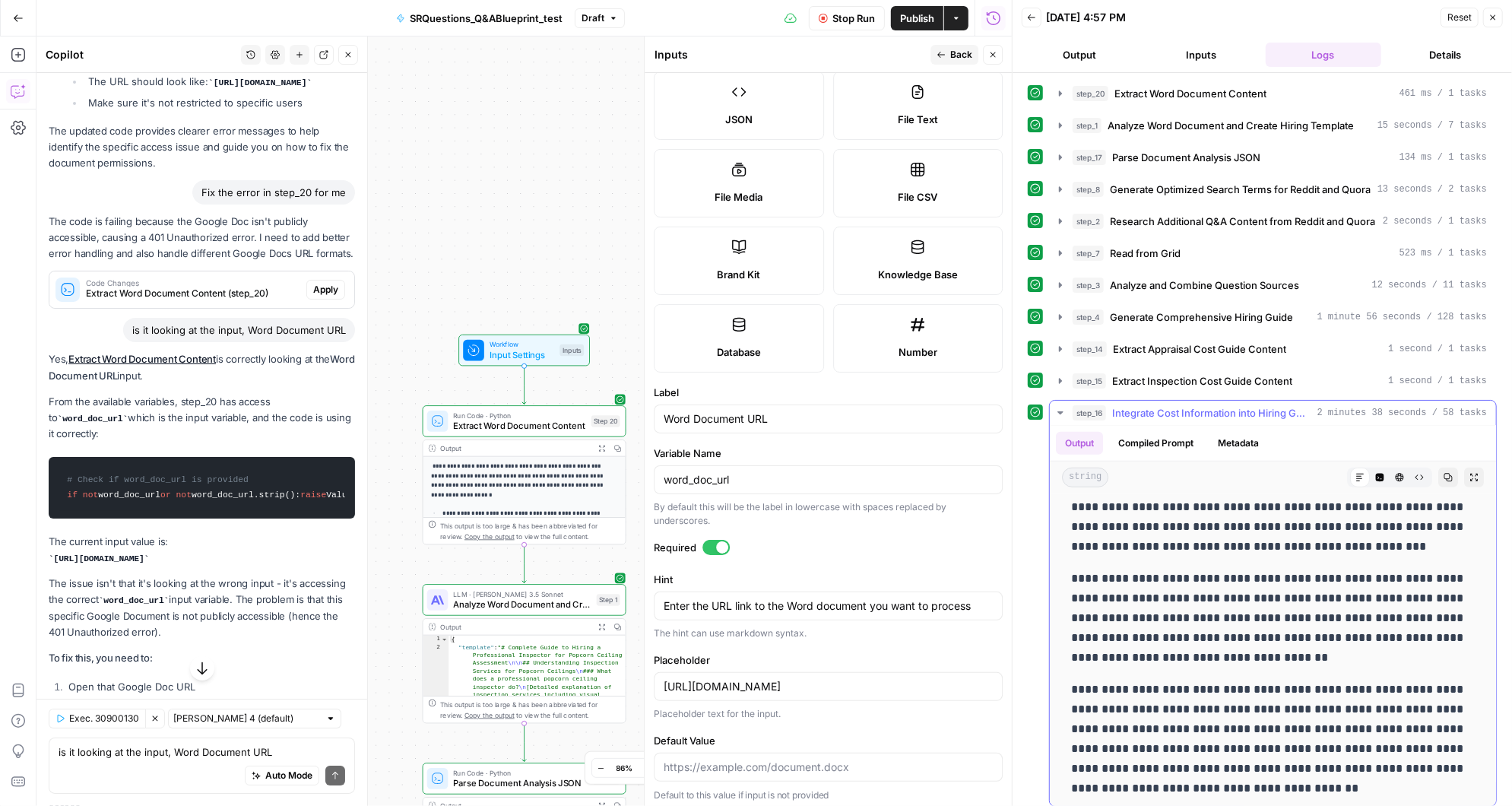
click at [1058, 409] on icon "button" at bounding box center [1059, 412] width 12 height 12
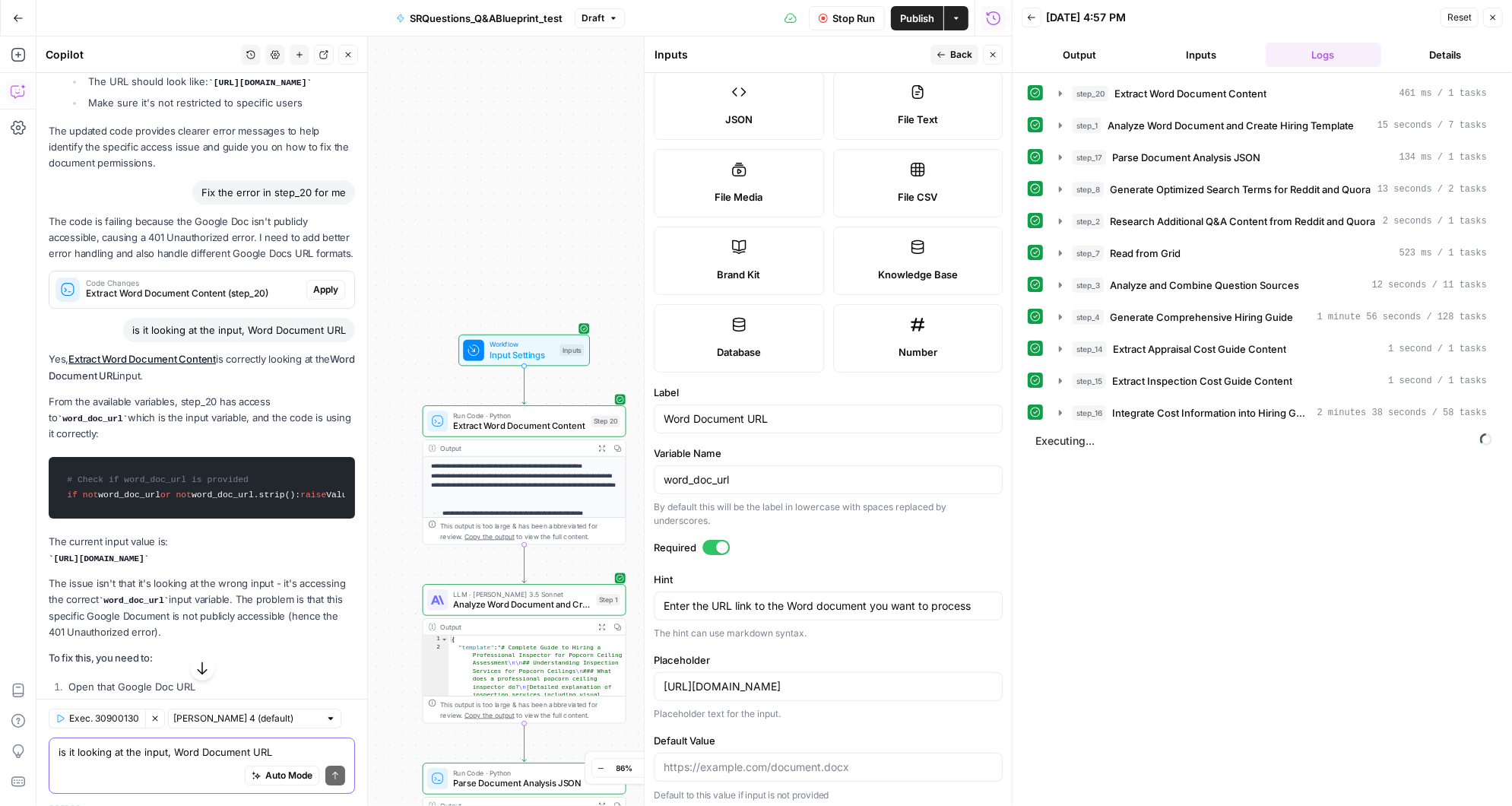
click at [135, 751] on textarea "is it looking at the input, Word Document URL" at bounding box center [202, 752] width 286 height 15
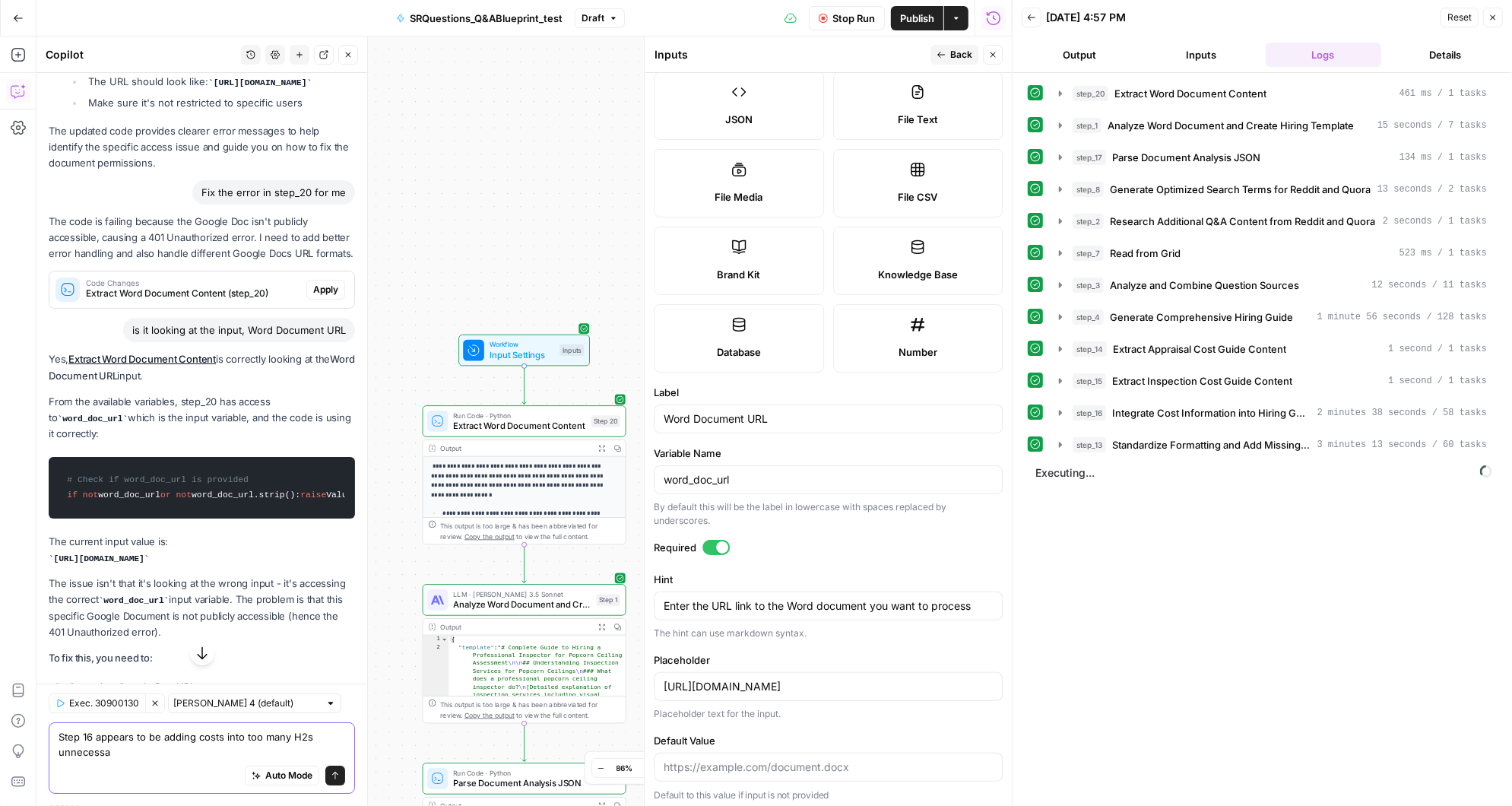
type textarea "Step 16 appears to be adding costs into too many H2s unnecessar"
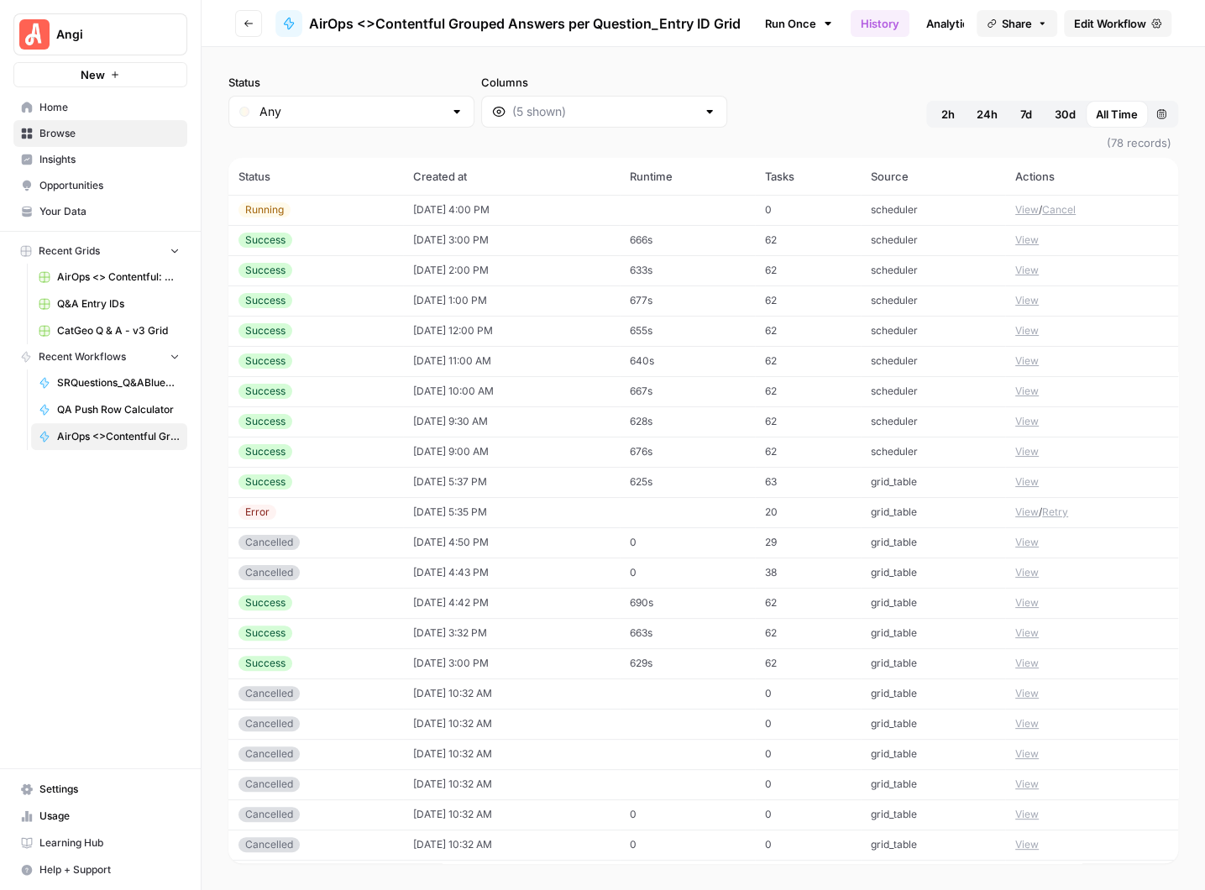
click at [1025, 210] on button "View" at bounding box center [1027, 209] width 24 height 15
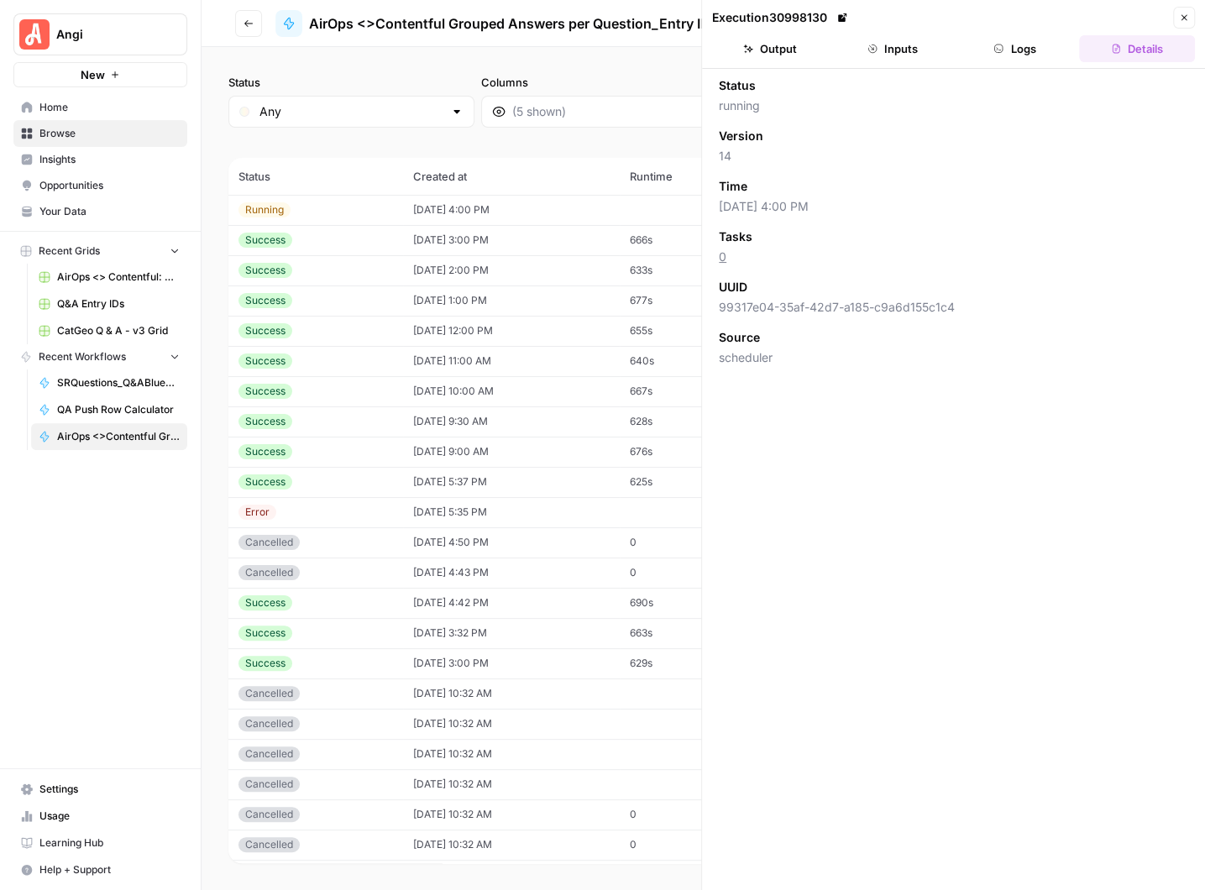
click at [1011, 46] on button "Logs" at bounding box center [1015, 48] width 116 height 27
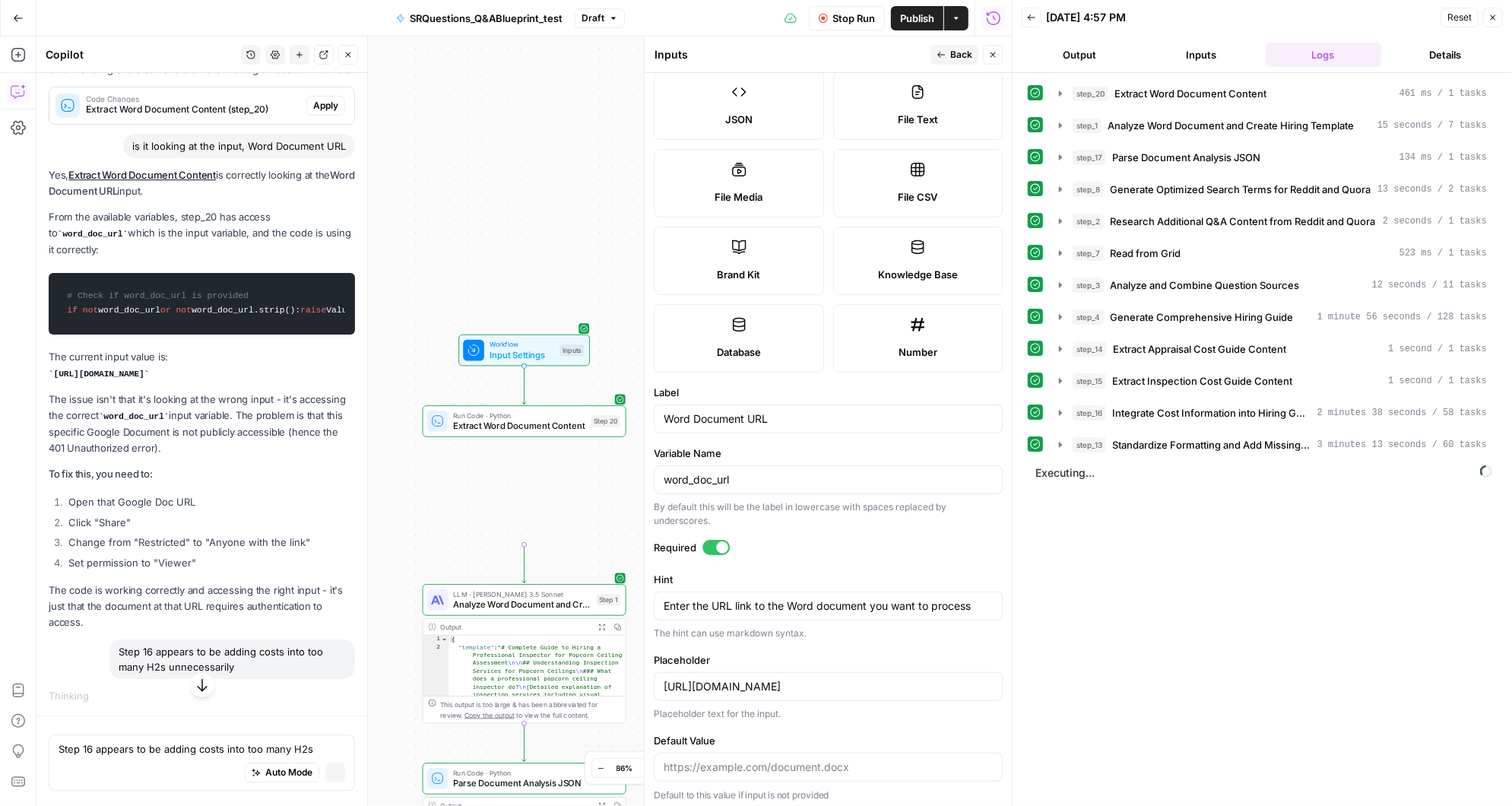
scroll to position [12663, 0]
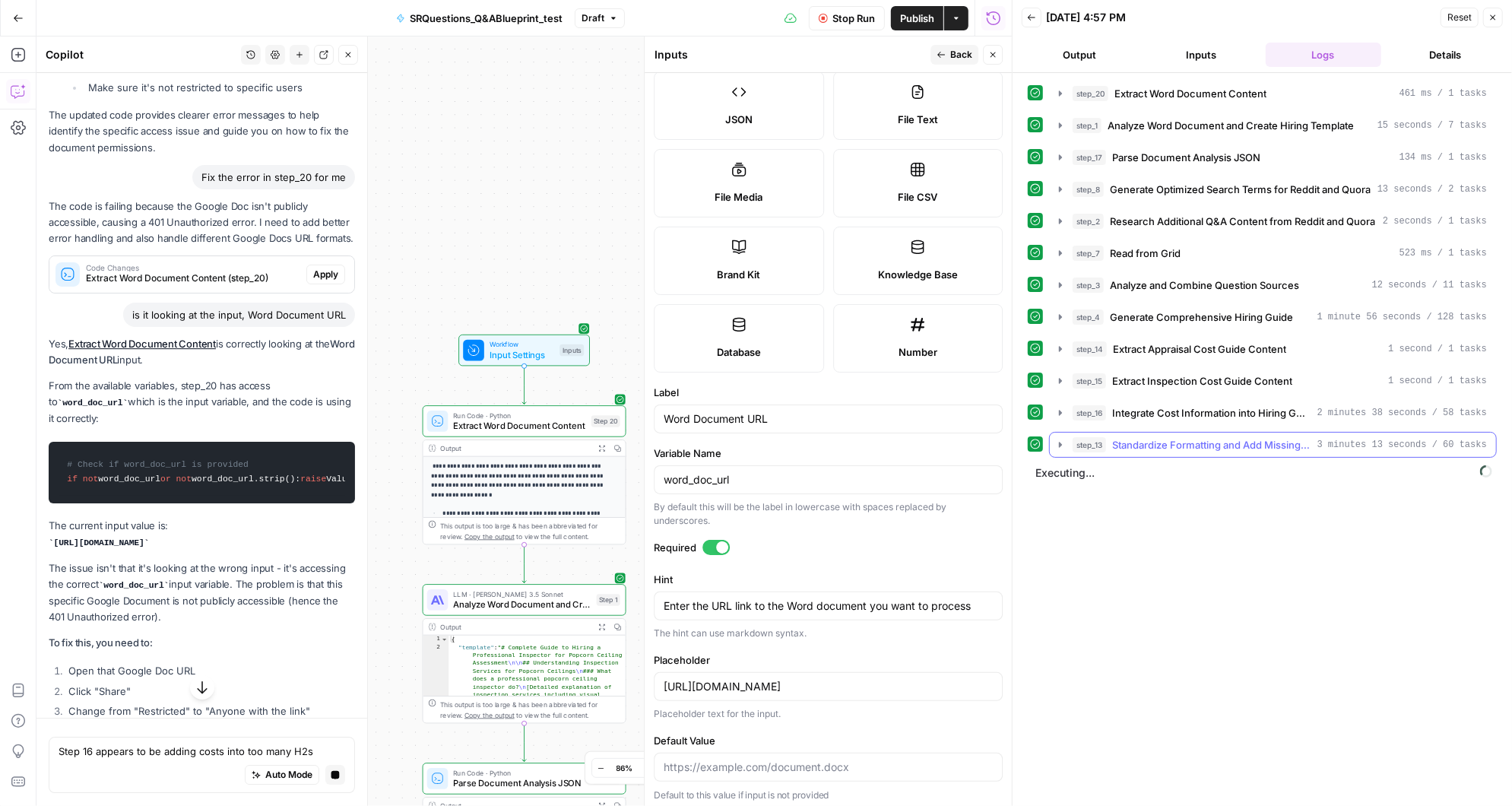
click at [1057, 438] on icon "button" at bounding box center [1059, 444] width 12 height 12
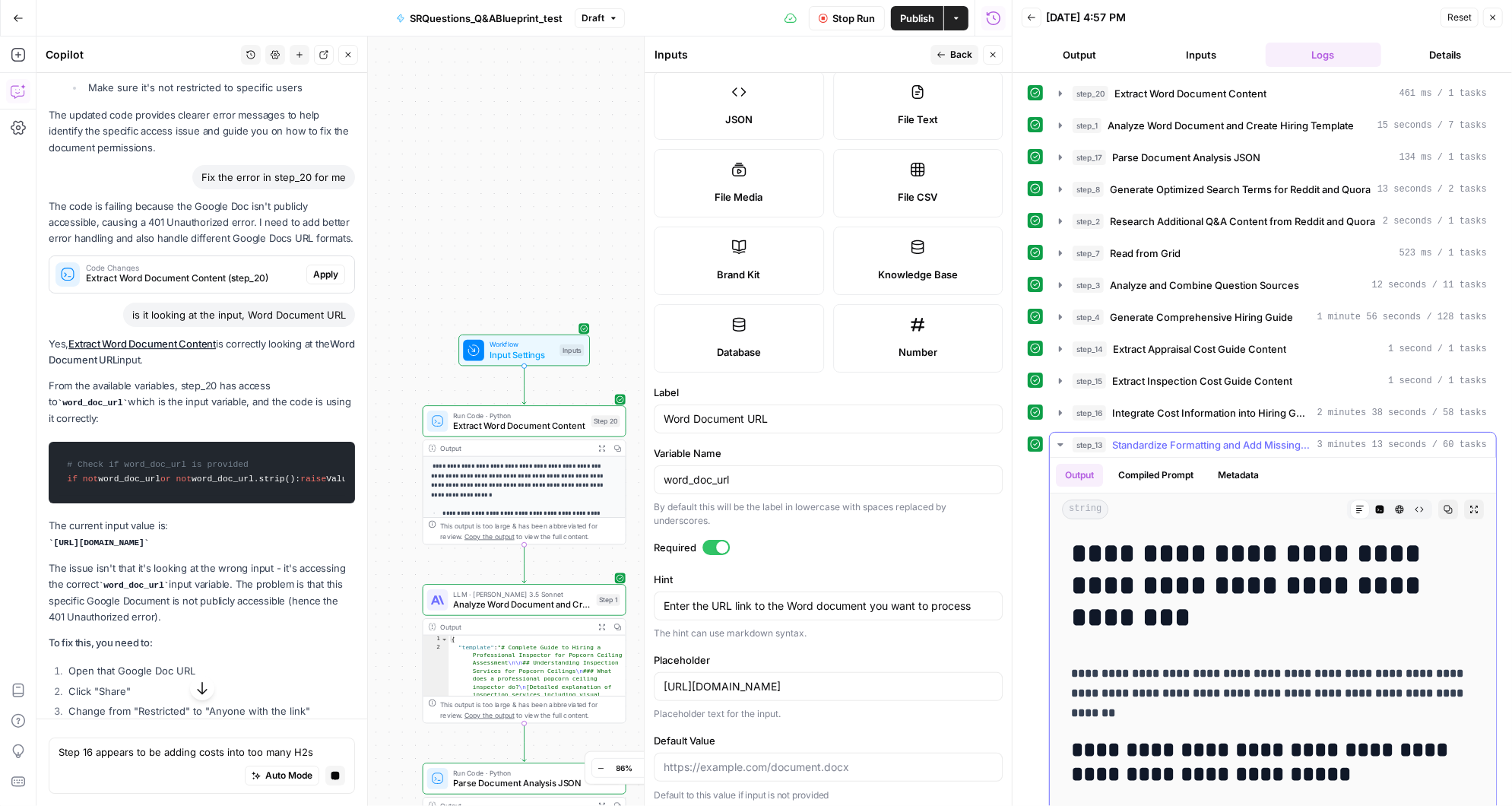
click at [1058, 443] on icon "button" at bounding box center [1060, 444] width 5 height 3
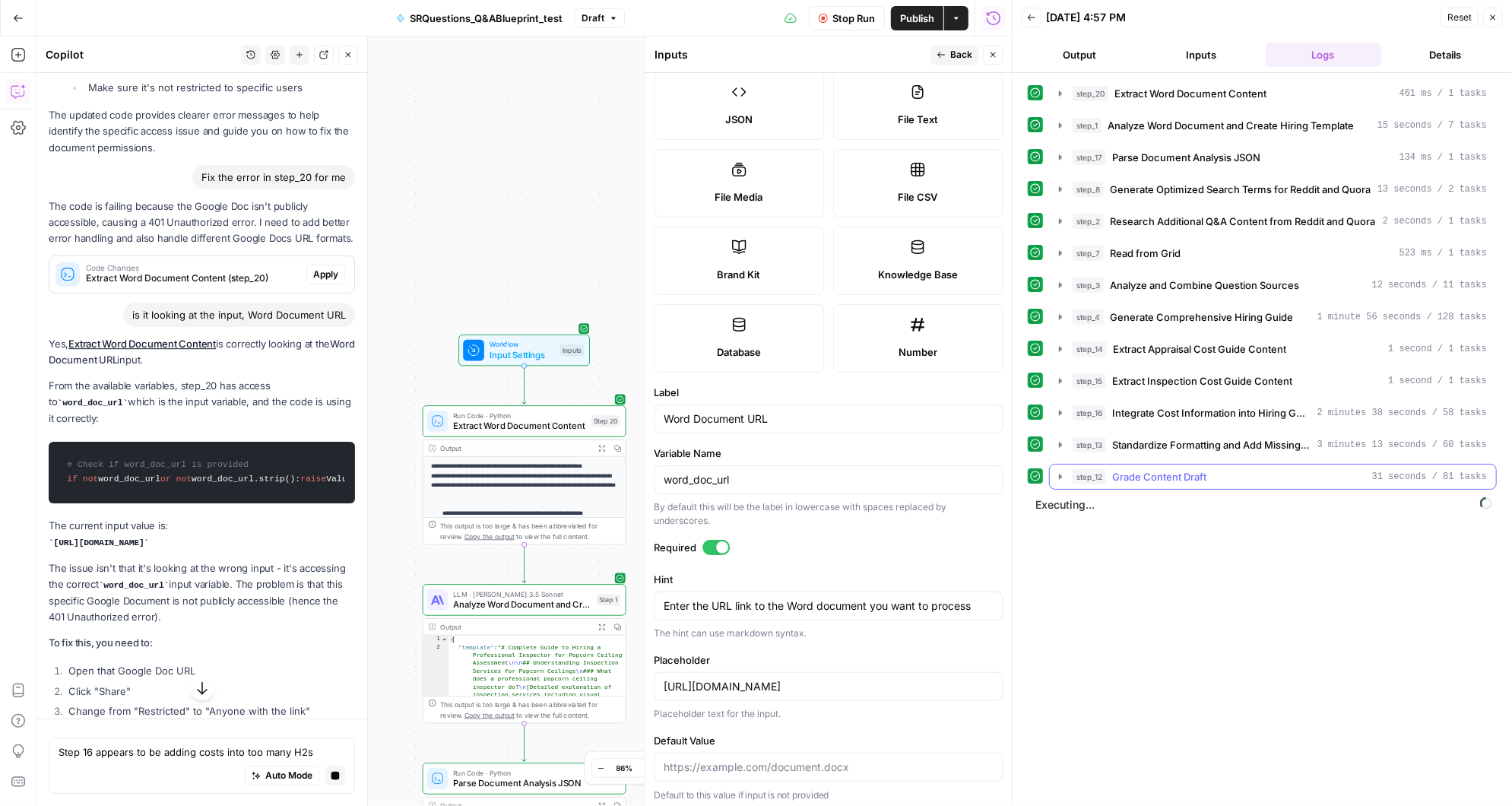
click at [1059, 474] on icon "button" at bounding box center [1059, 476] width 3 height 5
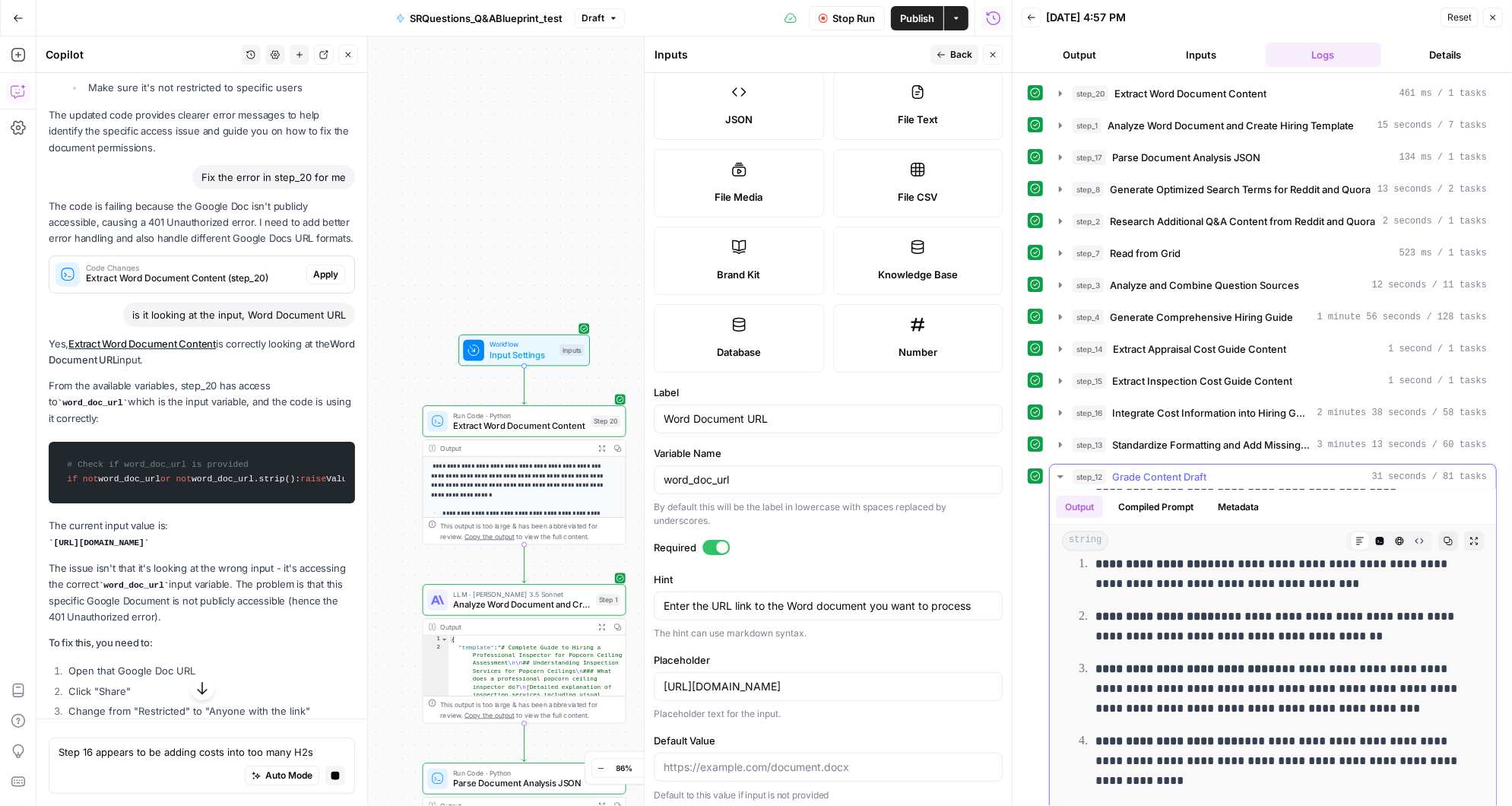
scroll to position [91, 0]
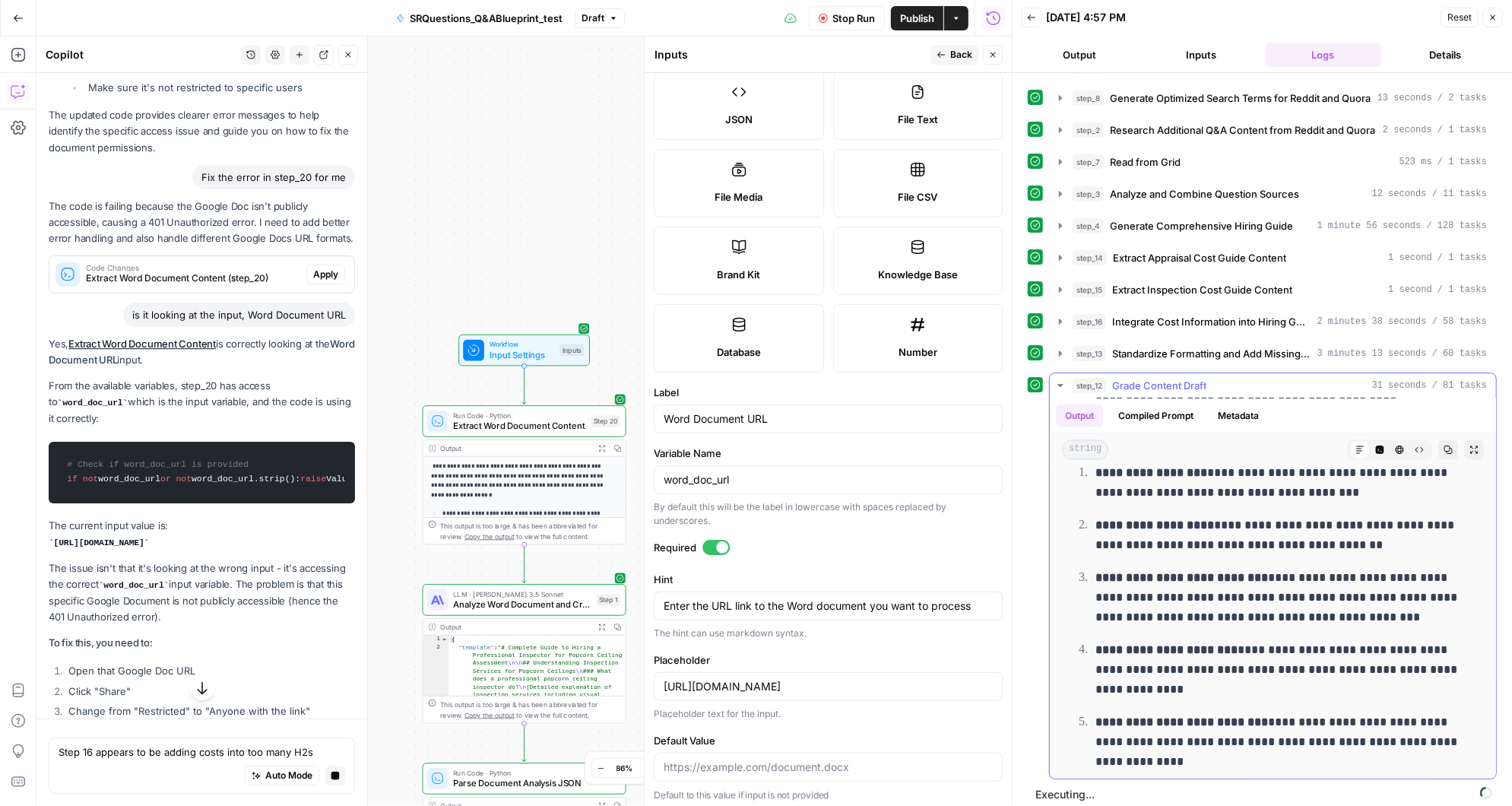
click at [1061, 379] on icon "button" at bounding box center [1059, 385] width 12 height 12
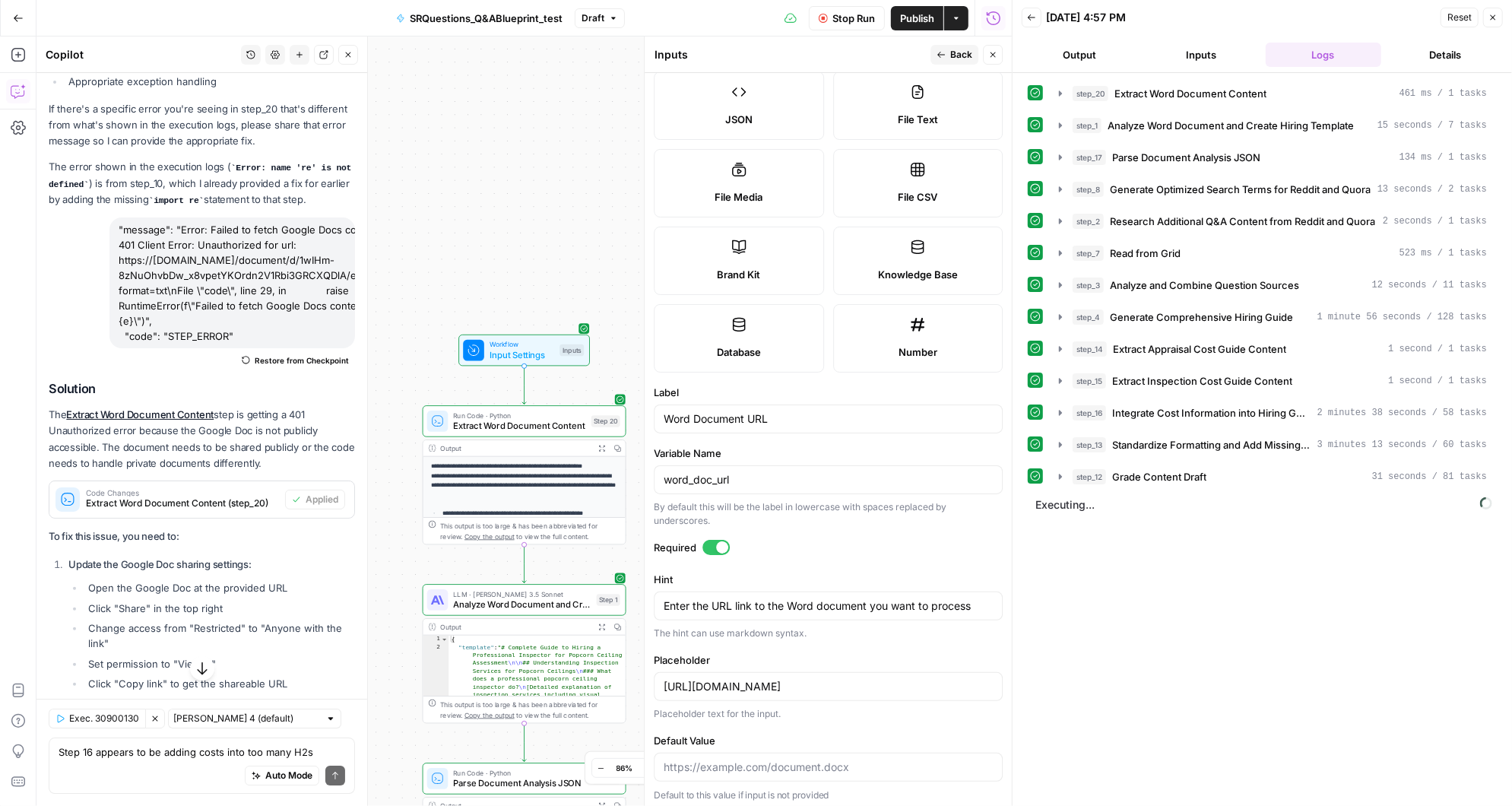
scroll to position [13329, 0]
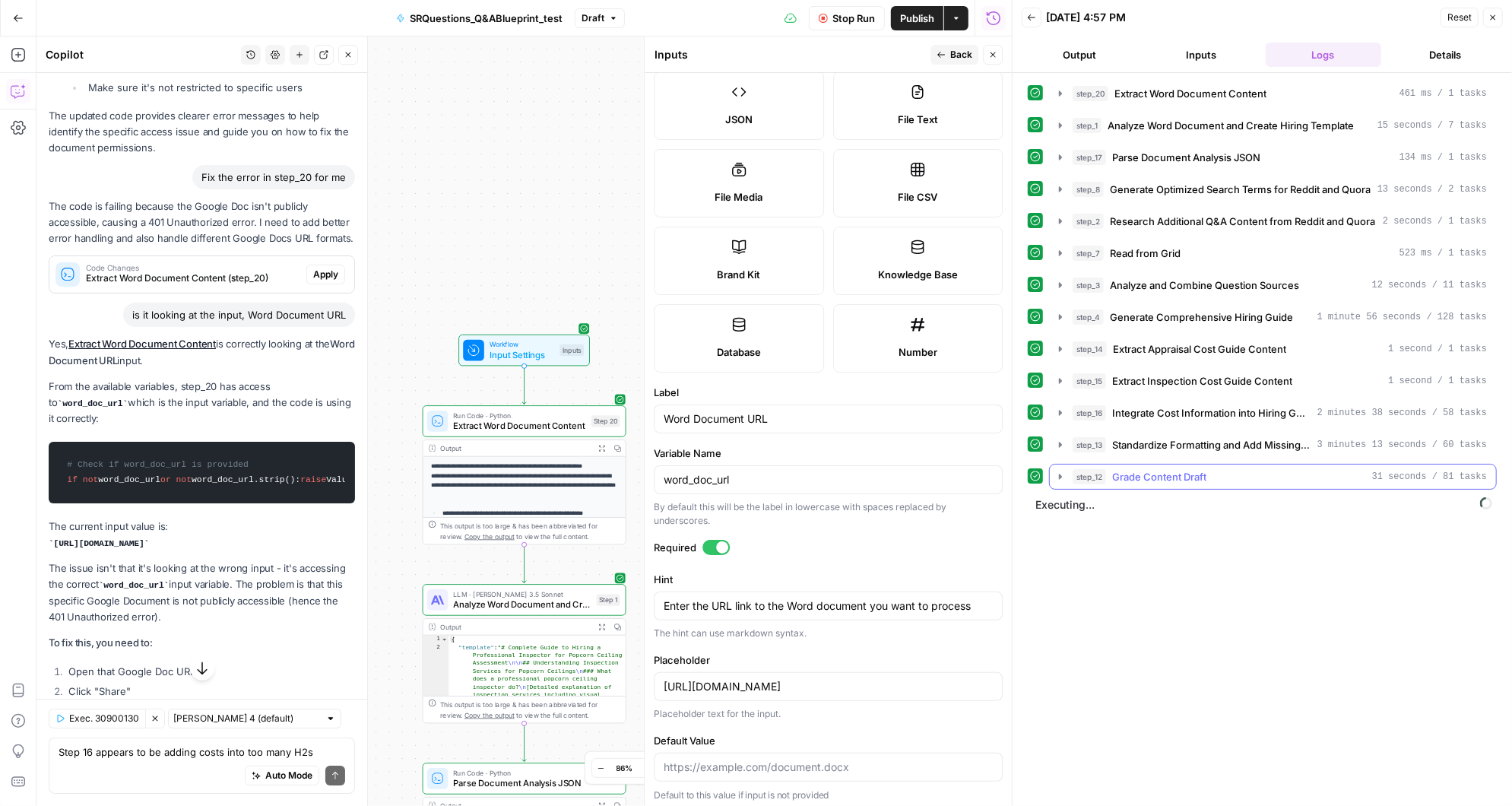
click at [1058, 471] on icon "button" at bounding box center [1059, 476] width 12 height 12
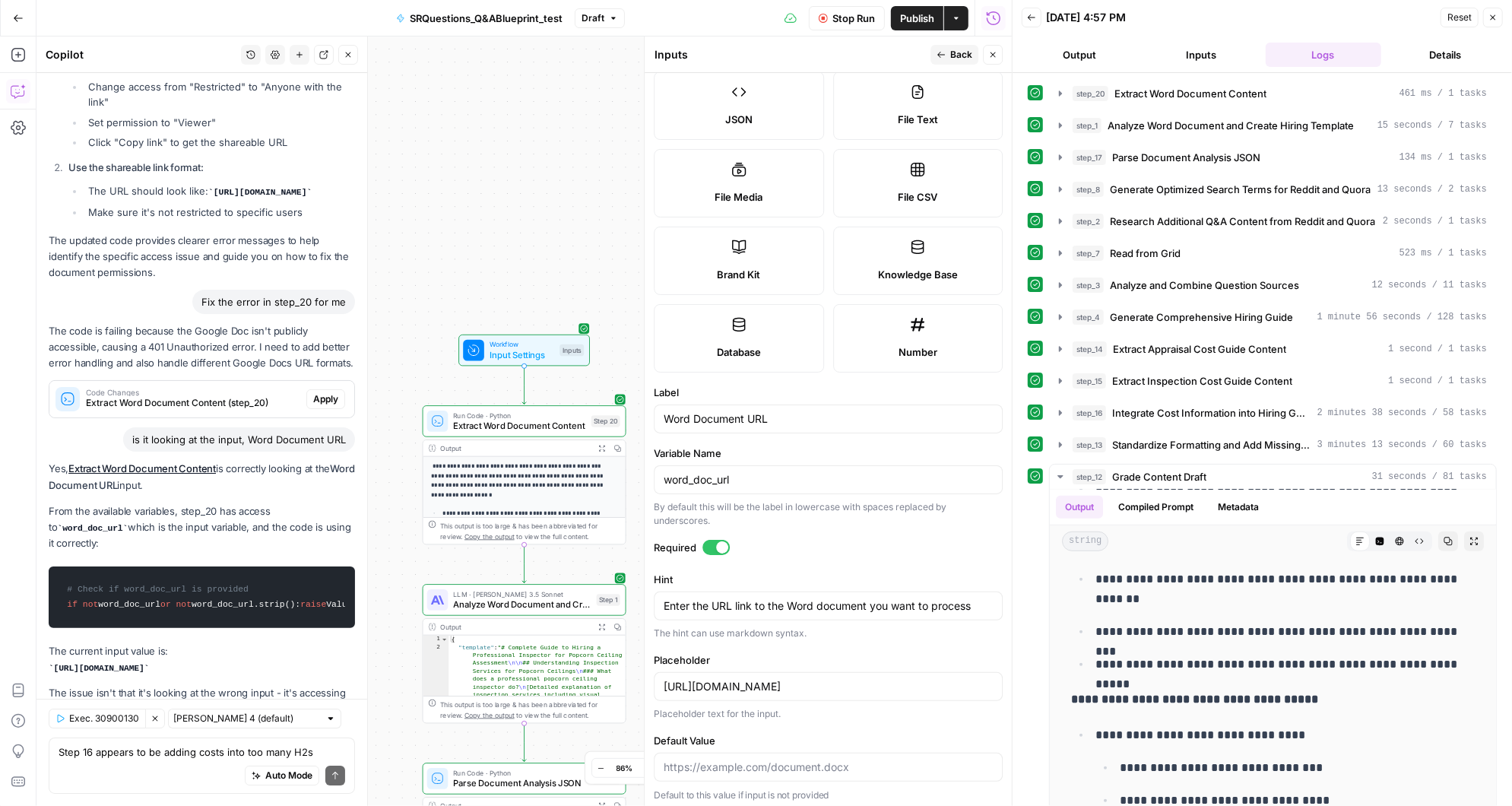
scroll to position [13700, 0]
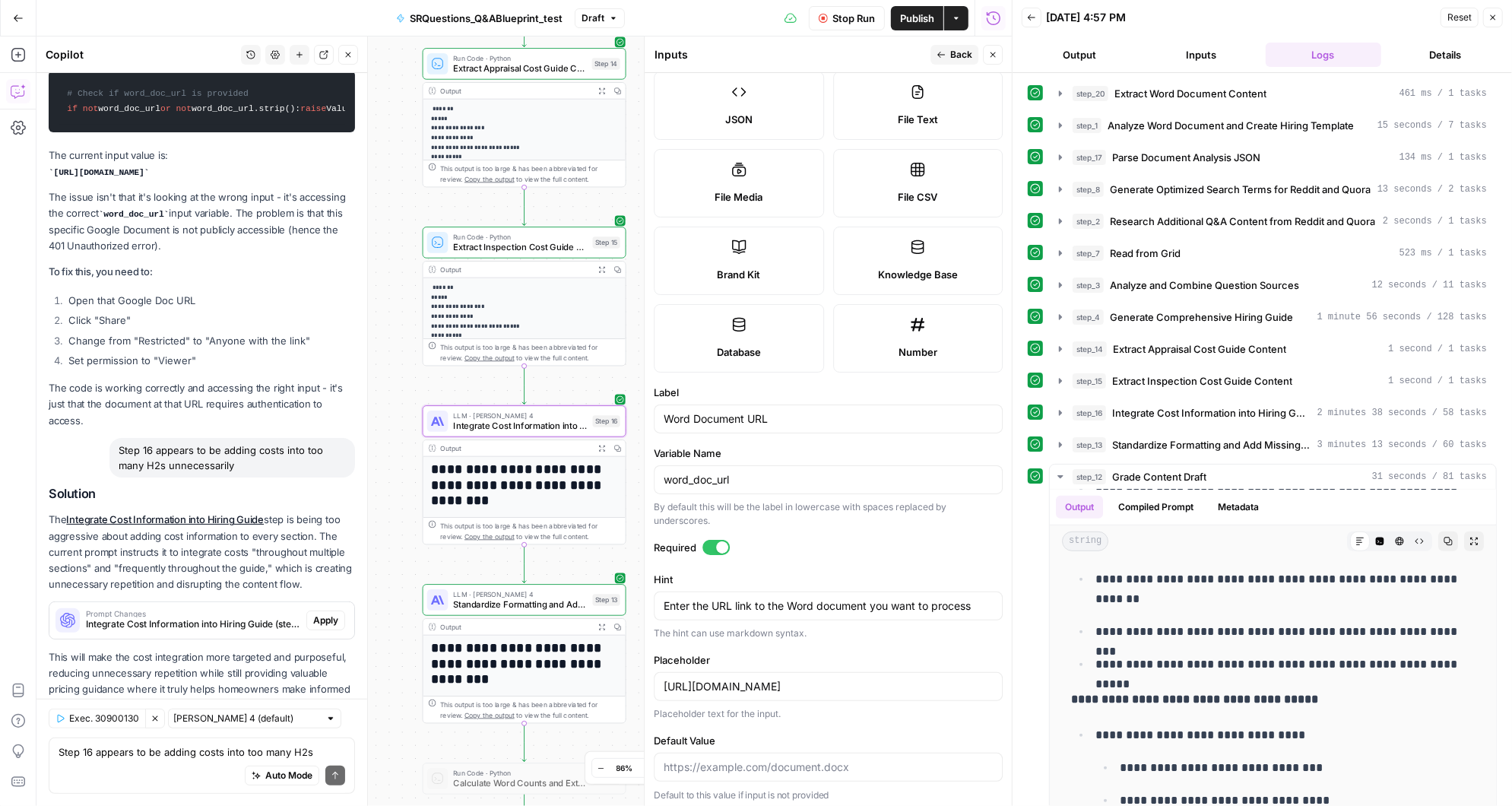
click at [320, 613] on span "Apply" at bounding box center [326, 619] width 25 height 14
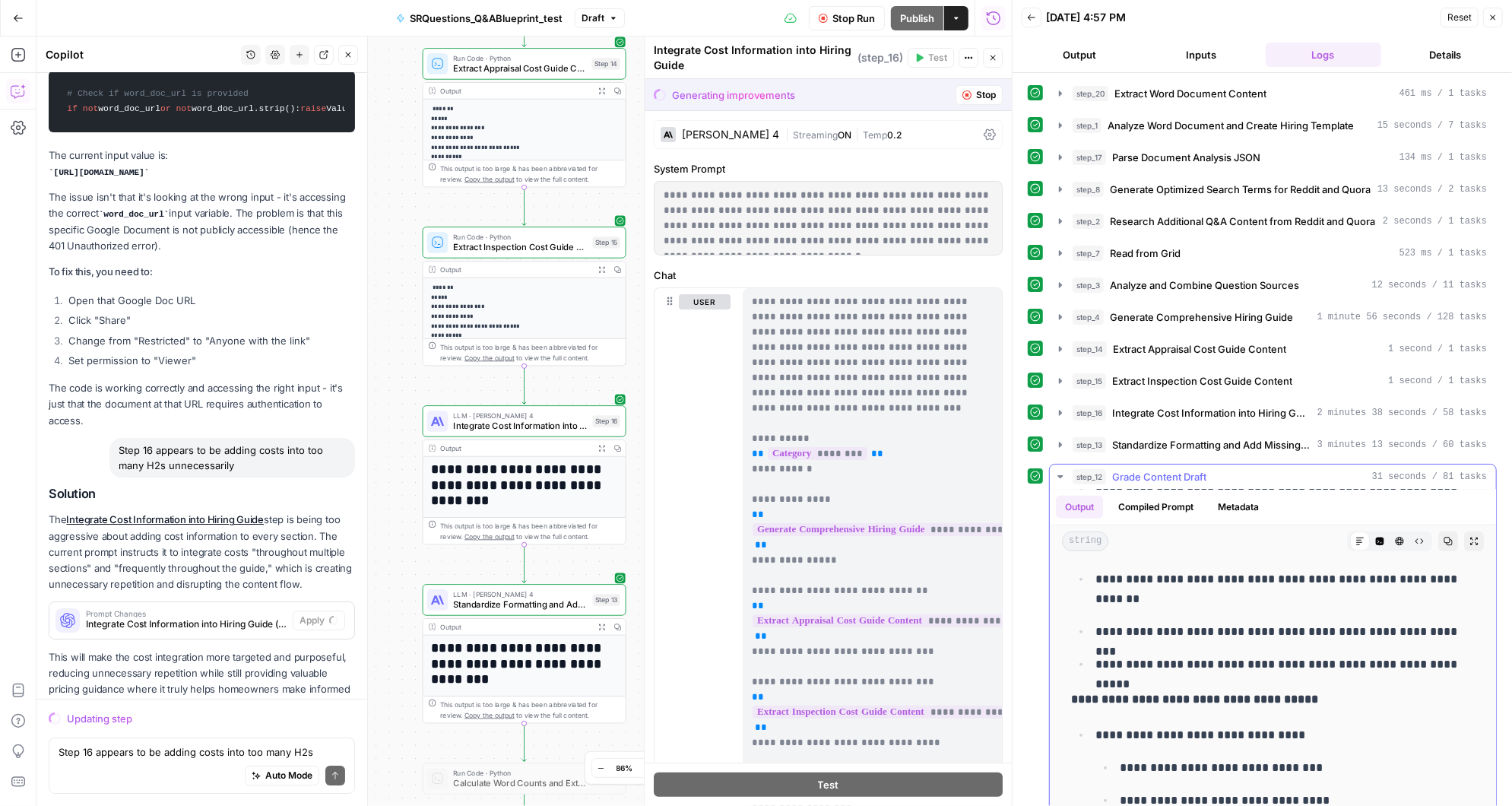
scroll to position [0, 0]
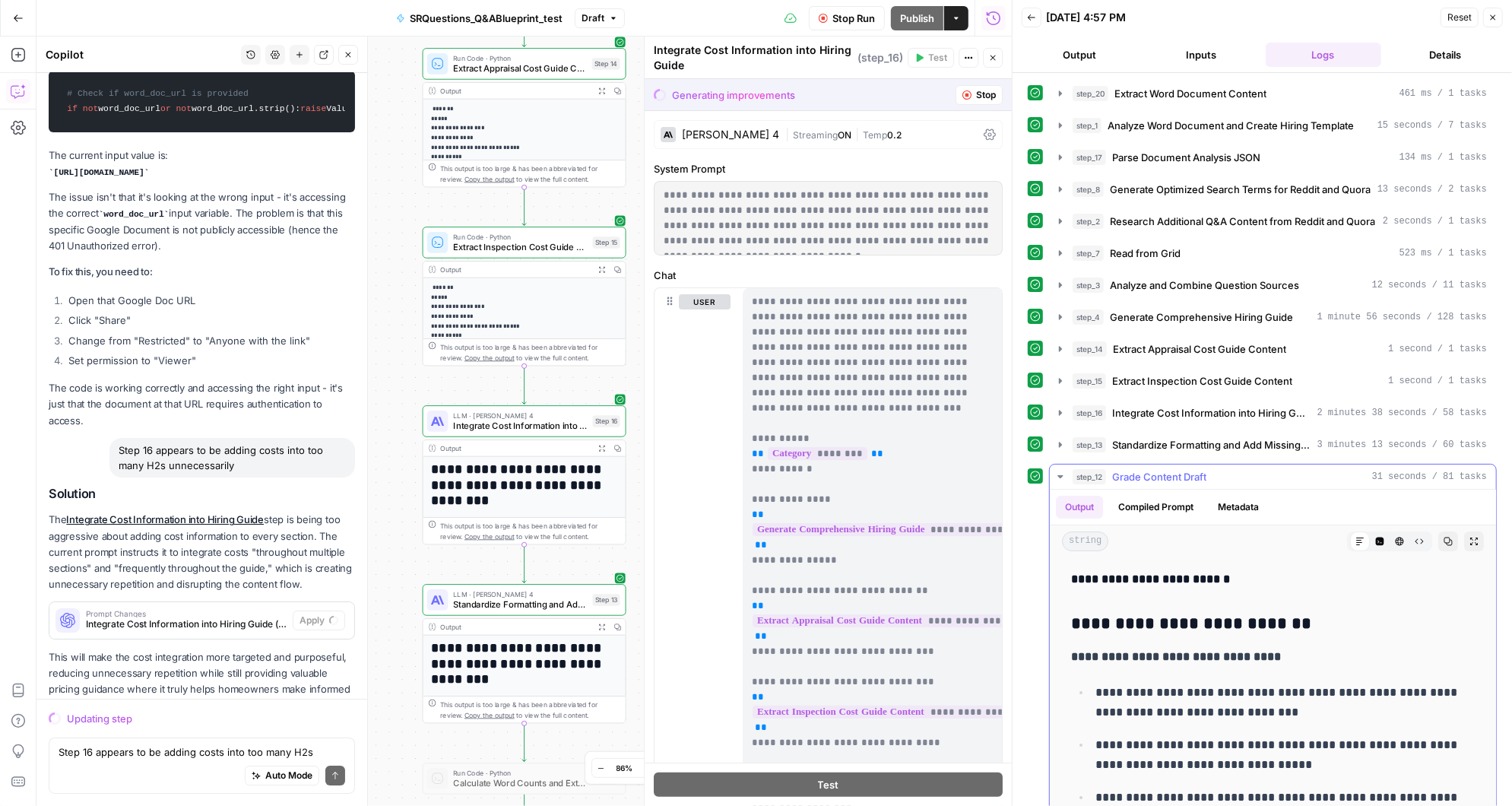
click at [1057, 471] on icon "button" at bounding box center [1059, 476] width 12 height 12
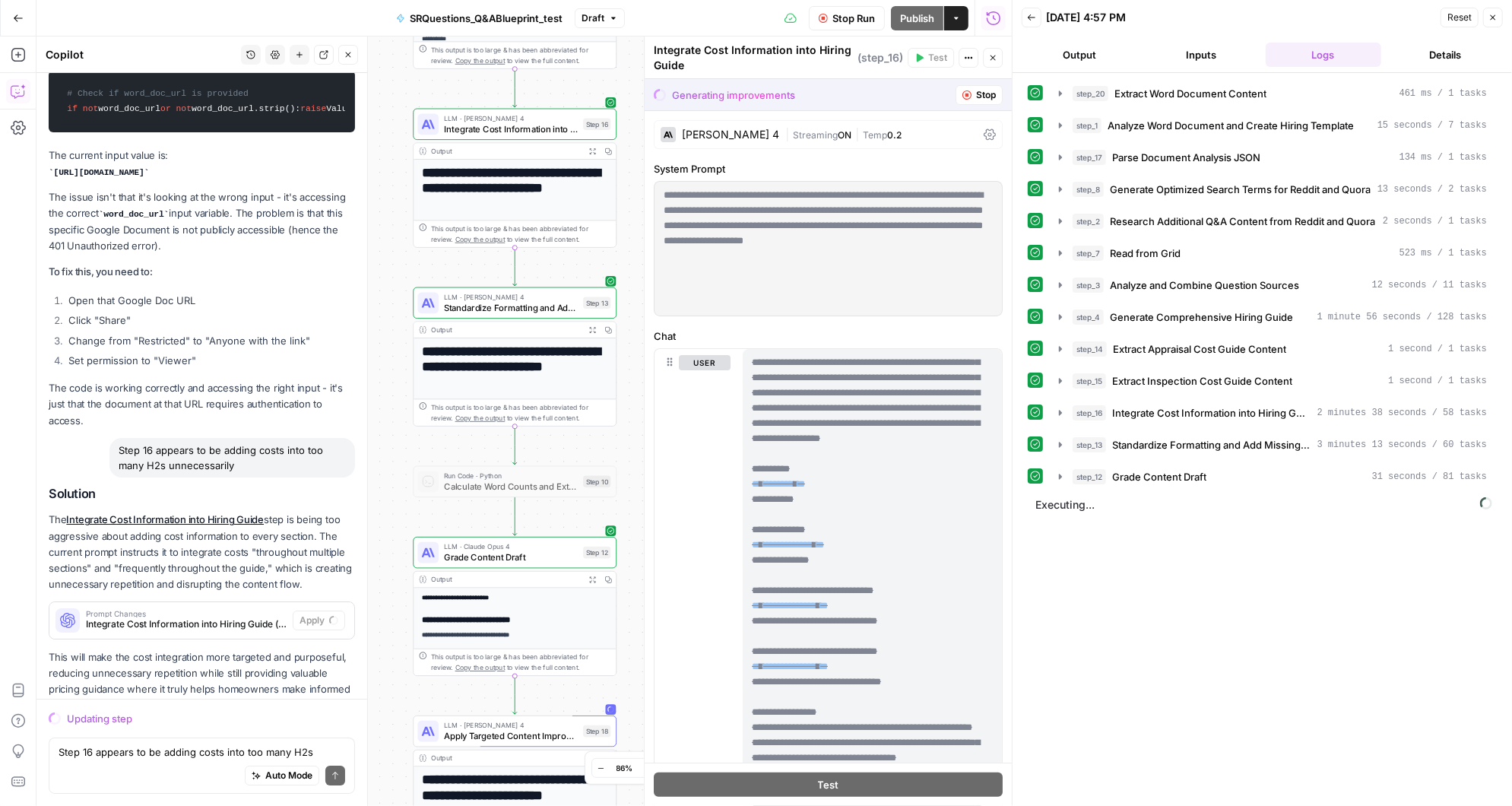
drag, startPoint x: 407, startPoint y: 661, endPoint x: 405, endPoint y: 462, distance: 199.0
click at [405, 462] on div "**********" at bounding box center [523, 421] width 975 height 770
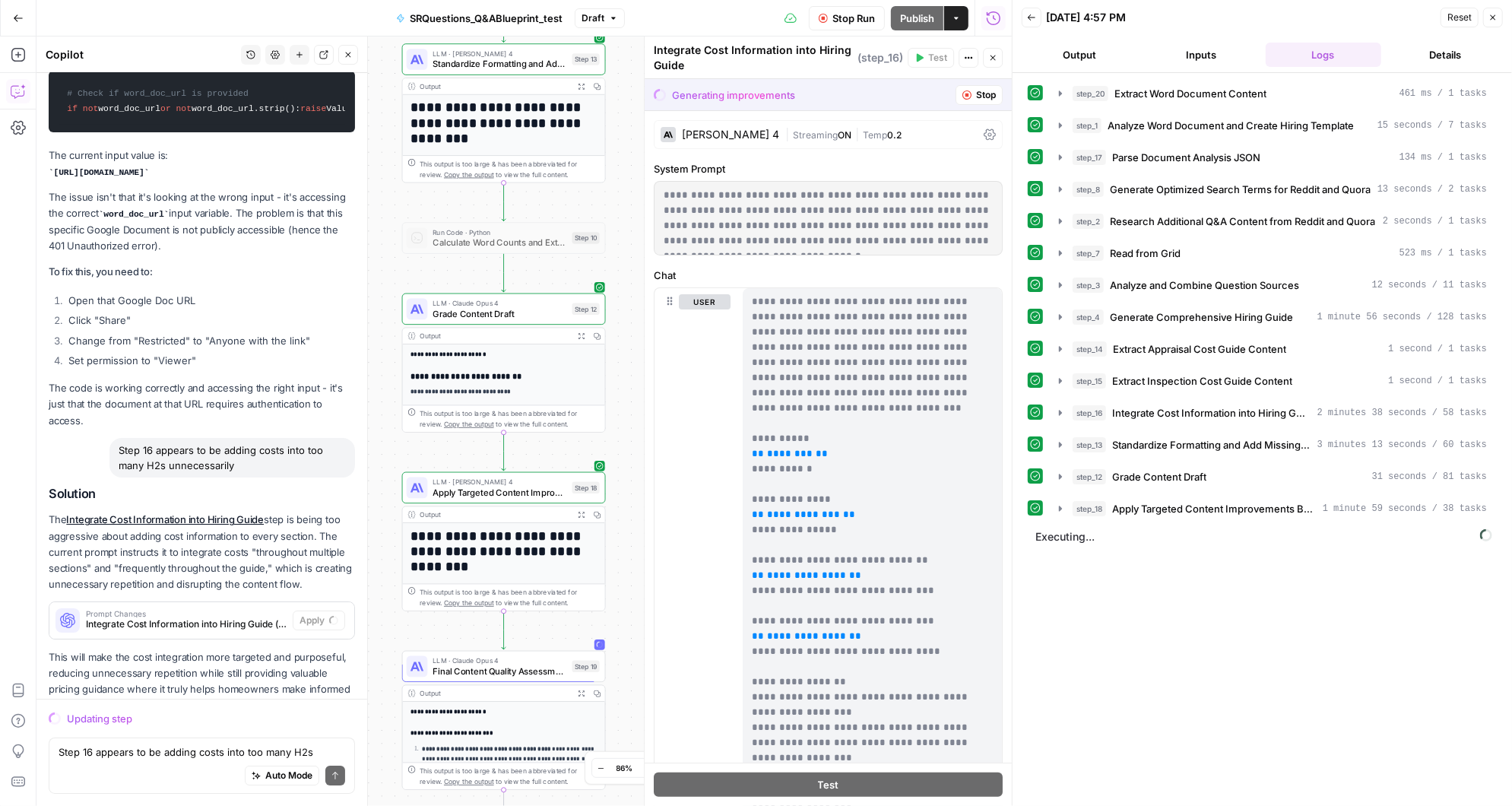
drag, startPoint x: 575, startPoint y: 495, endPoint x: 569, endPoint y: 434, distance: 61.3
click at [569, 434] on div "**********" at bounding box center [523, 421] width 975 height 770
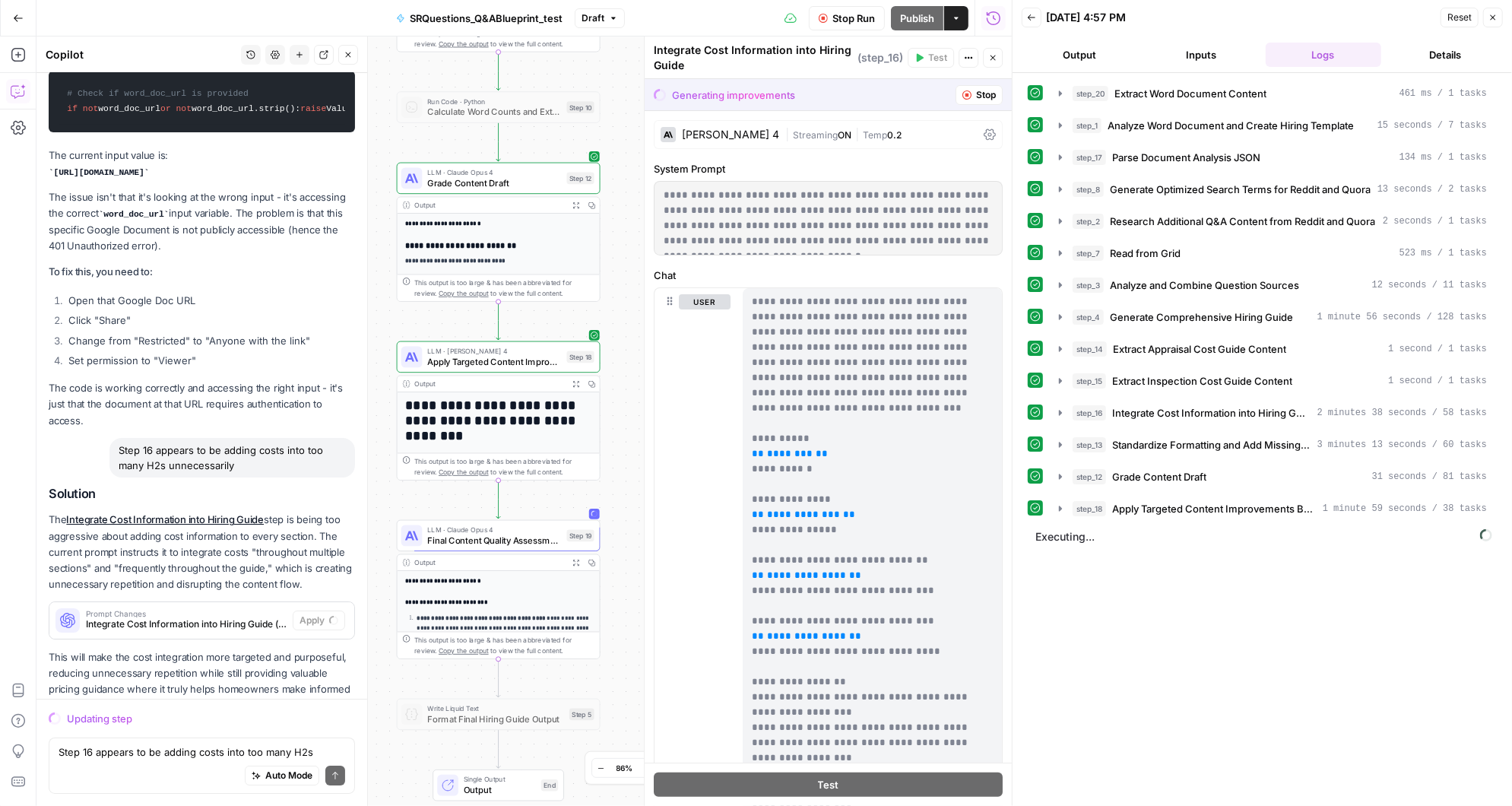
drag, startPoint x: 627, startPoint y: 583, endPoint x: 623, endPoint y: 465, distance: 118.1
click at [623, 465] on div "**********" at bounding box center [523, 421] width 975 height 770
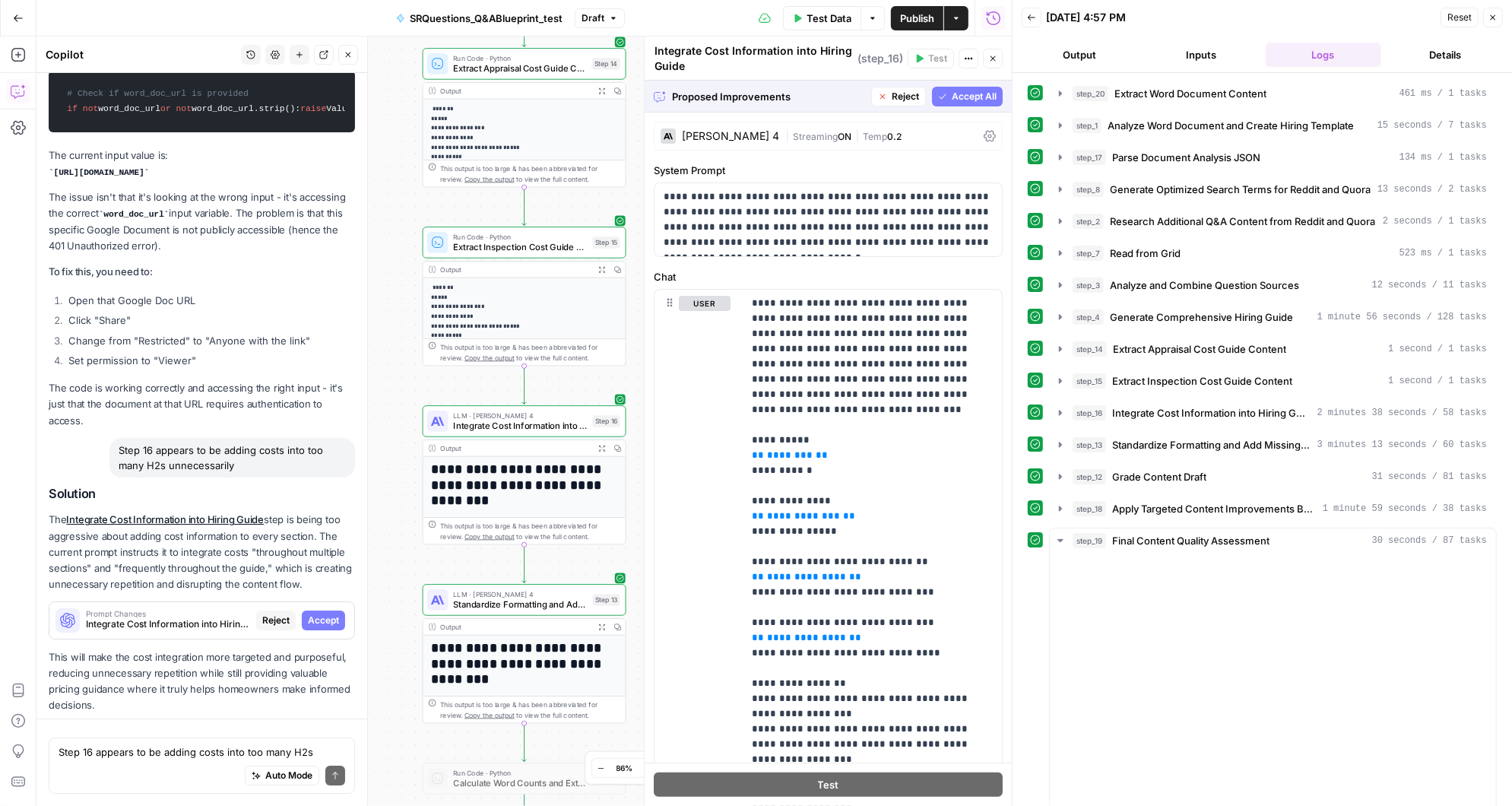
scroll to position [13067, 0]
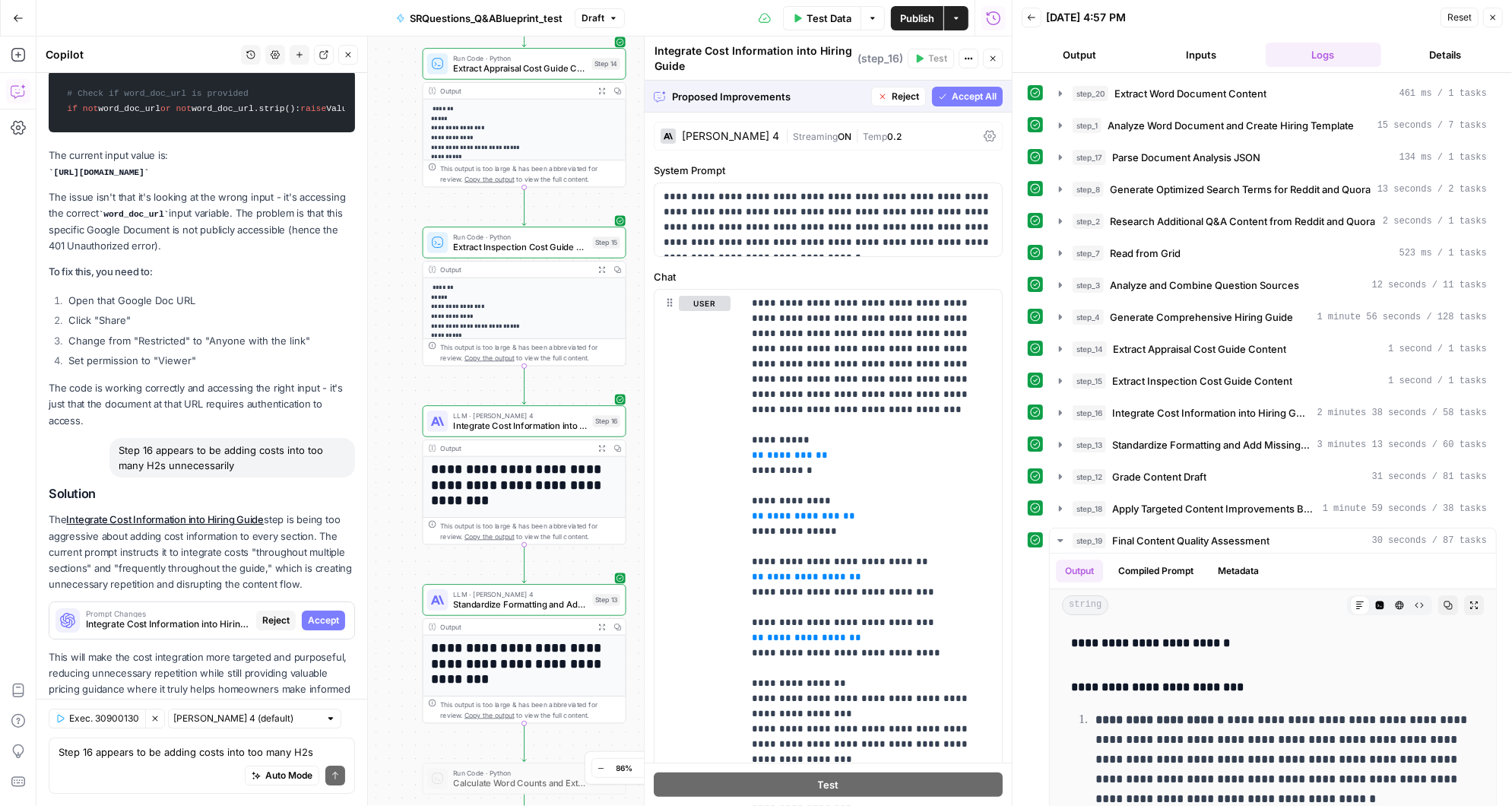
click at [969, 91] on span "Accept All" at bounding box center [974, 96] width 45 height 14
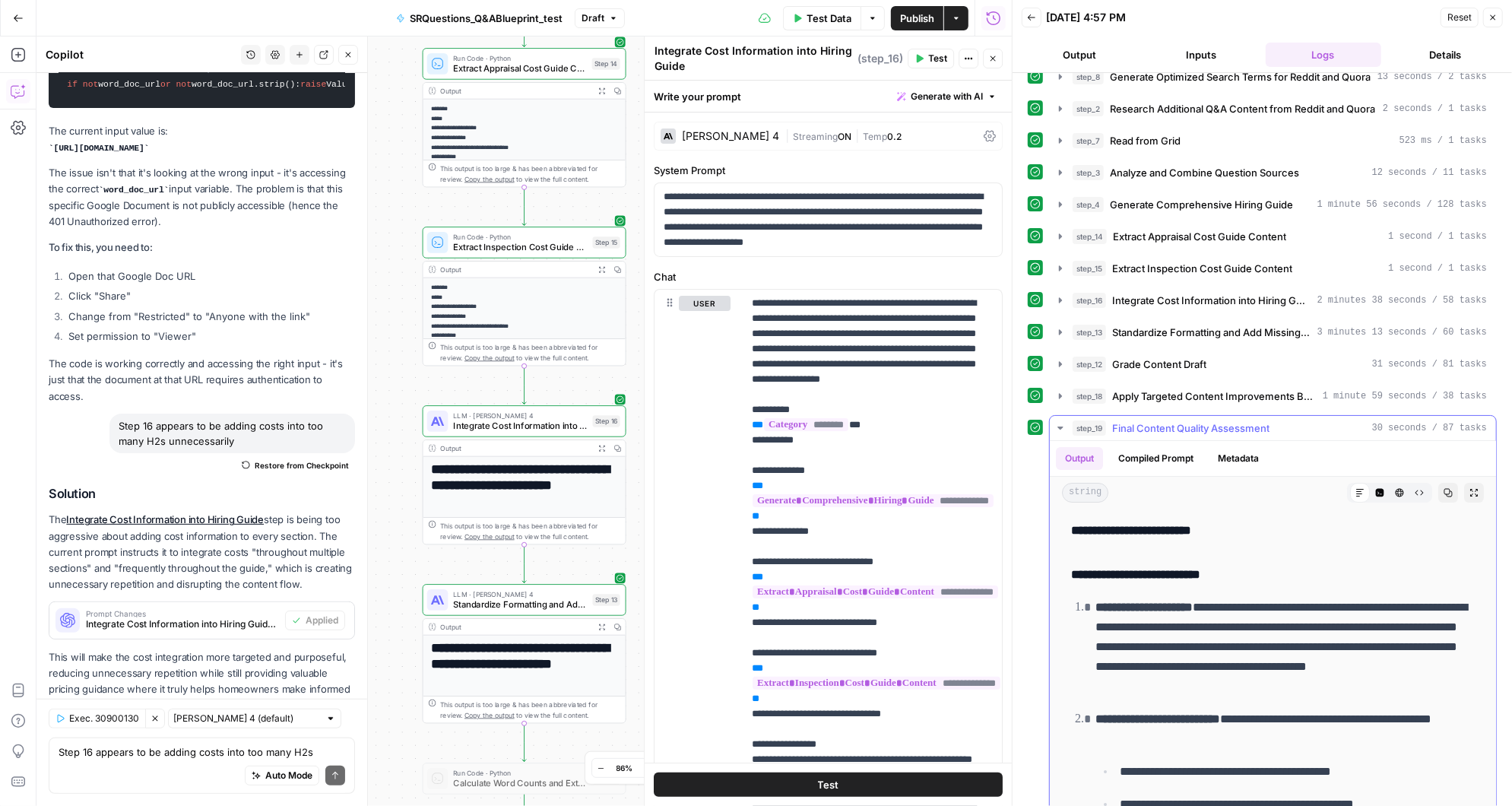
scroll to position [97, 0]
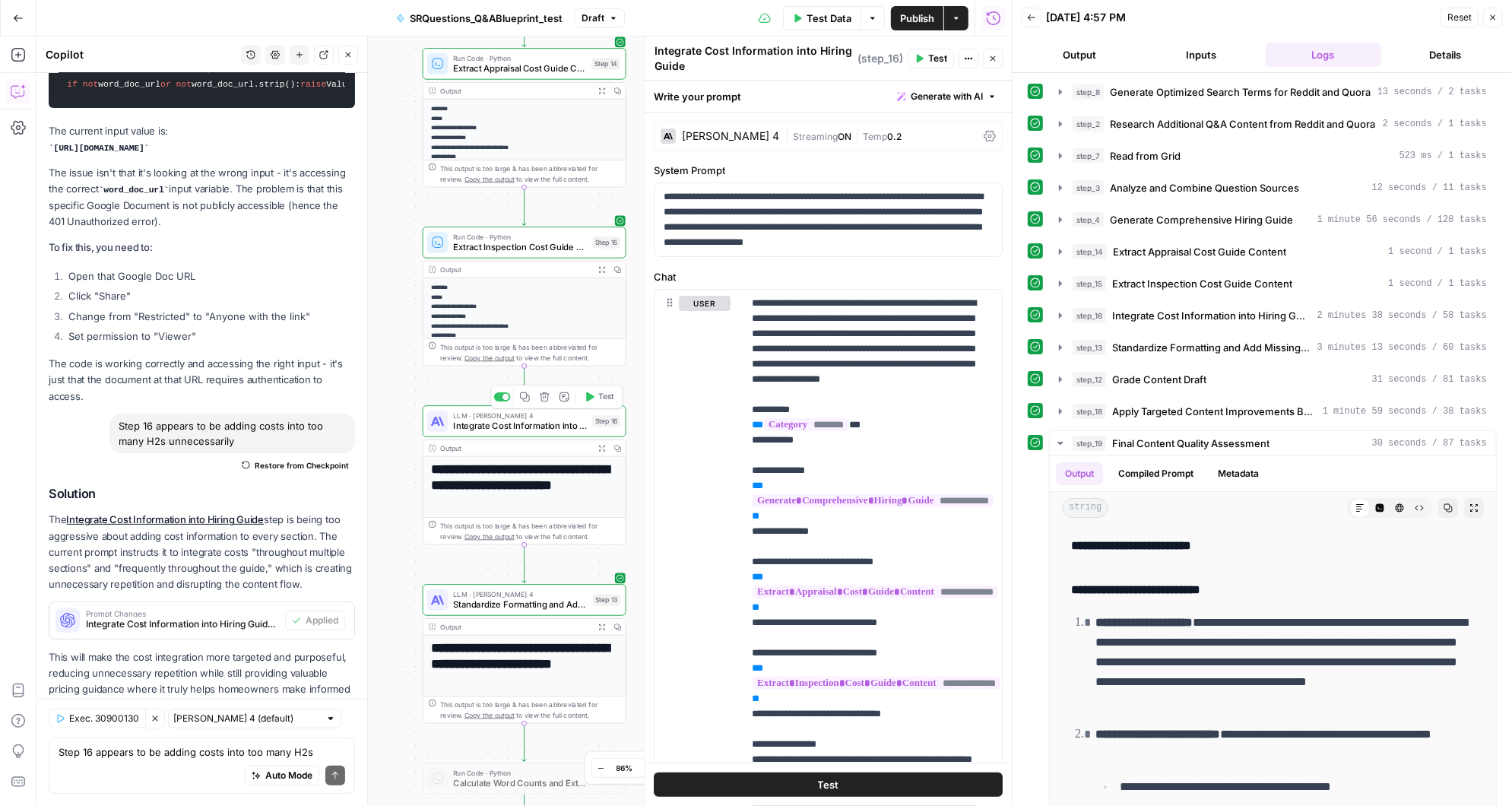
click at [594, 396] on icon "button" at bounding box center [589, 397] width 11 height 11
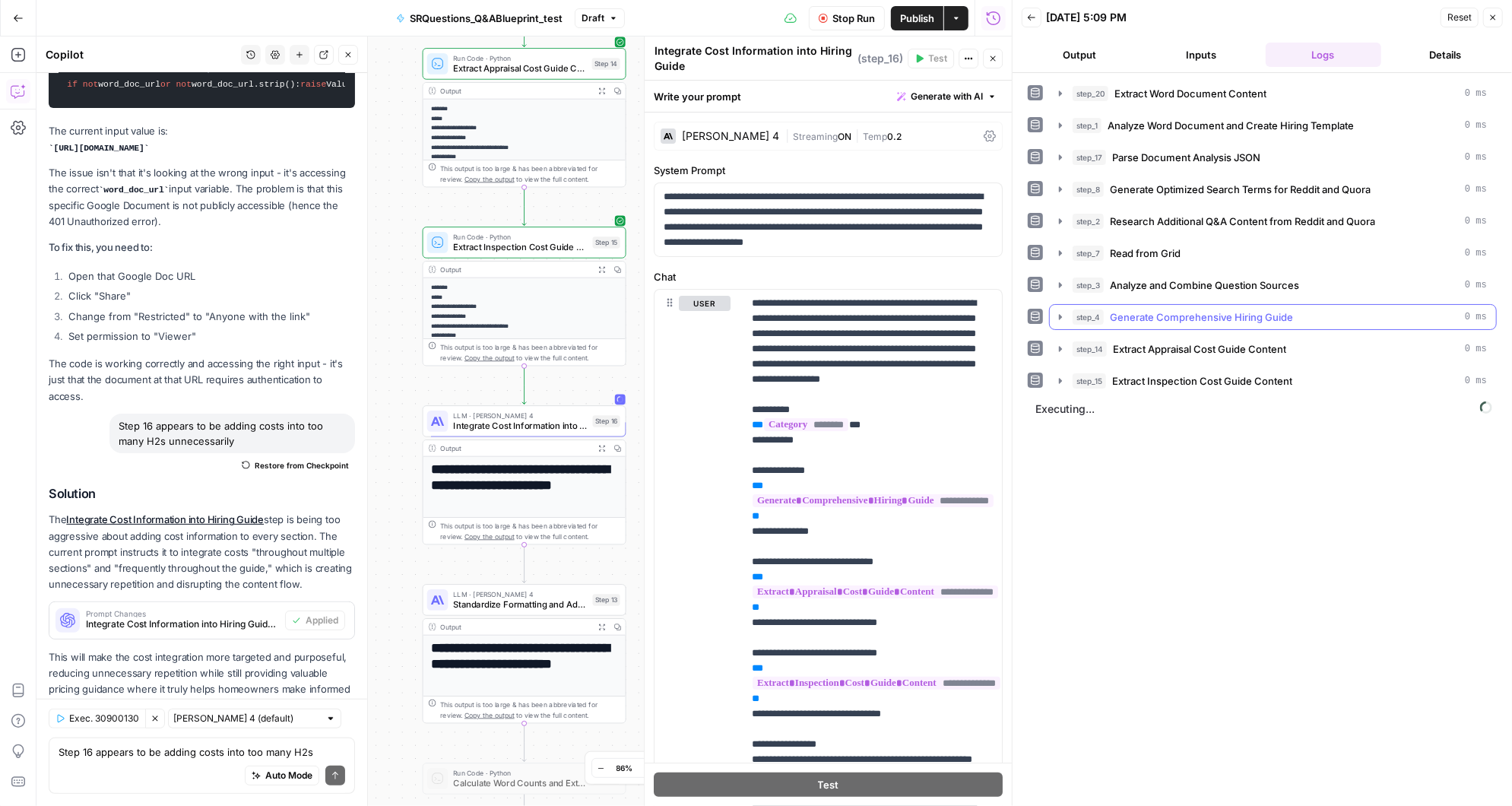
click at [1060, 311] on icon "button" at bounding box center [1059, 316] width 12 height 12
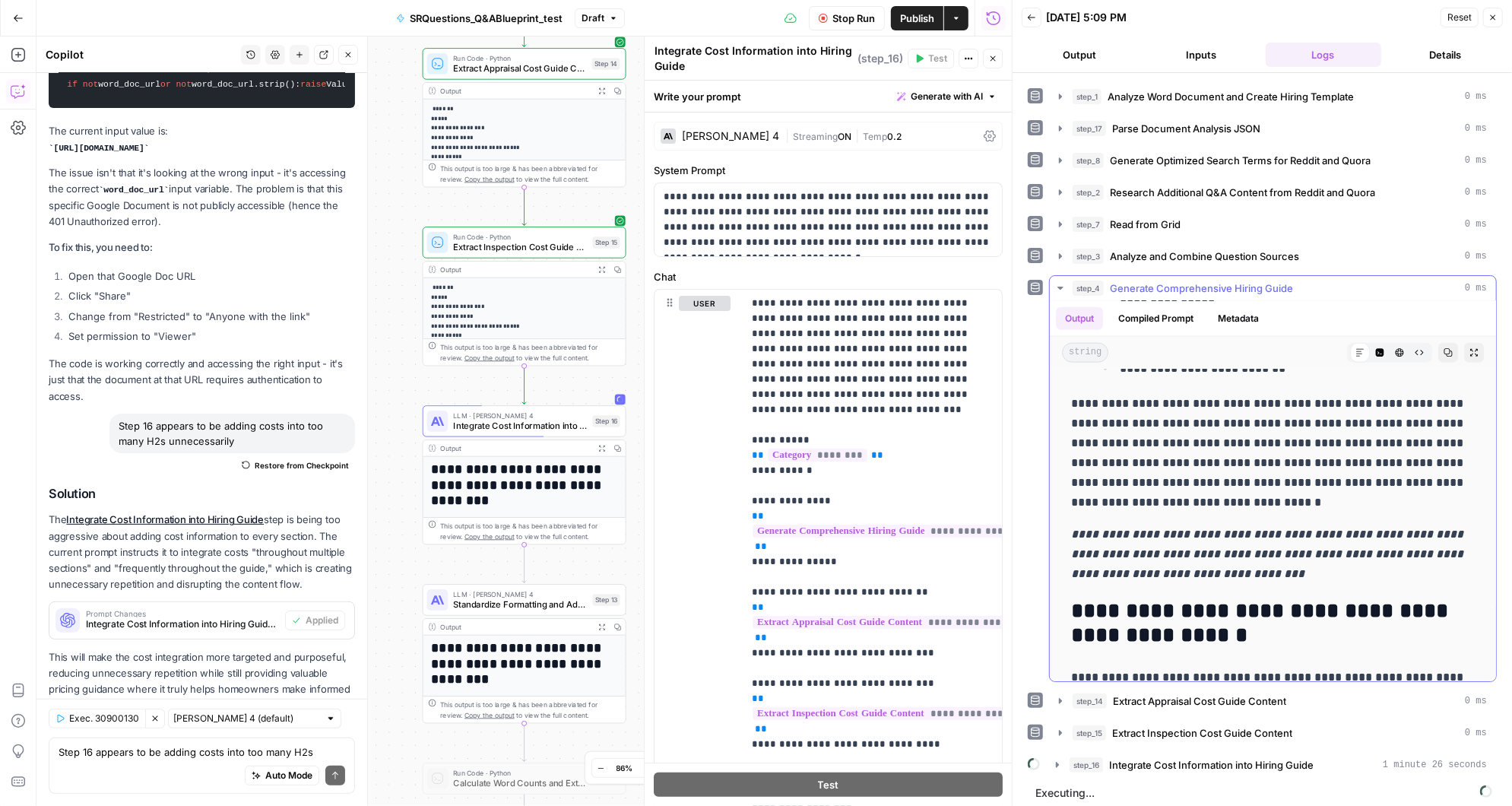
scroll to position [1758, 0]
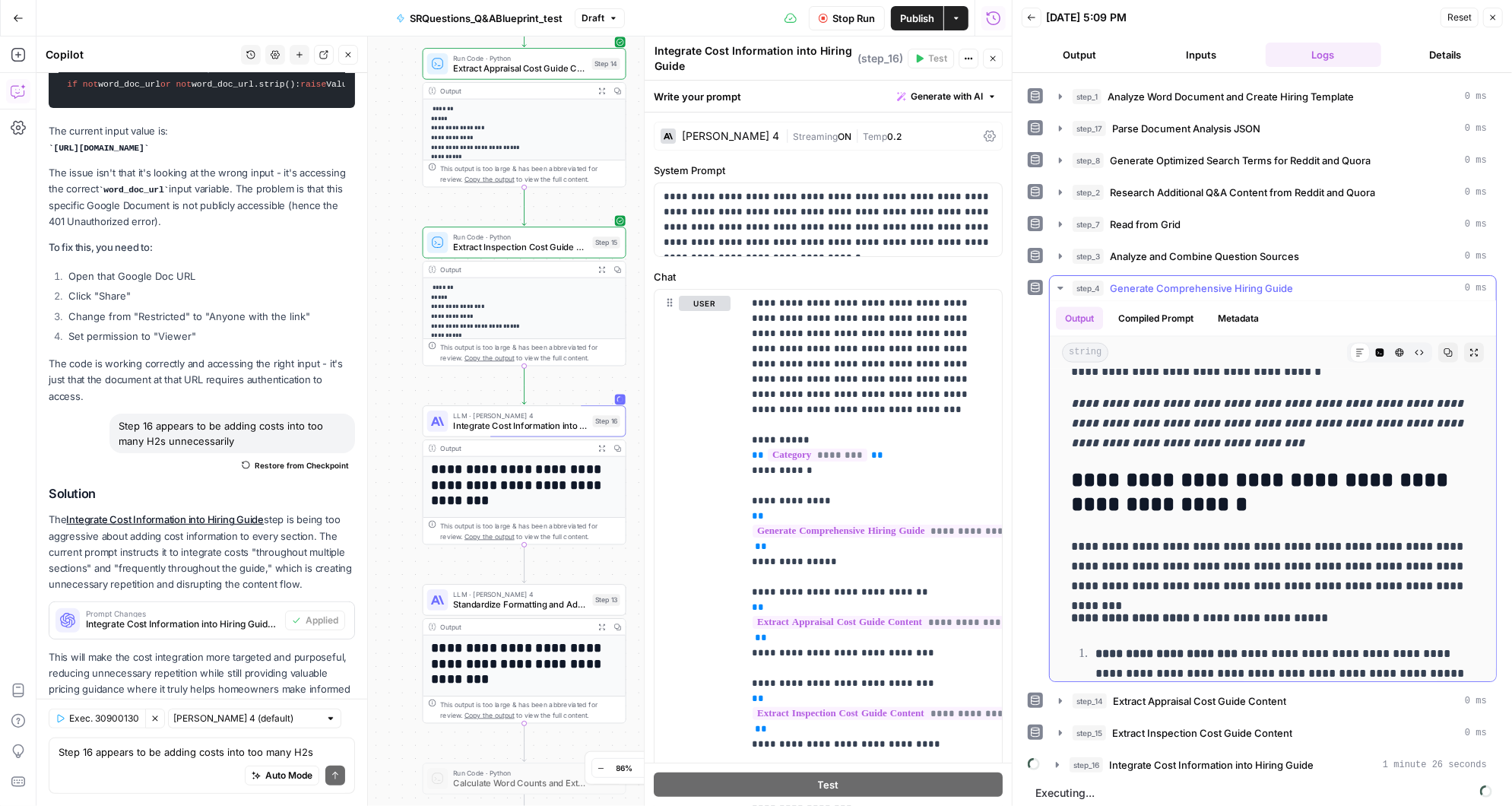
click at [1061, 285] on icon "button" at bounding box center [1059, 287] width 12 height 12
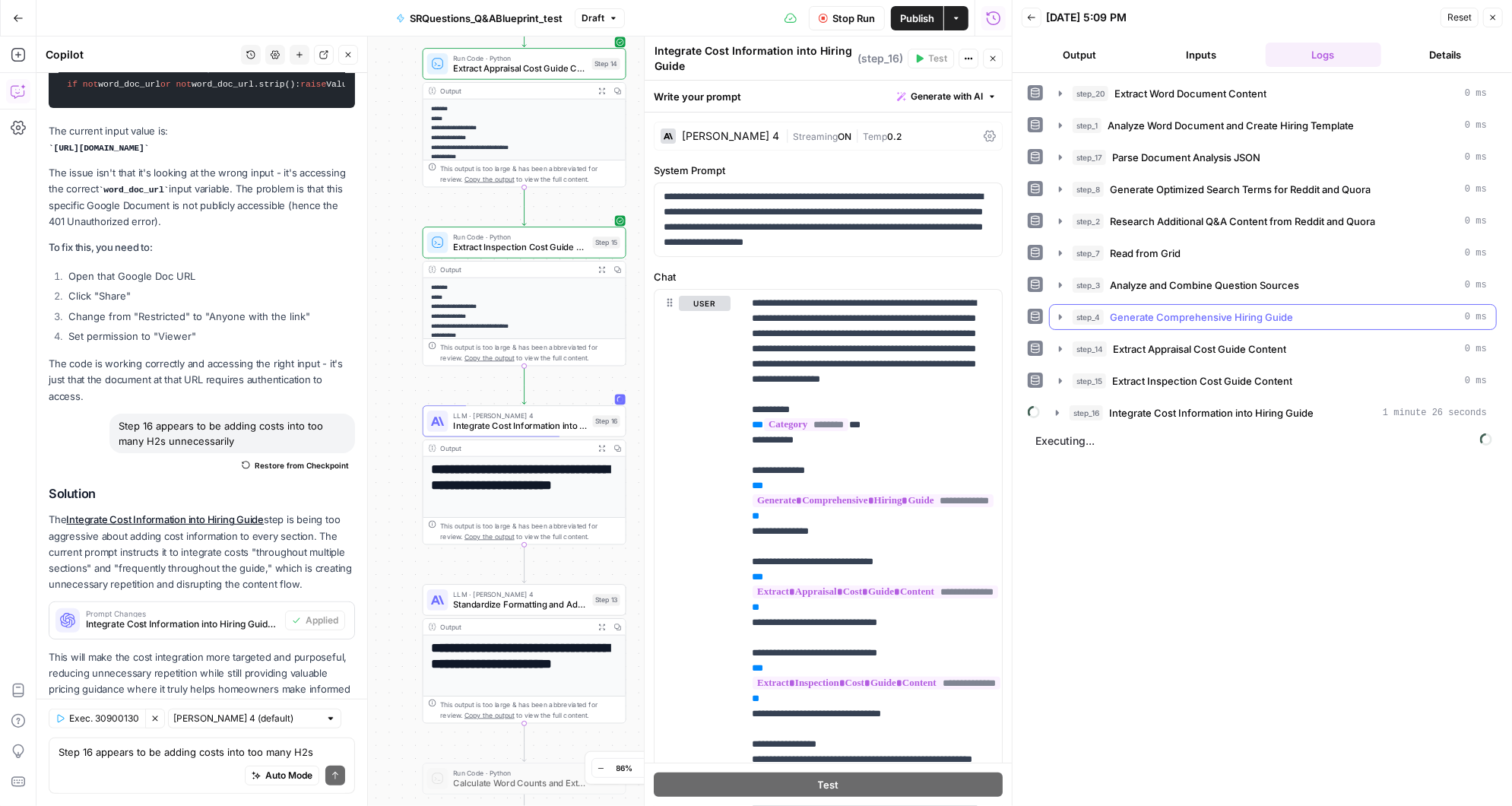
scroll to position [0, 0]
click at [1056, 407] on icon "button" at bounding box center [1057, 412] width 12 height 12
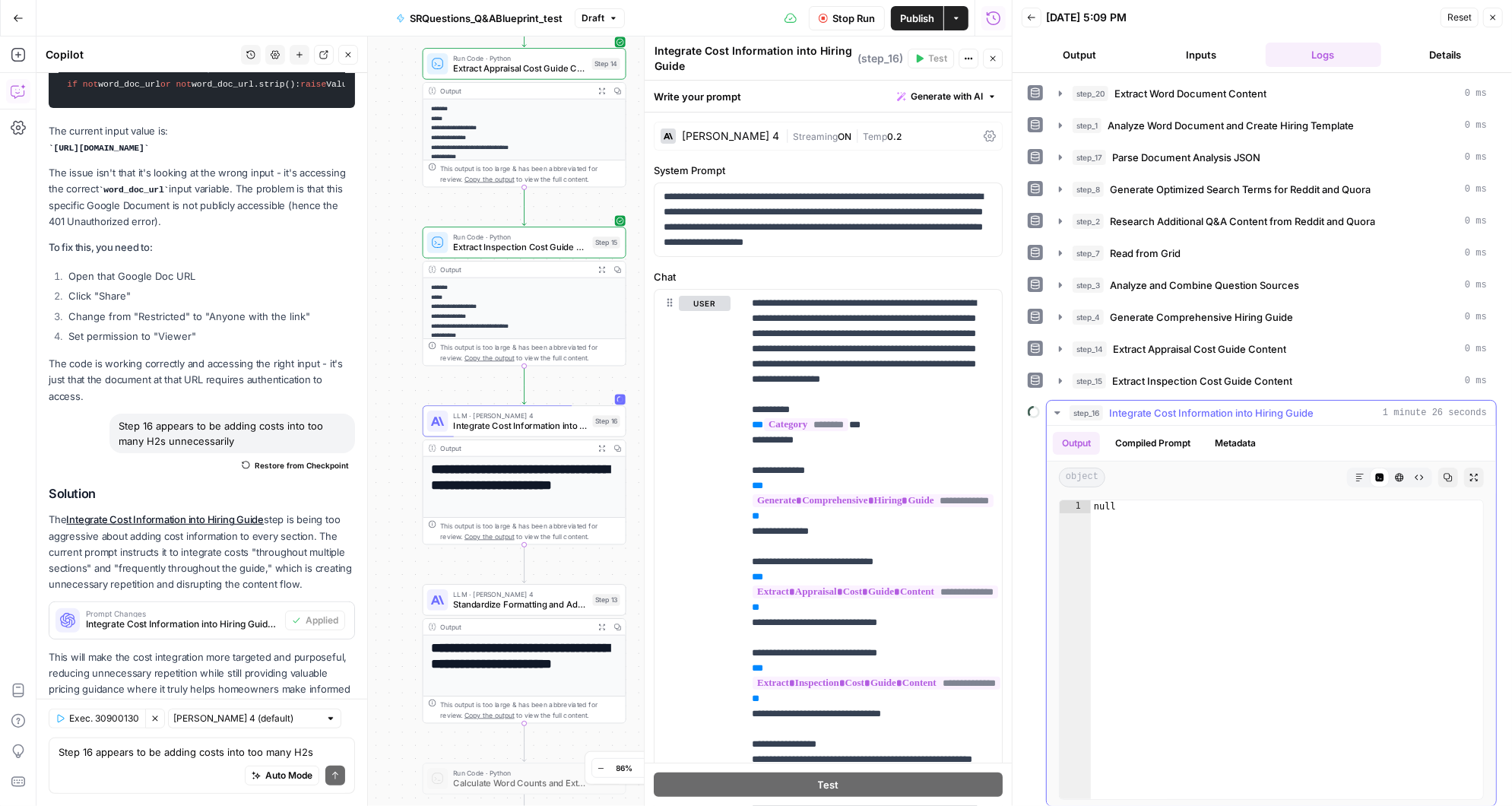
click at [1055, 411] on icon "button" at bounding box center [1057, 412] width 5 height 3
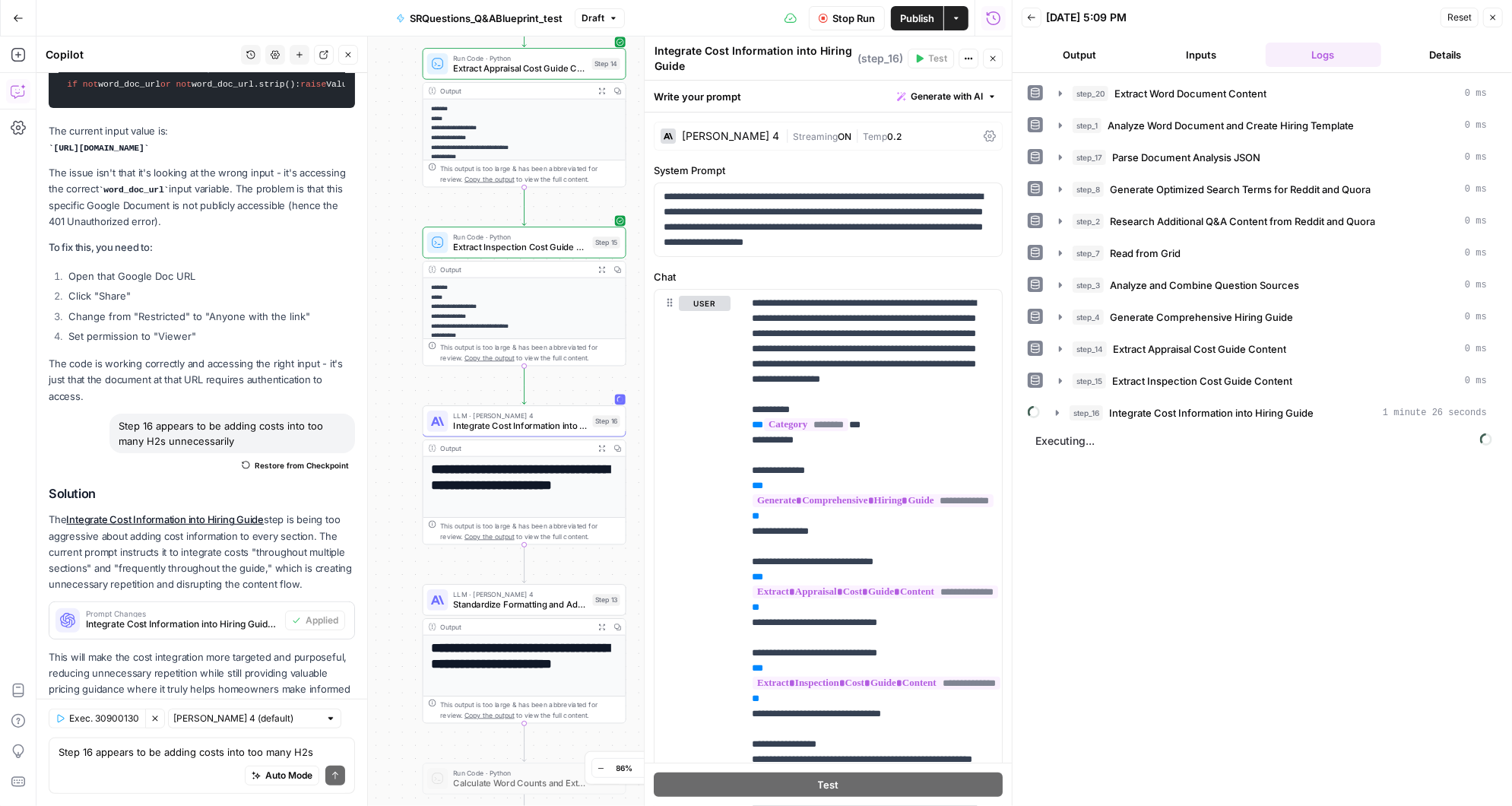
click at [833, 26] on button "Stop Run" at bounding box center [847, 18] width 76 height 24
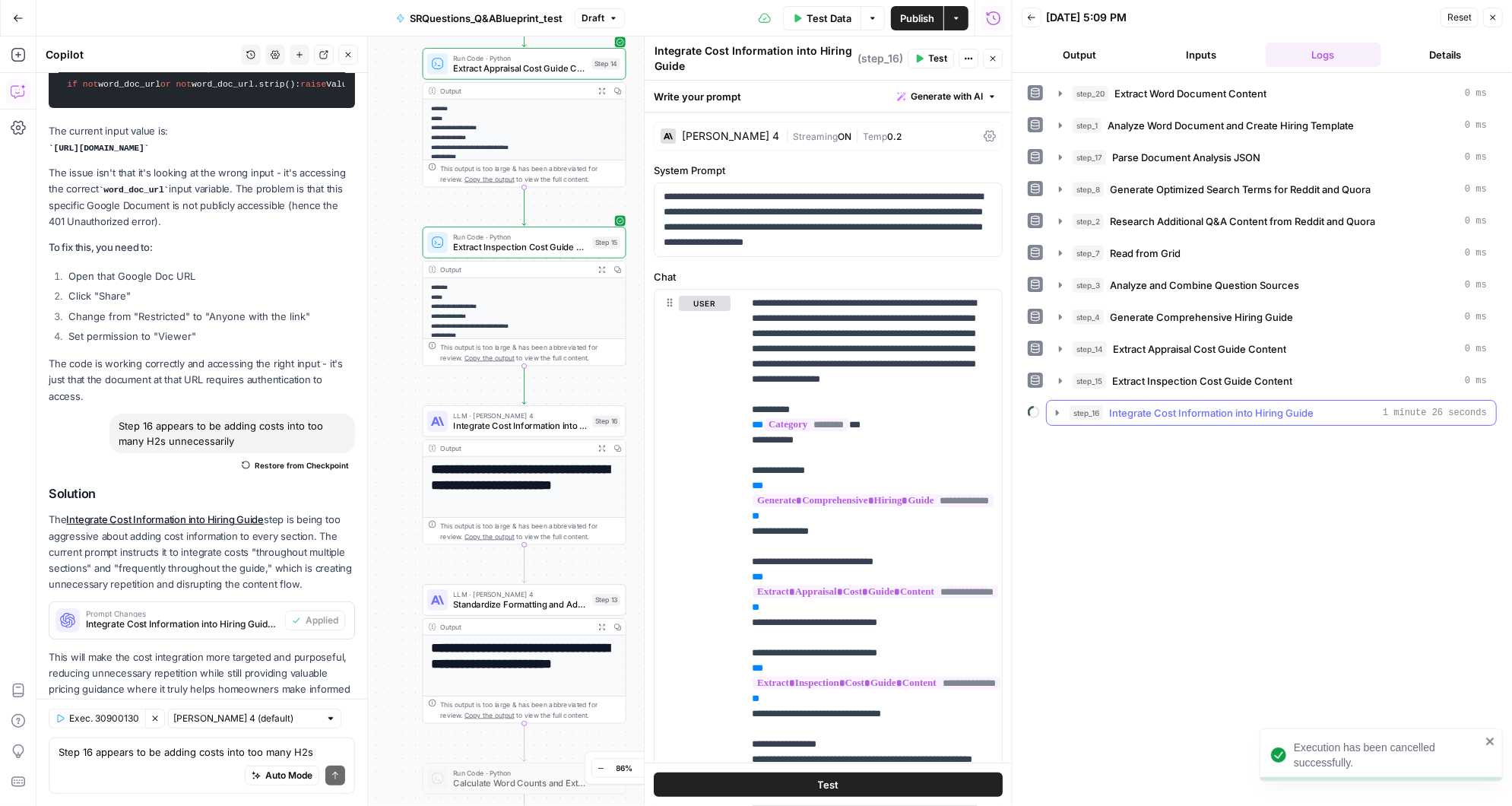
click at [1054, 407] on icon "button" at bounding box center [1057, 412] width 12 height 12
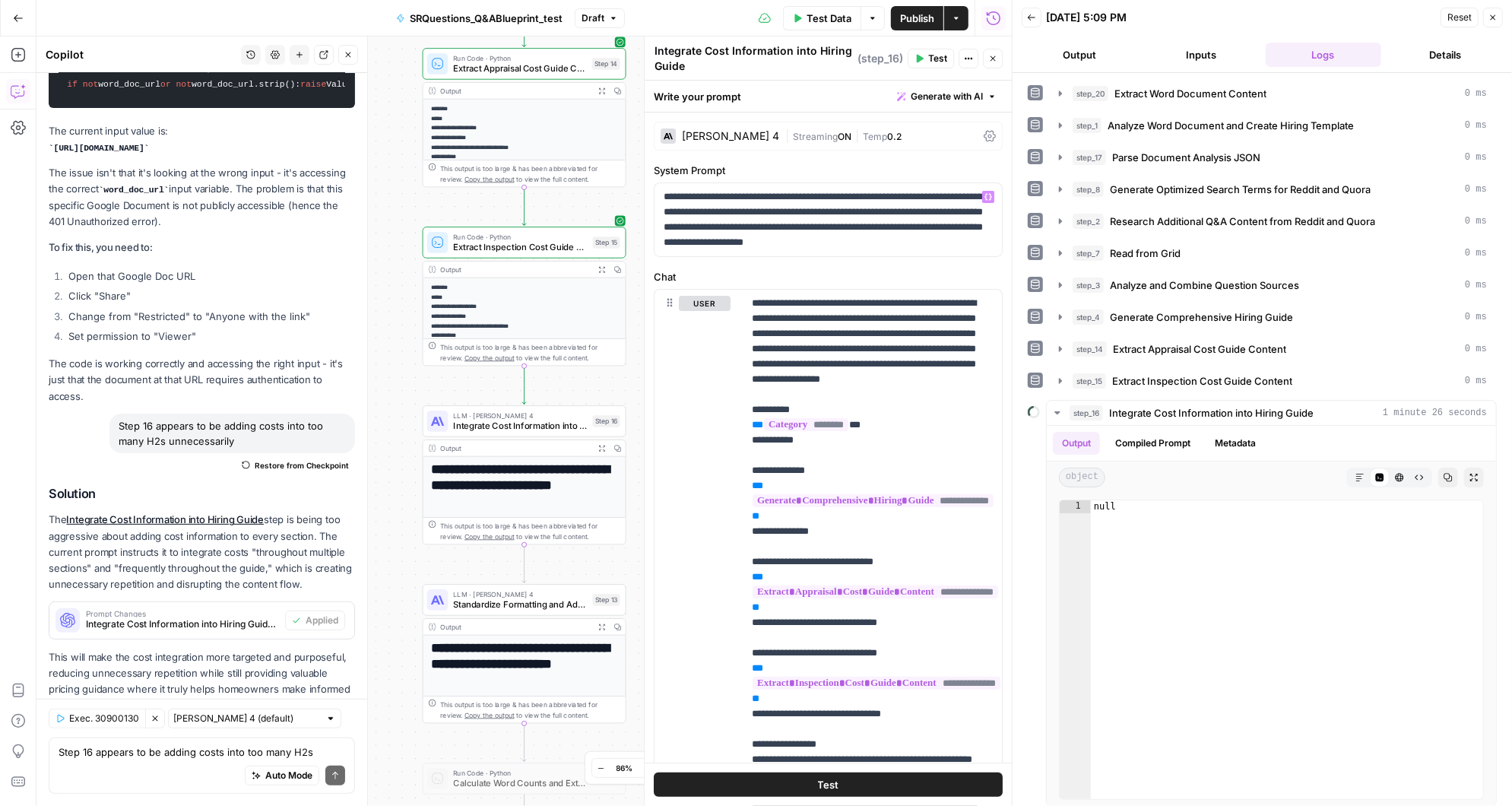
click at [933, 58] on span "Test" at bounding box center [937, 58] width 19 height 14
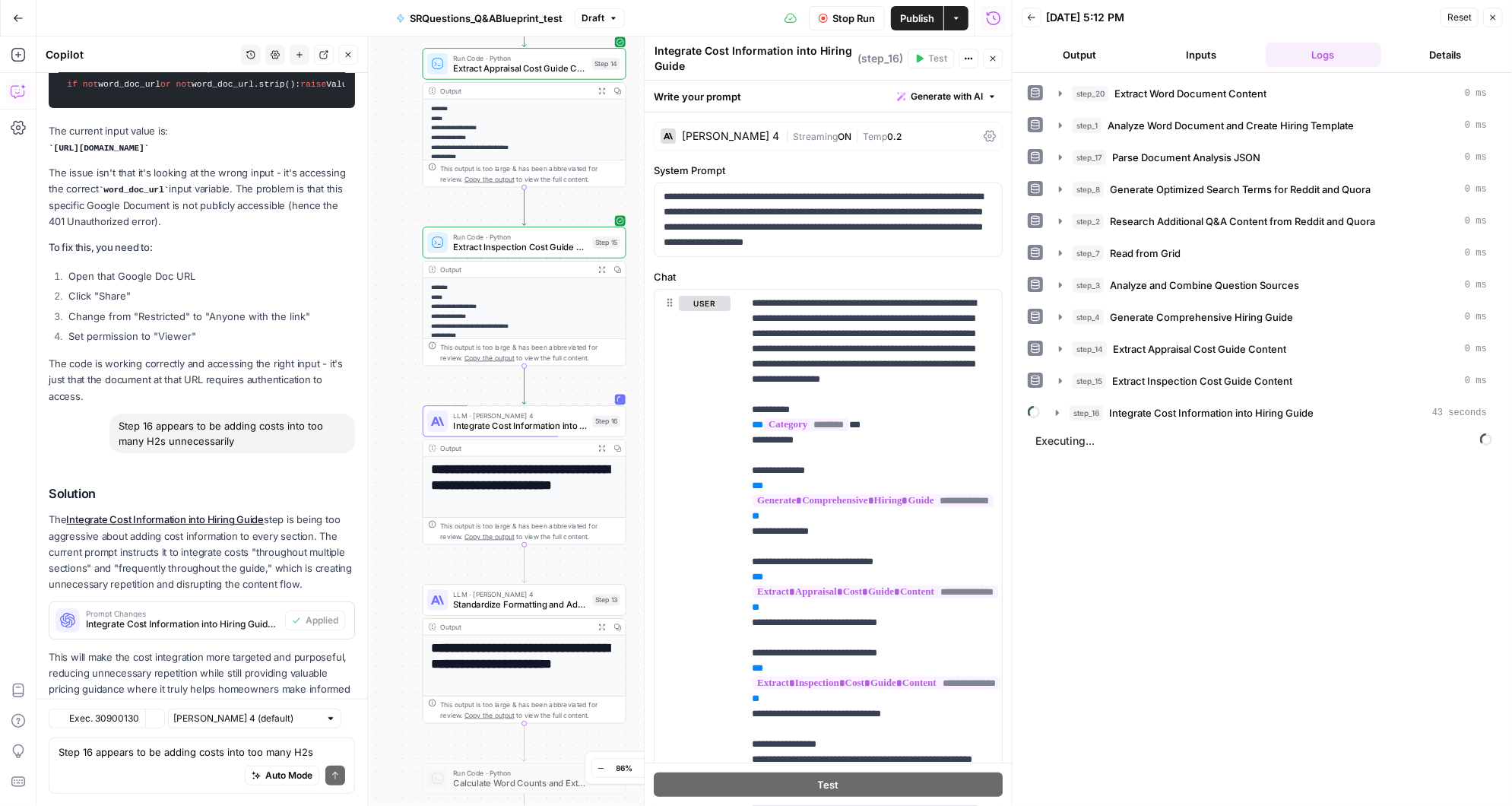
scroll to position [13773, 0]
click at [836, 14] on span "Stop Run" at bounding box center [853, 18] width 43 height 15
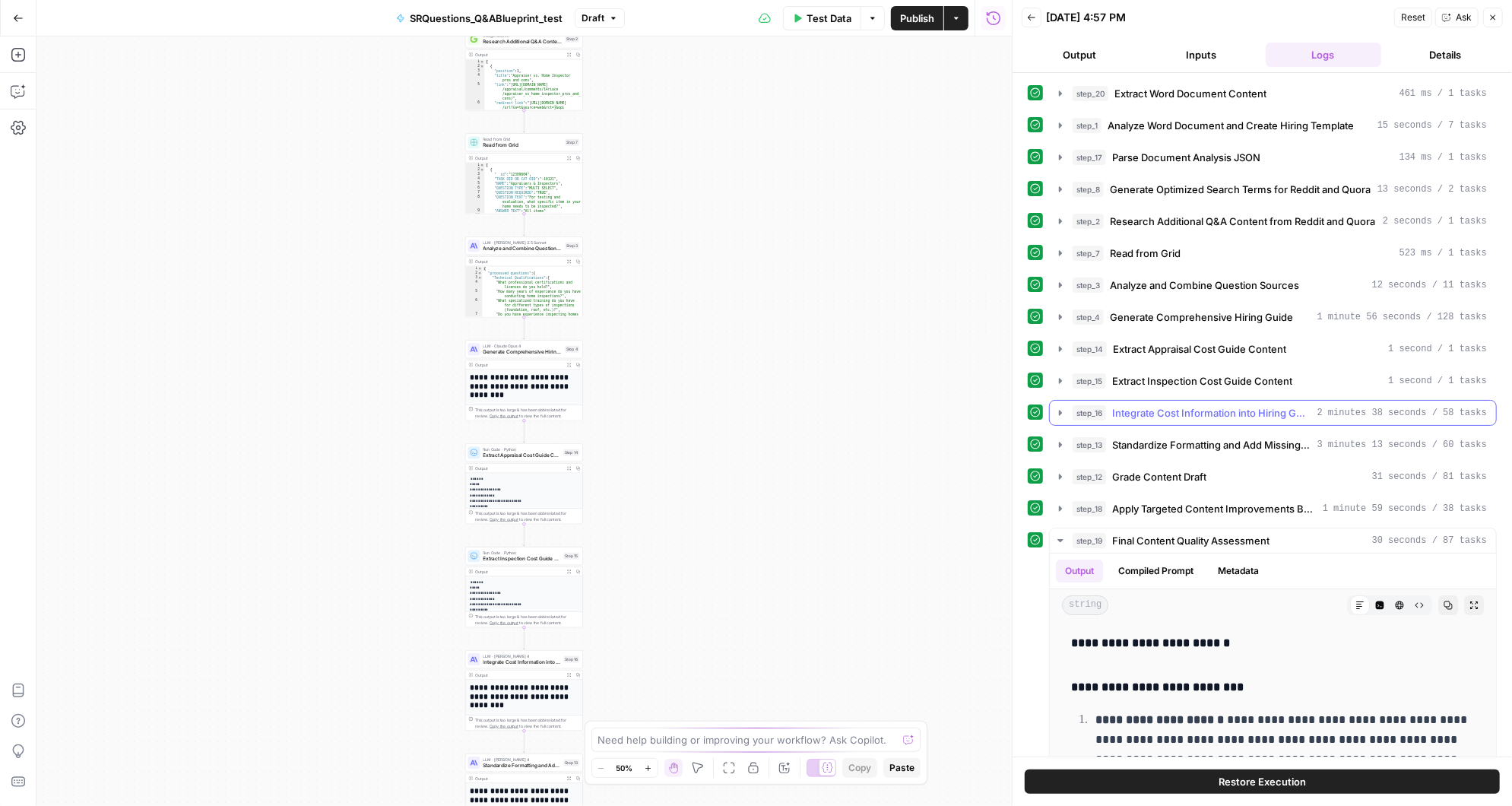
click at [1061, 407] on icon "button" at bounding box center [1059, 412] width 12 height 12
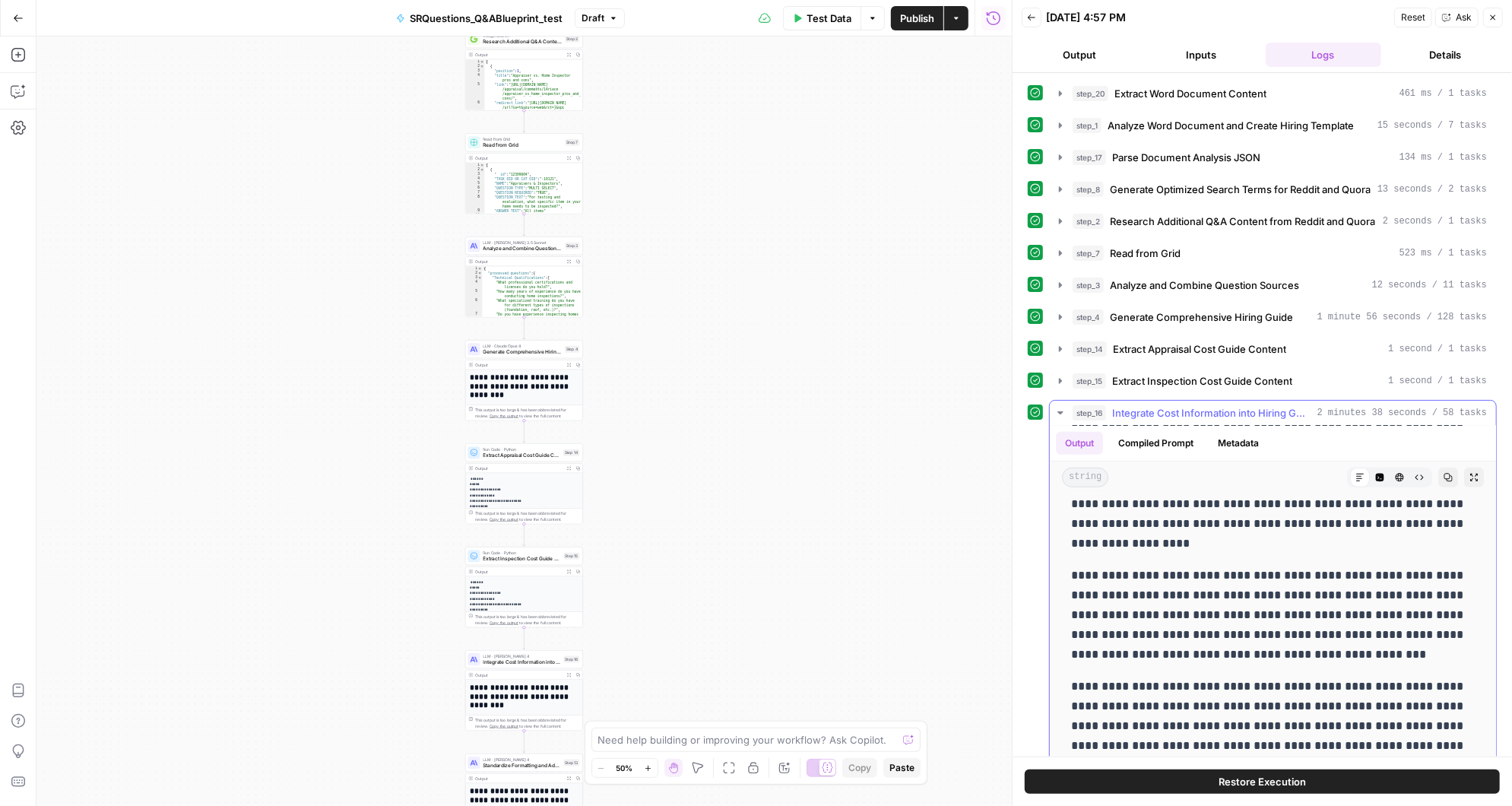
scroll to position [14516, 0]
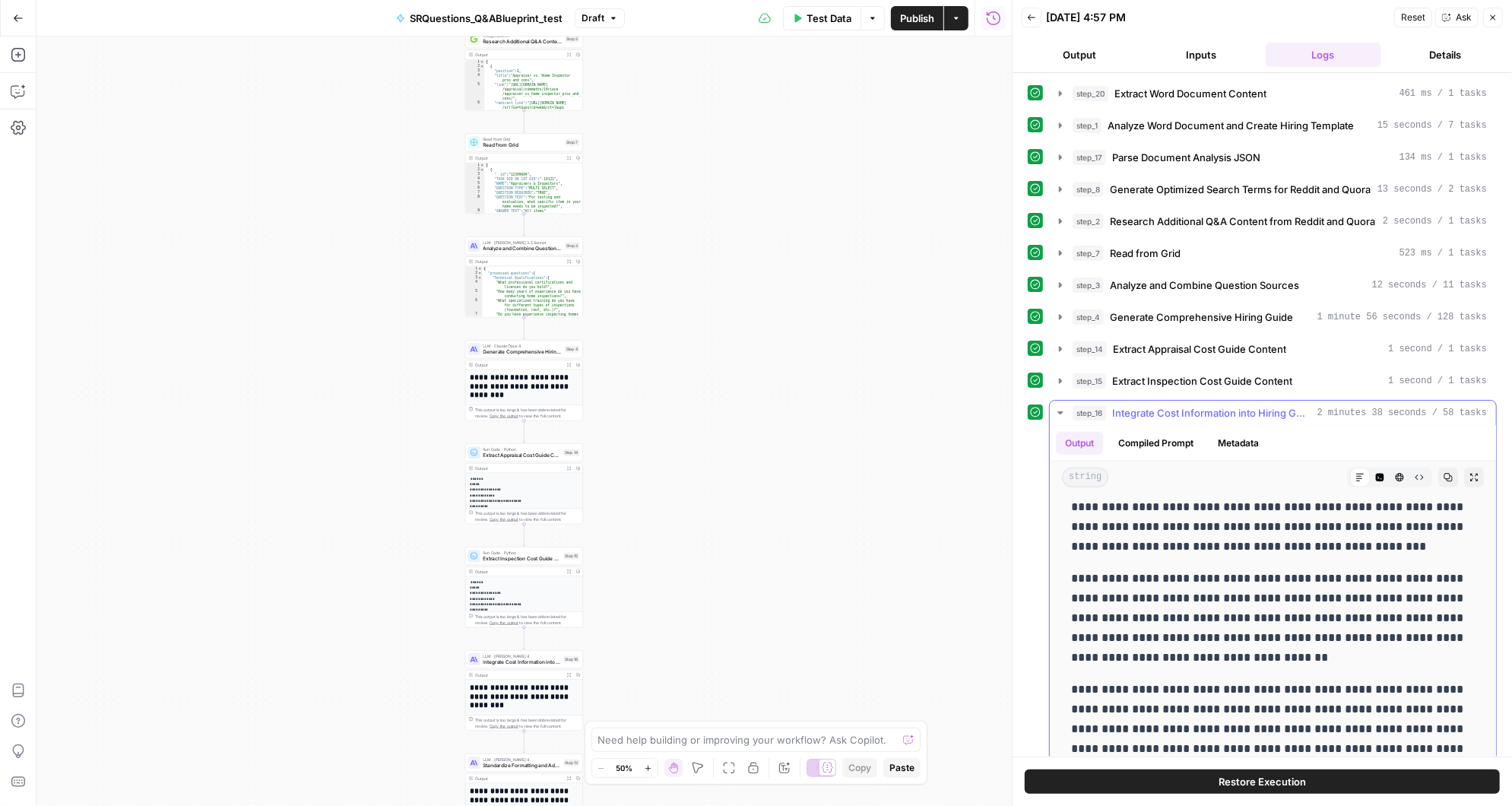
click at [1057, 407] on icon "button" at bounding box center [1059, 412] width 12 height 12
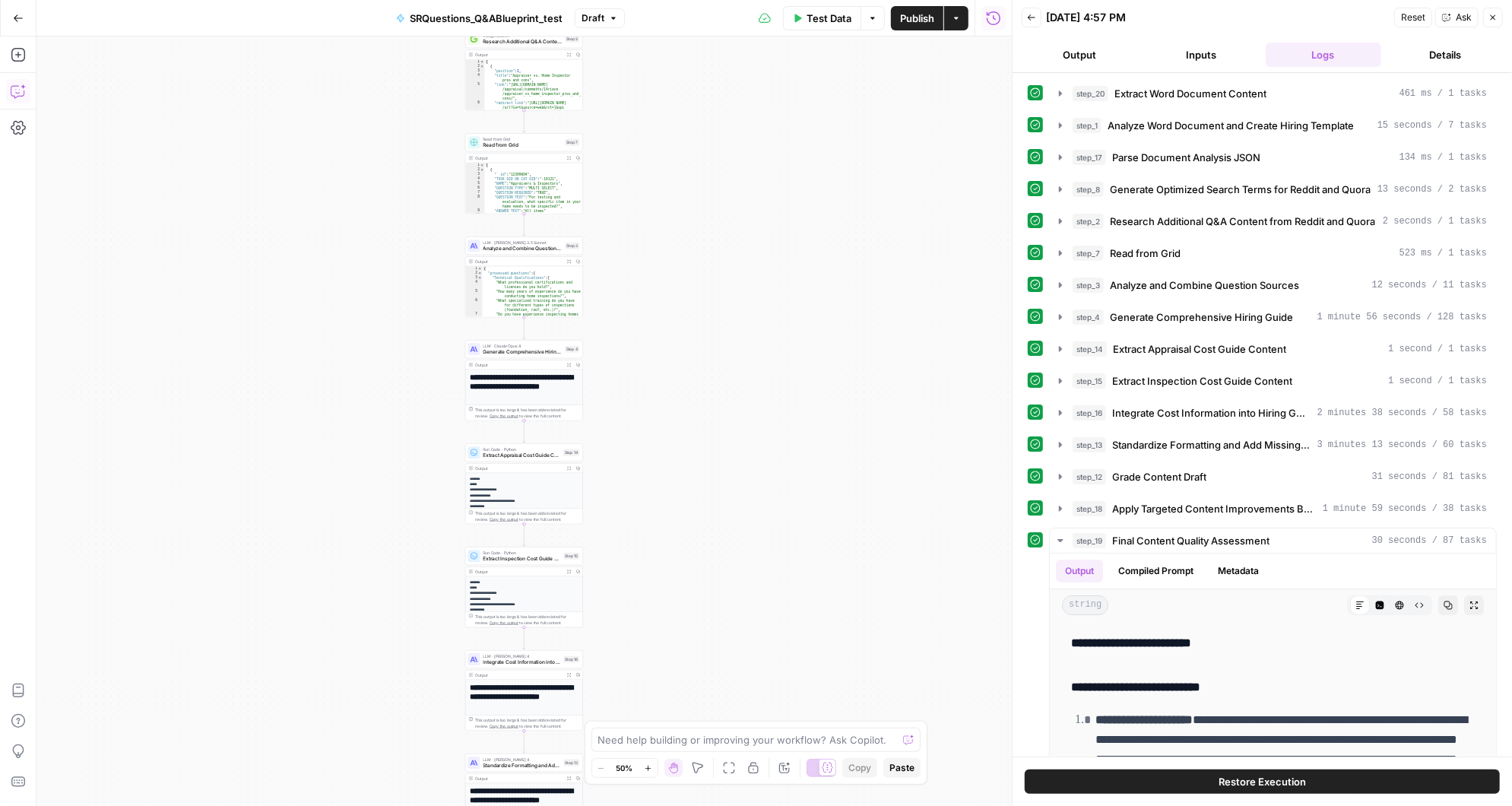
click at [17, 90] on icon "button" at bounding box center [18, 91] width 15 height 15
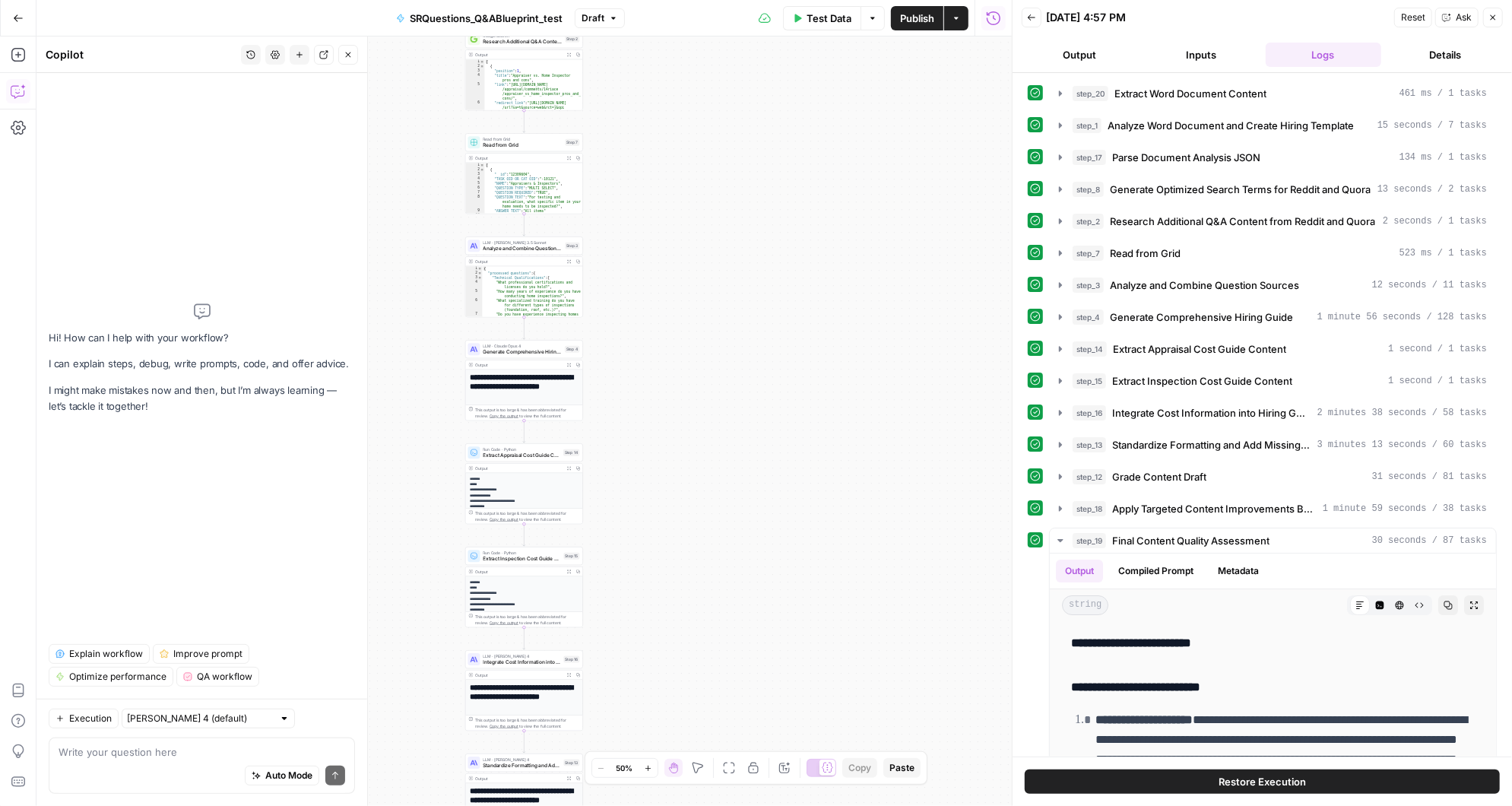
click at [126, 759] on textarea at bounding box center [202, 752] width 286 height 15
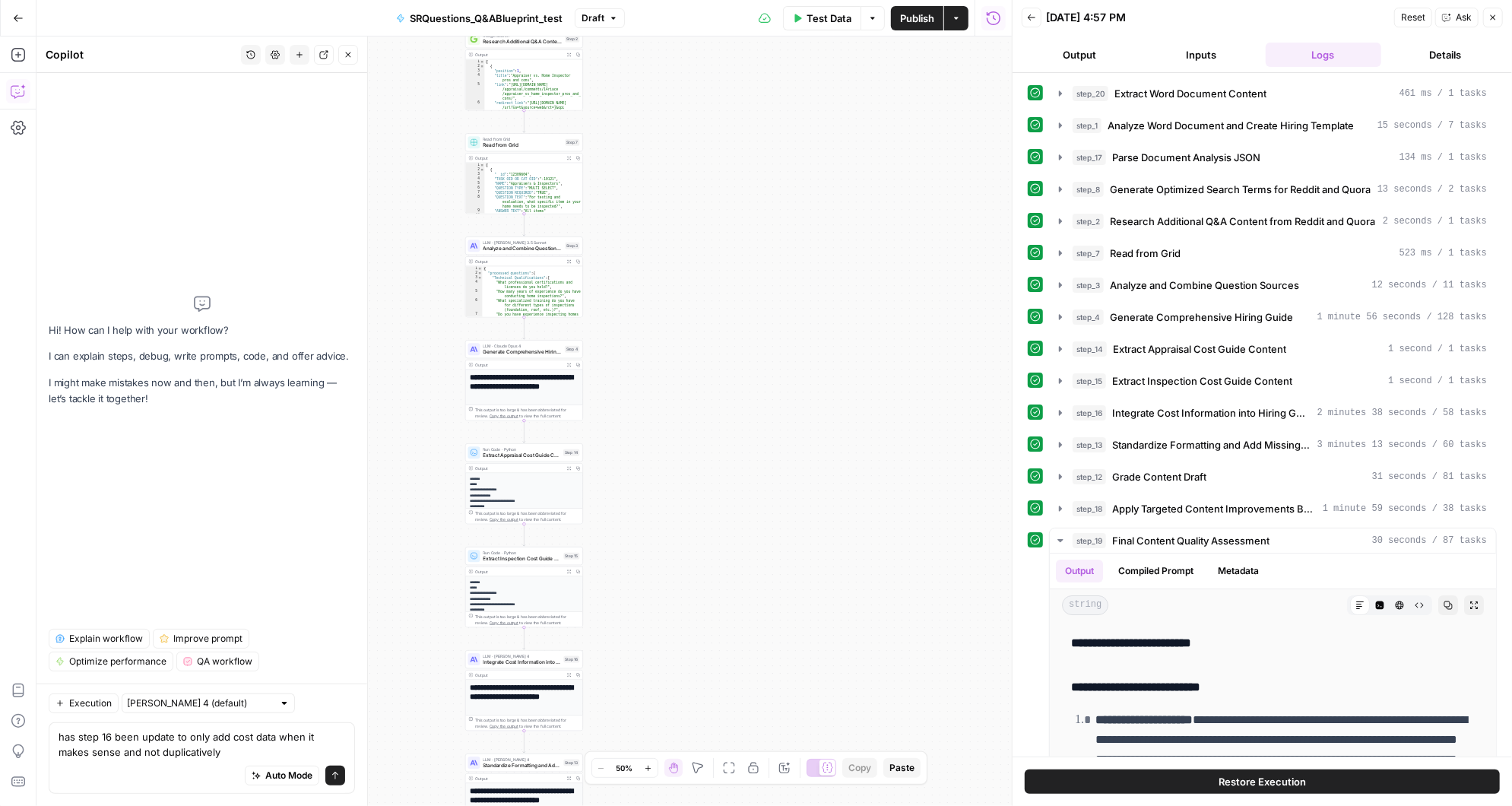
type textarea "has step 16 been update to only add cost data when it makes sense and not dupli…"
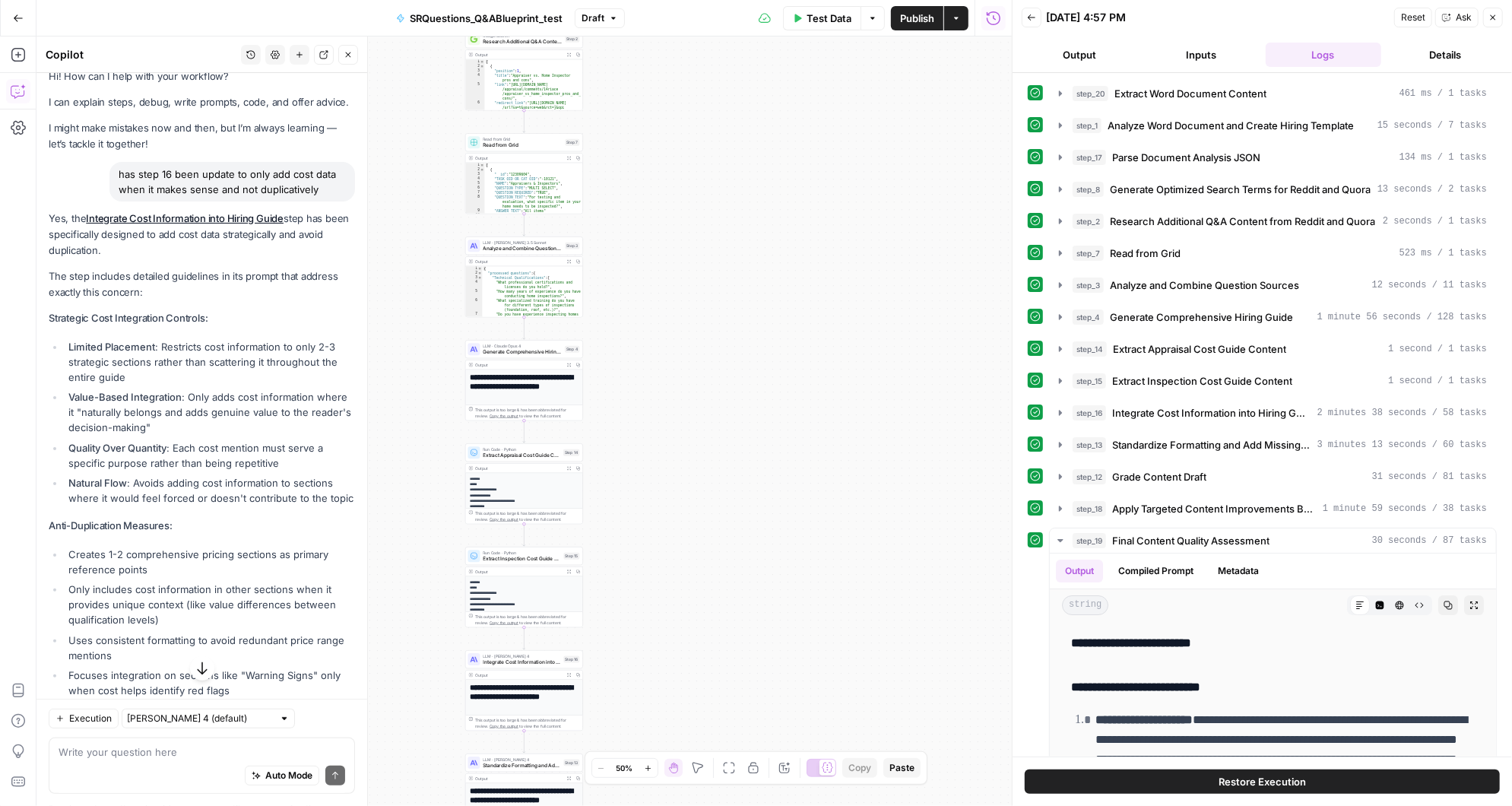
scroll to position [0, 0]
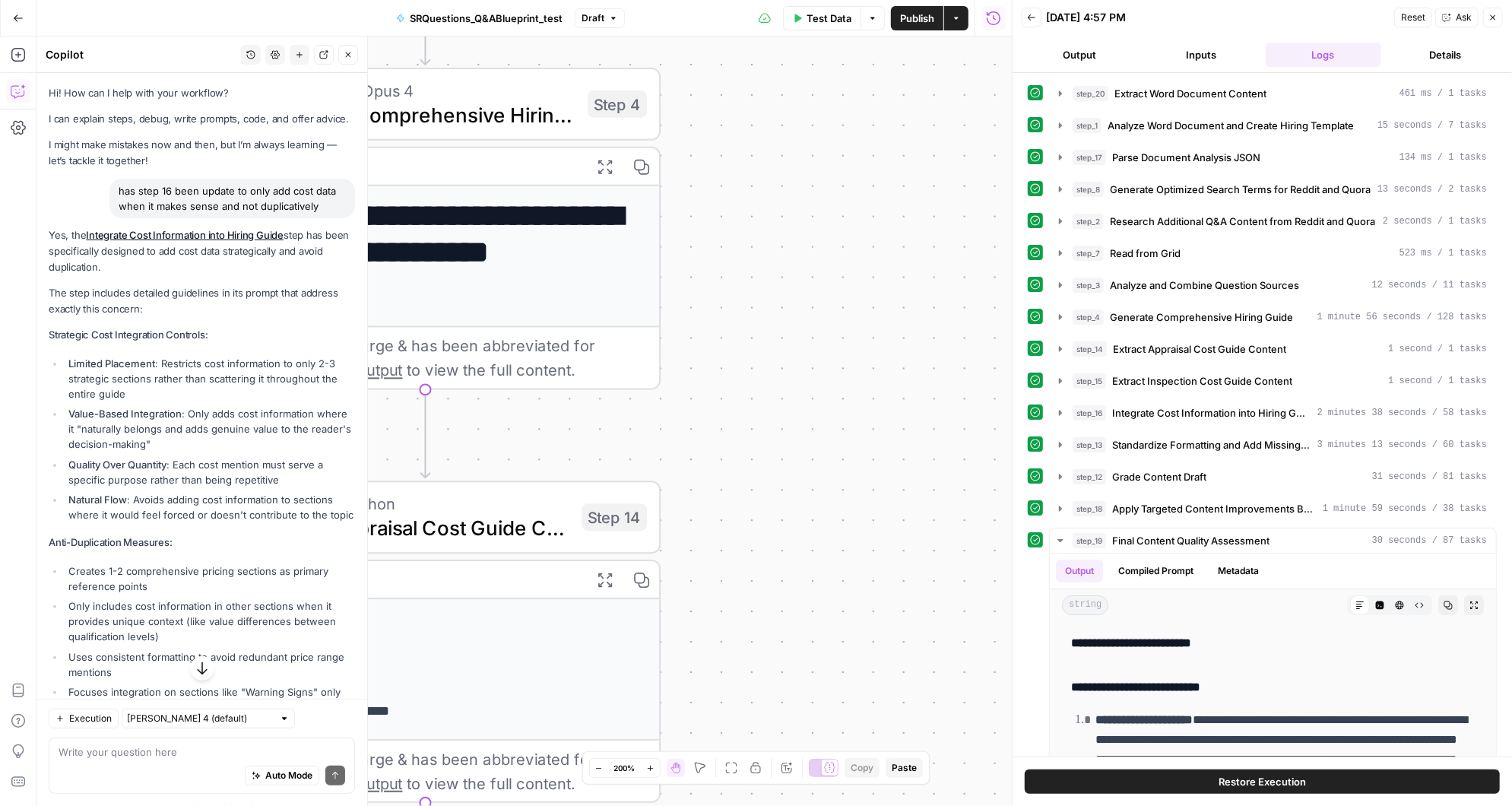
drag, startPoint x: 563, startPoint y: 553, endPoint x: 784, endPoint y: 182, distance: 431.8
click at [784, 184] on div "**********" at bounding box center [523, 421] width 975 height 770
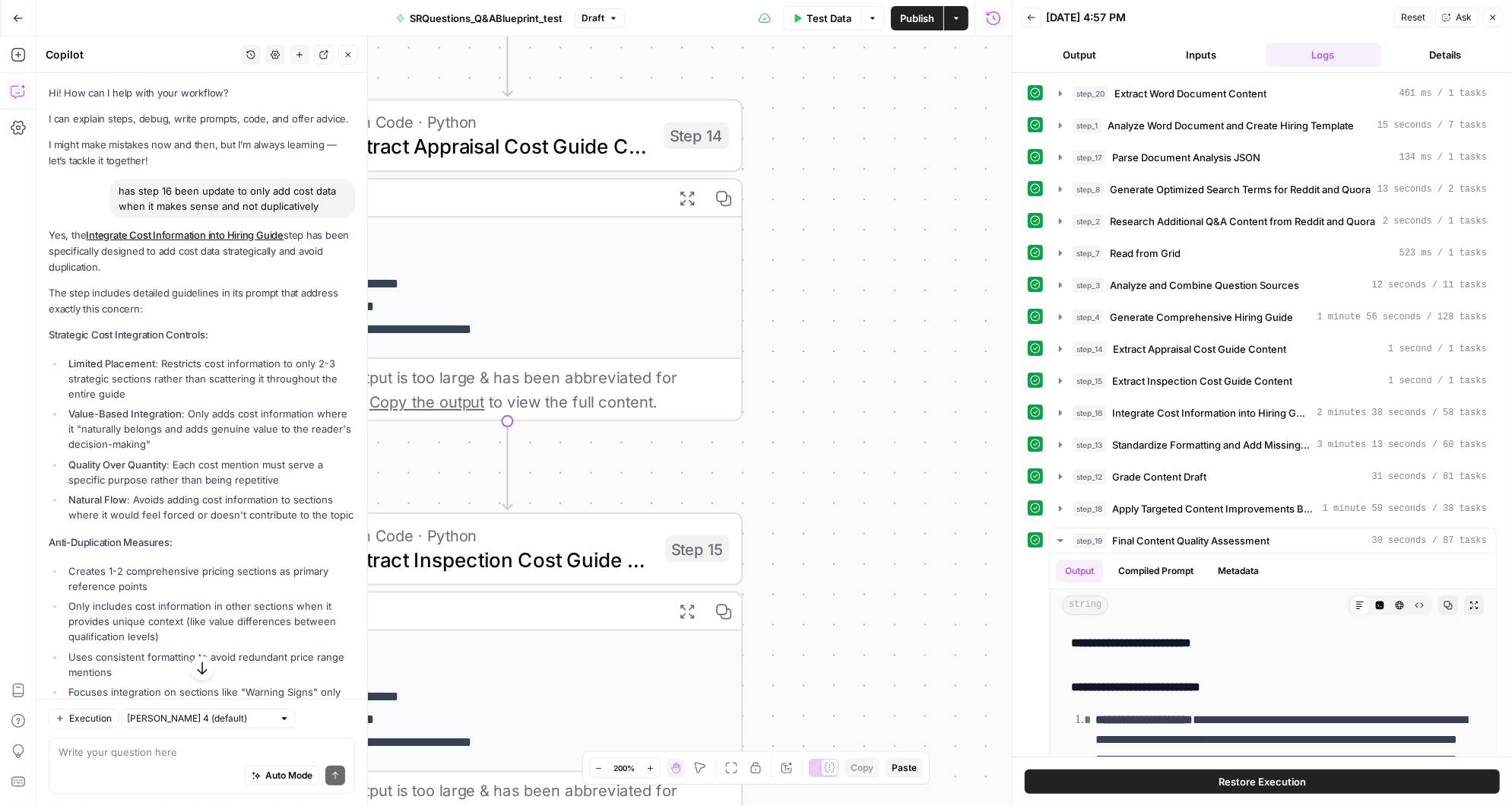
drag, startPoint x: 763, startPoint y: 568, endPoint x: 843, endPoint y: 205, distance: 371.7
click at [841, 208] on div "**********" at bounding box center [523, 421] width 975 height 770
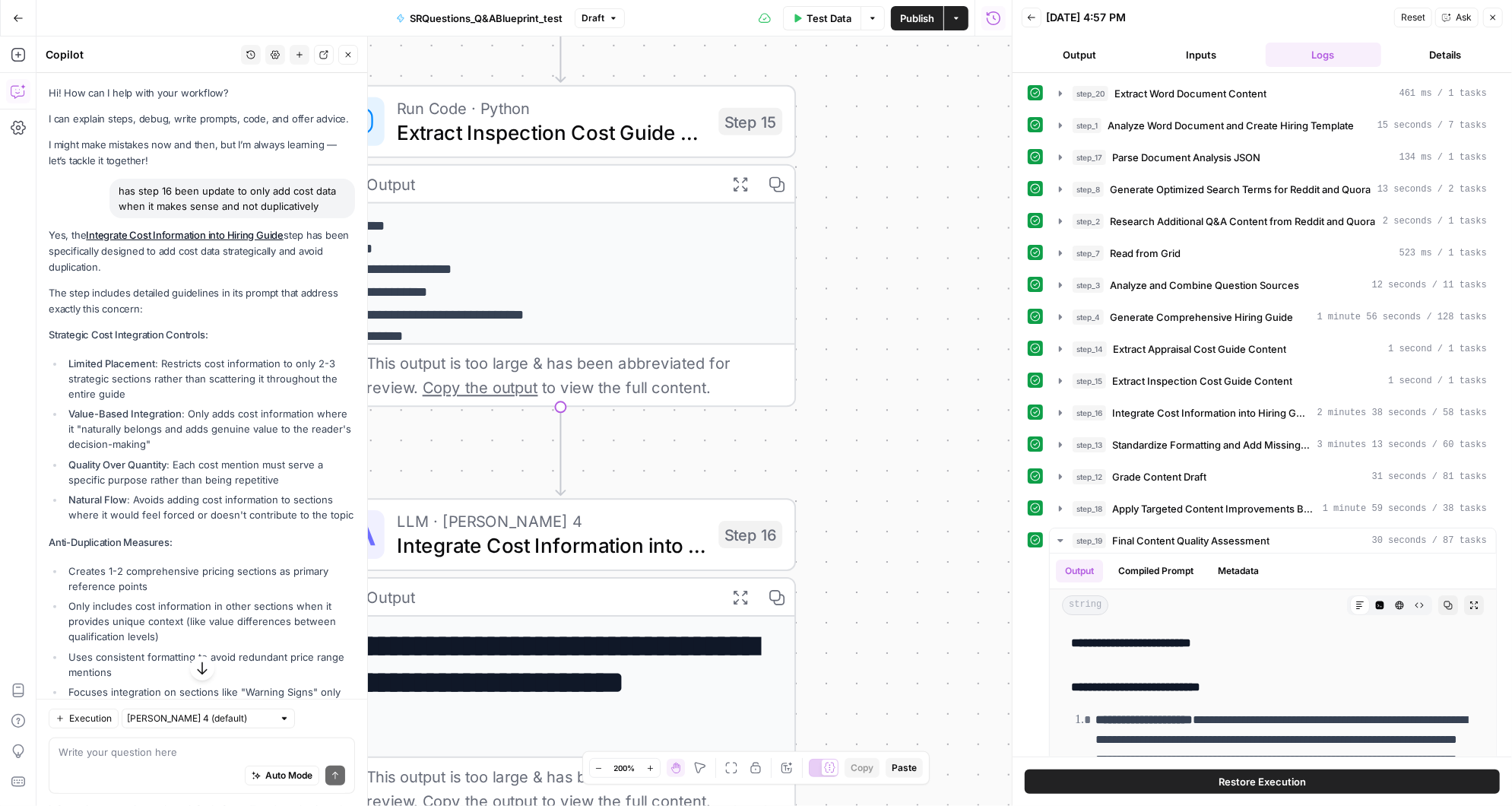
drag, startPoint x: 846, startPoint y: 592, endPoint x: 900, endPoint y: 119, distance: 476.1
click at [900, 119] on div "**********" at bounding box center [523, 421] width 975 height 770
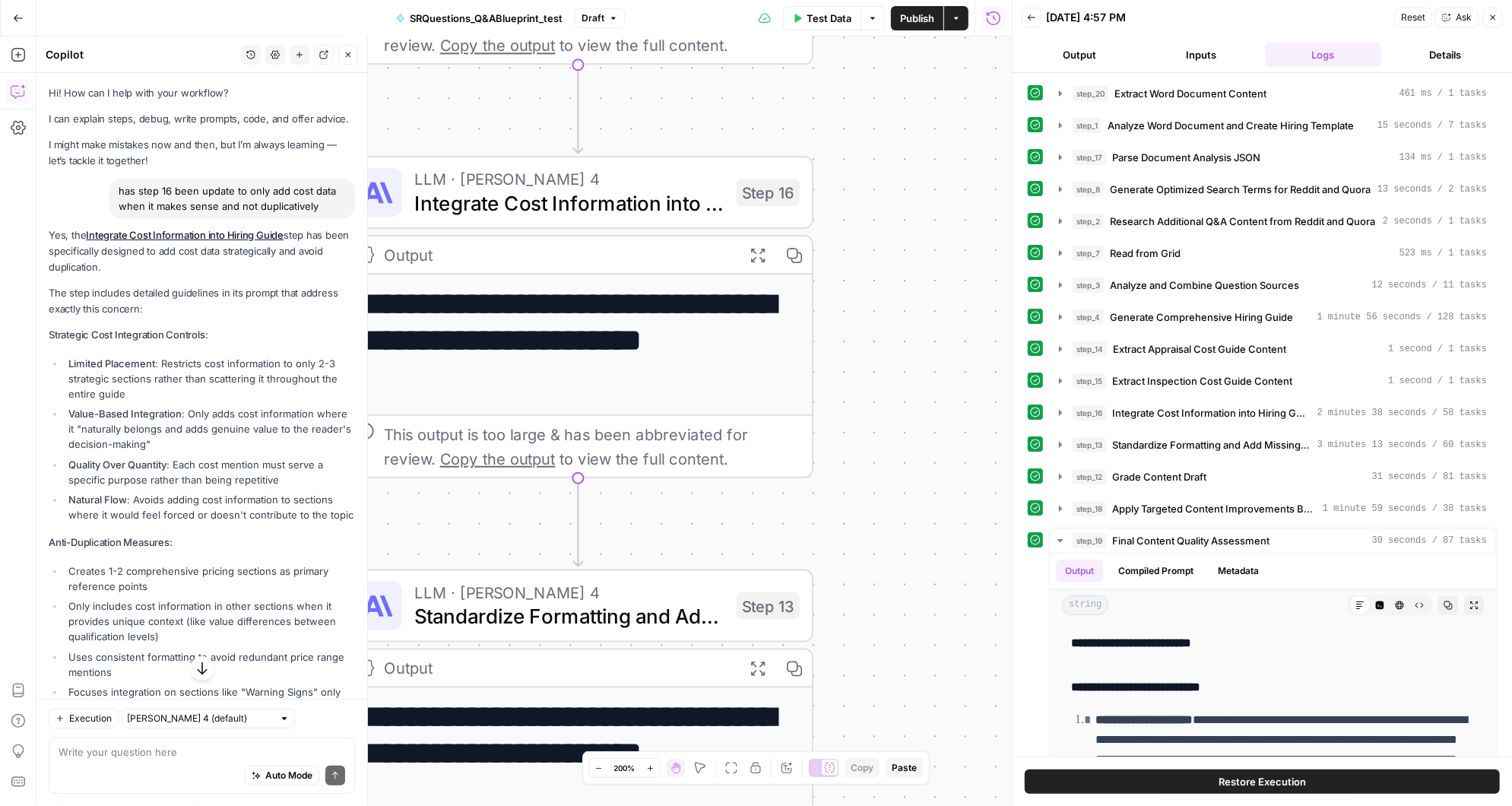
drag, startPoint x: 888, startPoint y: 520, endPoint x: 899, endPoint y: 237, distance: 283.2
click at [898, 237] on div "**********" at bounding box center [523, 421] width 975 height 770
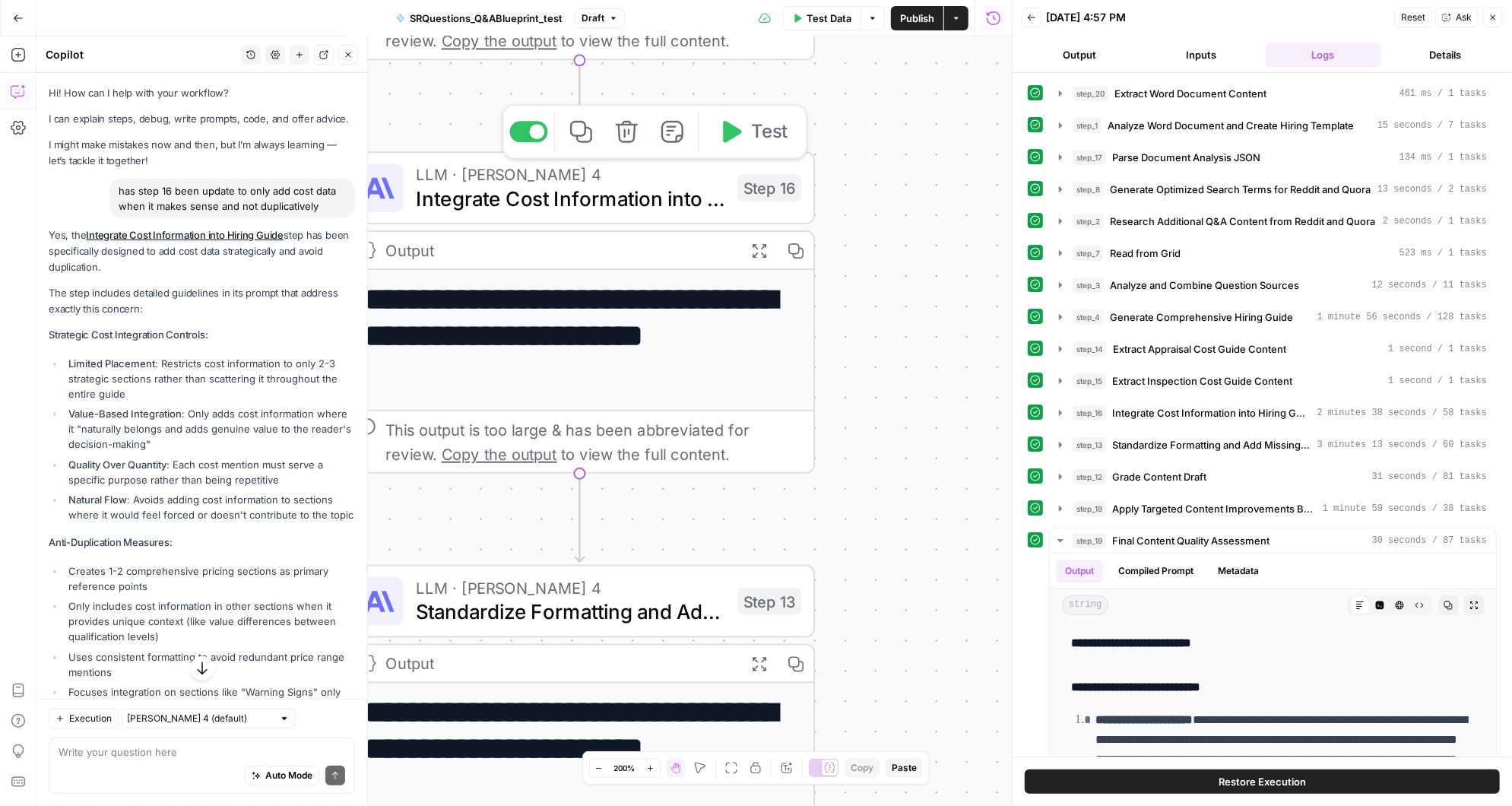
click at [734, 130] on icon "button" at bounding box center [732, 131] width 18 height 22
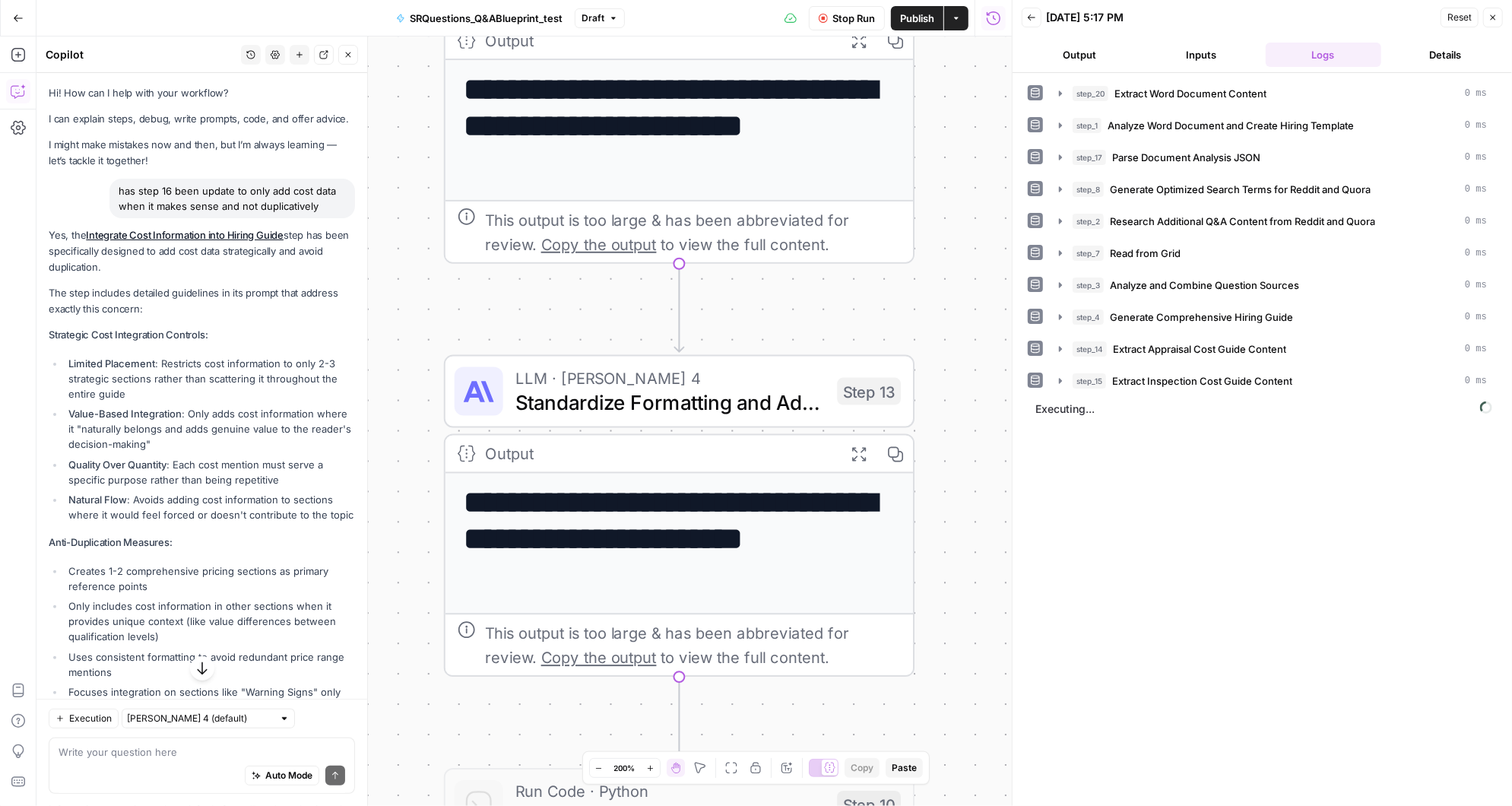
drag, startPoint x: 874, startPoint y: 589, endPoint x: 973, endPoint y: 379, distance: 232.2
click at [973, 379] on div "**********" at bounding box center [523, 421] width 975 height 770
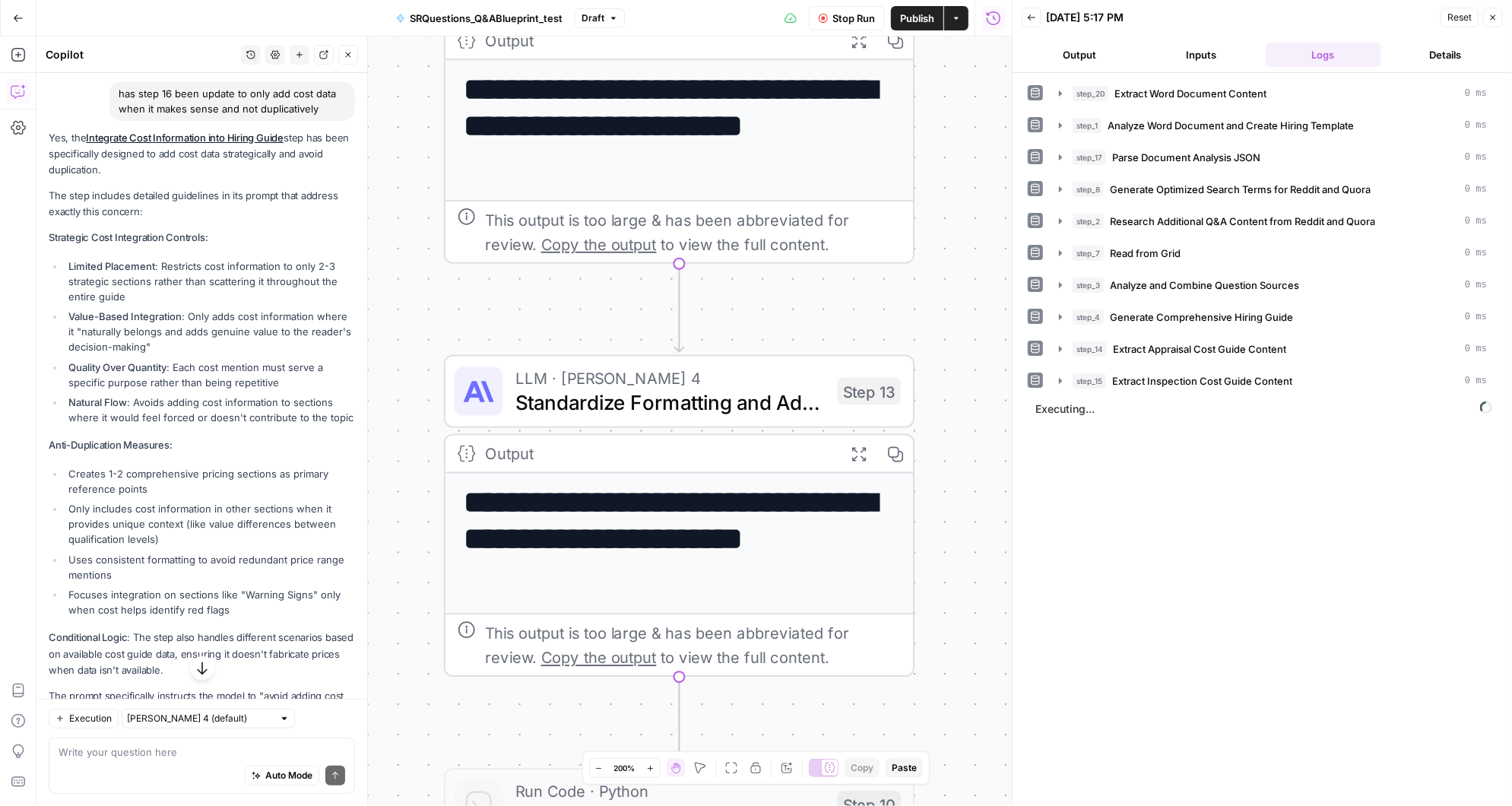
scroll to position [107, 0]
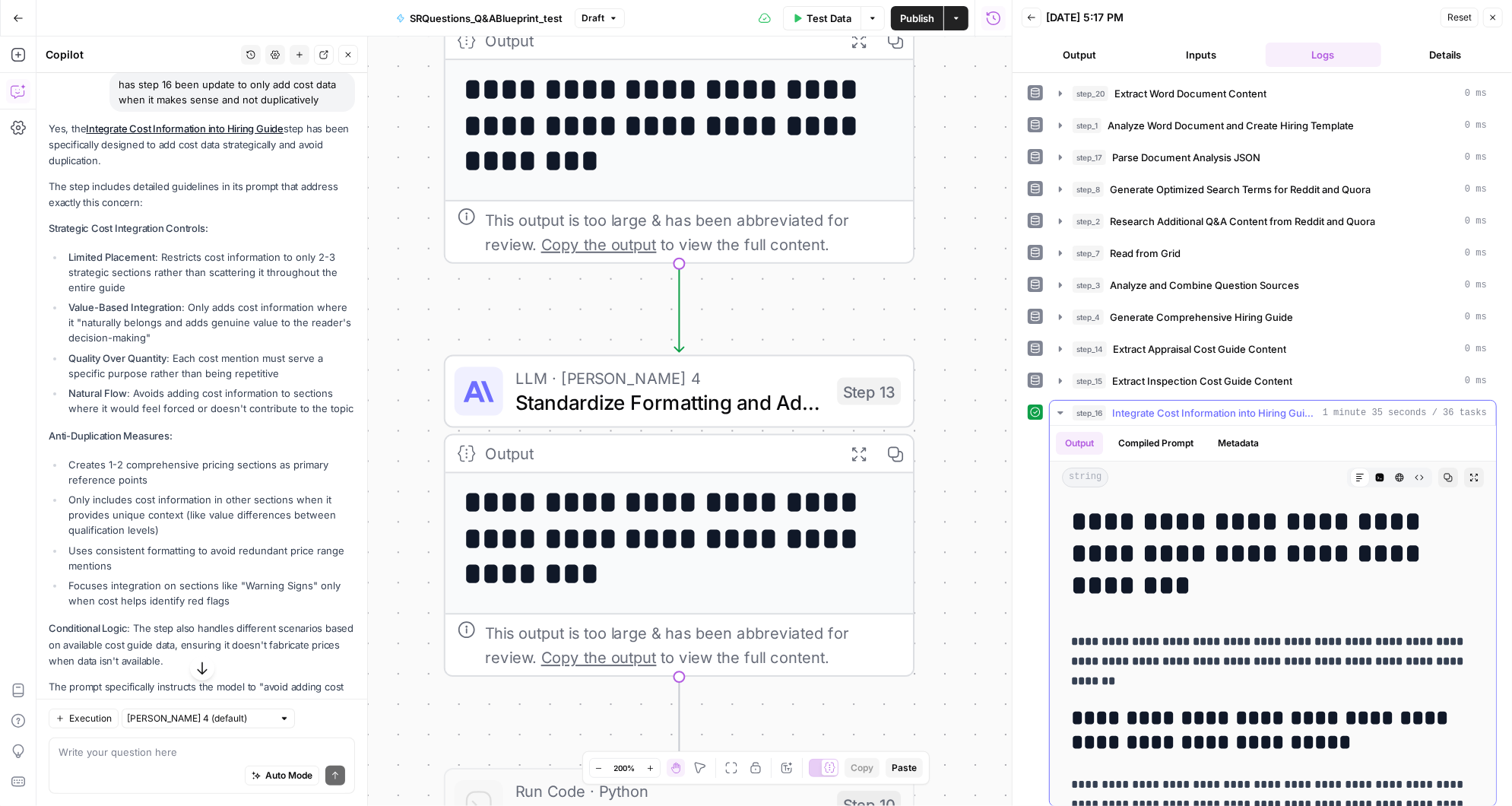
click at [1057, 407] on icon "button" at bounding box center [1059, 412] width 12 height 12
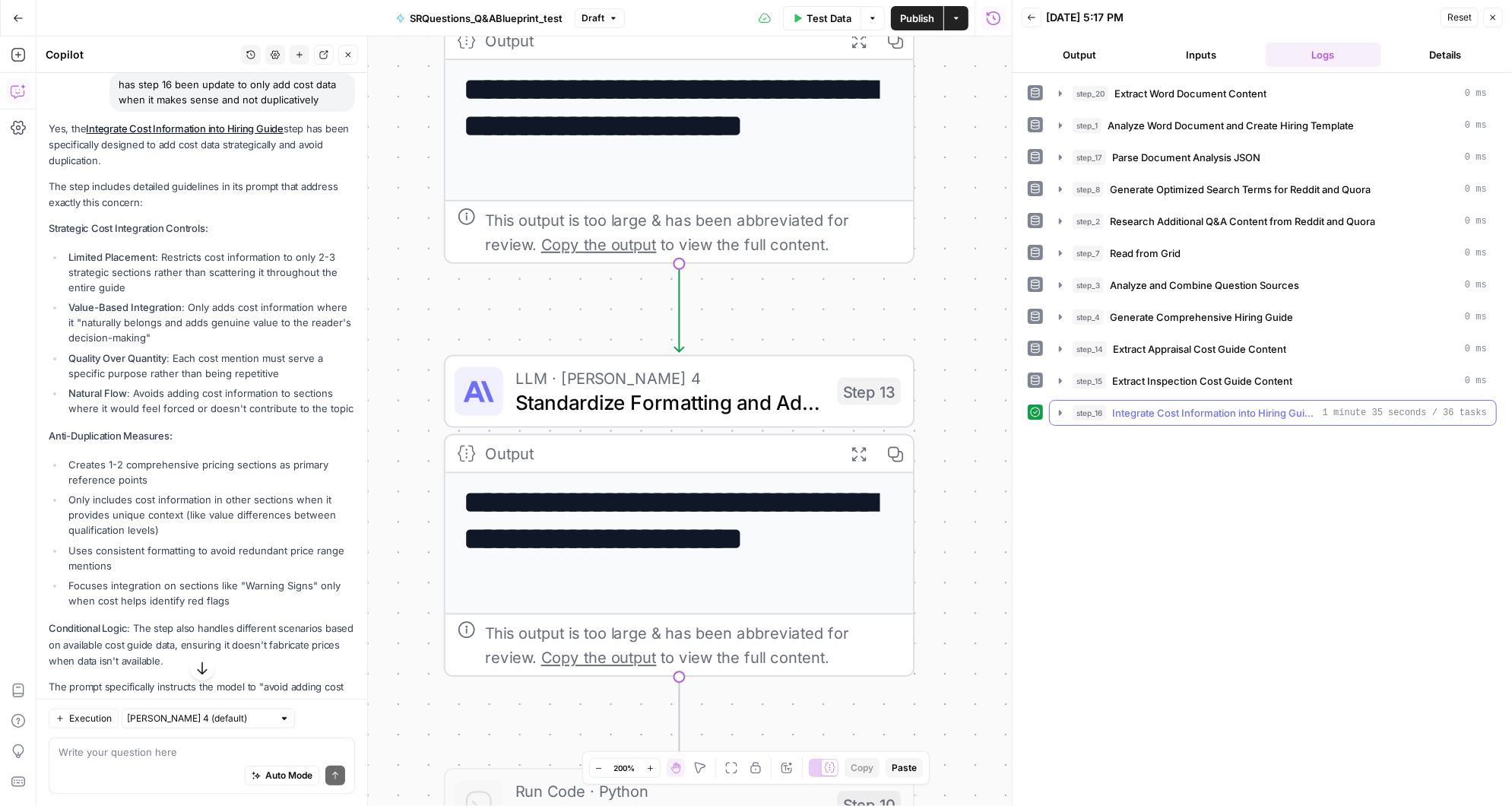
click at [1057, 407] on icon "button" at bounding box center [1059, 412] width 12 height 12
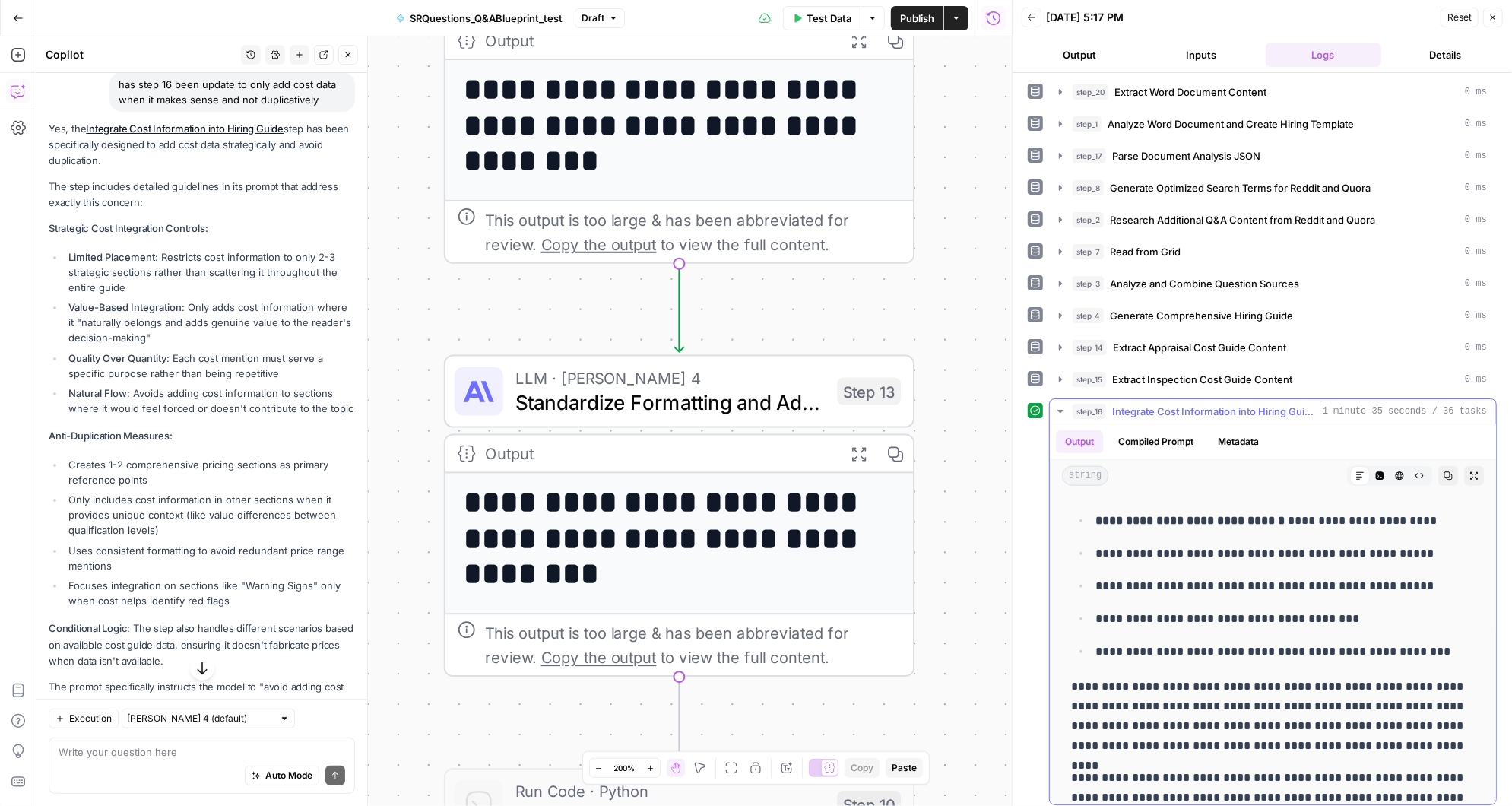
scroll to position [10489, 0]
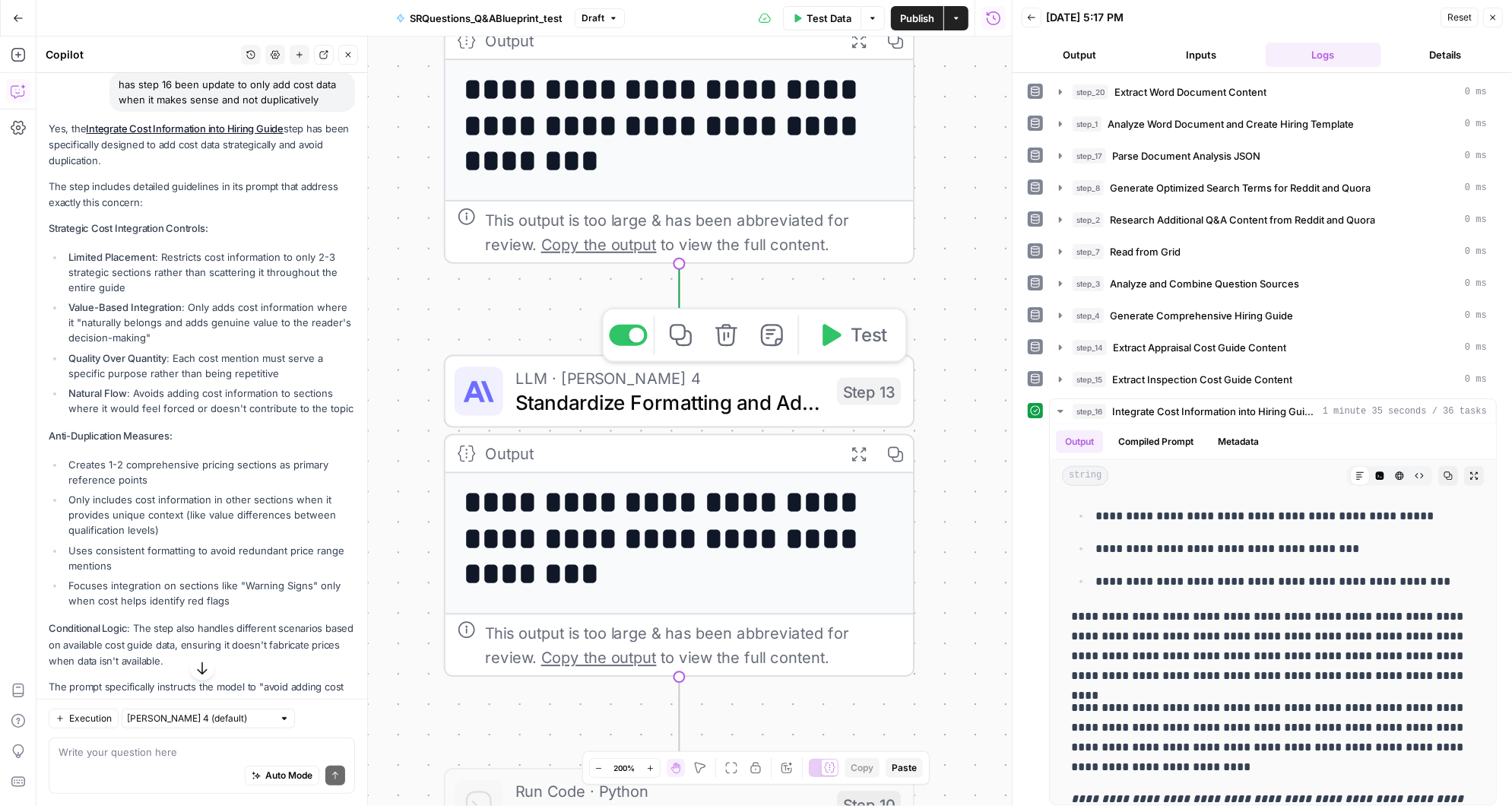
click at [838, 338] on icon "button" at bounding box center [831, 335] width 18 height 22
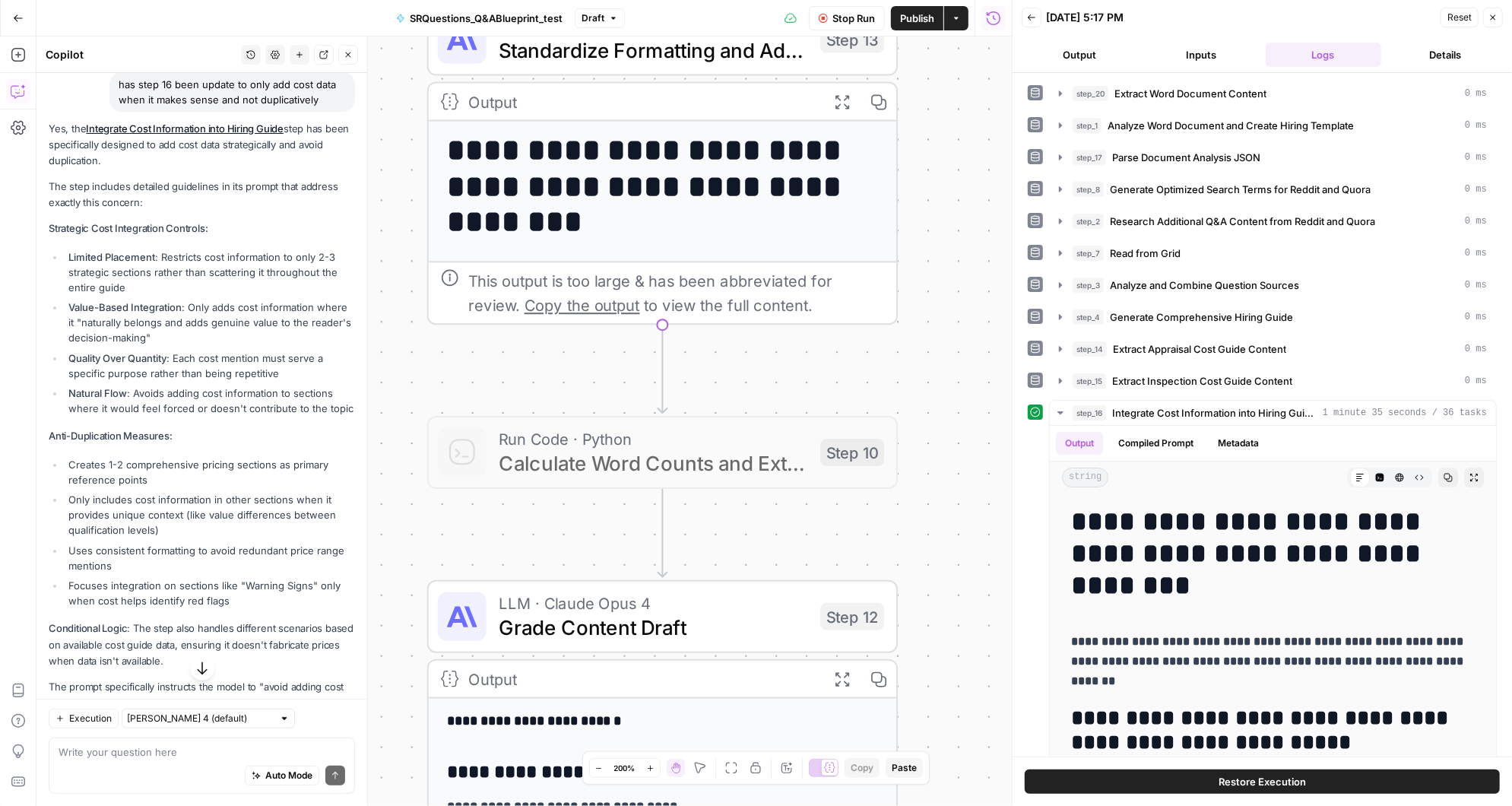
drag, startPoint x: 959, startPoint y: 638, endPoint x: 942, endPoint y: 286, distance: 352.4
click at [942, 286] on div "**********" at bounding box center [523, 421] width 975 height 770
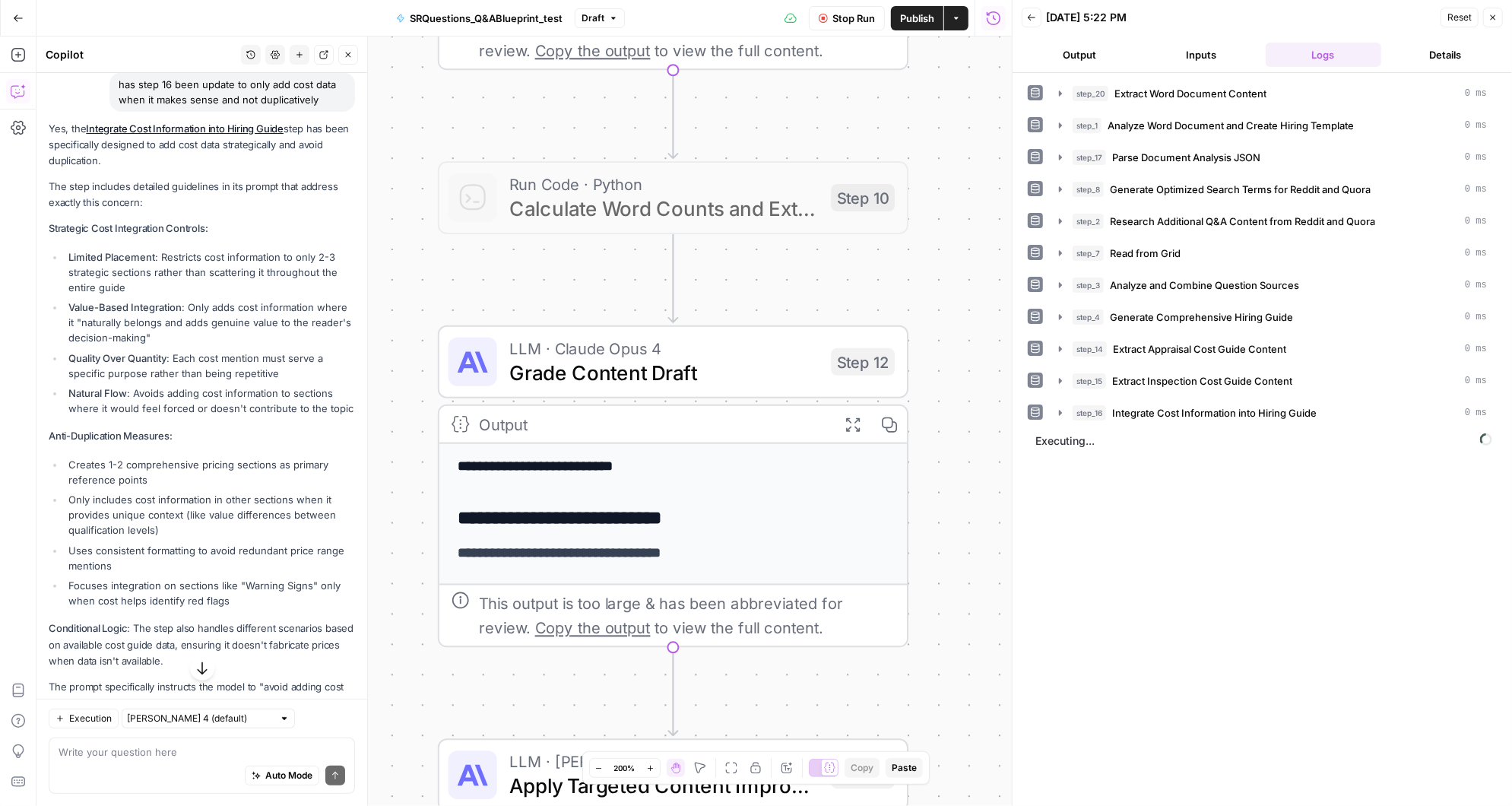
drag, startPoint x: 930, startPoint y: 518, endPoint x: 940, endPoint y: 263, distance: 255.2
click at [940, 263] on div "**********" at bounding box center [523, 421] width 975 height 770
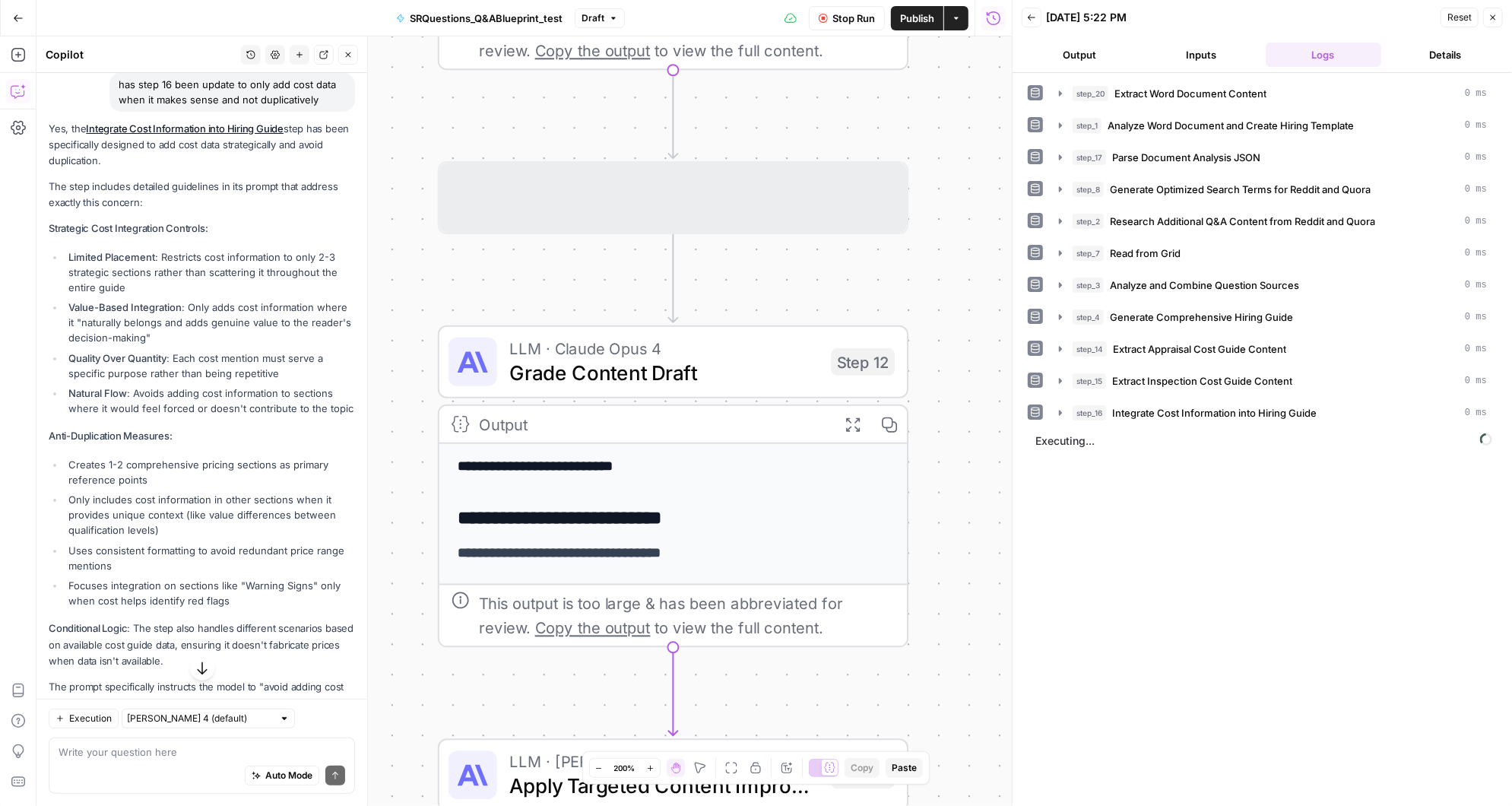
scroll to position [2, 0]
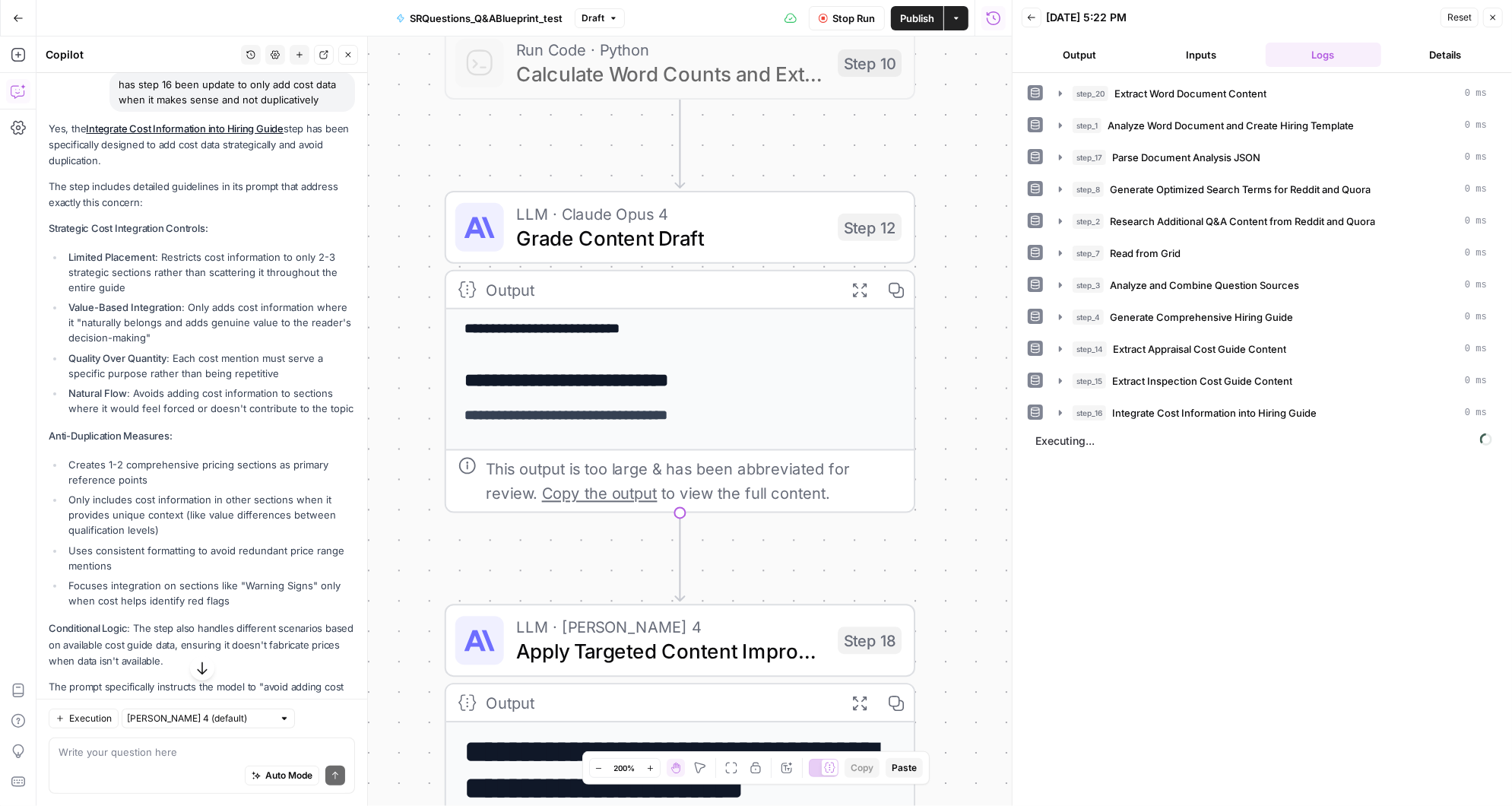
drag, startPoint x: 957, startPoint y: 647, endPoint x: 963, endPoint y: 513, distance: 134.1
click at [963, 513] on div "**********" at bounding box center [523, 421] width 975 height 770
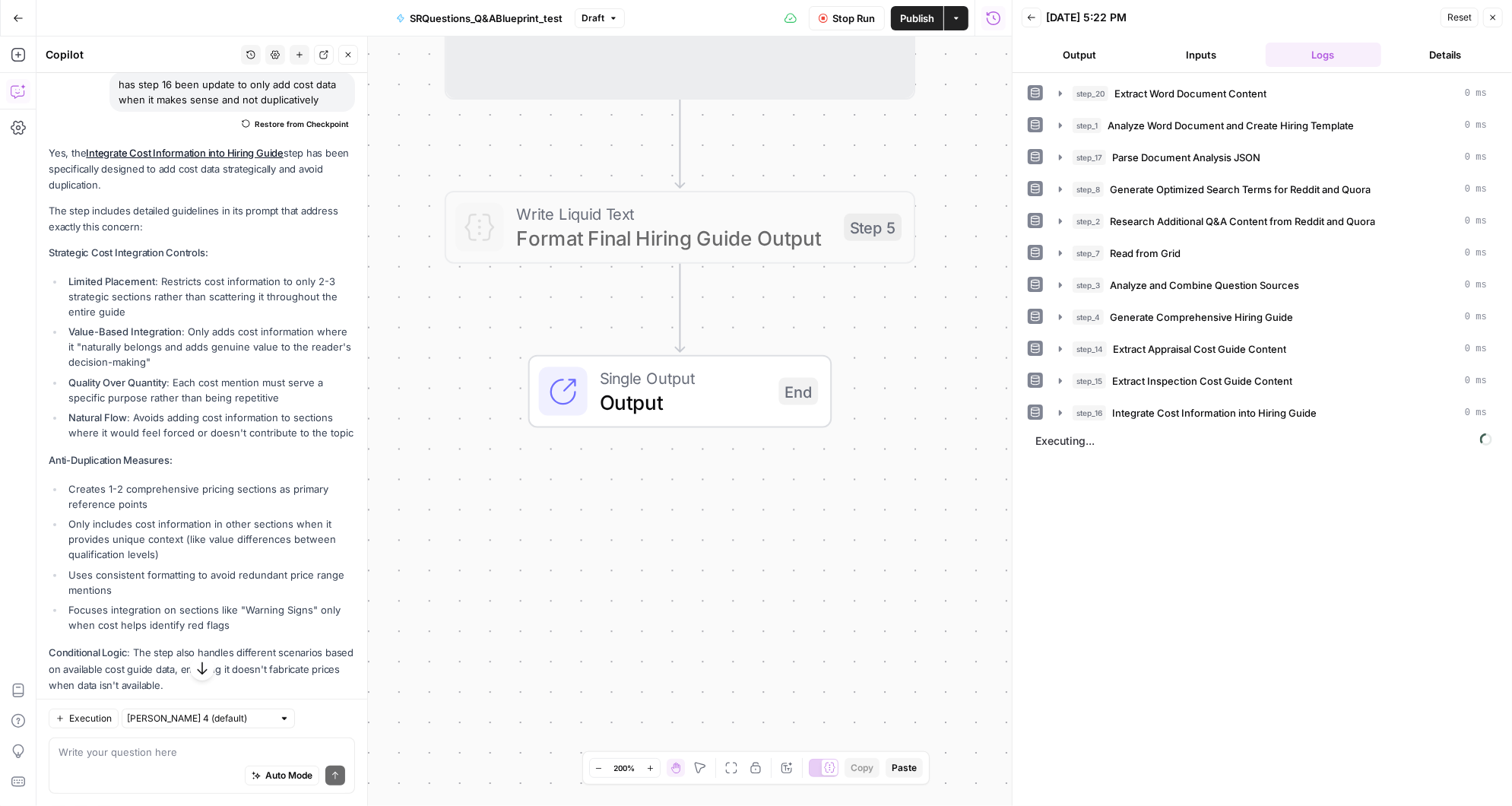
scroll to position [7, 0]
click at [620, 64] on span "Calculate Word Counts and Extract Article Questions" at bounding box center [671, 74] width 311 height 31
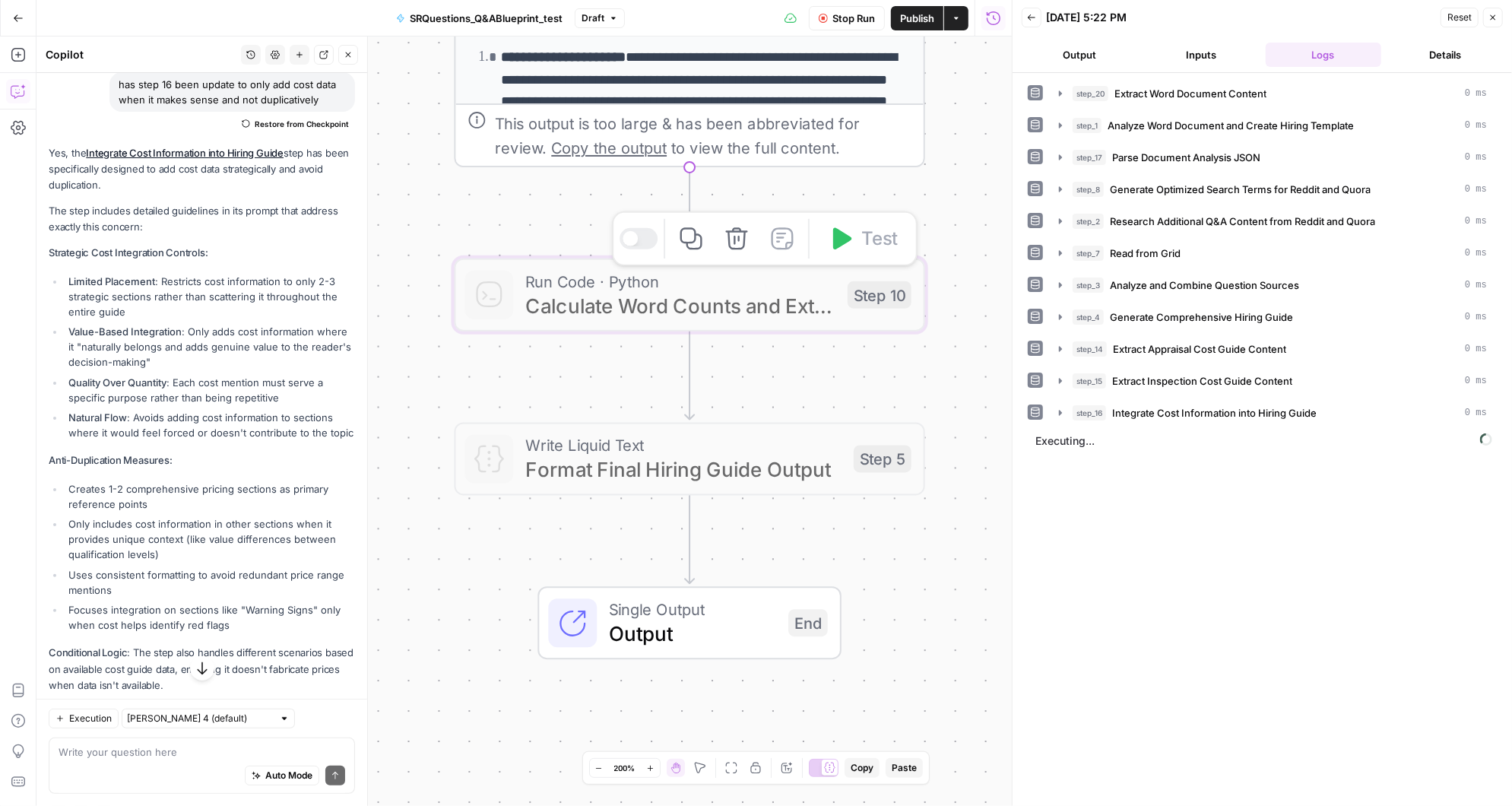
click at [779, 293] on span "Calculate Word Counts and Extract Article Questions" at bounding box center [680, 306] width 311 height 31
click at [784, 305] on span "Calculate Word Counts and Extract Article Questions" at bounding box center [680, 306] width 311 height 31
click at [636, 239] on div at bounding box center [630, 238] width 15 height 15
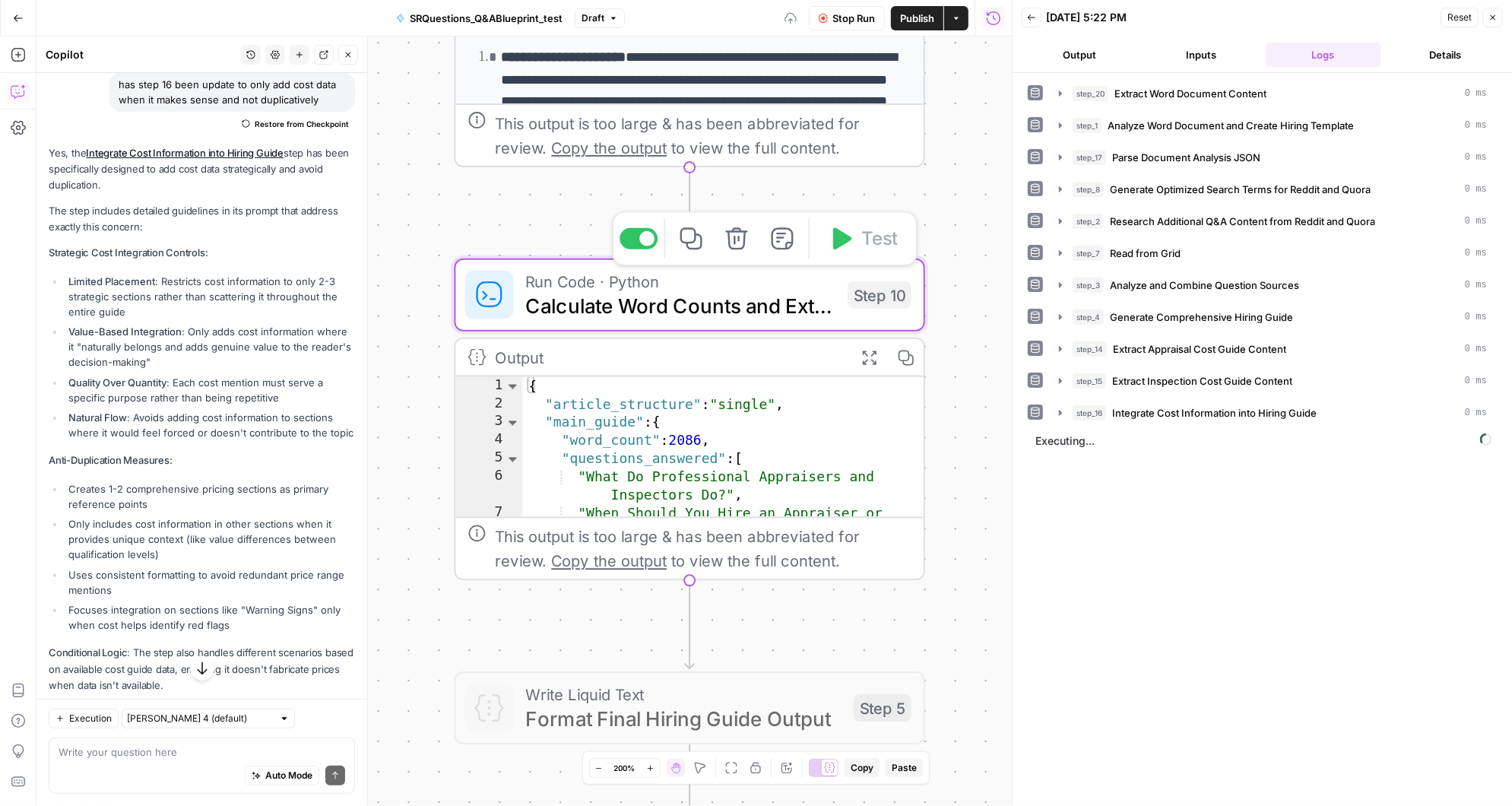
click at [585, 304] on span "Calculate Word Counts and Extract Article Questions" at bounding box center [680, 306] width 311 height 31
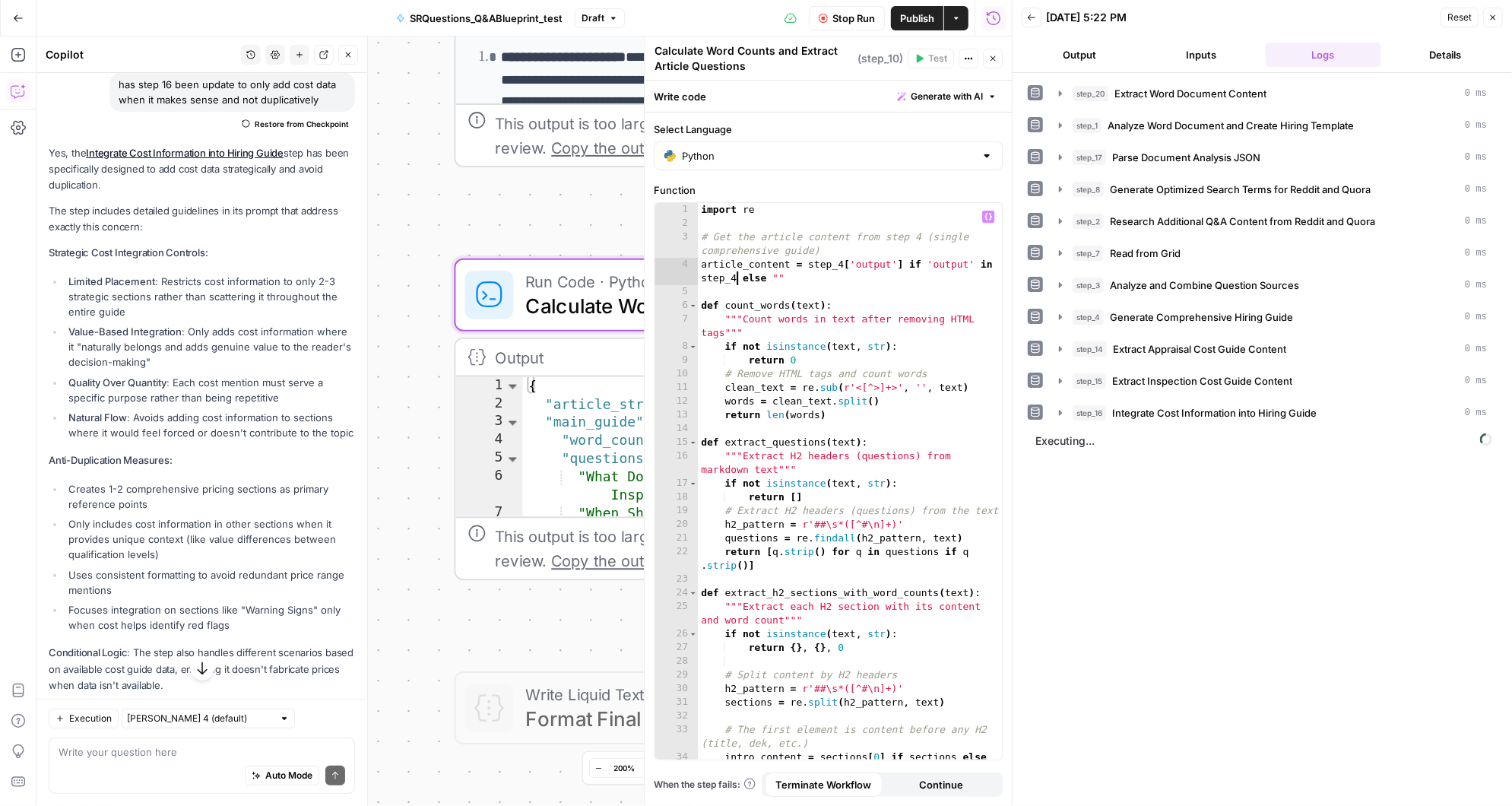
click at [736, 275] on div "import re # Get the article content from step 4 (single comprehensive guide) ar…" at bounding box center [850, 503] width 305 height 600
click at [841, 264] on div "import re # Get the article content from step 4 (single comprehensive guide) ar…" at bounding box center [850, 503] width 305 height 600
click at [736, 276] on div "import re # Get the article content from step 4 (single comprehensive guide) ar…" at bounding box center [850, 503] width 305 height 600
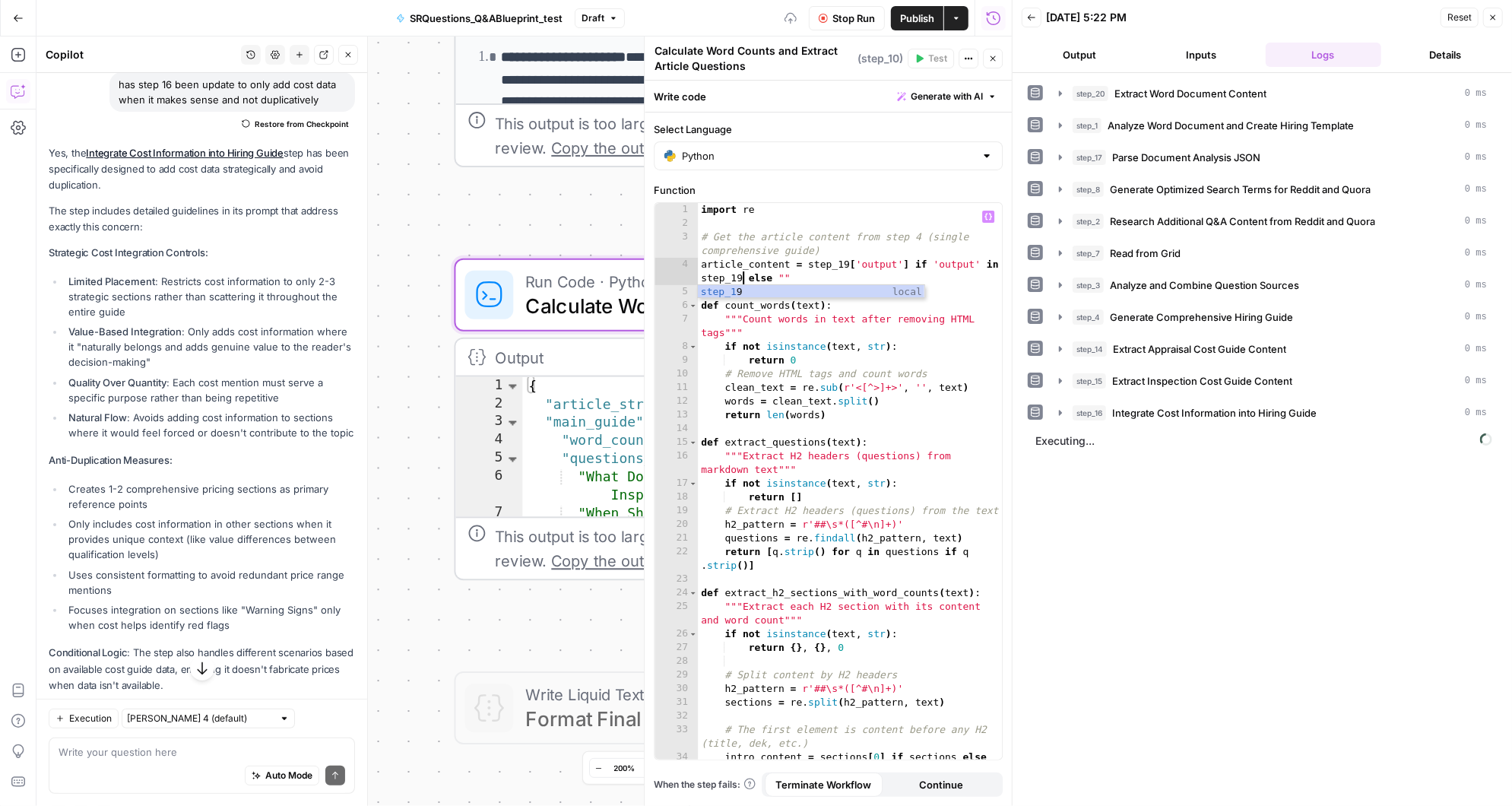
scroll to position [0, 26]
type textarea "**********"
click at [625, 200] on div "**********" at bounding box center [523, 421] width 975 height 770
click at [999, 54] on button "Close" at bounding box center [992, 59] width 20 height 20
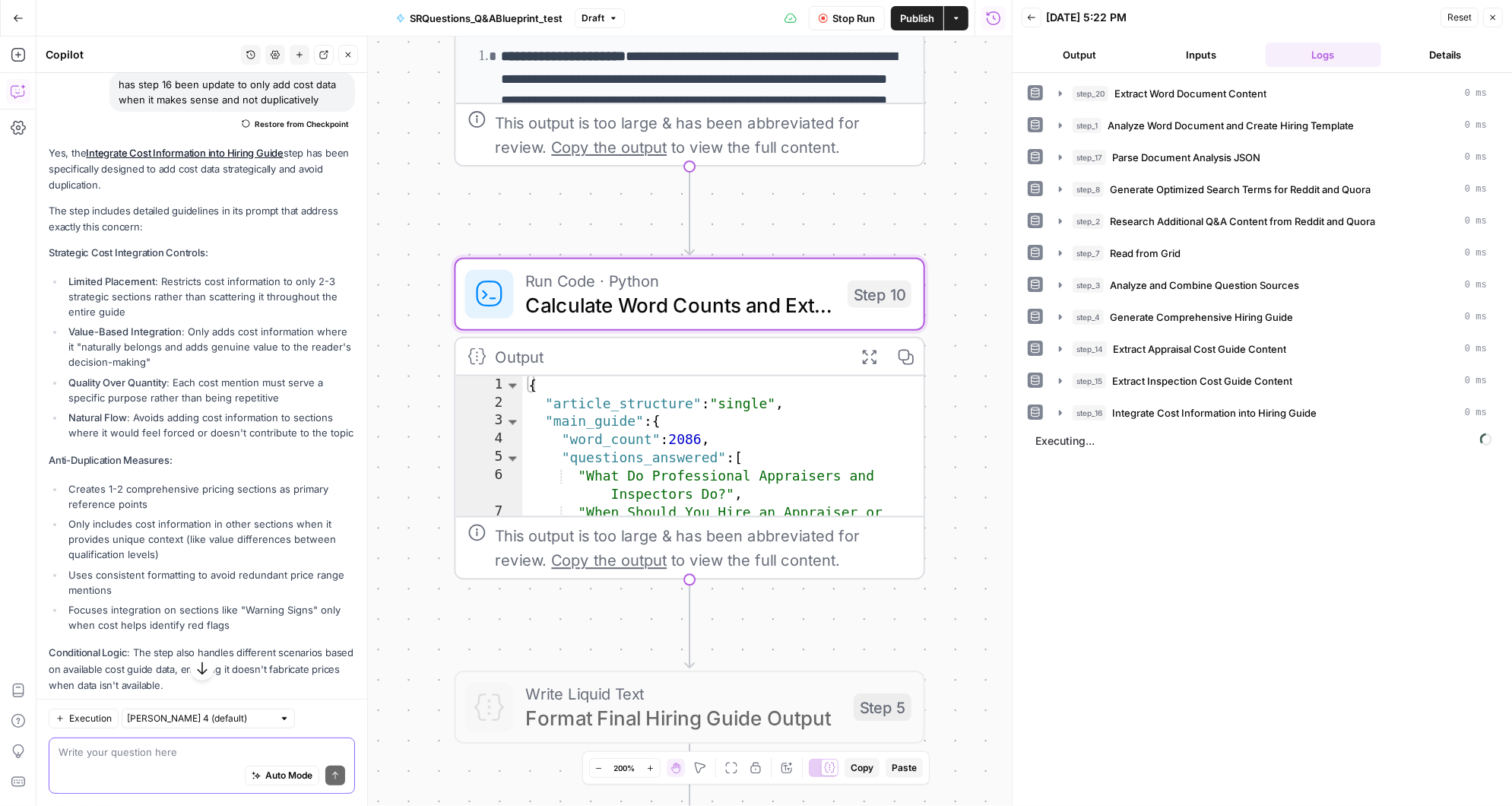
click at [149, 758] on textarea at bounding box center [202, 752] width 286 height 15
type textarea "did i update step 10 to use step 19 output correctly"
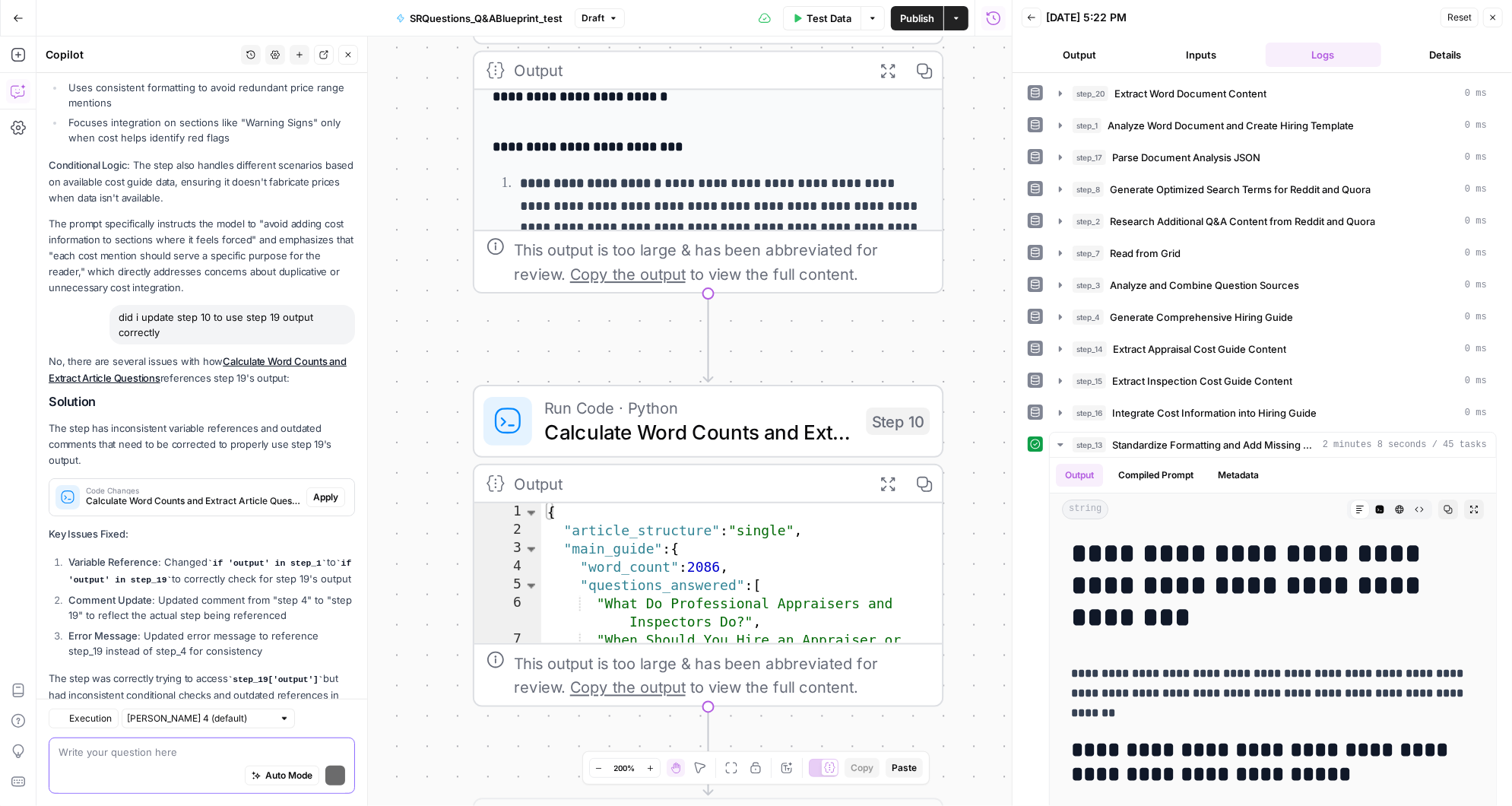
scroll to position [661, 0]
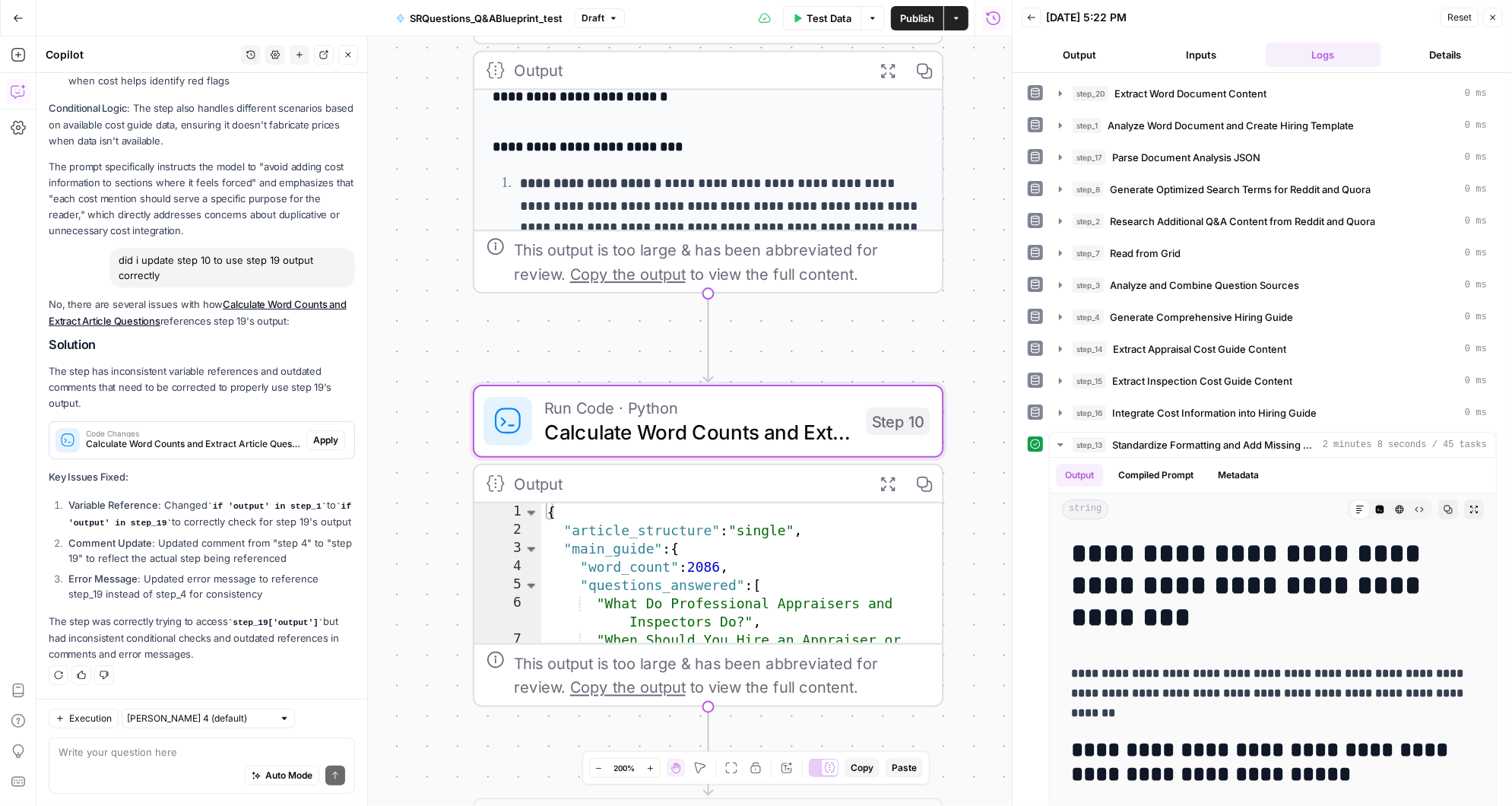
click at [324, 434] on span "Apply" at bounding box center [326, 440] width 25 height 14
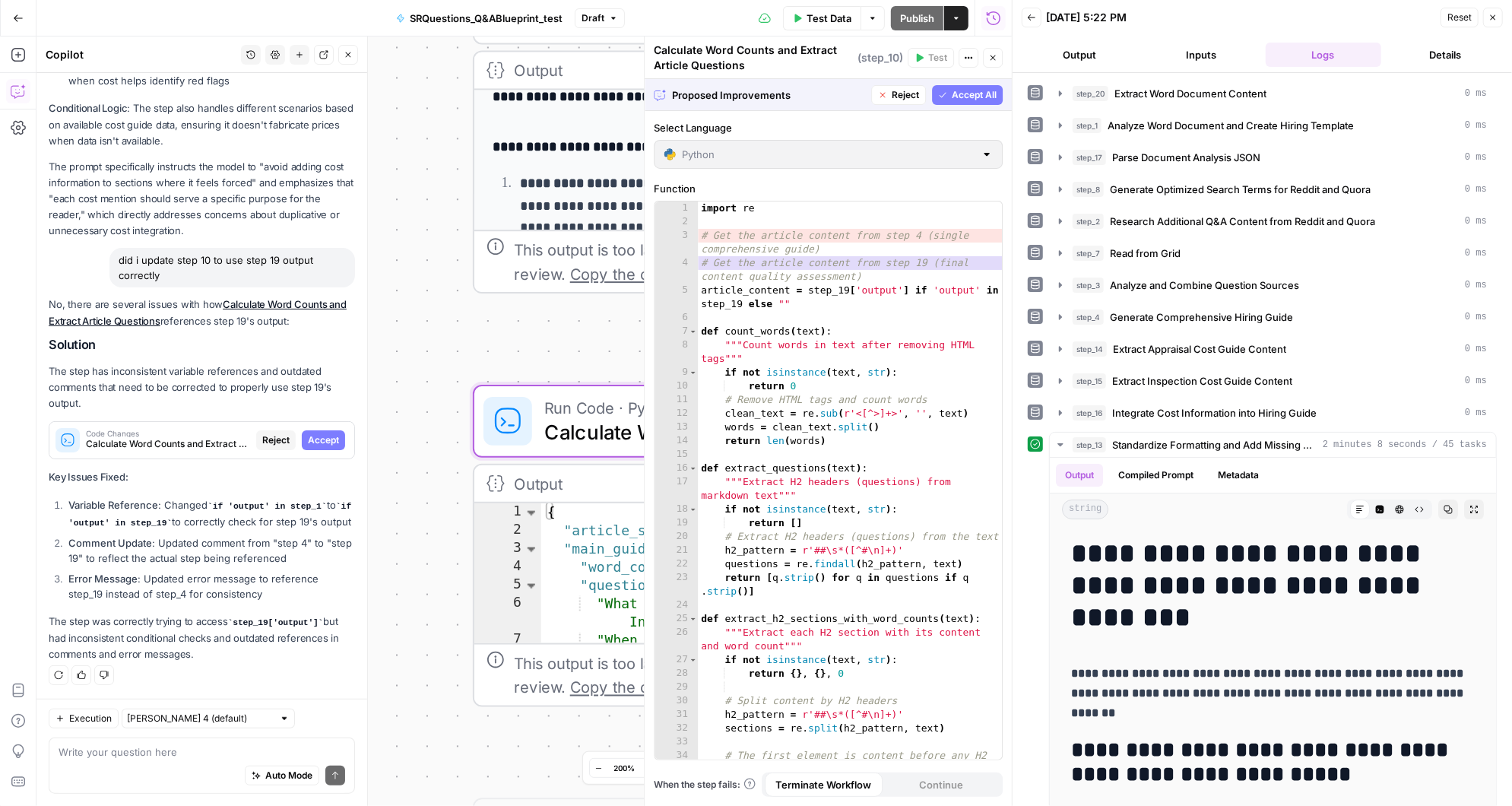
click at [324, 434] on span "Accept" at bounding box center [323, 440] width 31 height 14
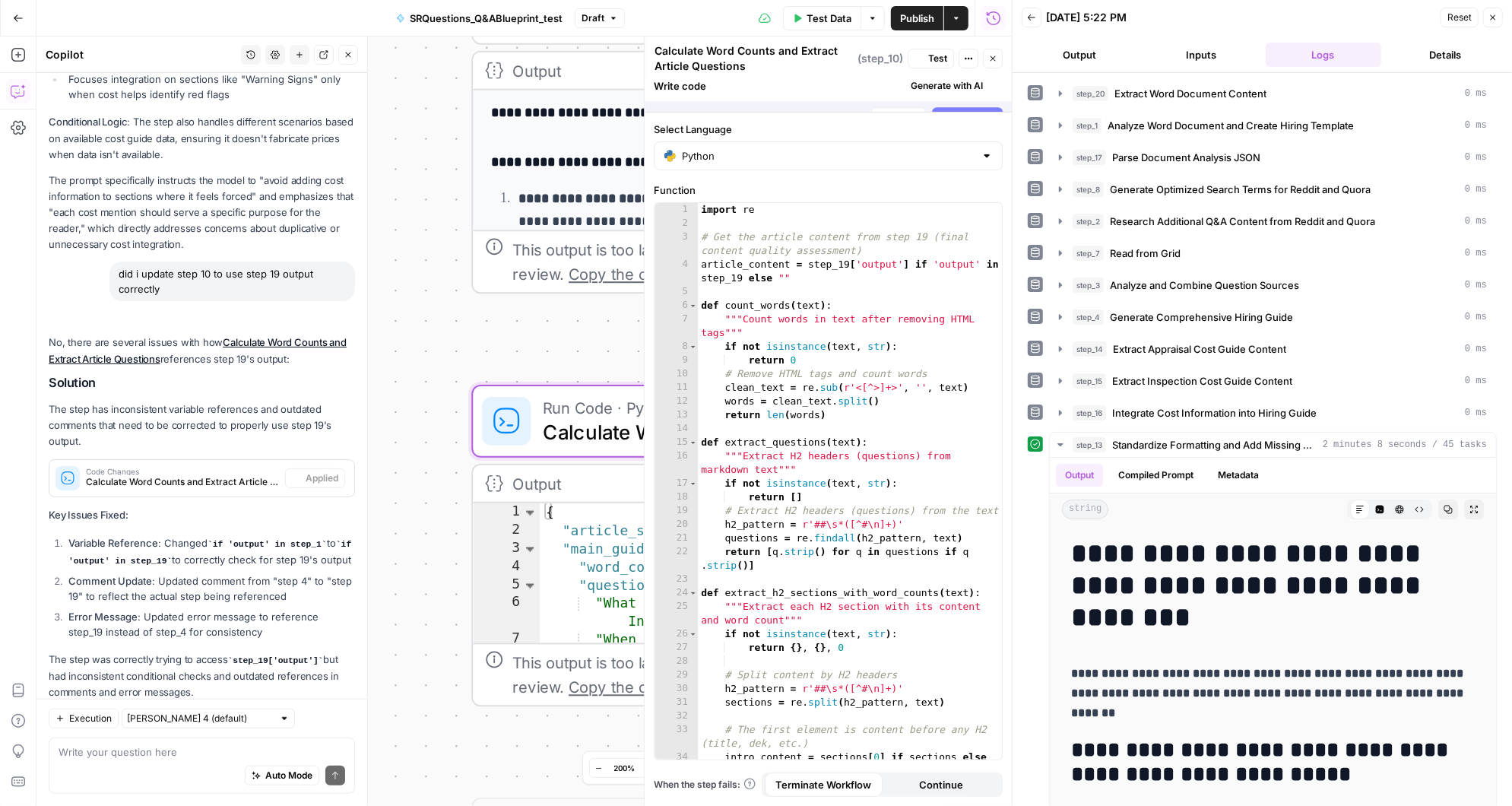
scroll to position [686, 0]
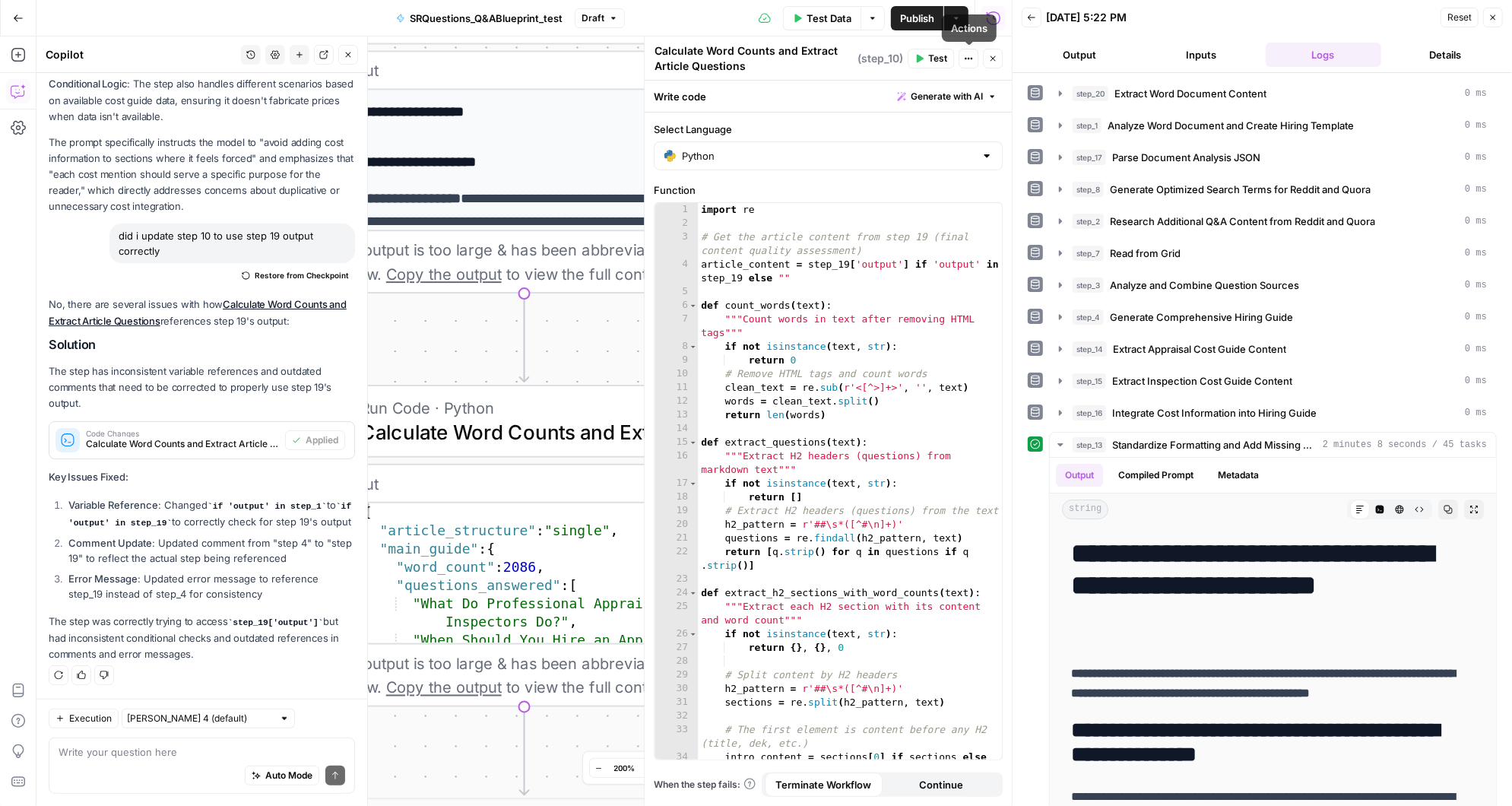
click at [994, 54] on icon "button" at bounding box center [992, 59] width 9 height 9
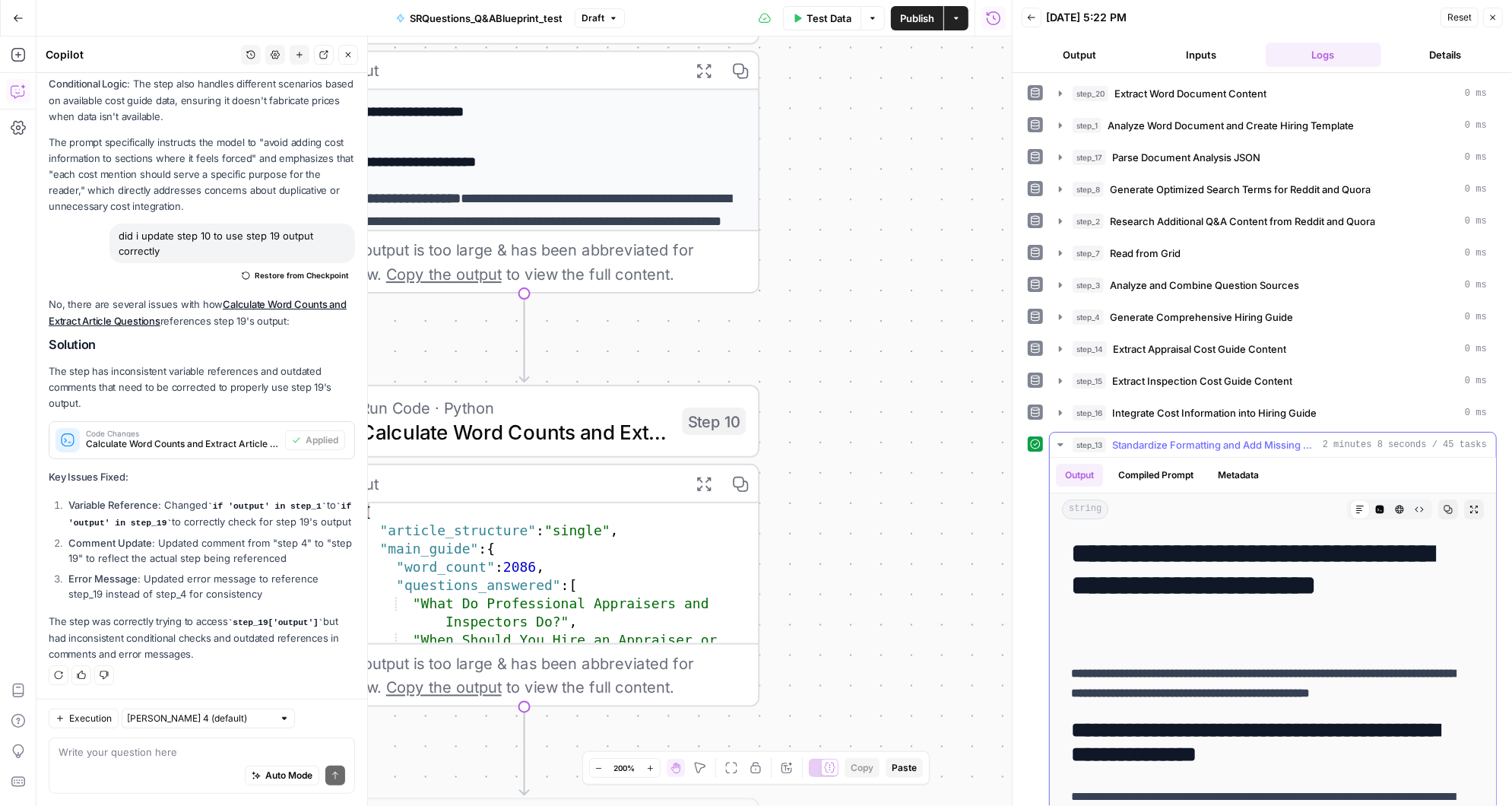
click at [1060, 443] on icon "button" at bounding box center [1060, 444] width 5 height 3
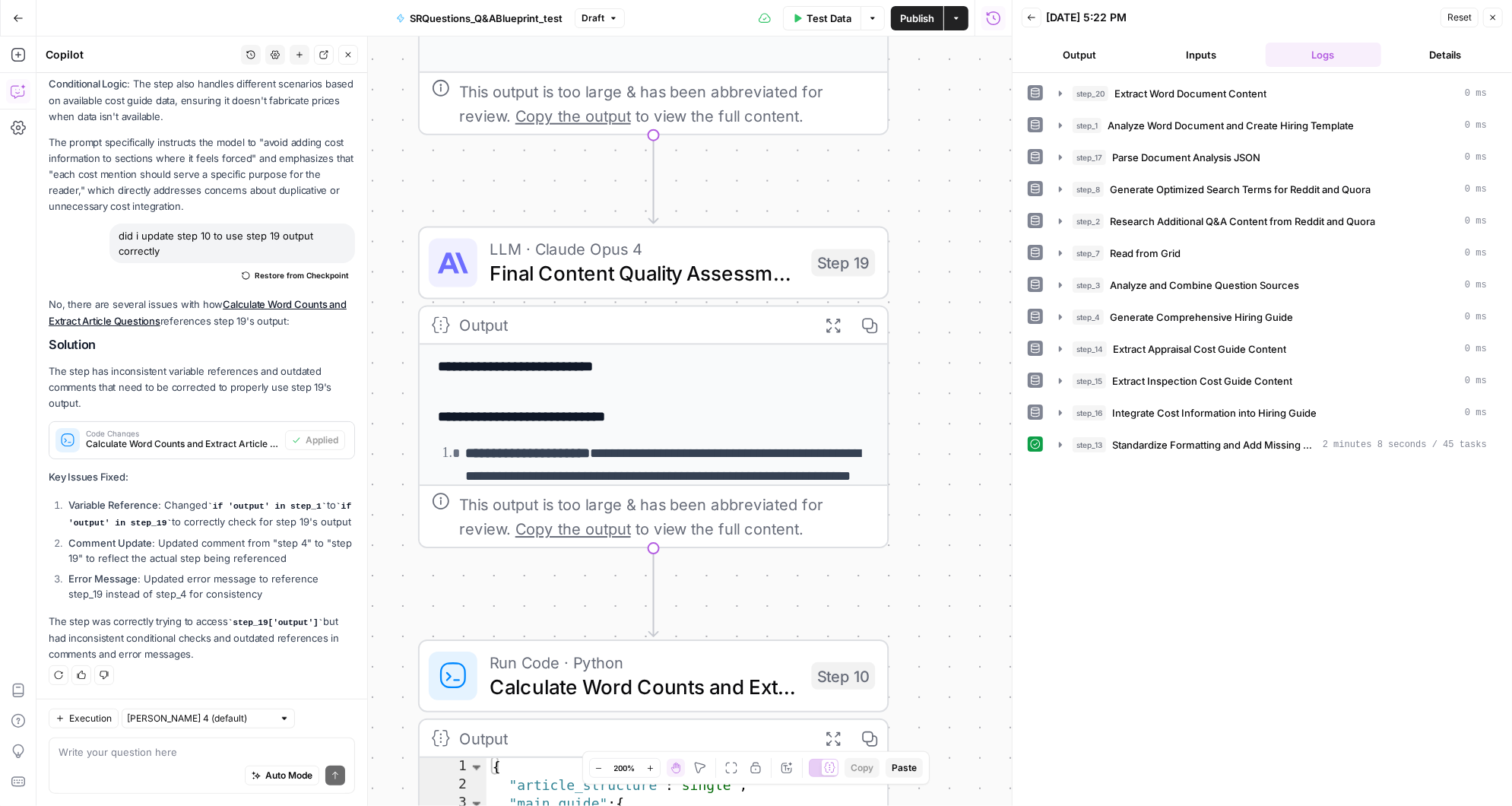
drag, startPoint x: 859, startPoint y: 253, endPoint x: 1006, endPoint y: 639, distance: 413.0
click at [1006, 639] on body "**********" at bounding box center [756, 403] width 1512 height 806
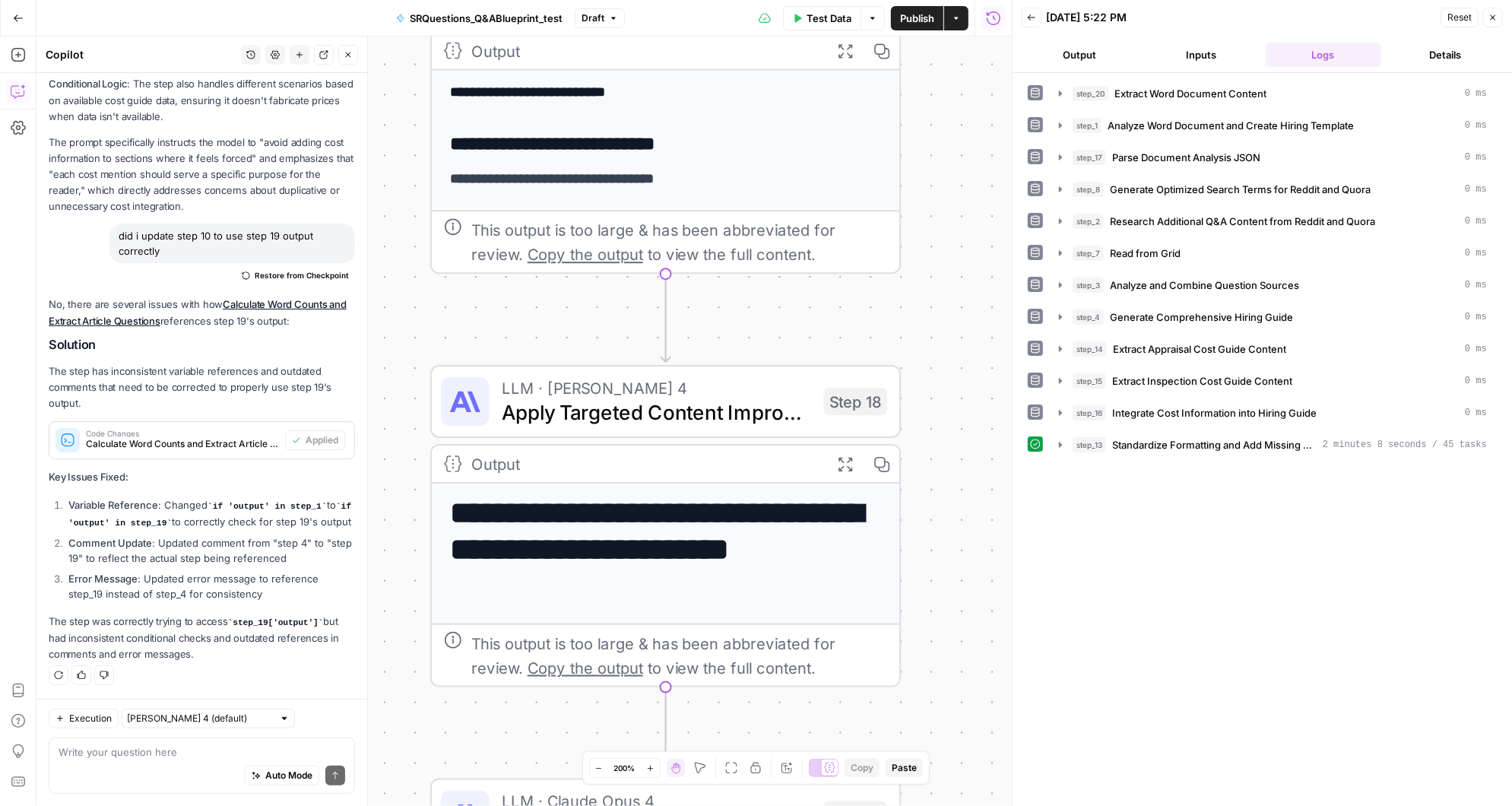
drag, startPoint x: 988, startPoint y: 306, endPoint x: 978, endPoint y: 771, distance: 465.1
click at [978, 771] on div "**********" at bounding box center [523, 421] width 975 height 770
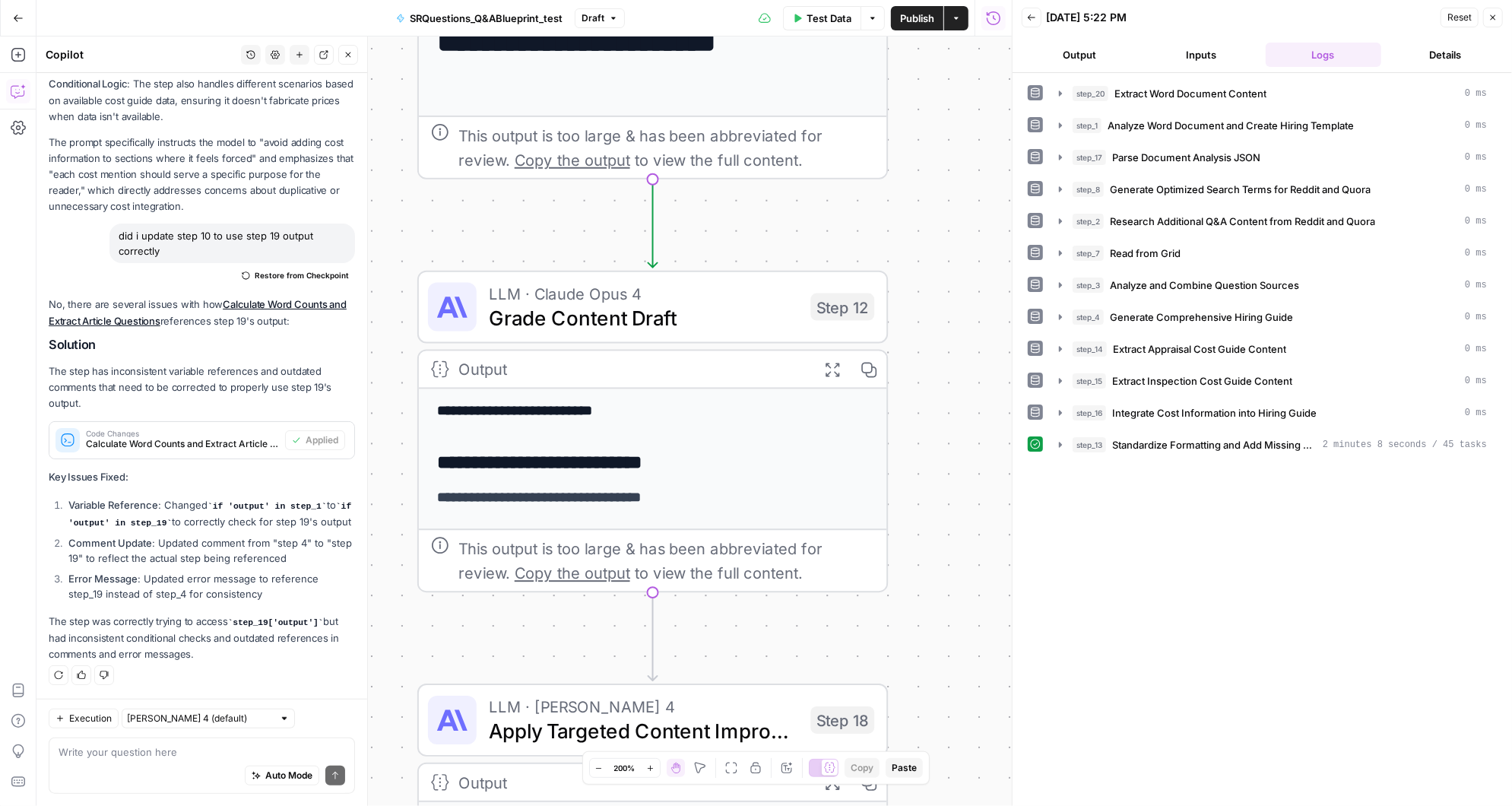
drag, startPoint x: 935, startPoint y: 233, endPoint x: 933, endPoint y: 599, distance: 366.0
click at [933, 596] on div "**********" at bounding box center [523, 421] width 975 height 770
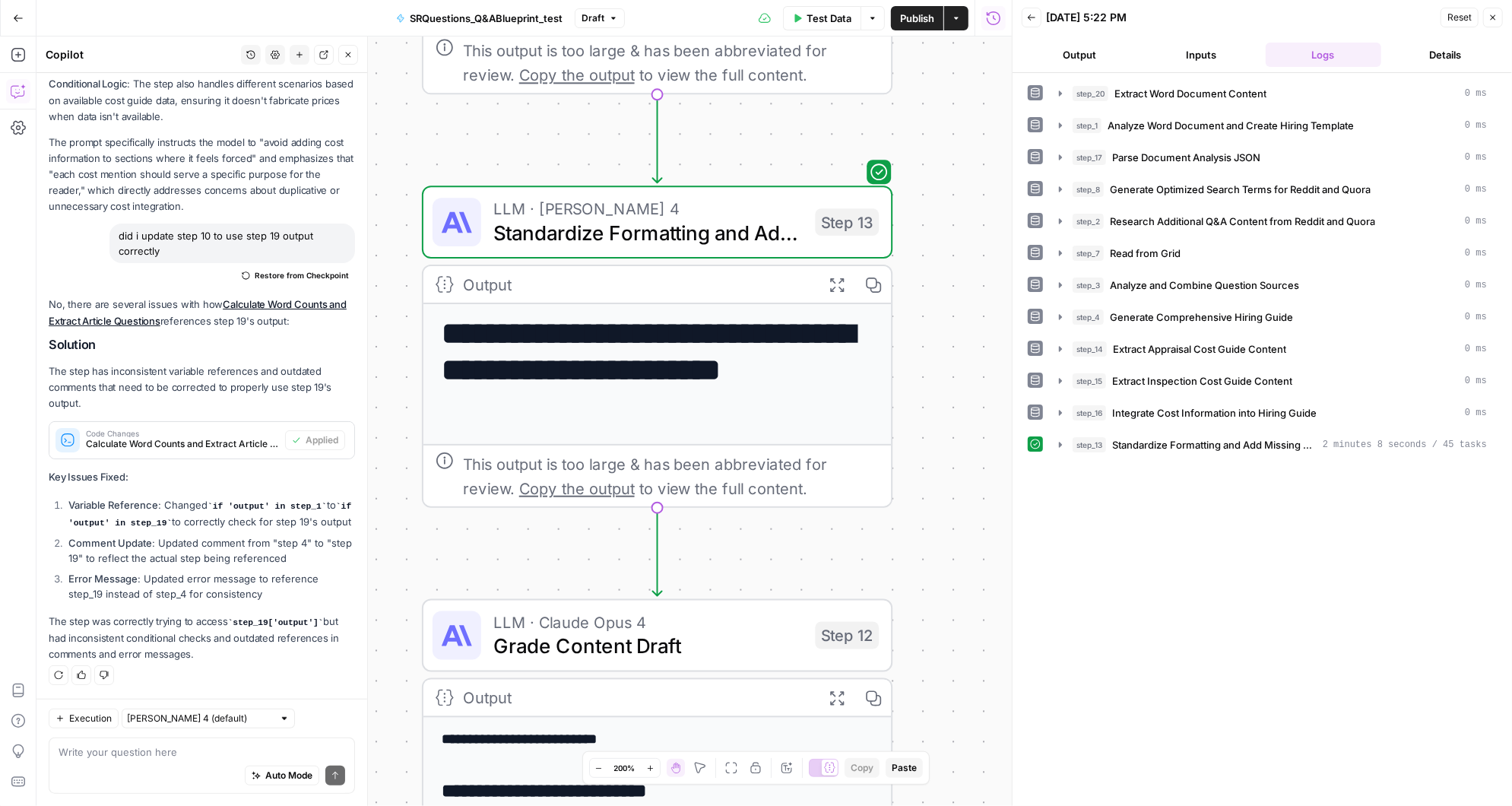
drag, startPoint x: 922, startPoint y: 273, endPoint x: 922, endPoint y: 513, distance: 240.0
click at [922, 513] on div "**********" at bounding box center [523, 421] width 975 height 770
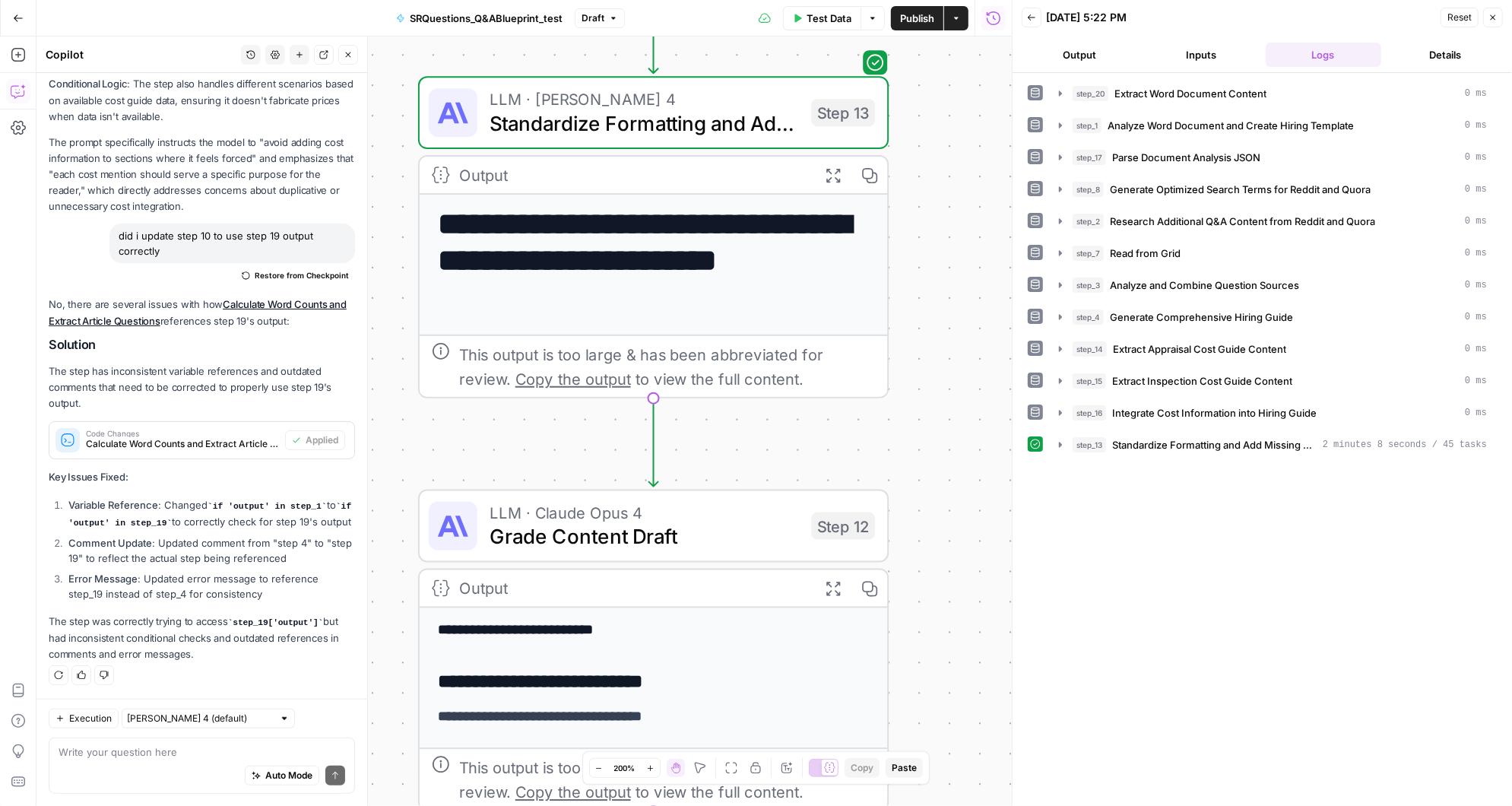
drag, startPoint x: 922, startPoint y: 513, endPoint x: 918, endPoint y: 390, distance: 123.1
click at [918, 390] on div "**********" at bounding box center [523, 421] width 975 height 770
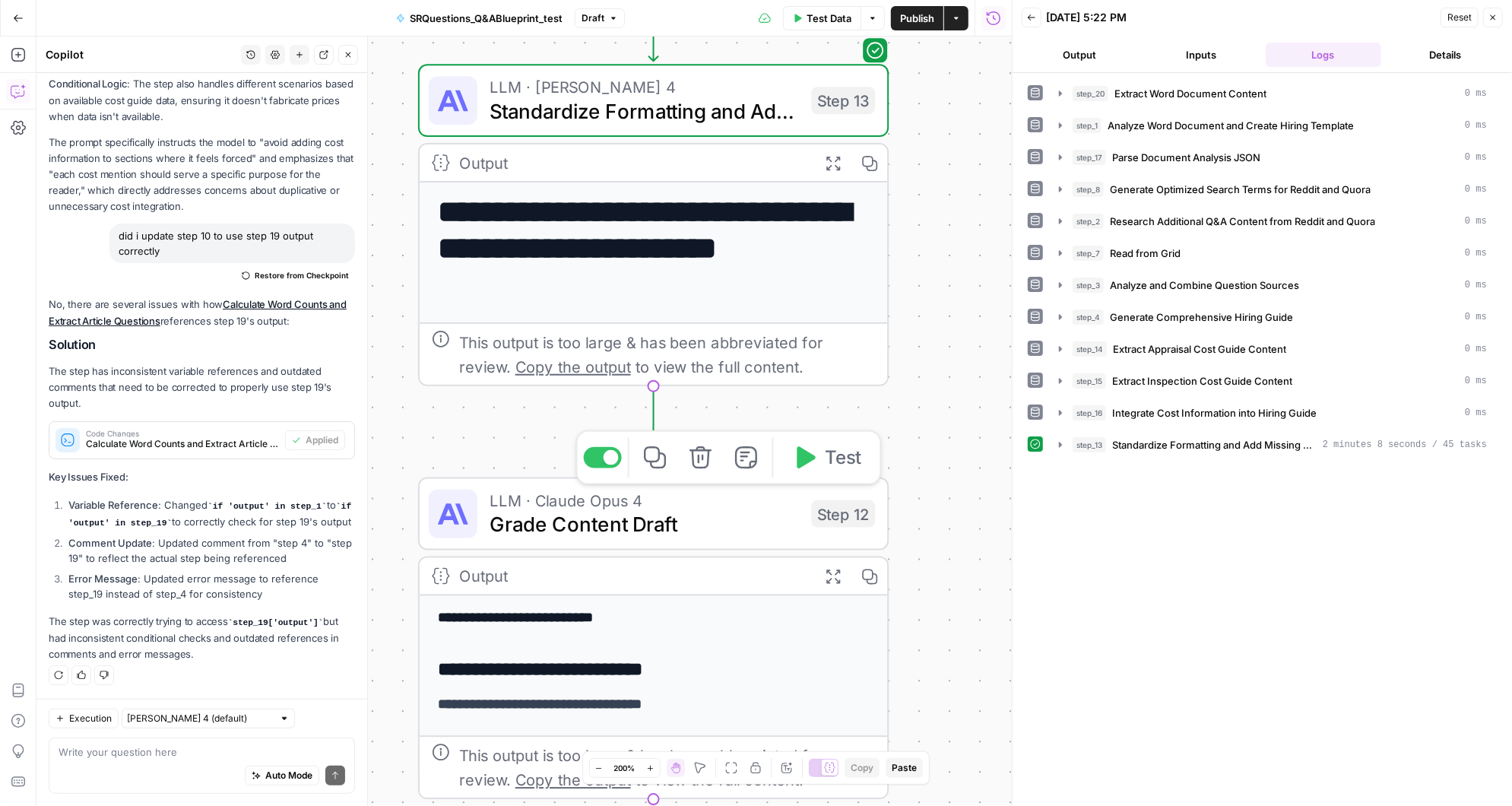
click at [809, 463] on icon "button" at bounding box center [806, 457] width 18 height 22
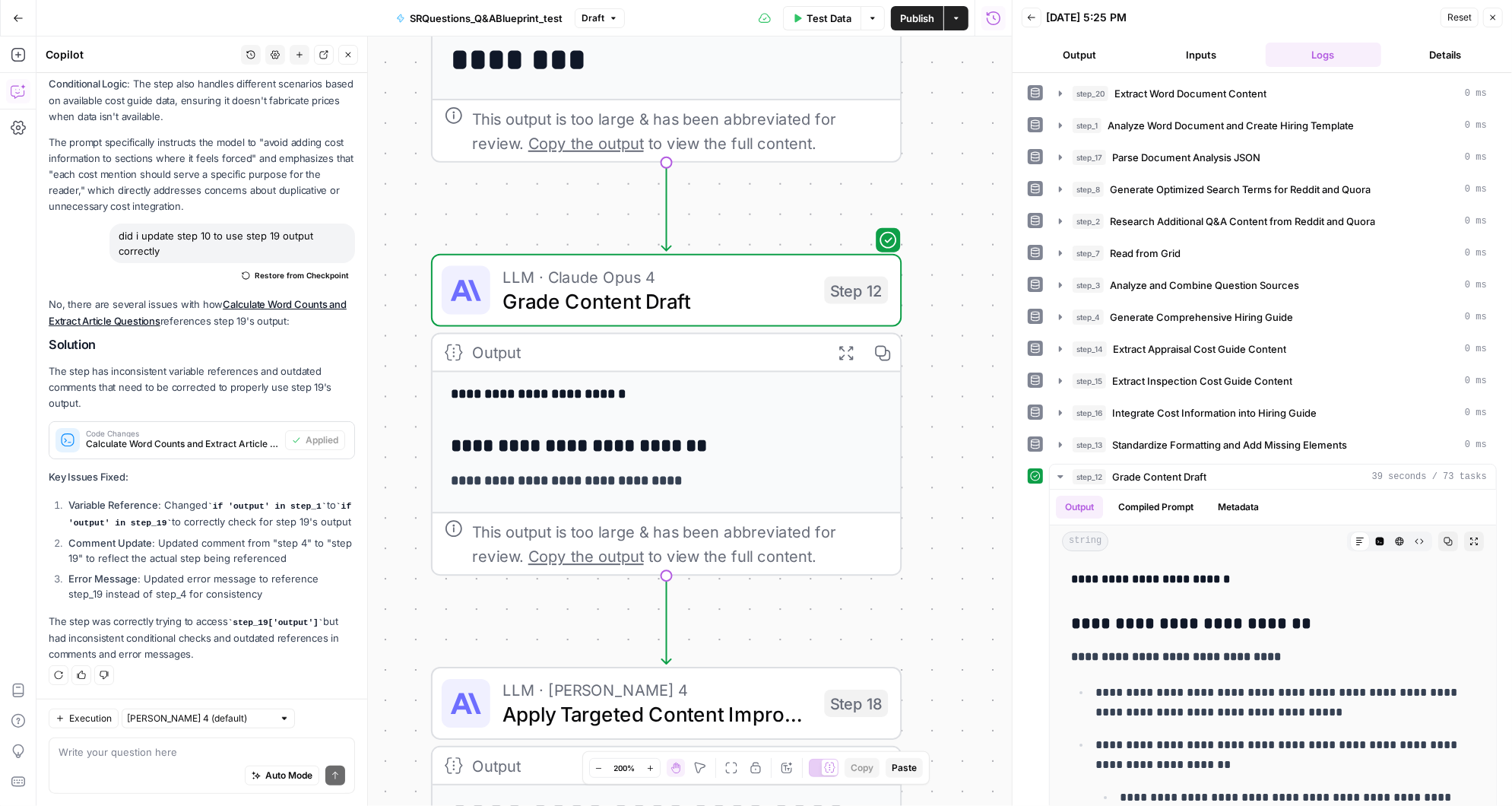
drag, startPoint x: 916, startPoint y: 582, endPoint x: 929, endPoint y: 230, distance: 352.2
click at [929, 230] on div "**********" at bounding box center [523, 421] width 975 height 770
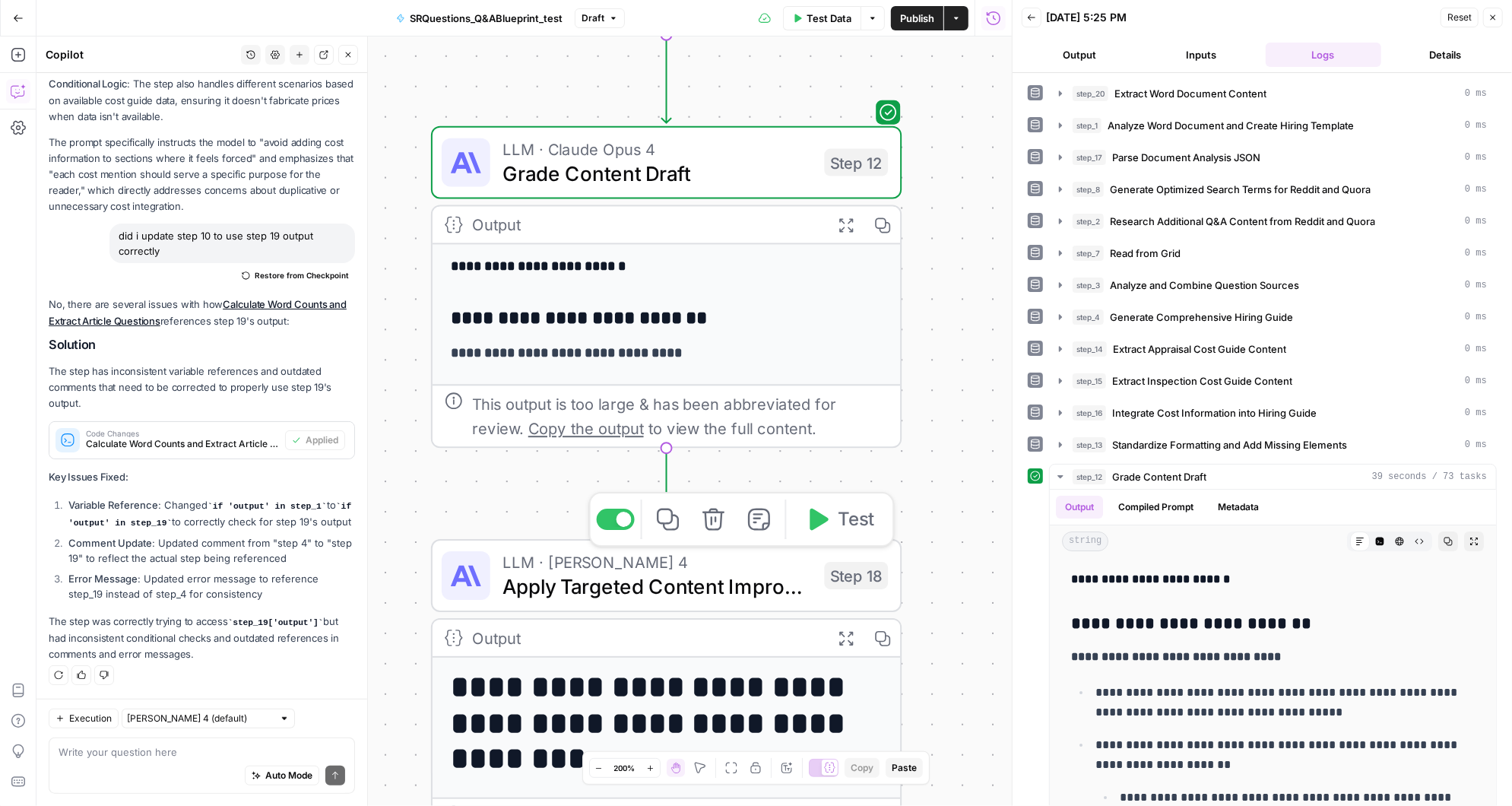
click at [817, 530] on icon "button" at bounding box center [816, 519] width 24 height 24
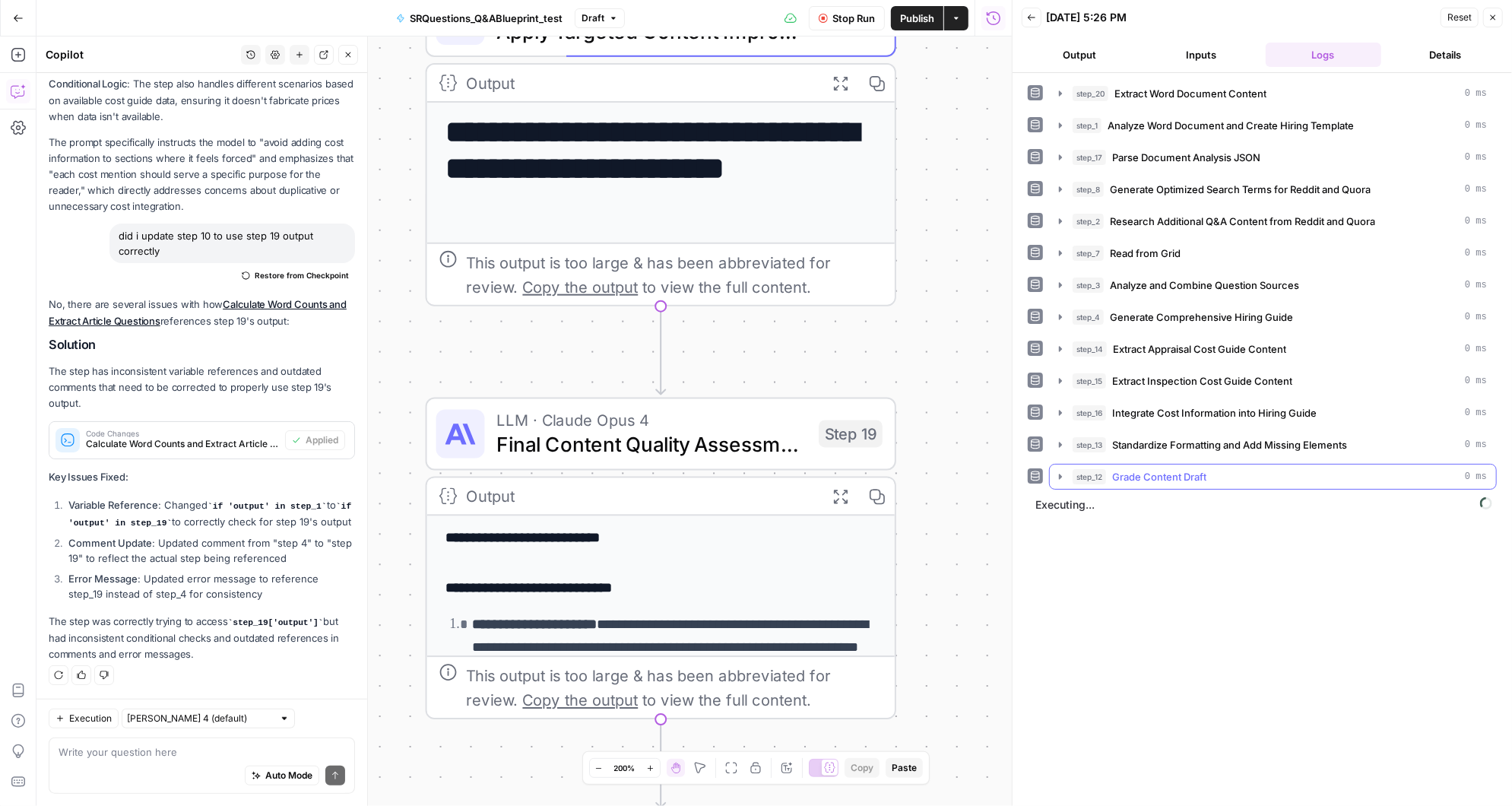
click at [1061, 474] on icon "button" at bounding box center [1059, 476] width 12 height 12
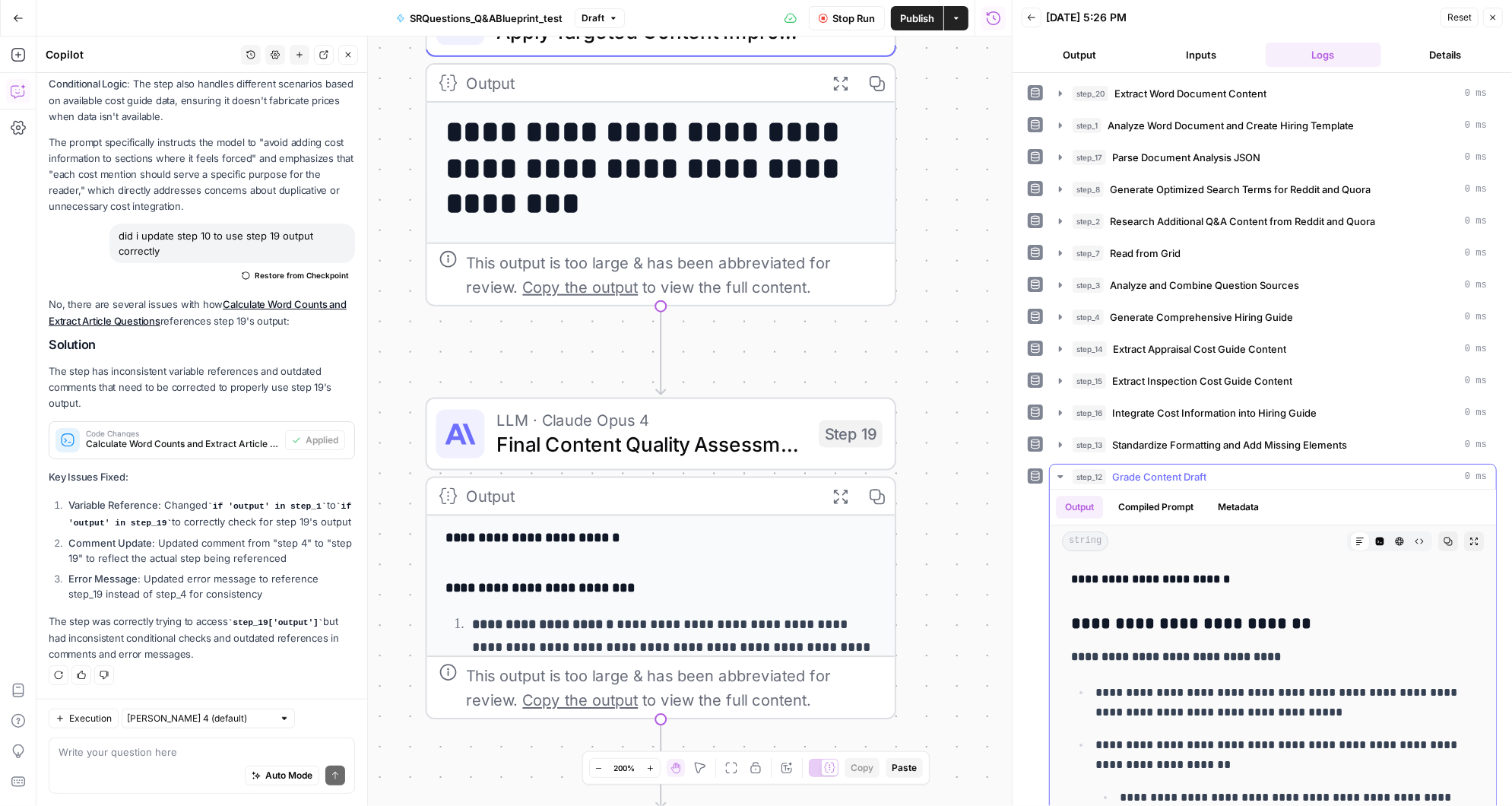
click at [1060, 475] on icon "button" at bounding box center [1060, 476] width 5 height 3
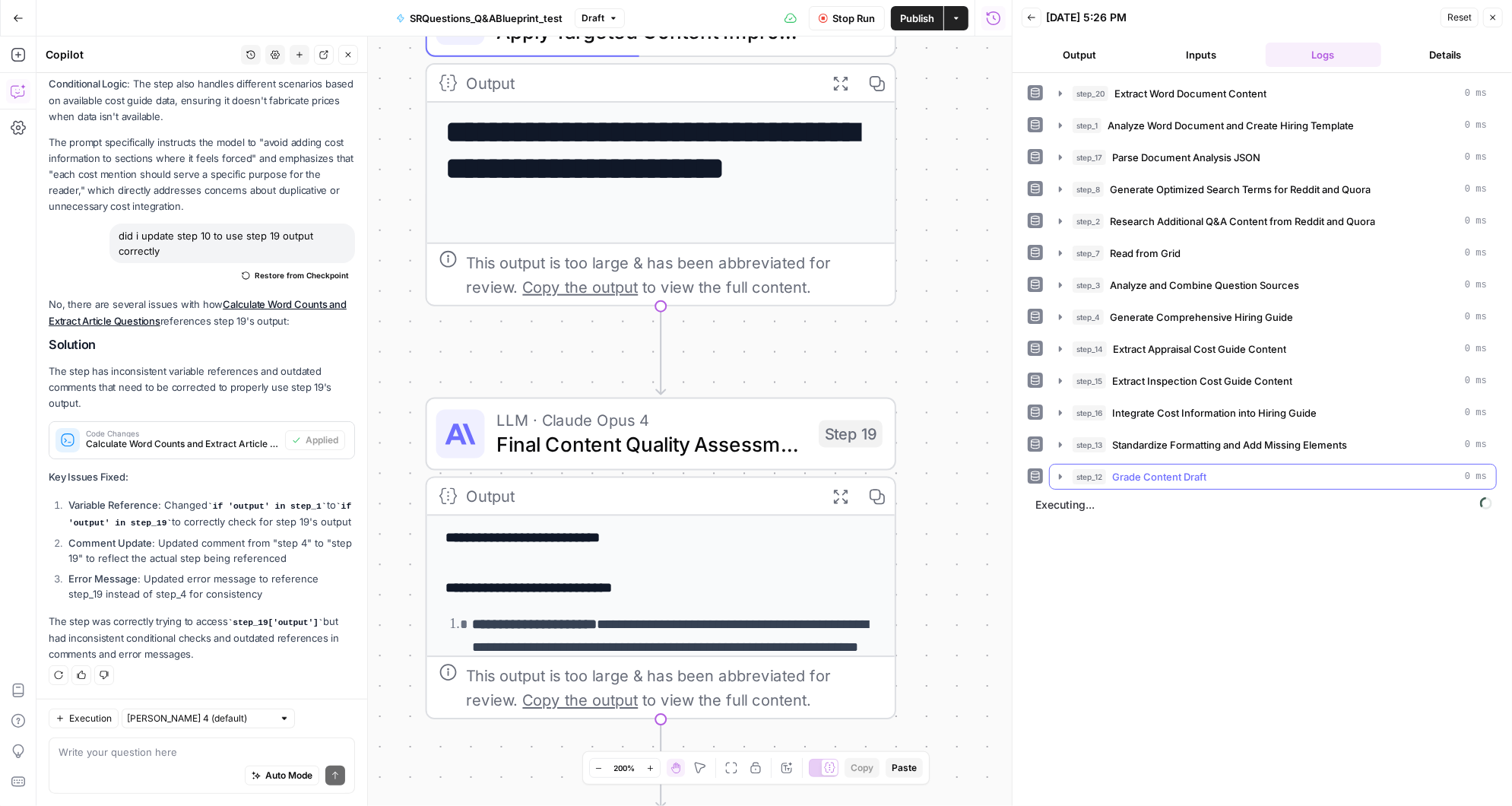
click at [1060, 471] on icon "button" at bounding box center [1059, 476] width 12 height 12
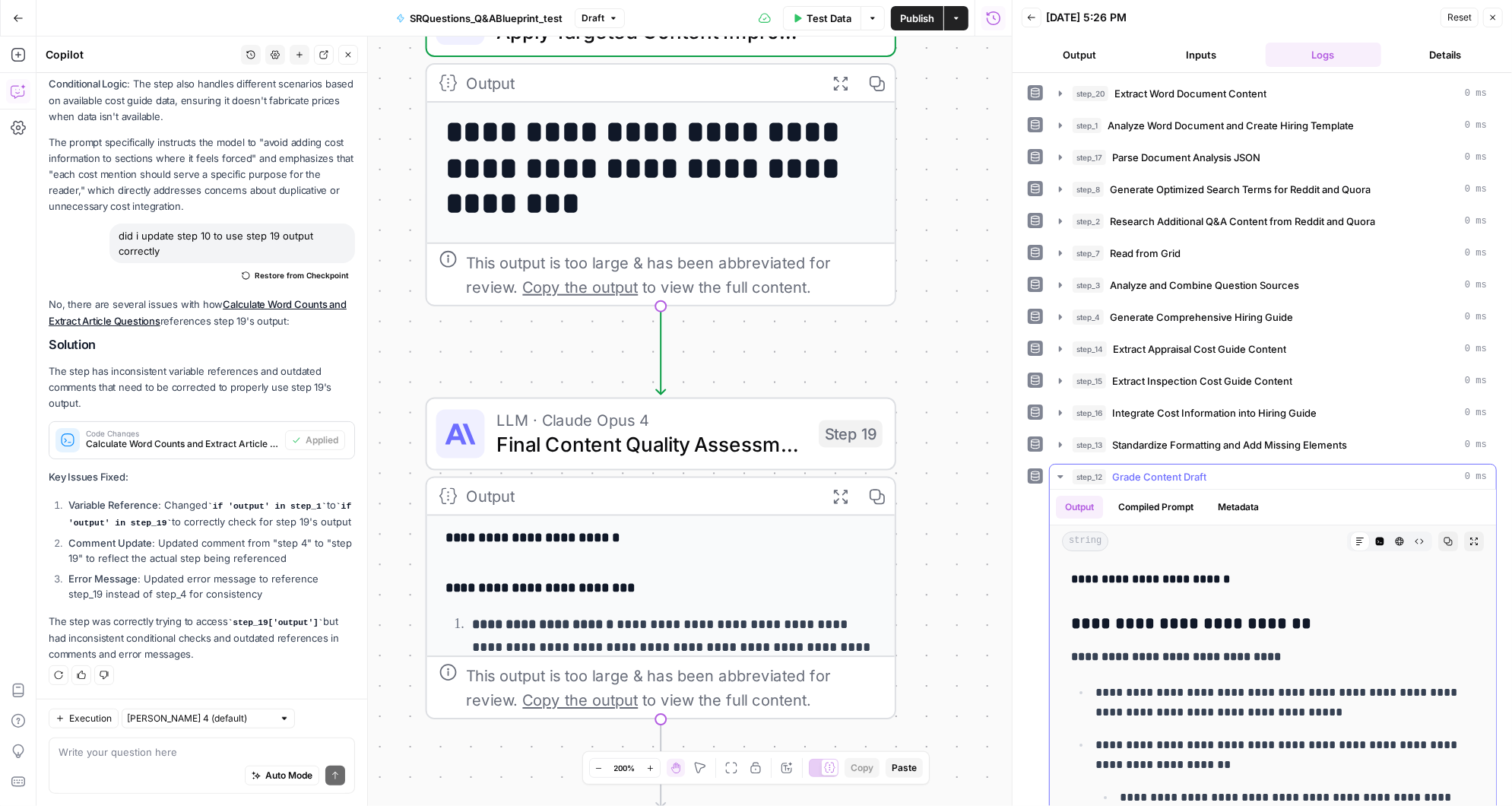
click at [1059, 475] on icon "button" at bounding box center [1059, 476] width 12 height 12
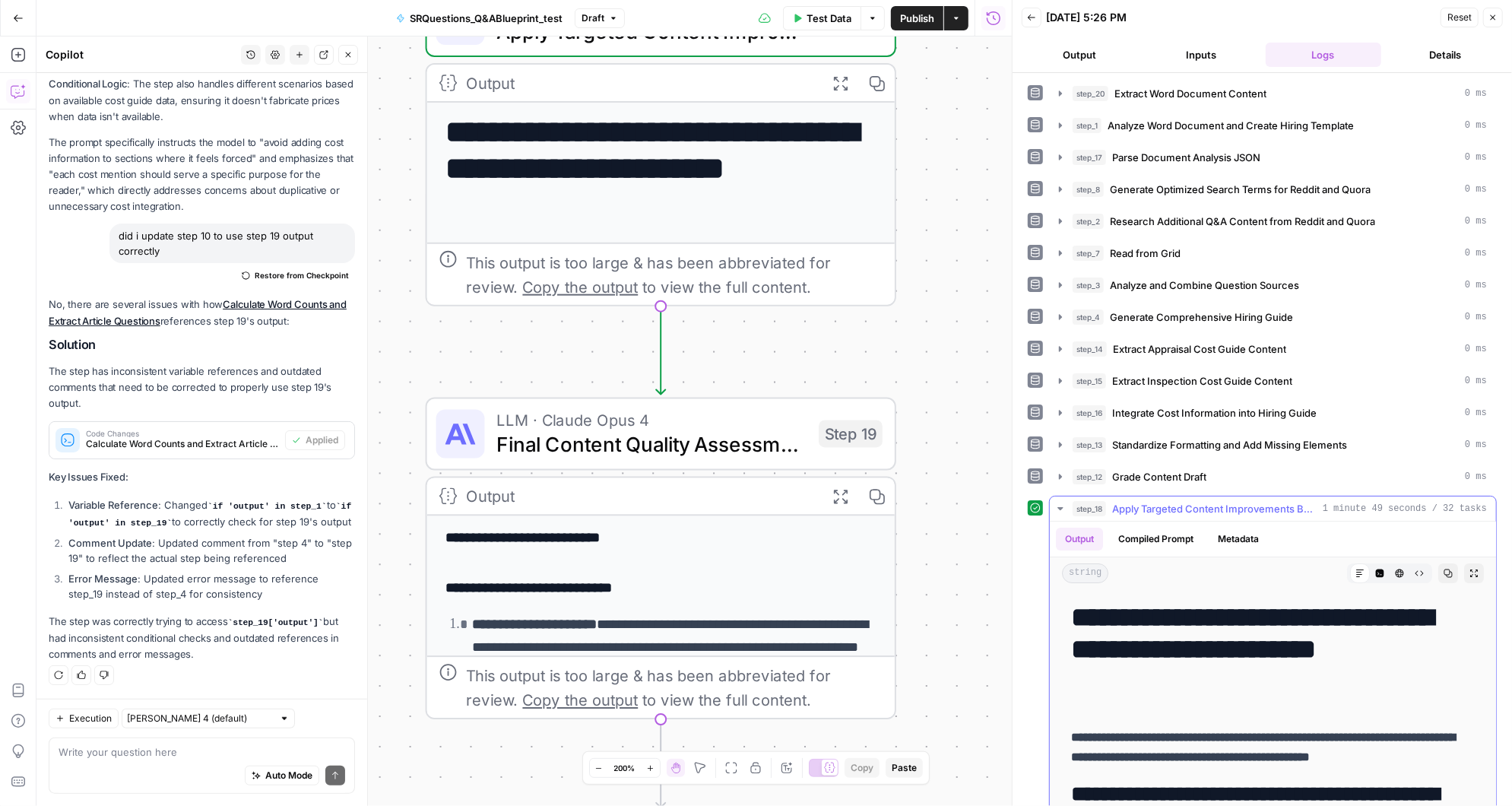
click at [1061, 503] on icon "button" at bounding box center [1059, 508] width 12 height 12
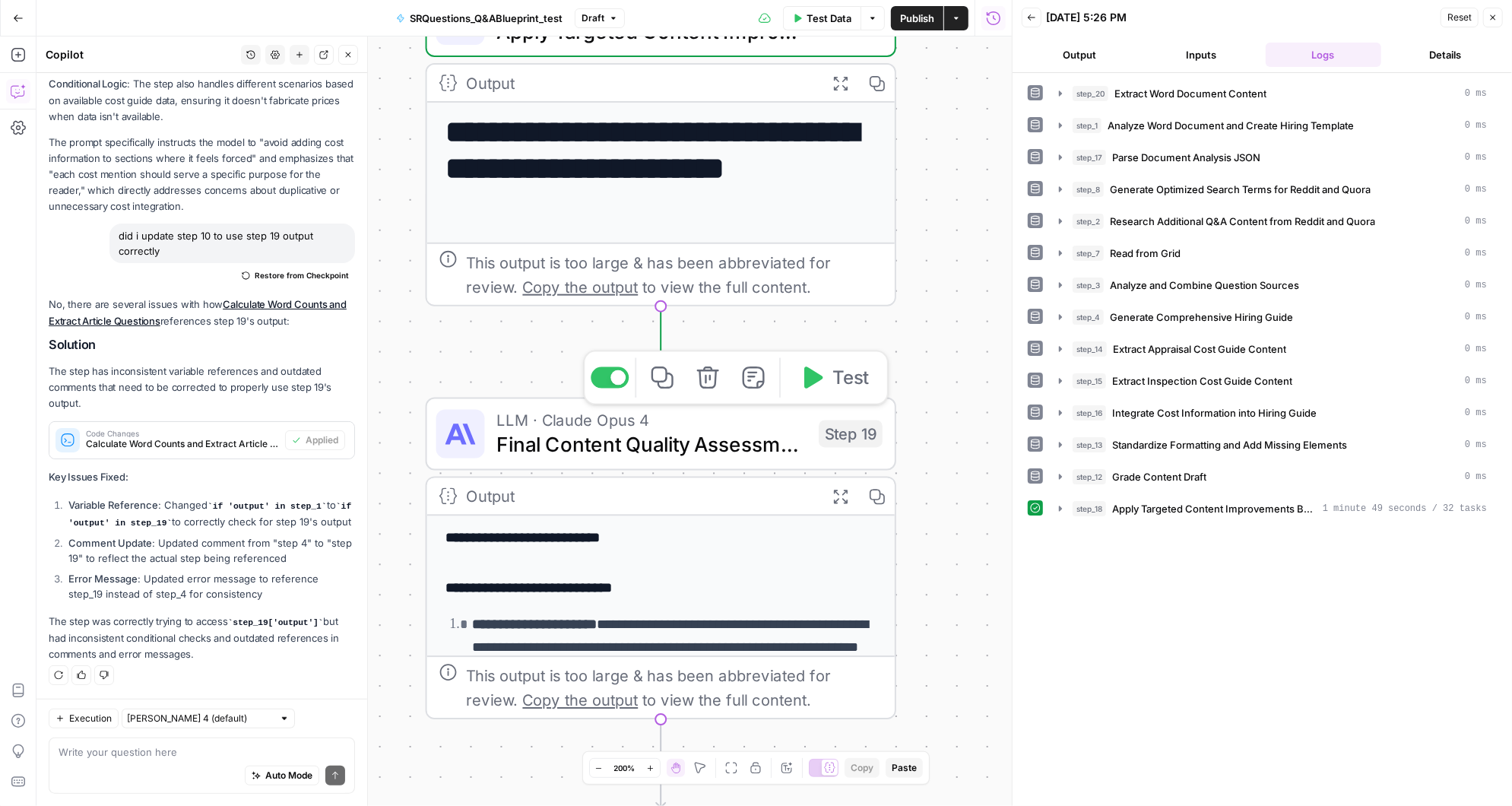
click at [815, 383] on icon "button" at bounding box center [813, 378] width 18 height 22
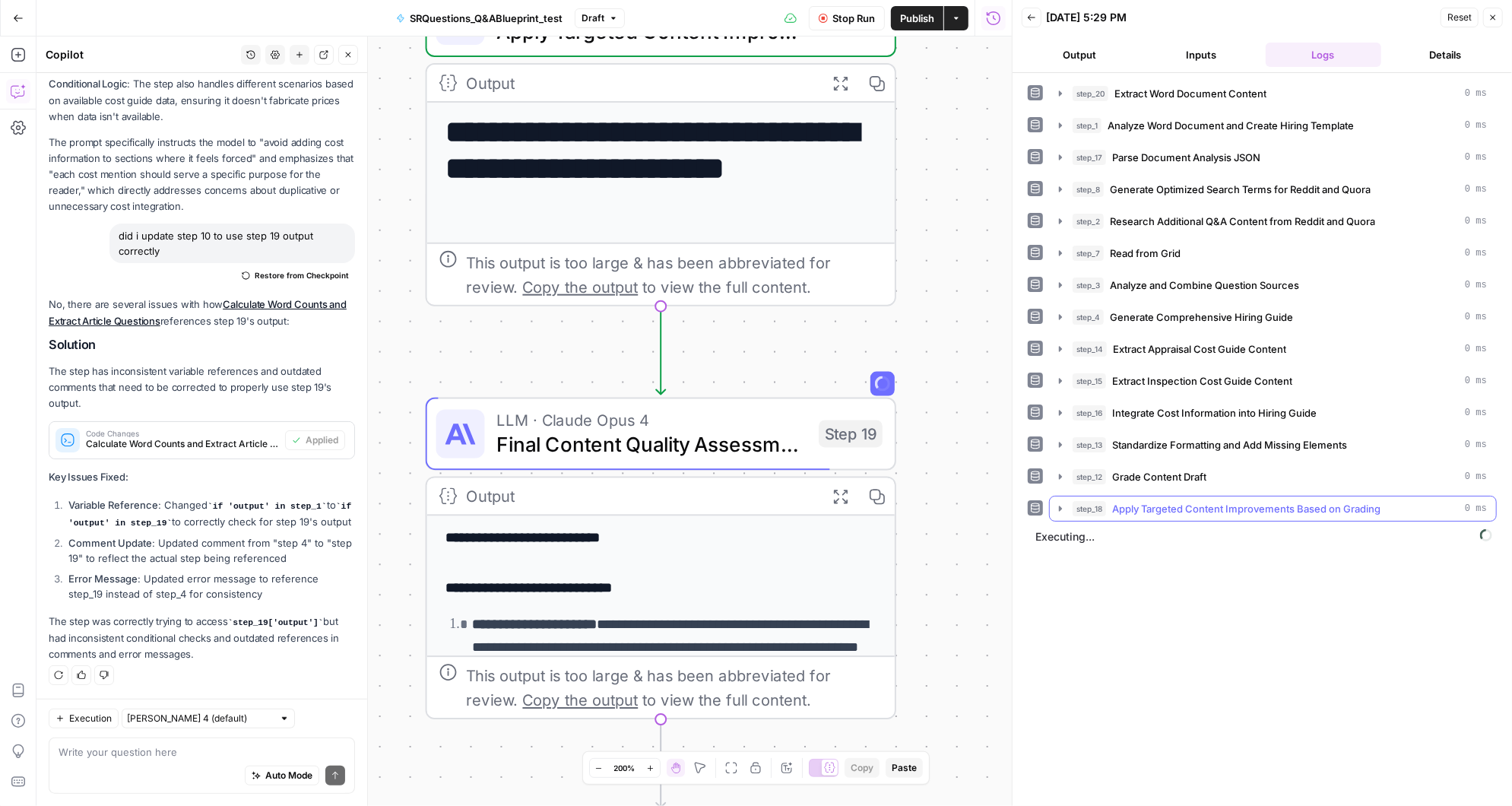
click at [1058, 505] on icon "button" at bounding box center [1059, 508] width 3 height 5
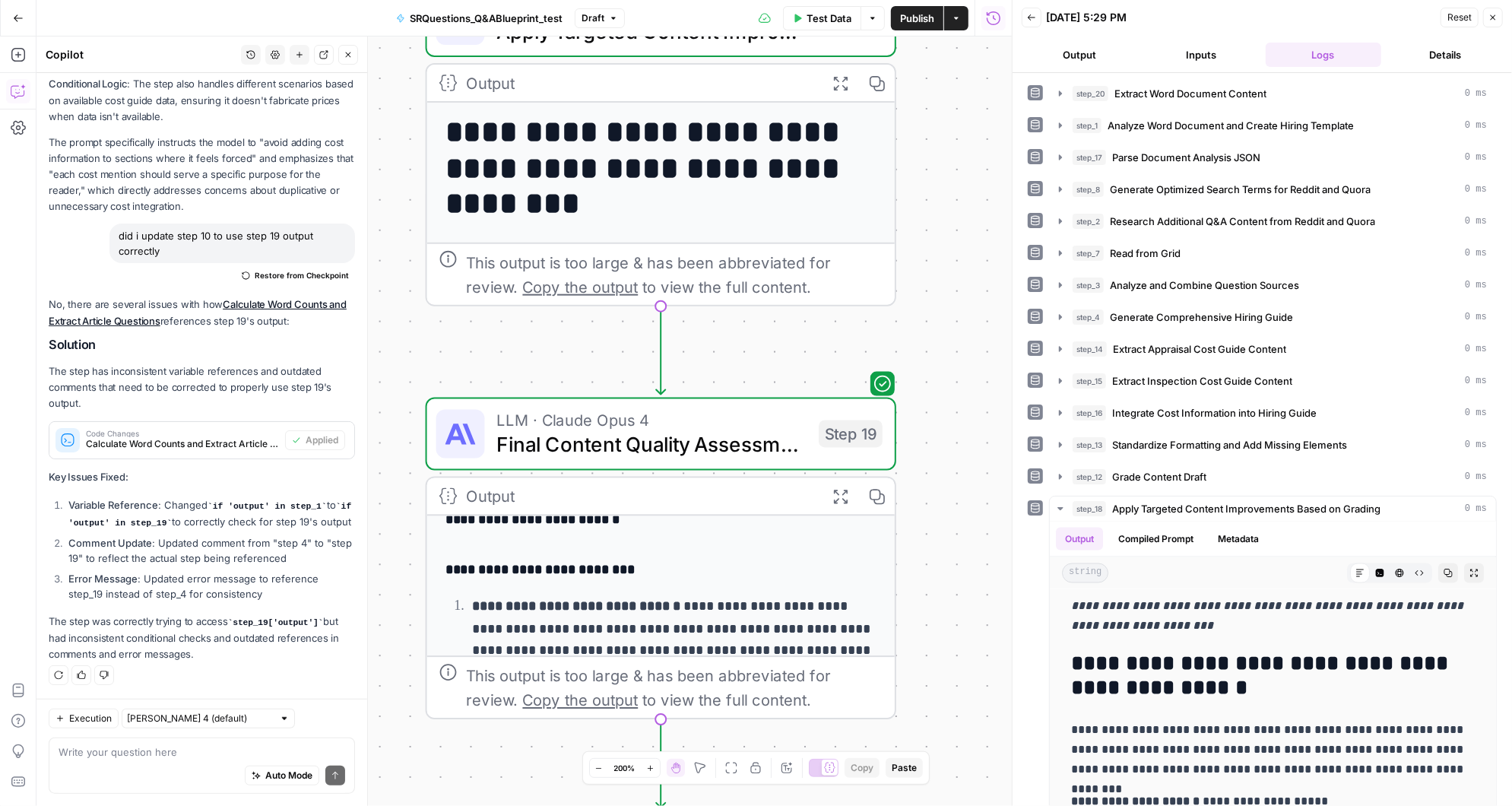
scroll to position [0, 0]
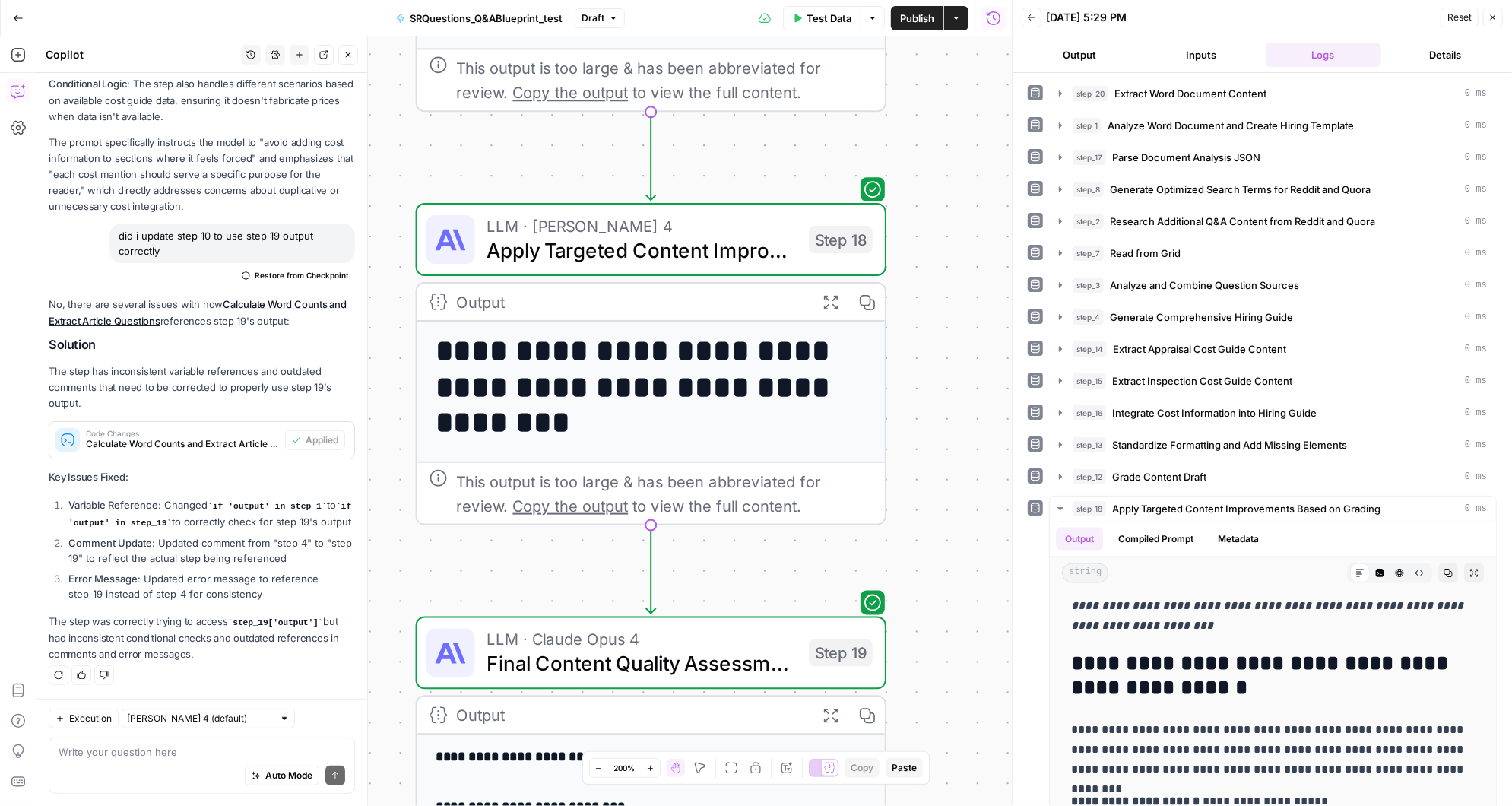
drag, startPoint x: 946, startPoint y: 268, endPoint x: 936, endPoint y: 486, distance: 218.2
click at [936, 486] on div "**********" at bounding box center [523, 421] width 975 height 770
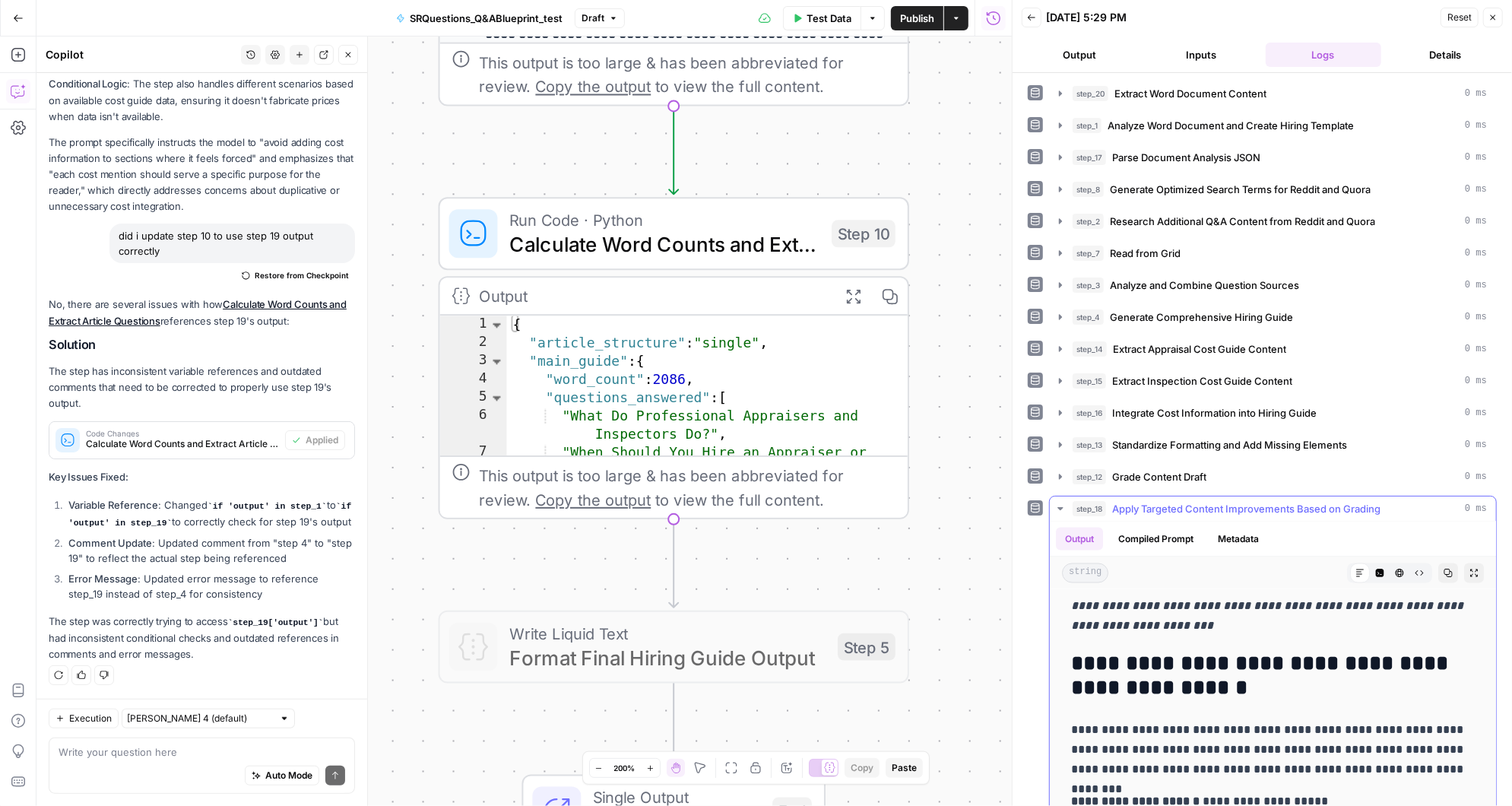
click at [1061, 507] on icon "button" at bounding box center [1060, 508] width 5 height 3
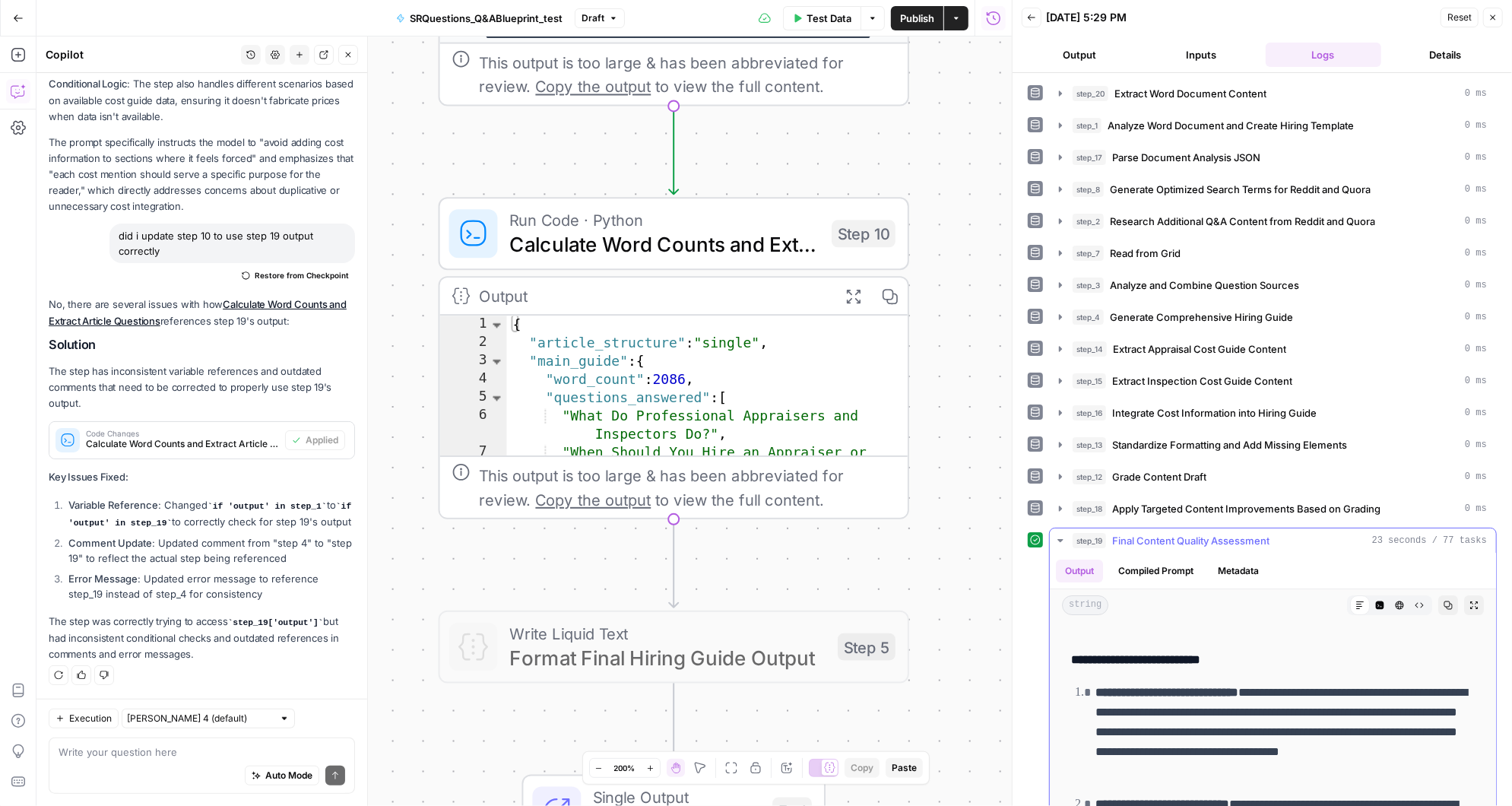
scroll to position [20, 0]
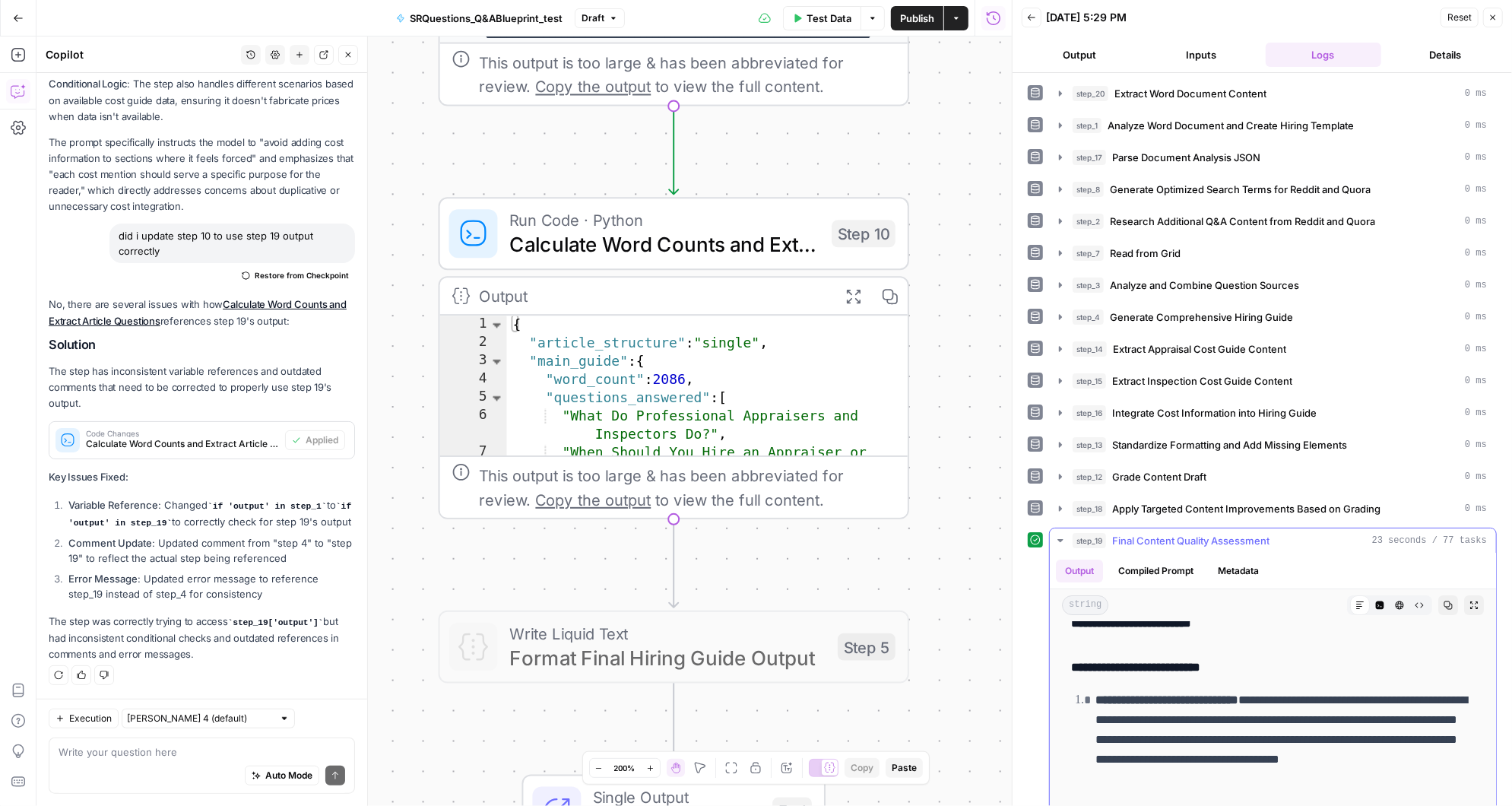
click at [1060, 539] on icon "button" at bounding box center [1060, 540] width 5 height 3
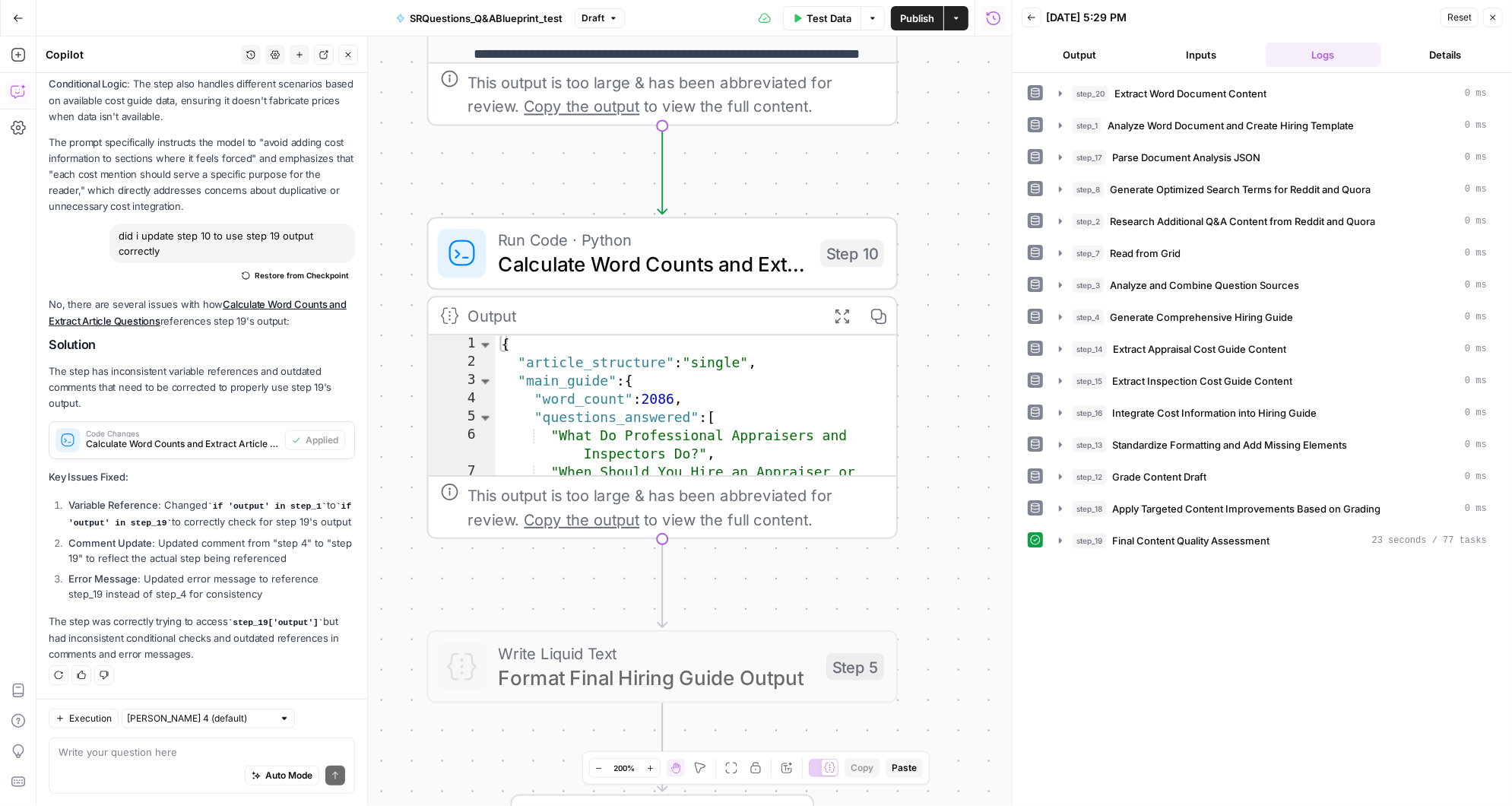
drag, startPoint x: 939, startPoint y: 681, endPoint x: 928, endPoint y: 701, distance: 22.8
click at [928, 701] on div "**********" at bounding box center [523, 421] width 975 height 770
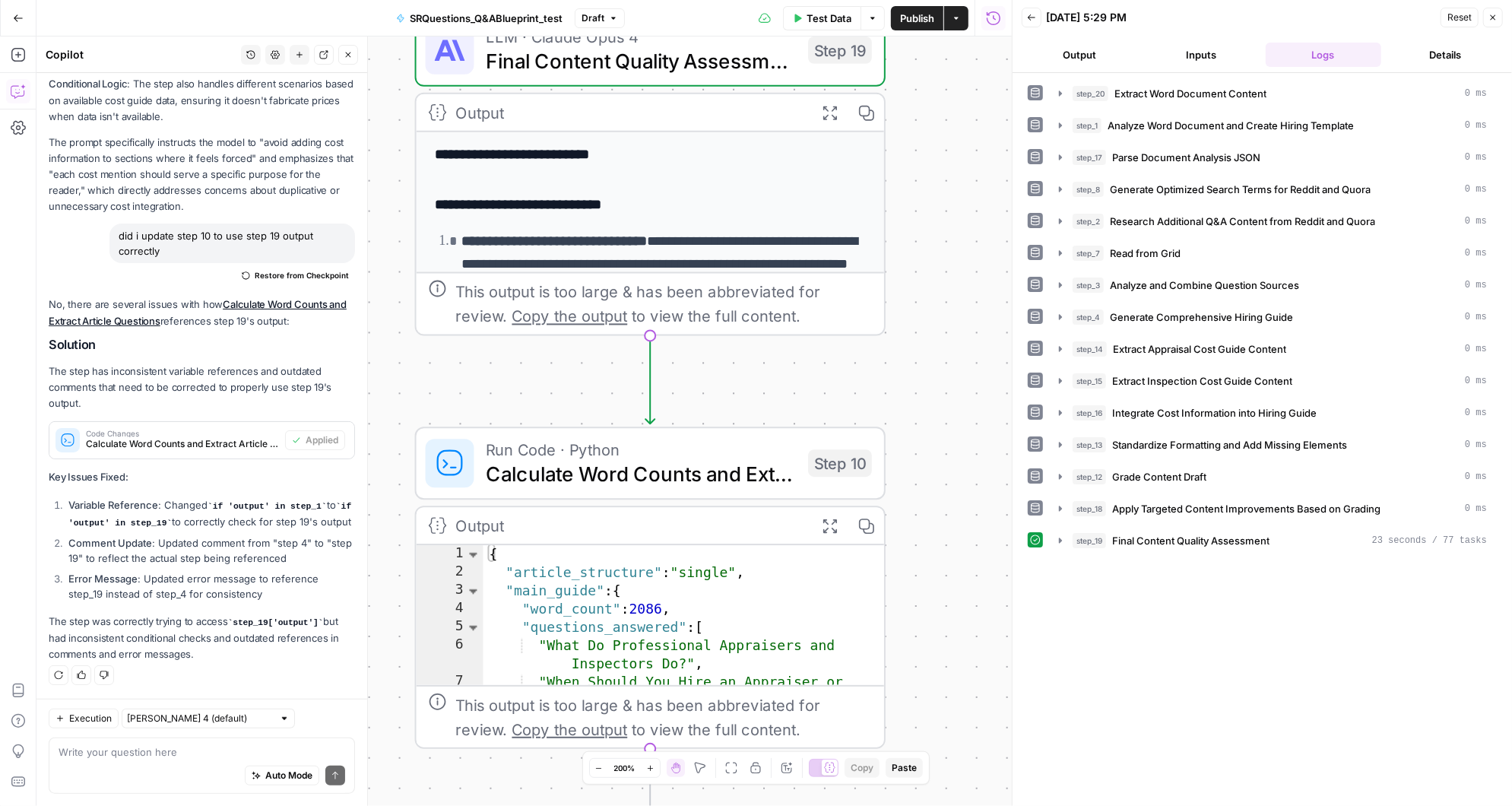
drag, startPoint x: 956, startPoint y: 345, endPoint x: 940, endPoint y: 538, distance: 193.7
click at [941, 538] on div "**********" at bounding box center [523, 421] width 975 height 770
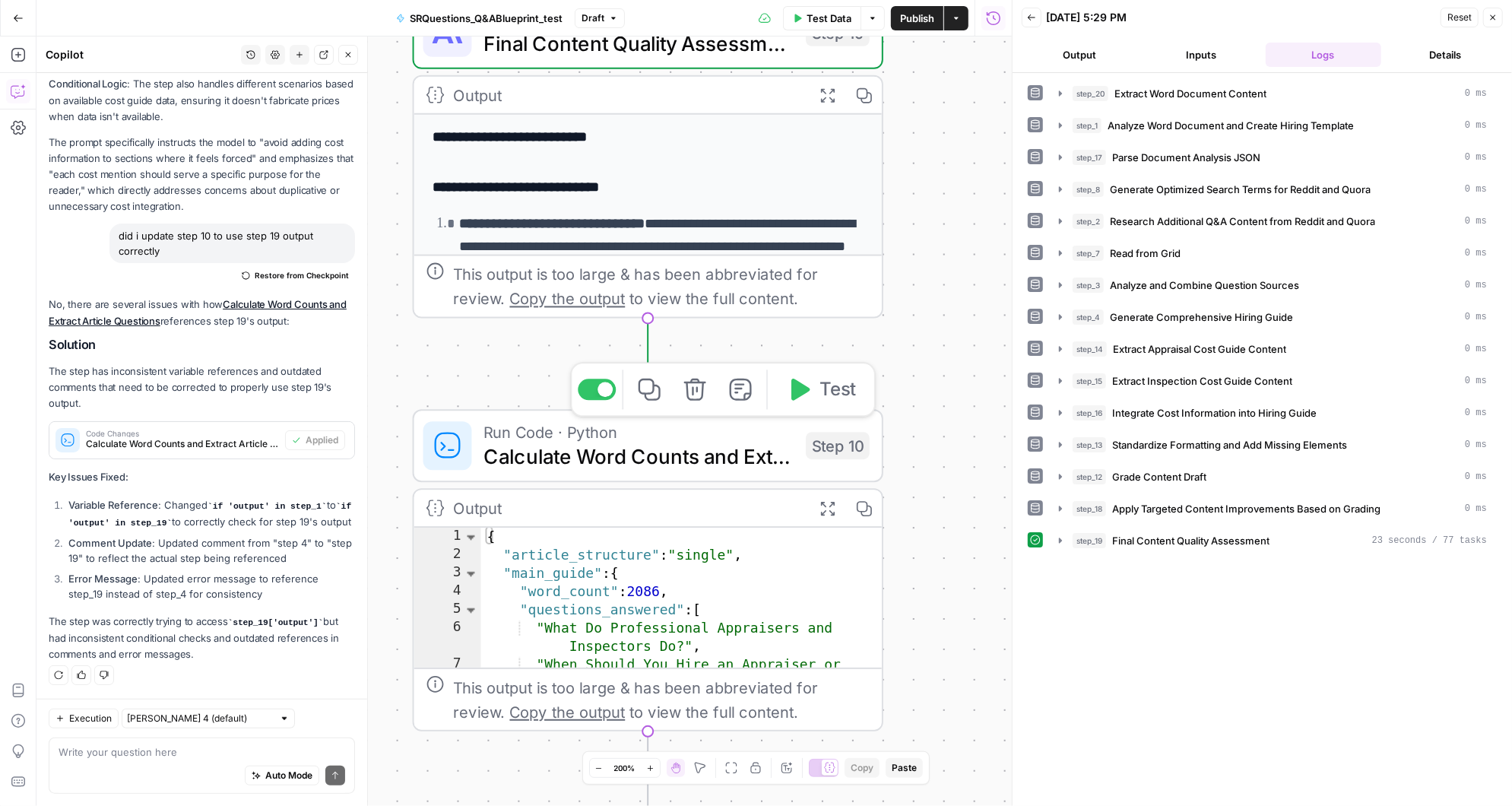
click at [807, 389] on icon "button" at bounding box center [800, 389] width 18 height 22
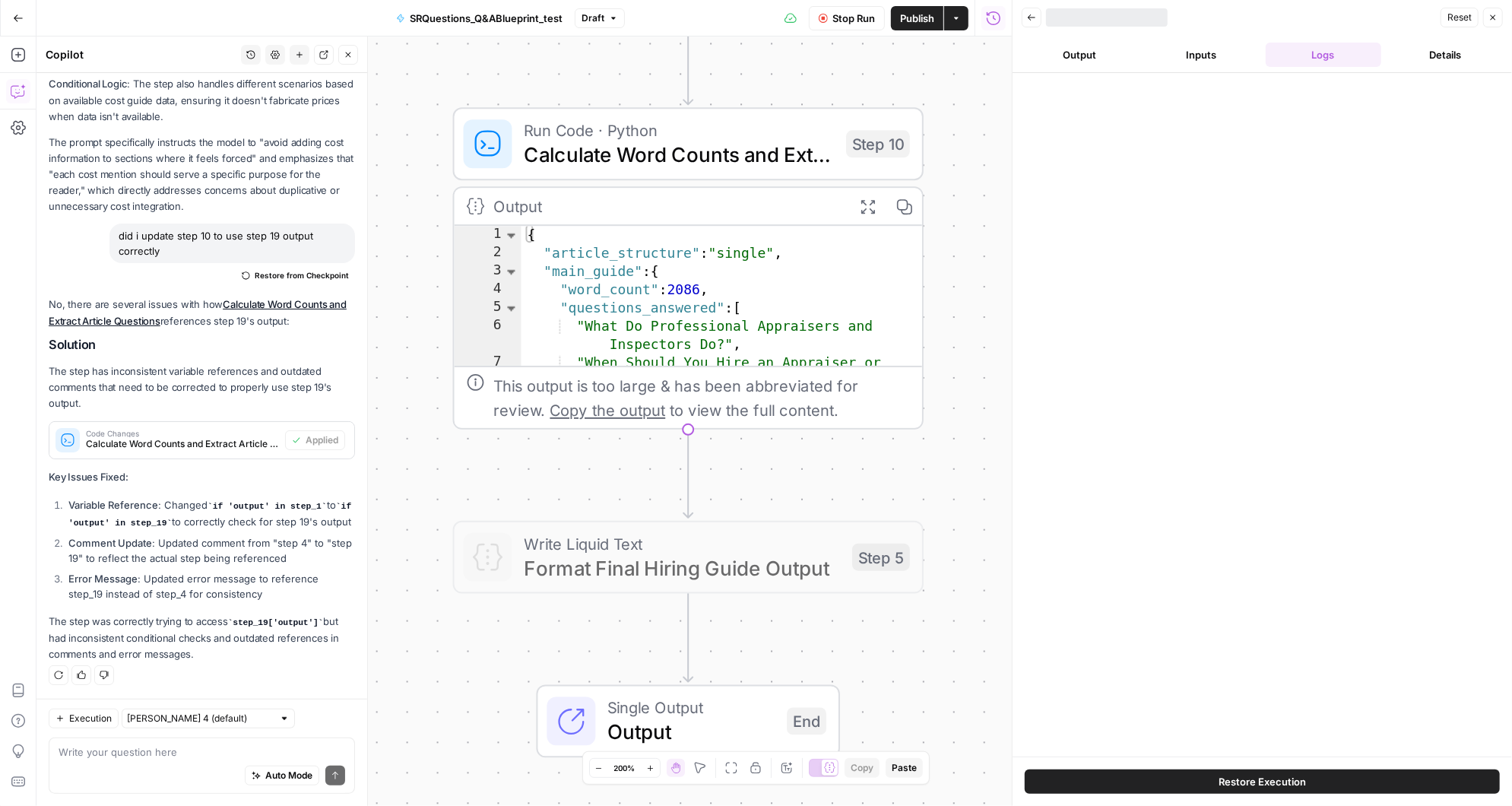
drag, startPoint x: 919, startPoint y: 567, endPoint x: 952, endPoint y: 232, distance: 336.6
click at [952, 232] on div "**********" at bounding box center [523, 421] width 975 height 770
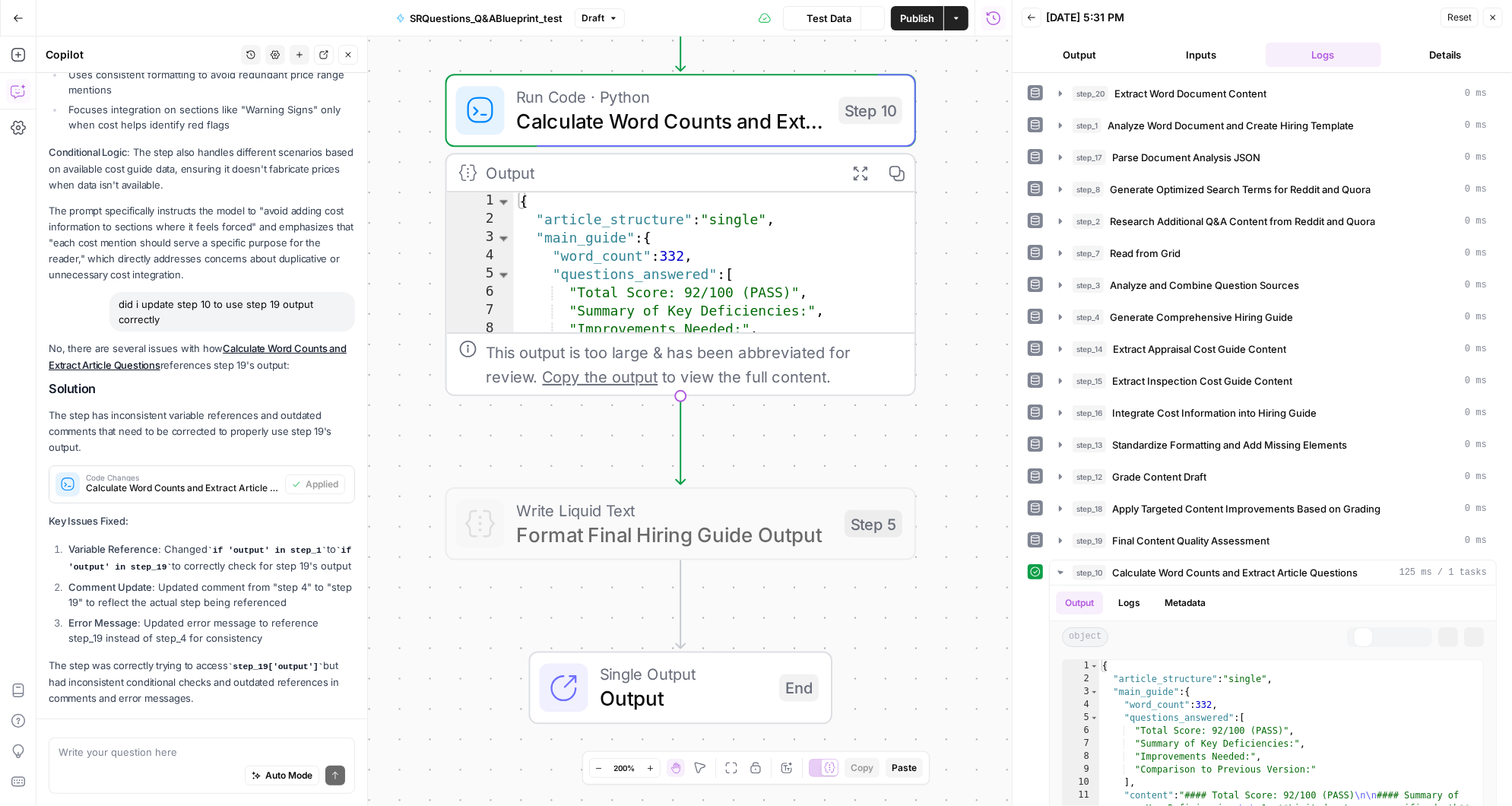
scroll to position [686, 0]
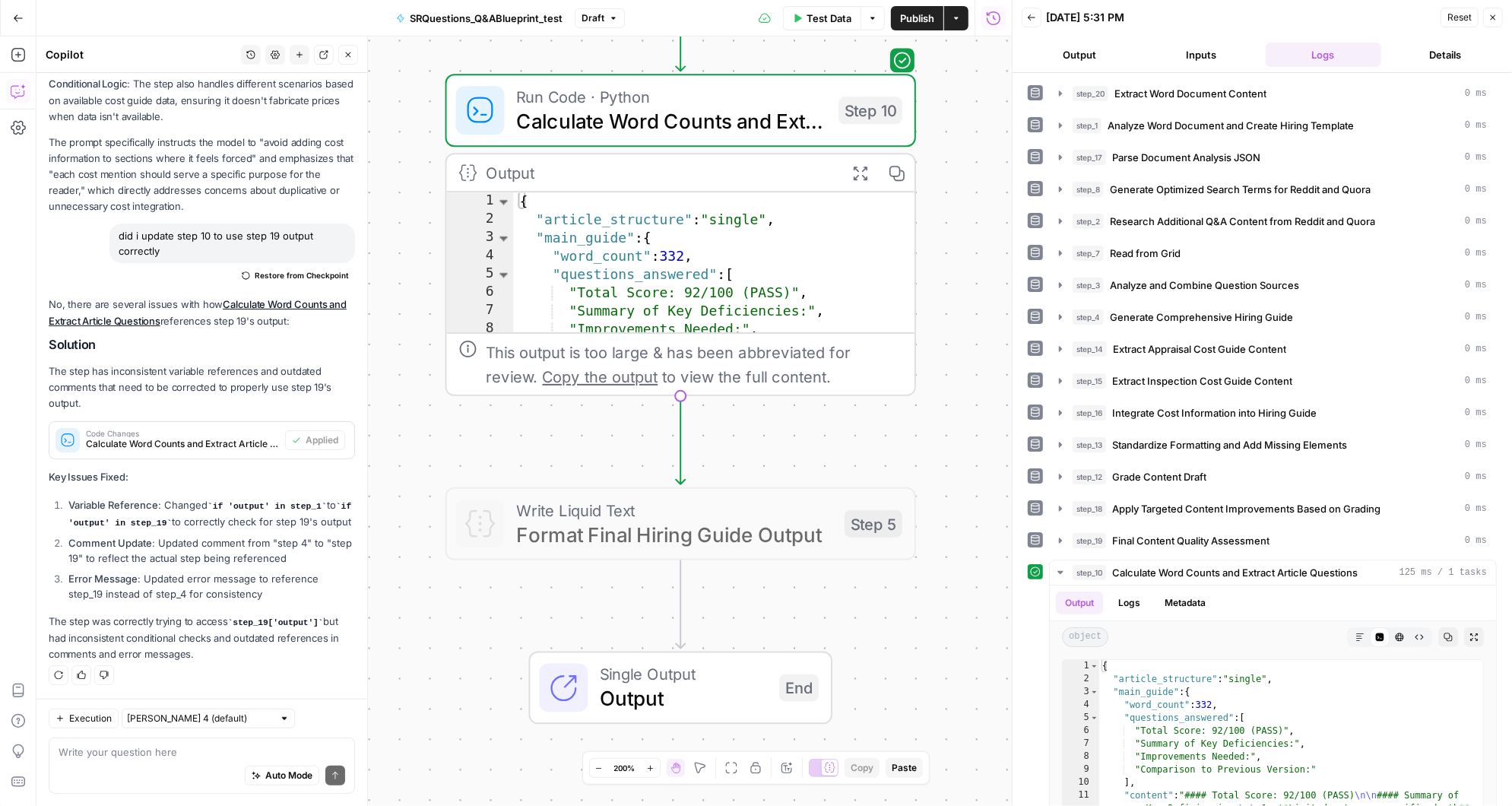
click at [614, 517] on span "Write Liquid Text" at bounding box center [675, 510] width 316 height 24
click at [628, 472] on div at bounding box center [629, 468] width 38 height 22
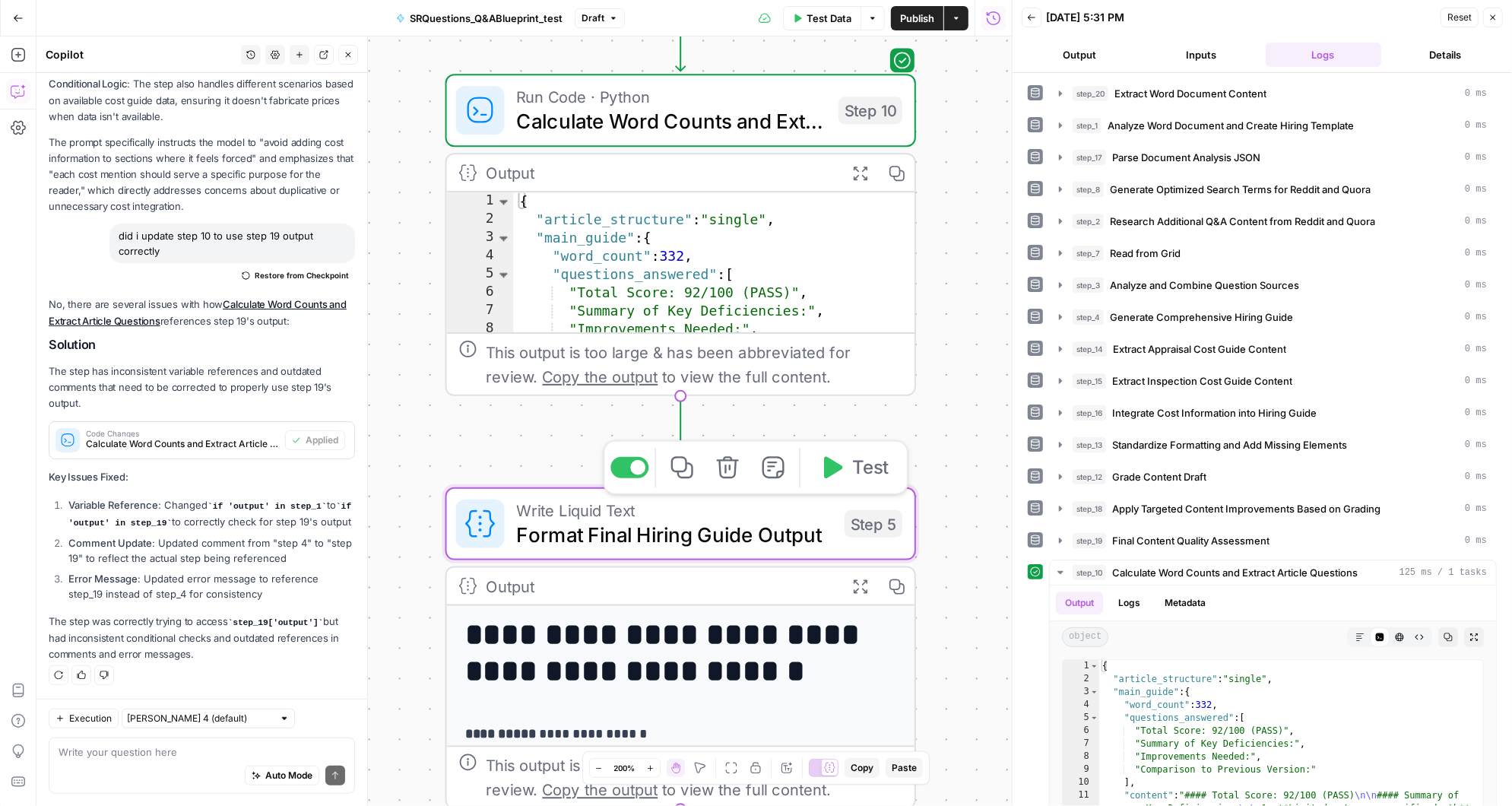
click at [831, 478] on icon "button" at bounding box center [830, 467] width 24 height 24
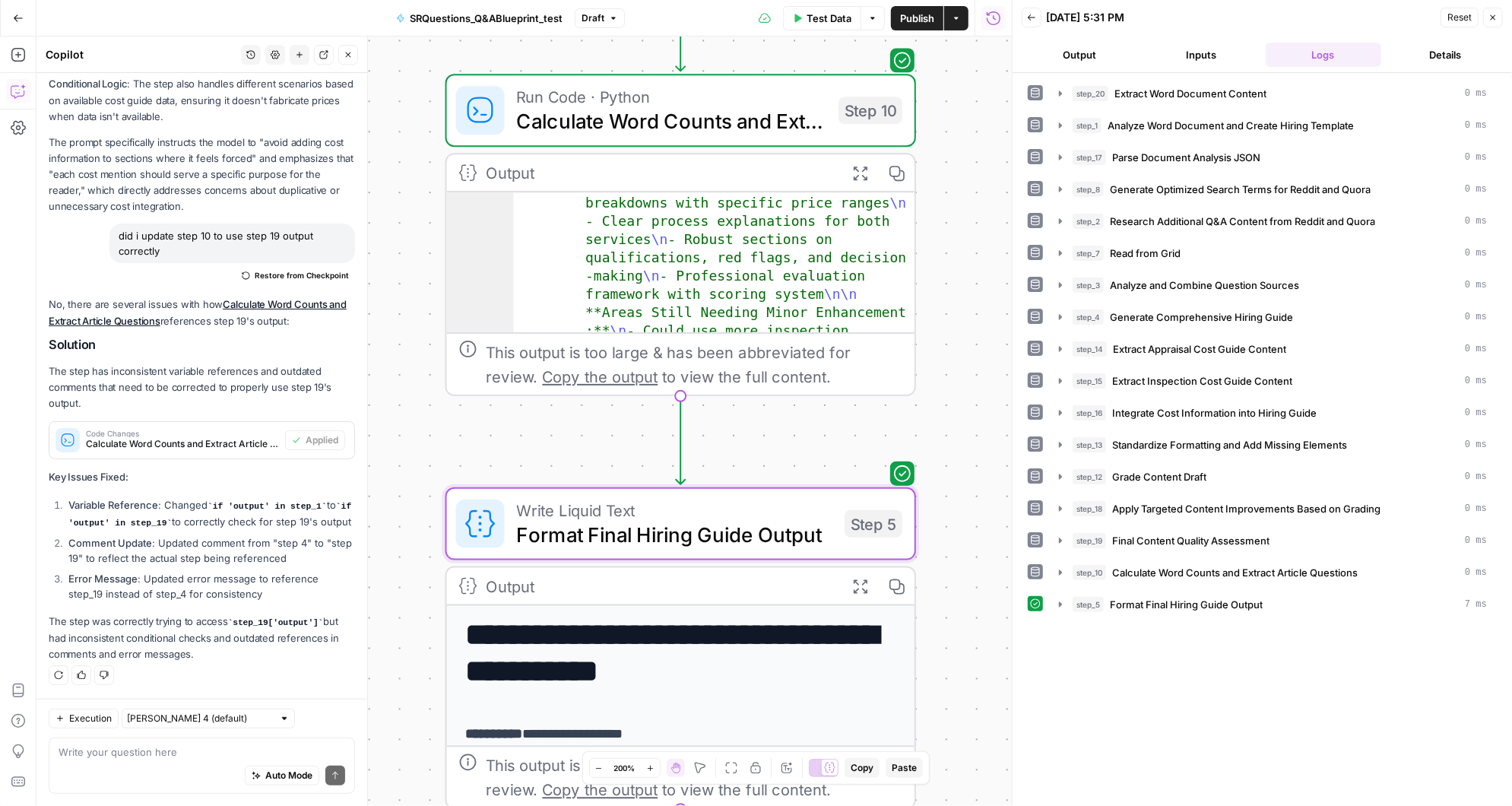
scroll to position [704, 0]
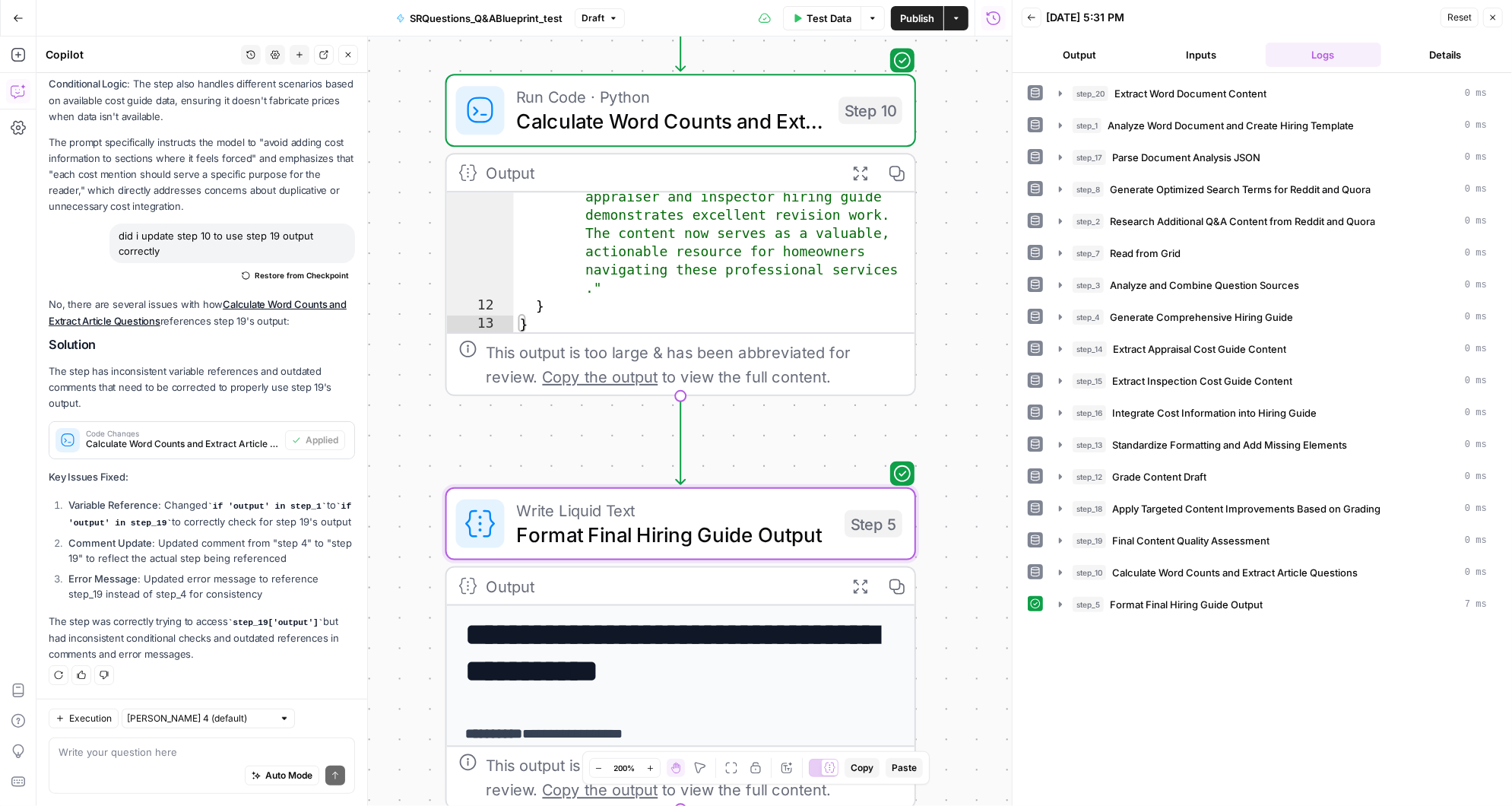
click at [941, 239] on div "**********" at bounding box center [523, 421] width 975 height 770
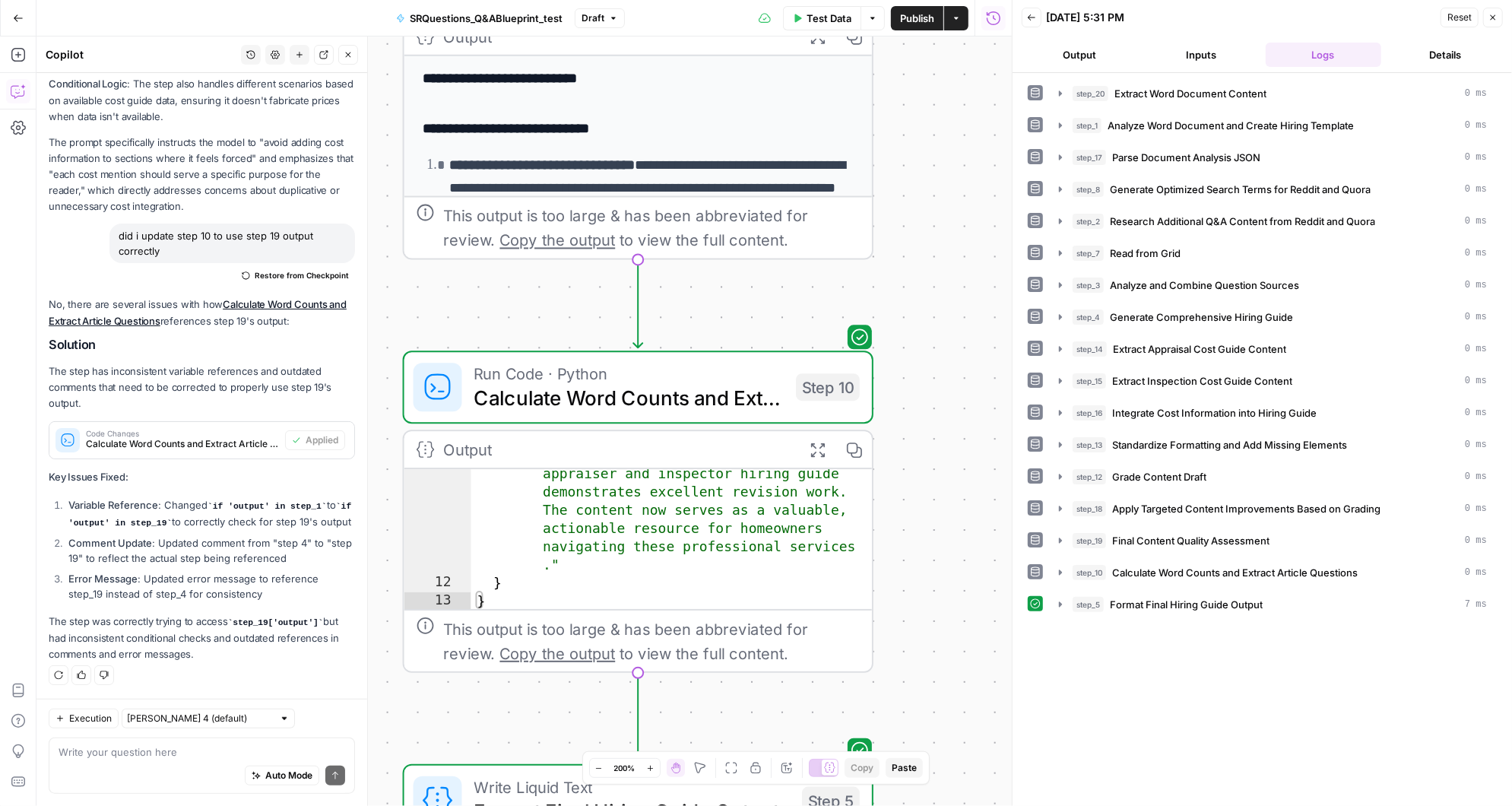
drag, startPoint x: 965, startPoint y: 521, endPoint x: 923, endPoint y: 803, distance: 285.1
click at [923, 801] on div "**********" at bounding box center [523, 421] width 975 height 770
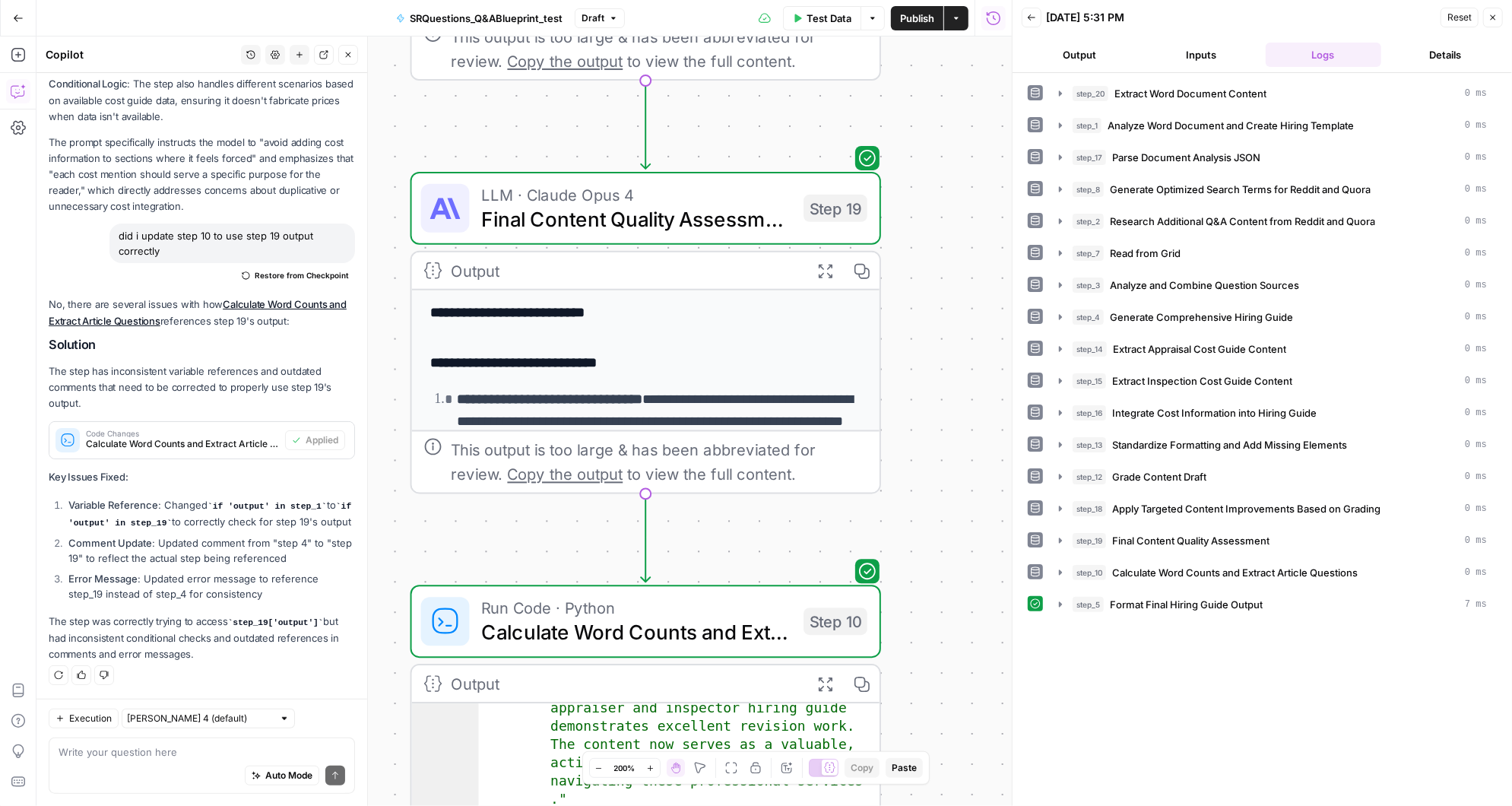
drag, startPoint x: 950, startPoint y: 393, endPoint x: 965, endPoint y: 655, distance: 262.4
click at [965, 655] on div "**********" at bounding box center [523, 421] width 975 height 770
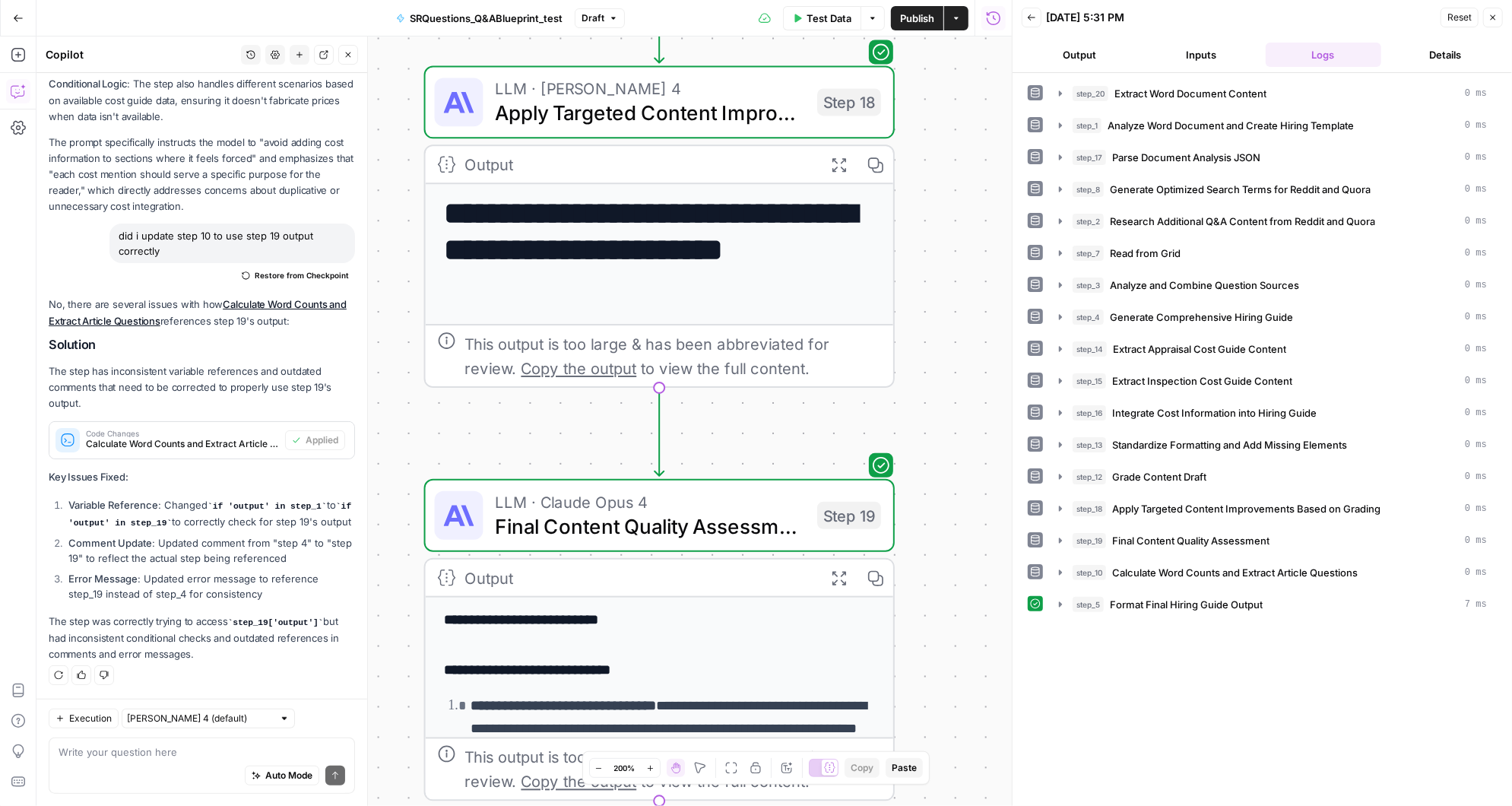
drag, startPoint x: 978, startPoint y: 317, endPoint x: 983, endPoint y: 594, distance: 277.0
click at [983, 594] on div "**********" at bounding box center [523, 421] width 975 height 770
click at [147, 765] on div "Auto Mode Send" at bounding box center [202, 776] width 286 height 34
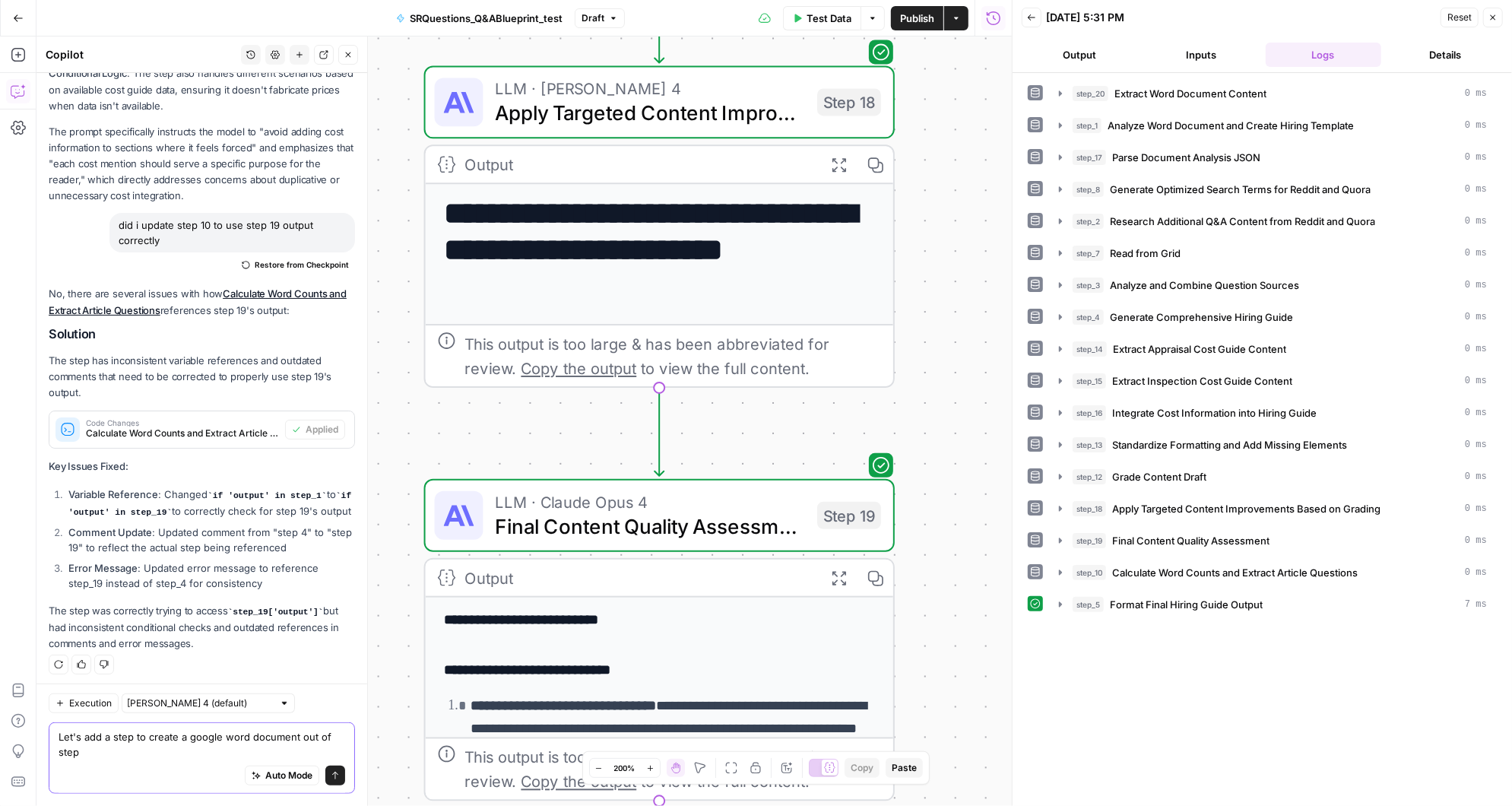
scroll to position [701, 0]
type textarea "Let's add a step to create a google word document out of step 18s output"
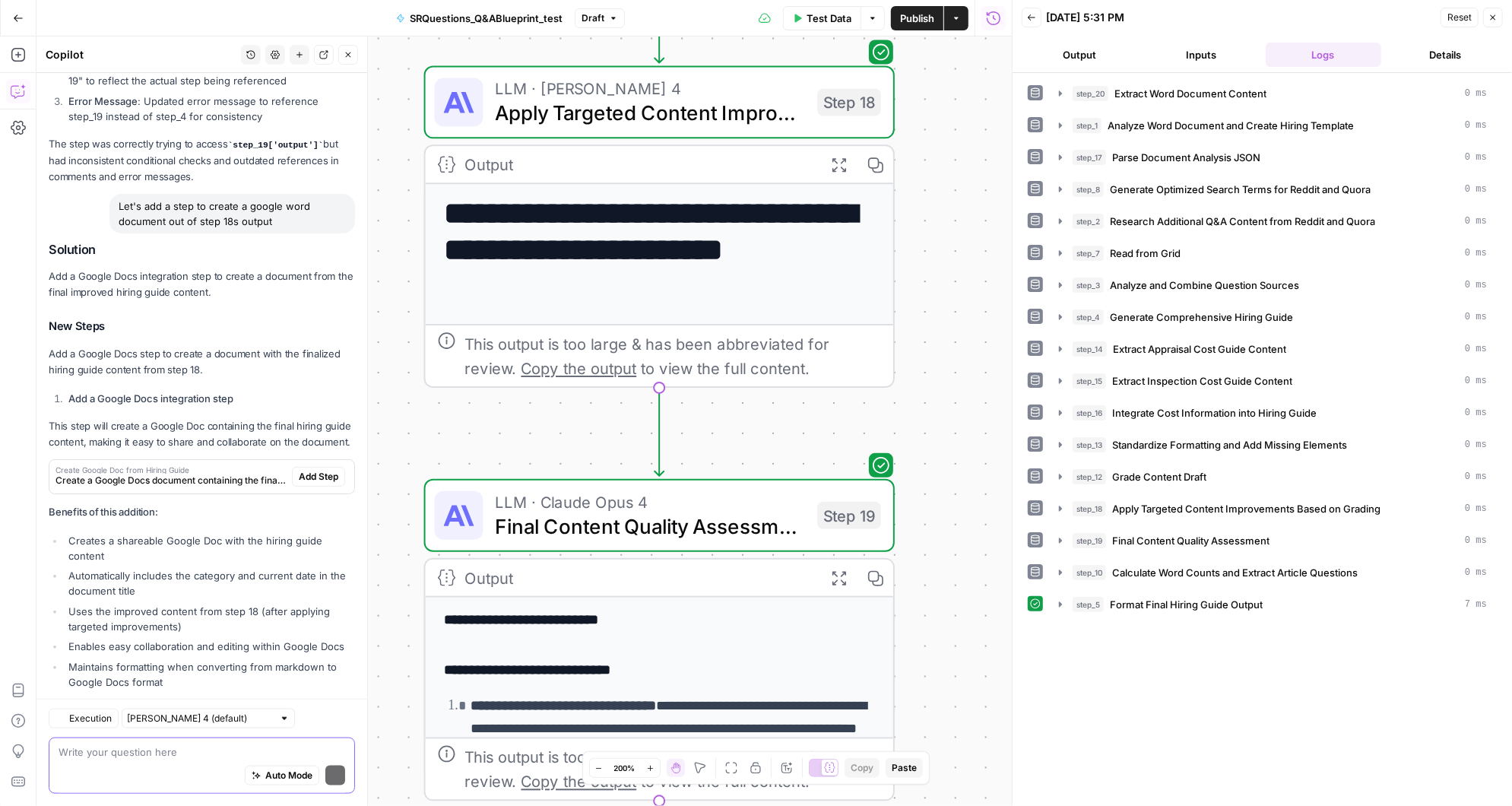
scroll to position [1251, 0]
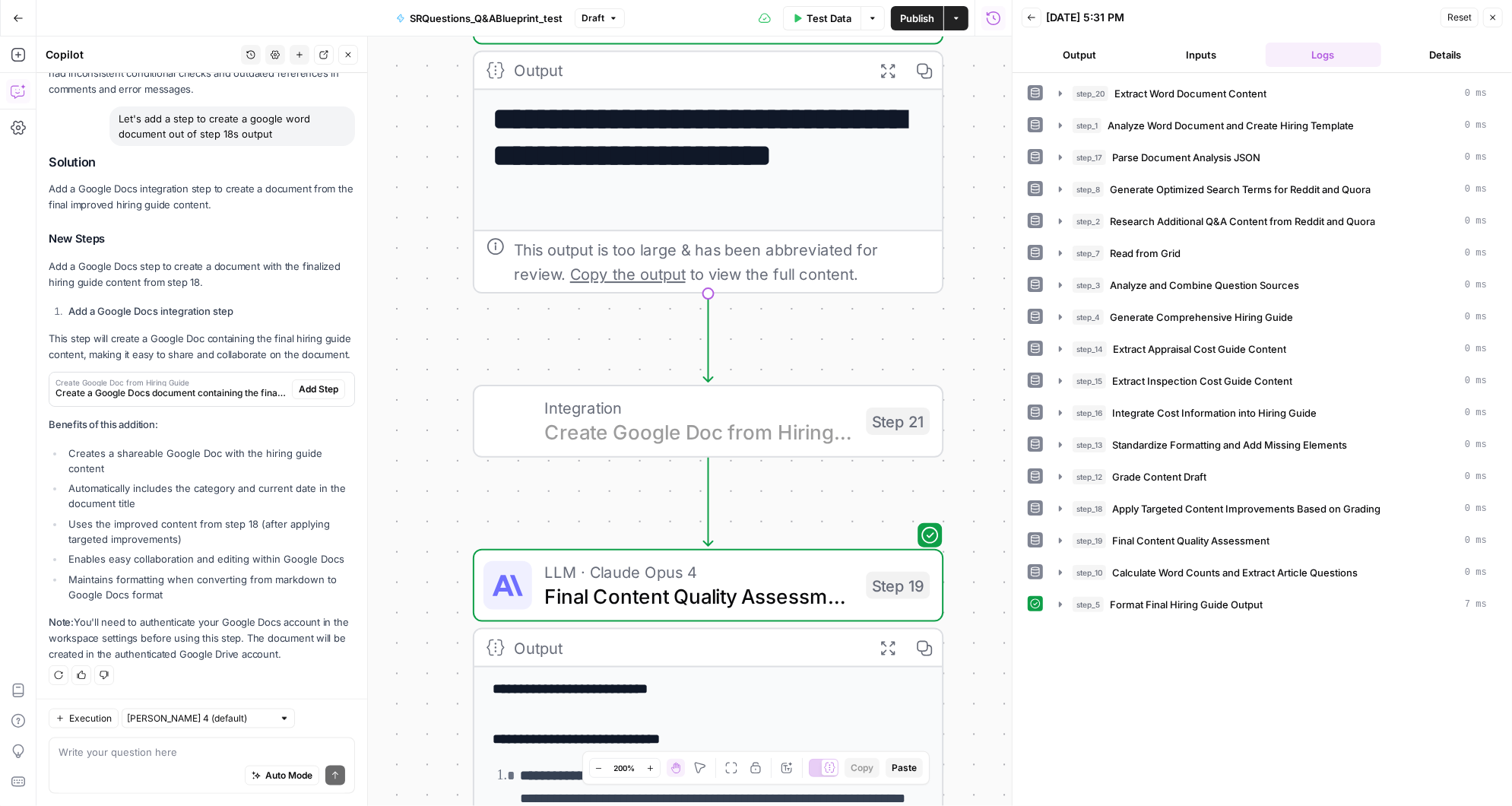
click at [328, 387] on span "Add Step" at bounding box center [319, 389] width 40 height 14
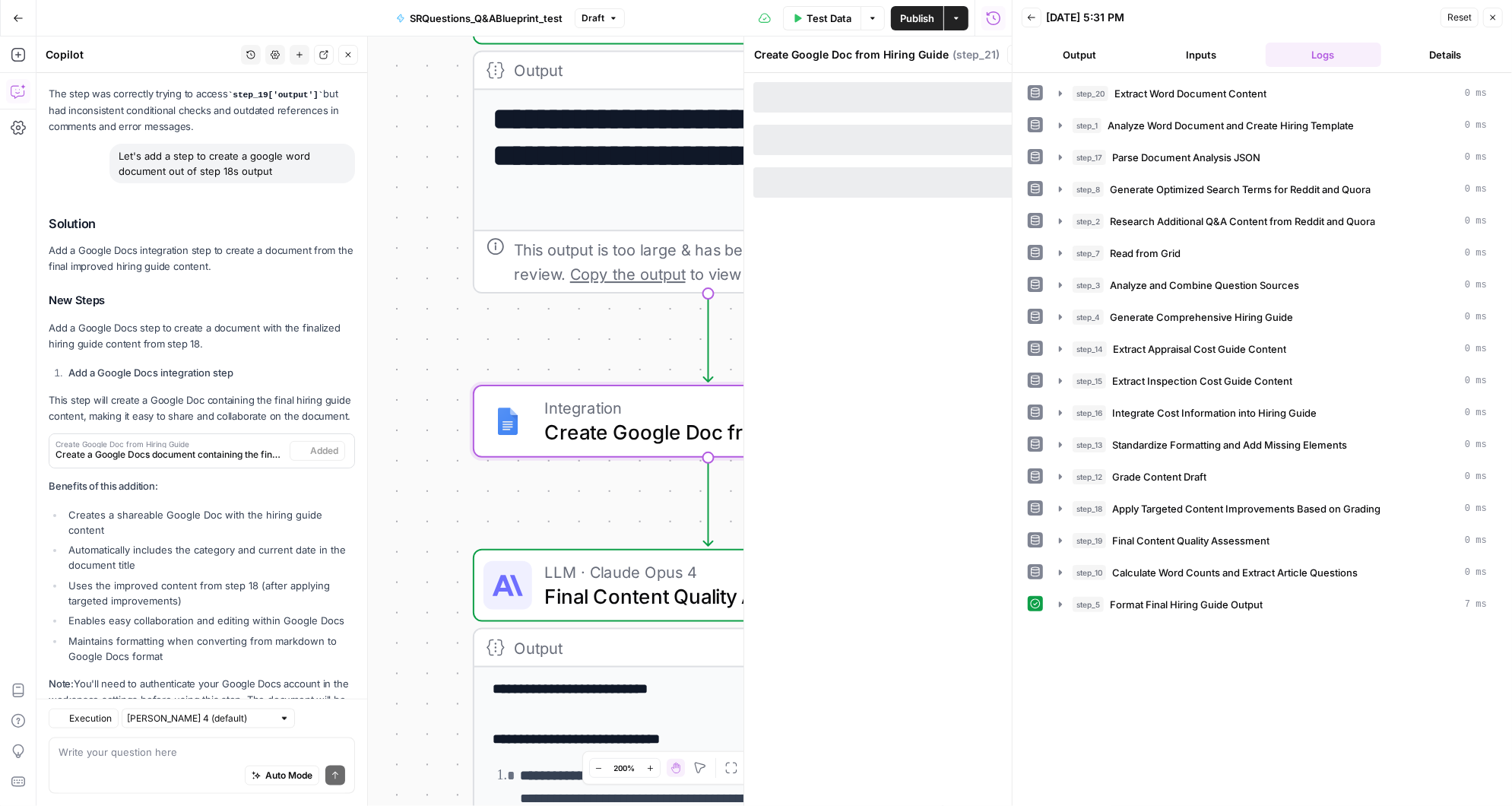
scroll to position [1275, 0]
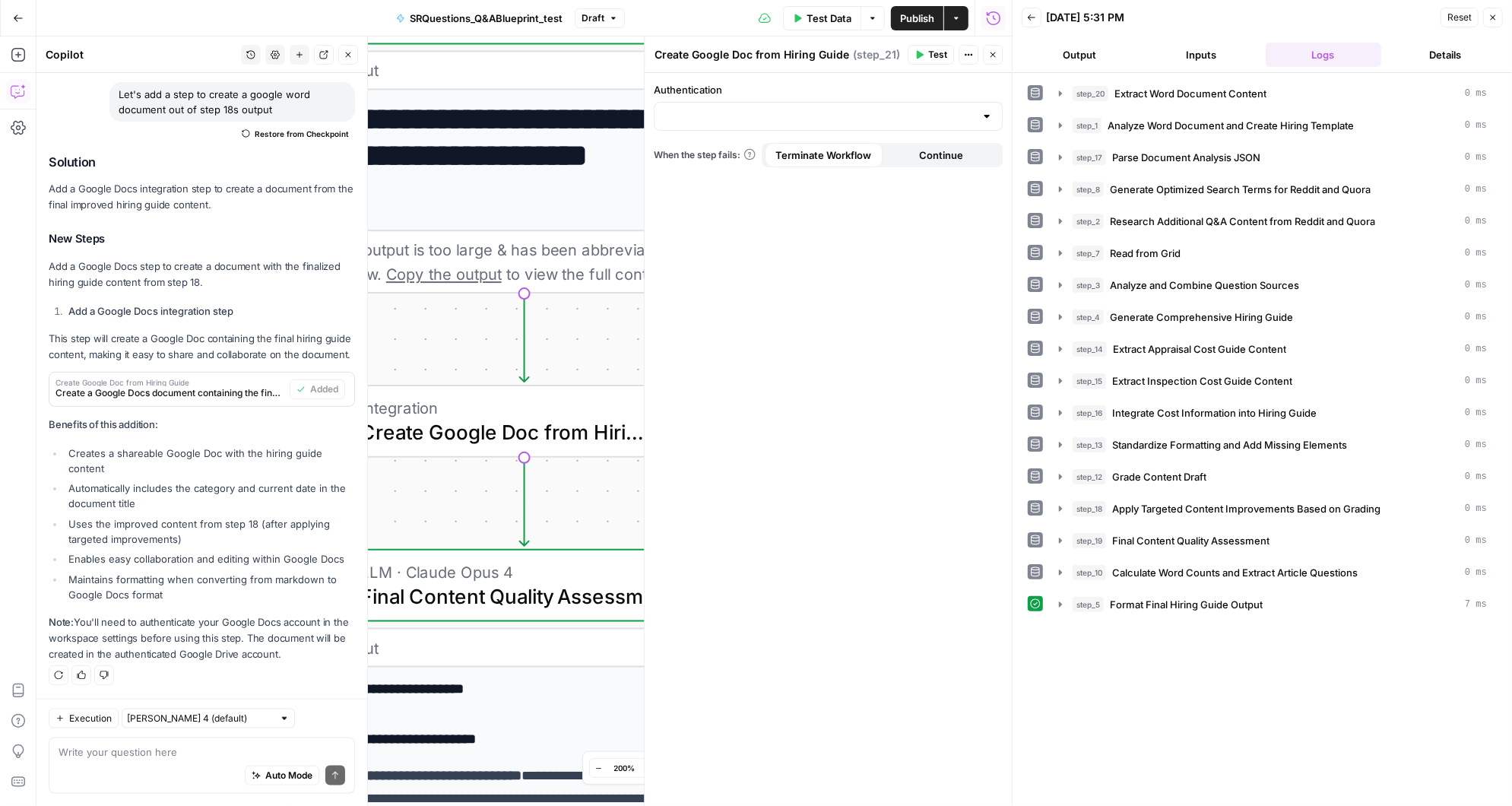
click at [988, 113] on div at bounding box center [986, 116] width 12 height 15
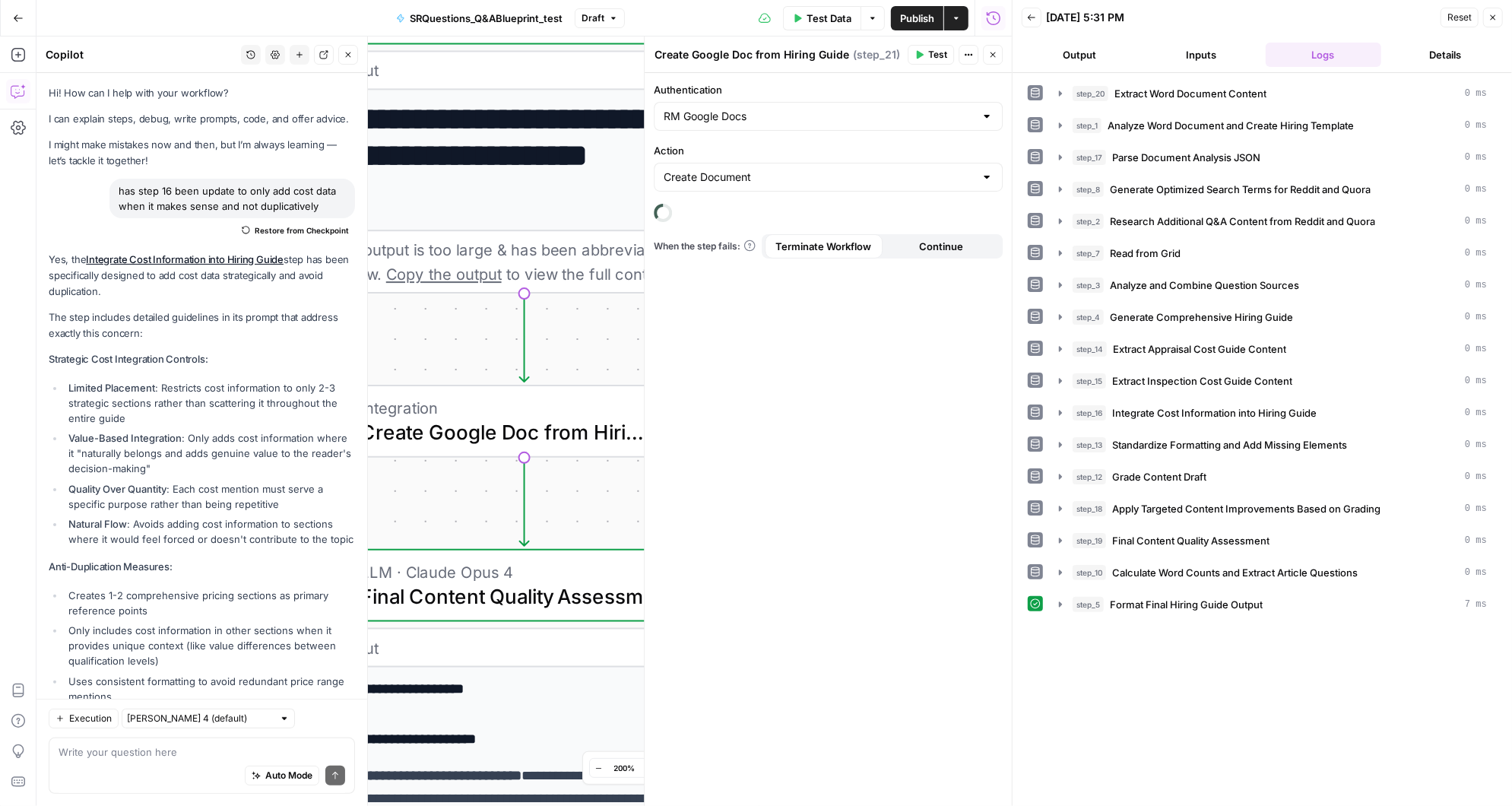
scroll to position [1275, 0]
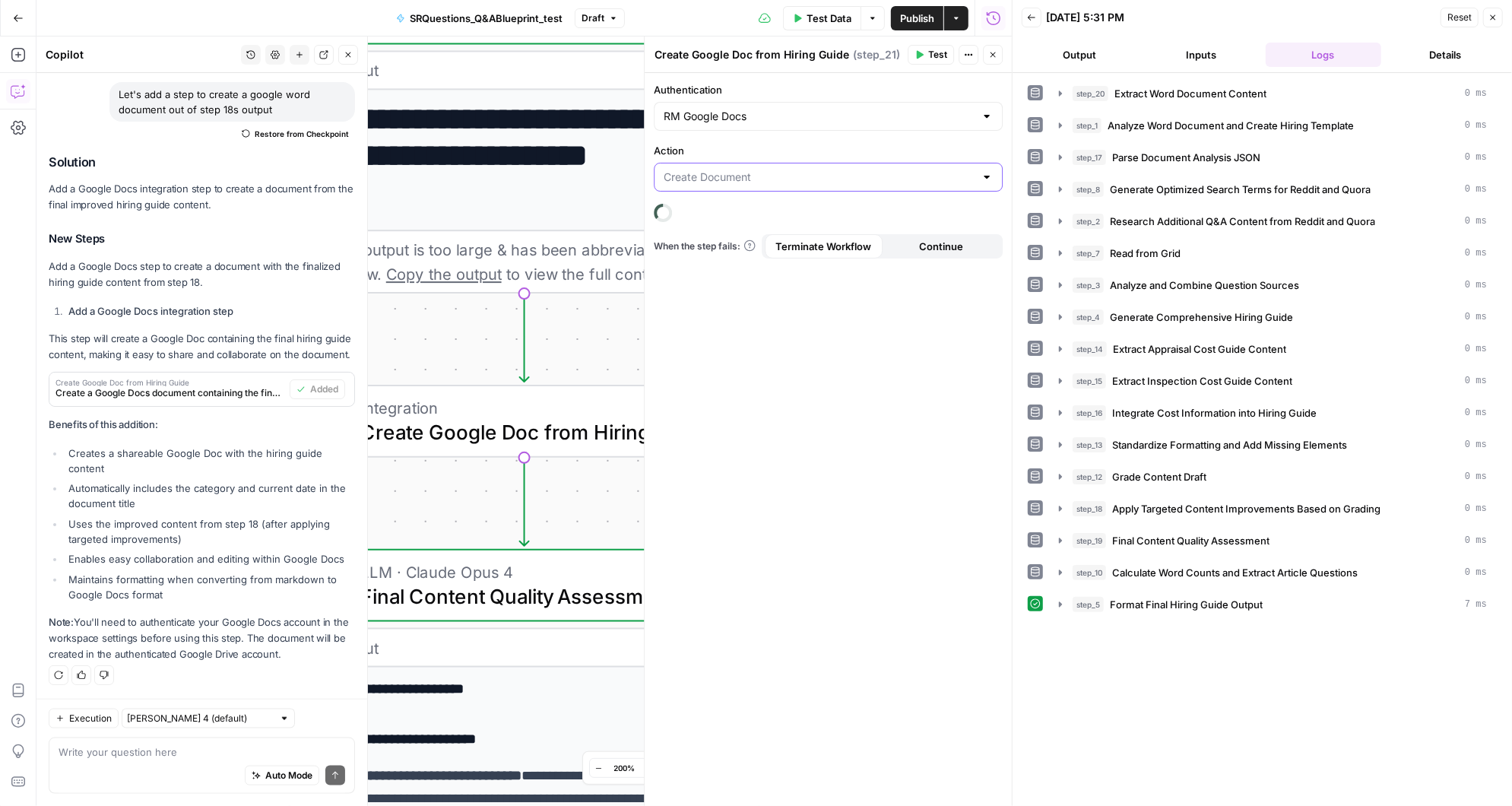
click at [809, 174] on input "Action" at bounding box center [818, 177] width 311 height 15
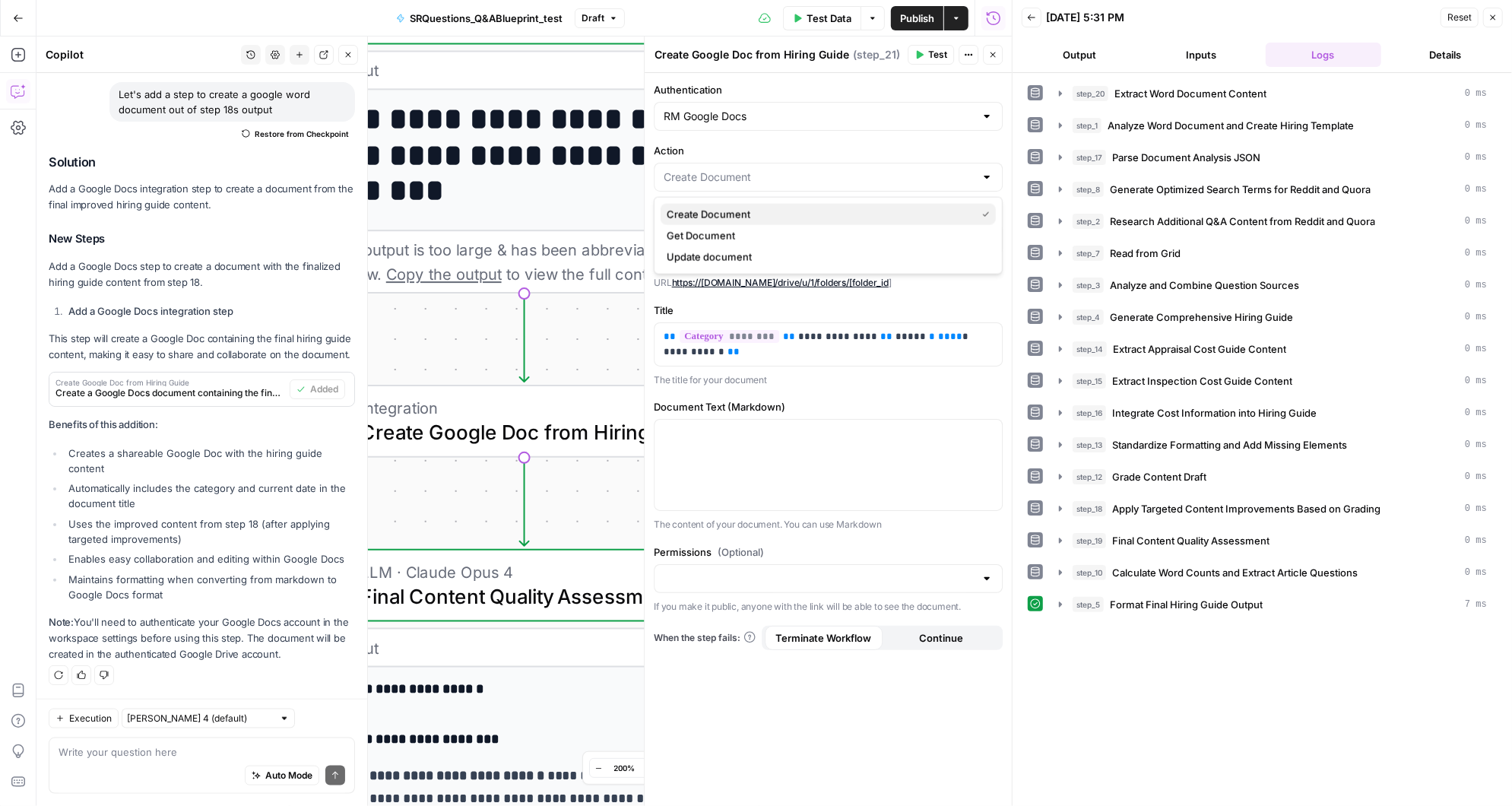
click at [737, 208] on span "Create Document" at bounding box center [818, 214] width 303 height 15
type input "Create Document"
click at [989, 577] on div at bounding box center [986, 578] width 12 height 15
click at [723, 637] on span "Public" at bounding box center [825, 635] width 317 height 15
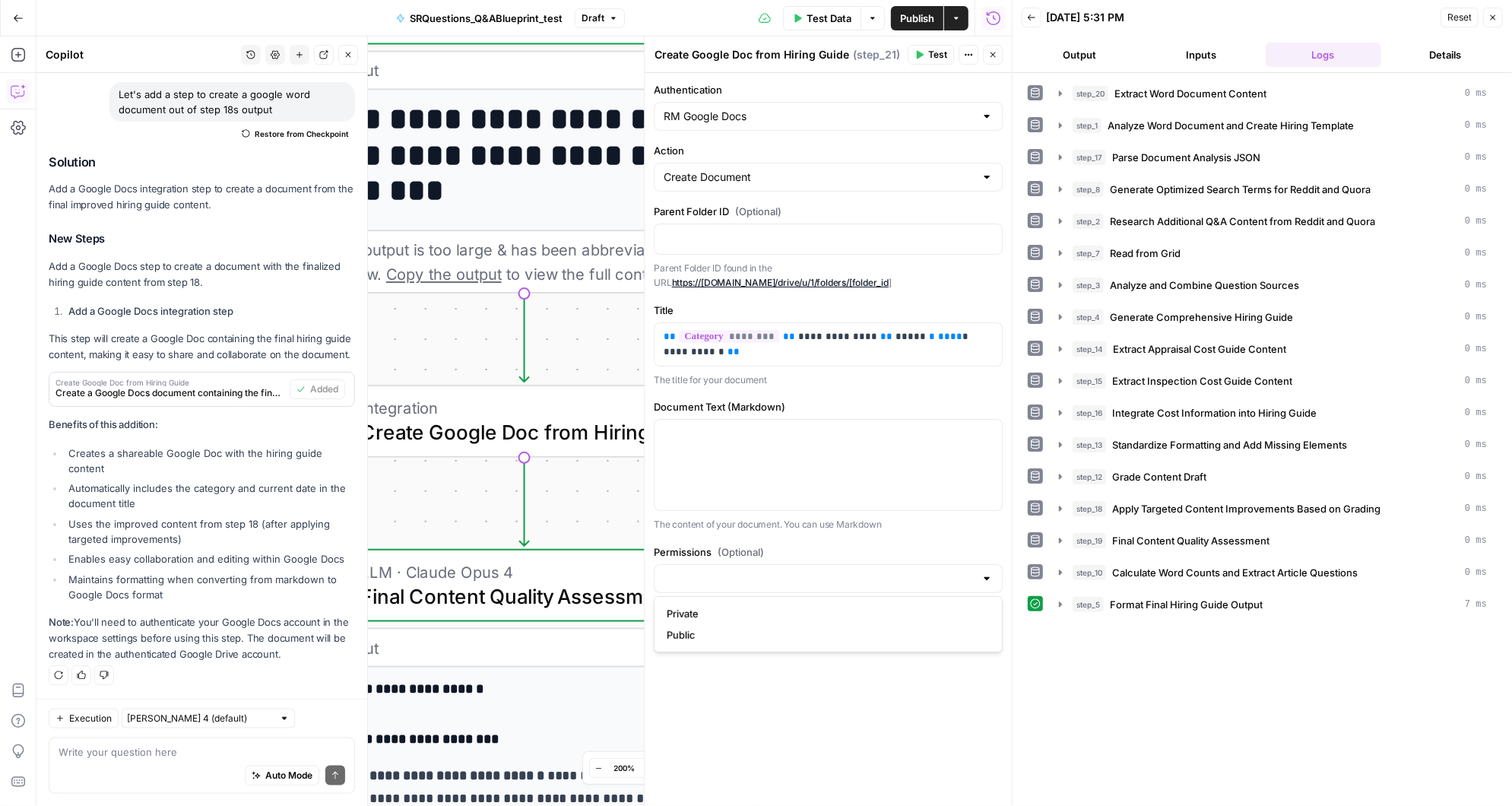
type input "Public"
drag, startPoint x: 849, startPoint y: 337, endPoint x: 791, endPoint y: 339, distance: 58.0
click at [791, 339] on p "**********" at bounding box center [828, 345] width 330 height 31
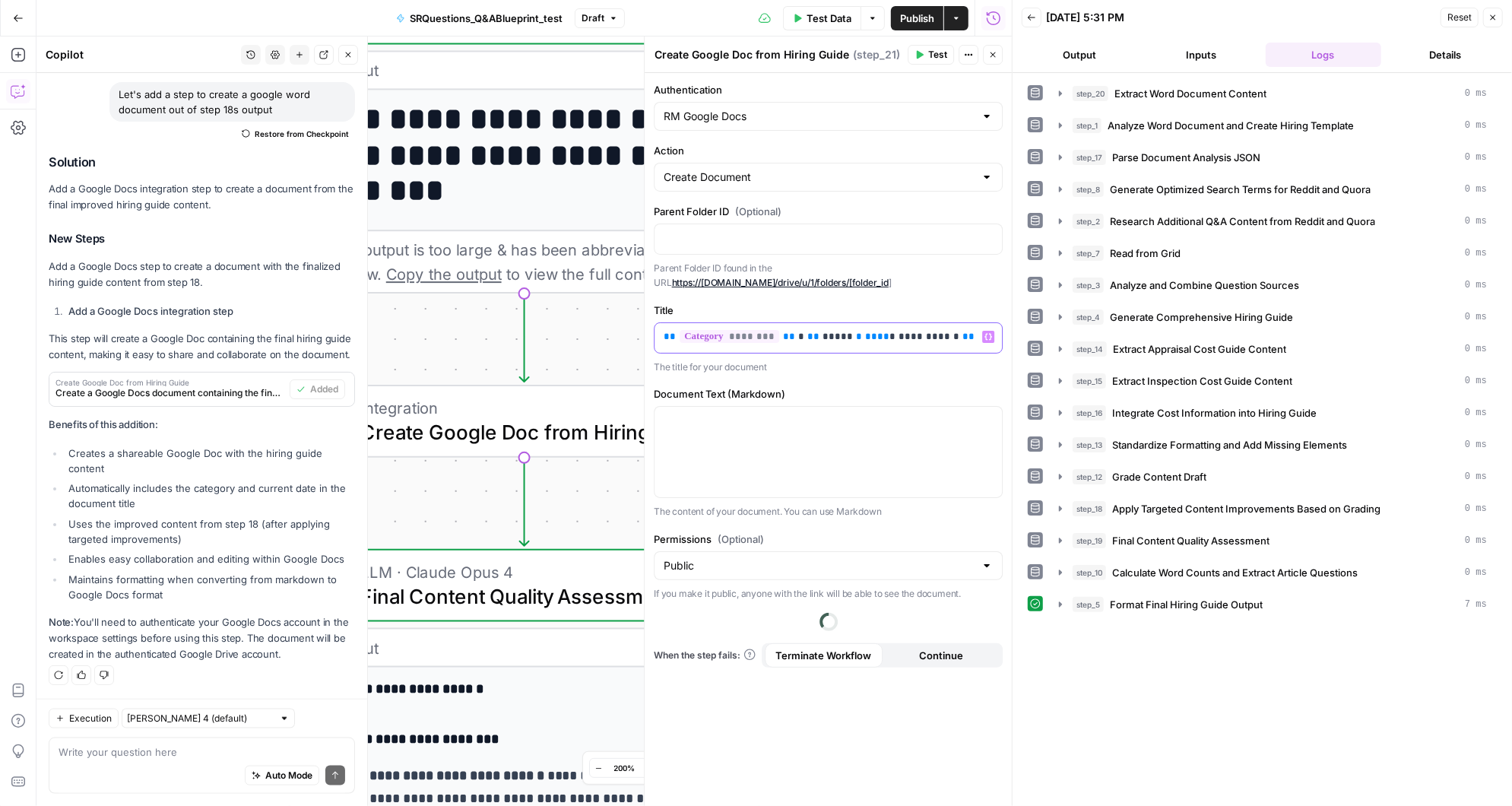
click at [659, 334] on div "**********" at bounding box center [828, 338] width 348 height 30
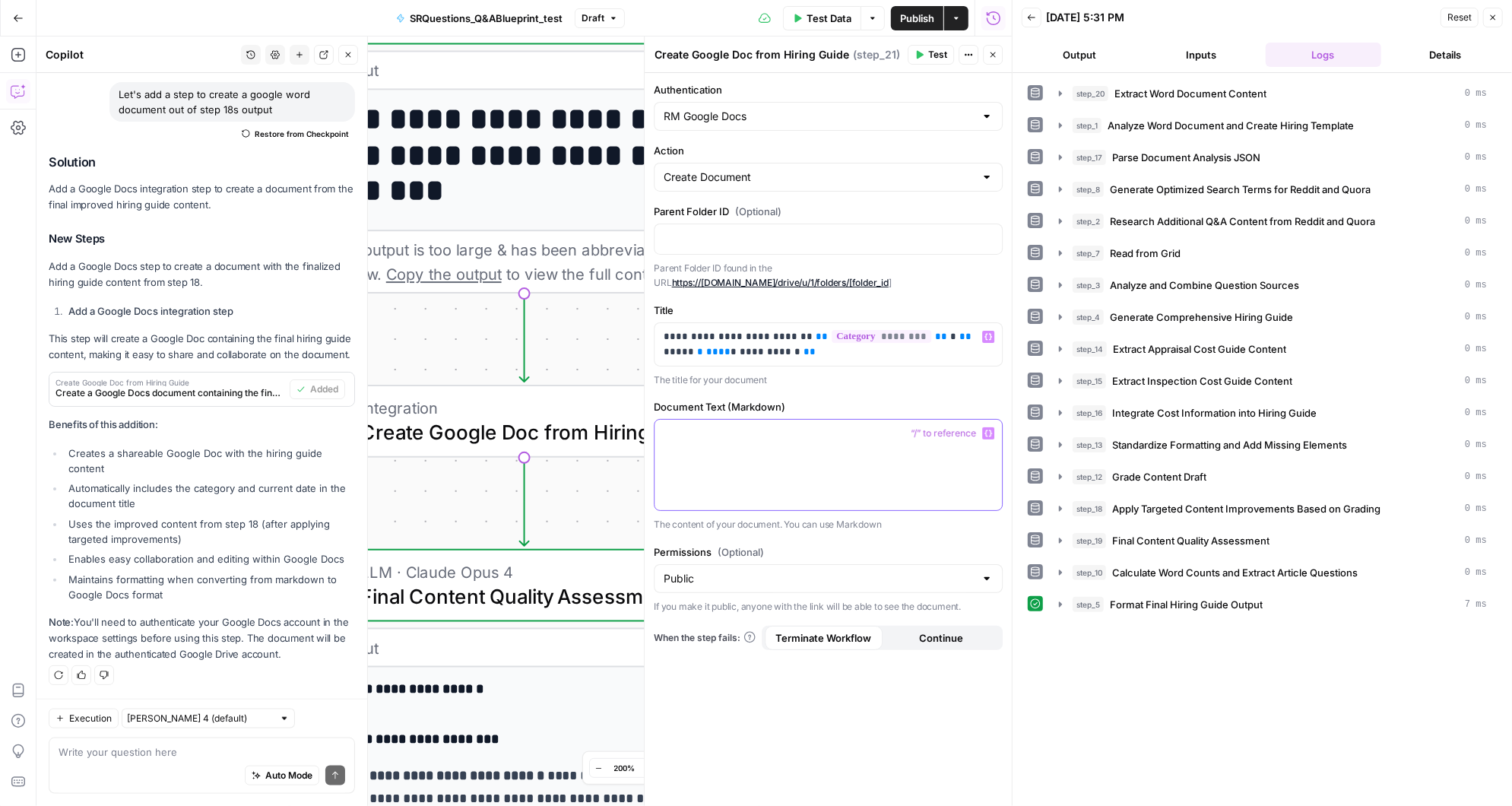
click at [795, 430] on p at bounding box center [828, 433] width 330 height 15
click at [988, 432] on icon "button" at bounding box center [988, 433] width 7 height 7
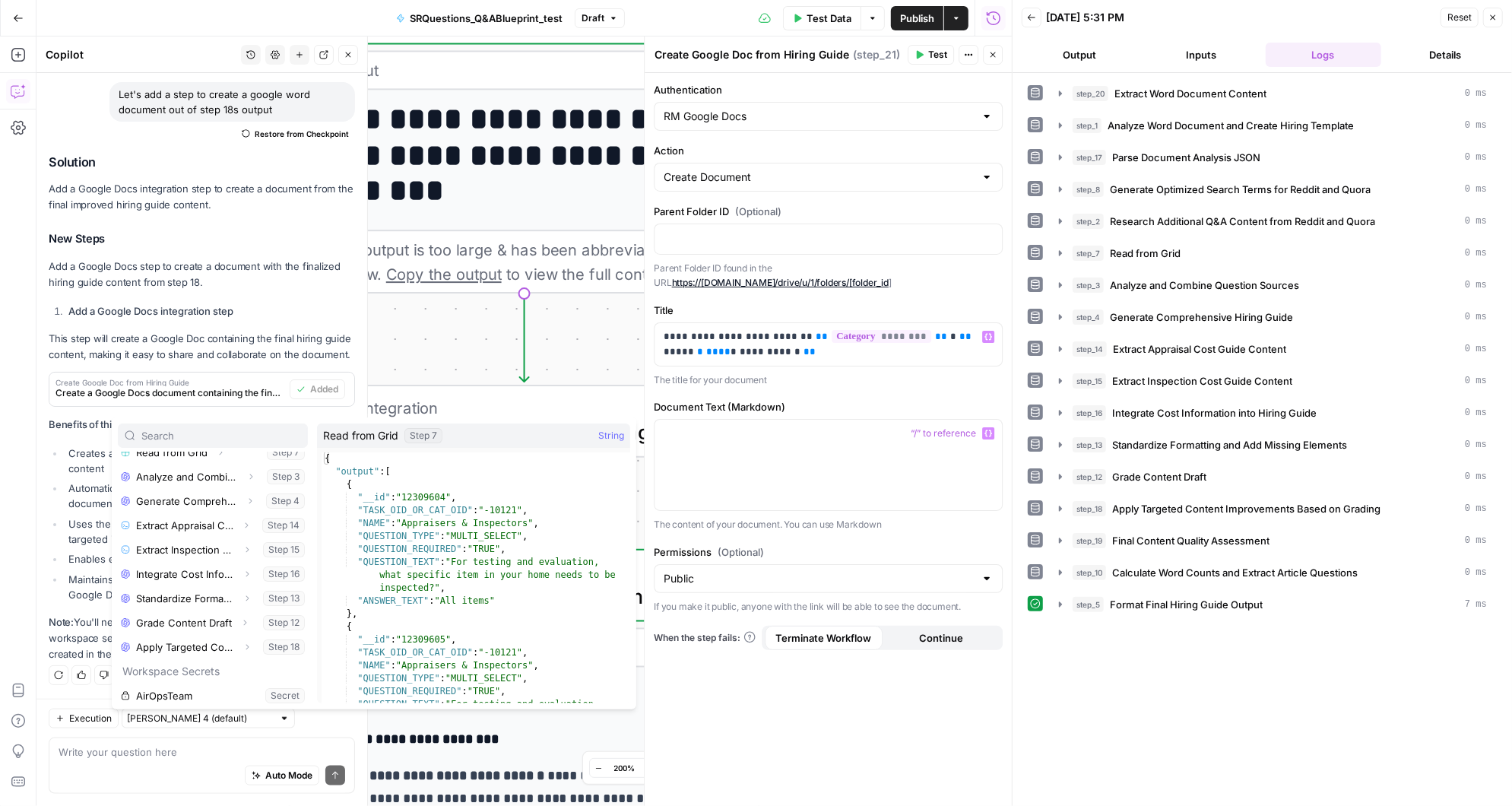
scroll to position [305, 0]
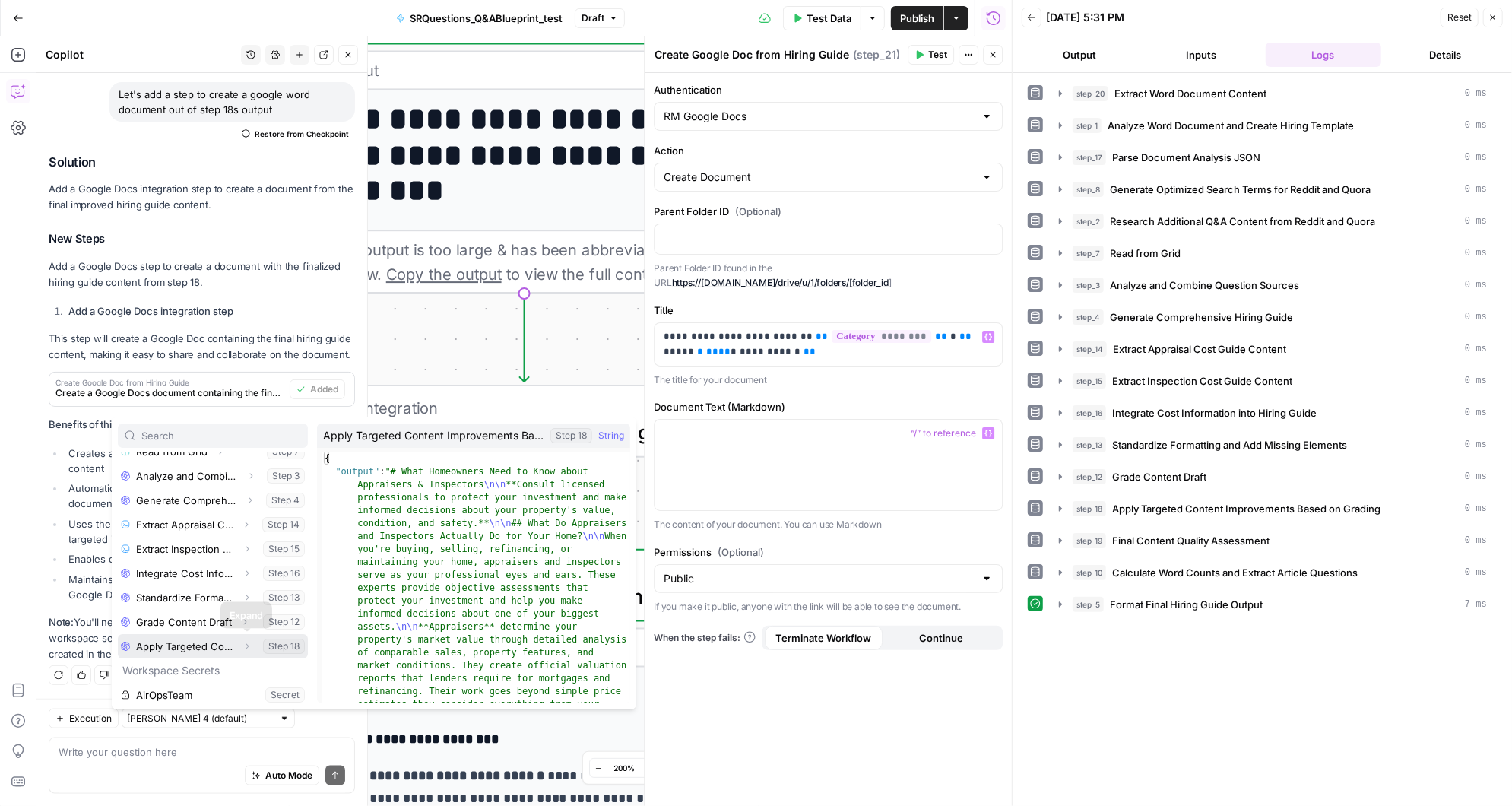
click at [243, 644] on icon "button" at bounding box center [247, 647] width 9 height 9
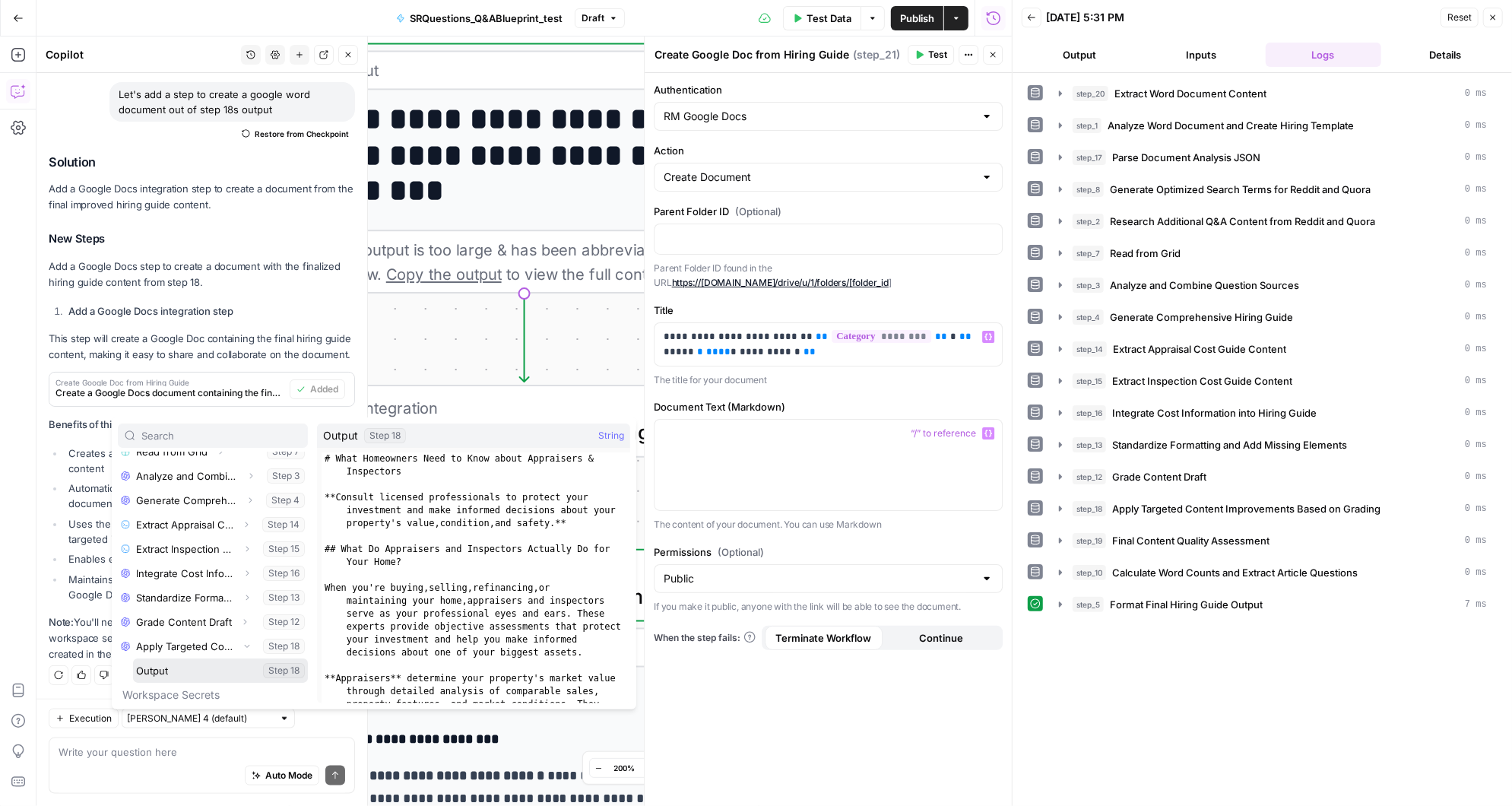
click at [187, 670] on button "Select variable Output" at bounding box center [220, 670] width 175 height 24
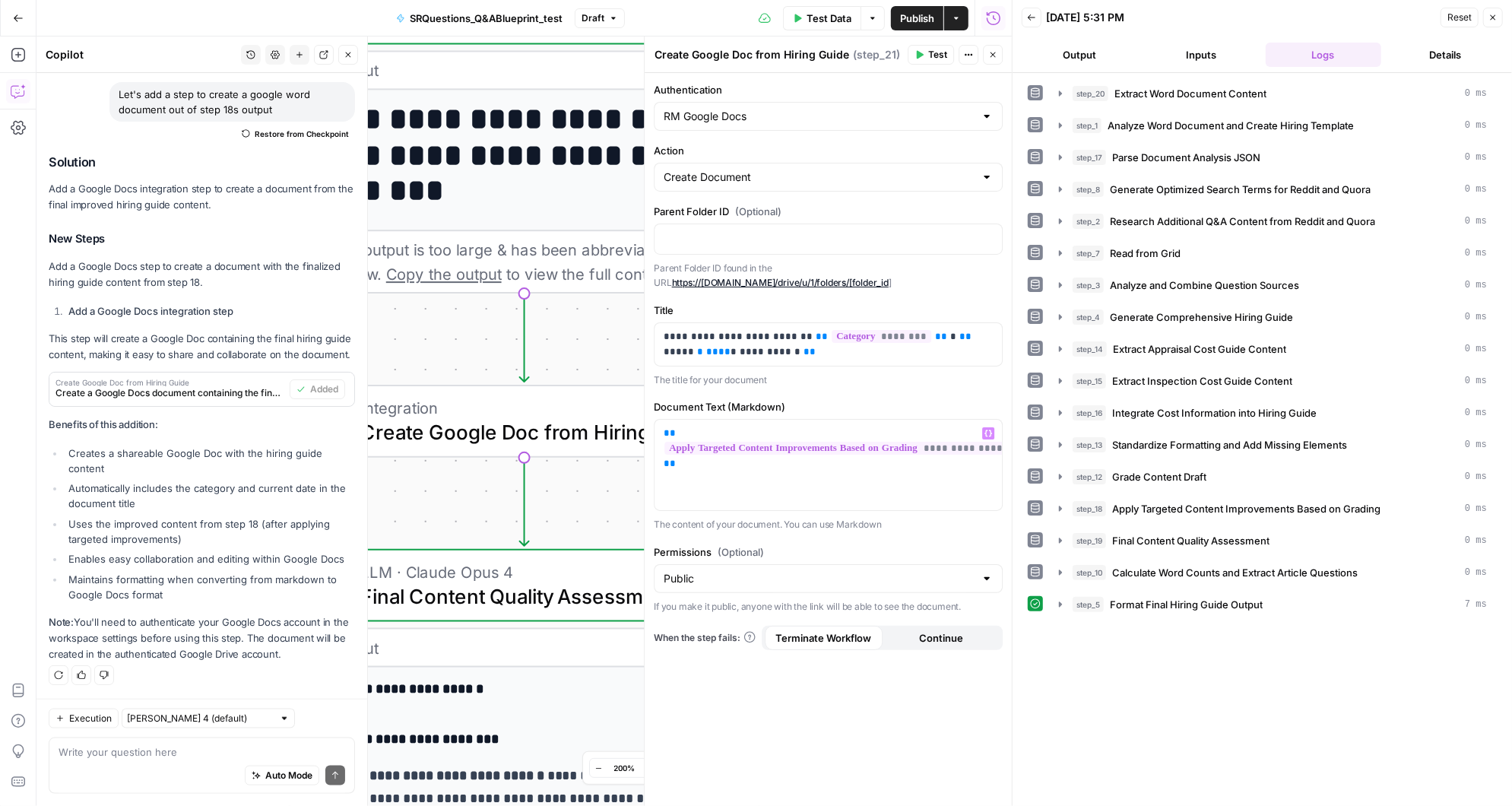
click at [923, 50] on icon "button" at bounding box center [919, 54] width 9 height 9
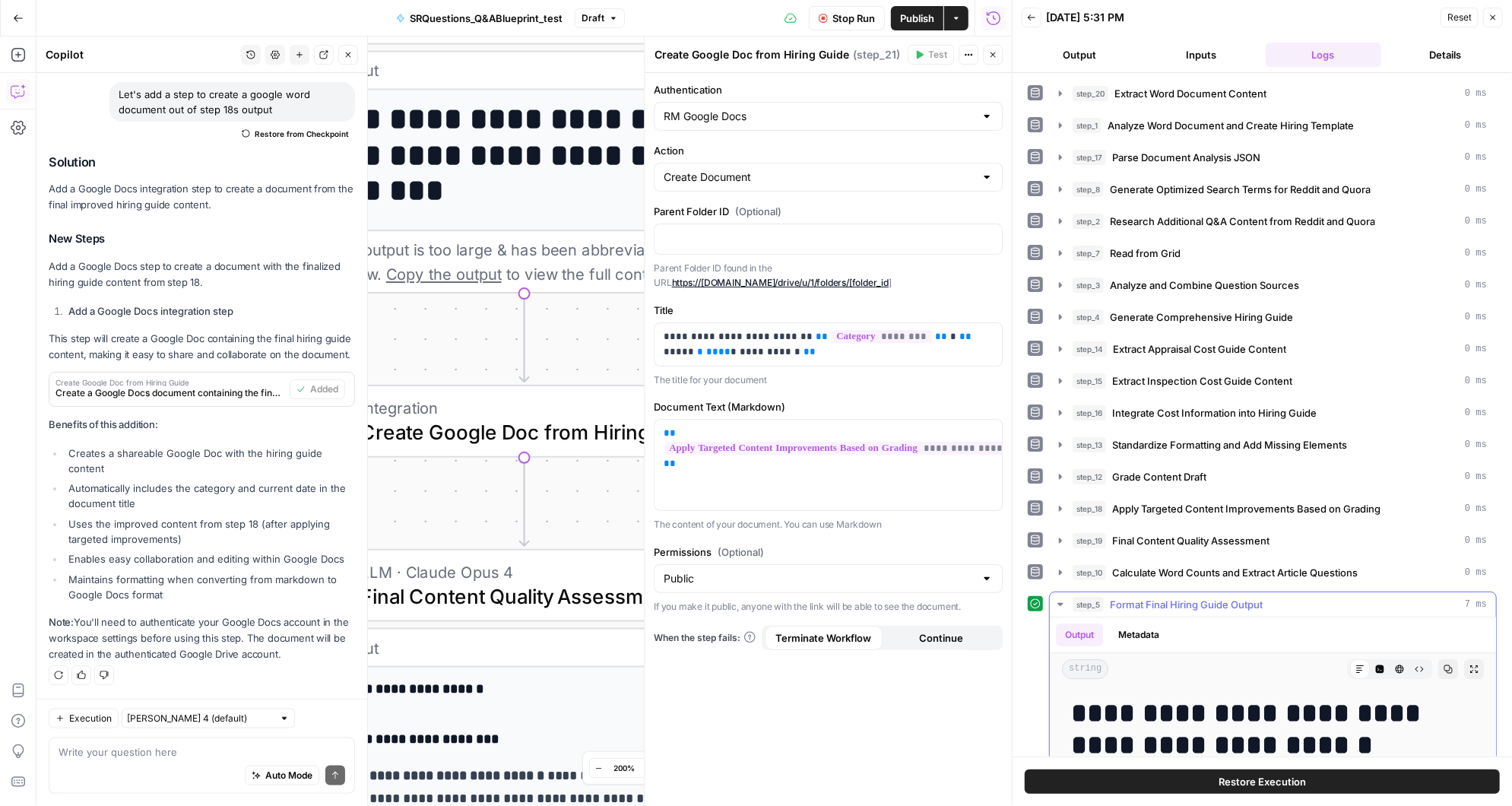
click at [1058, 603] on icon "button" at bounding box center [1060, 604] width 5 height 3
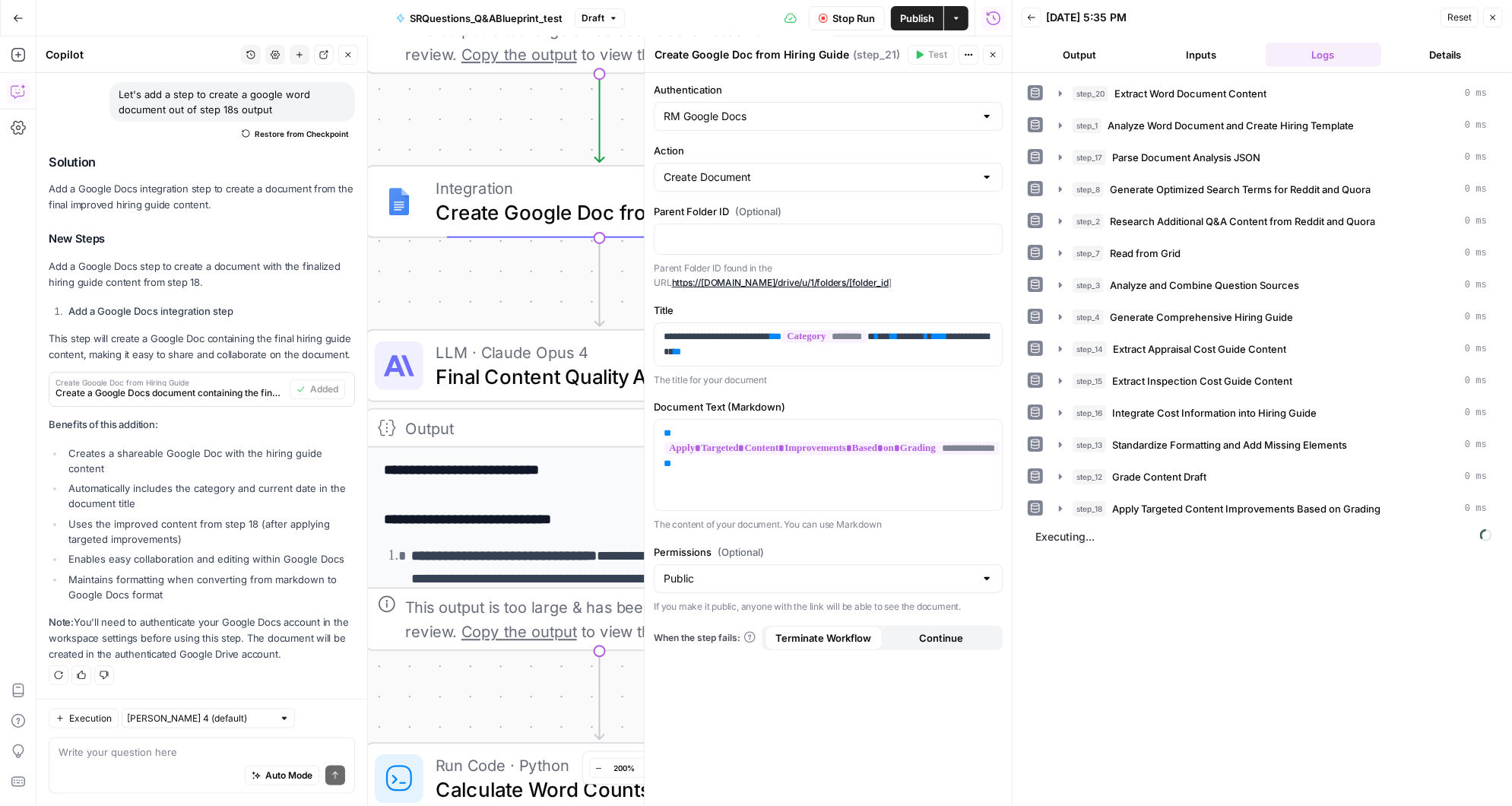
drag, startPoint x: 414, startPoint y: 492, endPoint x: 490, endPoint y: 273, distance: 231.8
click at [489, 273] on div "**********" at bounding box center [523, 421] width 975 height 770
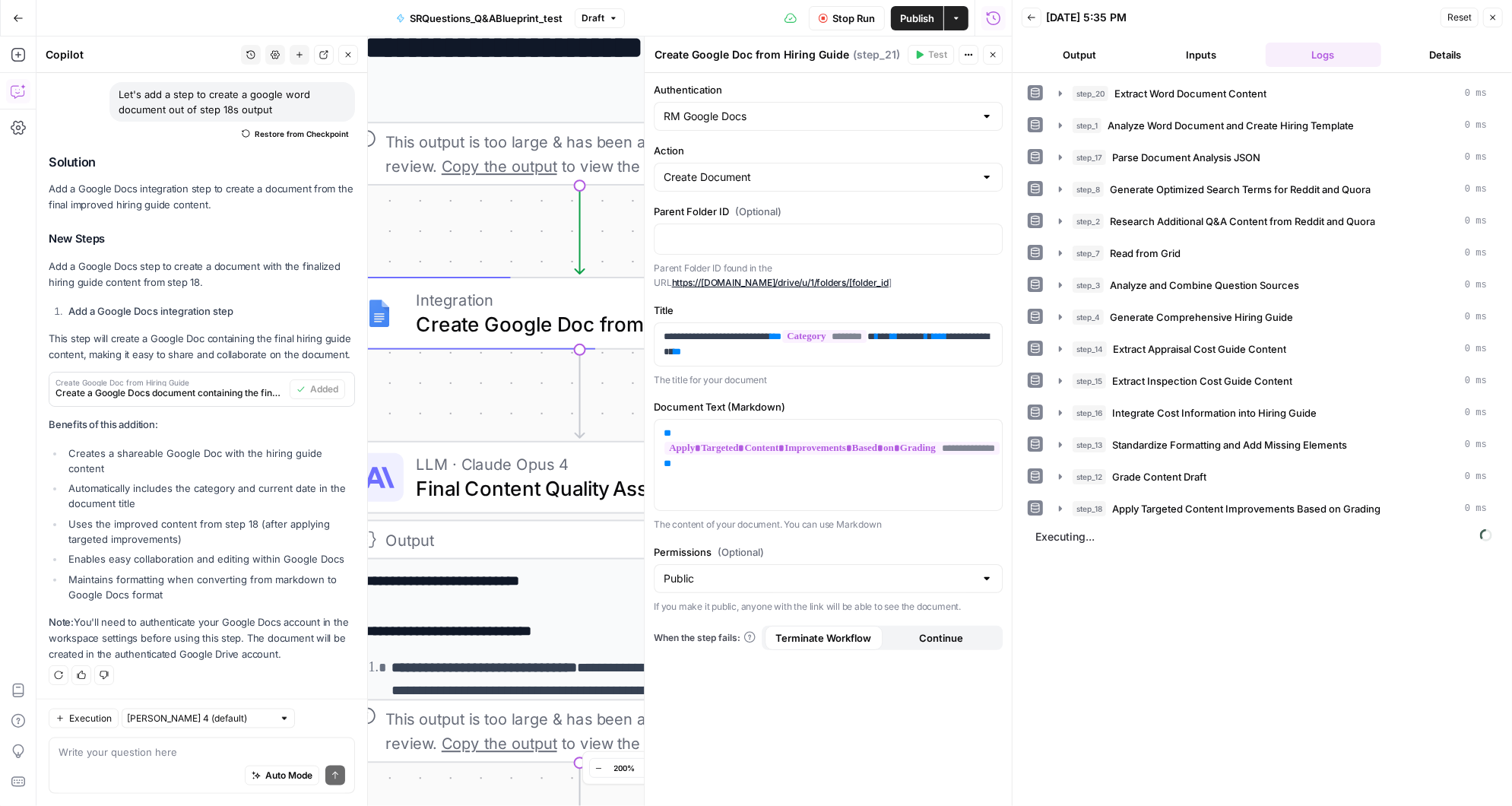
click at [341, 389] on body "**********" at bounding box center [756, 403] width 1512 height 806
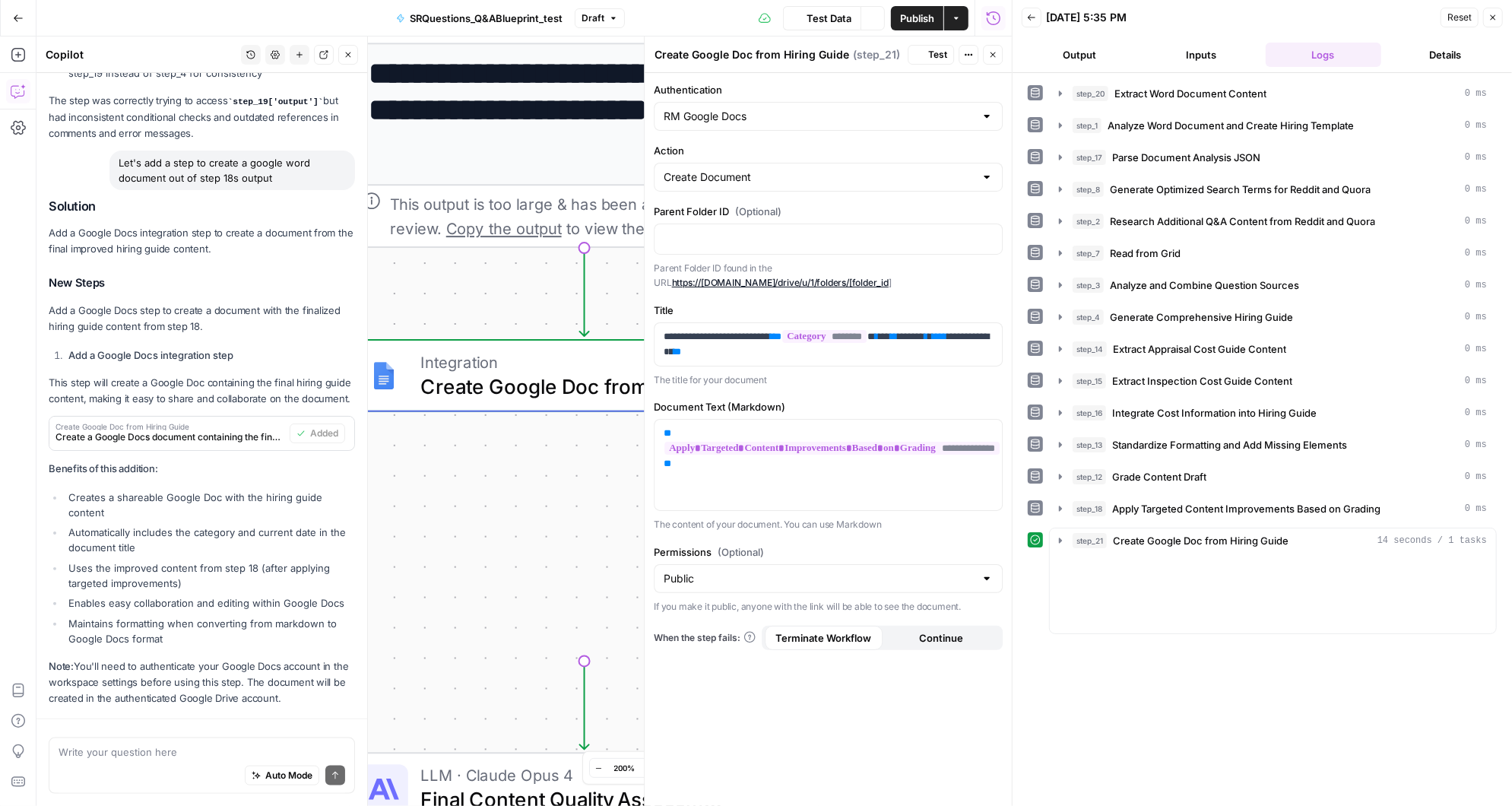
scroll to position [1275, 0]
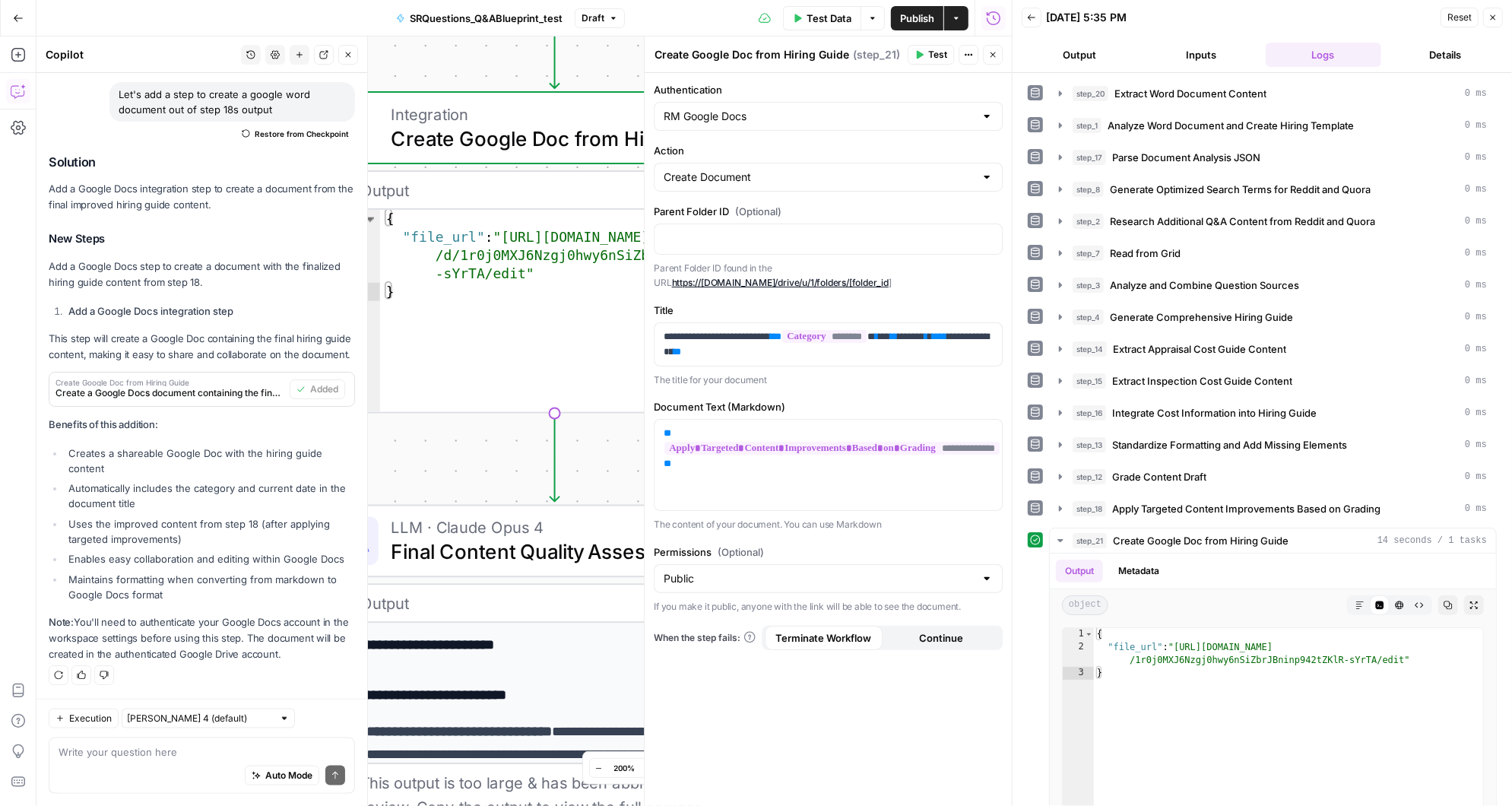
click at [486, 201] on div "Output Expand Output Copy" at bounding box center [554, 191] width 467 height 38
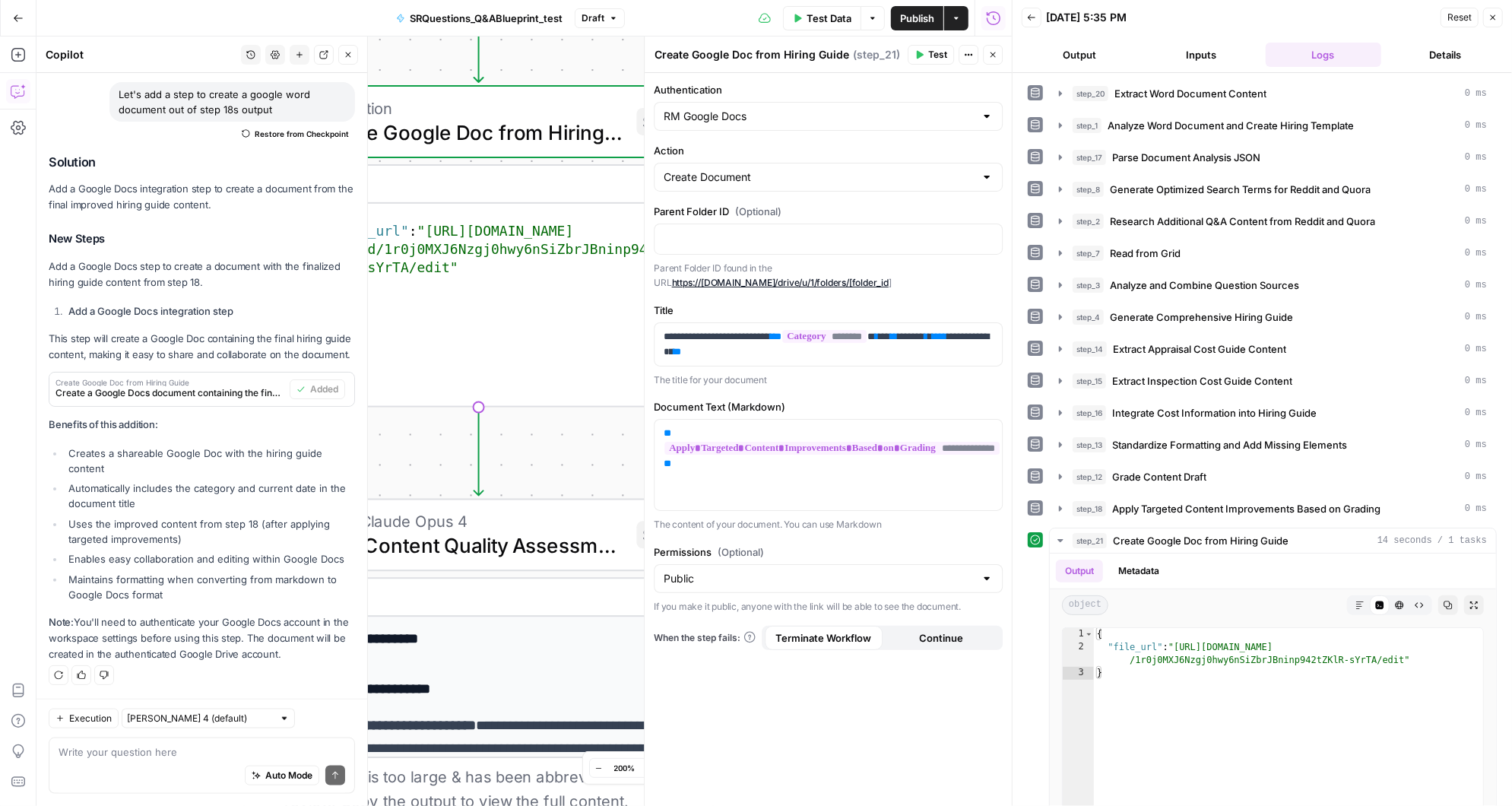
drag, startPoint x: 441, startPoint y: 438, endPoint x: 351, endPoint y: 429, distance: 90.4
click at [352, 429] on body "**********" at bounding box center [756, 403] width 1512 height 806
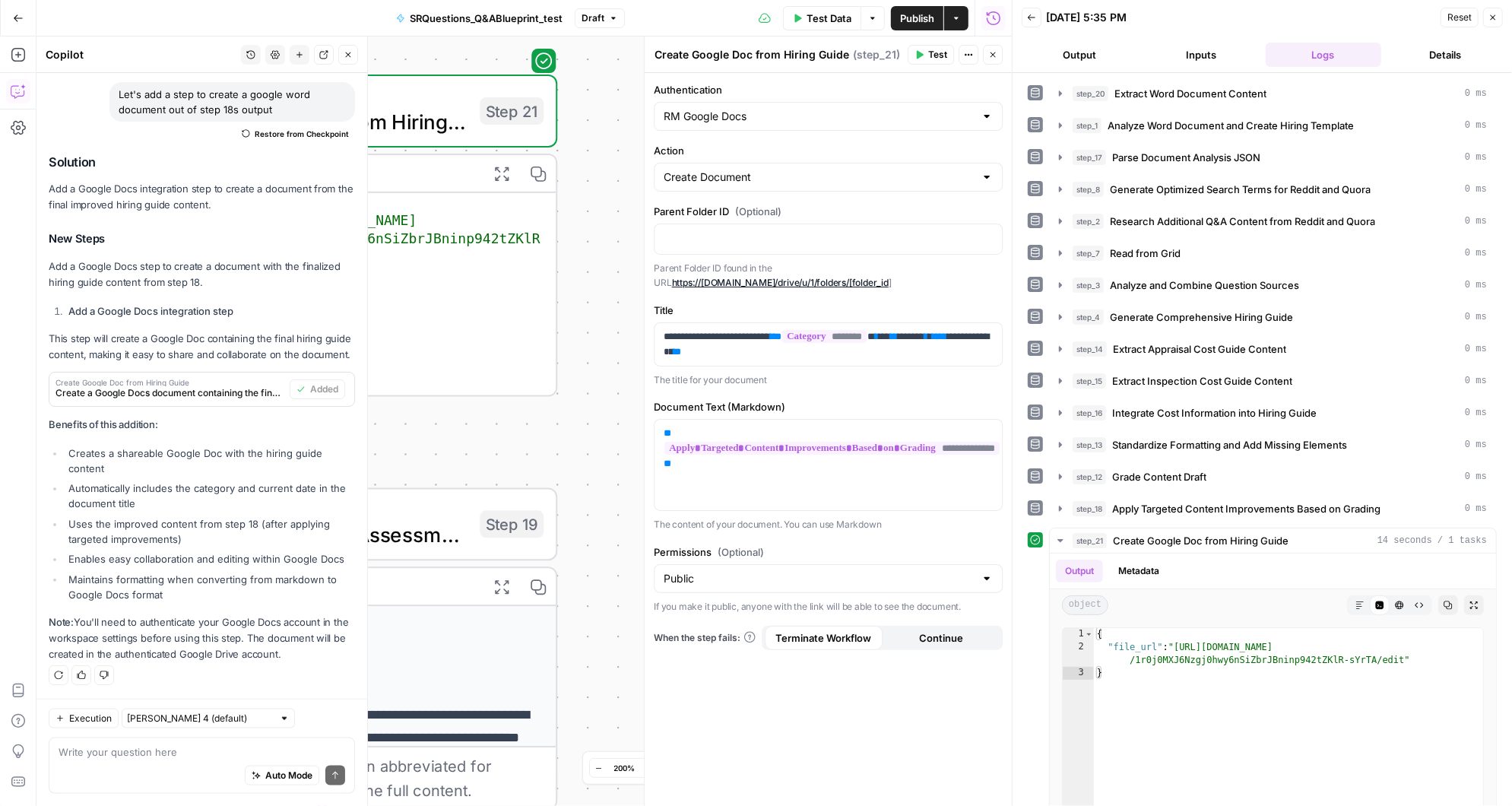
drag, startPoint x: 585, startPoint y: 437, endPoint x: 442, endPoint y: 428, distance: 143.3
click at [442, 428] on div "**********" at bounding box center [523, 421] width 975 height 770
click at [475, 468] on icon "button" at bounding box center [474, 468] width 18 height 22
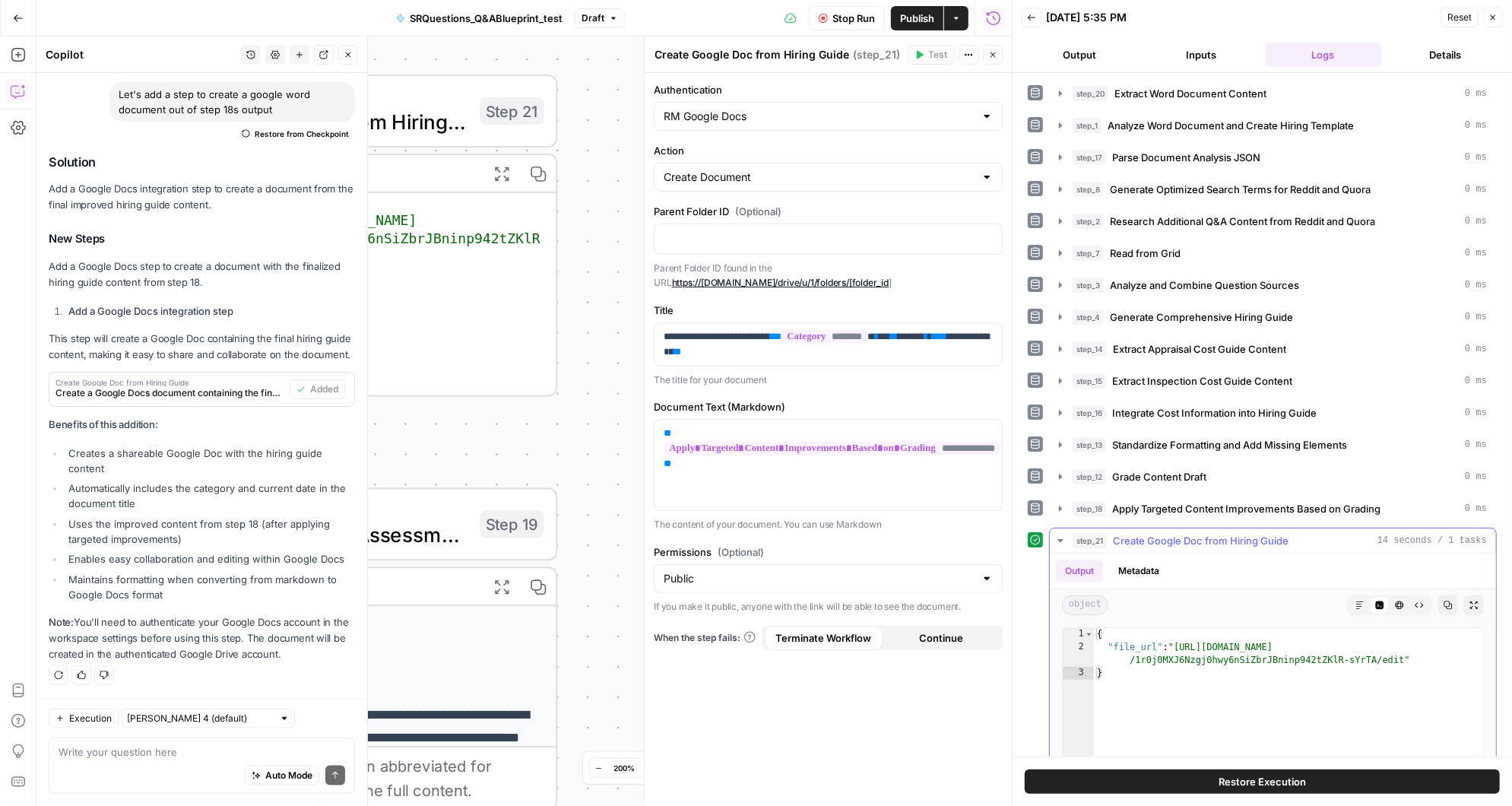
type textarea "**********"
drag, startPoint x: 1402, startPoint y: 655, endPoint x: 1179, endPoint y: 637, distance: 223.7
click at [1179, 637] on div "{ "file_url" : "[URL][DOMAIN_NAME] /1r0j0MXJ6Nzgj0hwy6nSiZbrJBninp942tZKlR-sYrT…" at bounding box center [1288, 790] width 390 height 325
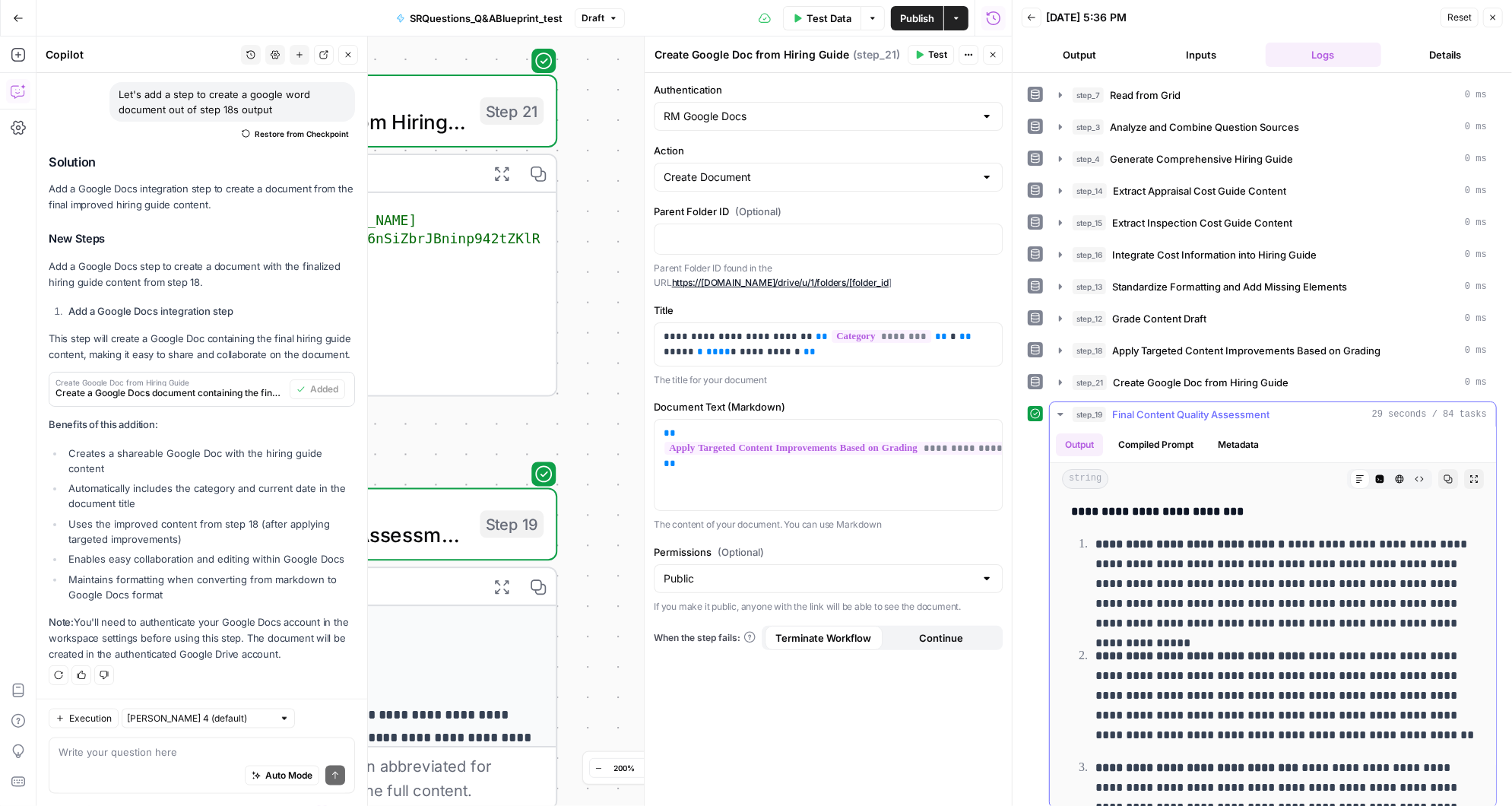
scroll to position [53, 0]
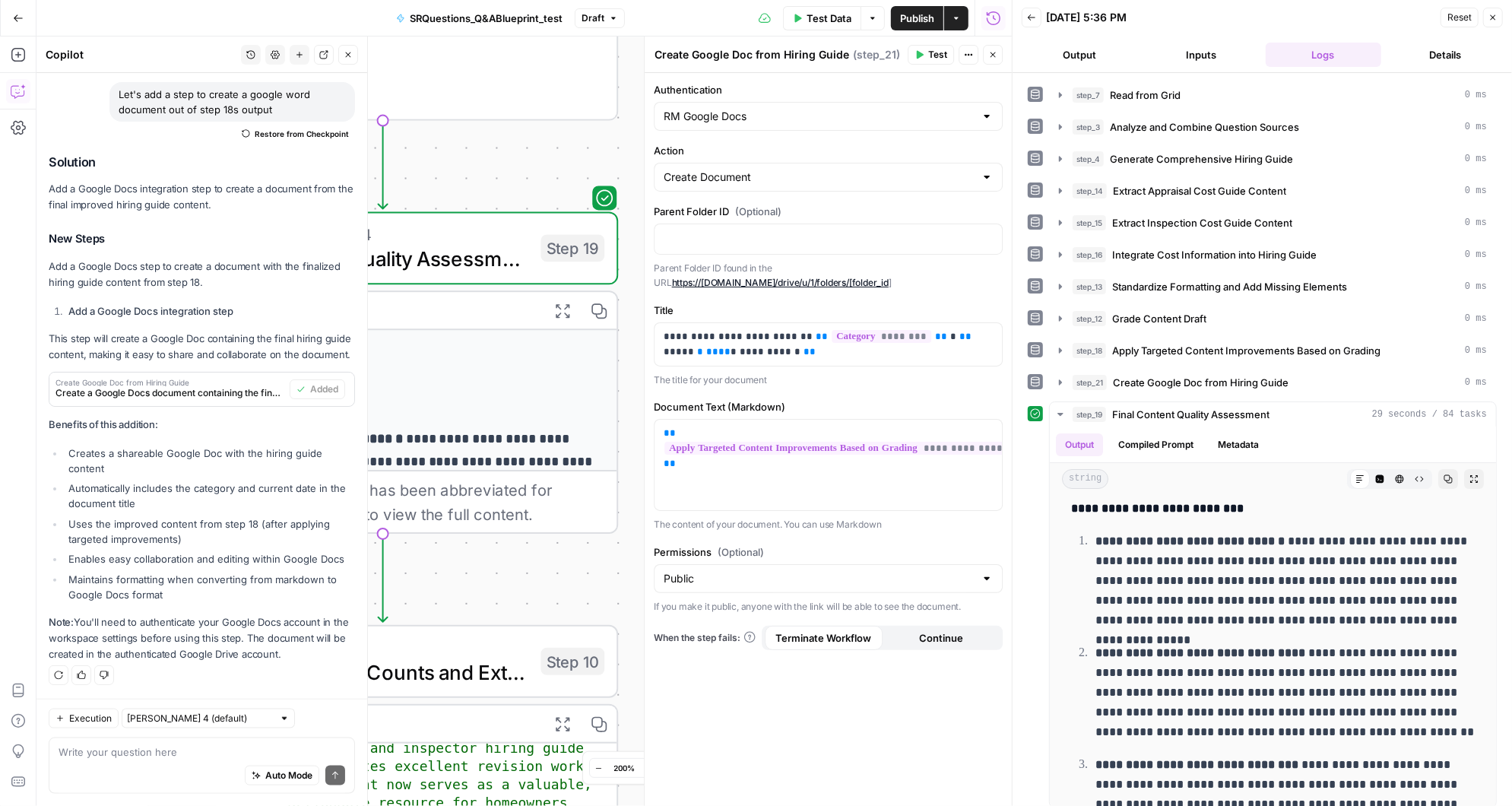
drag, startPoint x: 616, startPoint y: 614, endPoint x: 677, endPoint y: 339, distance: 281.7
click at [677, 339] on body "**********" at bounding box center [756, 403] width 1512 height 806
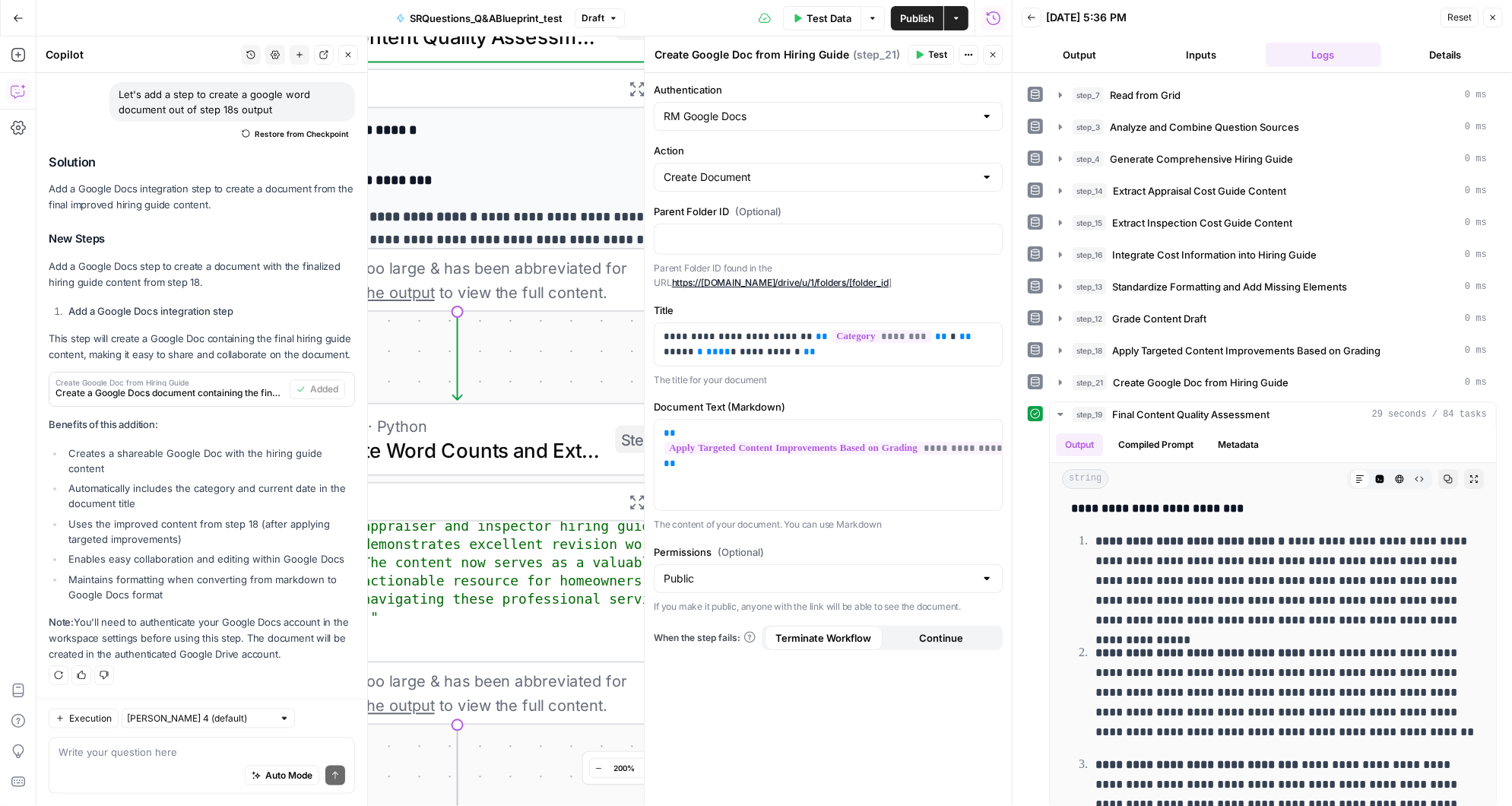
drag, startPoint x: 515, startPoint y: 589, endPoint x: 627, endPoint y: 290, distance: 319.3
click at [625, 291] on div "**********" at bounding box center [523, 421] width 975 height 770
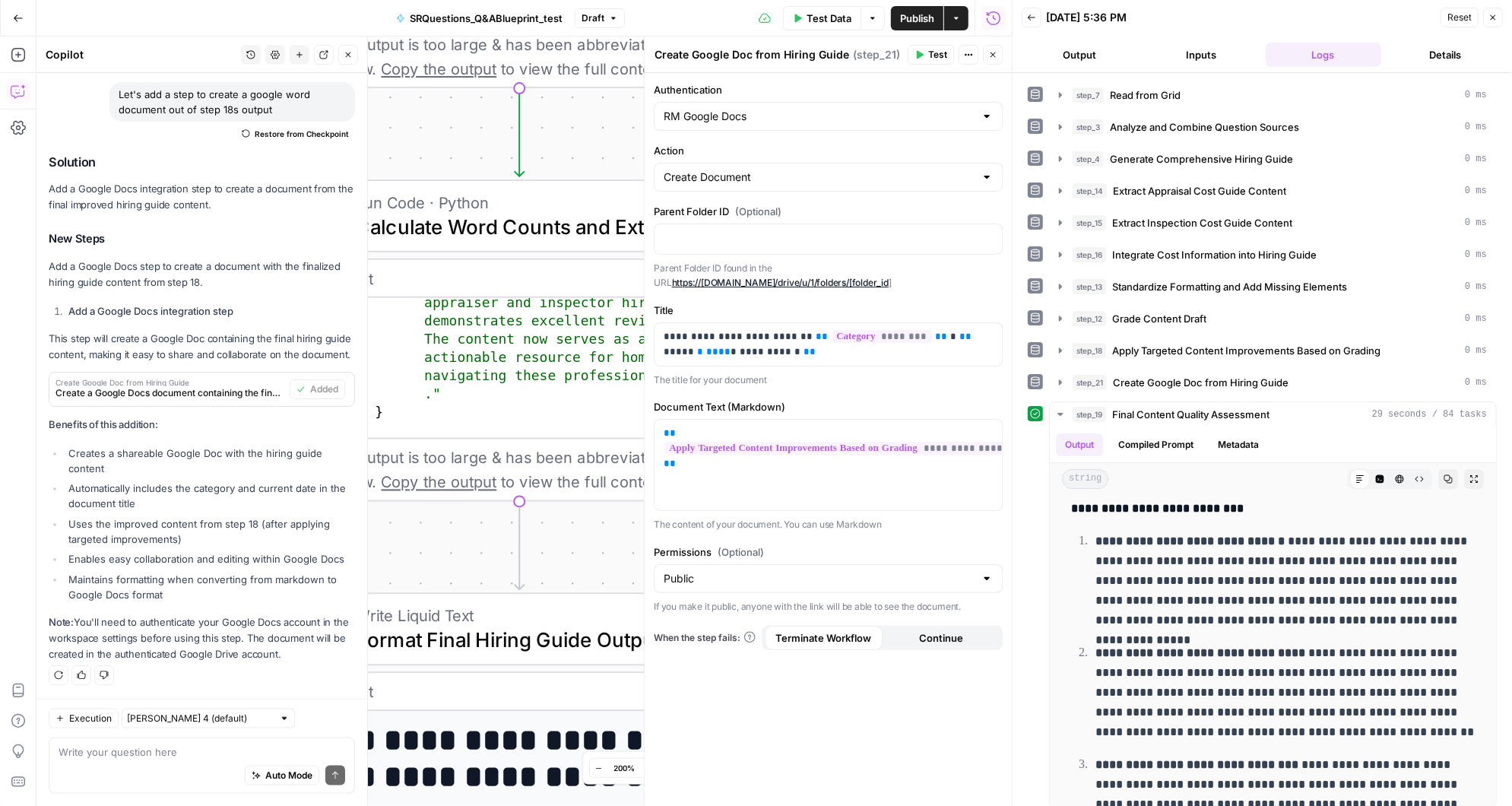
drag, startPoint x: 599, startPoint y: 575, endPoint x: 599, endPoint y: 410, distance: 165.0
click at [599, 410] on div "**********" at bounding box center [523, 421] width 975 height 770
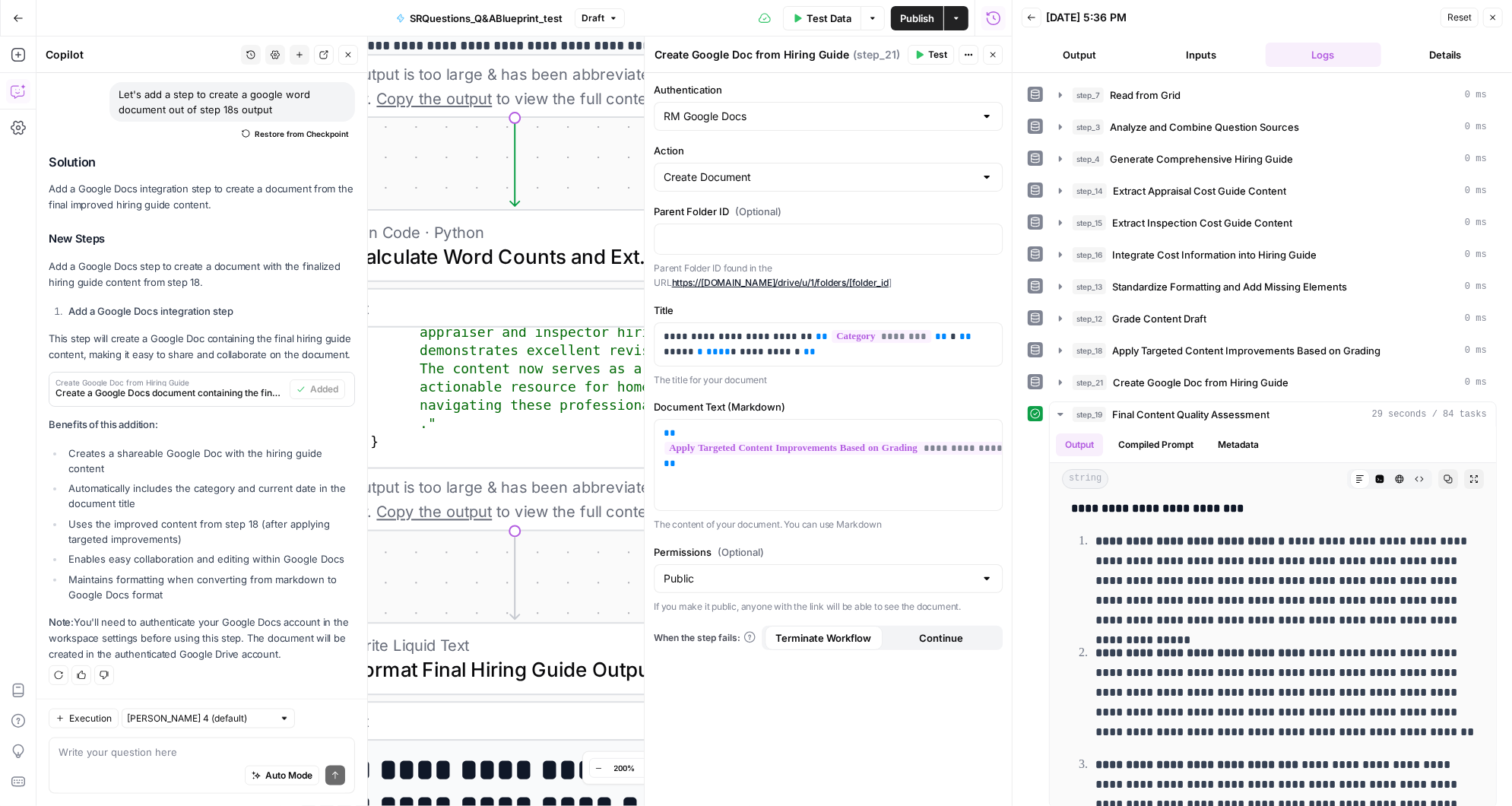
drag, startPoint x: 589, startPoint y: 428, endPoint x: 585, endPoint y: 584, distance: 156.1
click at [585, 584] on div "**********" at bounding box center [523, 421] width 975 height 770
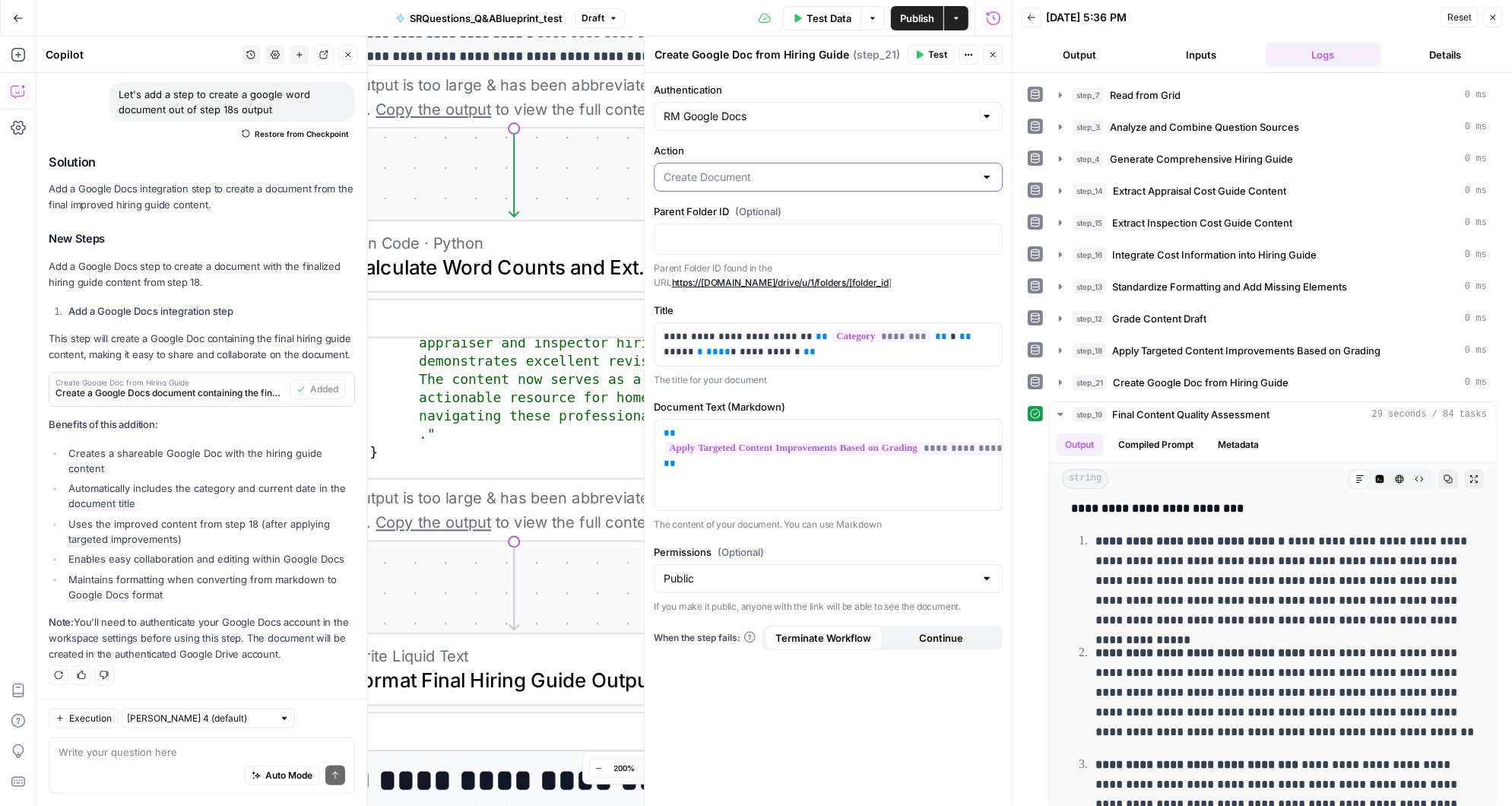
click at [780, 178] on input "Action" at bounding box center [818, 177] width 311 height 15
type input "Create Document"
click at [789, 149] on label "Action" at bounding box center [828, 150] width 349 height 15
click at [789, 169] on input "Create Document" at bounding box center [818, 177] width 311 height 15
click at [1062, 344] on icon "button" at bounding box center [1059, 350] width 12 height 12
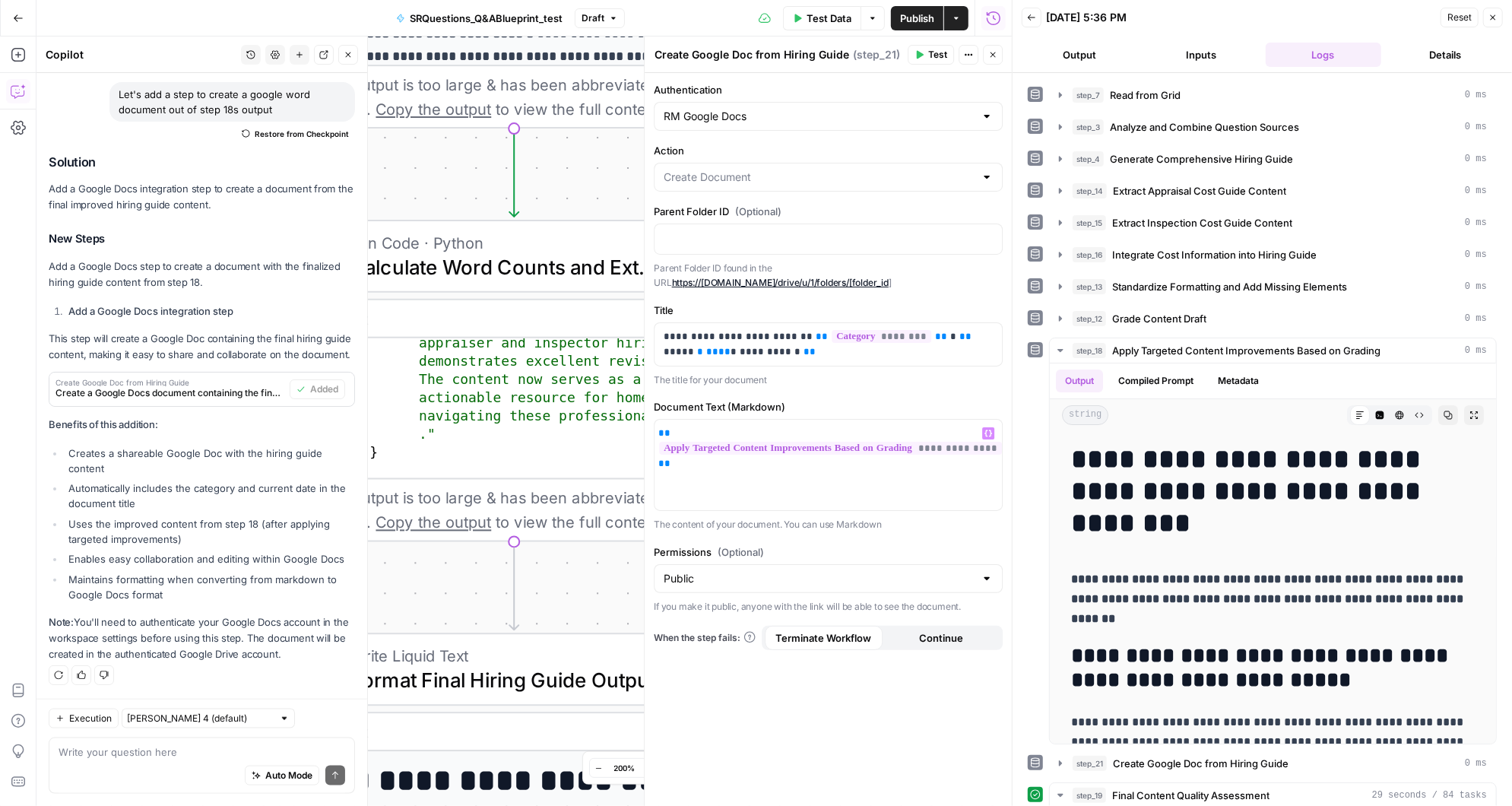
scroll to position [0, 0]
click at [121, 761] on div "Auto Mode Send" at bounding box center [202, 776] width 286 height 34
type textarea "why is the google doc not step 18 output"
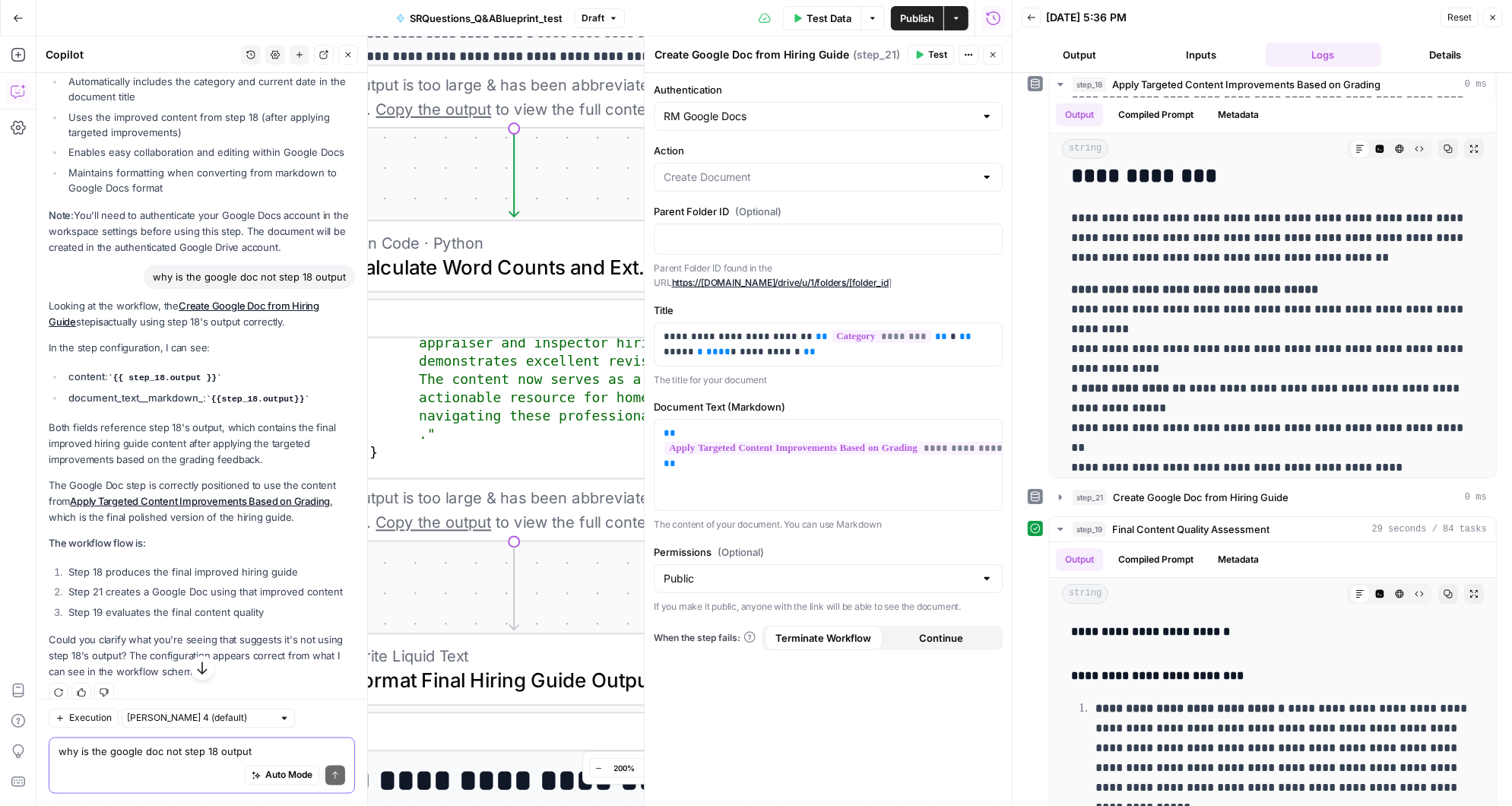
scroll to position [1684, 0]
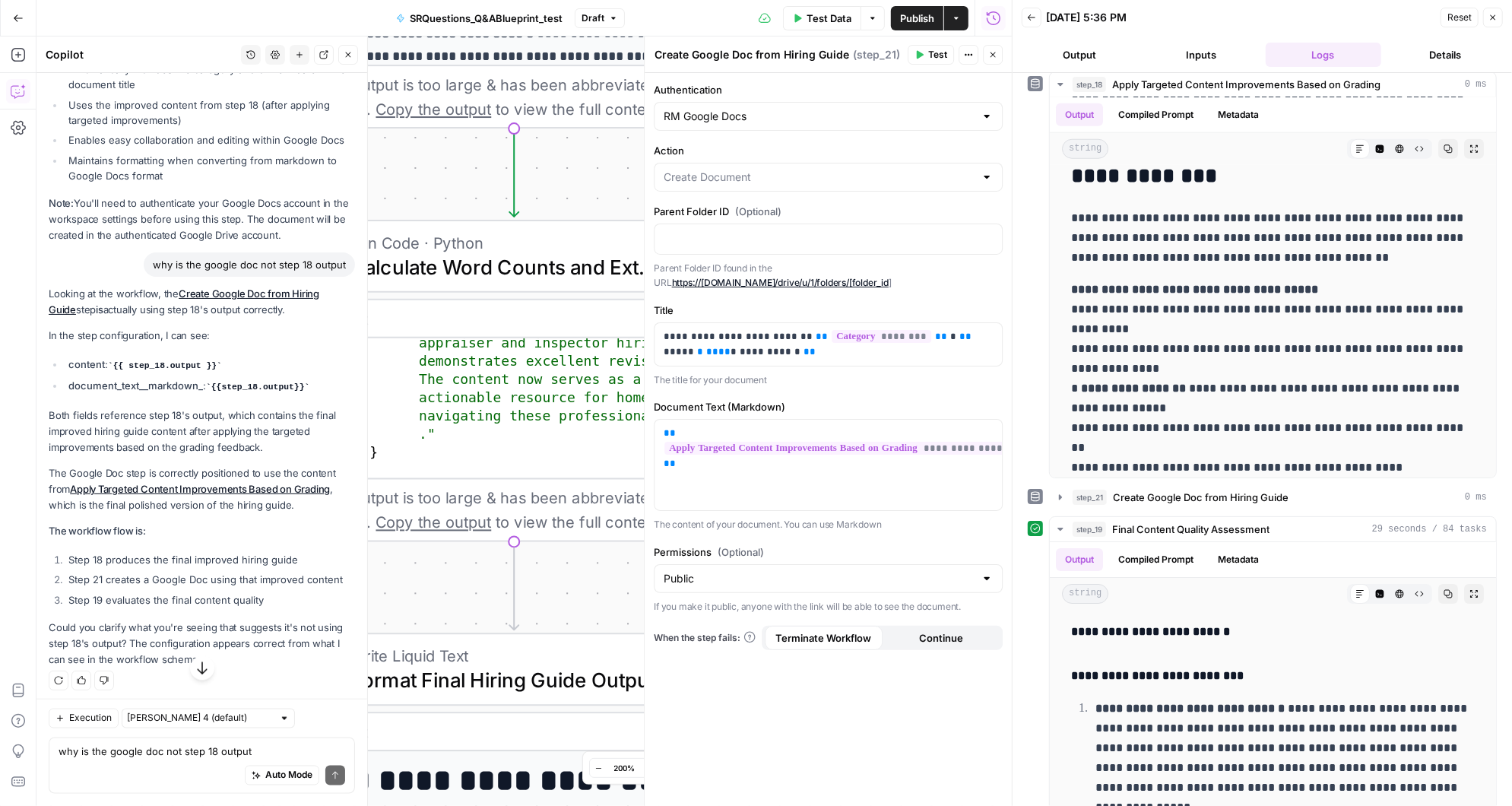
click at [1101, 53] on button "Output" at bounding box center [1079, 54] width 116 height 24
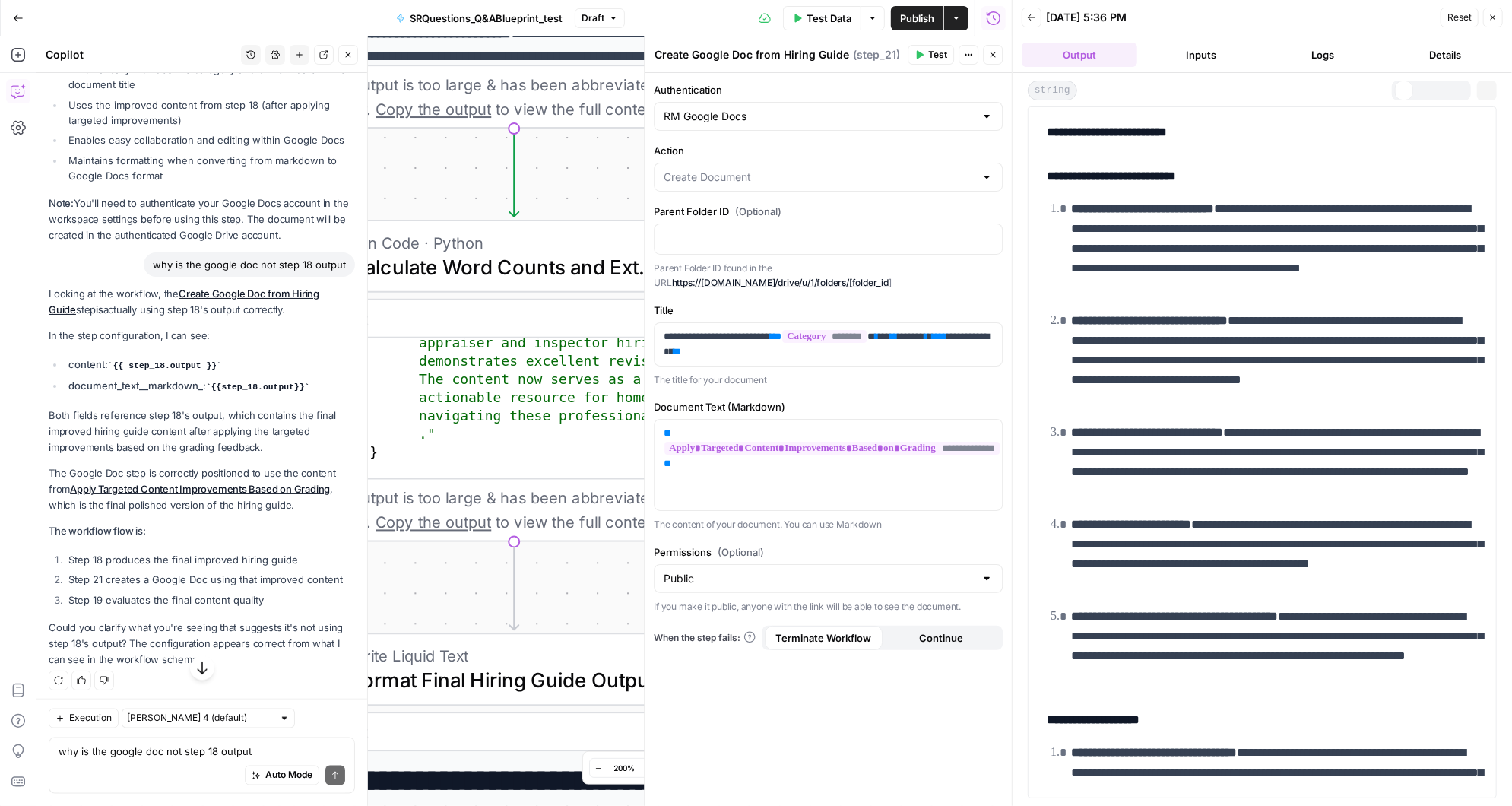
scroll to position [0, 0]
click at [1317, 51] on button "Logs" at bounding box center [1324, 54] width 116 height 24
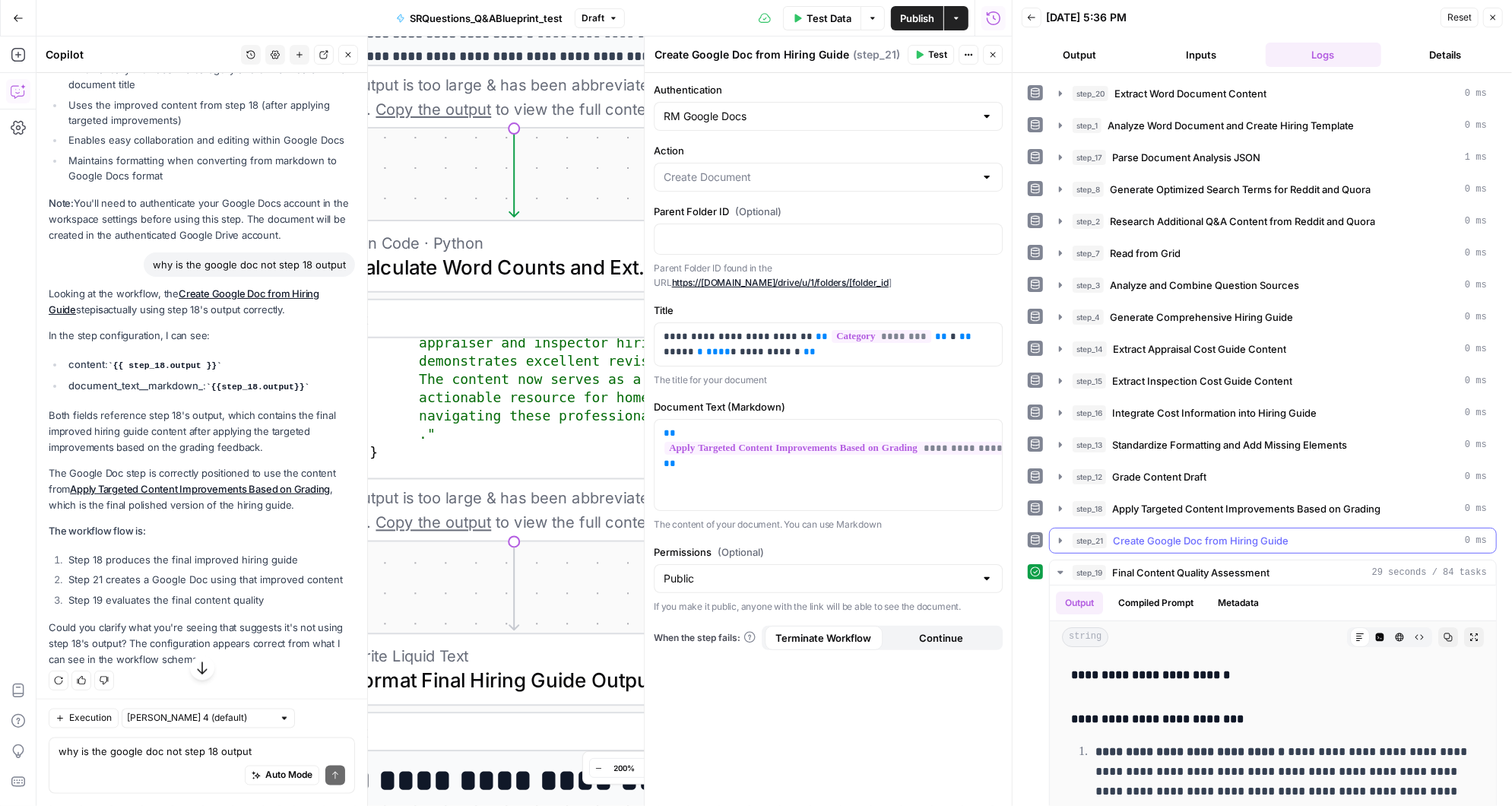
click at [1060, 534] on icon "button" at bounding box center [1059, 540] width 12 height 12
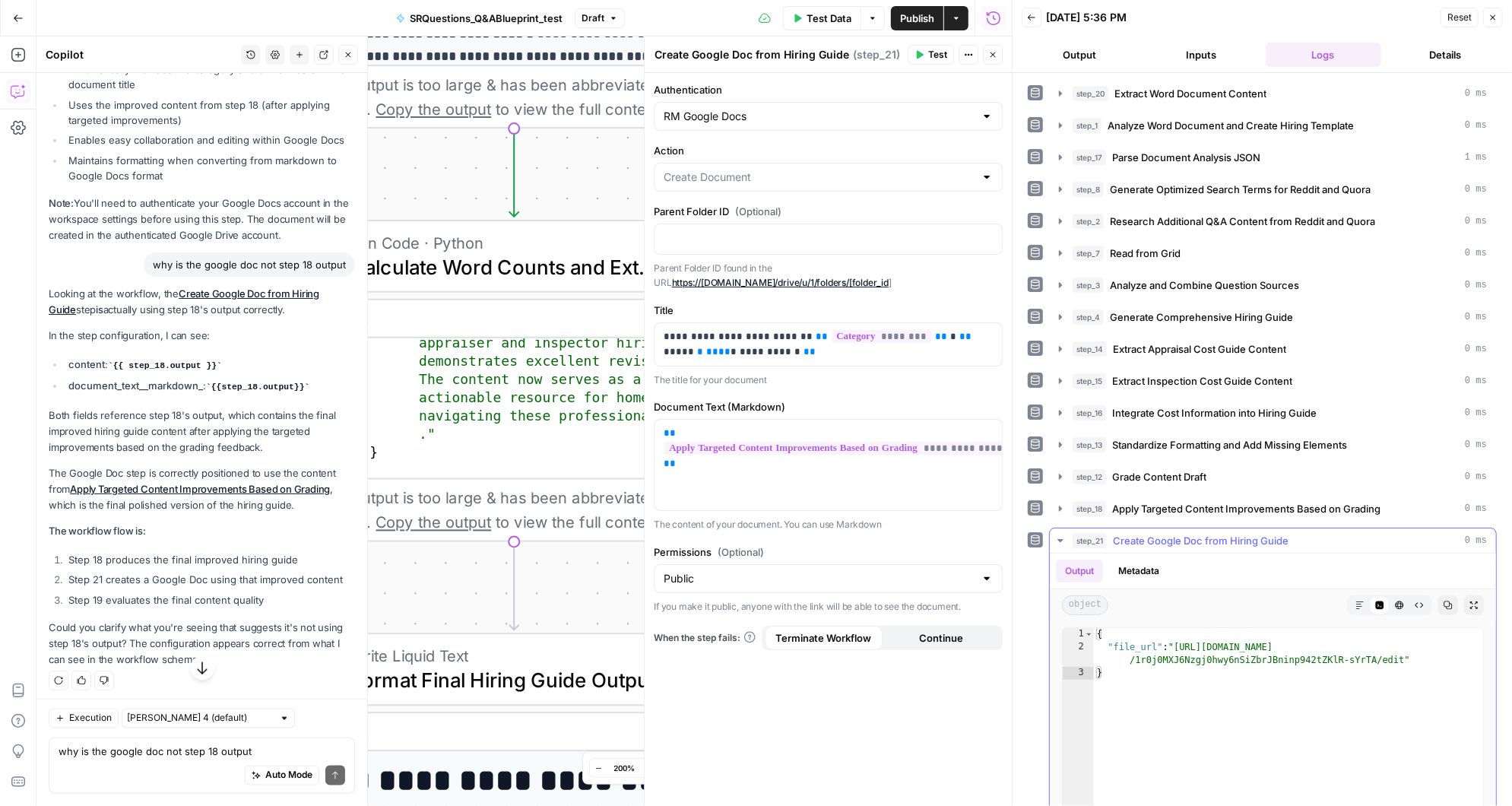
type textarea "**********"
drag, startPoint x: 1402, startPoint y: 651, endPoint x: 1180, endPoint y: 639, distance: 222.3
click at [1180, 639] on div "{ "file_url" : "[URL][DOMAIN_NAME] /1r0j0MXJ6Nzgj0hwy6nSiZbrJBninp942tZKlR-sYrT…" at bounding box center [1288, 790] width 390 height 325
